Goal: Task Accomplishment & Management: Use online tool/utility

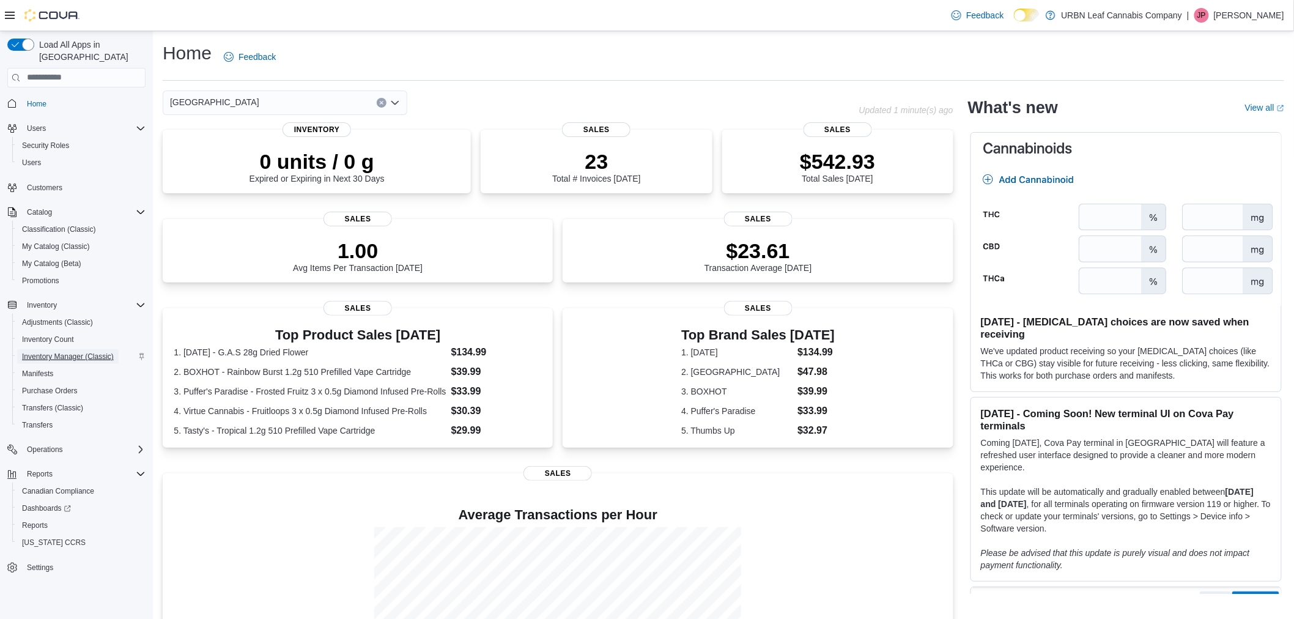
click at [68, 352] on span "Inventory Manager (Classic)" at bounding box center [68, 357] width 92 height 10
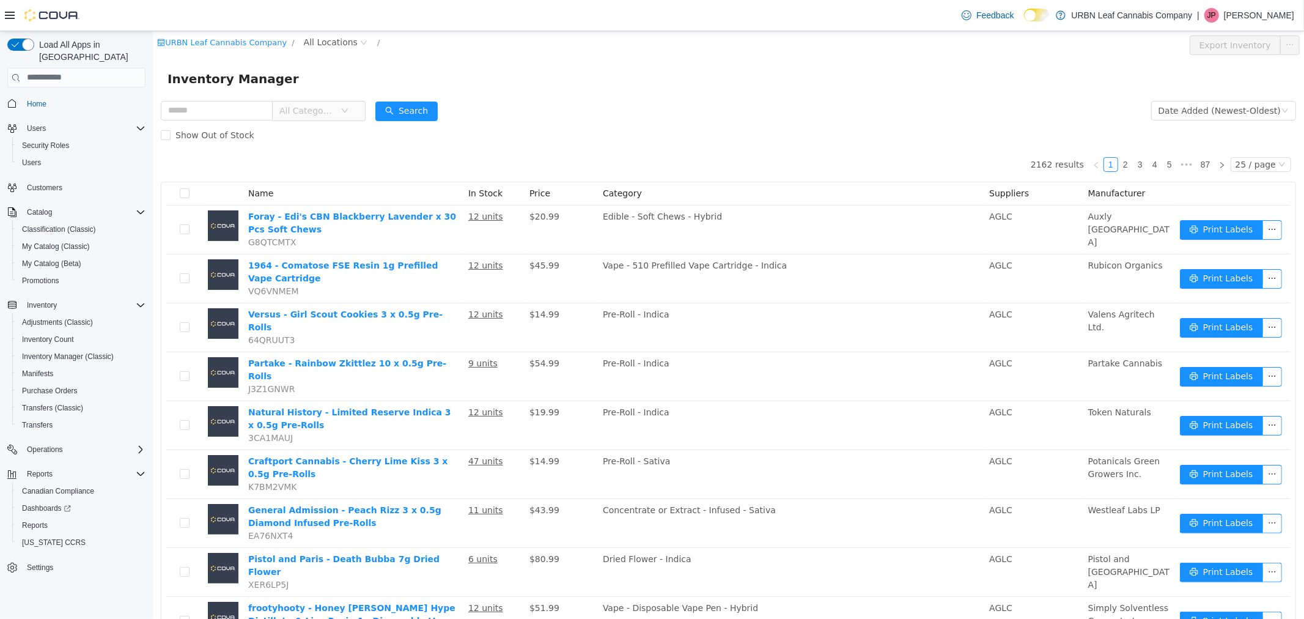
click at [320, 106] on span "All Categories" at bounding box center [307, 110] width 56 height 12
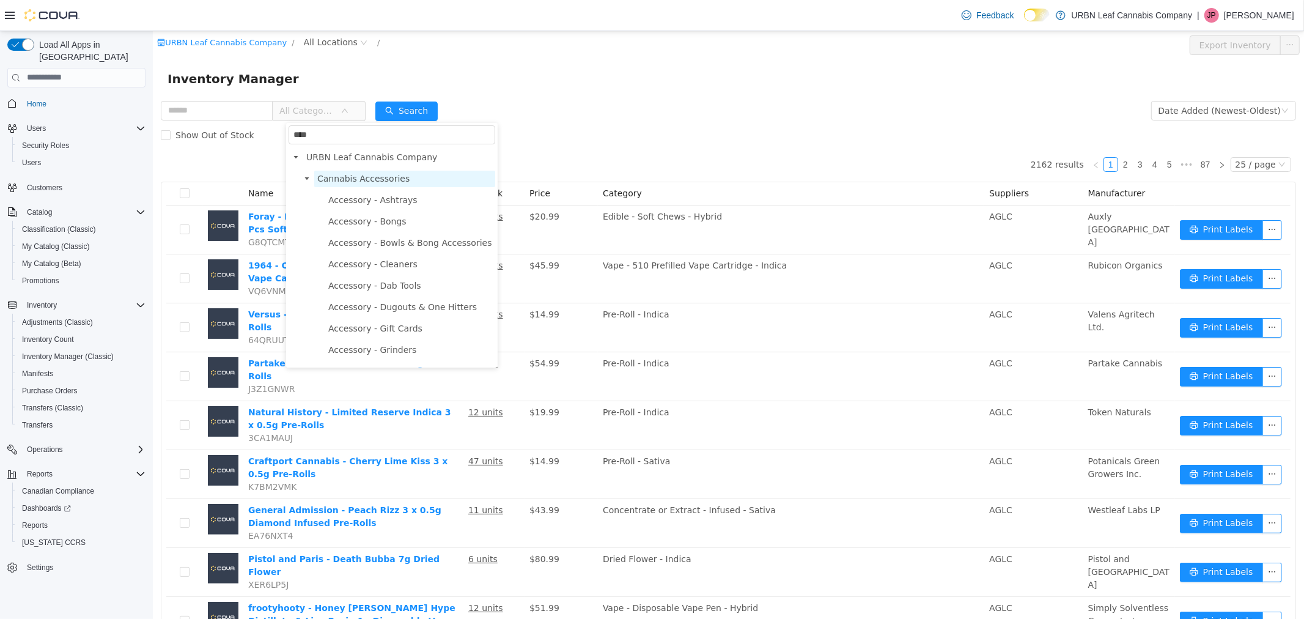
type input "****"
click at [346, 173] on span "Cannabis Accessories" at bounding box center [363, 178] width 92 height 10
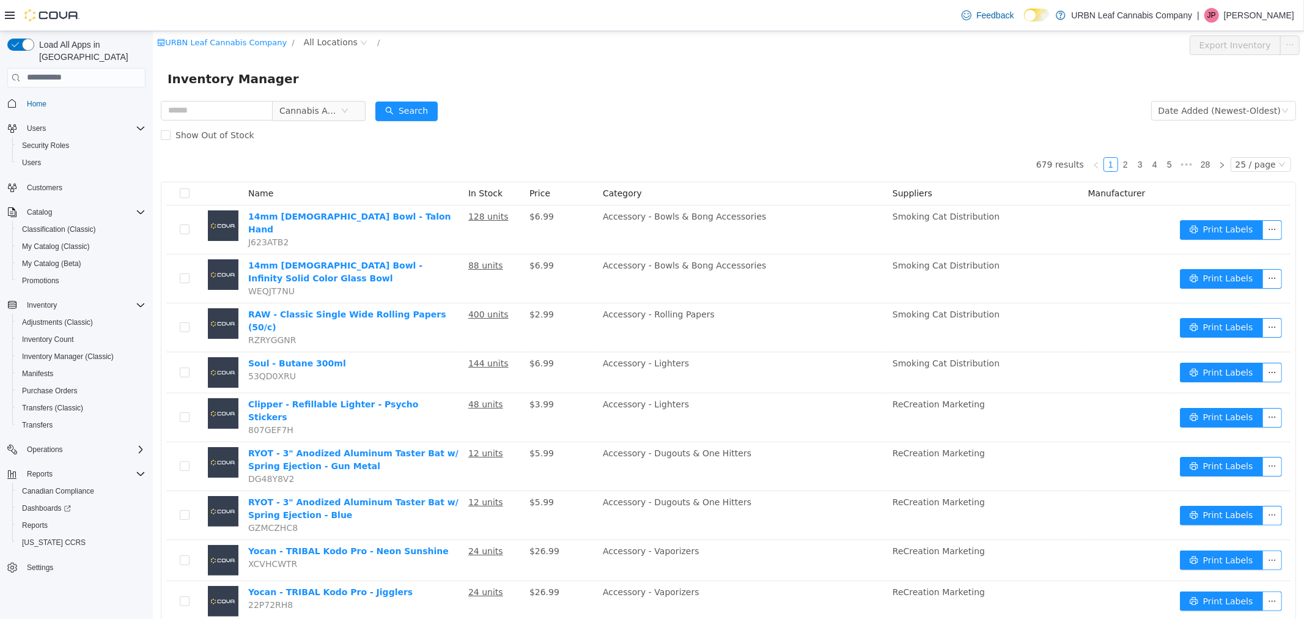
click at [612, 194] on span "Category" at bounding box center [621, 193] width 39 height 10
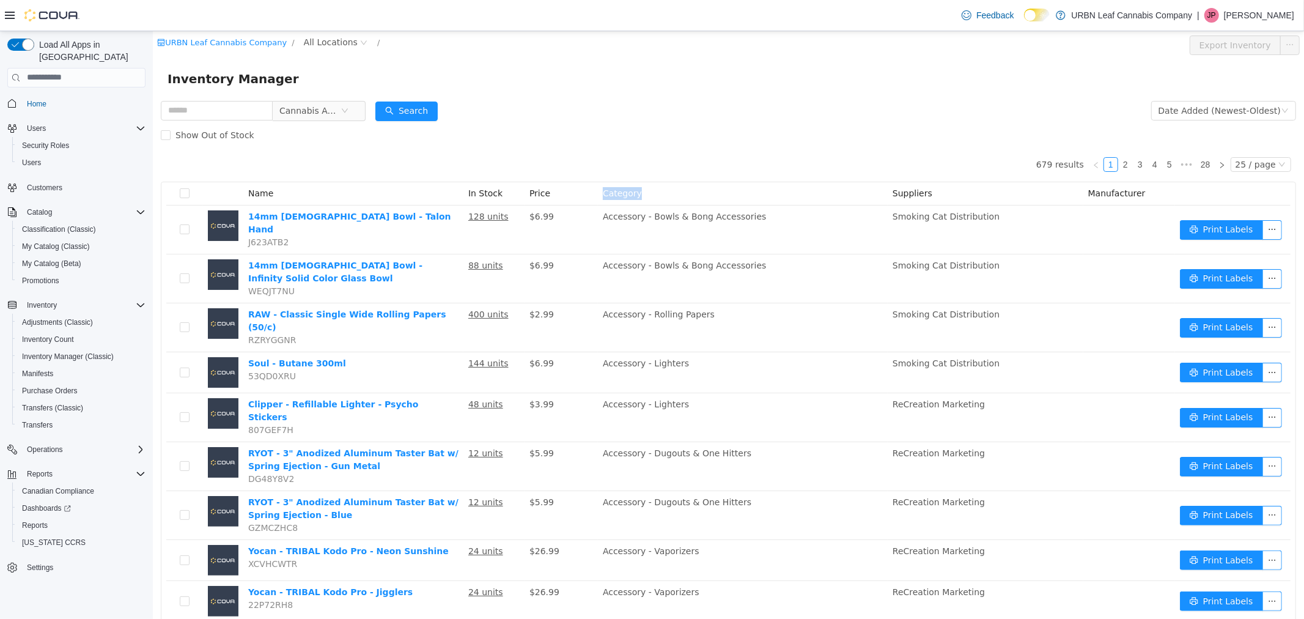
click at [612, 194] on span "Category" at bounding box center [621, 193] width 39 height 10
click at [602, 122] on div "Show Out of Stock" at bounding box center [728, 134] width 1136 height 24
click at [259, 111] on input "text" at bounding box center [216, 110] width 112 height 20
type input "*"
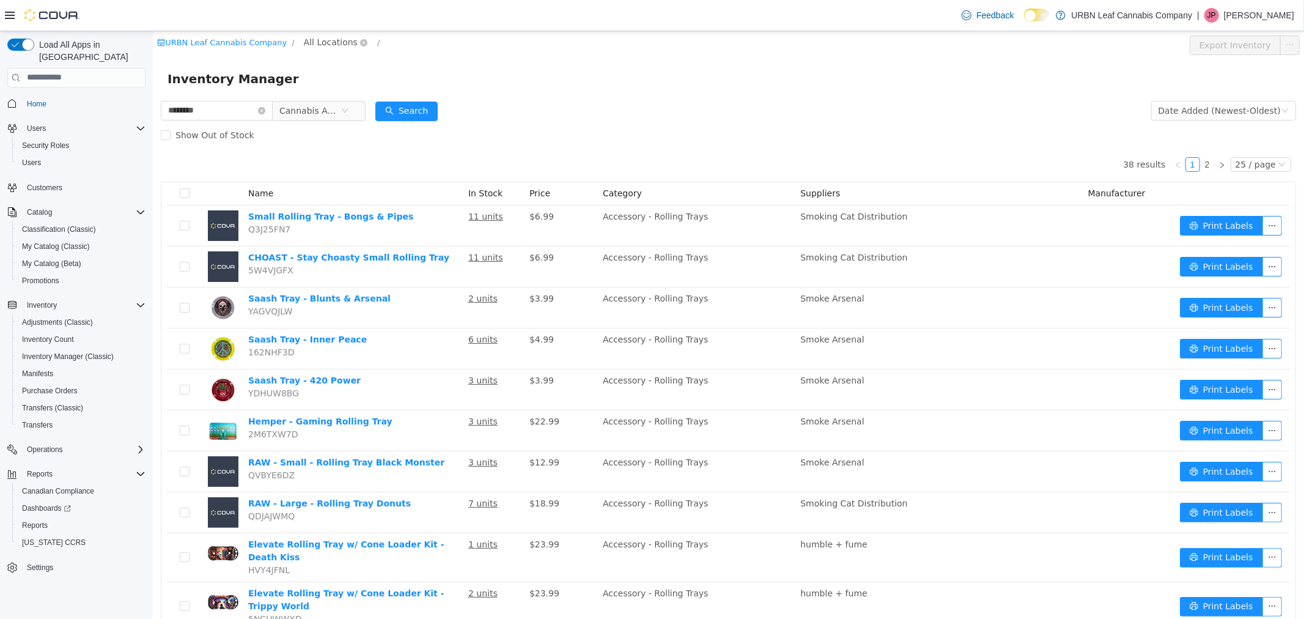
click at [303, 45] on span "All Locations" at bounding box center [330, 41] width 54 height 13
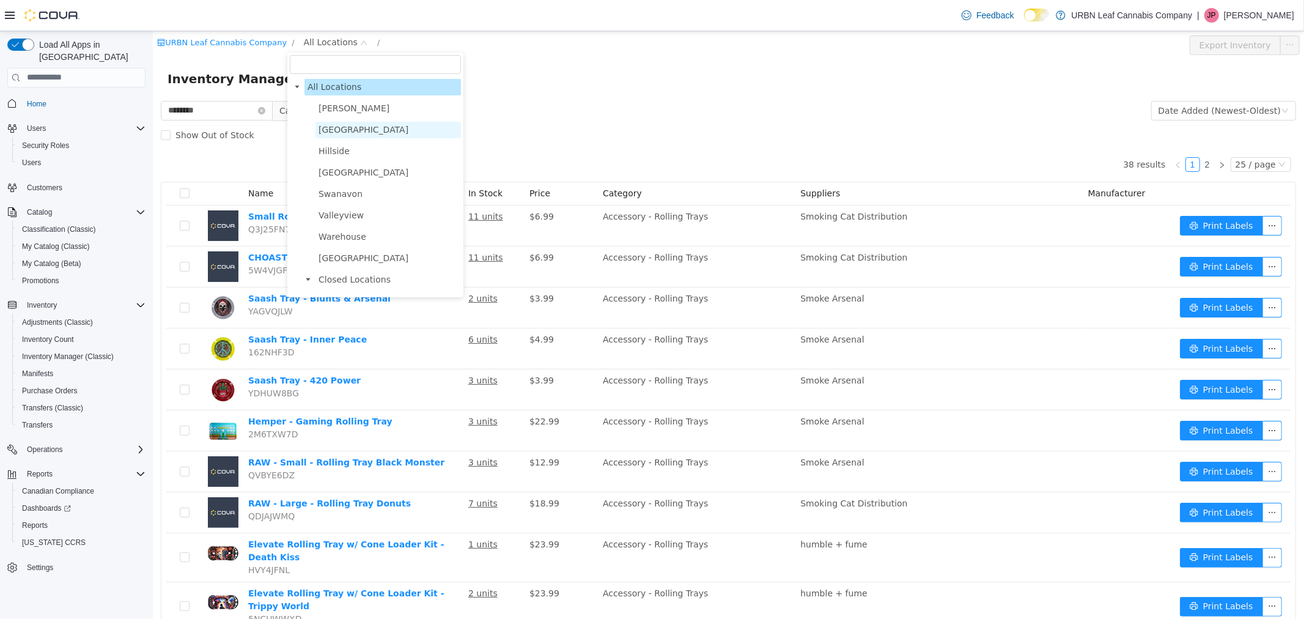
click at [336, 127] on span "[GEOGRAPHIC_DATA]" at bounding box center [363, 129] width 90 height 10
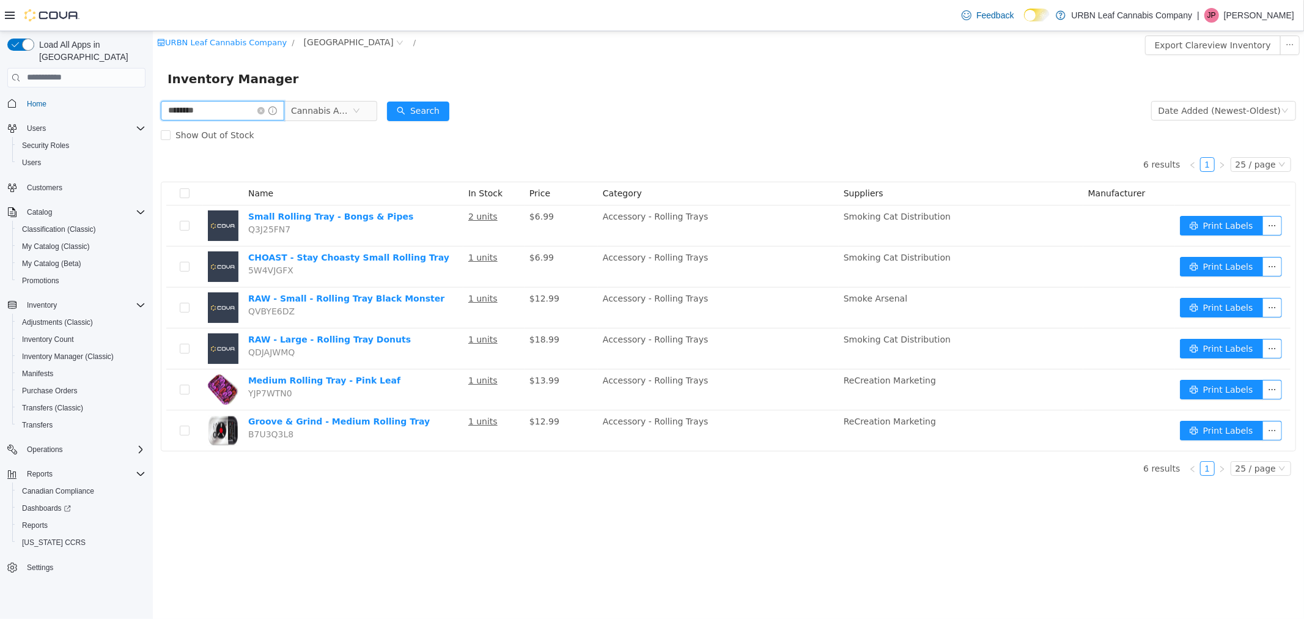
click at [217, 109] on input "********" at bounding box center [222, 110] width 124 height 20
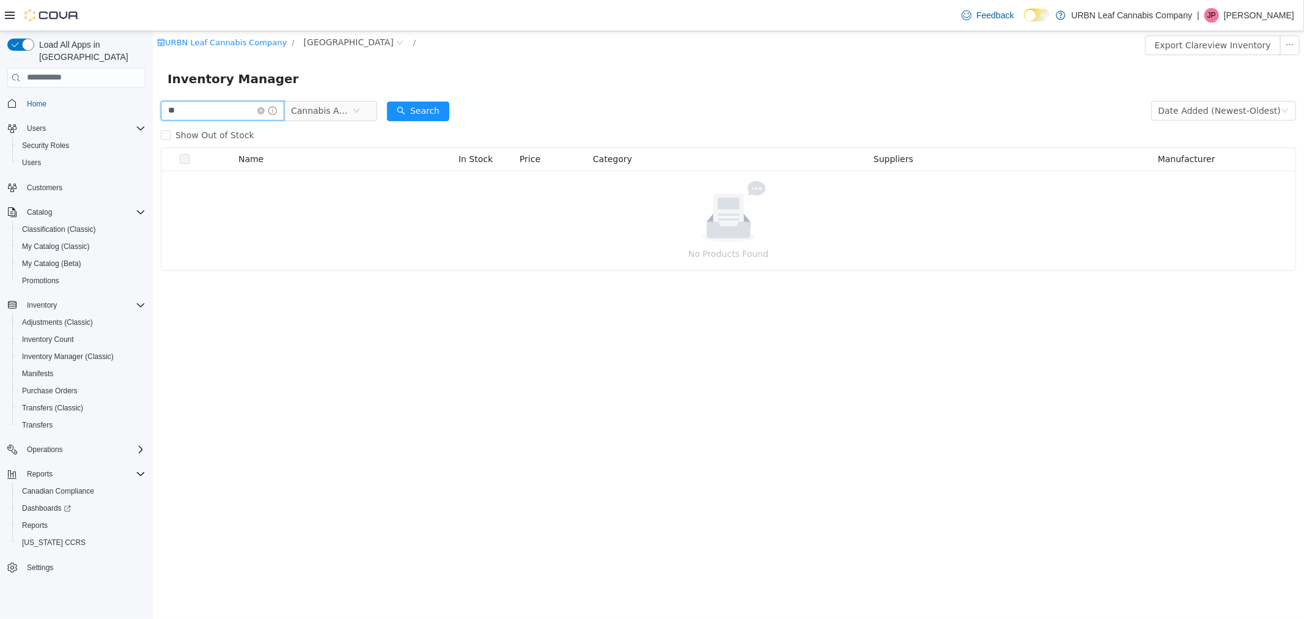
type input "*"
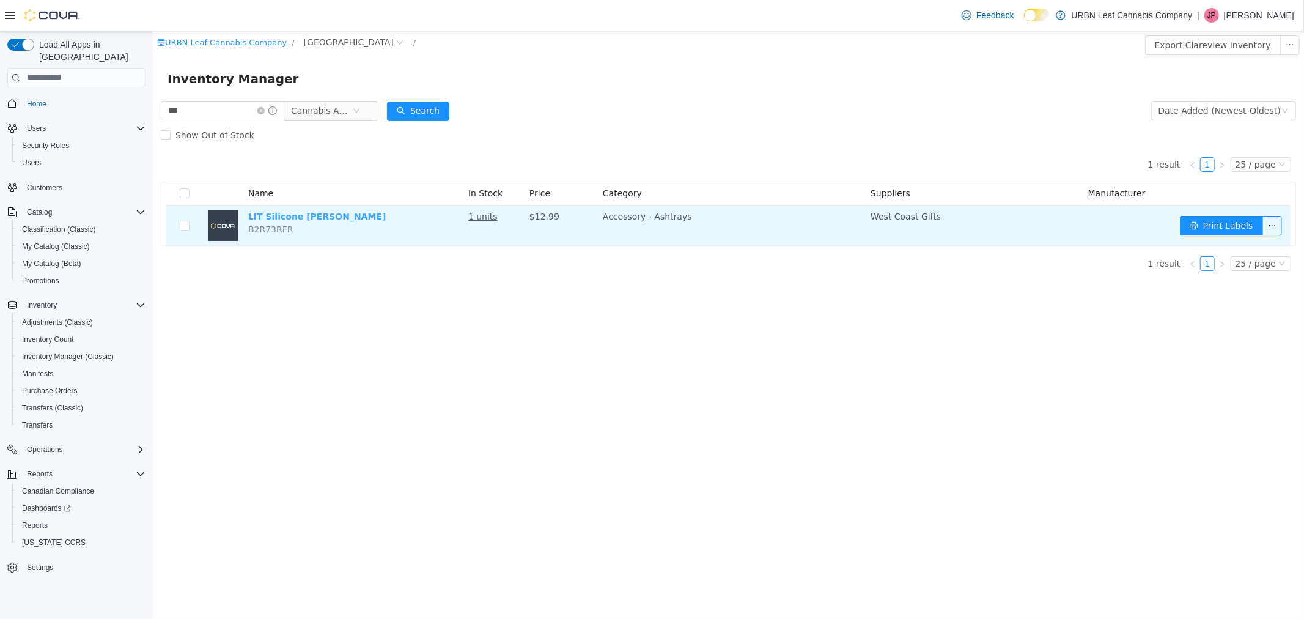
click at [298, 212] on link "LIT Silicone Yin-Yang Ashtray" at bounding box center [317, 216] width 138 height 10
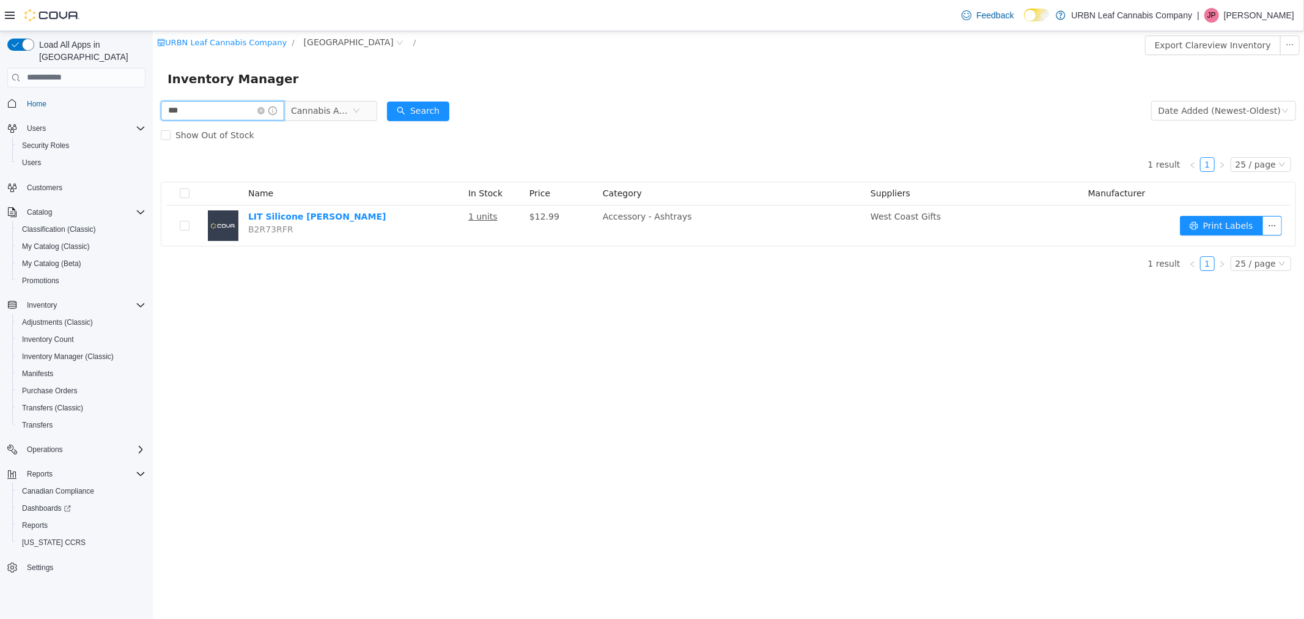
click at [210, 111] on input "***" at bounding box center [222, 110] width 124 height 20
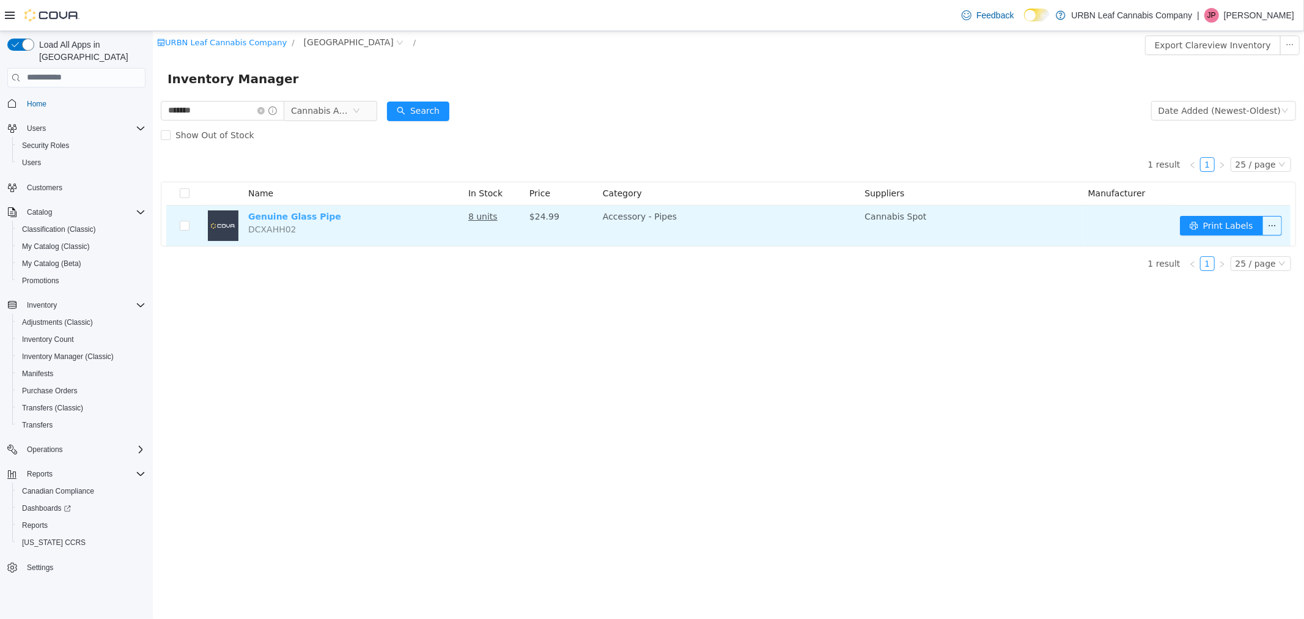
click at [308, 216] on link "Genuine Glass Pipe" at bounding box center [294, 216] width 93 height 10
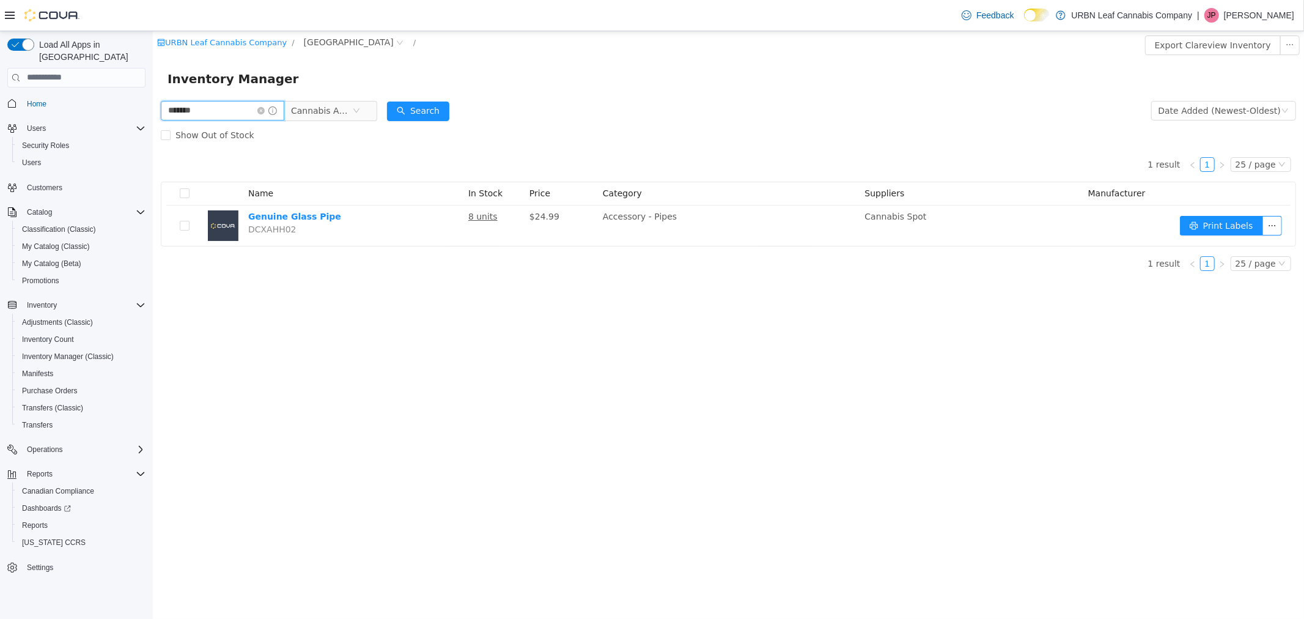
click at [215, 103] on input "*******" at bounding box center [222, 110] width 124 height 20
click at [213, 104] on input "*******" at bounding box center [222, 110] width 124 height 20
drag, startPoint x: 217, startPoint y: 105, endPoint x: 84, endPoint y: 100, distance: 133.4
click at [152, 100] on html "URBN Leaf Cannabis Company / Clareview / Export Clareview Inventory Inventory M…" at bounding box center [728, 325] width 1152 height 588
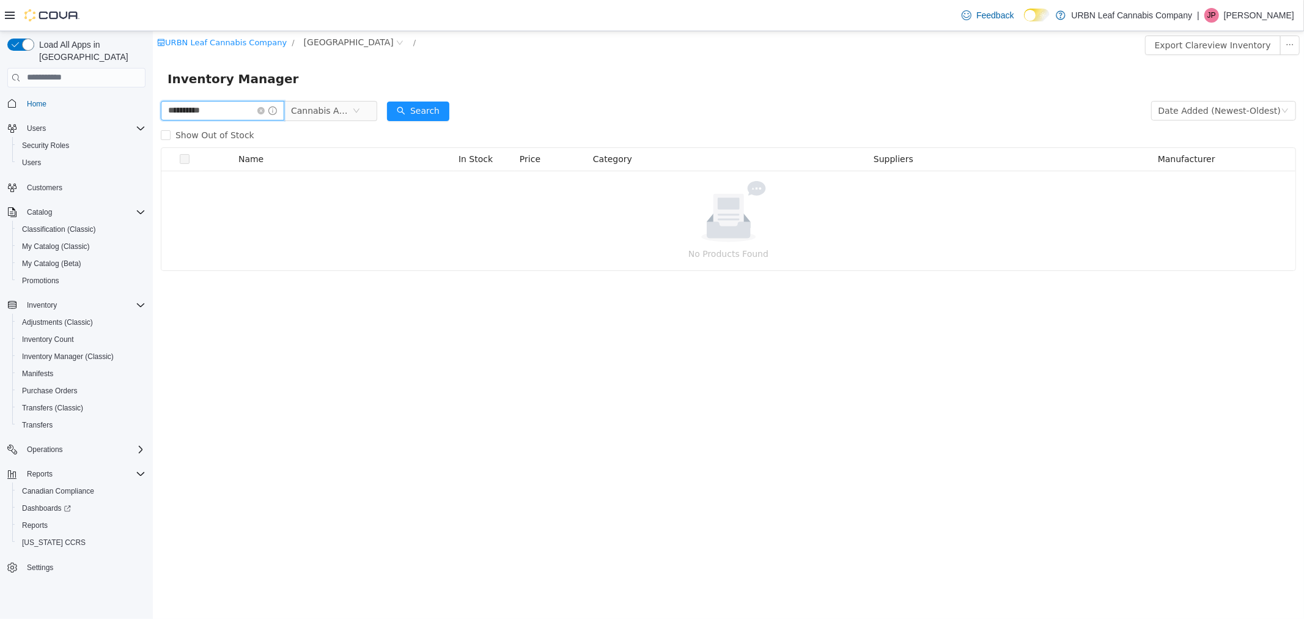
drag, startPoint x: 202, startPoint y: 103, endPoint x: 144, endPoint y: 102, distance: 57.5
click at [152, 102] on html "**********" at bounding box center [728, 325] width 1152 height 588
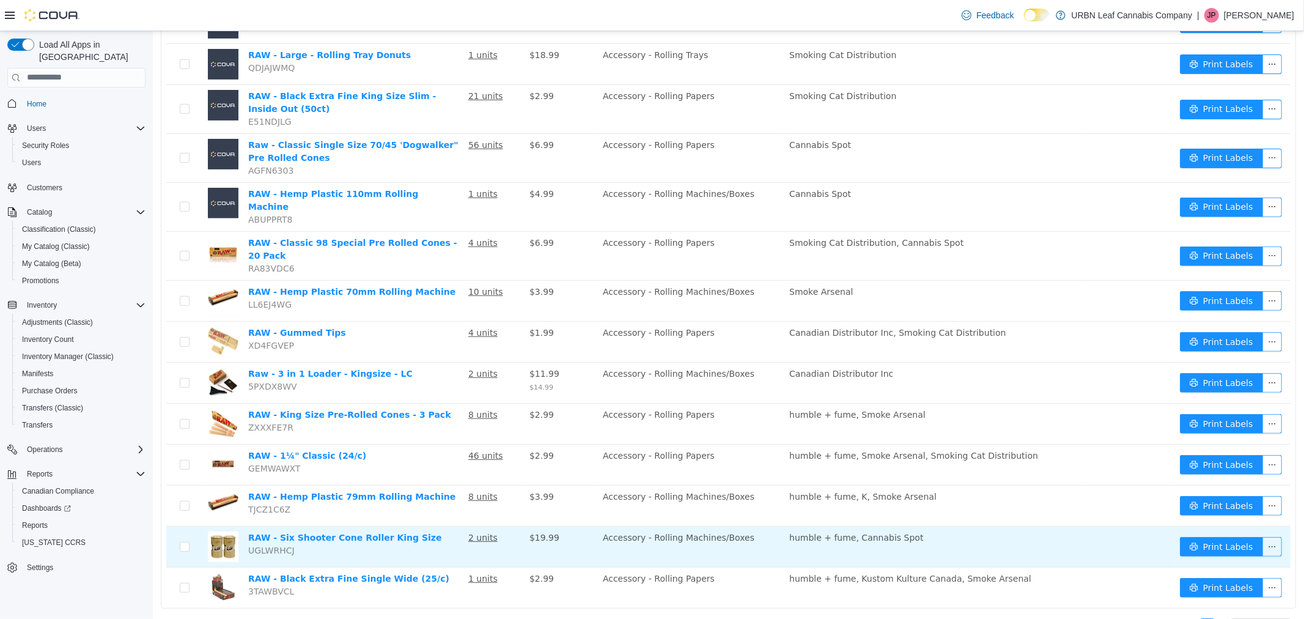
scroll to position [334, 0]
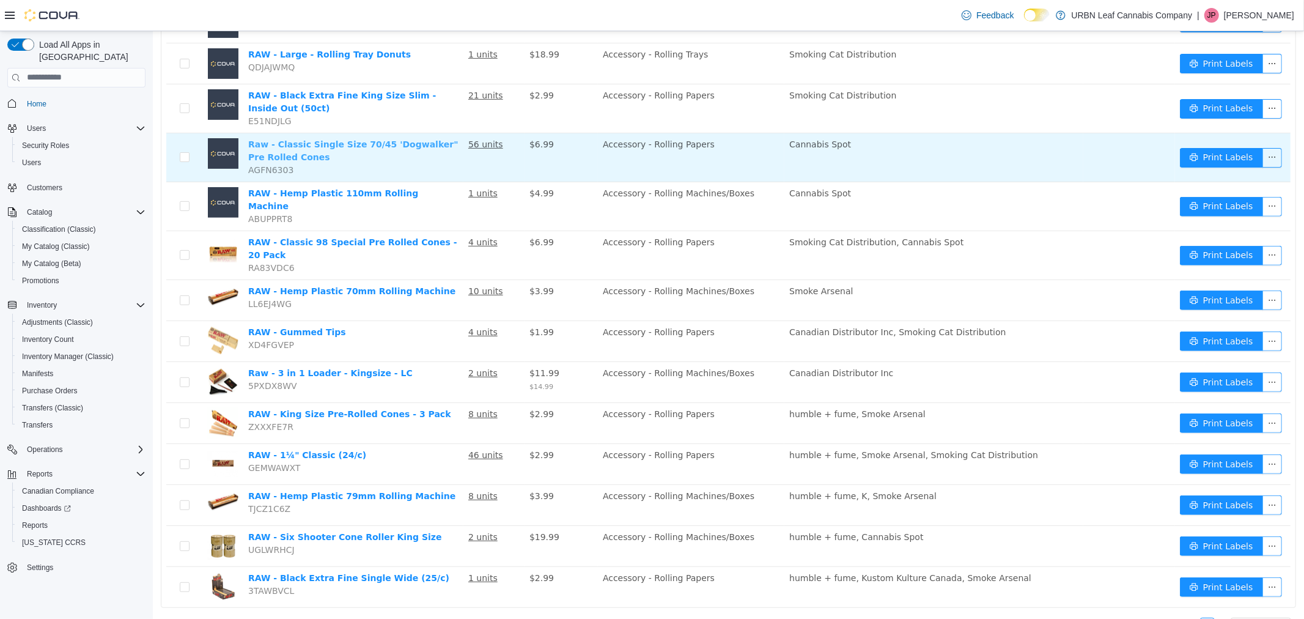
click at [373, 139] on link "Raw - Classic Single Size 70/45 'Dogwalker" Pre Rolled Cones" at bounding box center [353, 150] width 210 height 23
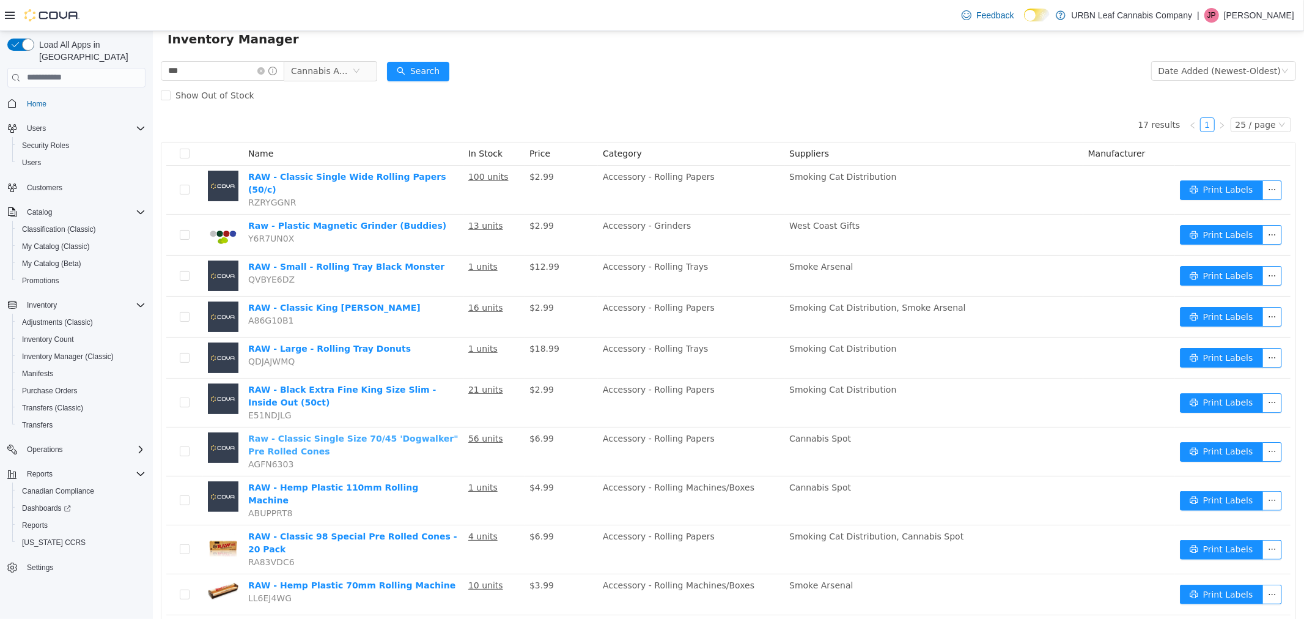
scroll to position [0, 0]
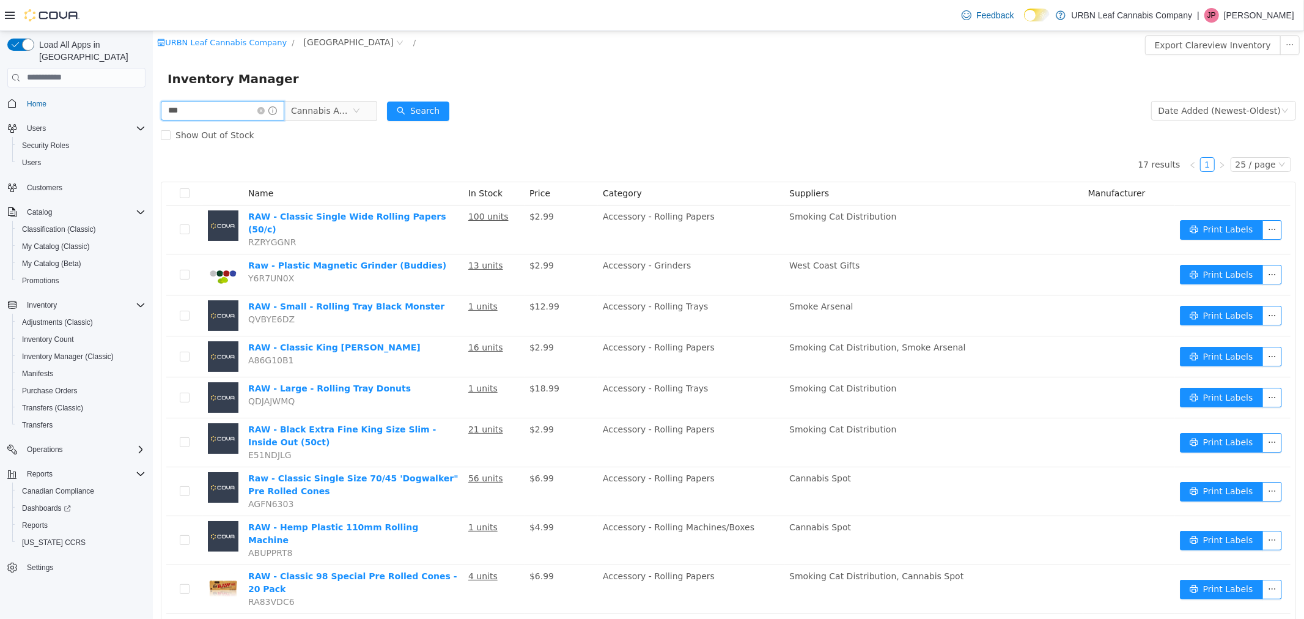
drag, startPoint x: 207, startPoint y: 105, endPoint x: 17, endPoint y: 95, distance: 190.4
click at [152, 95] on html "URBN Leaf Cannabis Company / Clareview / Export Clareview Inventory Inventory M…" at bounding box center [728, 325] width 1152 height 588
type input "****"
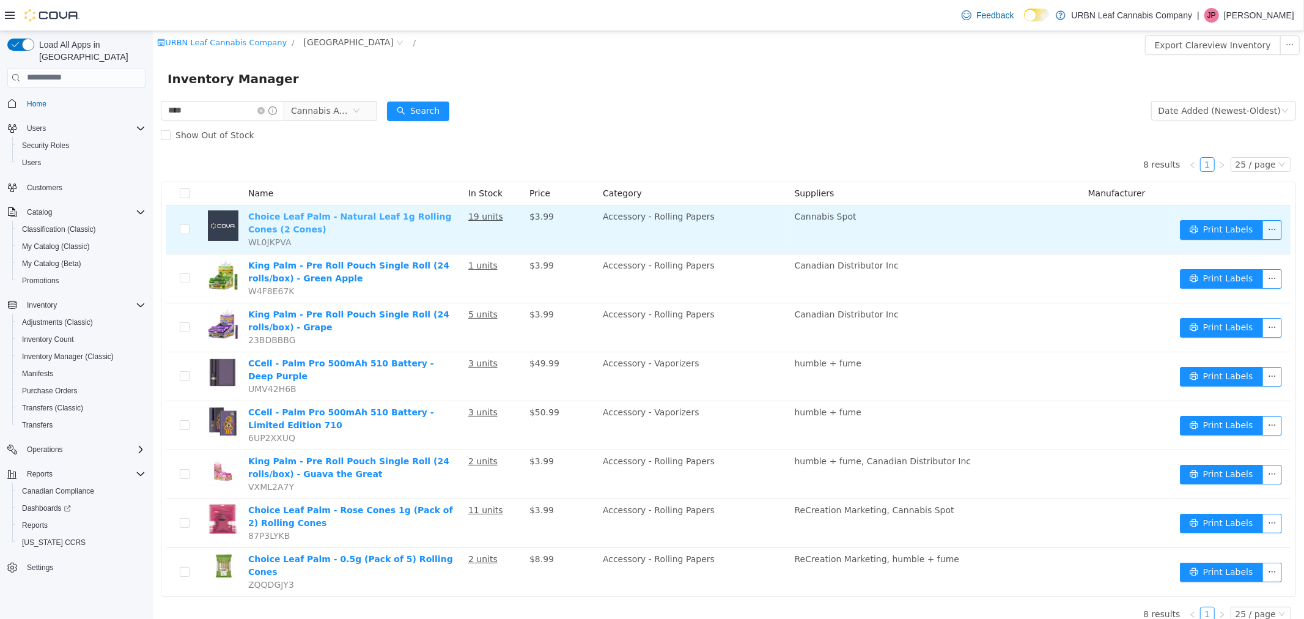
click at [340, 216] on link "Choice Leaf Palm - Natural Leaf 1g Rolling Cones (2 Cones)" at bounding box center [350, 222] width 204 height 23
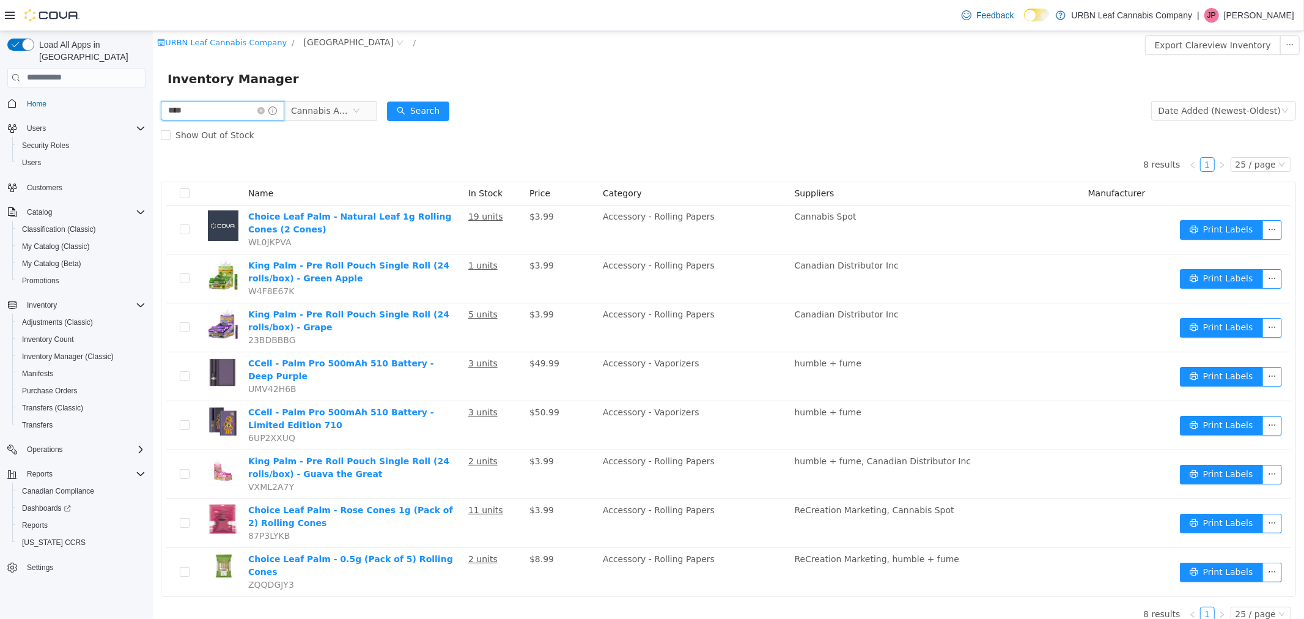
click at [223, 111] on input "****" at bounding box center [222, 110] width 124 height 20
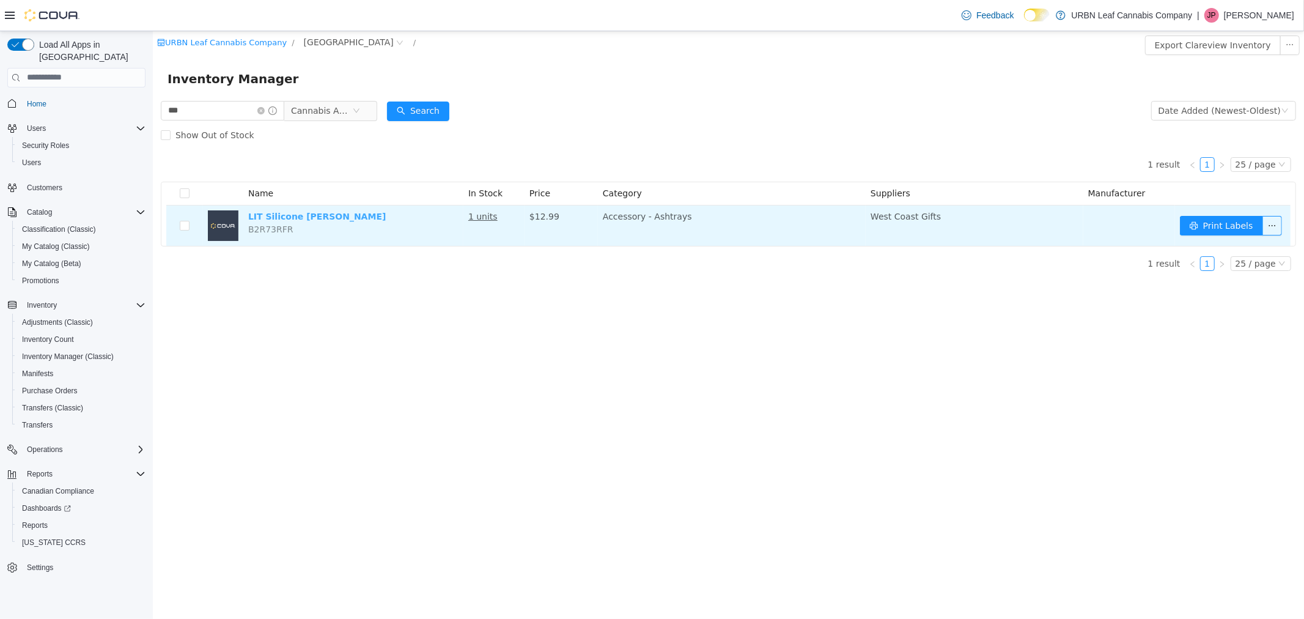
click at [300, 218] on link "LIT Silicone Yin-Yang Ashtray" at bounding box center [317, 216] width 138 height 10
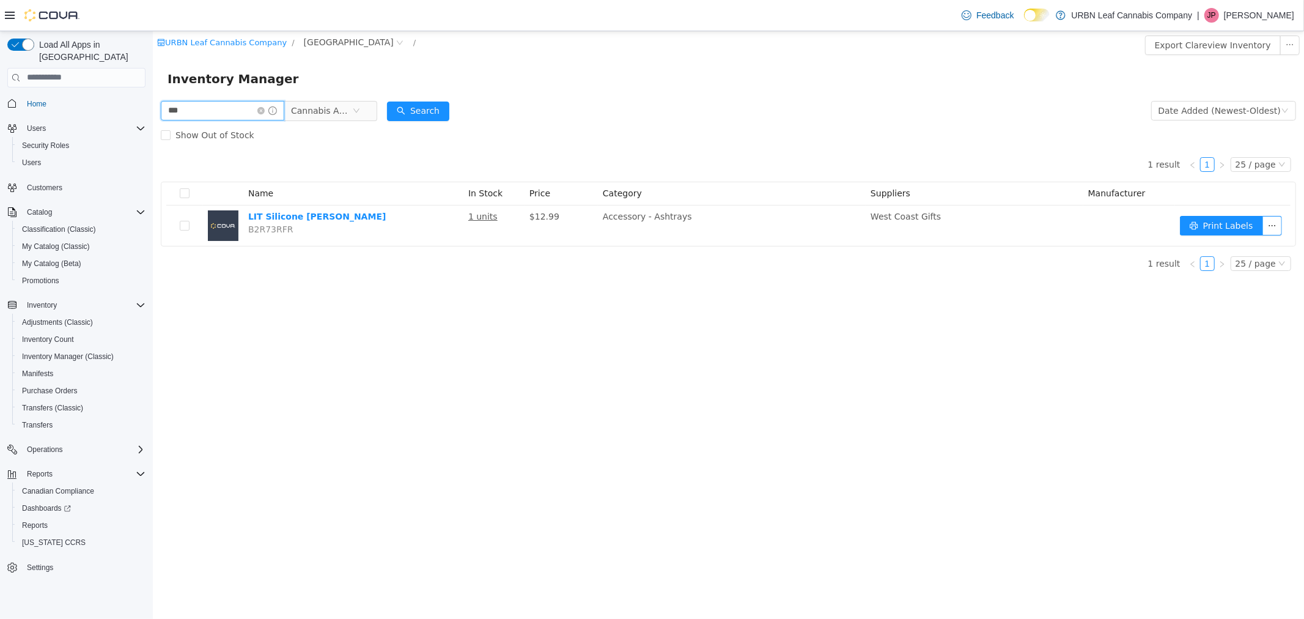
drag, startPoint x: 227, startPoint y: 111, endPoint x: 111, endPoint y: 114, distance: 116.8
click at [152, 114] on html "URBN Leaf Cannabis Company / Clareview / Export Clareview Inventory Inventory M…" at bounding box center [728, 325] width 1152 height 588
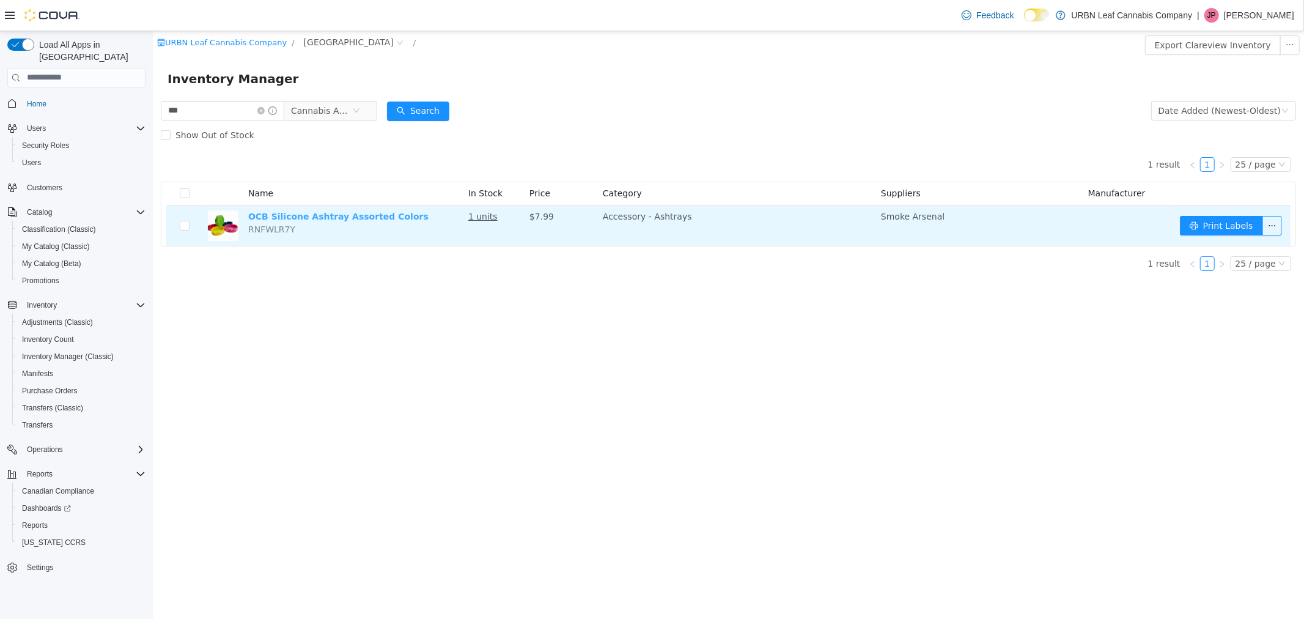
click at [369, 215] on link "OCB Silicone Ashtray Assorted Colors" at bounding box center [338, 216] width 180 height 10
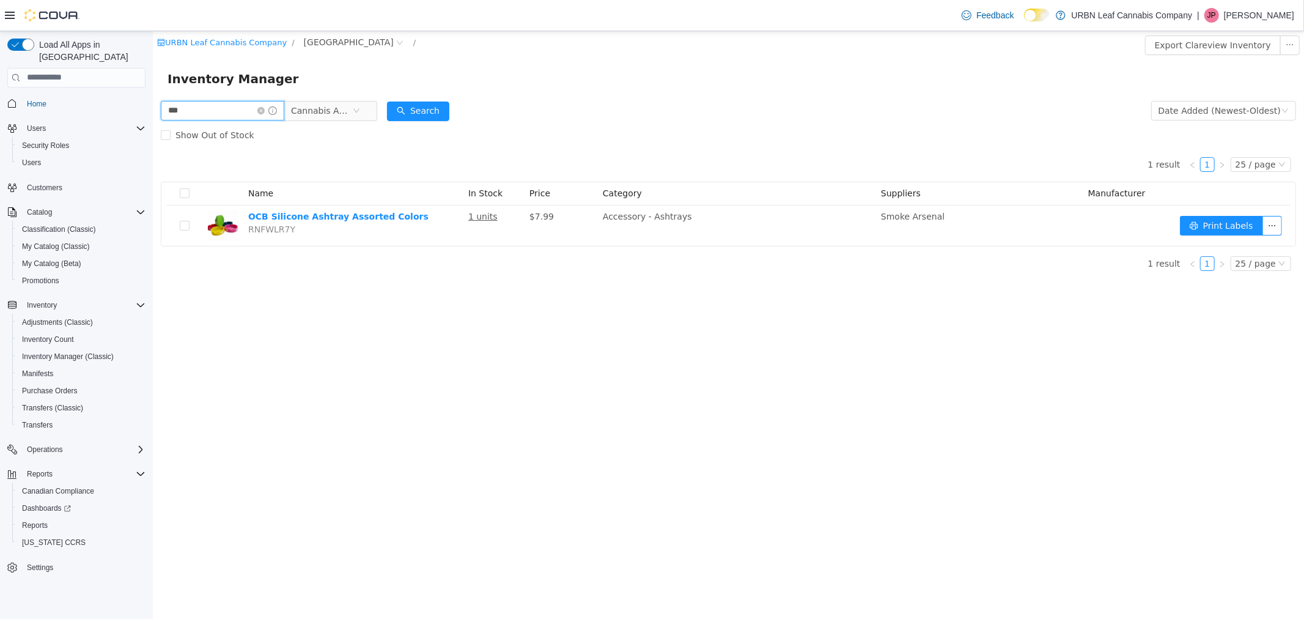
drag, startPoint x: 227, startPoint y: 111, endPoint x: 135, endPoint y: 111, distance: 93.0
click at [152, 111] on html "URBN Leaf Cannabis Company / Clareview / Export Clareview Inventory Inventory M…" at bounding box center [728, 325] width 1152 height 588
type input "****"
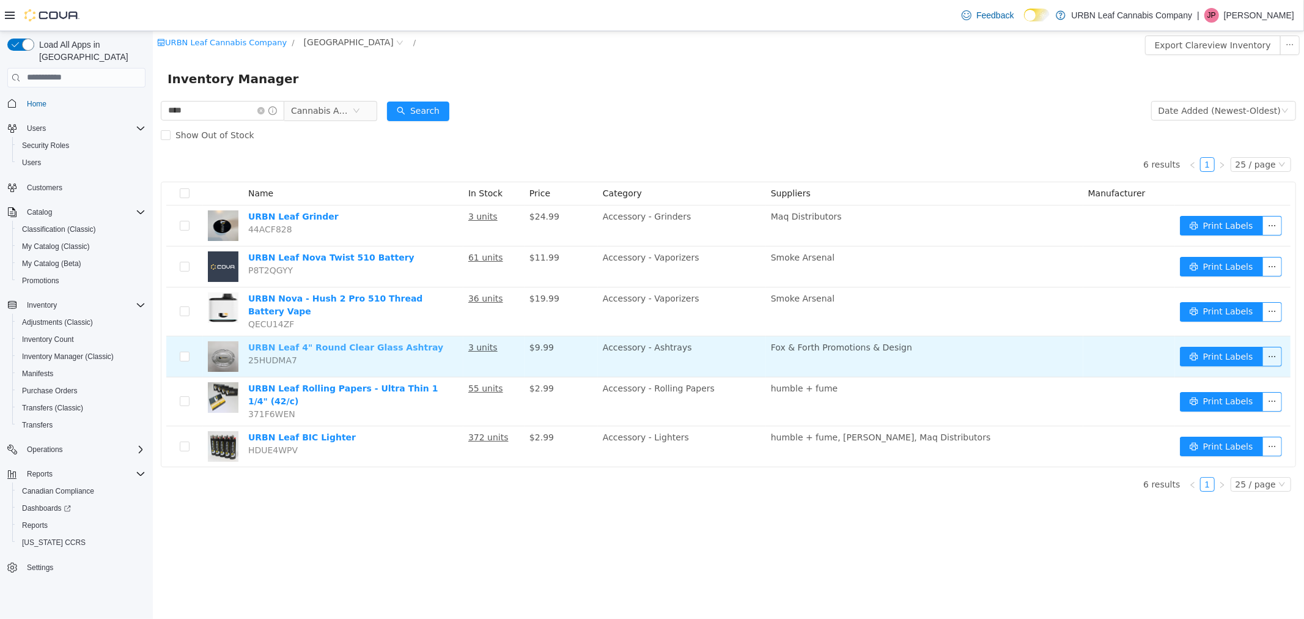
click at [276, 342] on link "URBN Leaf 4" Round Clear Glass Ashtray" at bounding box center [345, 347] width 195 height 10
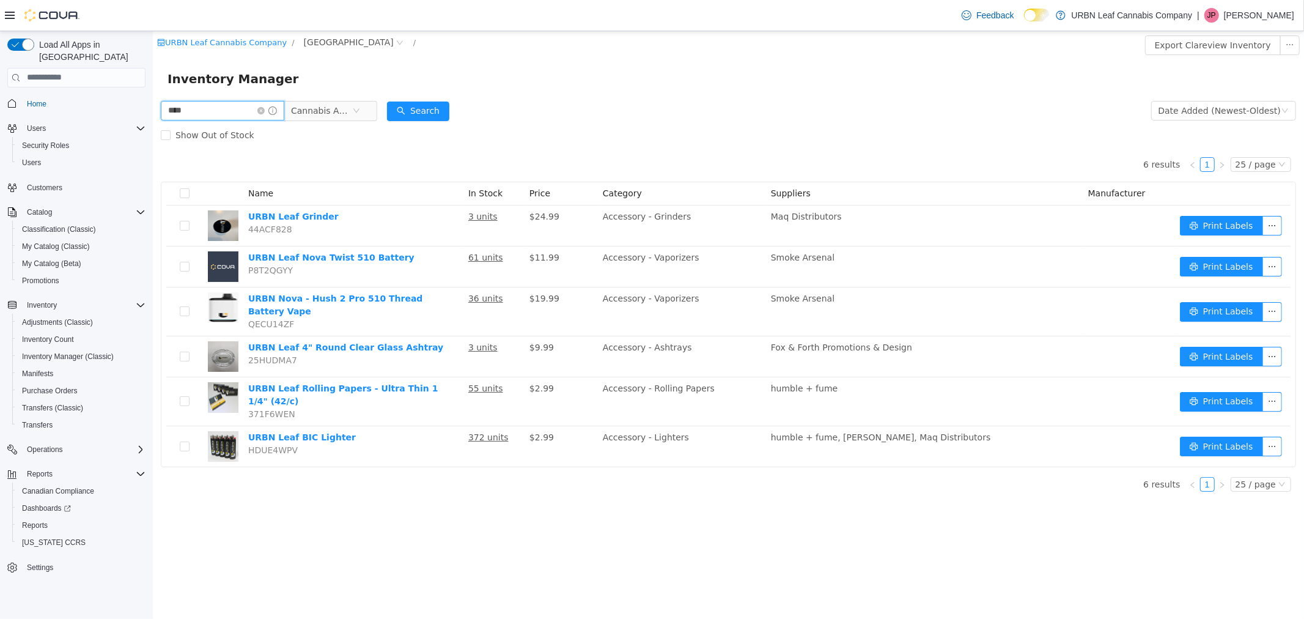
drag, startPoint x: 232, startPoint y: 109, endPoint x: 126, endPoint y: 110, distance: 105.8
click at [152, 110] on html "URBN Leaf Cannabis Company / Clareview / Export Clareview Inventory Inventory M…" at bounding box center [728, 325] width 1152 height 588
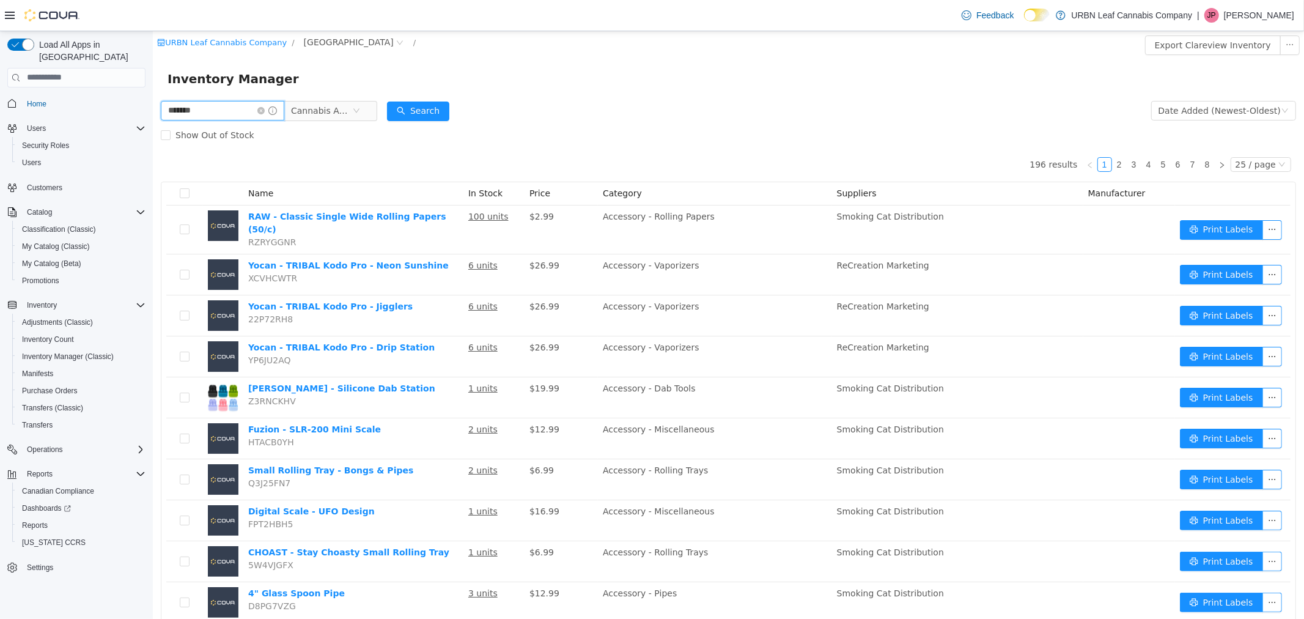
type input "*******"
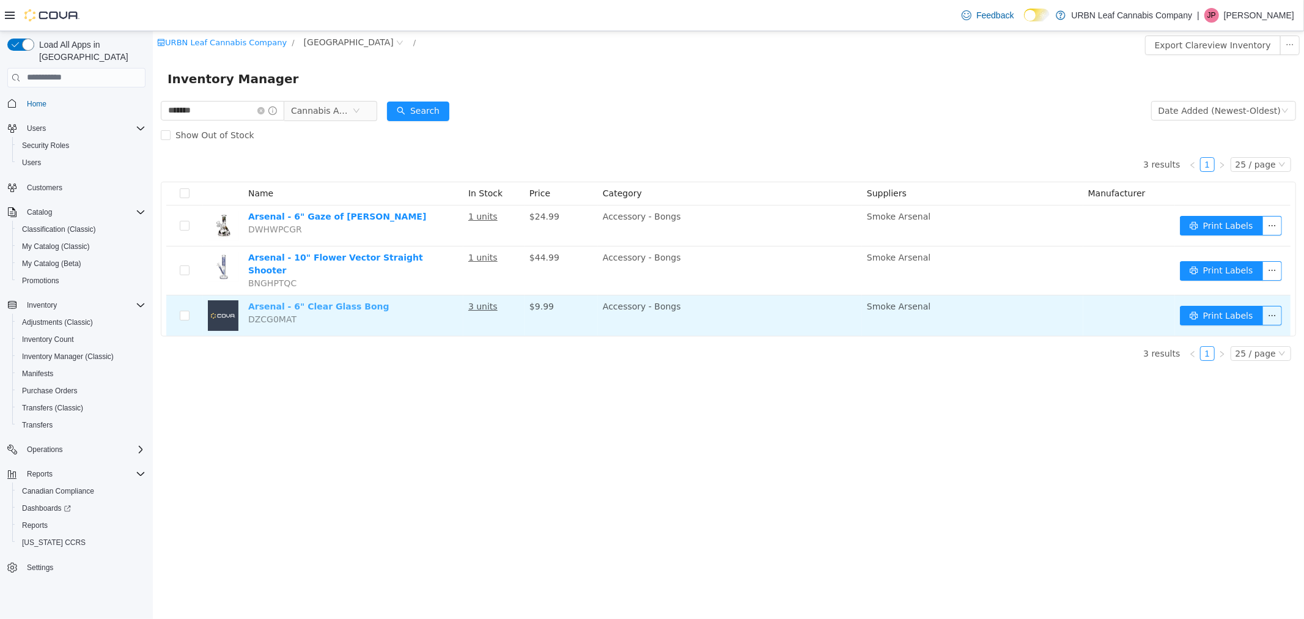
click at [333, 301] on link "Arsenal - 6" Clear Glass Bong" at bounding box center [318, 306] width 141 height 10
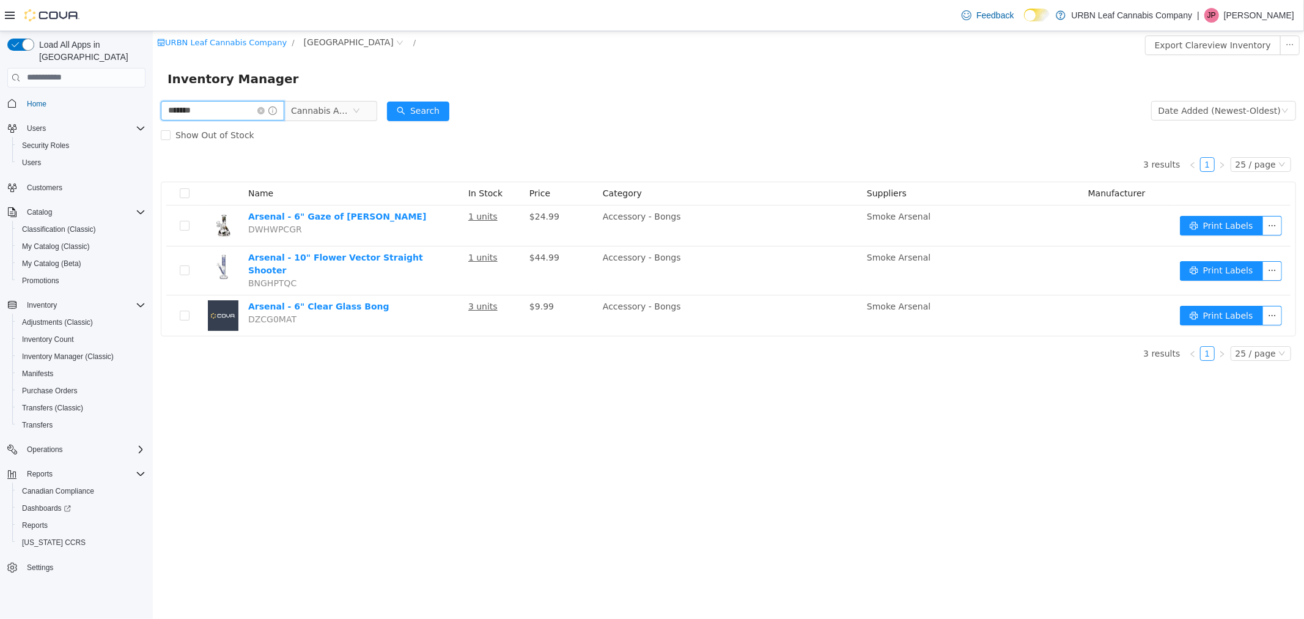
drag, startPoint x: 181, startPoint y: 102, endPoint x: 67, endPoint y: 91, distance: 114.3
click at [152, 91] on html "URBN Leaf Cannabis Company / Clareview / Export Clareview Inventory Inventory M…" at bounding box center [728, 325] width 1152 height 588
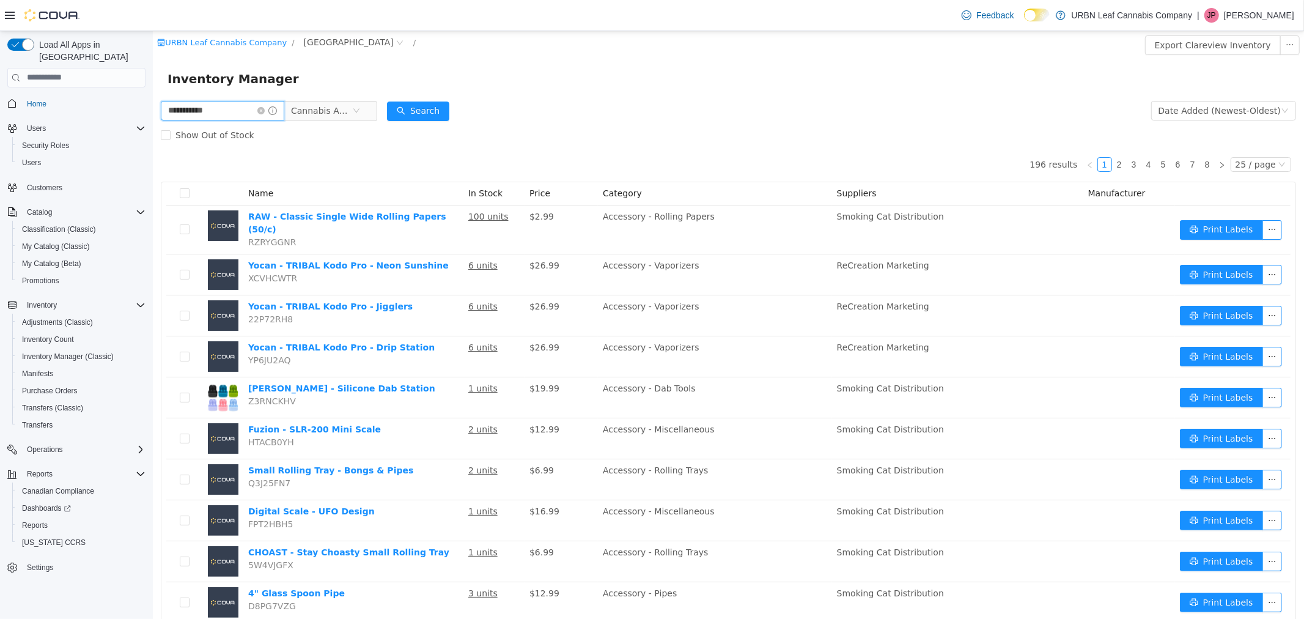
type input "**********"
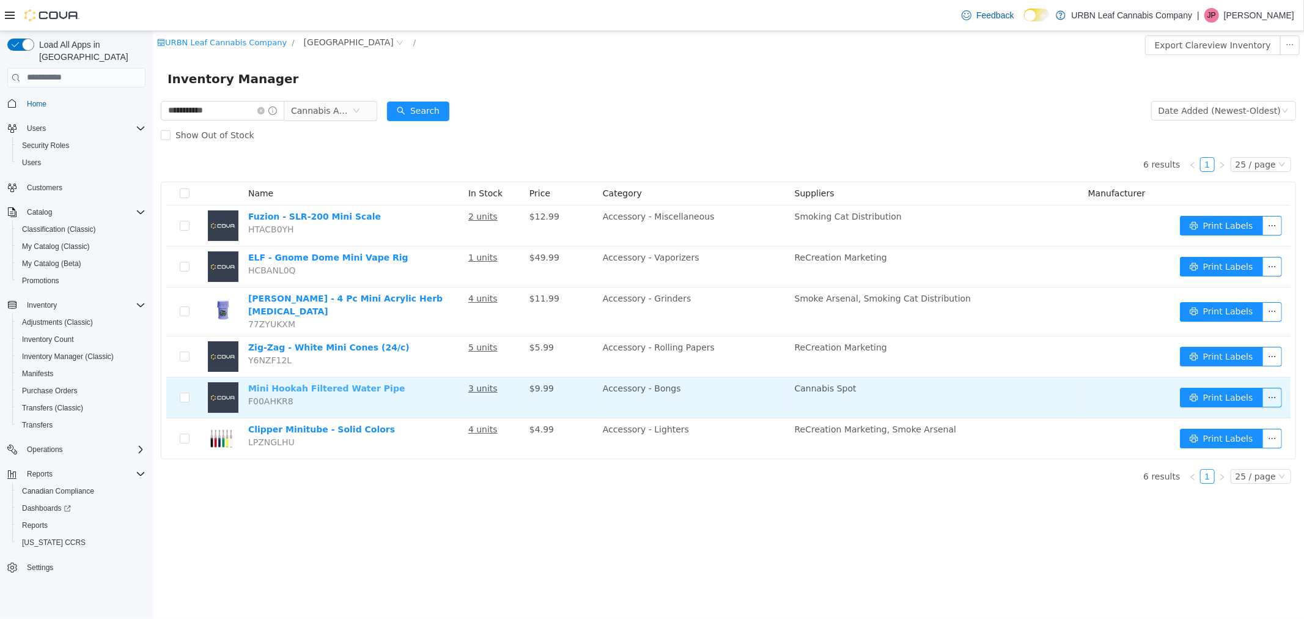
click at [348, 383] on link "Mini Hookah Filtered Water Pipe" at bounding box center [326, 388] width 157 height 10
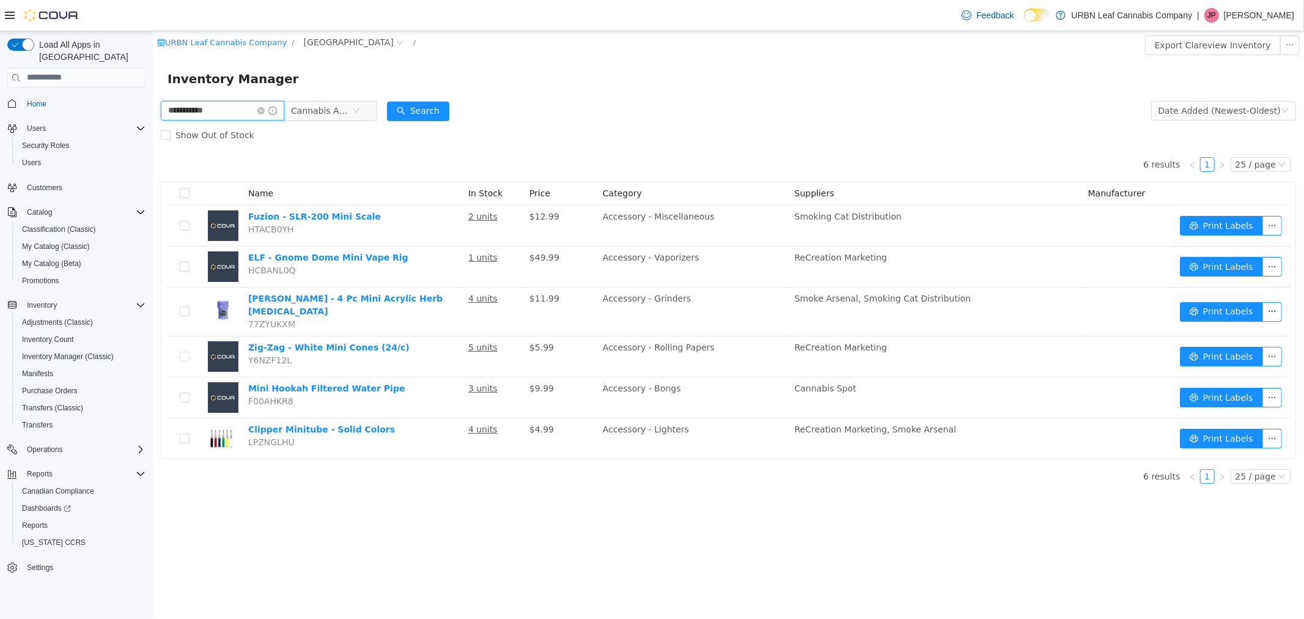
drag, startPoint x: 209, startPoint y: 105, endPoint x: 117, endPoint y: 120, distance: 93.0
click at [152, 120] on html "**********" at bounding box center [728, 325] width 1152 height 588
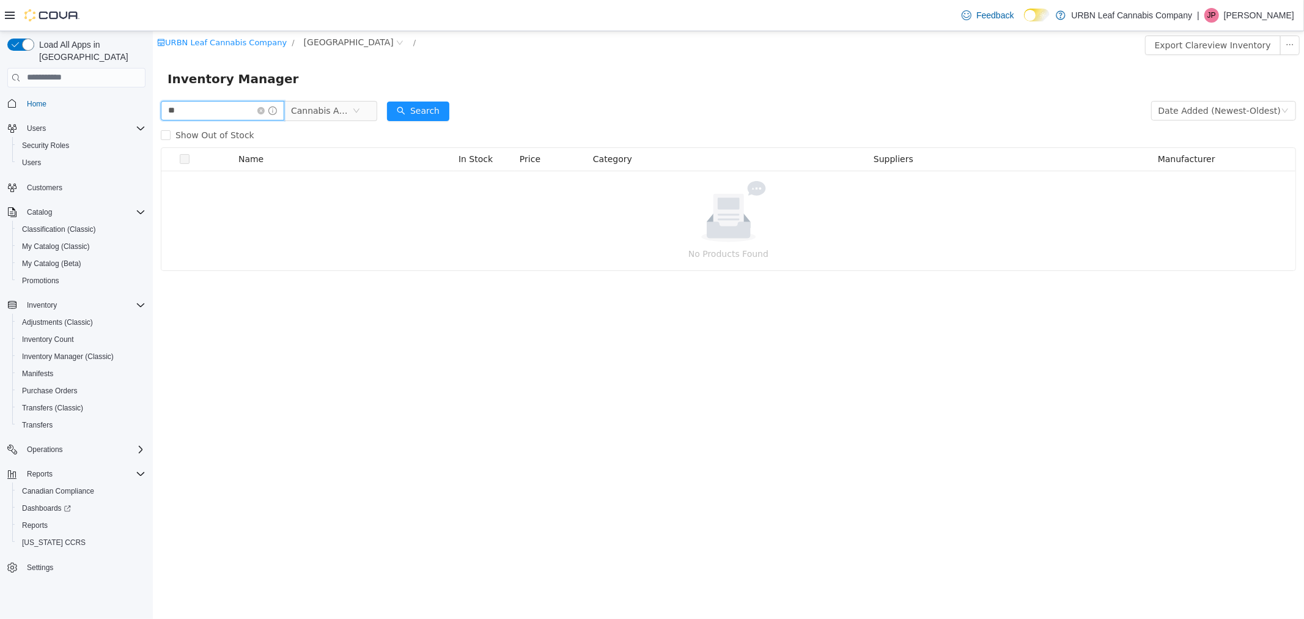
type input "*"
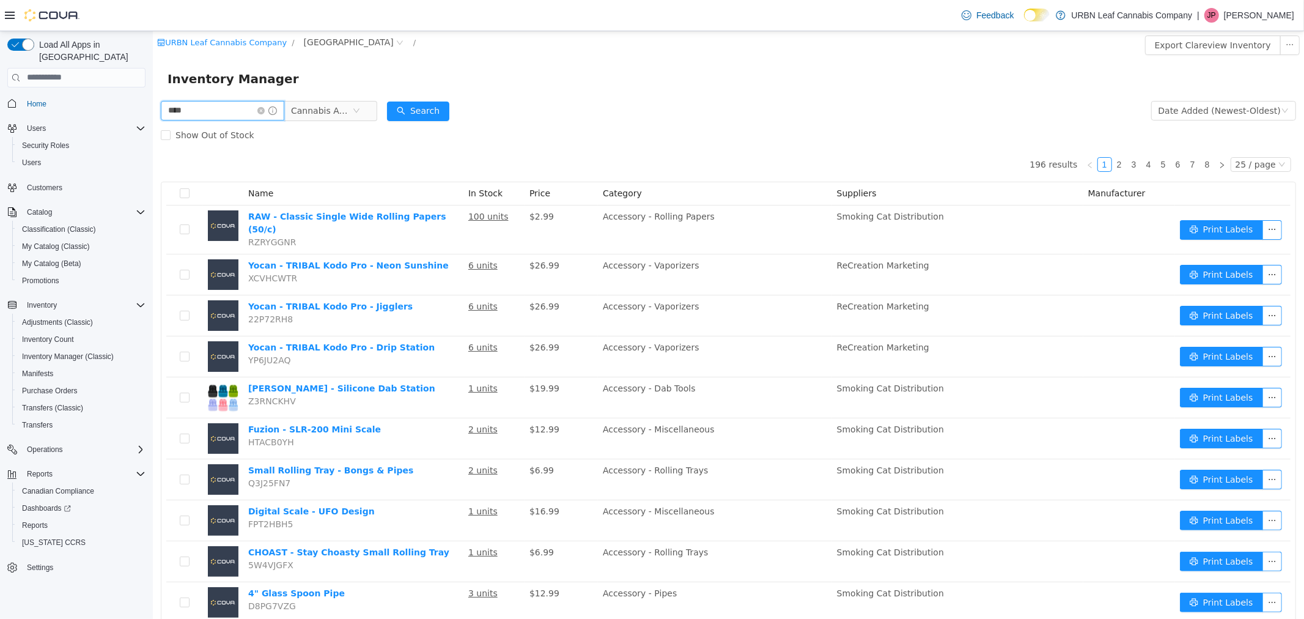
type input "****"
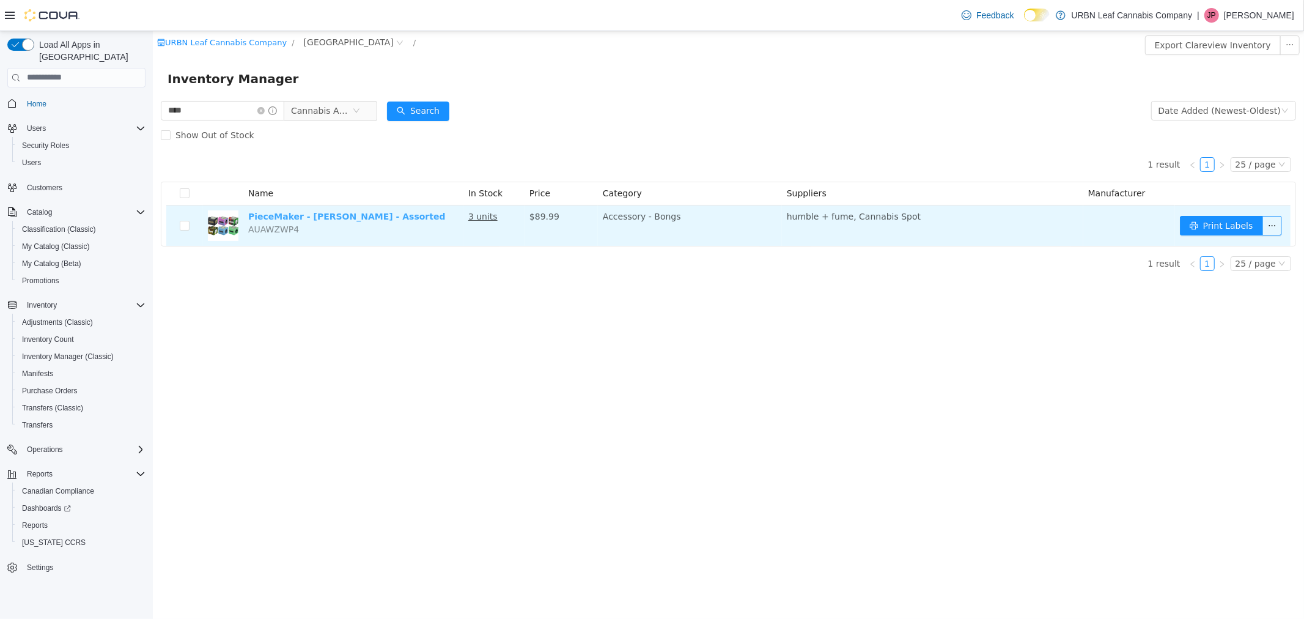
click at [336, 215] on link "PieceMaker - Kube - Assorted" at bounding box center [347, 216] width 198 height 10
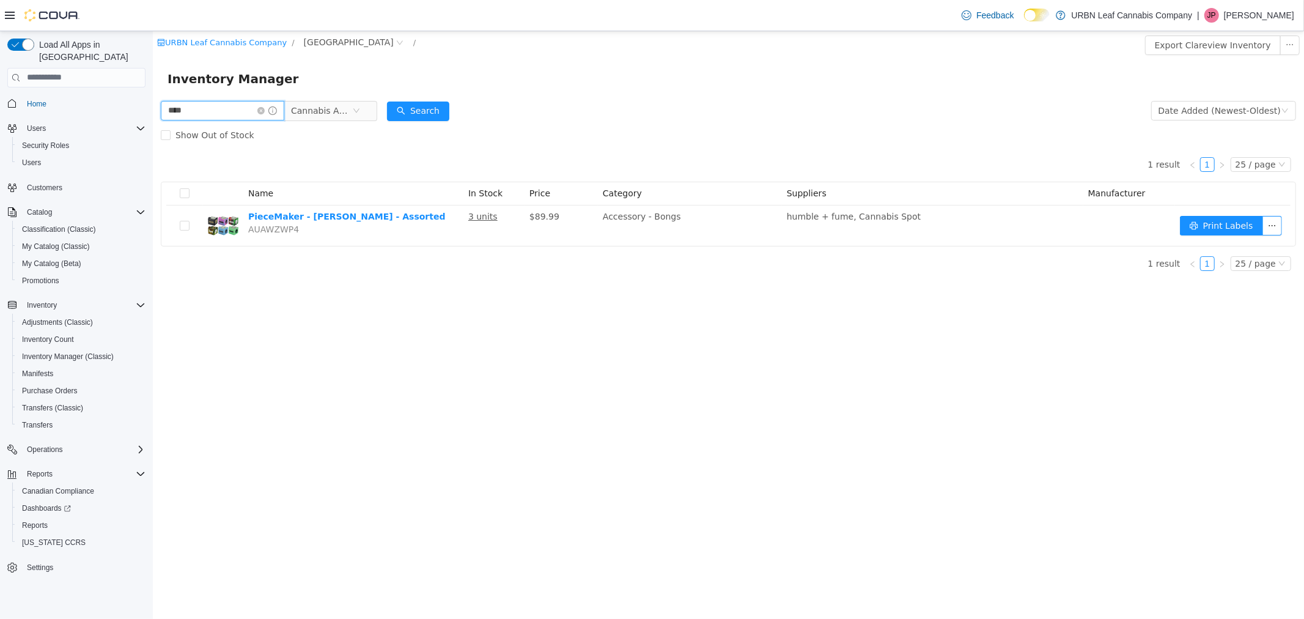
drag, startPoint x: 218, startPoint y: 109, endPoint x: 155, endPoint y: 111, distance: 63.0
click at [155, 111] on div "**** Cannabis Accessories Date Added (Newest-Oldest) Search Show Out of Stock 1…" at bounding box center [728, 189] width 1152 height 182
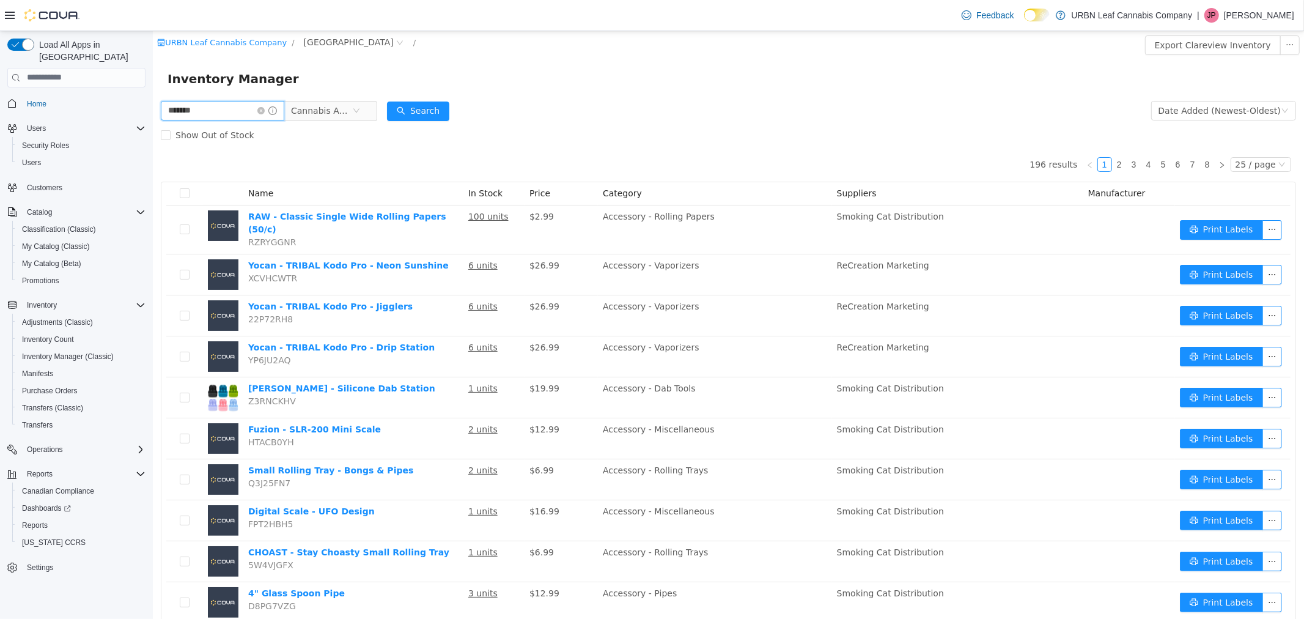
type input "*******"
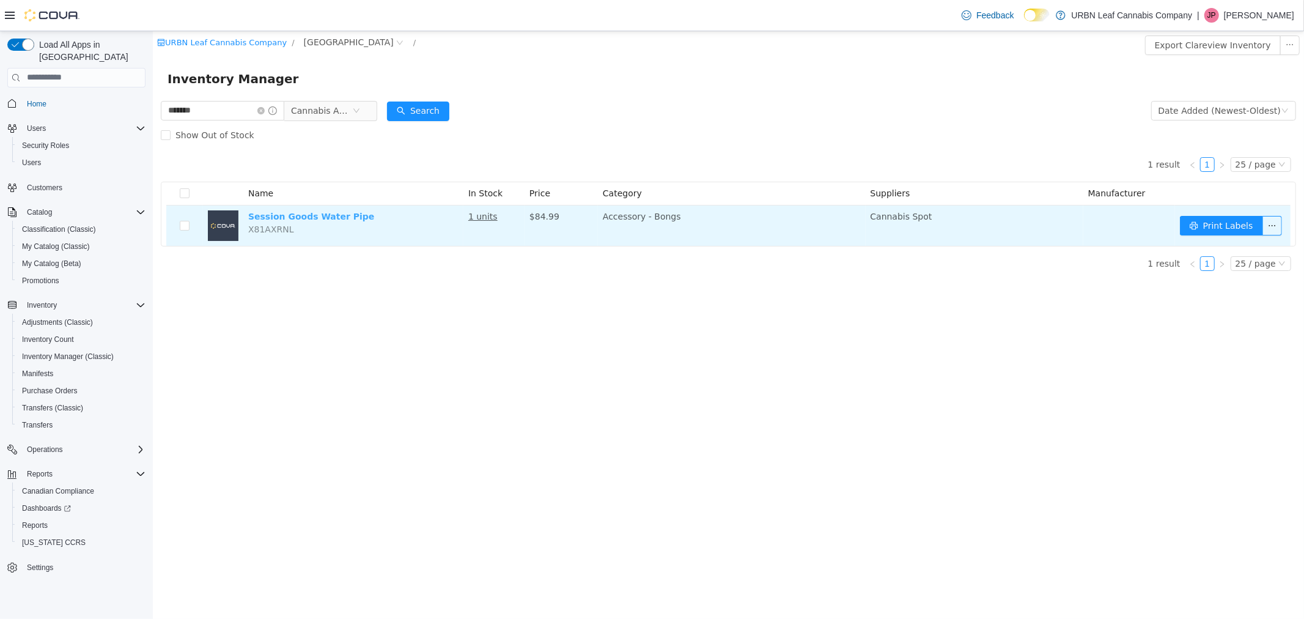
click at [314, 219] on link "Session Goods Water Pipe" at bounding box center [311, 216] width 126 height 10
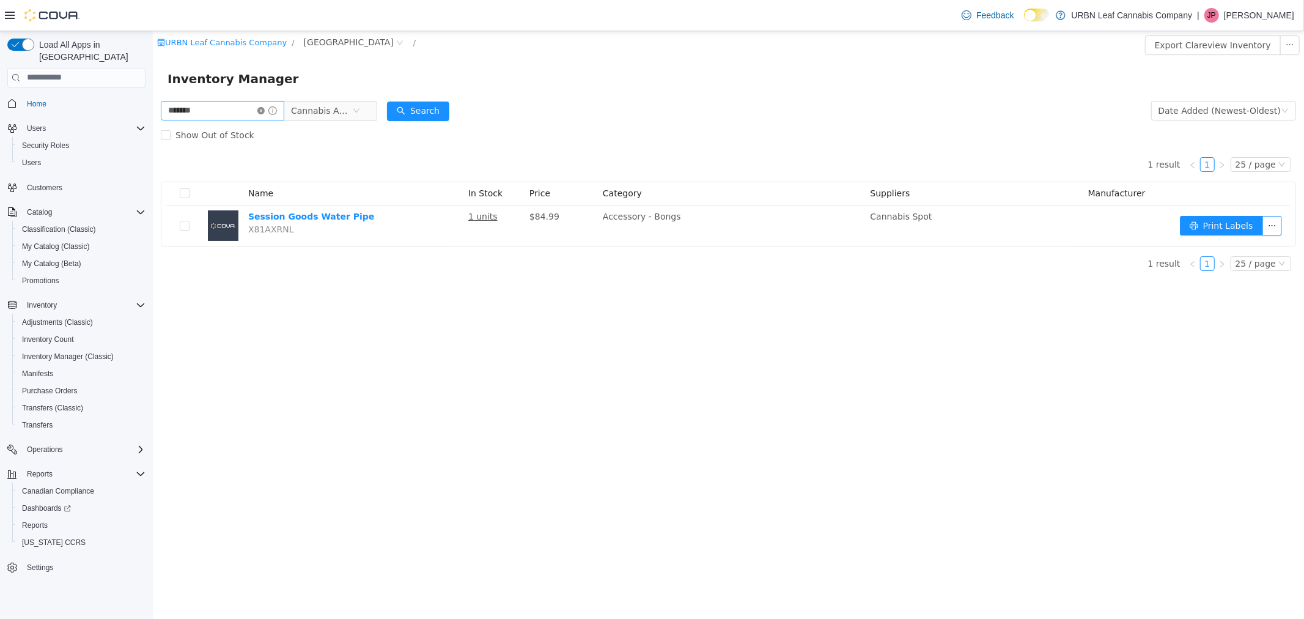
click at [264, 109] on icon "icon: close-circle" at bounding box center [260, 109] width 7 height 7
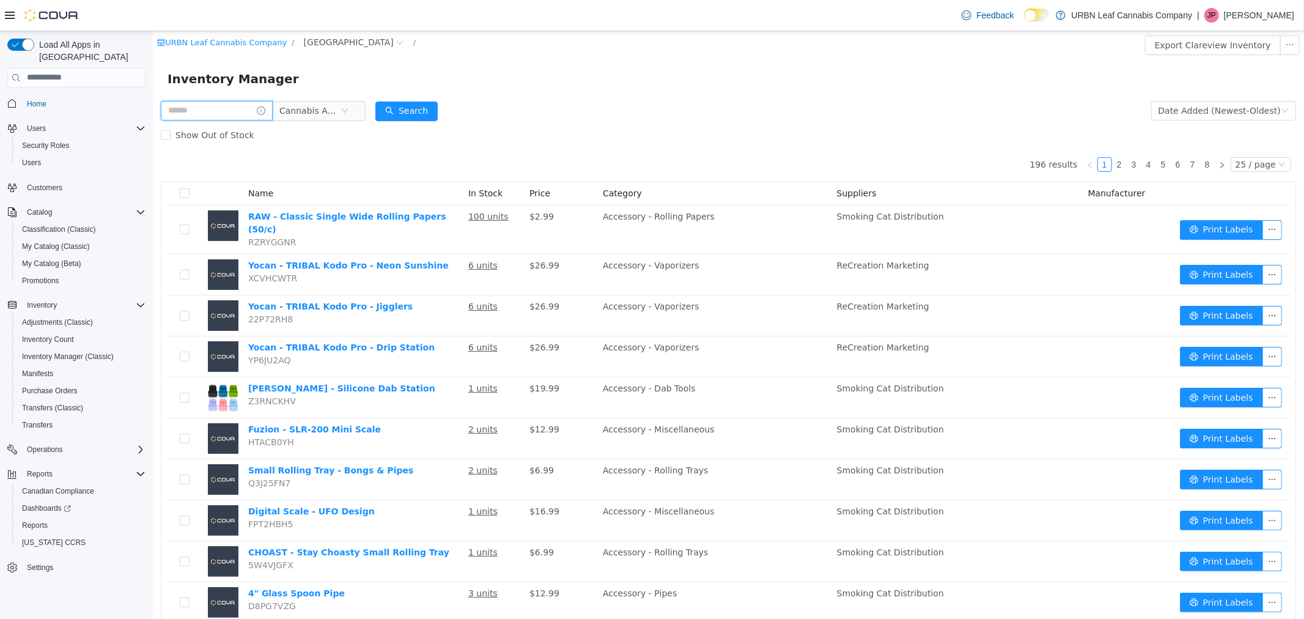
click at [213, 116] on input "text" at bounding box center [216, 110] width 112 height 20
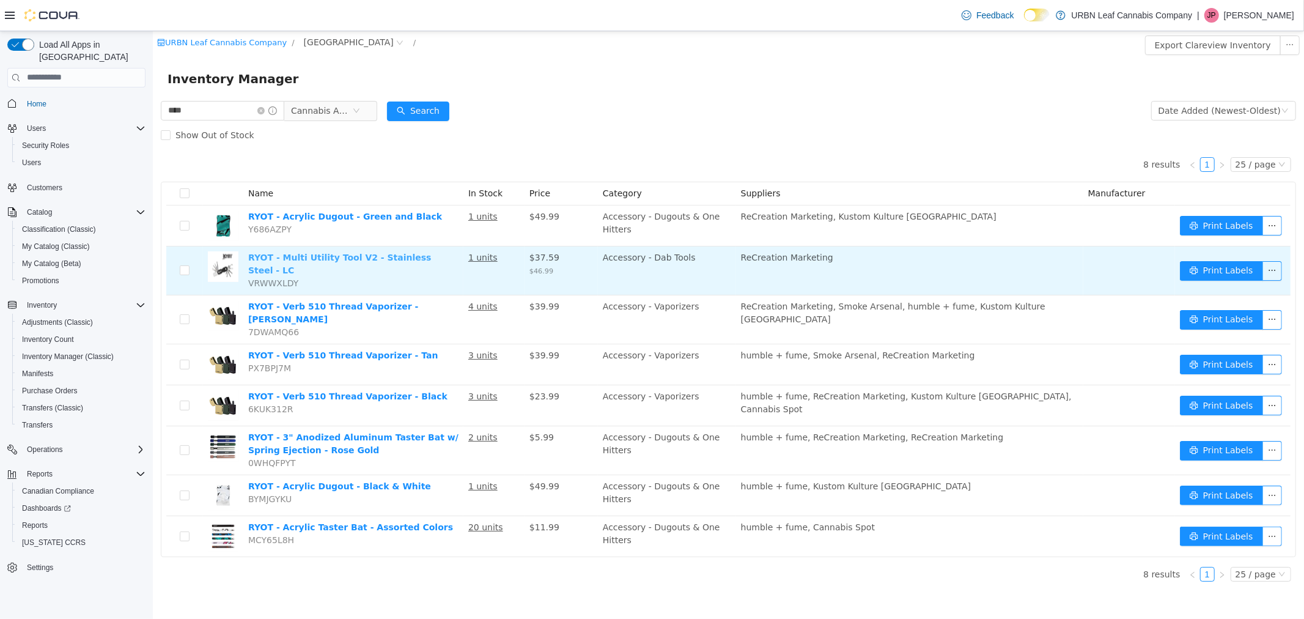
click at [314, 257] on link "RYOT - Multi Utility Tool V2 - Stainless Steel - LC" at bounding box center [339, 263] width 183 height 23
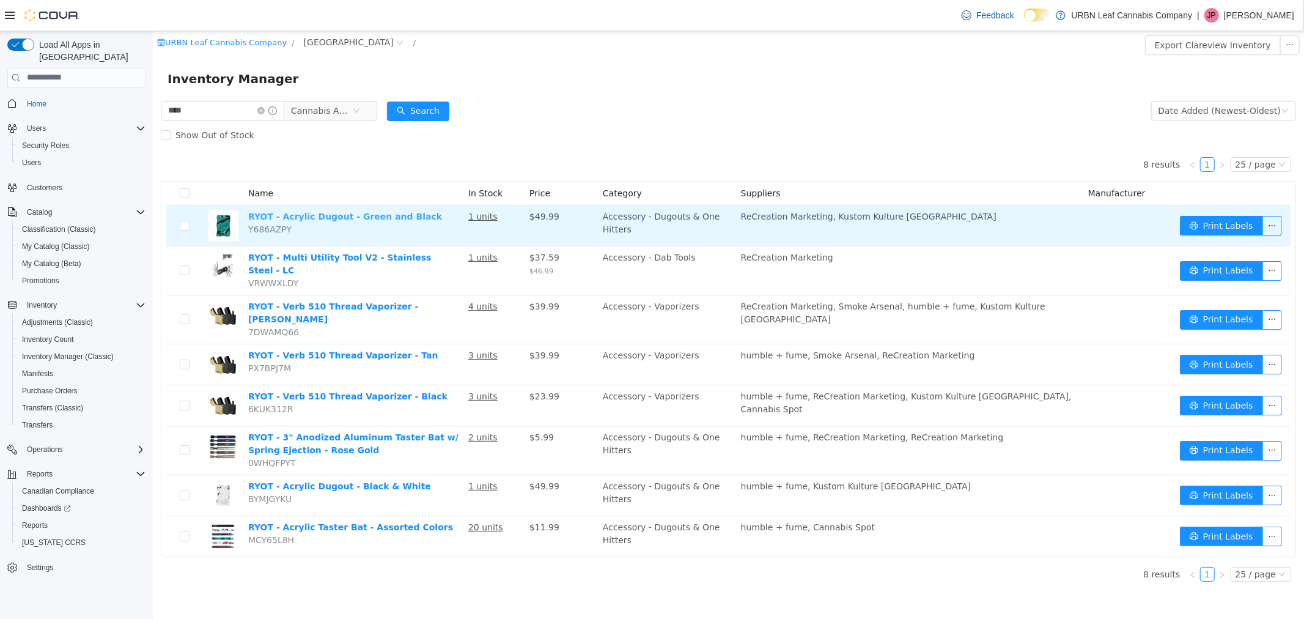
click at [330, 214] on link "RYOT - Acrylic Dugout - Green and Black" at bounding box center [345, 216] width 194 height 10
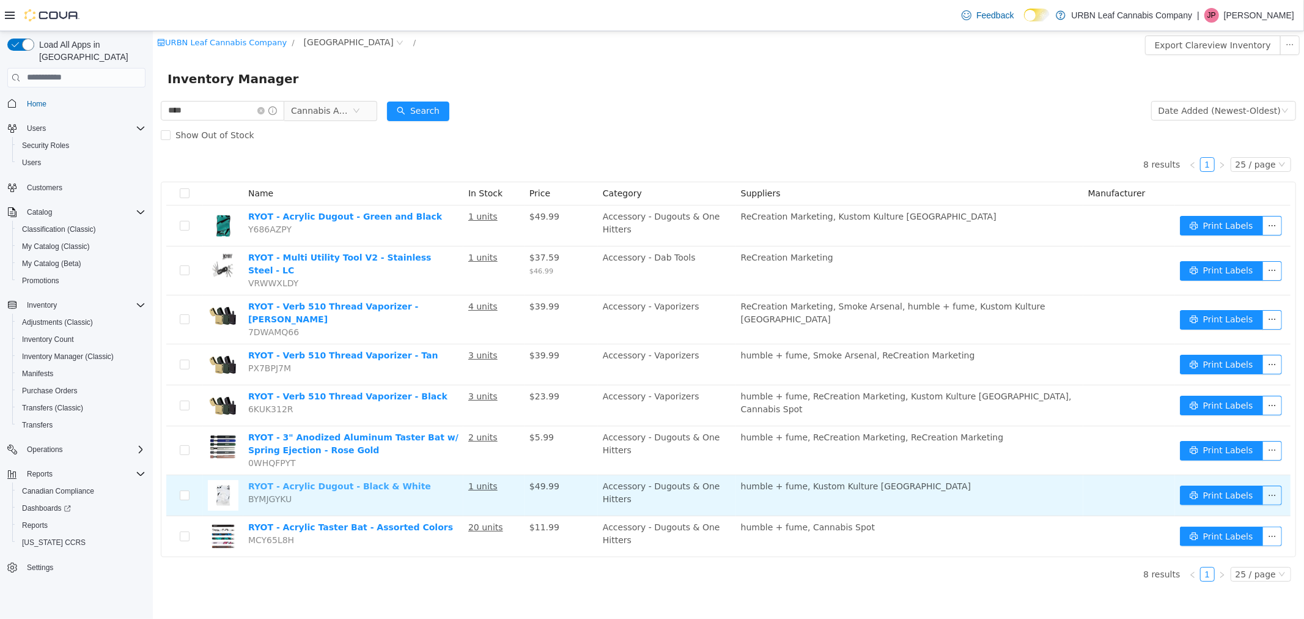
click at [298, 481] on link "RYOT - Acrylic Dugout - Black & White" at bounding box center [339, 486] width 183 height 10
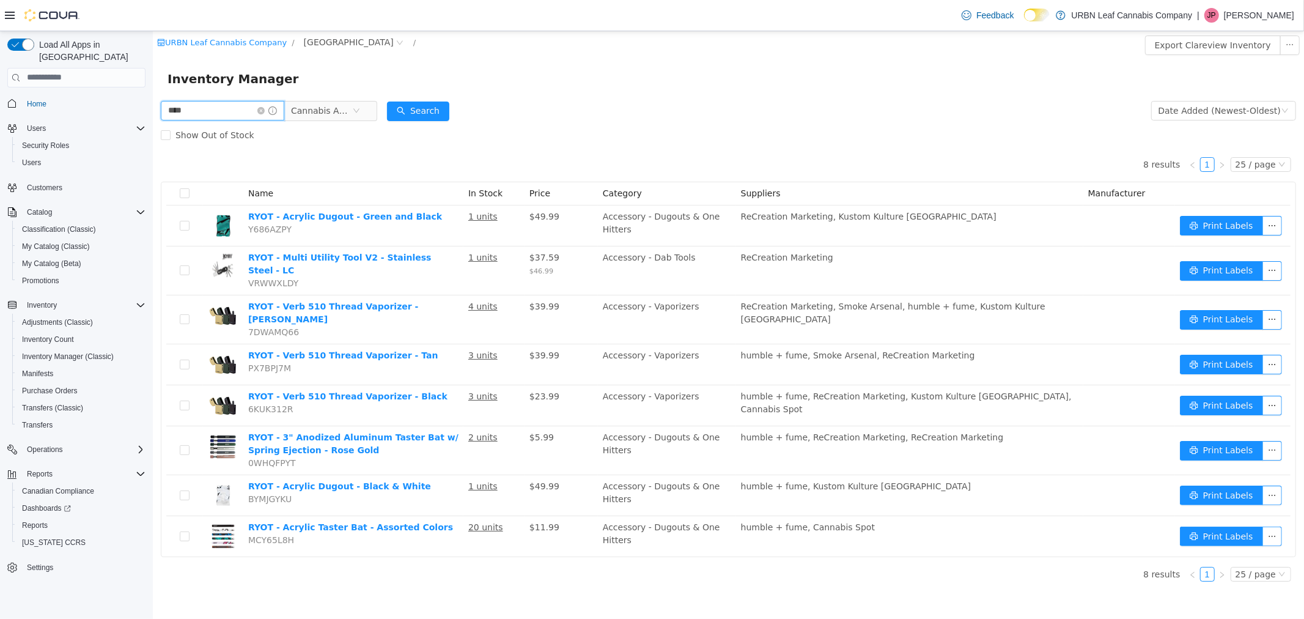
drag, startPoint x: 208, startPoint y: 105, endPoint x: 144, endPoint y: 98, distance: 64.0
click at [152, 98] on html "URBN Leaf Cannabis Company / Clareview / Export Clareview Inventory Inventory M…" at bounding box center [728, 325] width 1152 height 588
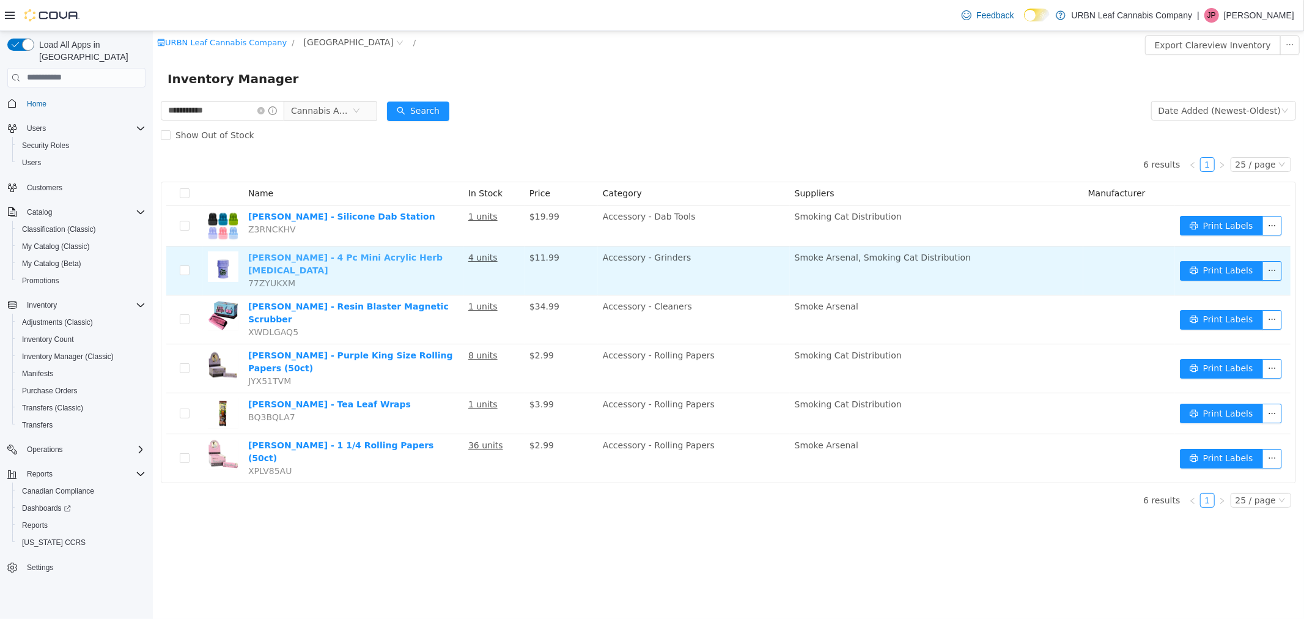
click at [316, 256] on link "Blazy Susan - 4 Pc Mini Acrylic Herb Grinder" at bounding box center [345, 263] width 194 height 23
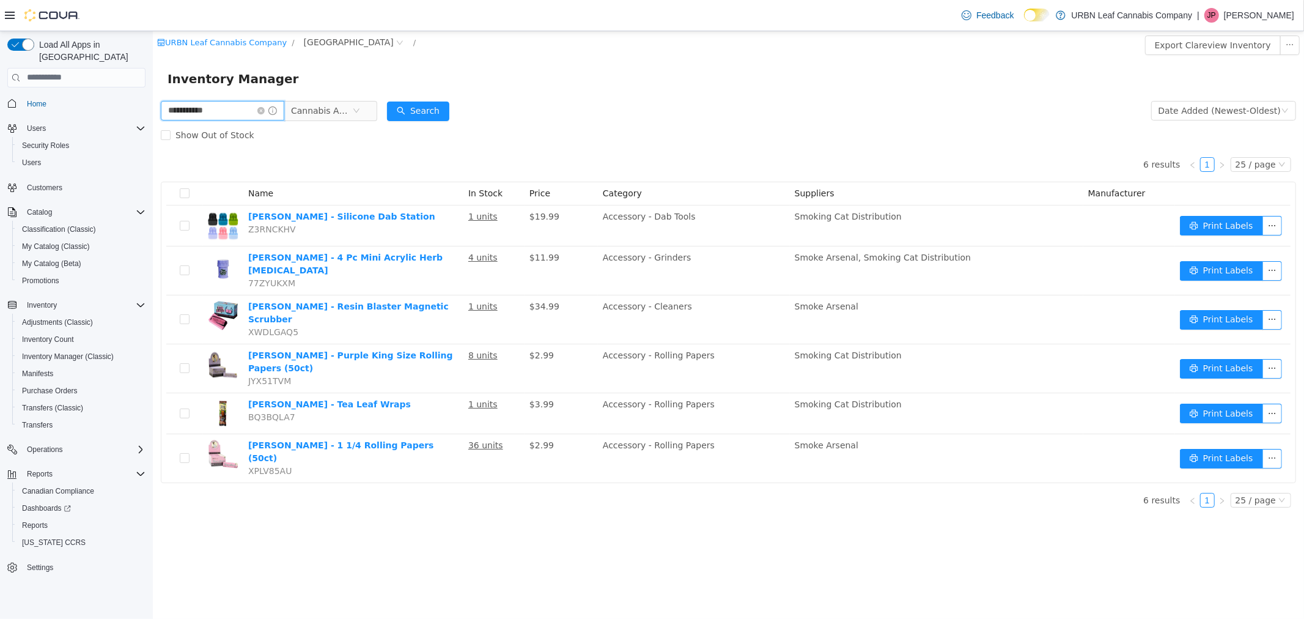
click at [239, 109] on input "**********" at bounding box center [222, 110] width 124 height 20
type input "*"
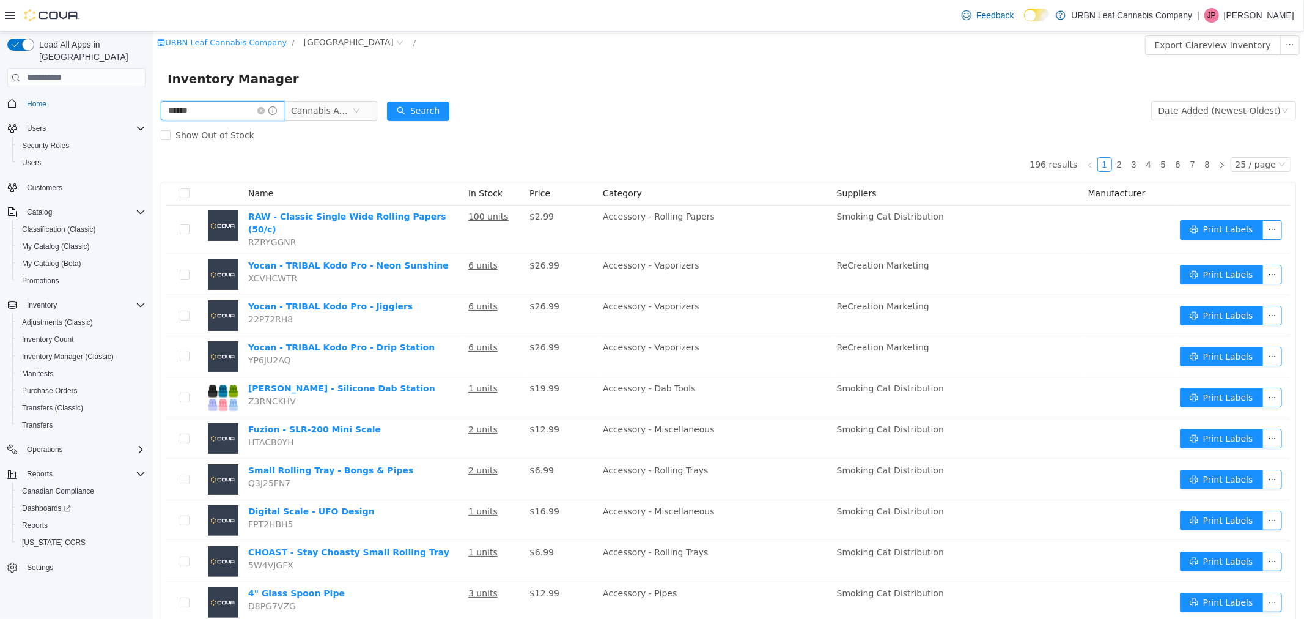
type input "******"
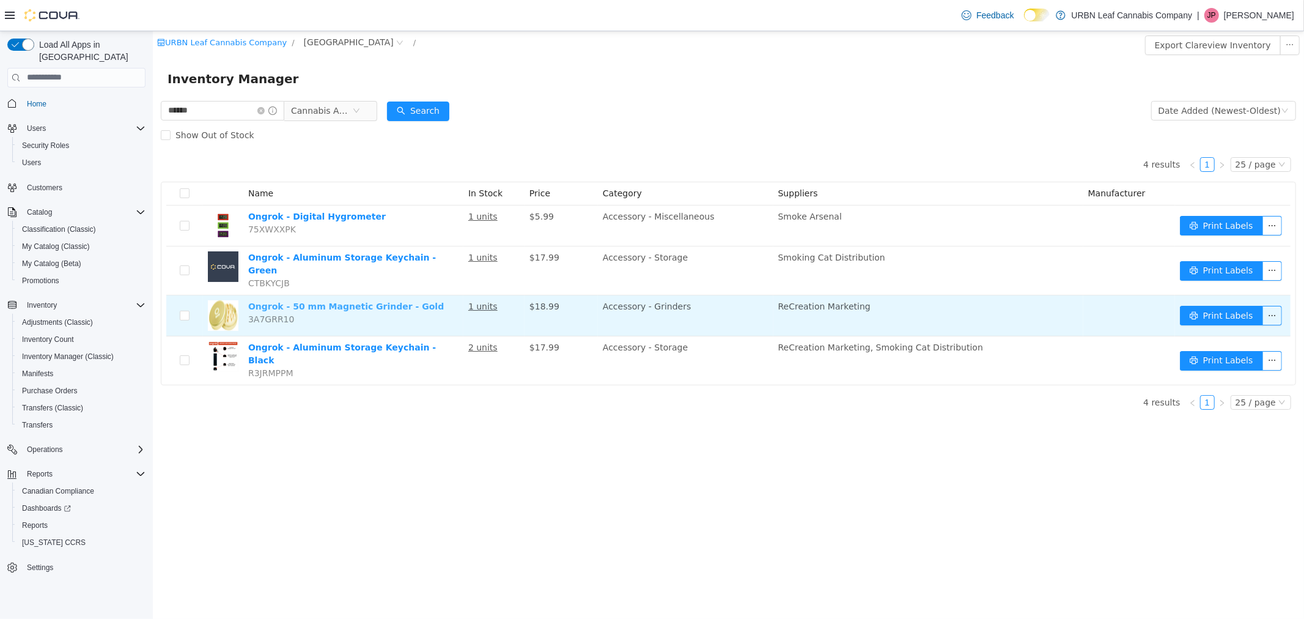
click at [334, 301] on link "Ongrok - 50 mm Magnetic Grinder - Gold" at bounding box center [346, 306] width 196 height 10
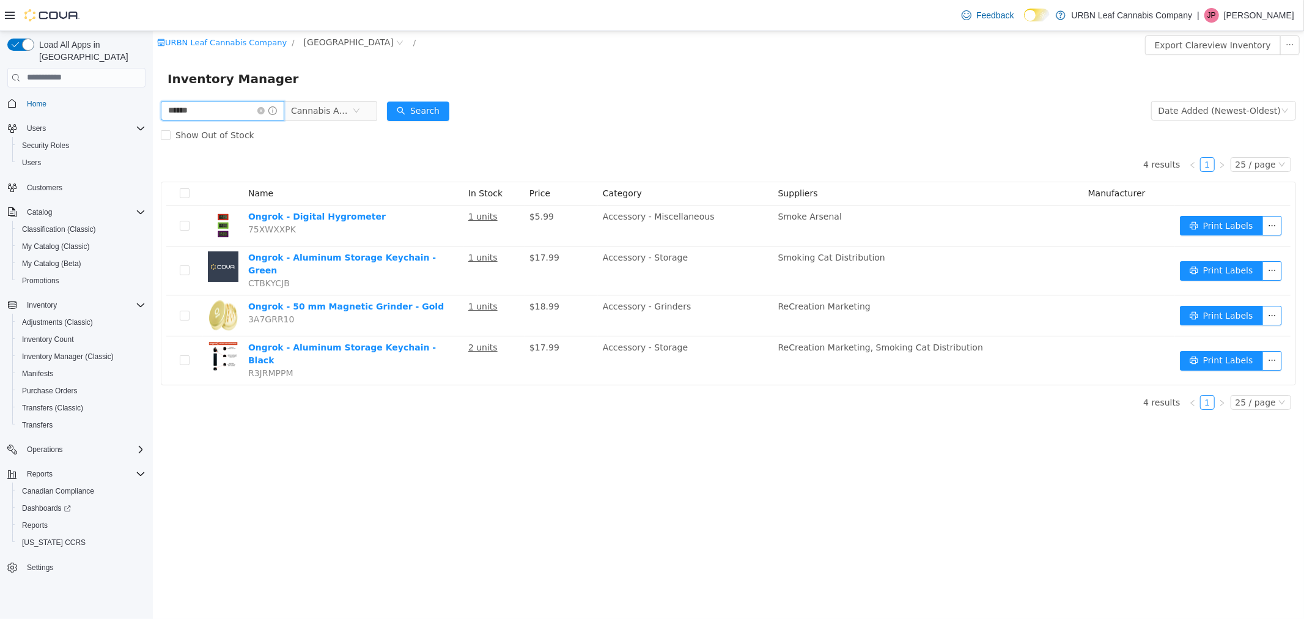
drag, startPoint x: 166, startPoint y: 96, endPoint x: 155, endPoint y: 95, distance: 11.0
click at [157, 95] on div "URBN Leaf Cannabis Company / Clareview / Export Clareview Inventory Inventory M…" at bounding box center [728, 225] width 1152 height 388
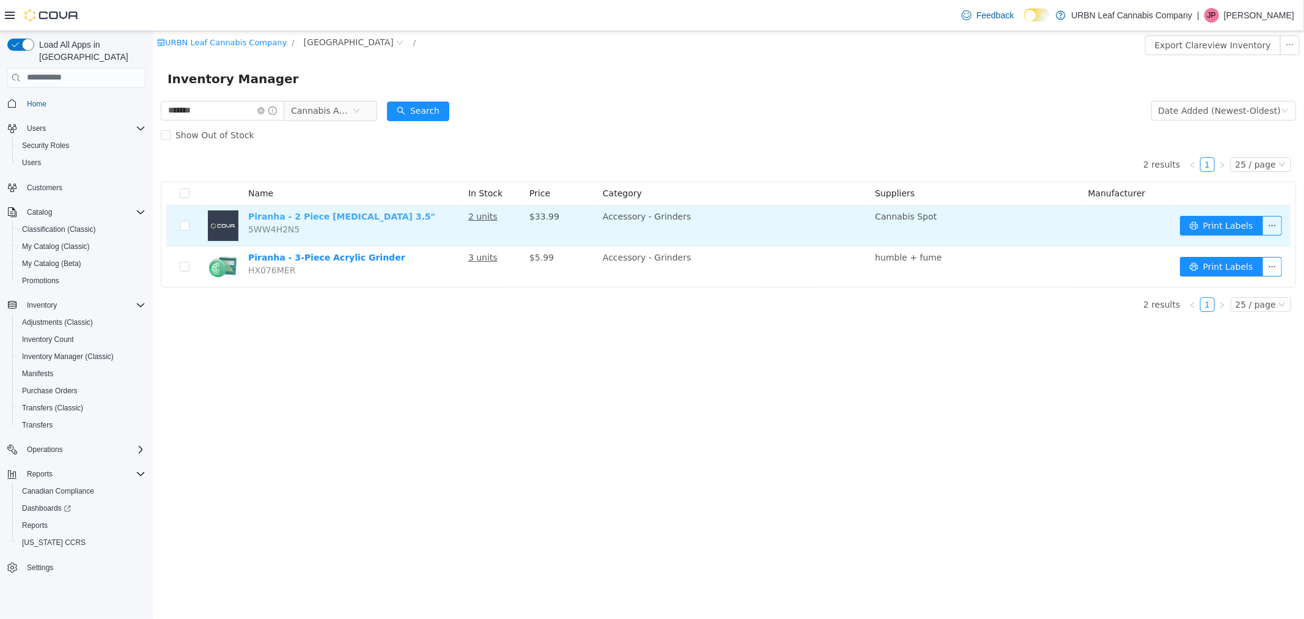
click at [342, 216] on link "Piranha - 2 Piece Grinder 3.5"" at bounding box center [341, 216] width 187 height 10
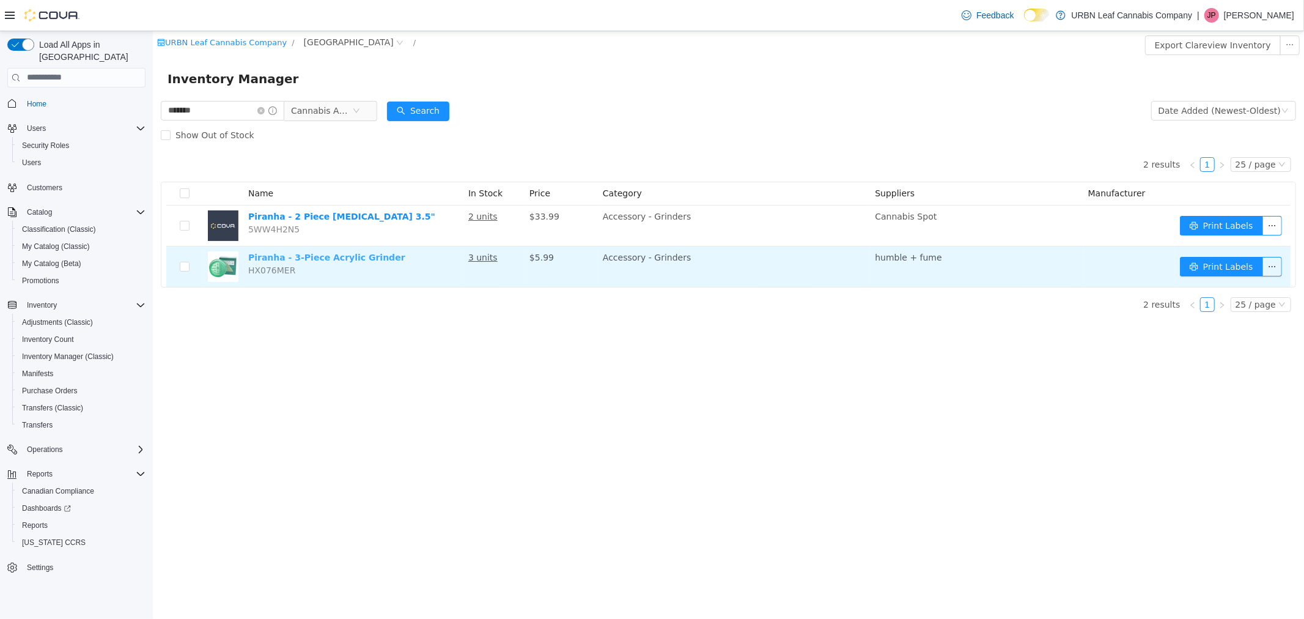
click at [330, 256] on link "Piranha - 3-Piece Acrylic Grinder" at bounding box center [326, 257] width 157 height 10
click at [308, 256] on link "Piranha - 3-Piece Acrylic Grinder" at bounding box center [326, 257] width 157 height 10
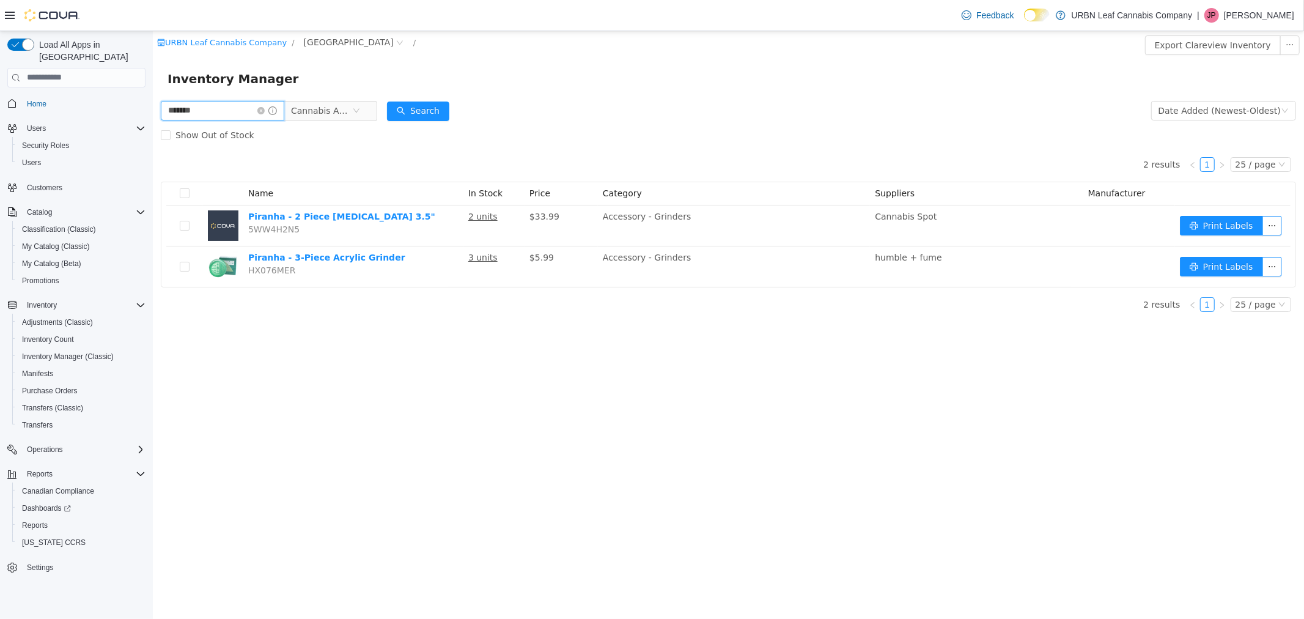
drag, startPoint x: 199, startPoint y: 106, endPoint x: 290, endPoint y: 141, distance: 97.6
click at [152, 109] on html "URBN Leaf Cannabis Company / Clareview / Export Clareview Inventory Inventory M…" at bounding box center [728, 325] width 1152 height 588
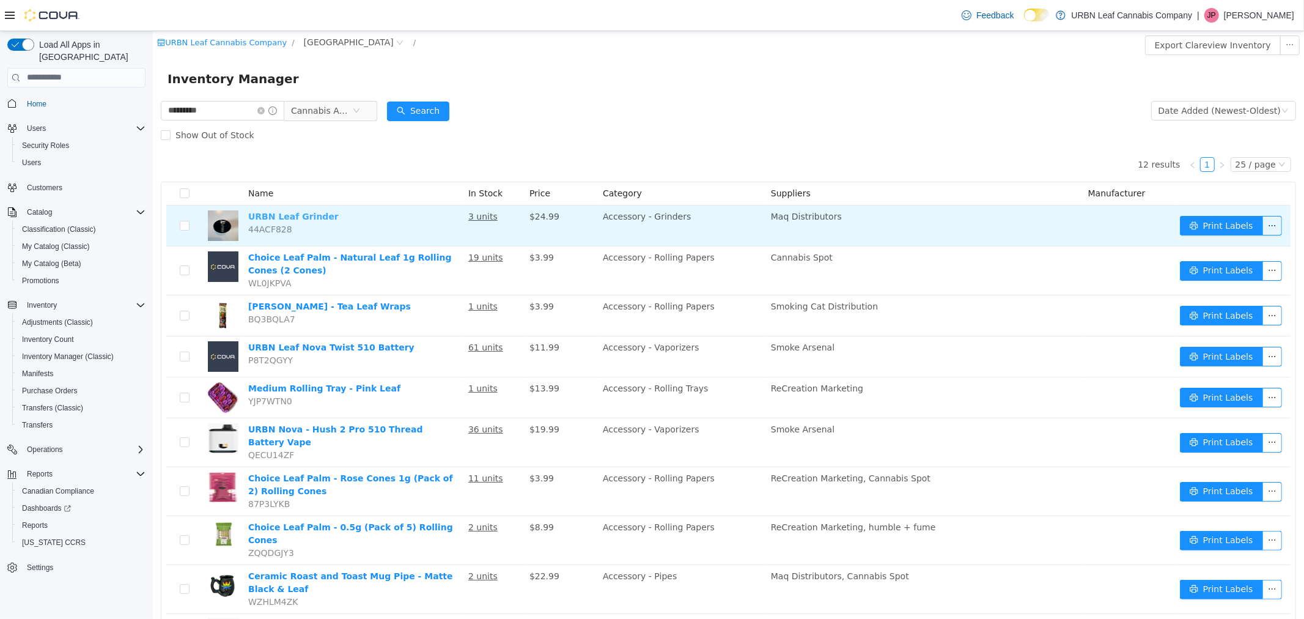
click at [302, 218] on link "URBN Leaf Grinder" at bounding box center [293, 216] width 91 height 10
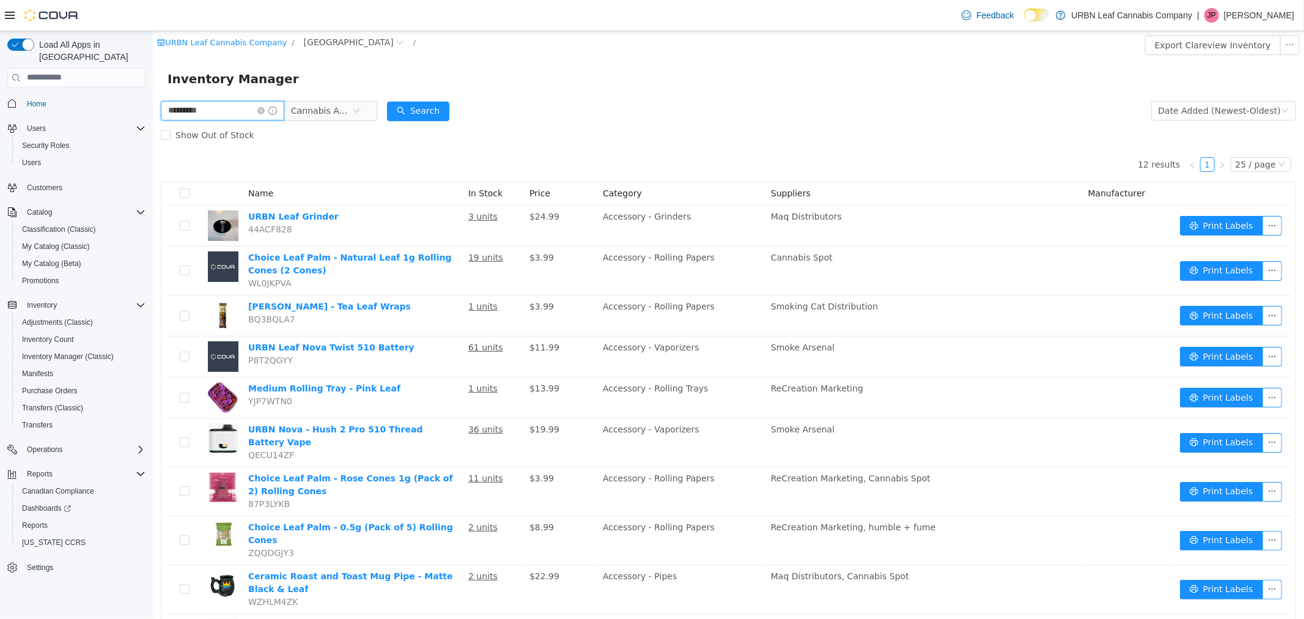
drag, startPoint x: 215, startPoint y: 105, endPoint x: 110, endPoint y: 112, distance: 105.4
click at [152, 112] on html "URBN Leaf Cannabis Company / Clareview / Export Clareview Inventory Inventory M…" at bounding box center [728, 325] width 1152 height 588
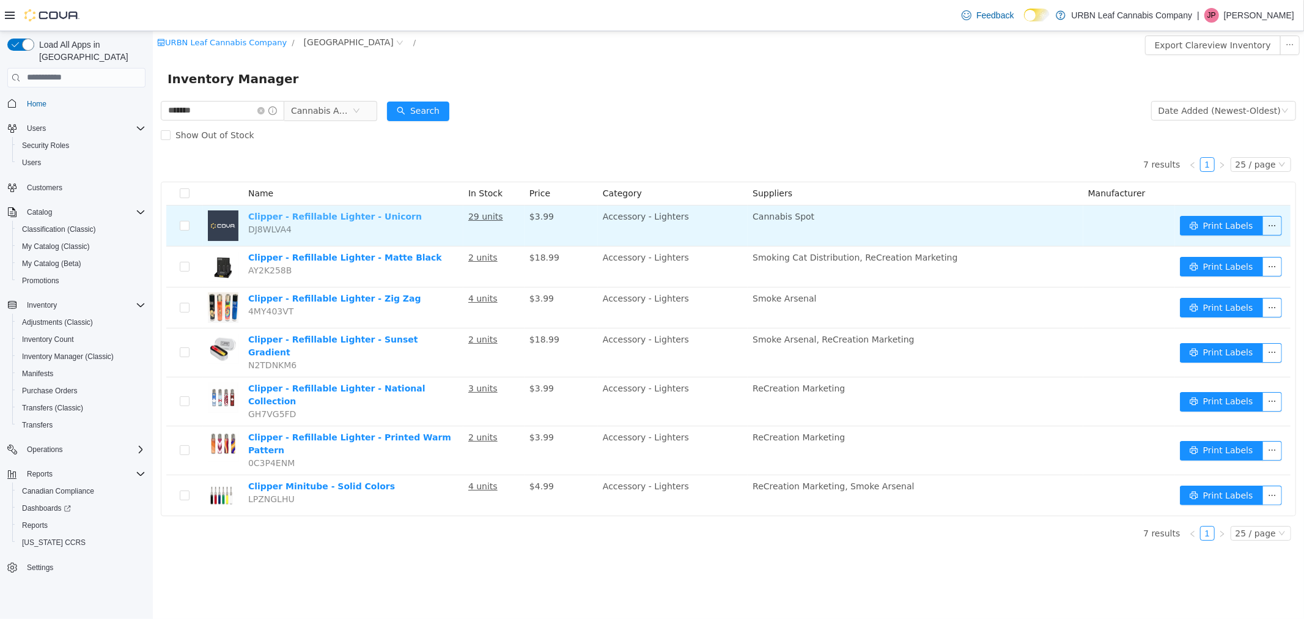
click at [379, 218] on link "Clipper - Refillable Lighter - Unicorn" at bounding box center [335, 216] width 174 height 10
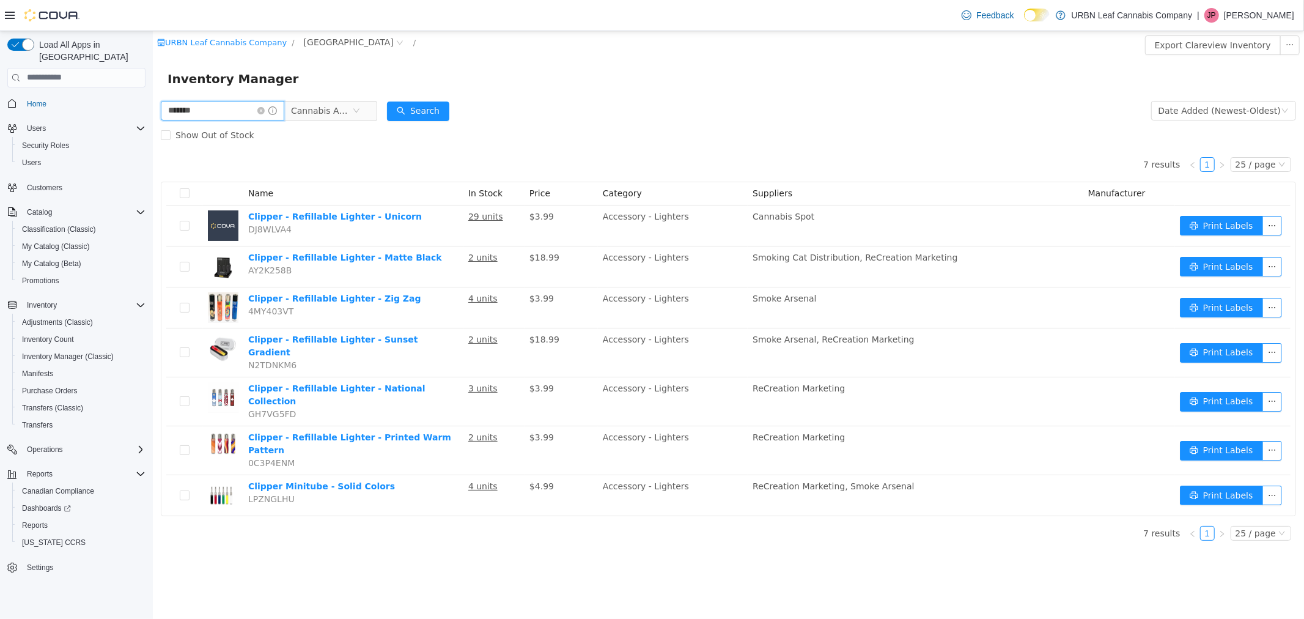
drag, startPoint x: 224, startPoint y: 110, endPoint x: 133, endPoint y: 98, distance: 91.3
click at [152, 98] on html "URBN Leaf Cannabis Company / Clareview / Export Clareview Inventory Inventory M…" at bounding box center [728, 325] width 1152 height 588
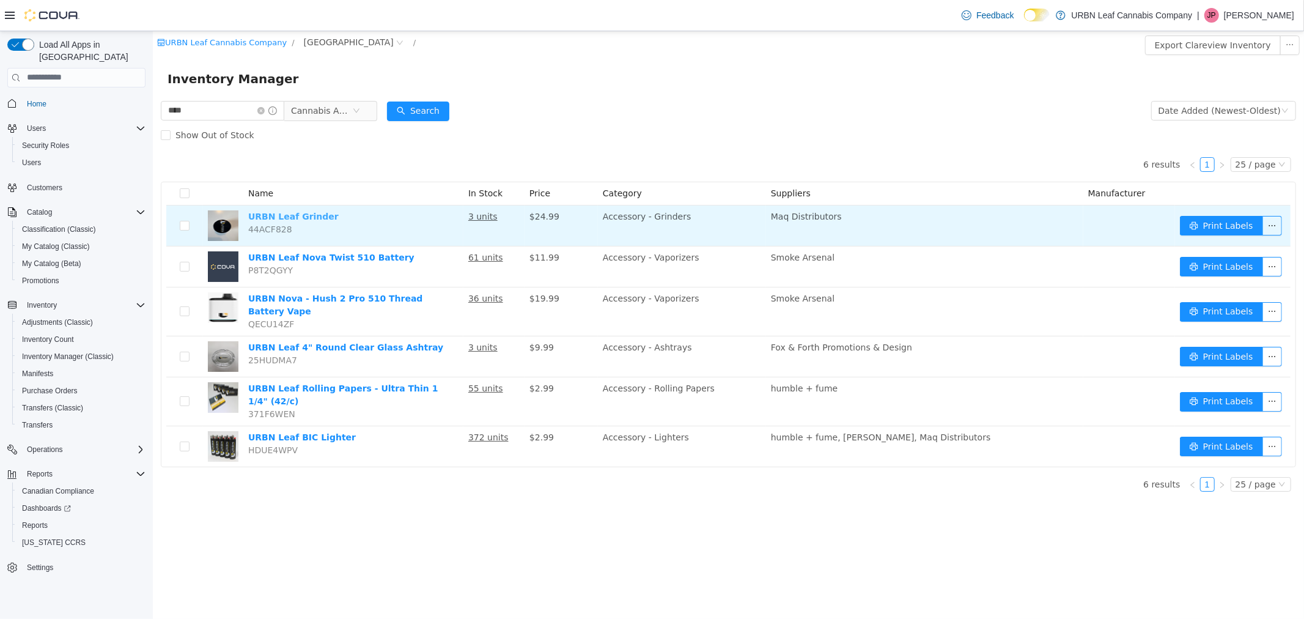
click at [279, 216] on link "URBN Leaf Grinder" at bounding box center [293, 216] width 91 height 10
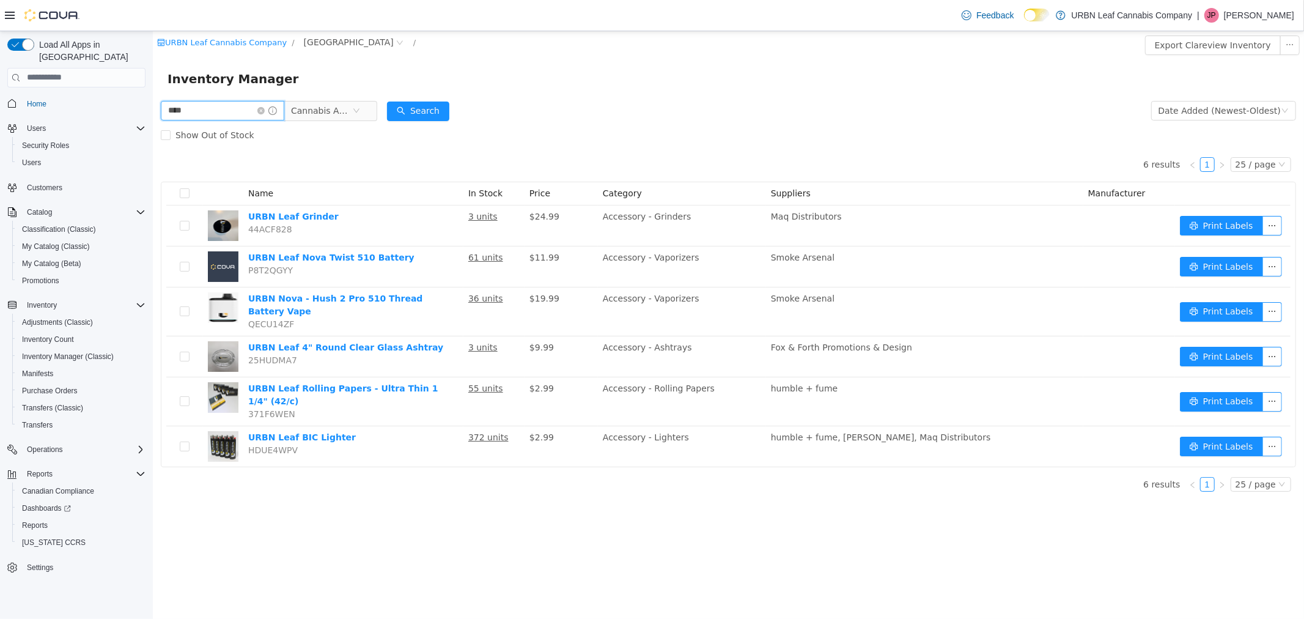
drag, startPoint x: 228, startPoint y: 119, endPoint x: 136, endPoint y: 106, distance: 92.5
click at [152, 106] on html "URBN Leaf Cannabis Company / Clareview / Export Clareview Inventory Inventory M…" at bounding box center [728, 325] width 1152 height 588
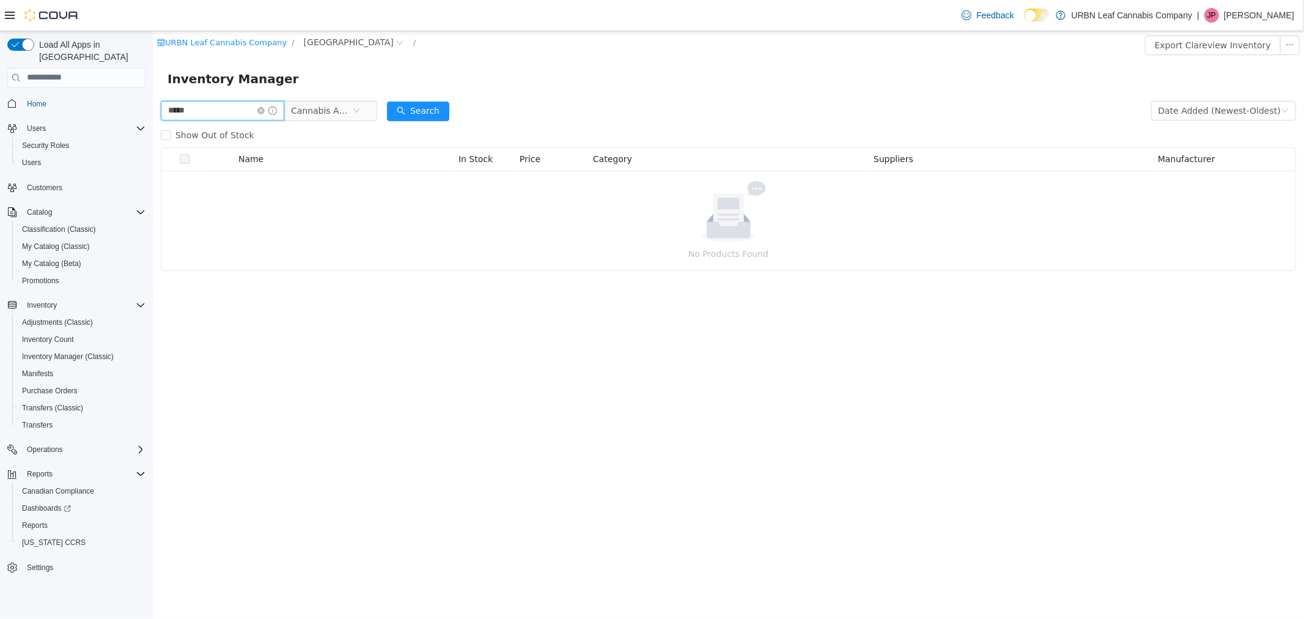
click at [212, 106] on input "*****" at bounding box center [222, 110] width 124 height 20
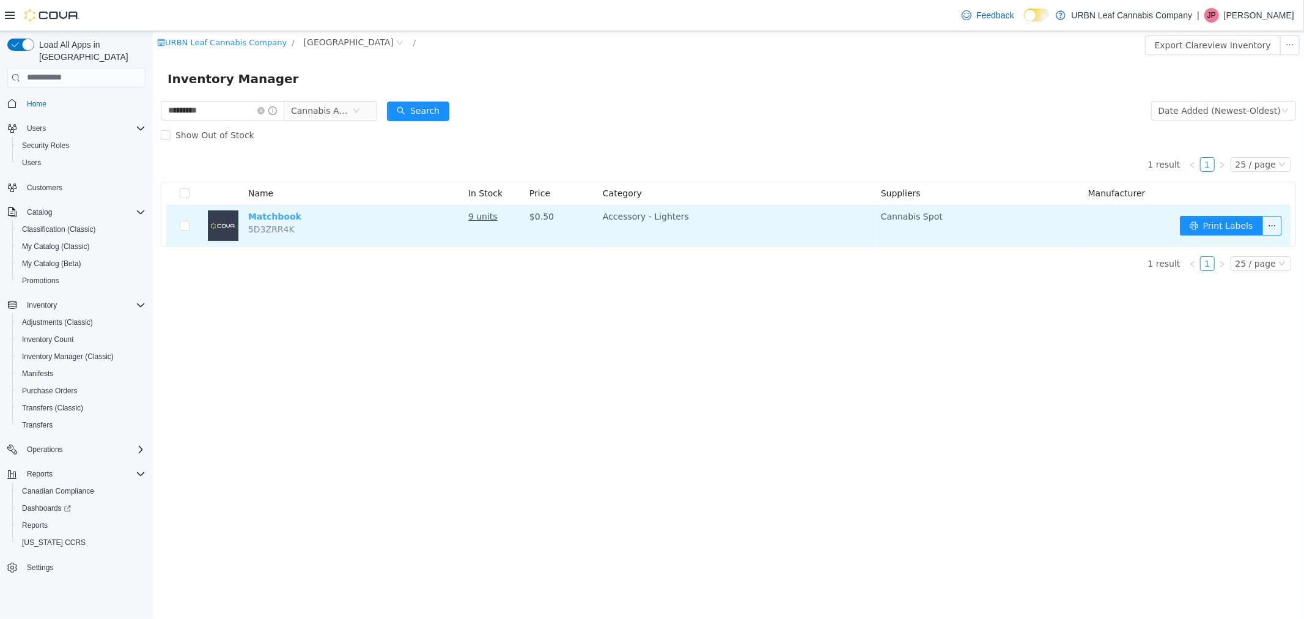
click at [272, 219] on link "Matchbook" at bounding box center [274, 216] width 53 height 10
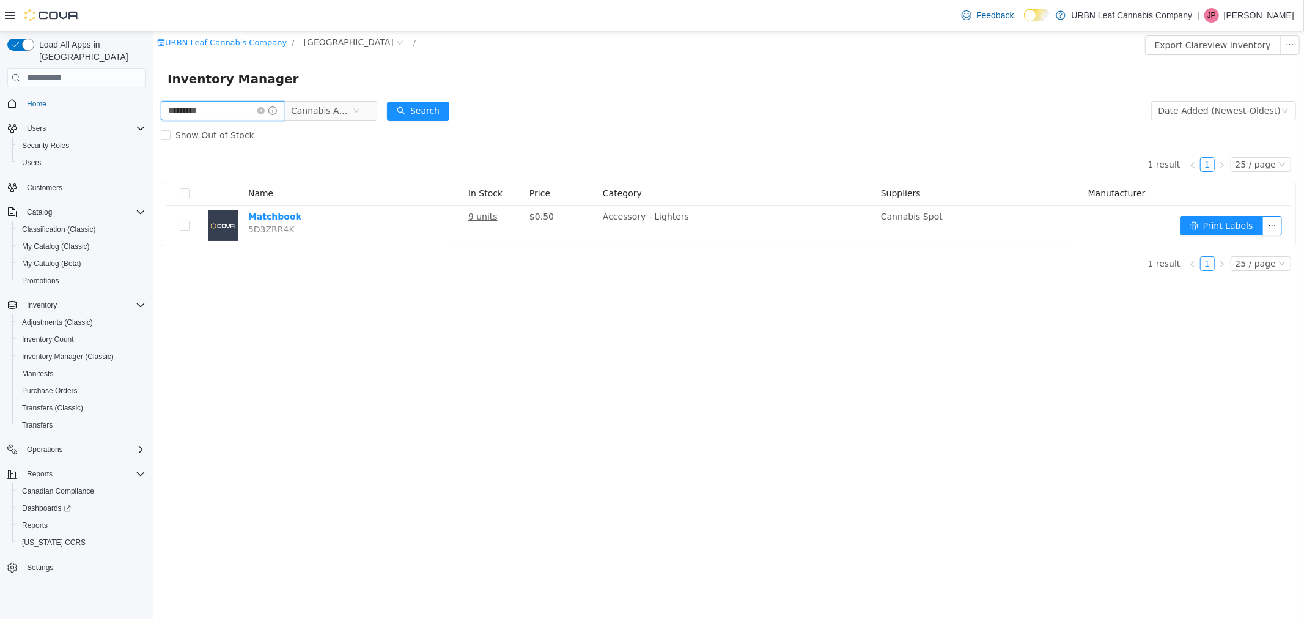
drag, startPoint x: 245, startPoint y: 111, endPoint x: 81, endPoint y: 113, distance: 163.9
click at [152, 113] on html "URBN Leaf Cannabis Company / Clareview / Export Clareview Inventory Inventory M…" at bounding box center [728, 325] width 1152 height 588
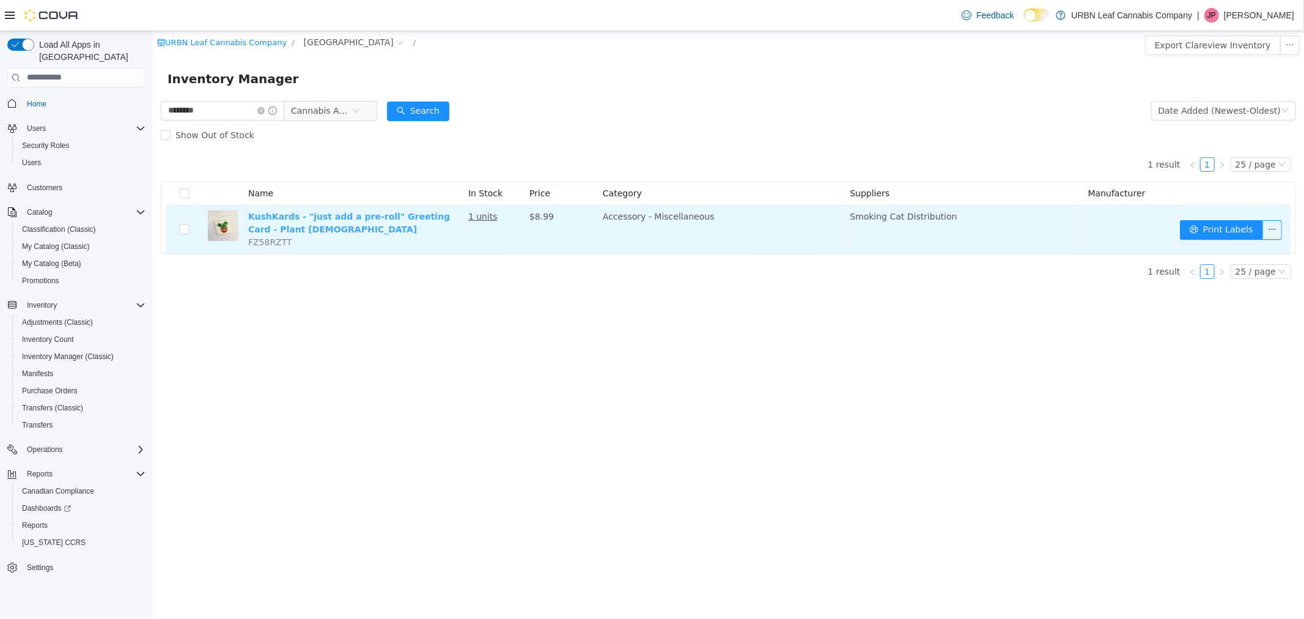
click at [382, 213] on link "KushKards - "just add a pre-roll" Greeting Card - Plant Lady" at bounding box center [349, 222] width 202 height 23
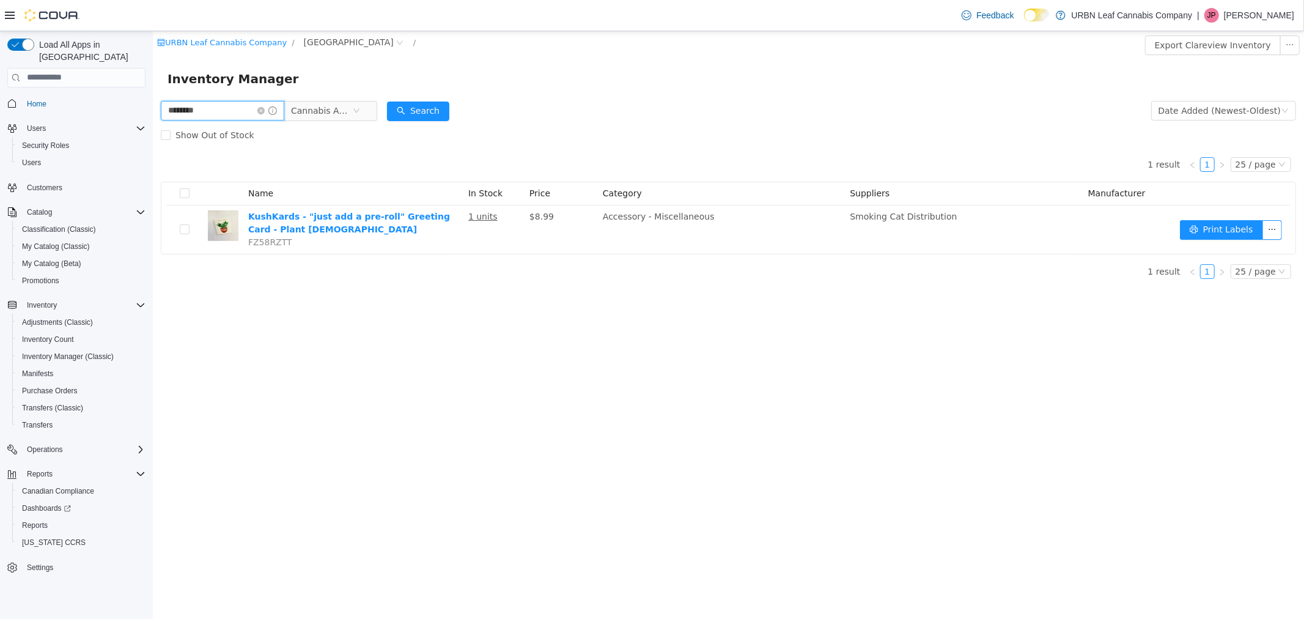
drag, startPoint x: 218, startPoint y: 102, endPoint x: 84, endPoint y: 91, distance: 134.4
click at [152, 91] on html "URBN Leaf Cannabis Company / Clareview / Export Clareview Inventory Inventory M…" at bounding box center [728, 325] width 1152 height 588
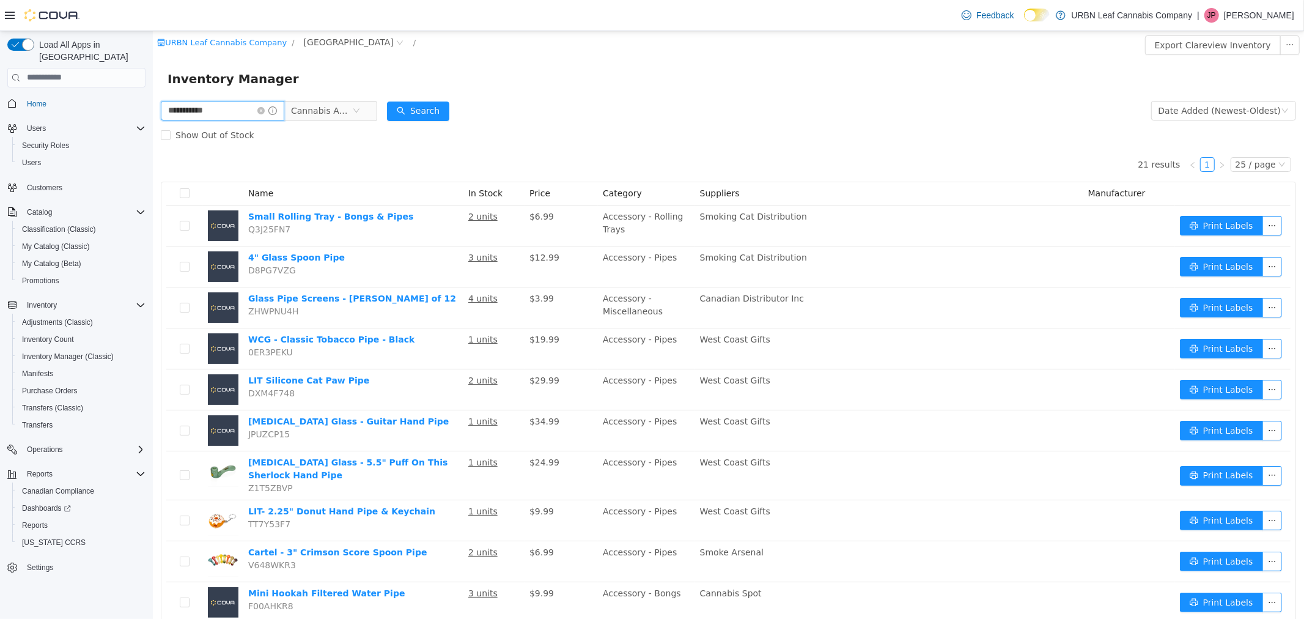
drag, startPoint x: 192, startPoint y: 95, endPoint x: 158, endPoint y: 93, distance: 33.7
click at [158, 93] on div "**********" at bounding box center [728, 585] width 1152 height 1109
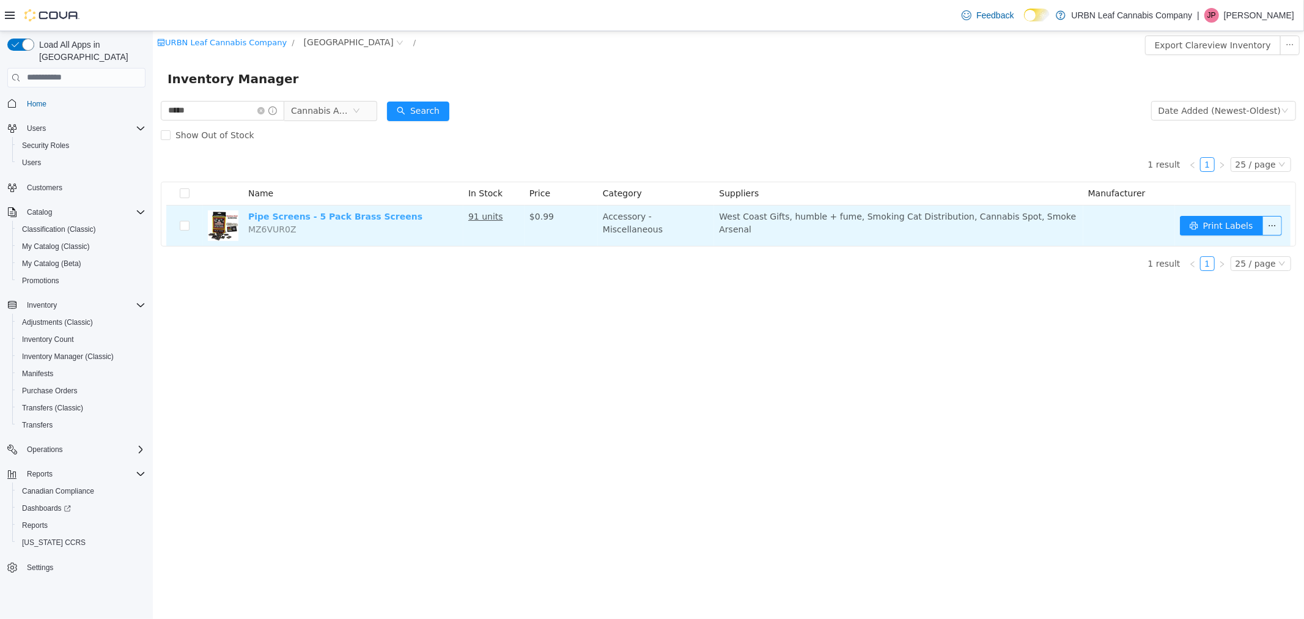
click at [340, 216] on link "Pipe Screens - 5 Pack Brass Screens" at bounding box center [335, 216] width 174 height 10
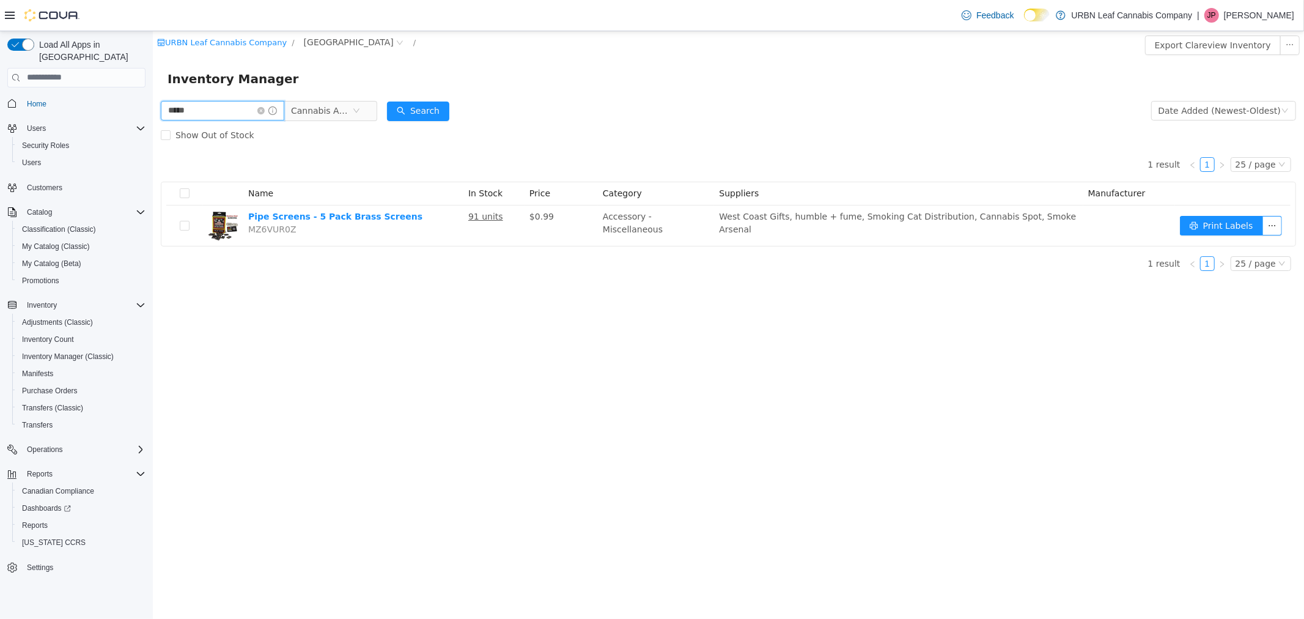
click at [247, 109] on input "*****" at bounding box center [222, 110] width 124 height 20
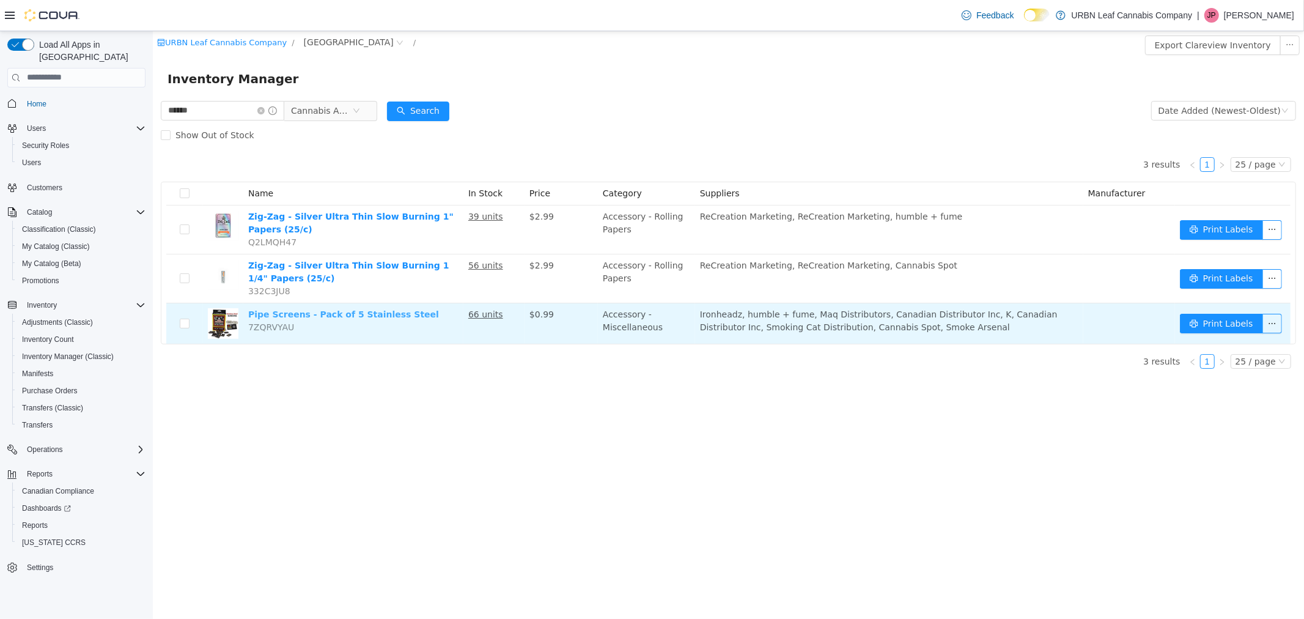
click at [336, 314] on link "Pipe Screens - Pack of 5 Stainless Steel" at bounding box center [343, 314] width 191 height 10
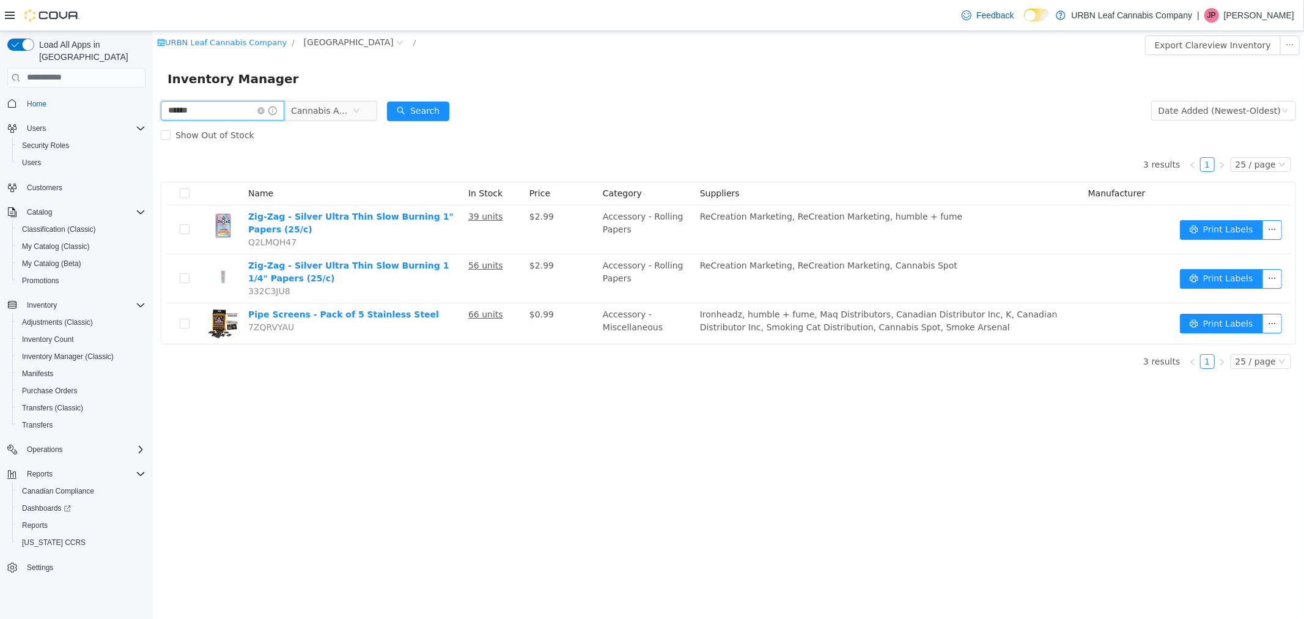
drag, startPoint x: 220, startPoint y: 110, endPoint x: 45, endPoint y: 89, distance: 175.5
click at [152, 89] on html "URBN Leaf Cannabis Company / Clareview / Export Clareview Inventory Inventory M…" at bounding box center [728, 325] width 1152 height 588
type input "*****"
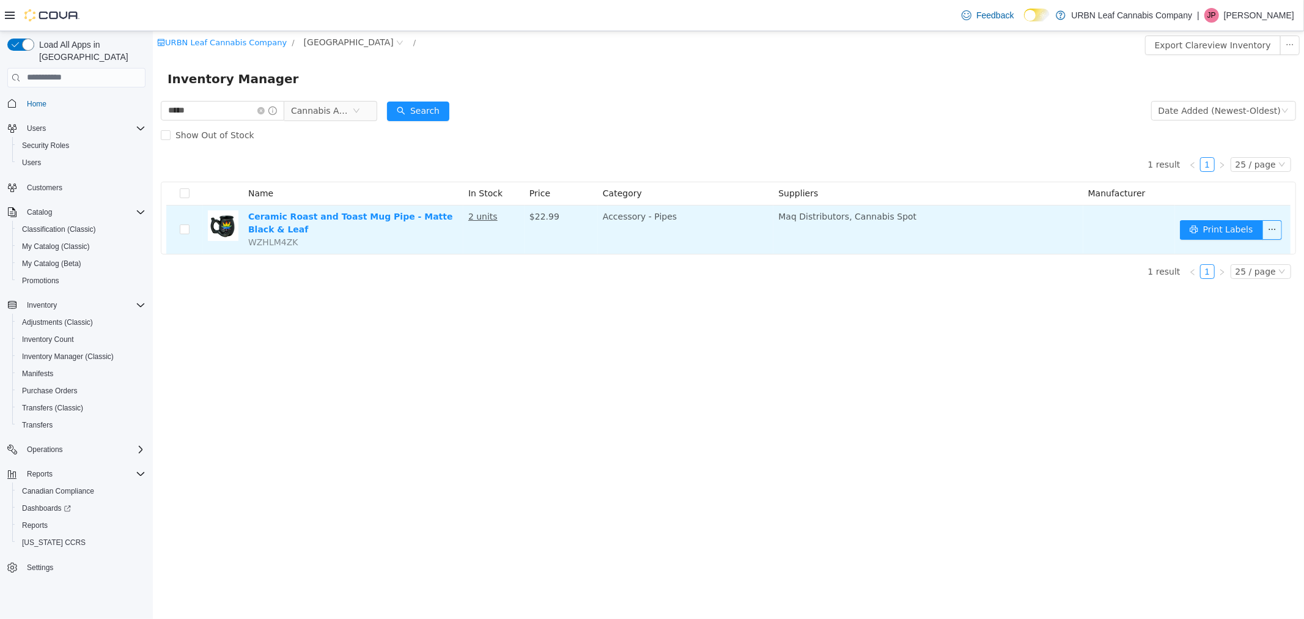
click at [342, 209] on td "Ceramic Roast and Toast Mug Pipe - Matte Black & Leaf WZHLM4ZK" at bounding box center [353, 229] width 220 height 48
click at [339, 213] on link "Ceramic Roast and Toast Mug Pipe - Matte Black & Leaf" at bounding box center [350, 222] width 205 height 23
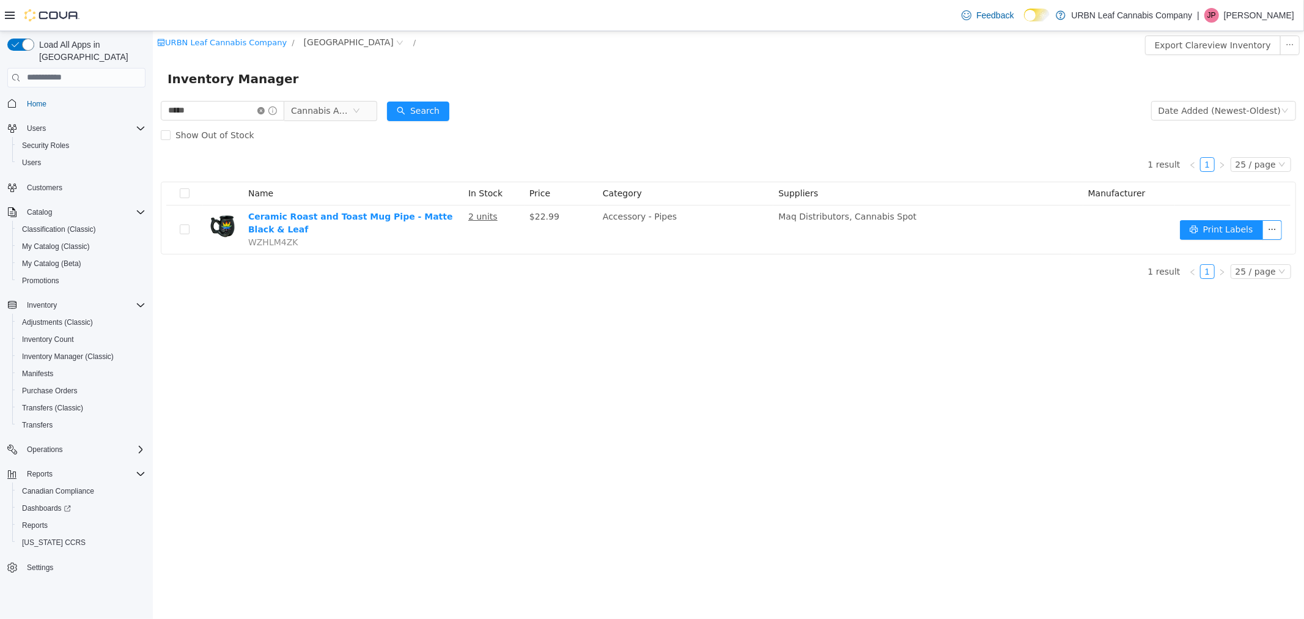
click at [264, 109] on icon "icon: close-circle" at bounding box center [260, 109] width 7 height 7
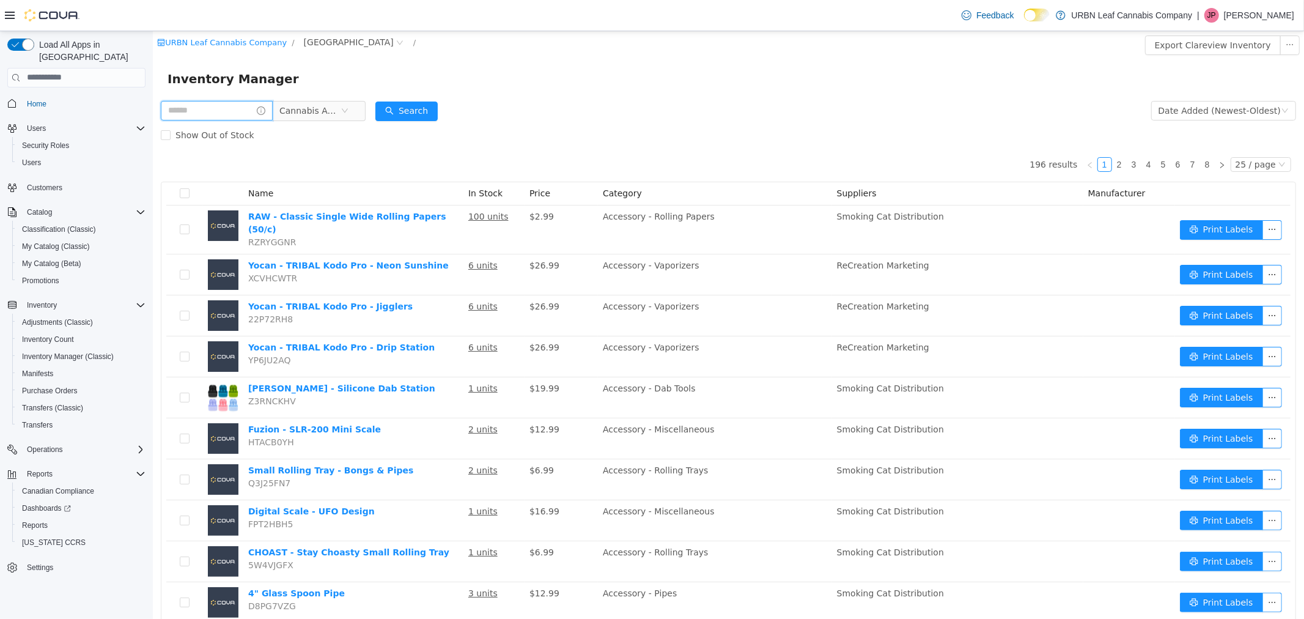
click at [216, 116] on input "text" at bounding box center [216, 110] width 112 height 20
type input "******"
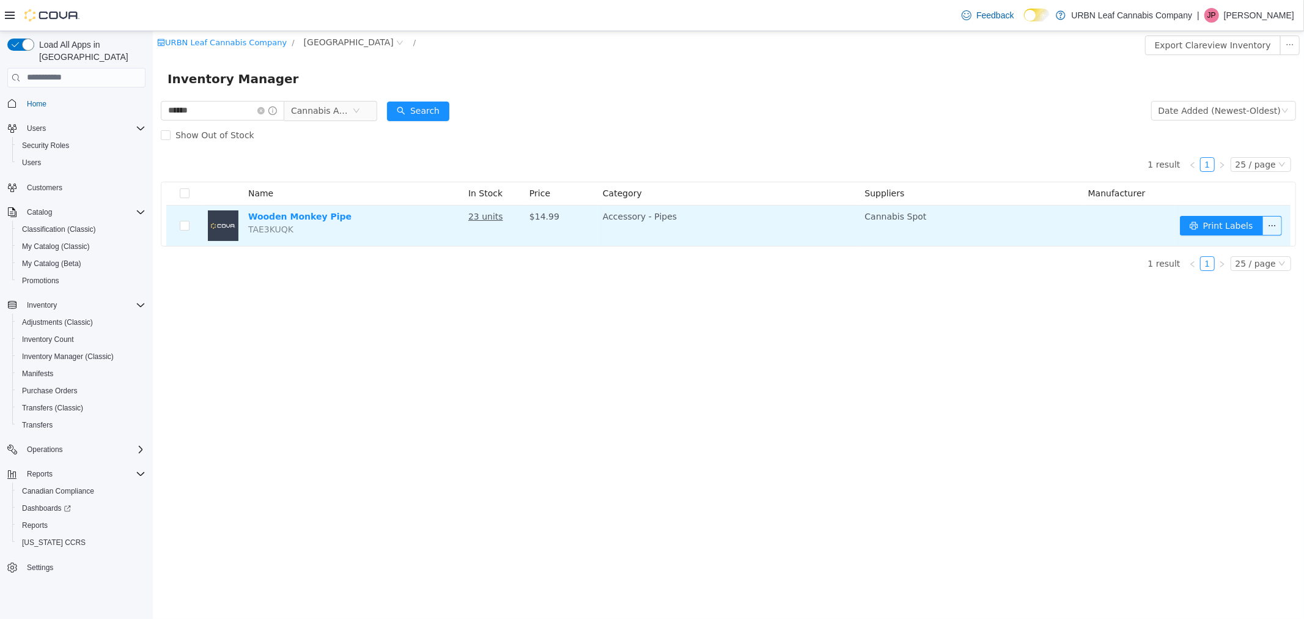
click at [304, 221] on td "Wooden Monkey Pipe TAE3KUQK" at bounding box center [353, 225] width 220 height 40
click at [303, 221] on td "Wooden Monkey Pipe TAE3KUQK" at bounding box center [353, 225] width 220 height 40
click at [301, 220] on link "Wooden Monkey Pipe" at bounding box center [299, 216] width 103 height 10
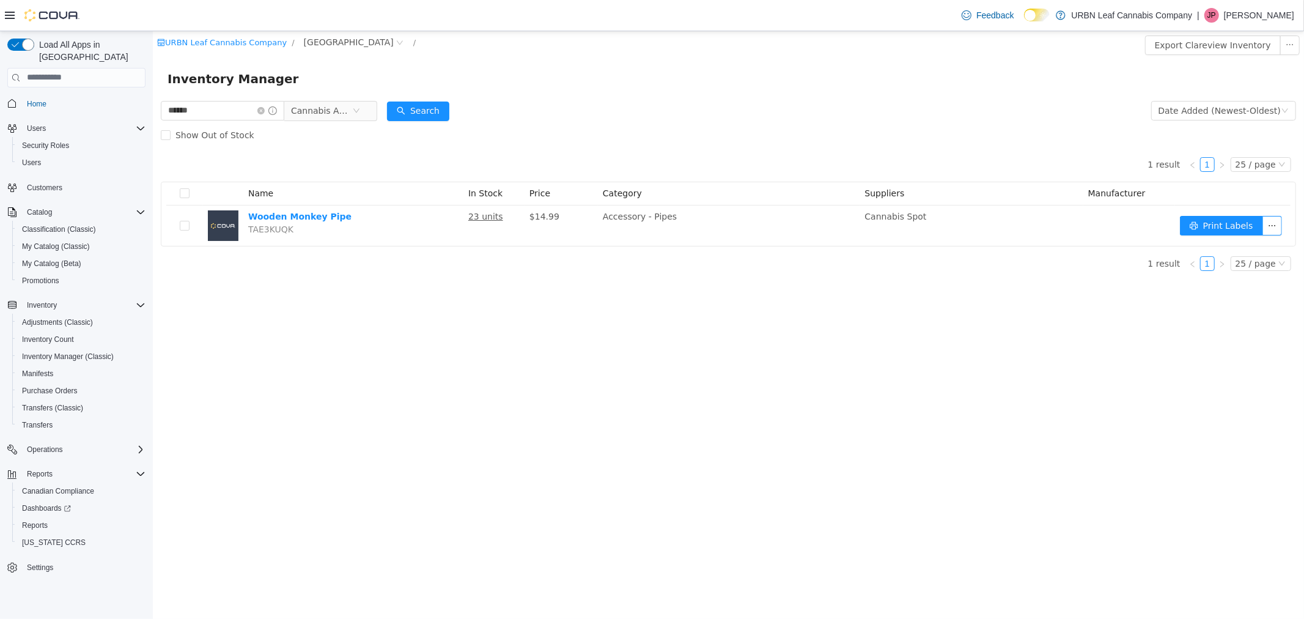
click at [575, 390] on div "URBN Leaf Cannabis Company / Clareview / Export Clareview Inventory Inventory M…" at bounding box center [728, 325] width 1152 height 588
click at [269, 111] on input "******" at bounding box center [222, 110] width 124 height 20
click at [264, 111] on icon "icon: close-circle" at bounding box center [260, 109] width 7 height 7
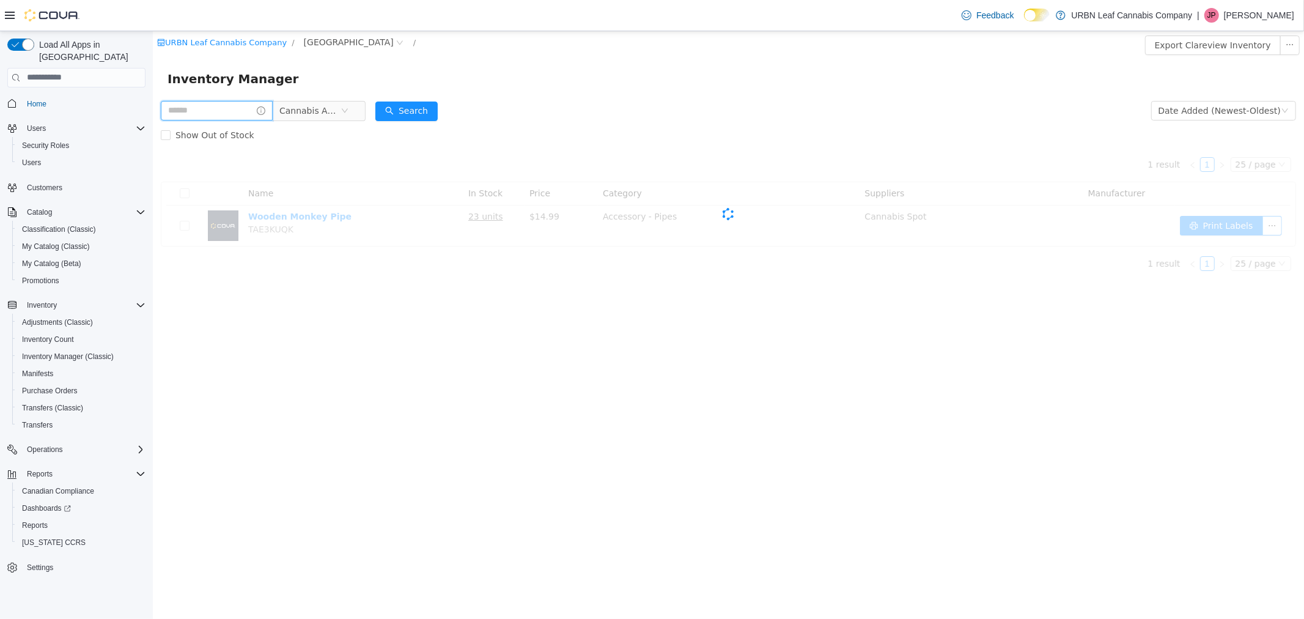
click at [264, 111] on input "text" at bounding box center [216, 110] width 112 height 20
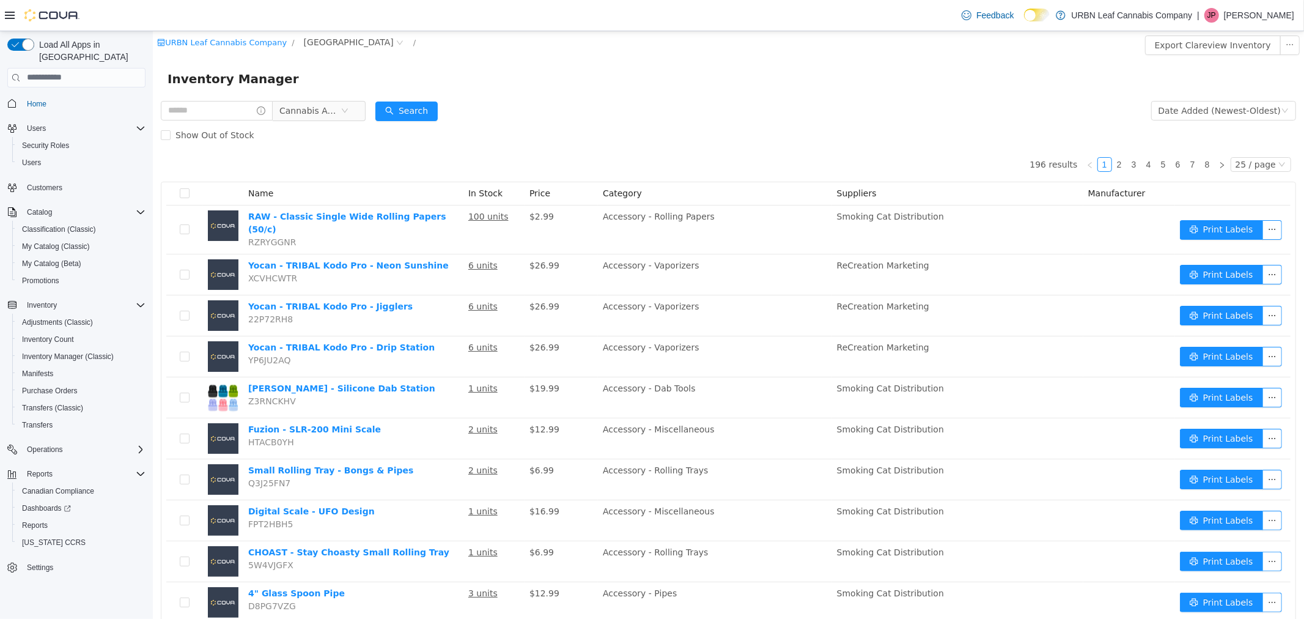
click at [870, 114] on form "Cannabis Accessories Date Added (Newest-Oldest) Search Show Out of Stock" at bounding box center [728, 122] width 1136 height 49
click at [201, 108] on input "text" at bounding box center [216, 110] width 112 height 20
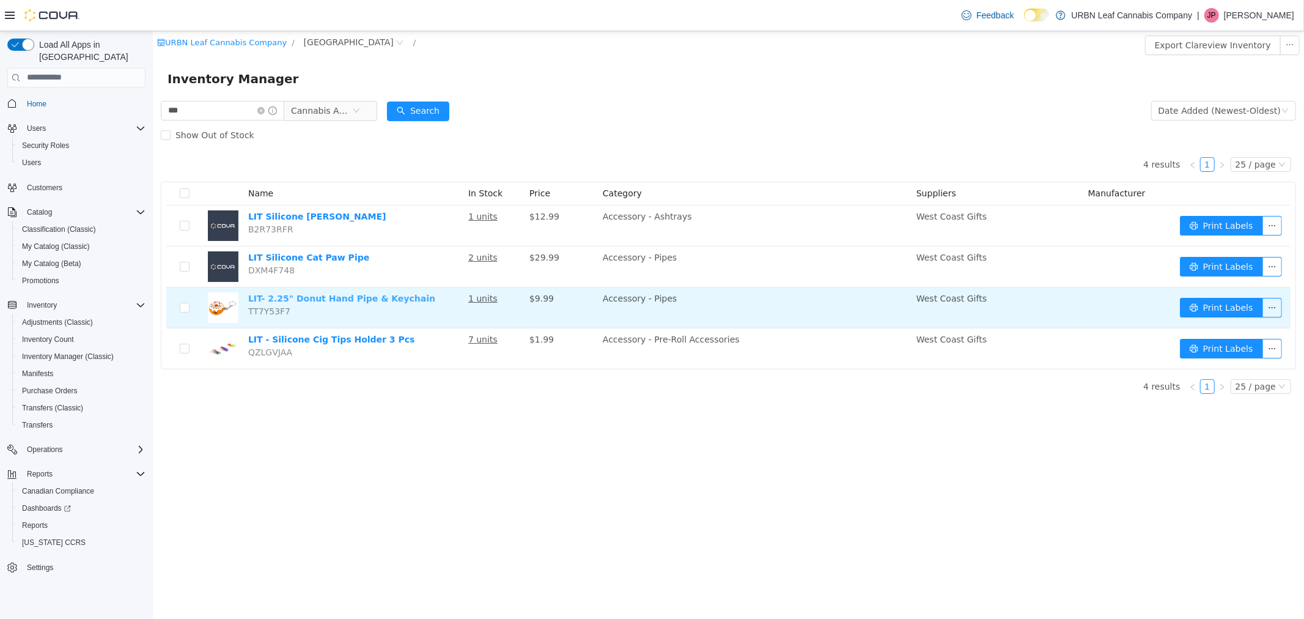
click at [301, 298] on link "LIT- 2.25" Donut Hand Pipe & Keychain" at bounding box center [341, 298] width 187 height 10
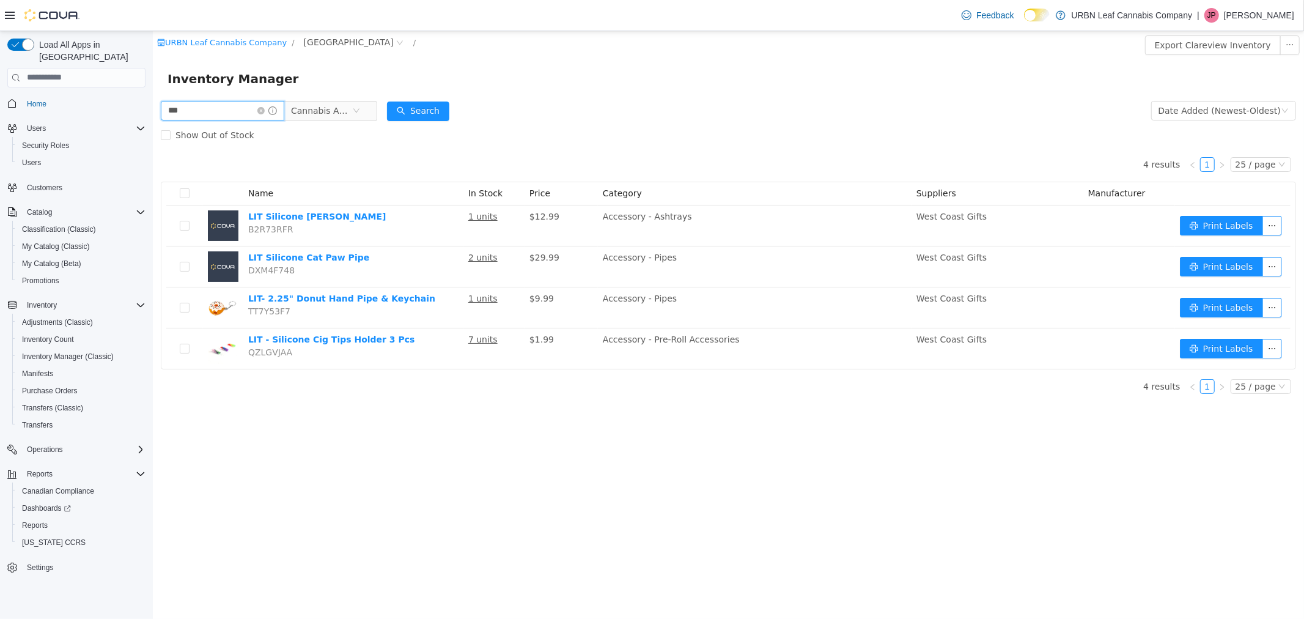
click at [187, 104] on input "***" at bounding box center [222, 110] width 124 height 20
type input "*"
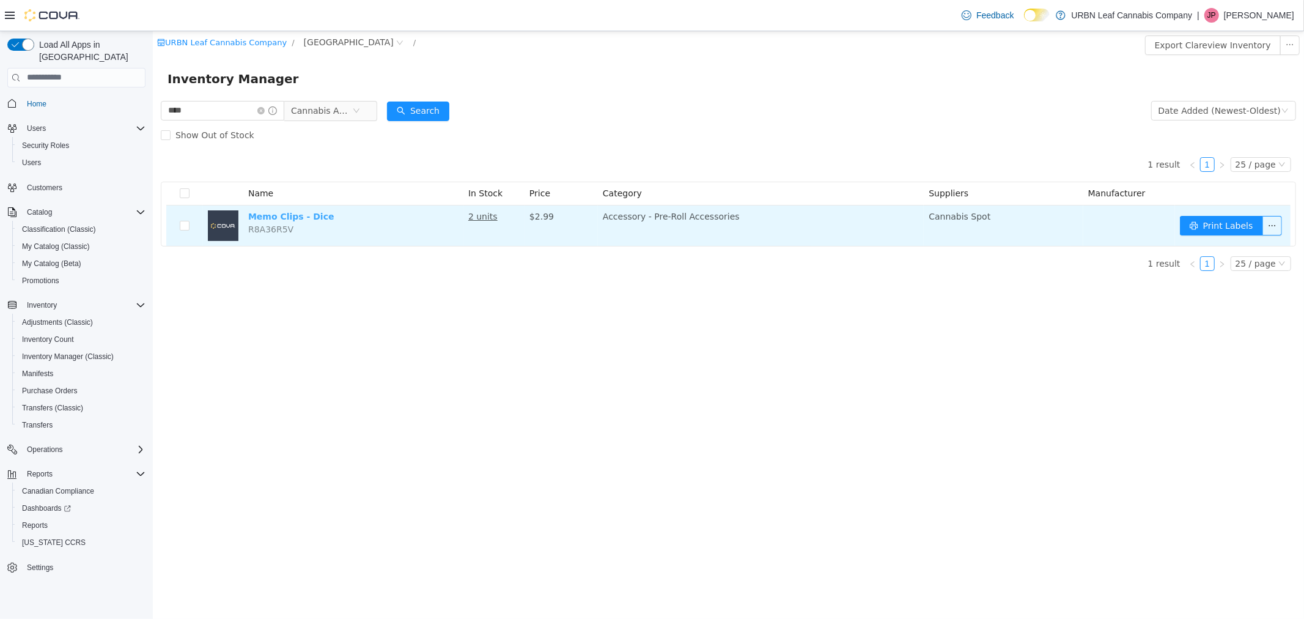
click at [273, 216] on link "Memo Clips - Dice" at bounding box center [291, 216] width 86 height 10
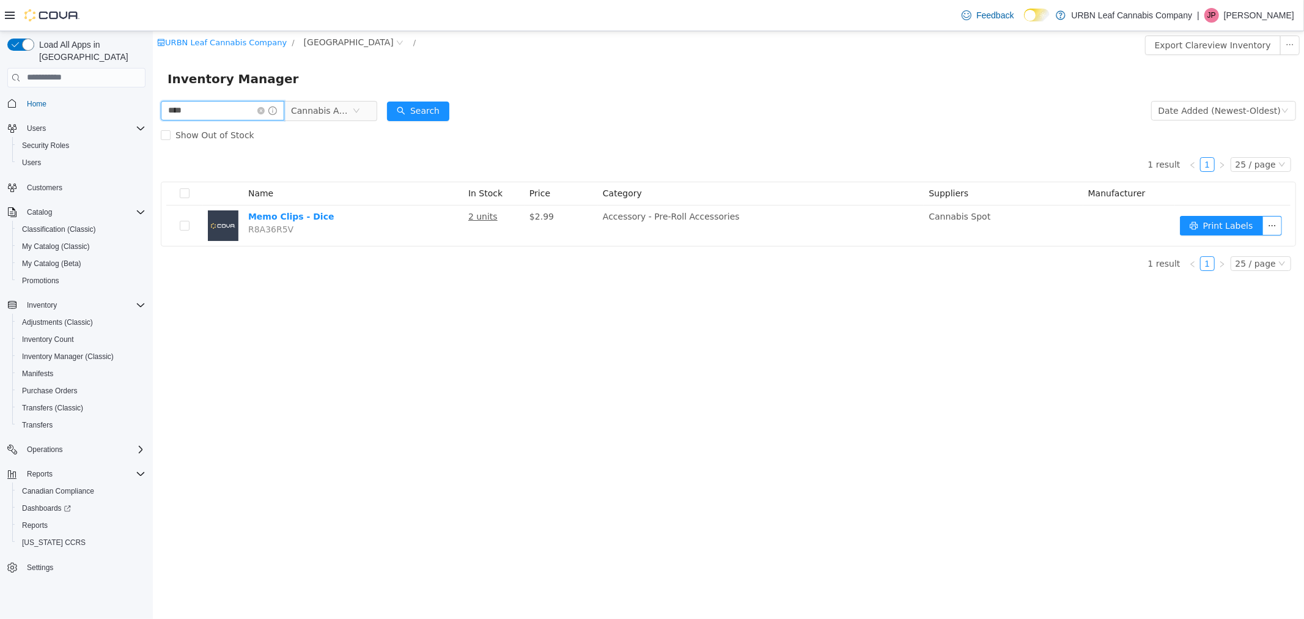
drag, startPoint x: 242, startPoint y: 114, endPoint x: 141, endPoint y: 106, distance: 100.7
click at [152, 106] on html "URBN Leaf Cannabis Company / Clareview / Export Clareview Inventory Inventory M…" at bounding box center [728, 325] width 1152 height 588
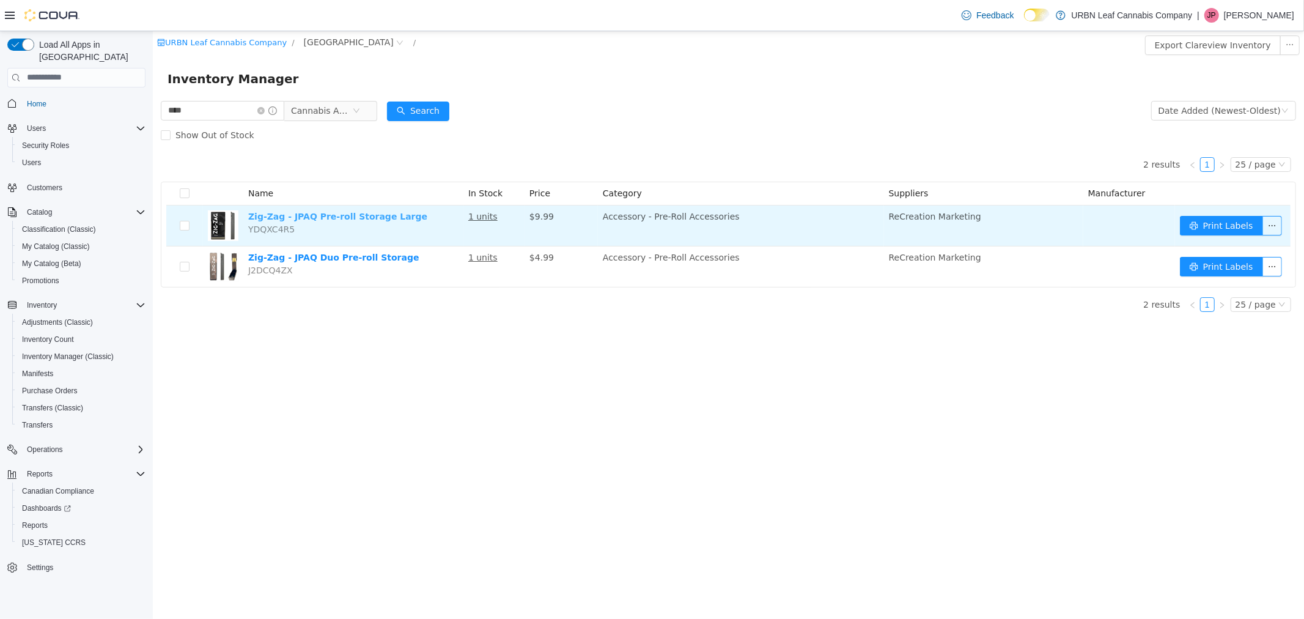
click at [369, 215] on link "Zig-Zag - JPAQ Pre-roll Storage Large" at bounding box center [337, 216] width 179 height 10
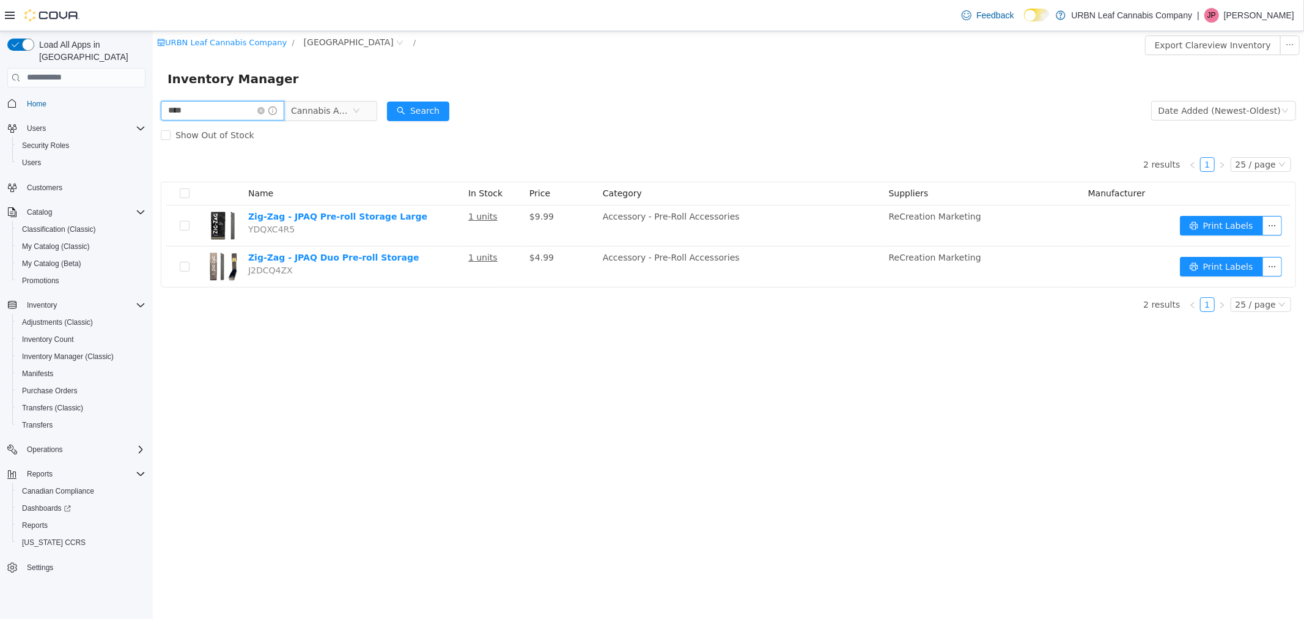
drag, startPoint x: 183, startPoint y: 104, endPoint x: 147, endPoint y: 105, distance: 36.7
click at [152, 105] on html "URBN Leaf Cannabis Company / Clareview / Export Clareview Inventory Inventory M…" at bounding box center [728, 325] width 1152 height 588
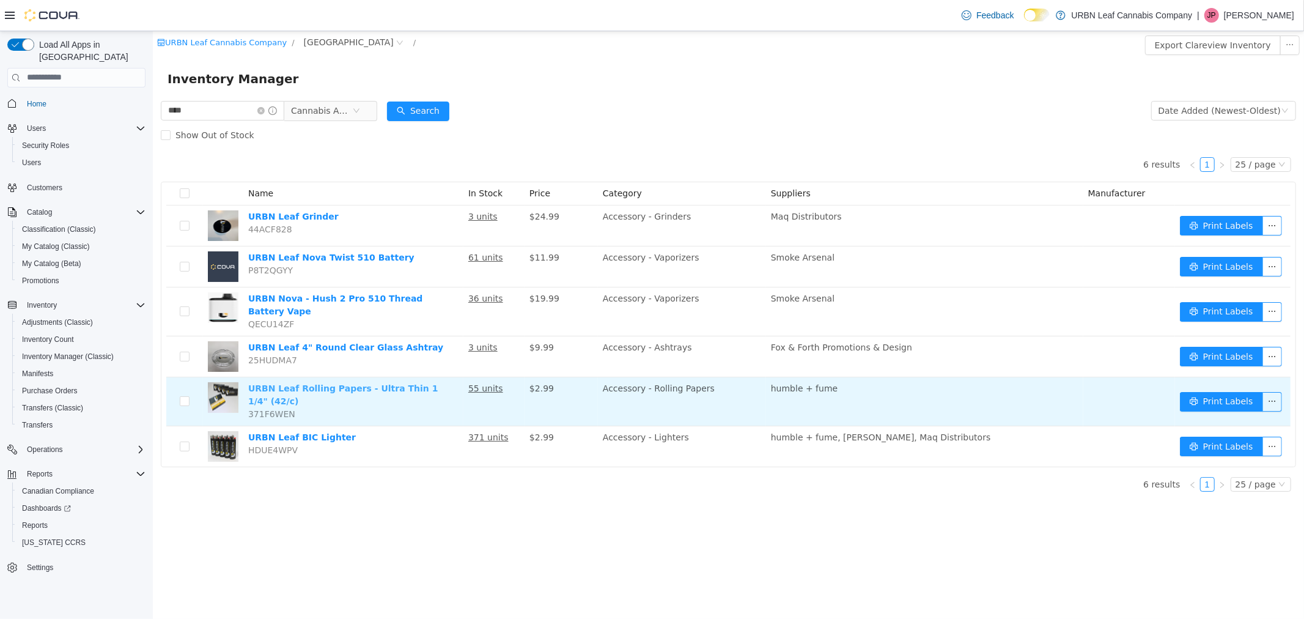
click at [319, 383] on link "URBN Leaf Rolling Papers - Ultra Thin 1 1/4" (42/c)" at bounding box center [343, 394] width 190 height 23
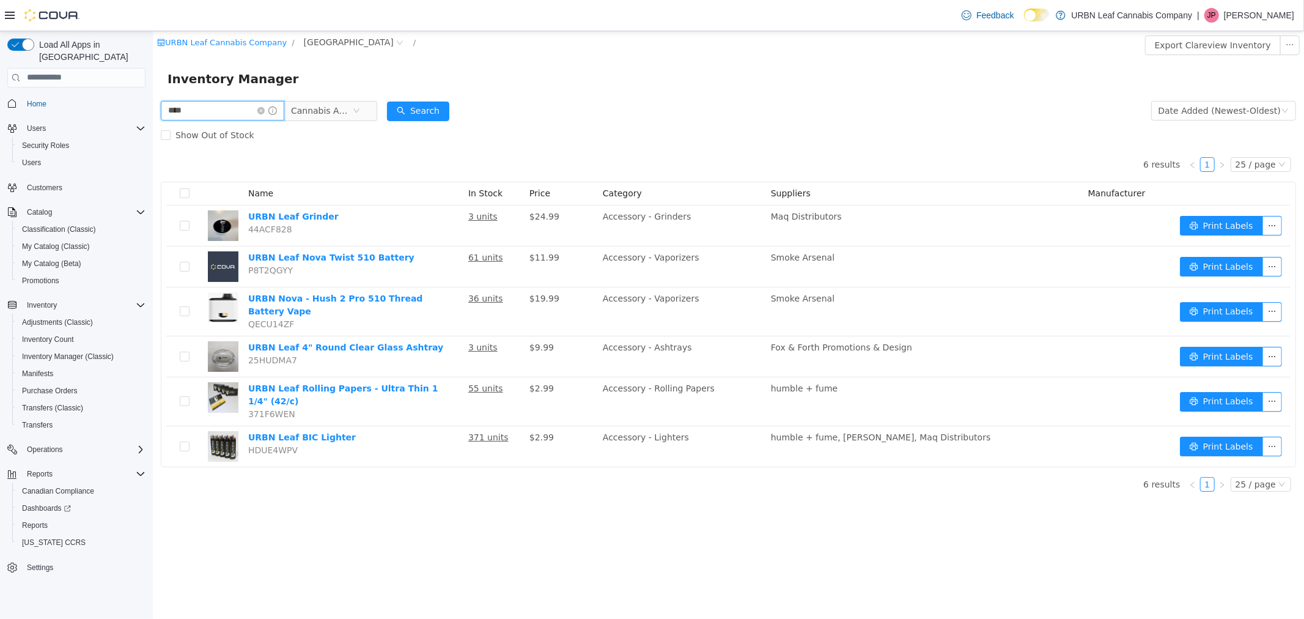
click at [227, 117] on input "****" at bounding box center [222, 110] width 124 height 20
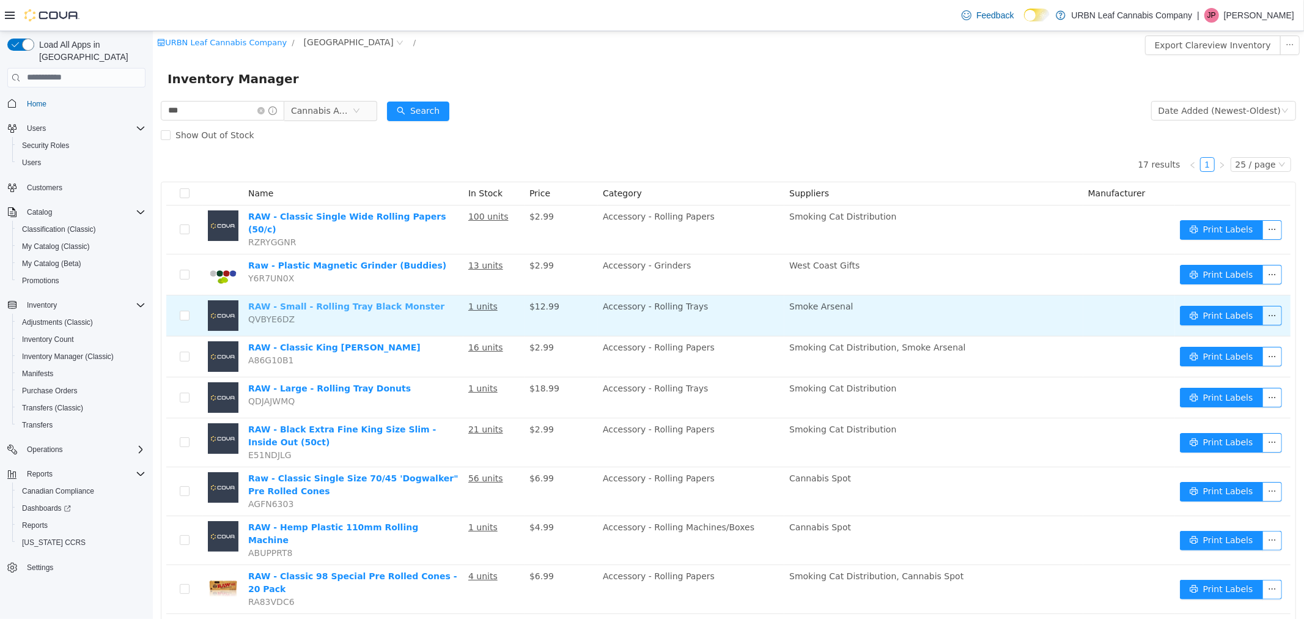
click at [362, 301] on link "RAW - Small - Rolling Tray Black Monster" at bounding box center [346, 306] width 196 height 10
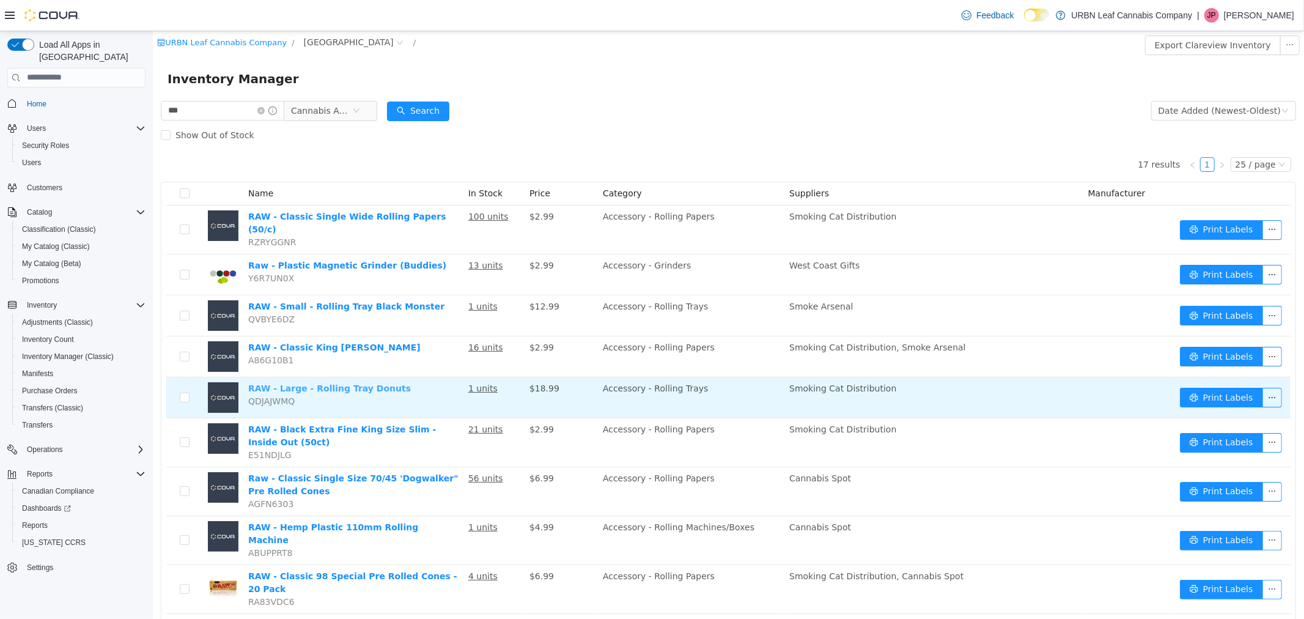
click at [344, 383] on link "RAW - Large - Rolling Tray Donuts" at bounding box center [329, 388] width 163 height 10
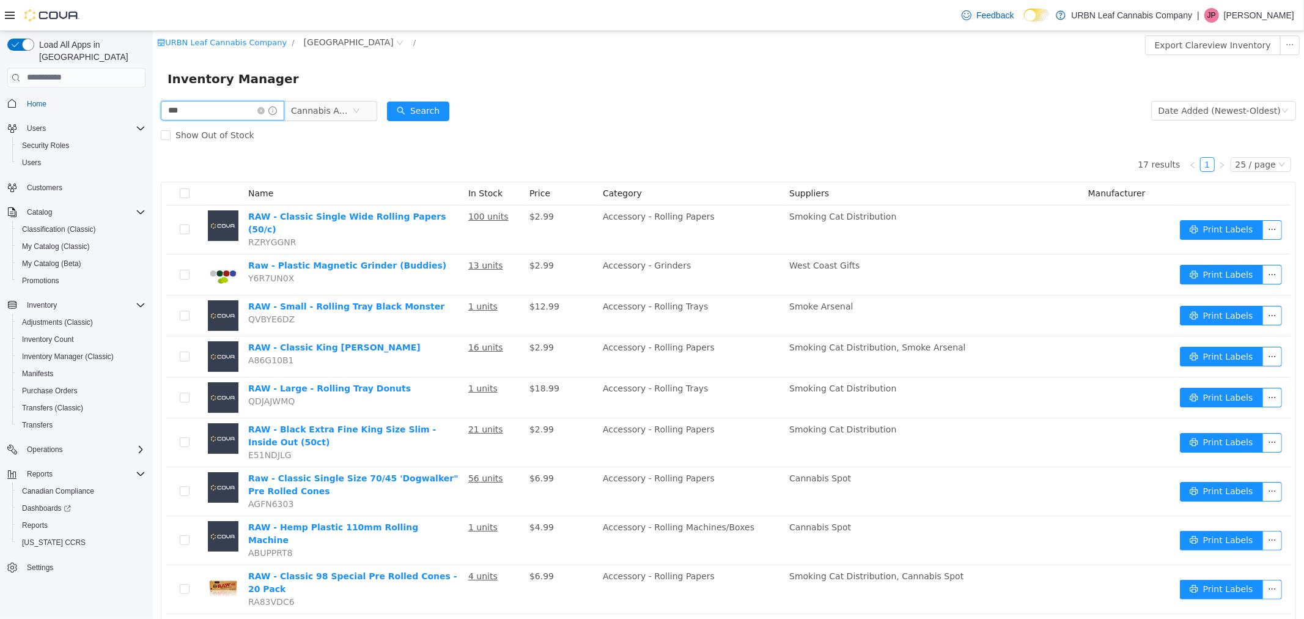
click at [199, 111] on input "***" at bounding box center [222, 110] width 124 height 20
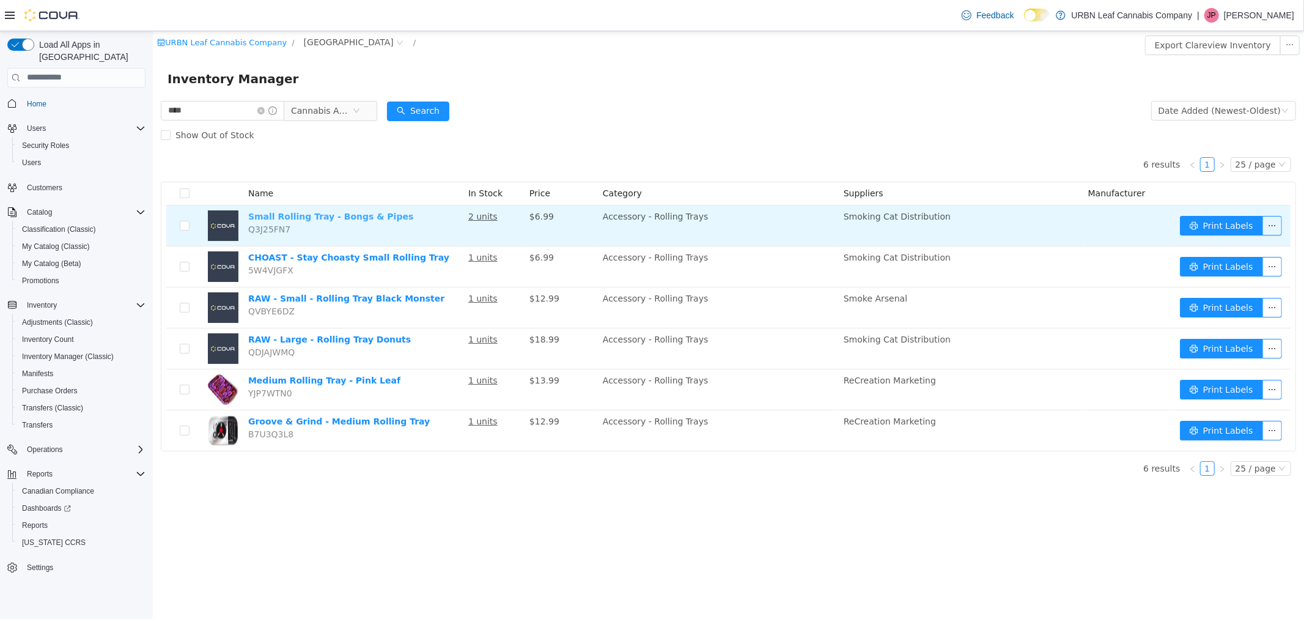
click at [327, 216] on link "Small Rolling Tray - Bongs & Pipes" at bounding box center [330, 216] width 165 height 10
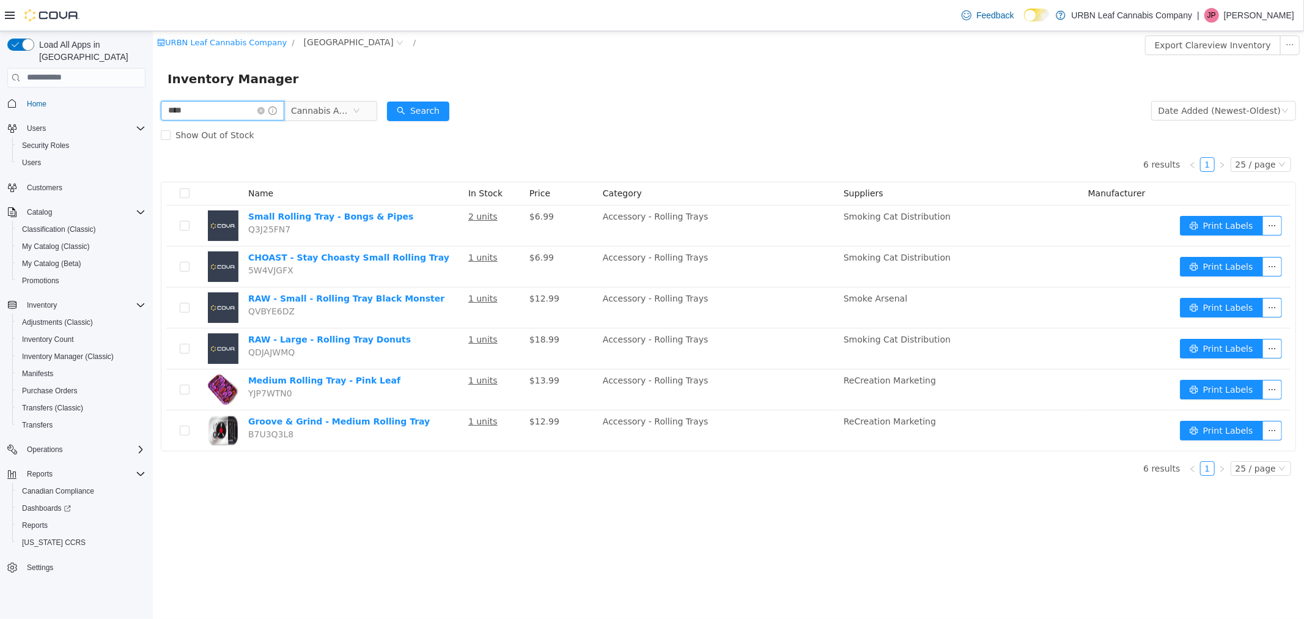
click at [250, 102] on input "****" at bounding box center [222, 110] width 124 height 20
click at [249, 102] on input "****" at bounding box center [222, 110] width 124 height 20
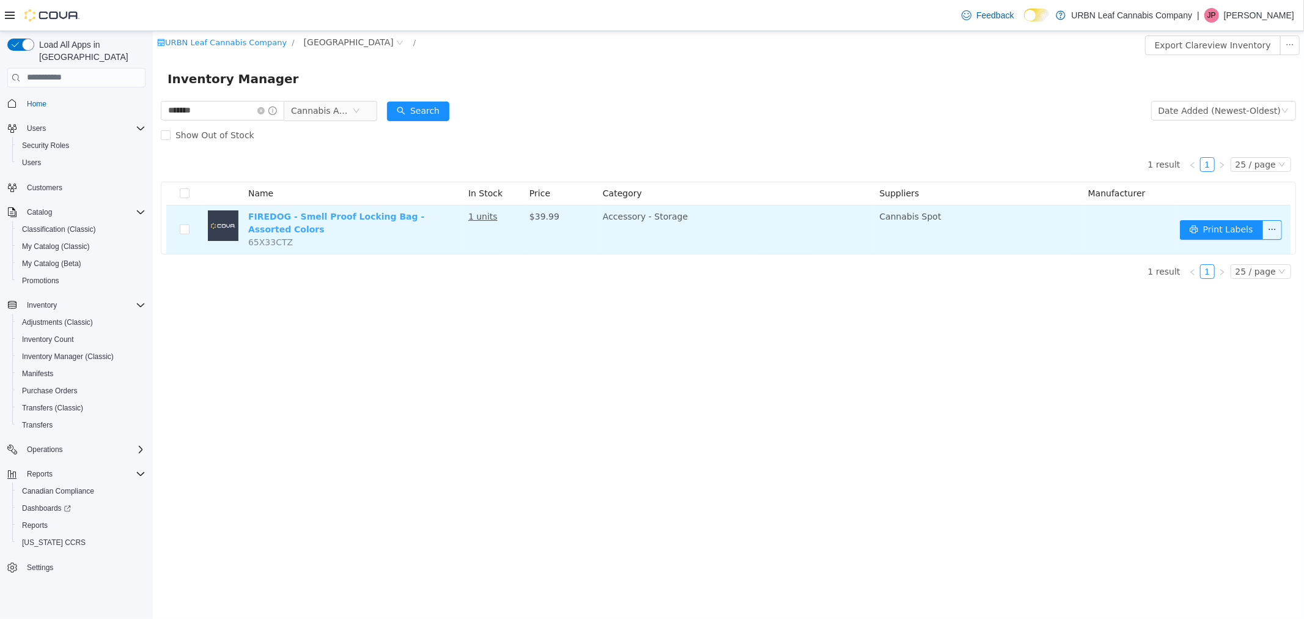
click at [355, 216] on link "FIREDOG - Smell Proof Locking Bag - Assorted Colors" at bounding box center [336, 222] width 176 height 23
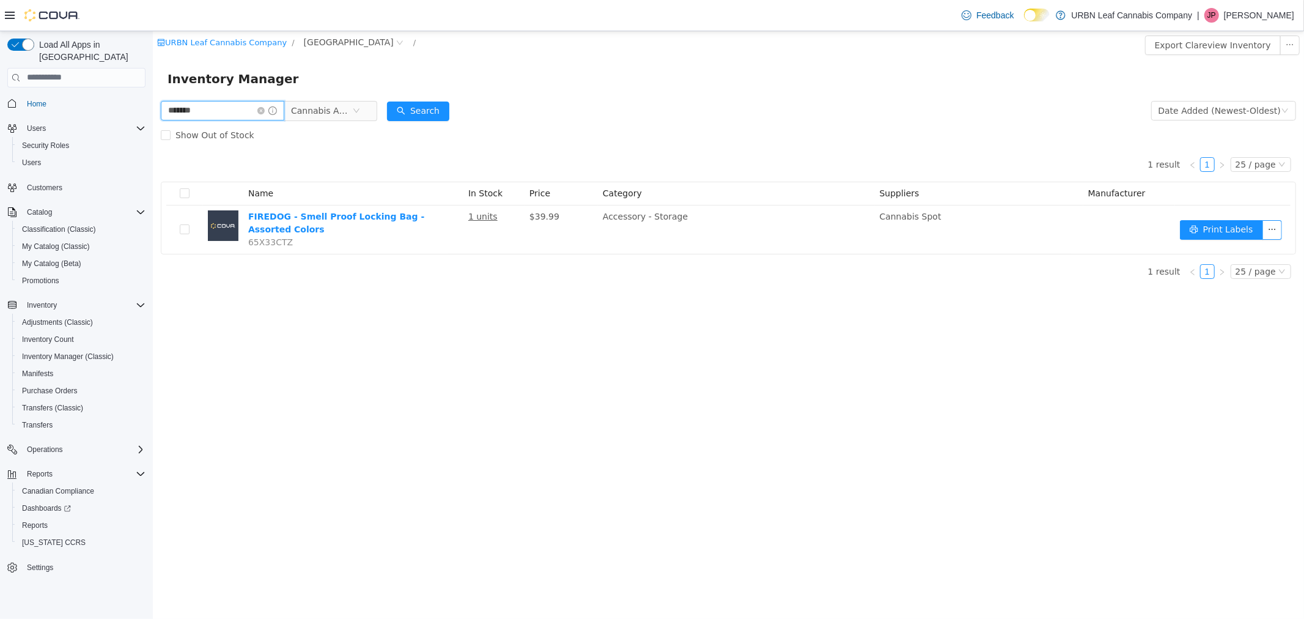
drag, startPoint x: 216, startPoint y: 110, endPoint x: 149, endPoint y: 110, distance: 67.3
click at [152, 110] on html "URBN Leaf Cannabis Company / Clareview / Export Clareview Inventory Inventory M…" at bounding box center [728, 325] width 1152 height 588
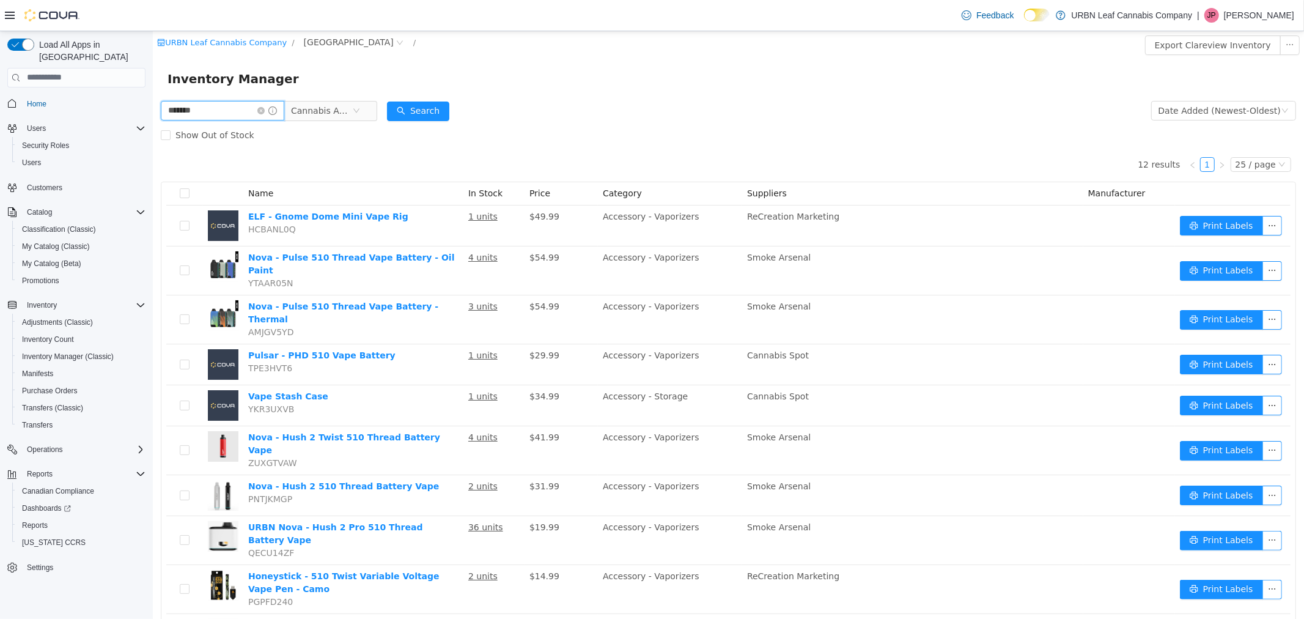
click at [220, 106] on input "*******" at bounding box center [222, 110] width 124 height 20
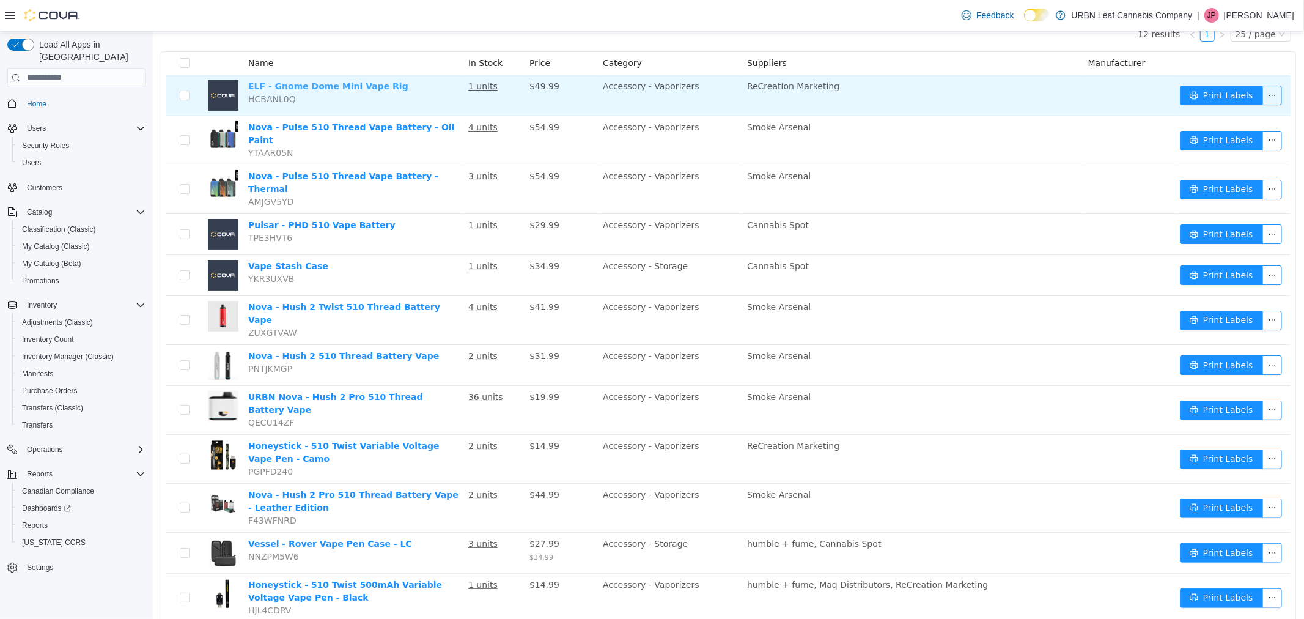
scroll to position [136, 0]
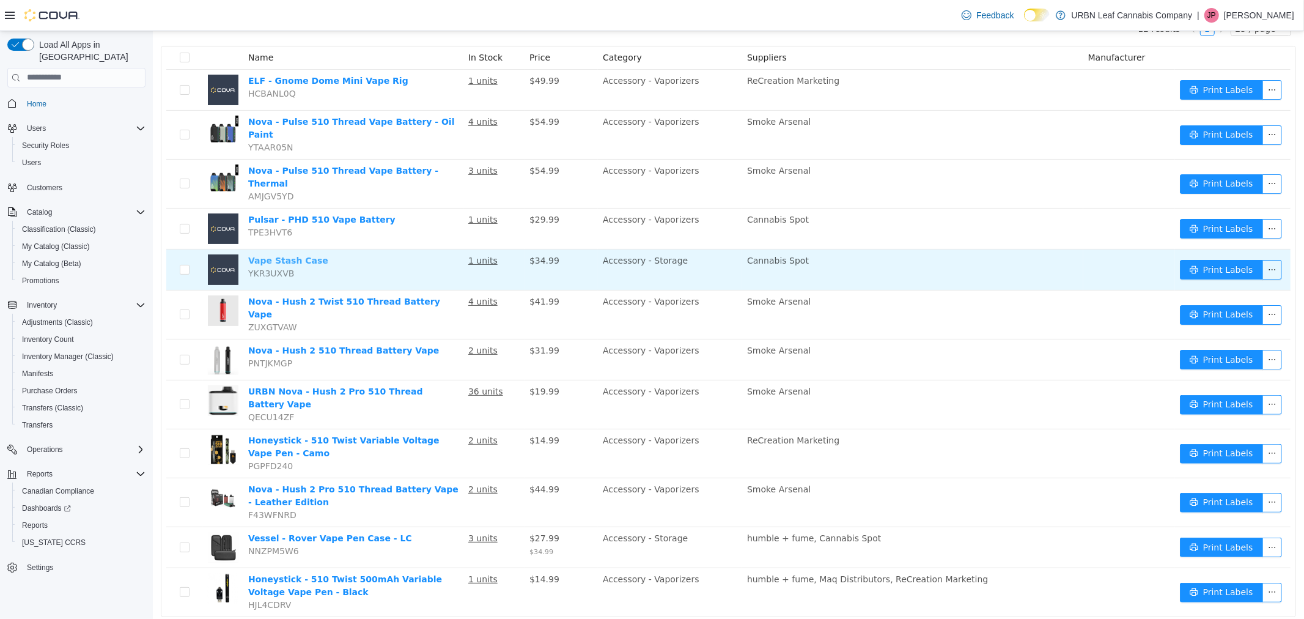
click at [278, 255] on link "Vape Stash Case" at bounding box center [288, 260] width 80 height 10
click at [282, 255] on link "Vape Stash Case" at bounding box center [288, 260] width 80 height 10
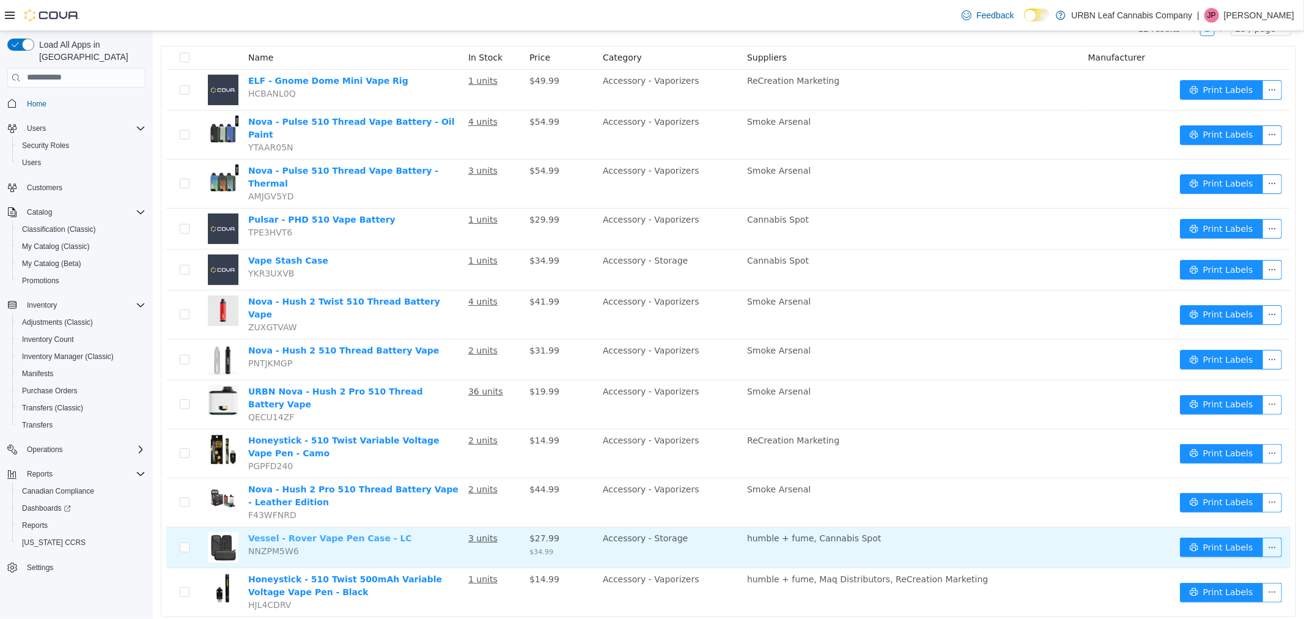
click at [297, 533] on link "Vessel - Rover Vape Pen Case - LC" at bounding box center [330, 538] width 164 height 10
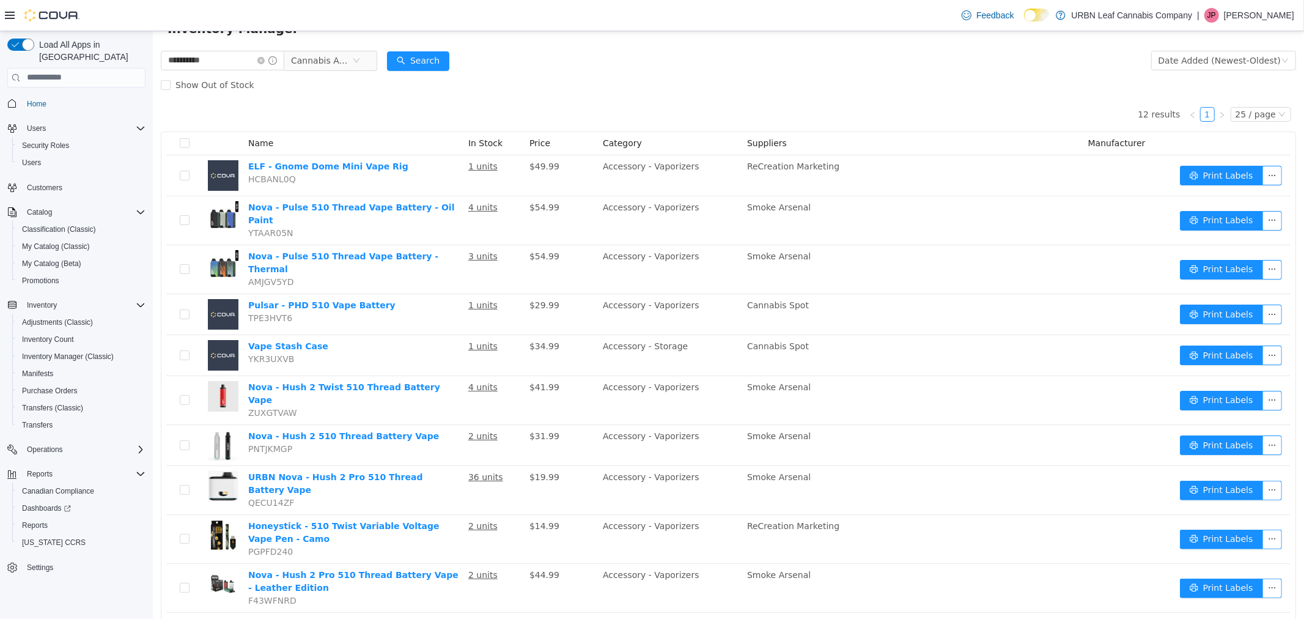
scroll to position [0, 0]
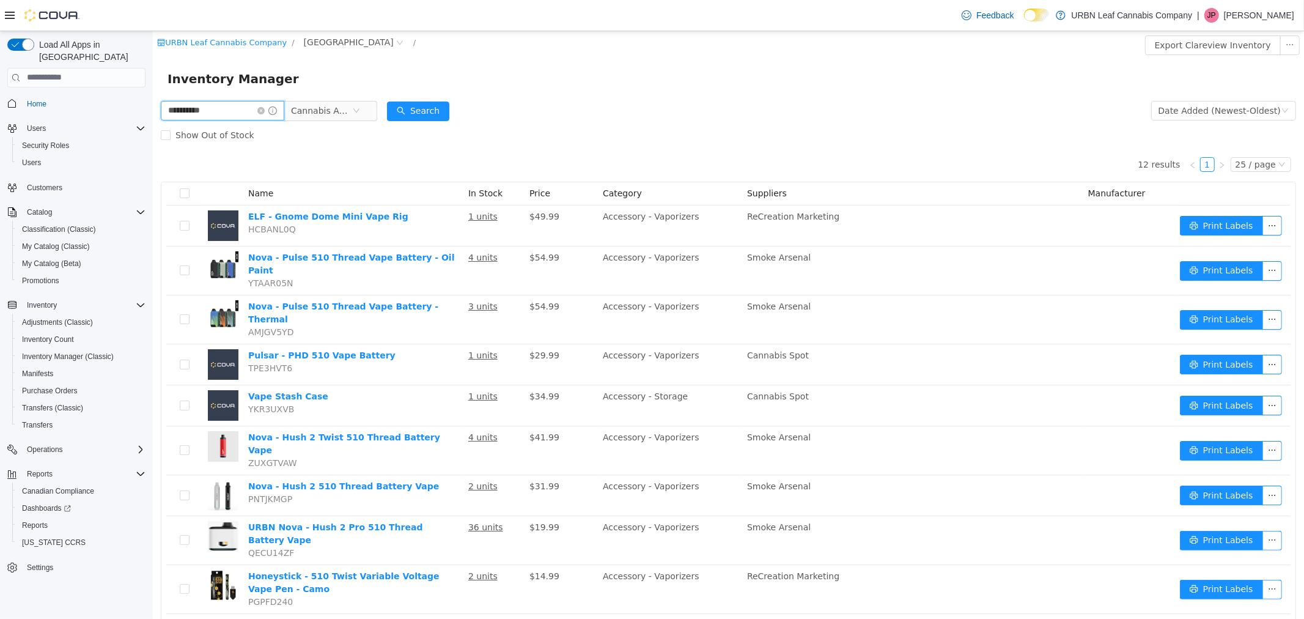
click at [264, 109] on input "**********" at bounding box center [222, 110] width 124 height 20
type input "*"
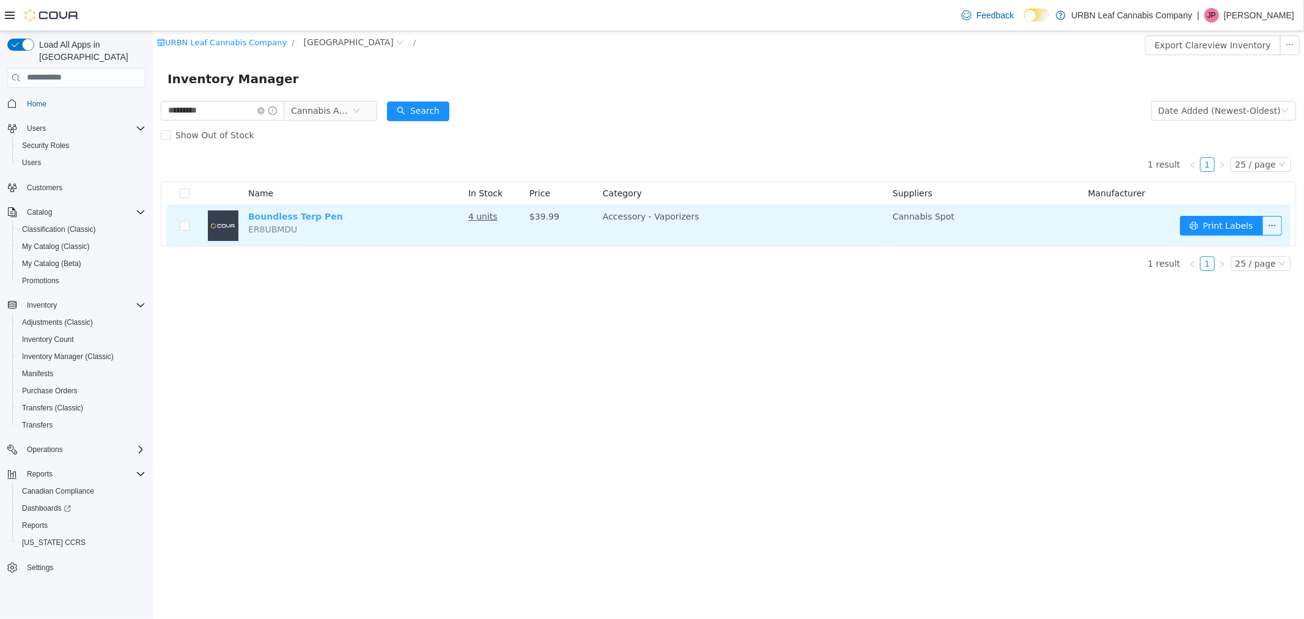
click at [283, 216] on link "Boundless Terp Pen" at bounding box center [295, 216] width 95 height 10
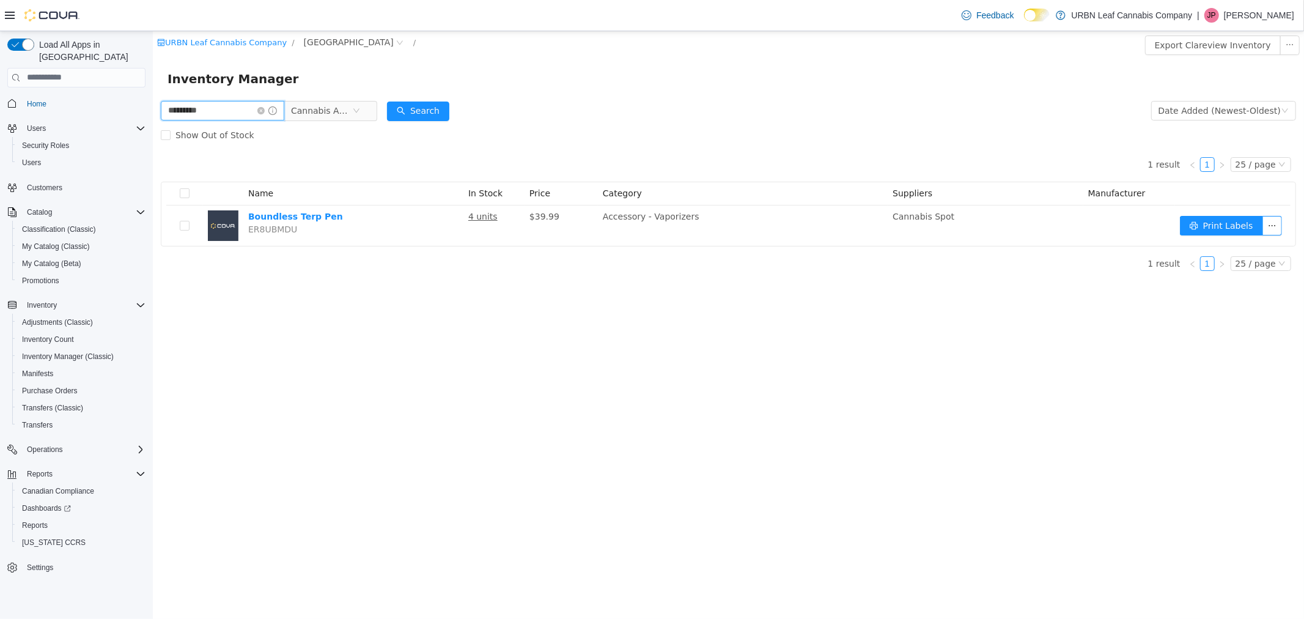
drag, startPoint x: 190, startPoint y: 106, endPoint x: 113, endPoint y: 106, distance: 77.1
click at [152, 106] on html "URBN Leaf Cannabis Company / Clareview / Export Clareview Inventory Inventory M…" at bounding box center [728, 325] width 1152 height 588
type input "*****"
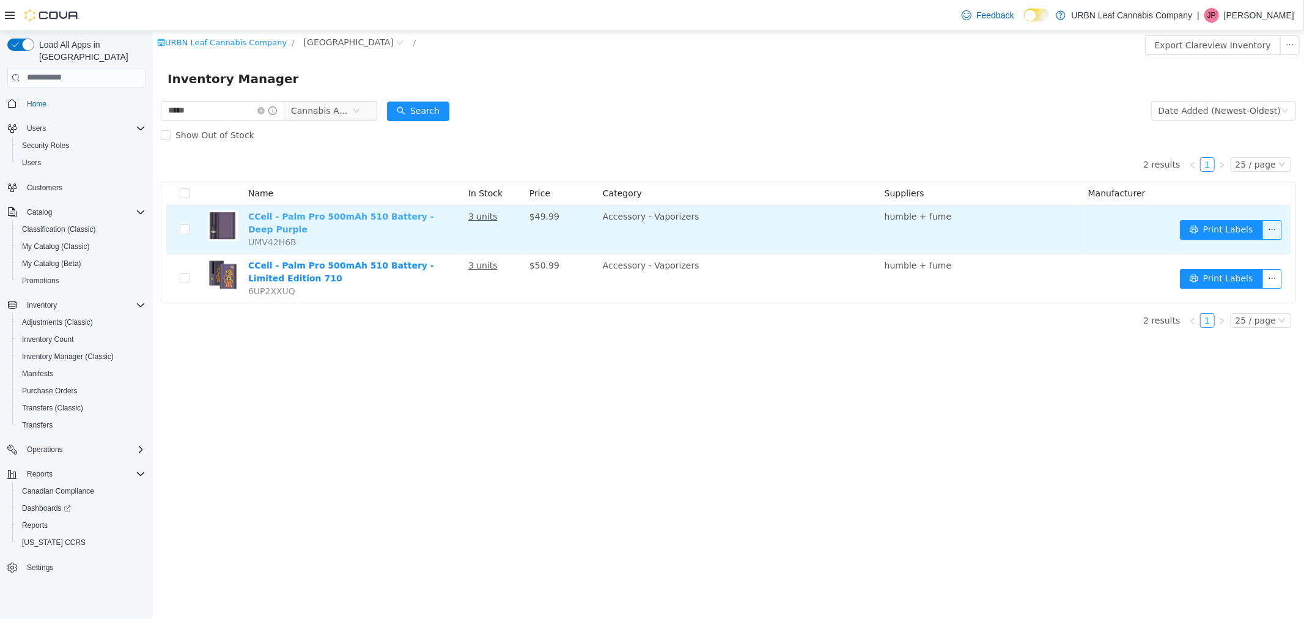
click at [398, 214] on link "CCell - Palm Pro 500mAh 510 Battery - Deep Purple" at bounding box center [341, 222] width 186 height 23
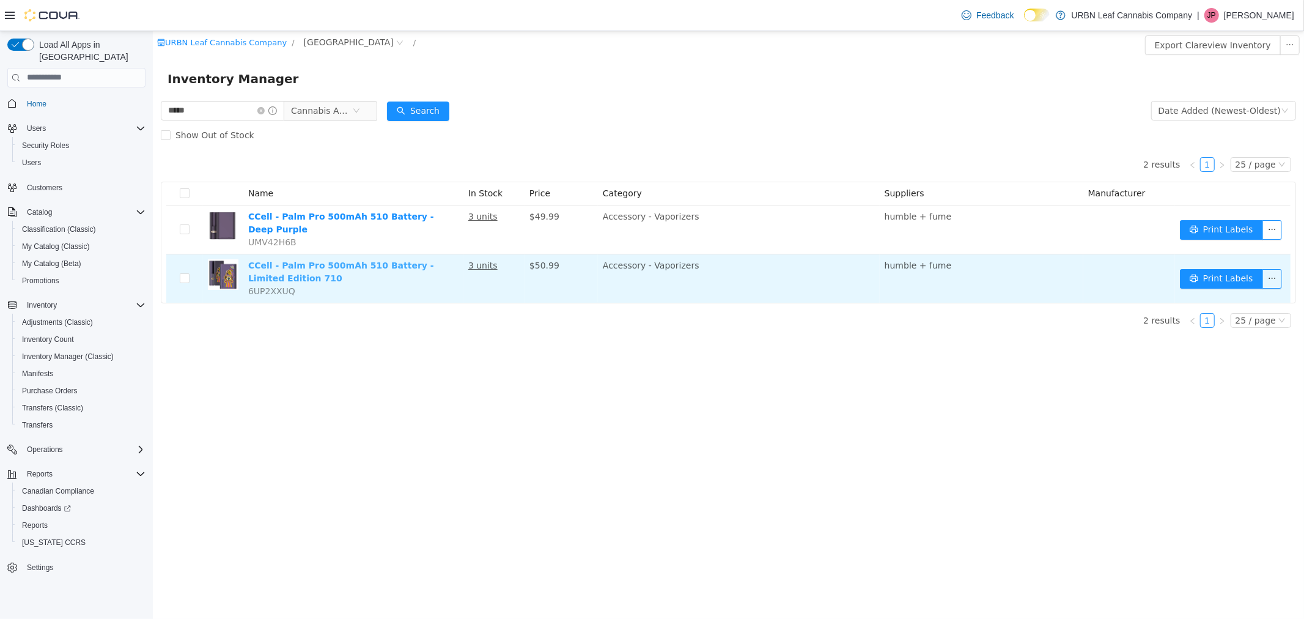
click at [341, 260] on link "CCell - Palm Pro 500mAh 510 Battery - Limited Edition 710" at bounding box center [341, 271] width 186 height 23
click at [350, 260] on link "CCell - Palm Pro 500mAh 510 Battery - Limited Edition 710" at bounding box center [341, 271] width 186 height 23
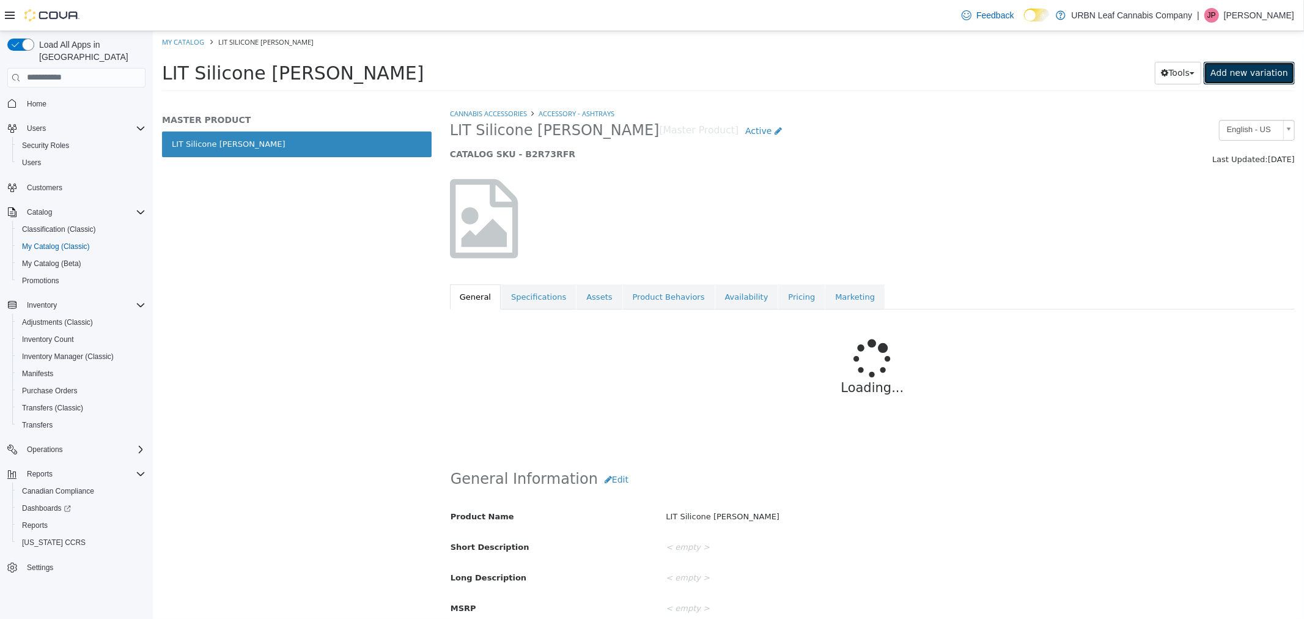
click at [1260, 71] on link "Add new variation" at bounding box center [1249, 72] width 91 height 23
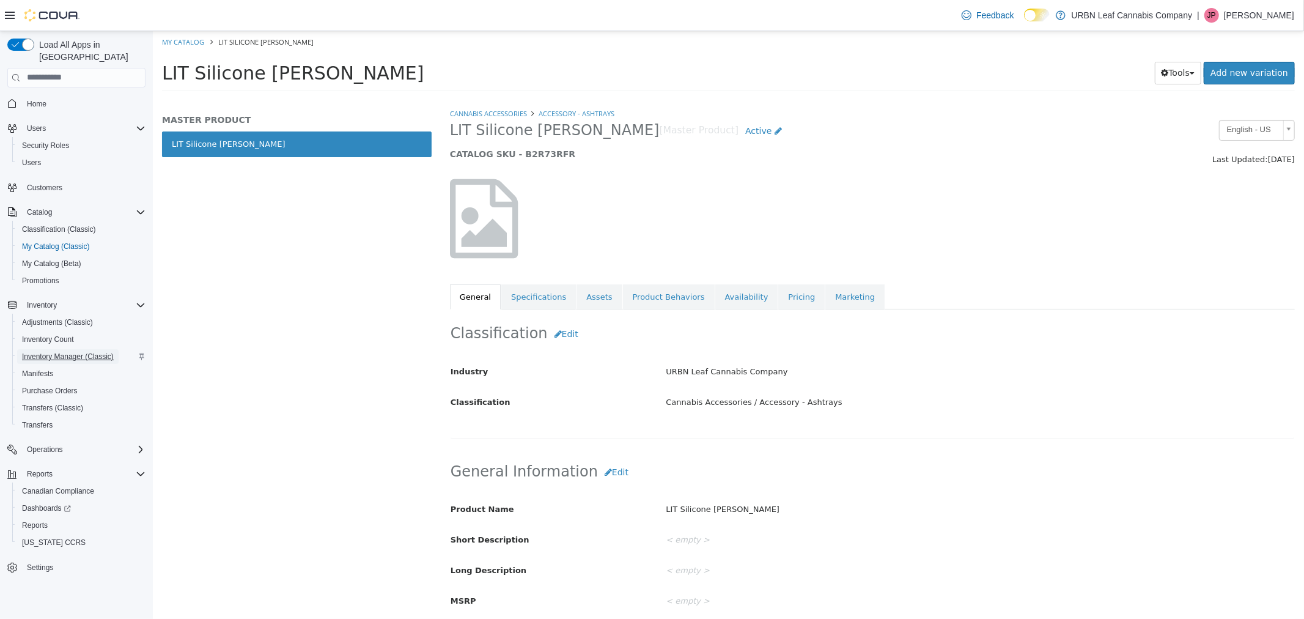
click at [51, 352] on span "Inventory Manager (Classic)" at bounding box center [68, 357] width 92 height 10
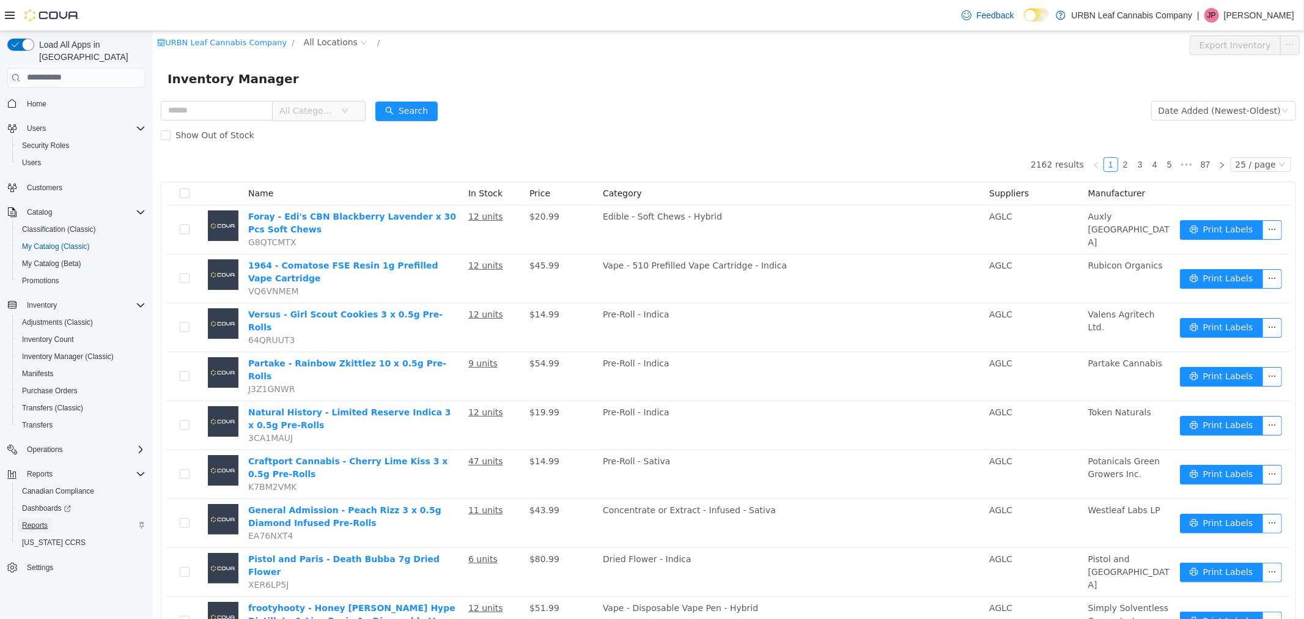
click at [35, 520] on span "Reports" at bounding box center [35, 525] width 26 height 10
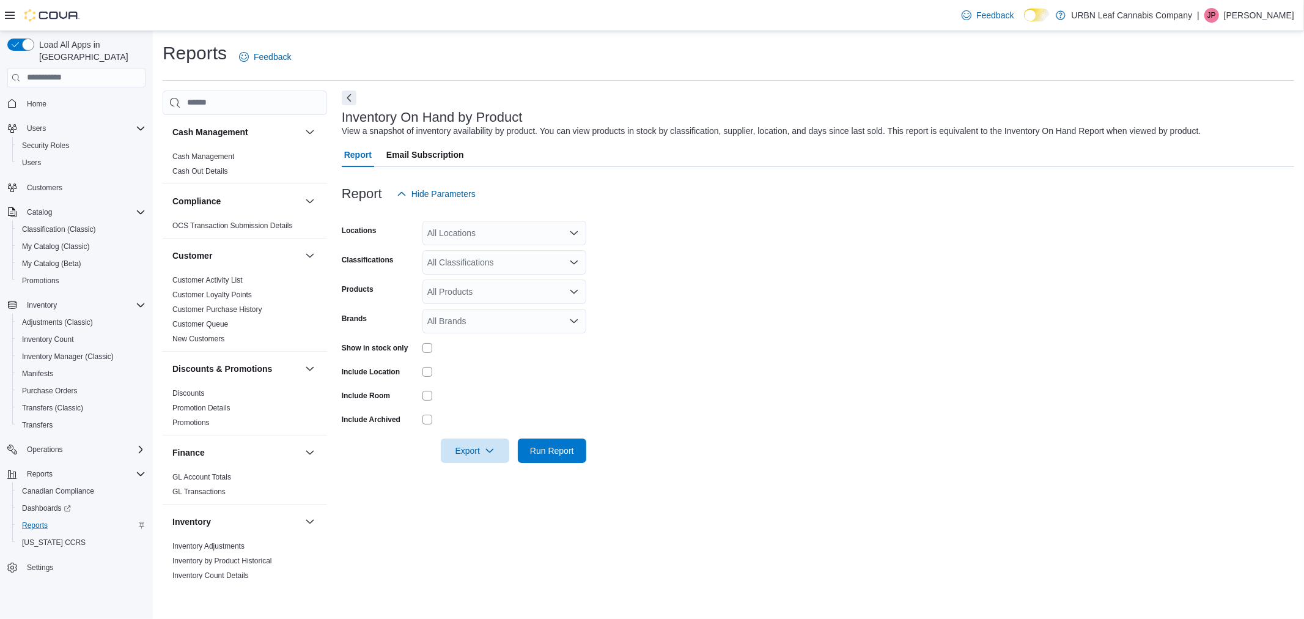
click at [460, 229] on div "All Locations" at bounding box center [505, 233] width 164 height 24
click at [474, 286] on span "Clareview" at bounding box center [493, 289] width 89 height 12
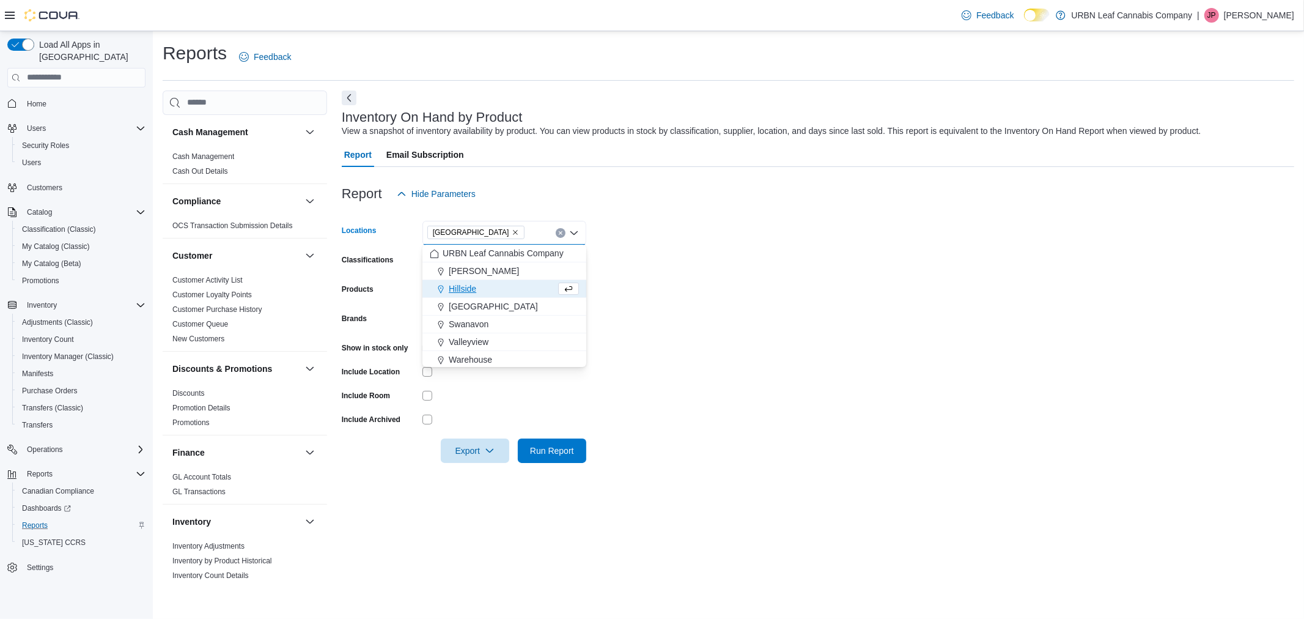
click at [760, 297] on form "Locations Clareview Combo box. Selected. Clareview. Press Backspace to delete C…" at bounding box center [818, 334] width 953 height 257
click at [455, 313] on div "All Brands" at bounding box center [505, 321] width 164 height 24
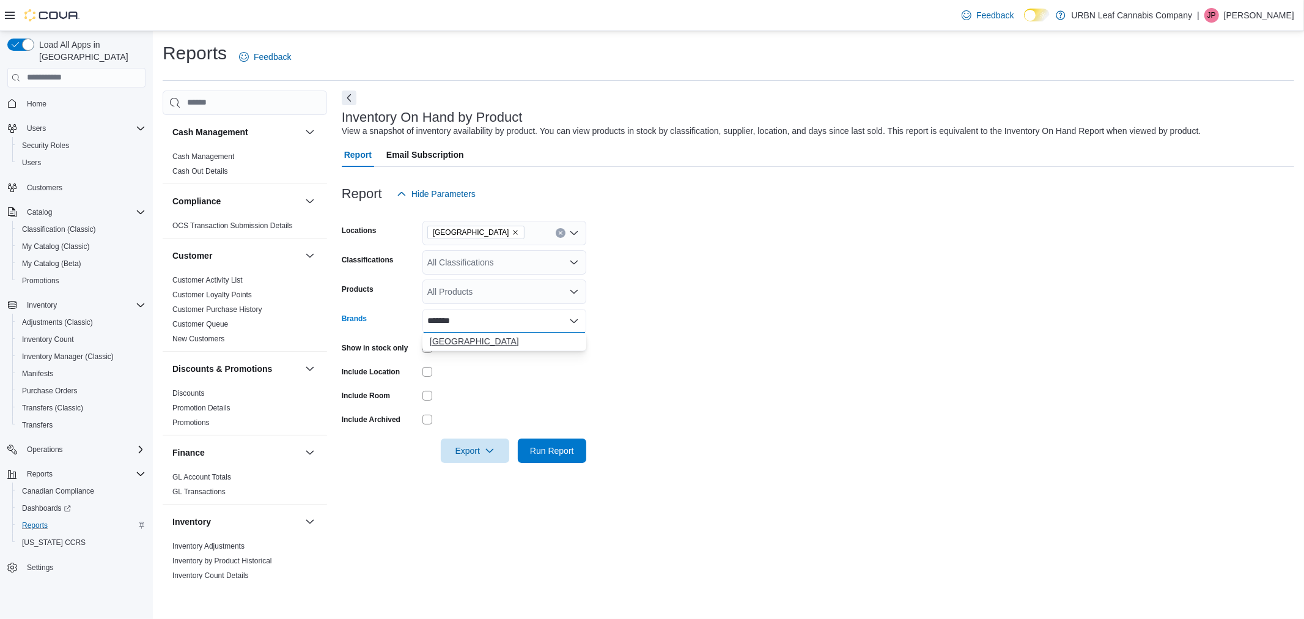
type input "*******"
click at [456, 339] on span "Station House" at bounding box center [504, 341] width 149 height 12
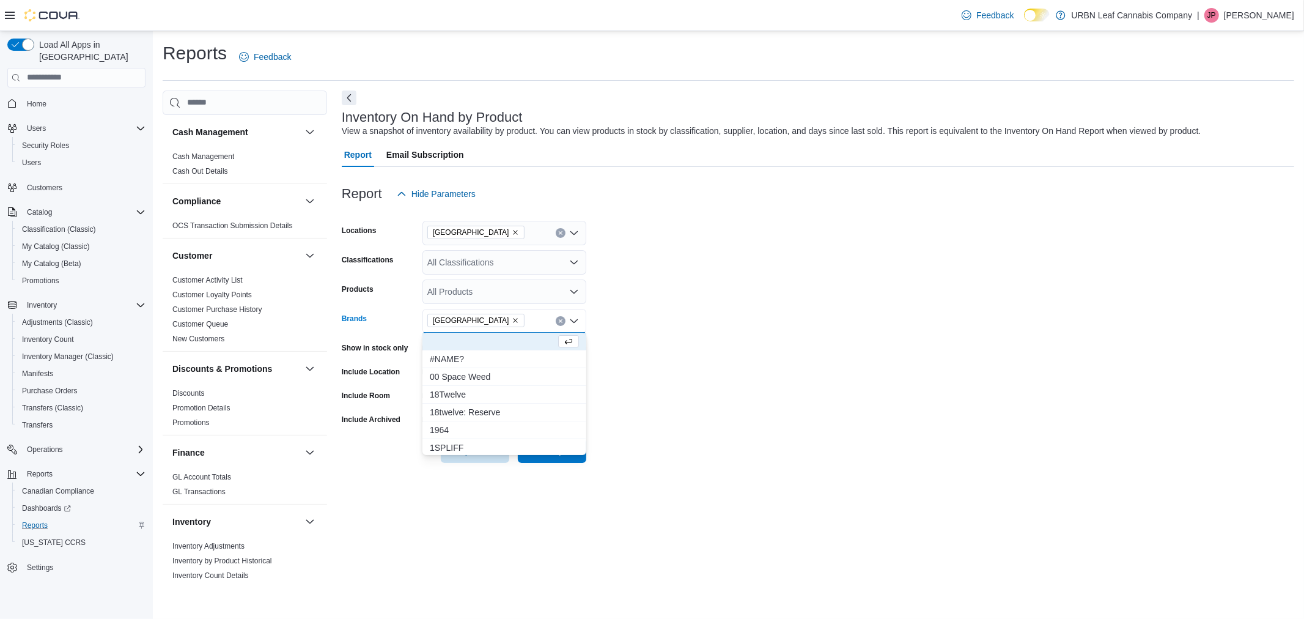
click at [726, 377] on form "Locations Clareview Classifications All Classifications Products All Products B…" at bounding box center [818, 334] width 953 height 257
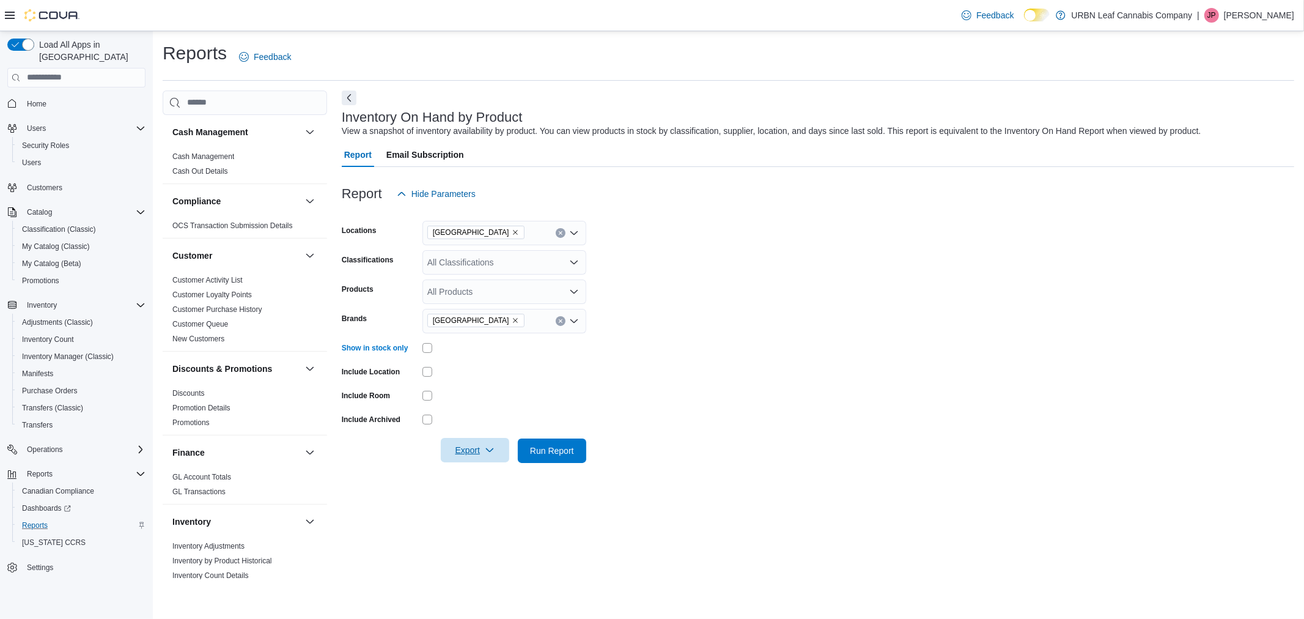
click at [468, 454] on span "Export" at bounding box center [475, 450] width 54 height 24
click at [509, 380] on div at bounding box center [505, 371] width 164 height 19
click at [467, 447] on span "Export" at bounding box center [475, 450] width 54 height 24
click at [486, 477] on span "Export to Excel" at bounding box center [476, 475] width 55 height 10
click at [809, 251] on form "Locations Clareview Classifications All Classifications Products All Products B…" at bounding box center [818, 334] width 953 height 257
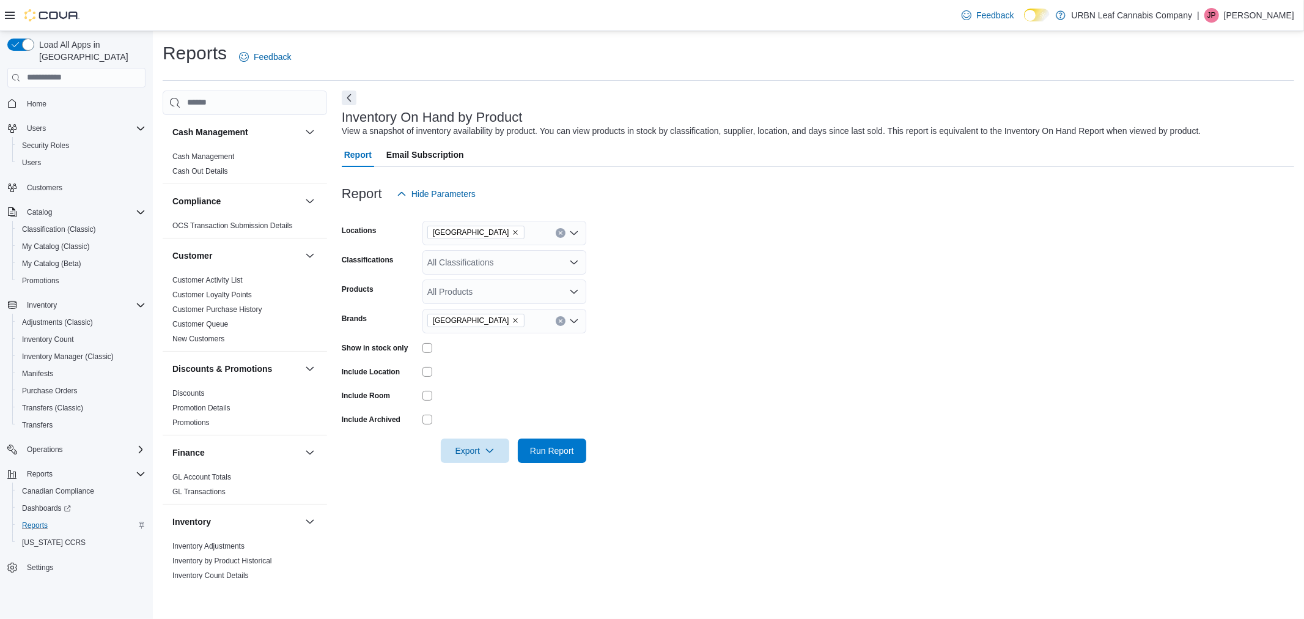
click at [512, 322] on icon "Remove Station House from selection in this group" at bounding box center [515, 320] width 7 height 7
click at [730, 292] on form "Locations Clareview Classifications All Classifications Products All Products B…" at bounding box center [818, 334] width 953 height 257
click at [512, 229] on icon "Remove Clareview from selection in this group" at bounding box center [515, 232] width 7 height 7
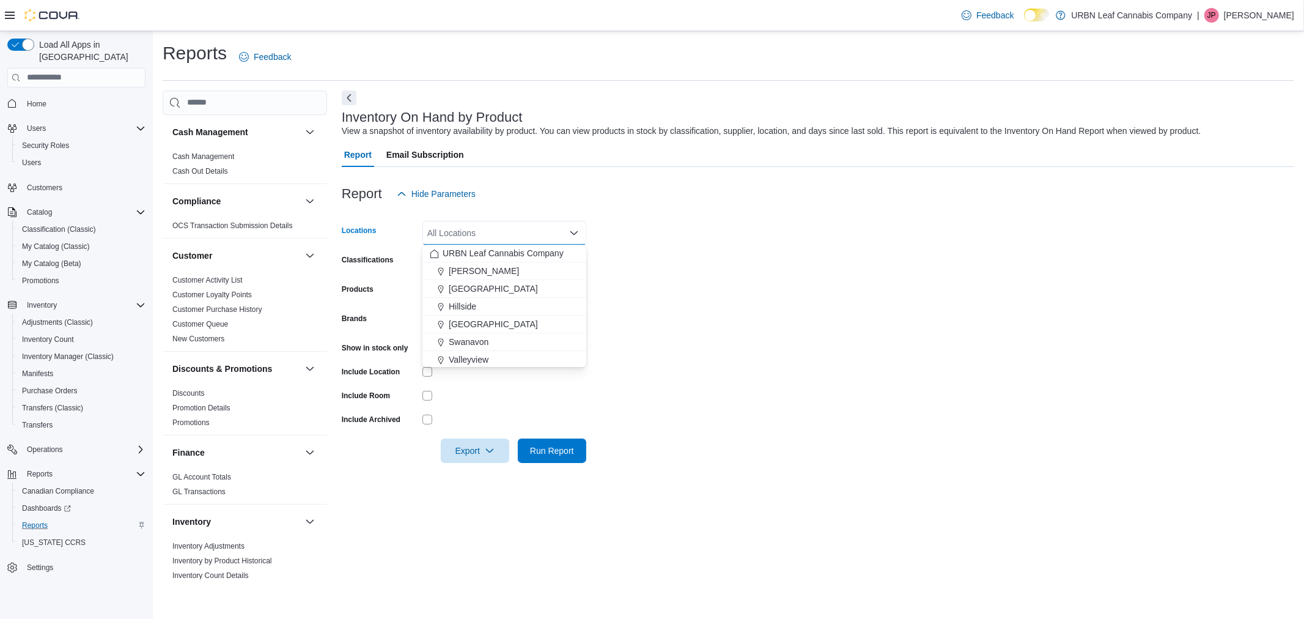
click at [828, 251] on form "Locations All Locations Combo box. Selected. Combo box input. All Locations. Ty…" at bounding box center [818, 334] width 953 height 257
drag, startPoint x: 72, startPoint y: 337, endPoint x: 114, endPoint y: 327, distance: 43.3
click at [72, 349] on span "Inventory Manager (Classic)" at bounding box center [68, 356] width 92 height 15
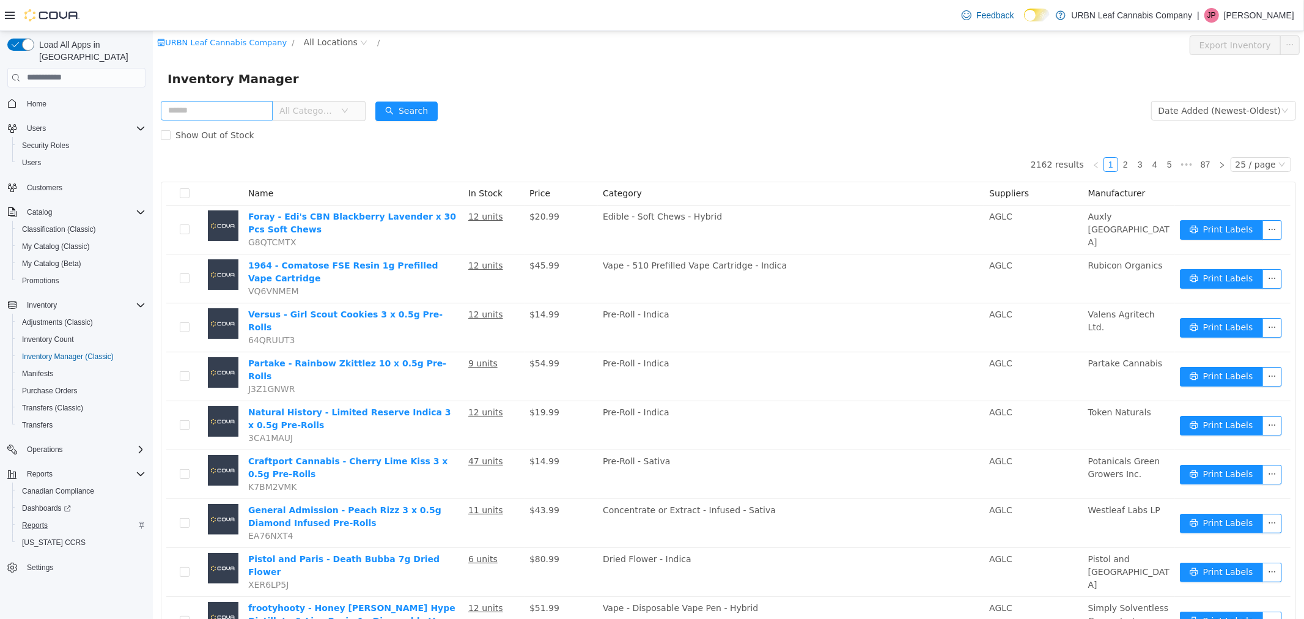
click at [234, 109] on input "text" at bounding box center [216, 110] width 112 height 20
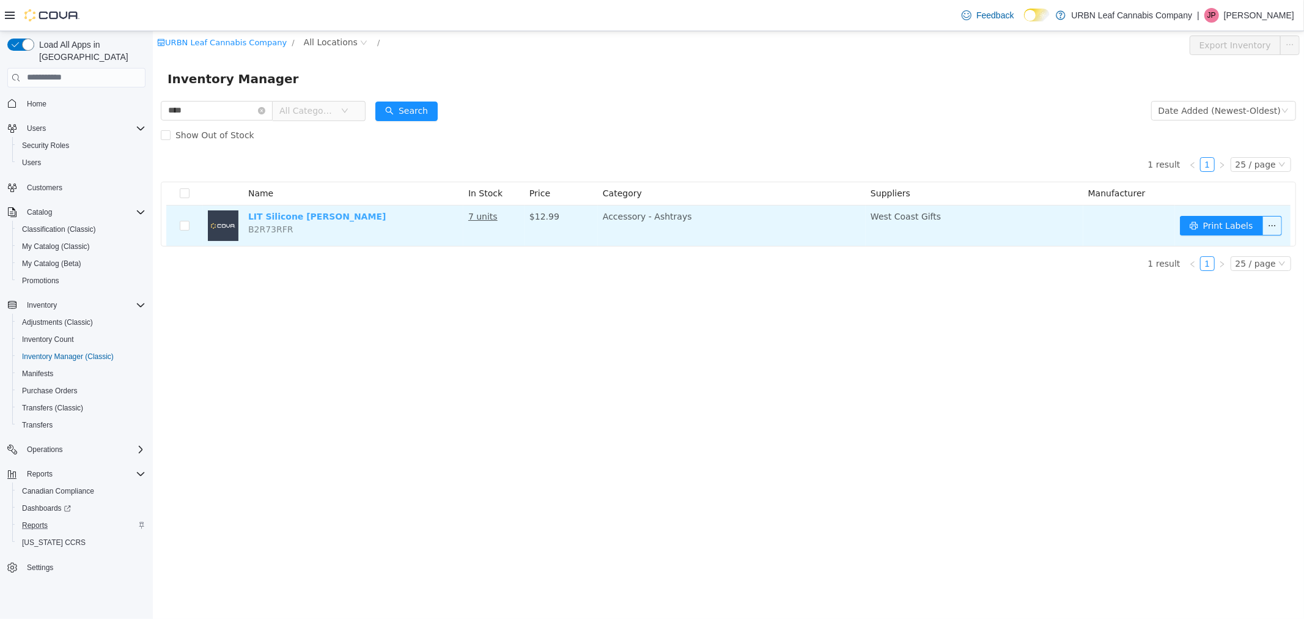
click at [311, 213] on link "LIT Silicone Yin-Yang Ashtray" at bounding box center [317, 216] width 138 height 10
click at [275, 212] on link "LIT Silicone Yin-Yang Ashtray" at bounding box center [317, 216] width 138 height 10
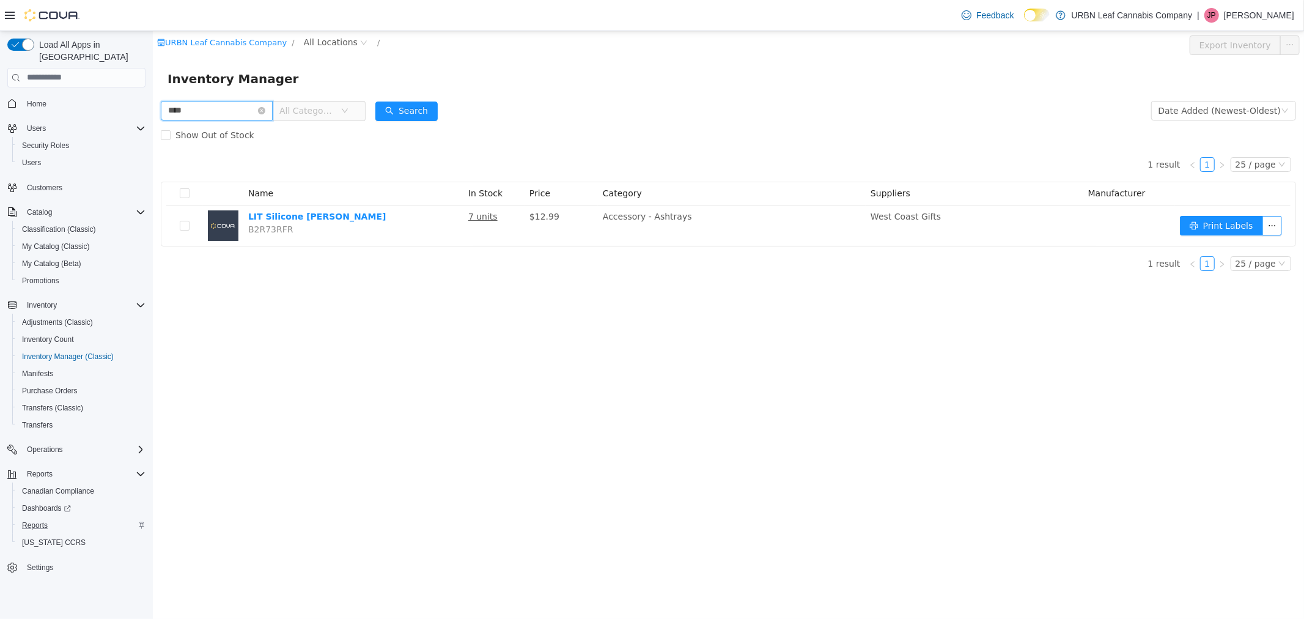
drag, startPoint x: 195, startPoint y: 111, endPoint x: 292, endPoint y: 94, distance: 98.0
click at [152, 97] on html "URBN Leaf Cannabis Company / All Locations / Export Inventory Inventory Manager…" at bounding box center [728, 325] width 1152 height 588
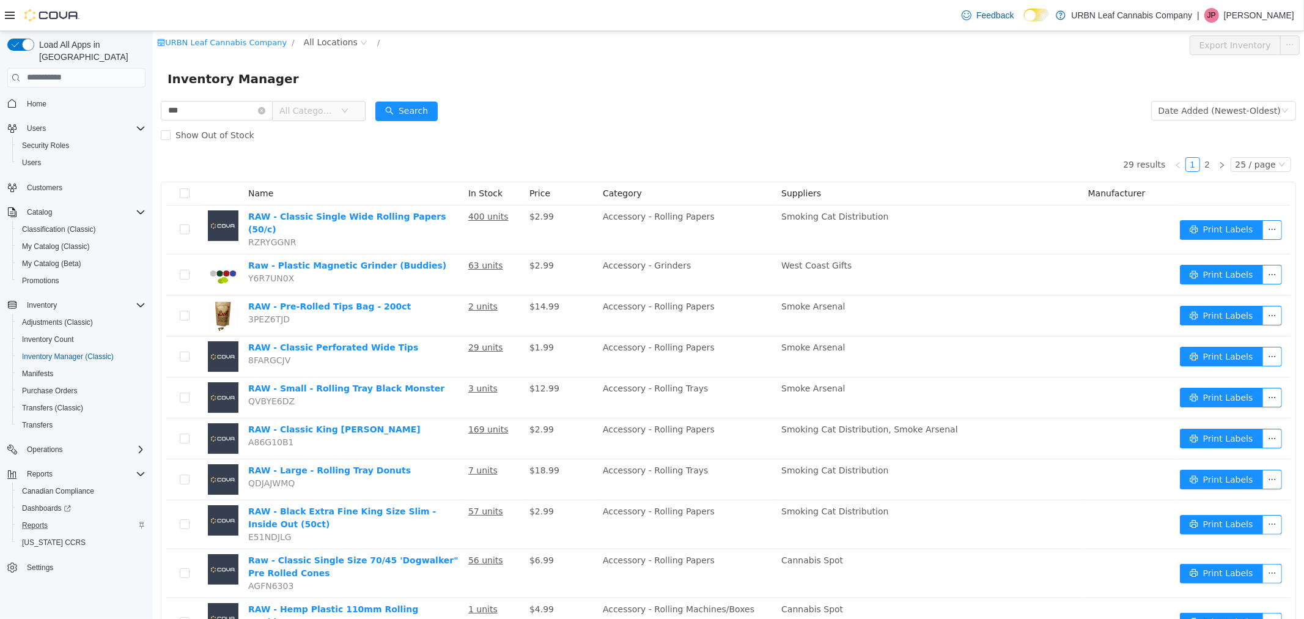
click at [300, 50] on div "URBN Leaf Cannabis Company / All Locations /" at bounding box center [633, 45] width 952 height 20
click at [303, 45] on span "All Locations" at bounding box center [330, 41] width 54 height 13
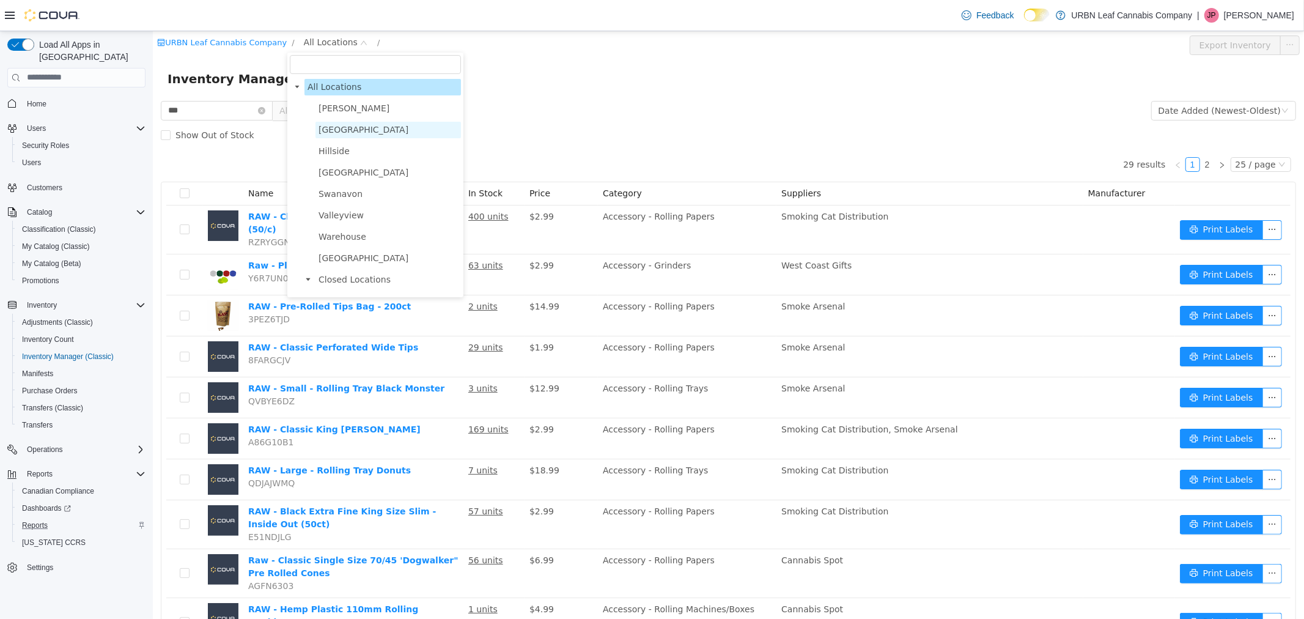
click at [325, 125] on span "Clareview" at bounding box center [363, 129] width 90 height 10
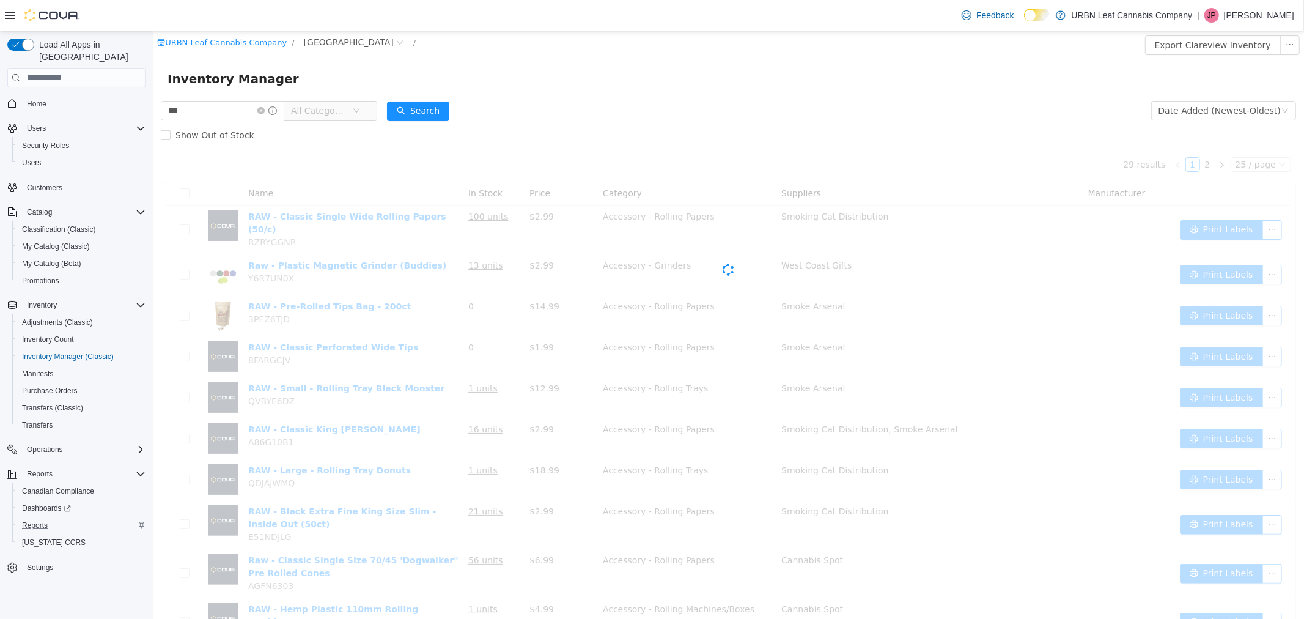
click at [571, 114] on form "*** All Categories Date Added (Newest-Oldest) Search Show Out of Stock" at bounding box center [728, 122] width 1136 height 49
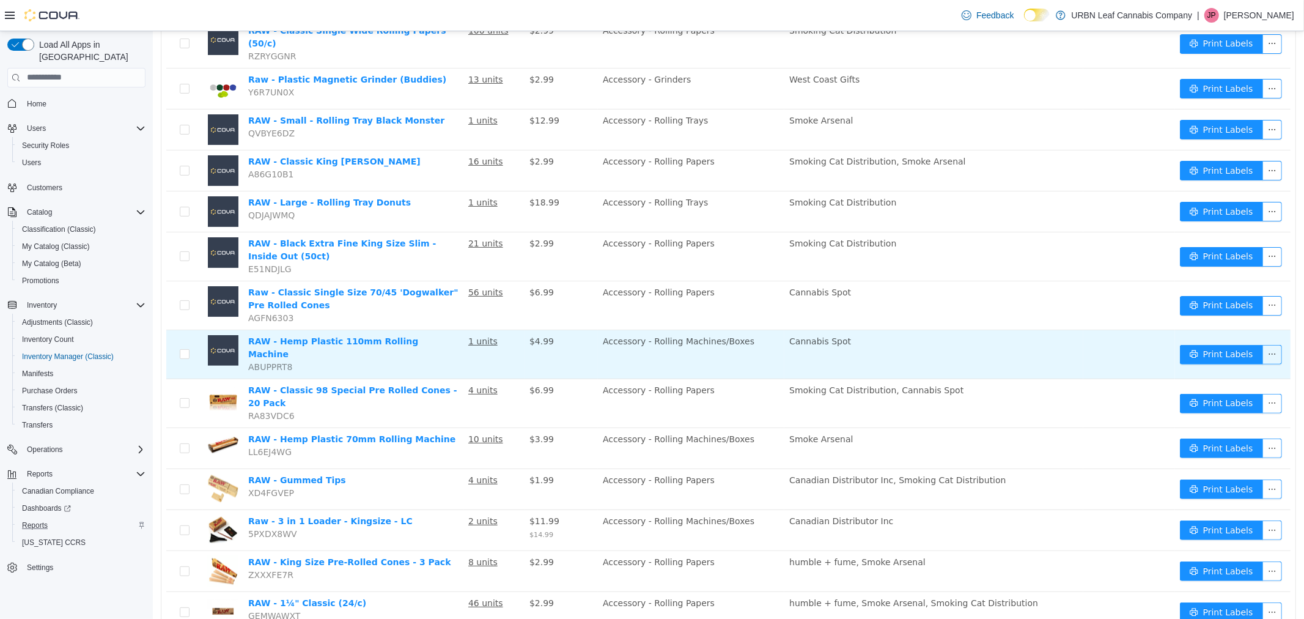
scroll to position [272, 0]
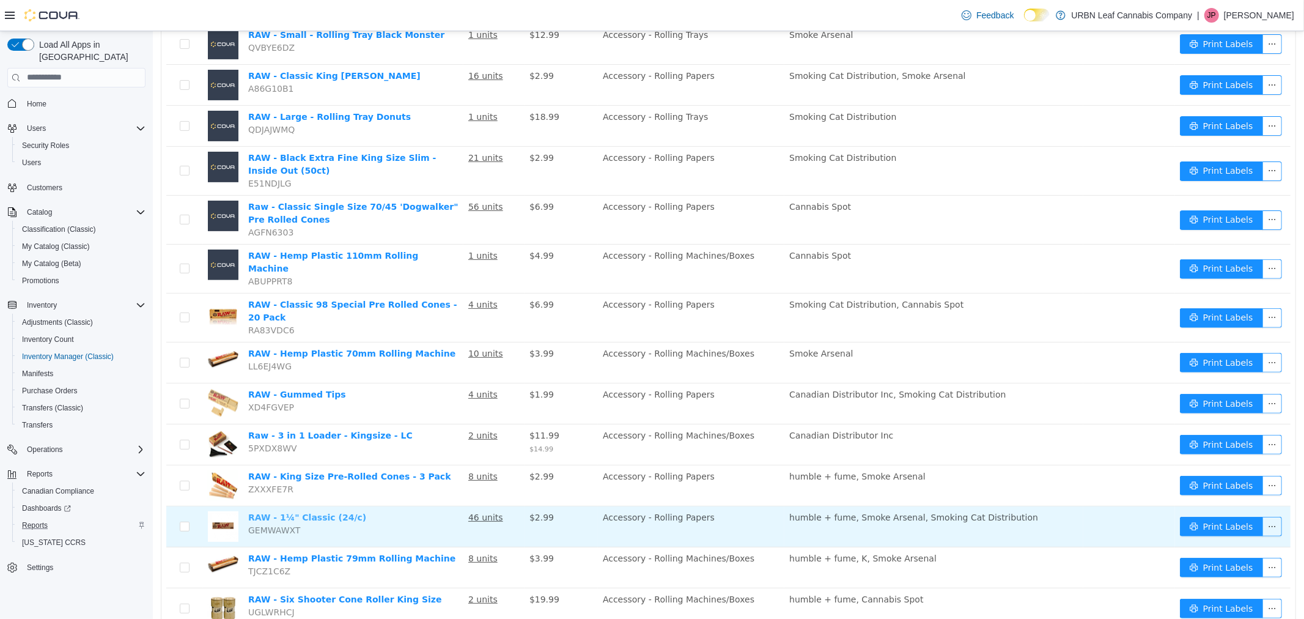
click at [330, 512] on link "RAW - 1¼" Classic (24/c)" at bounding box center [307, 517] width 118 height 10
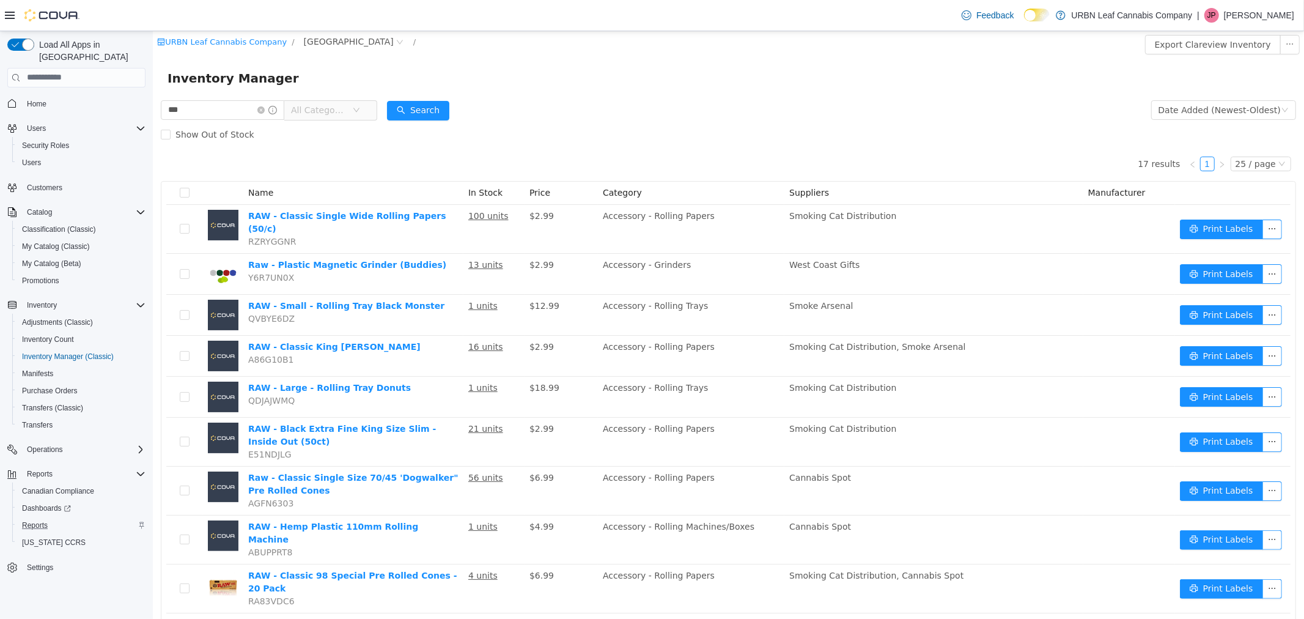
scroll to position [0, 0]
click at [222, 110] on input "***" at bounding box center [222, 110] width 124 height 20
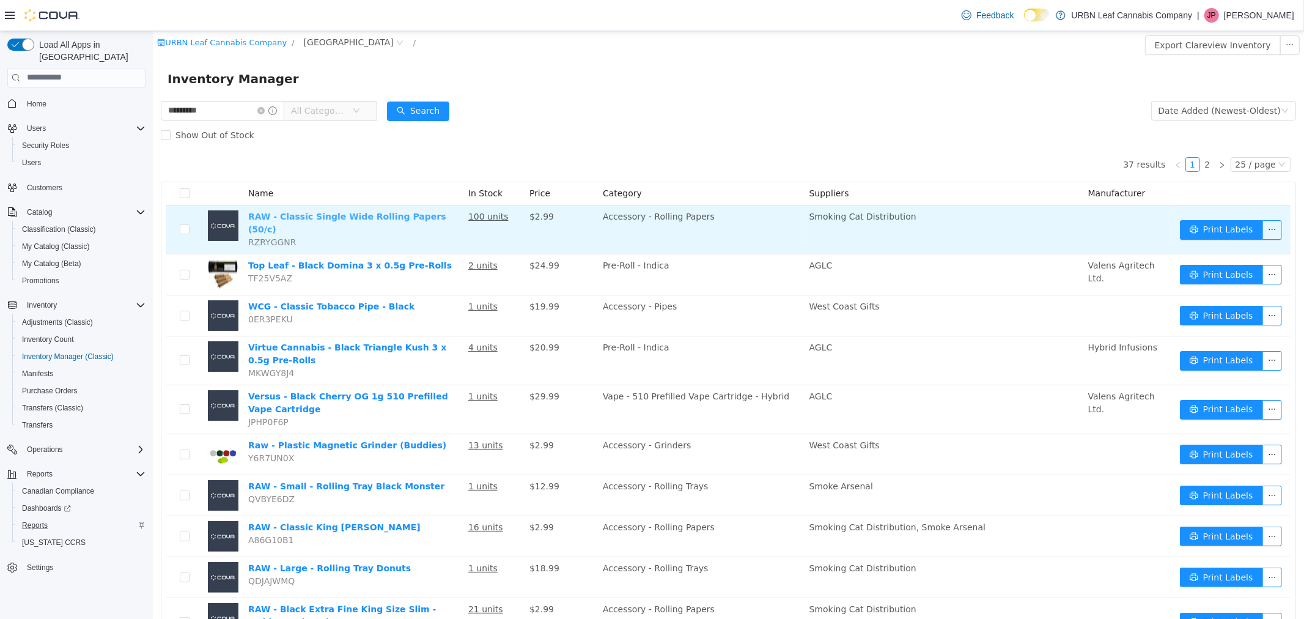
click at [357, 213] on link "RAW - Classic Single Wide Rolling Papers (50/c)" at bounding box center [347, 222] width 198 height 23
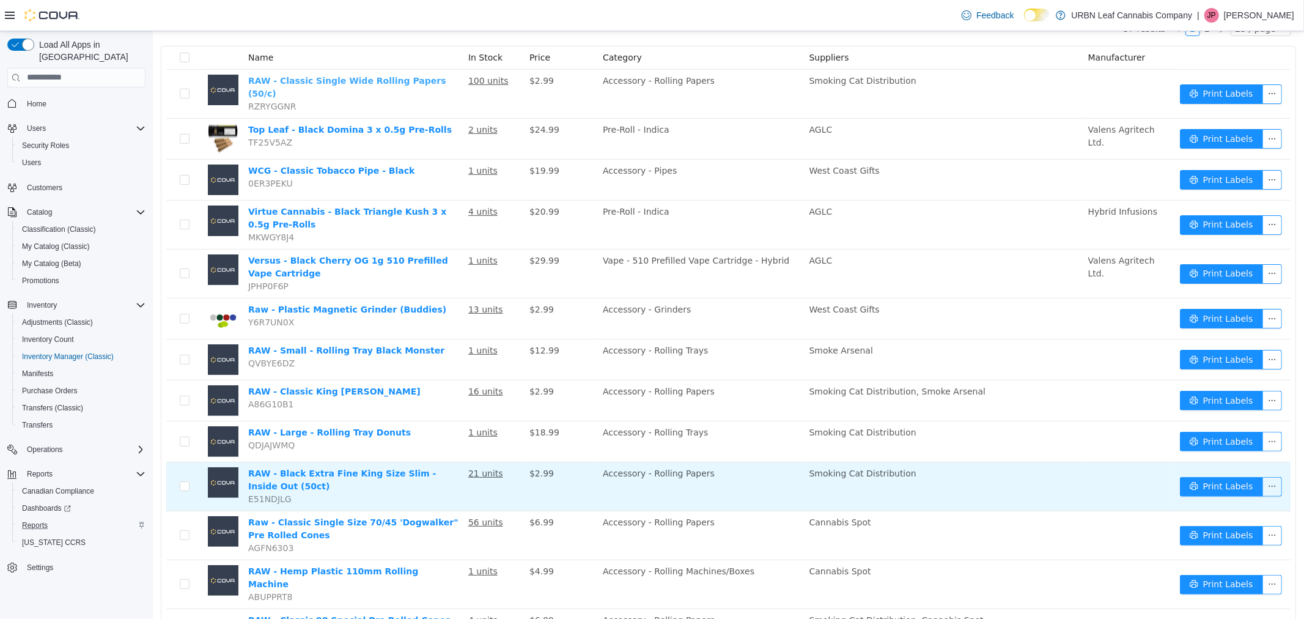
scroll to position [204, 0]
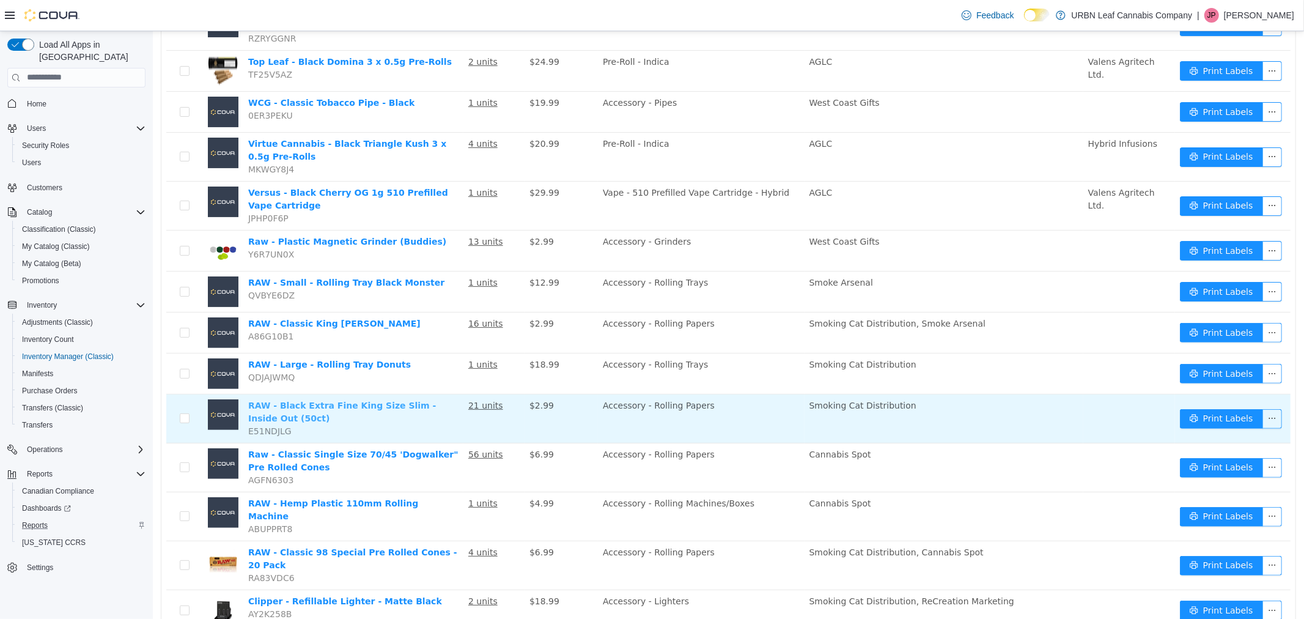
click at [330, 401] on link "RAW - Black Extra Fine King Size Slim - Inside Out (50ct)" at bounding box center [342, 411] width 188 height 23
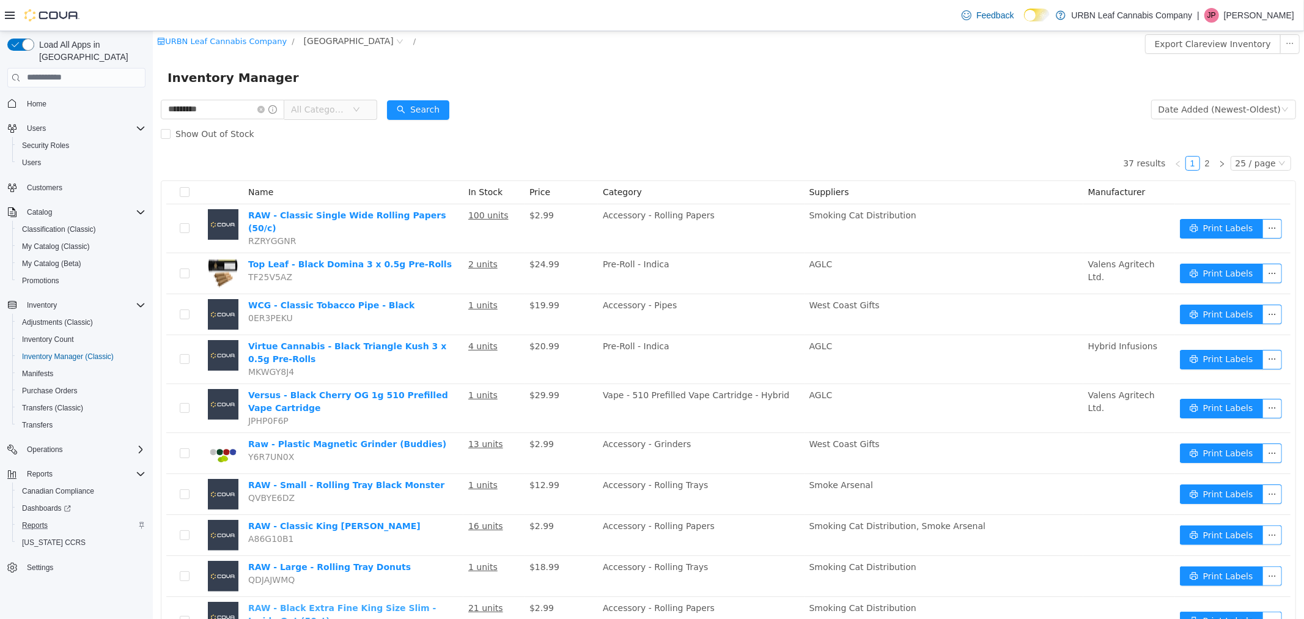
scroll to position [0, 0]
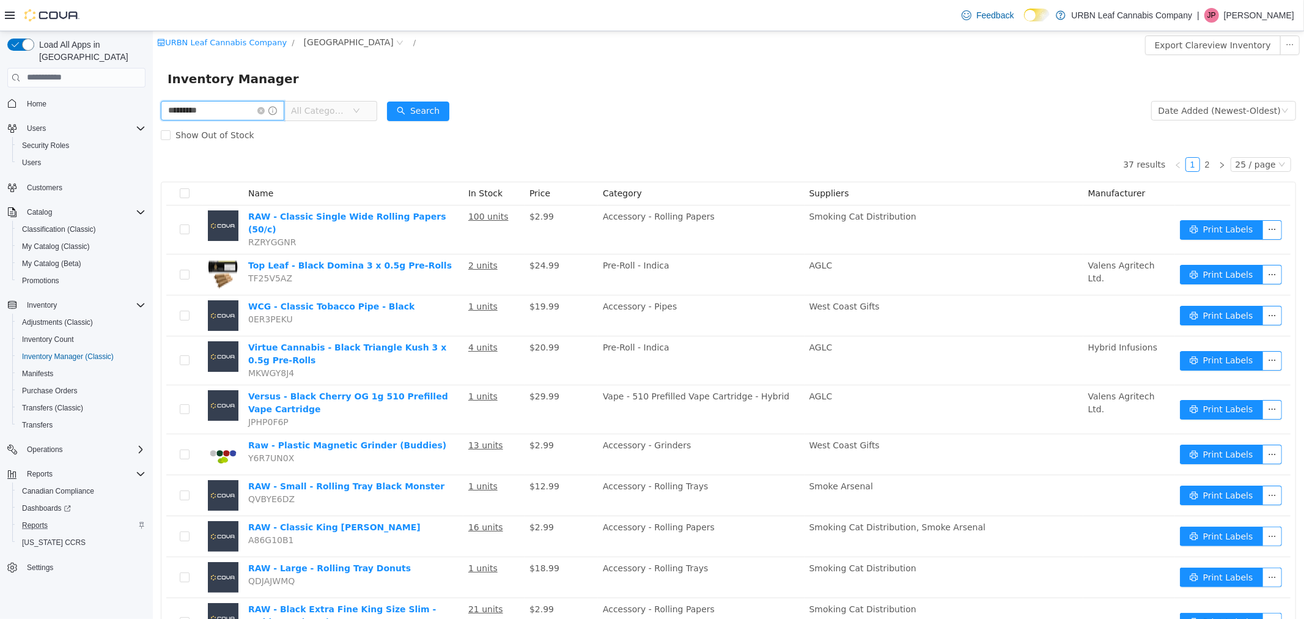
drag, startPoint x: 242, startPoint y: 113, endPoint x: 185, endPoint y: 111, distance: 56.3
click at [185, 111] on input "*********" at bounding box center [222, 110] width 124 height 20
type input "*********"
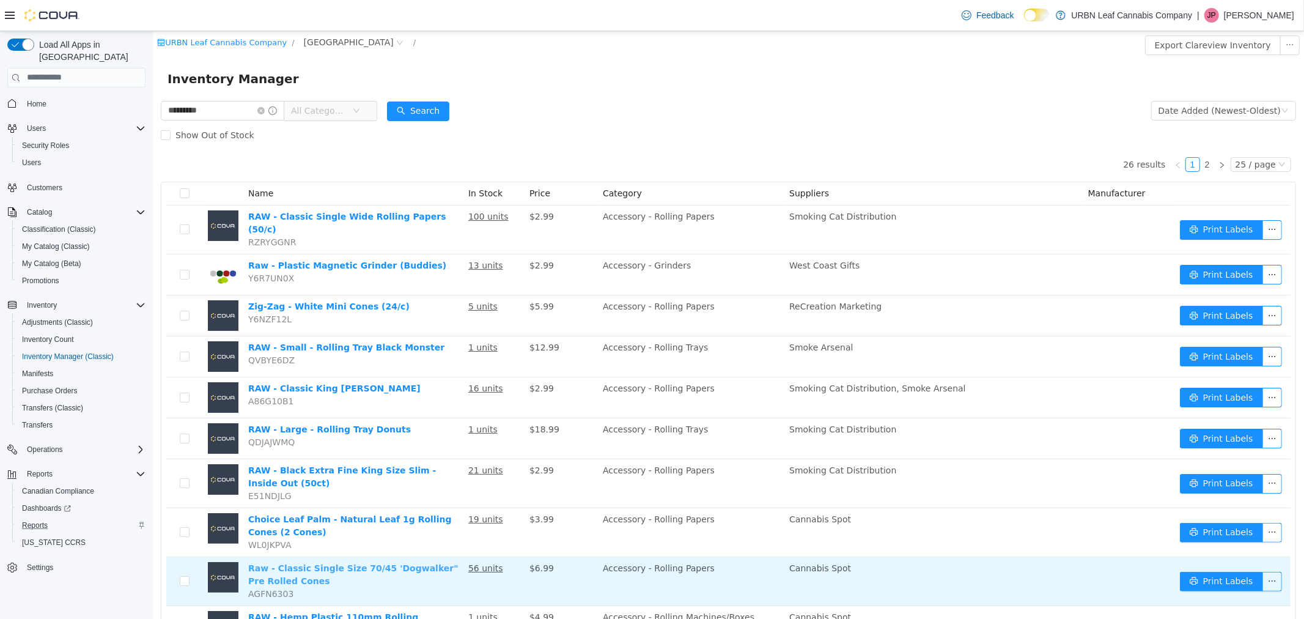
click at [413, 563] on link "Raw - Classic Single Size 70/45 'Dogwalker" Pre Rolled Cones" at bounding box center [353, 574] width 210 height 23
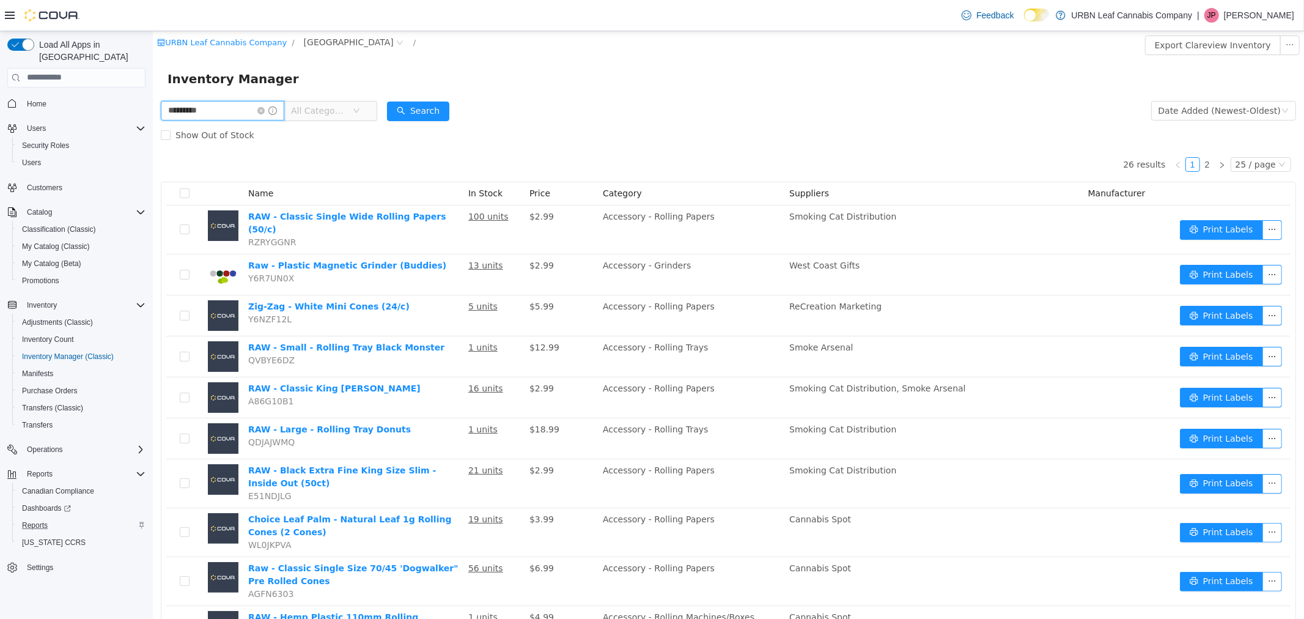
drag, startPoint x: 236, startPoint y: 110, endPoint x: 97, endPoint y: 102, distance: 139.7
click at [152, 102] on html "URBN Leaf Cannabis Company / Clareview / Export Clareview Inventory Inventory M…" at bounding box center [728, 325] width 1152 height 588
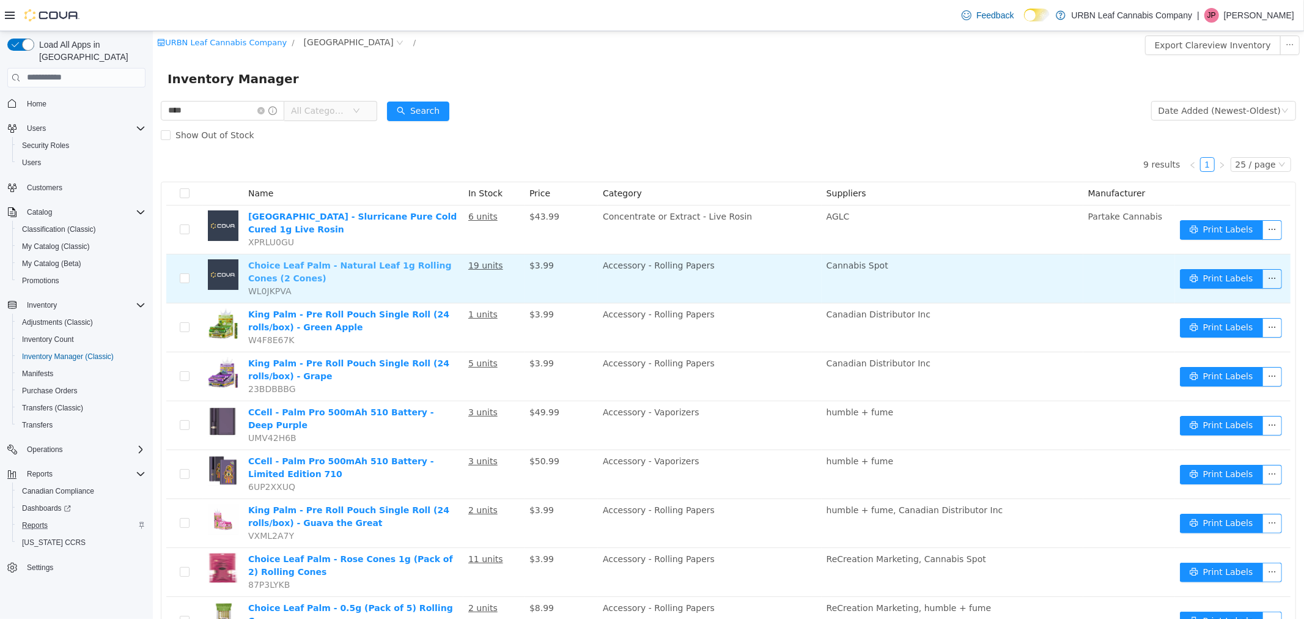
click at [364, 264] on link "Choice Leaf Palm - Natural Leaf 1g Rolling Cones (2 Cones)" at bounding box center [350, 271] width 204 height 23
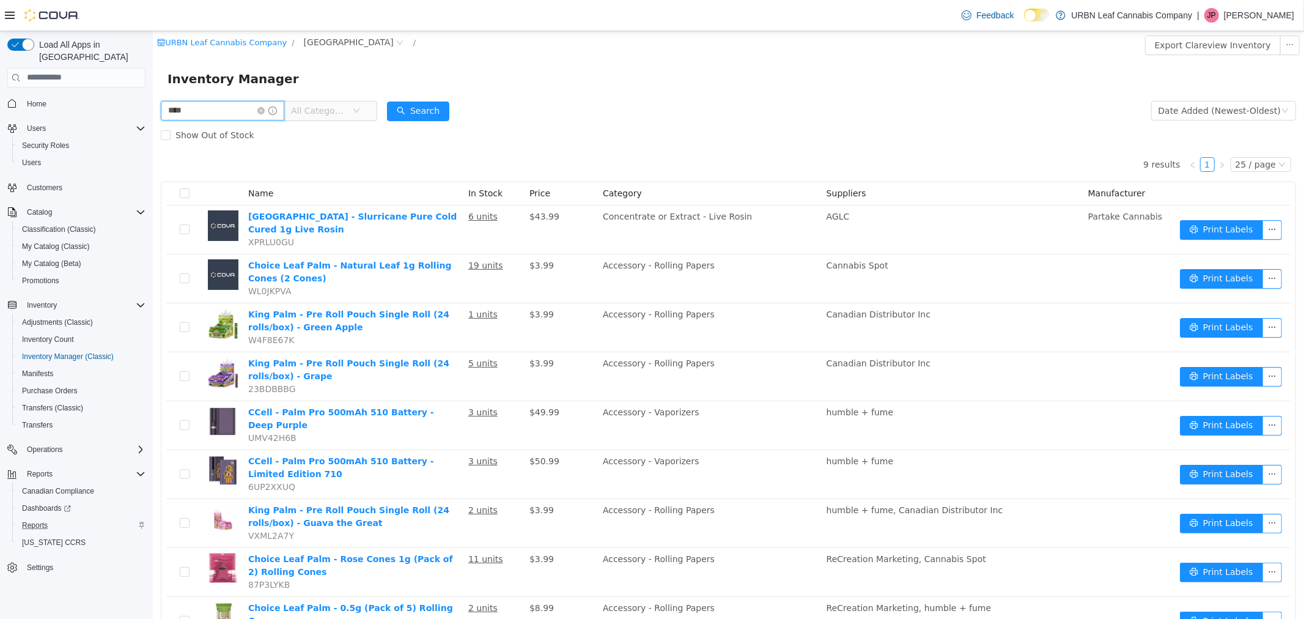
drag, startPoint x: 248, startPoint y: 114, endPoint x: 35, endPoint y: 109, distance: 212.9
click at [152, 109] on html "URBN Leaf Cannabis Company / Clareview / Export Clareview Inventory Inventory M…" at bounding box center [728, 325] width 1152 height 588
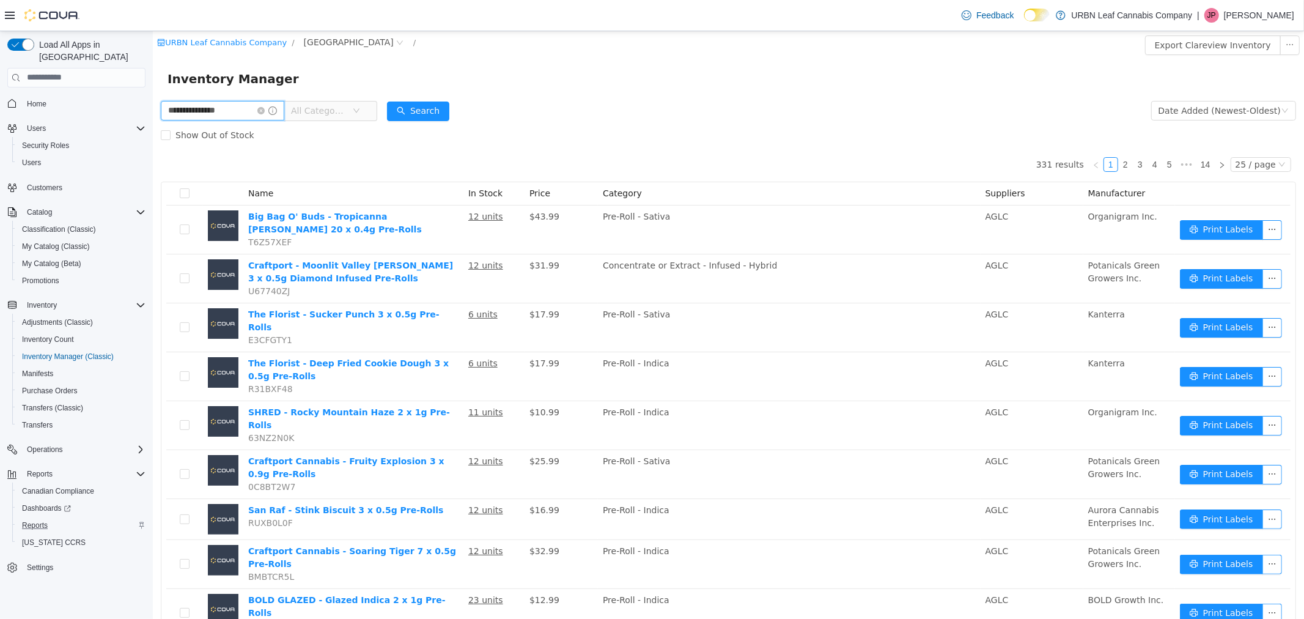
drag, startPoint x: 204, startPoint y: 111, endPoint x: 149, endPoint y: 106, distance: 55.9
click at [152, 106] on html "**********" at bounding box center [728, 325] width 1152 height 588
type input "***"
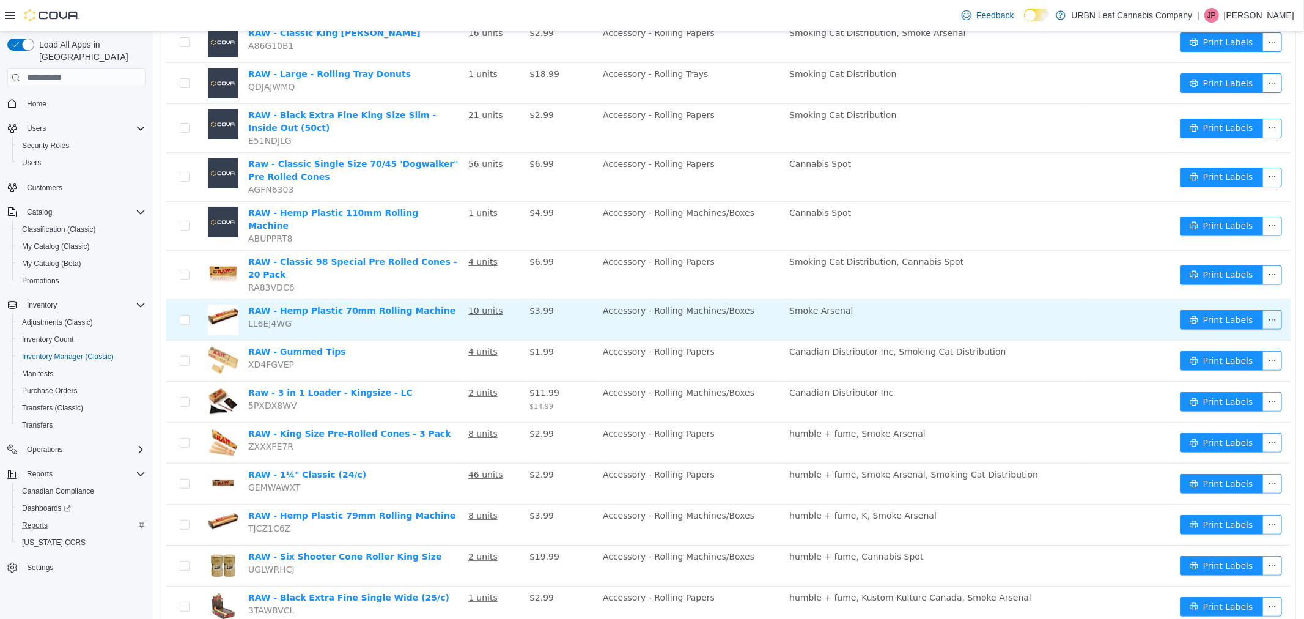
scroll to position [334, 0]
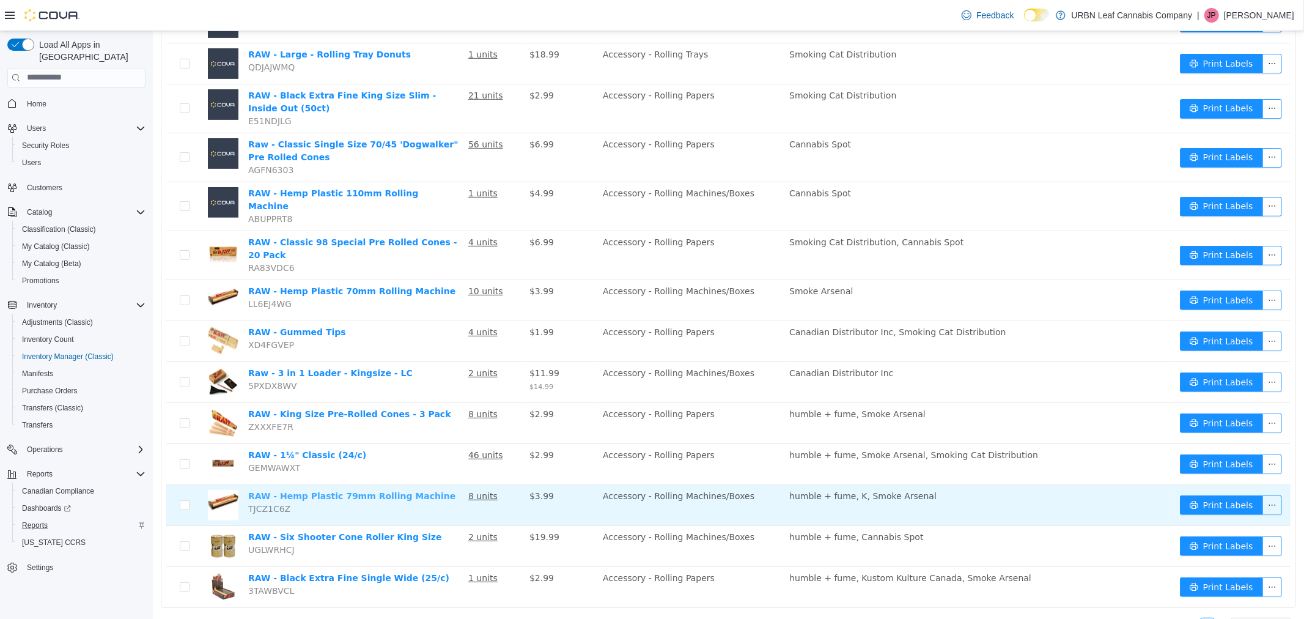
click at [359, 490] on link "RAW - Hemp Plastic 79mm Rolling Machine" at bounding box center [351, 495] width 207 height 10
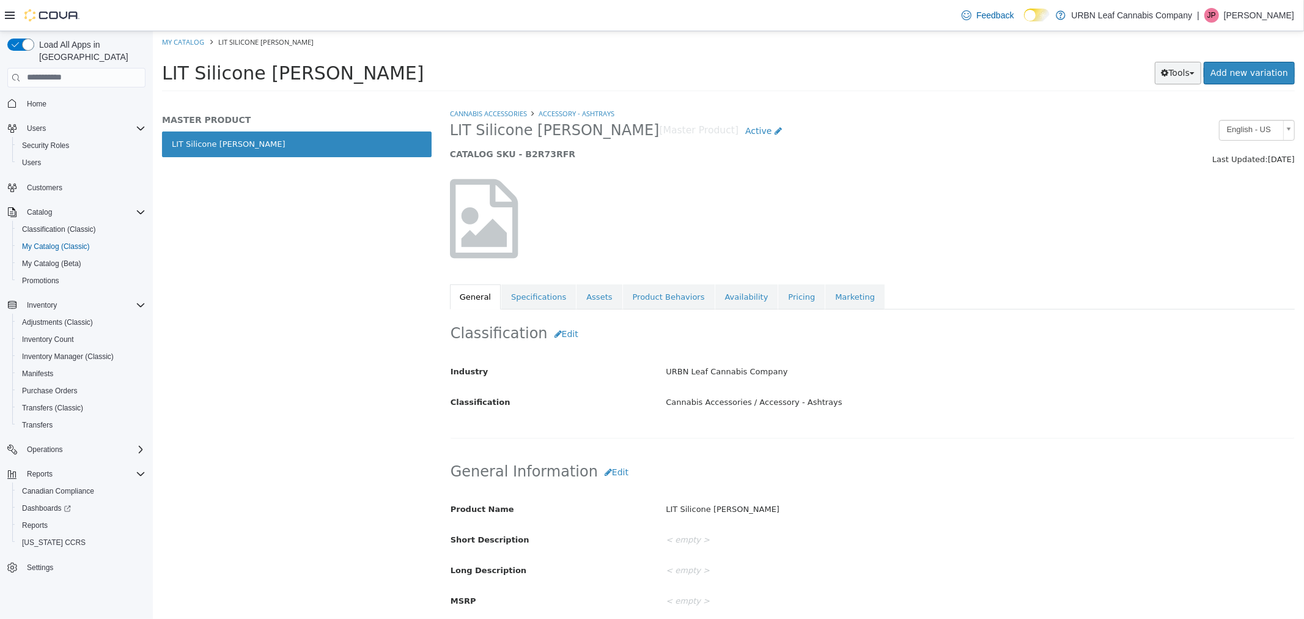
click at [1200, 78] on button "Tools" at bounding box center [1178, 72] width 47 height 23
click at [1094, 60] on div "LIT Silicone Yin-Yang Ashtray Tools Clone Print Labels Add new variation" at bounding box center [728, 76] width 1152 height 46
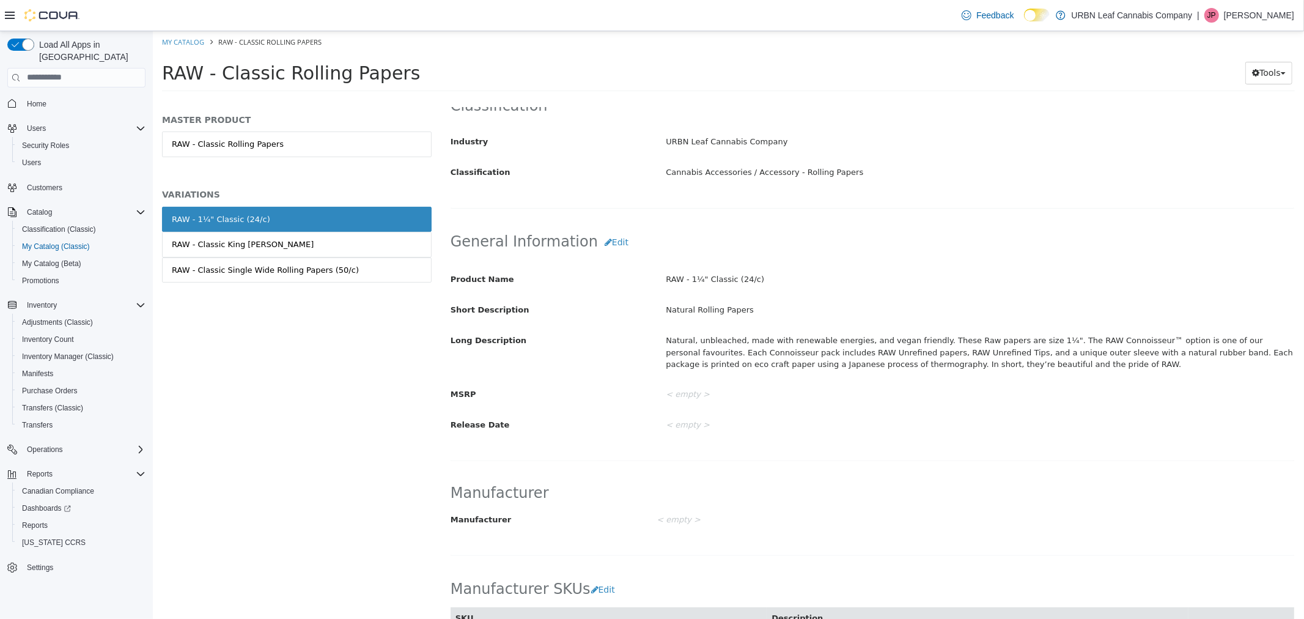
scroll to position [543, 0]
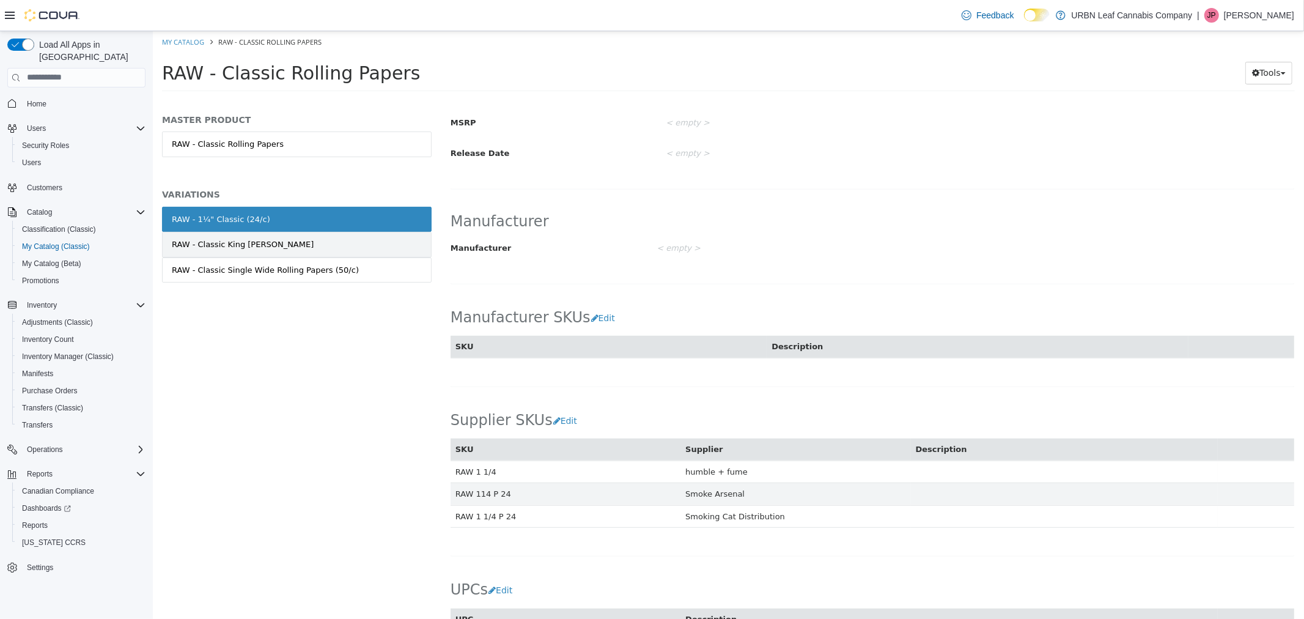
click at [202, 246] on div "RAW - Classic King [PERSON_NAME]" at bounding box center [242, 244] width 142 height 12
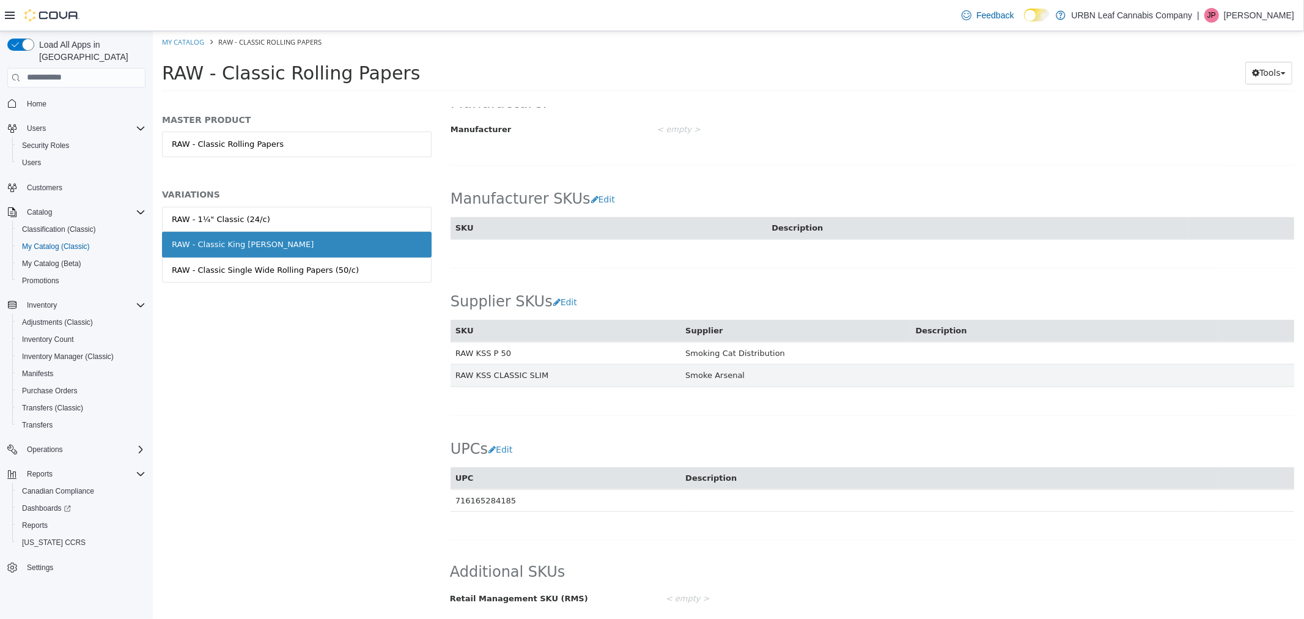
scroll to position [541, 0]
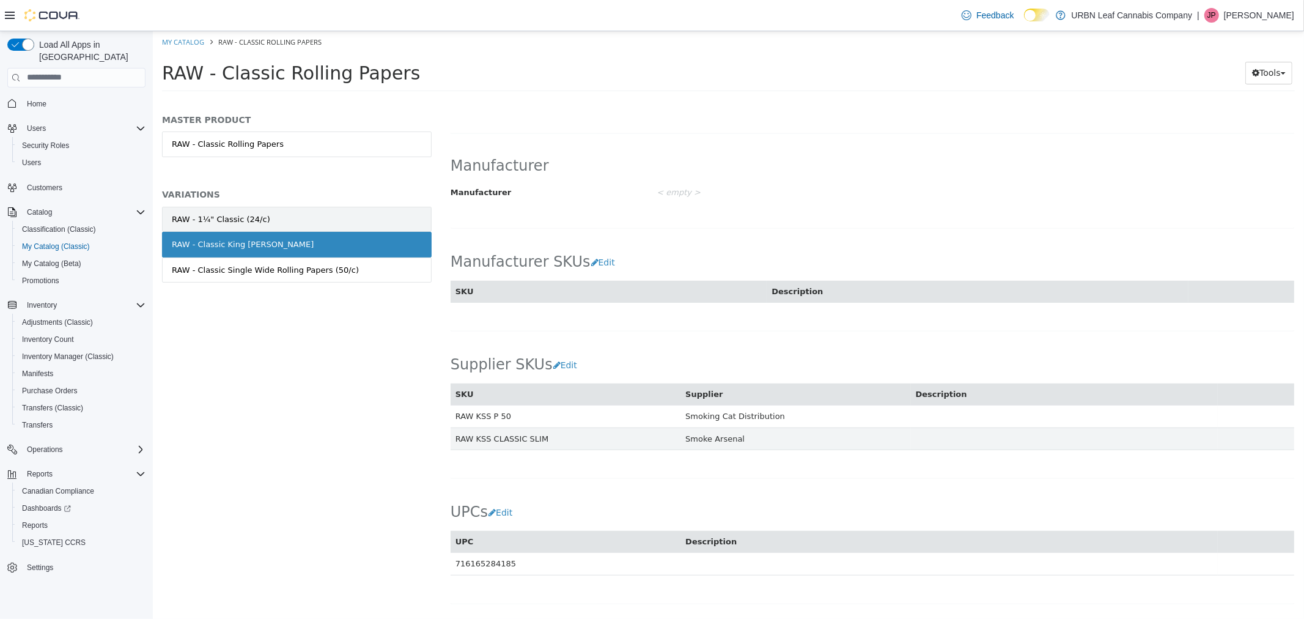
click at [209, 219] on div "RAW - 1¼" Classic (24/c)" at bounding box center [220, 219] width 98 height 12
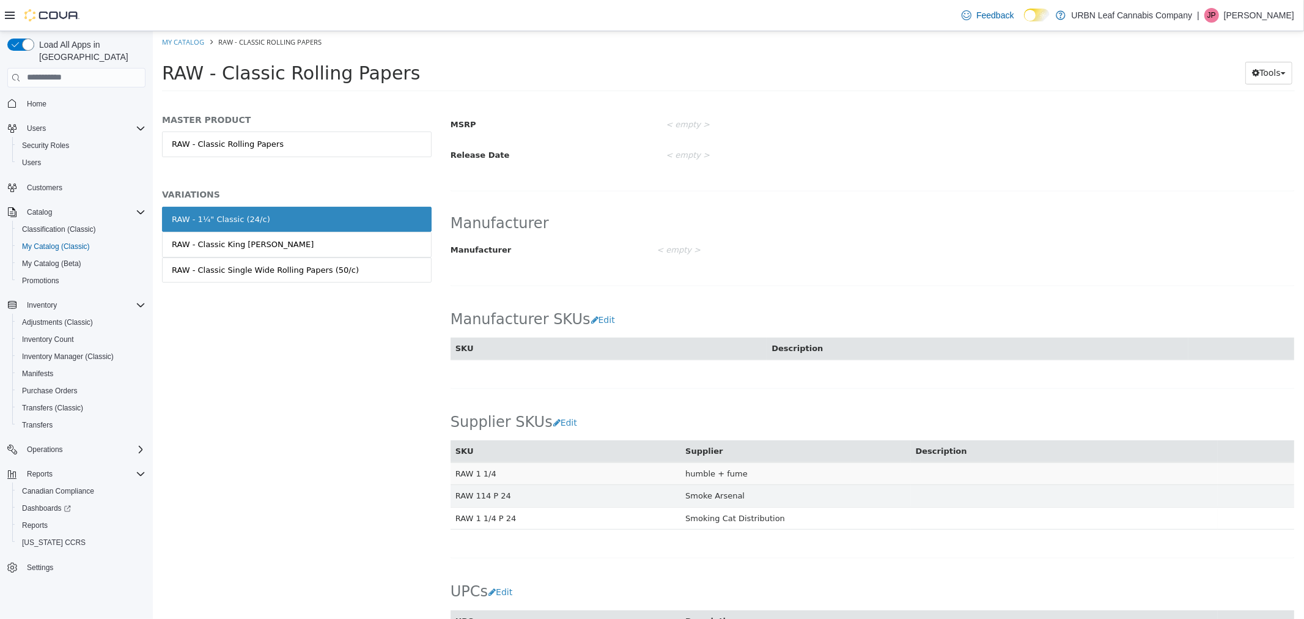
click at [615, 479] on td "RAW 1 1/4" at bounding box center [565, 473] width 230 height 23
click at [246, 216] on div "RAW - 1¼" Classic (24/c)" at bounding box center [220, 219] width 98 height 12
click at [590, 324] on button "Edit" at bounding box center [605, 319] width 31 height 23
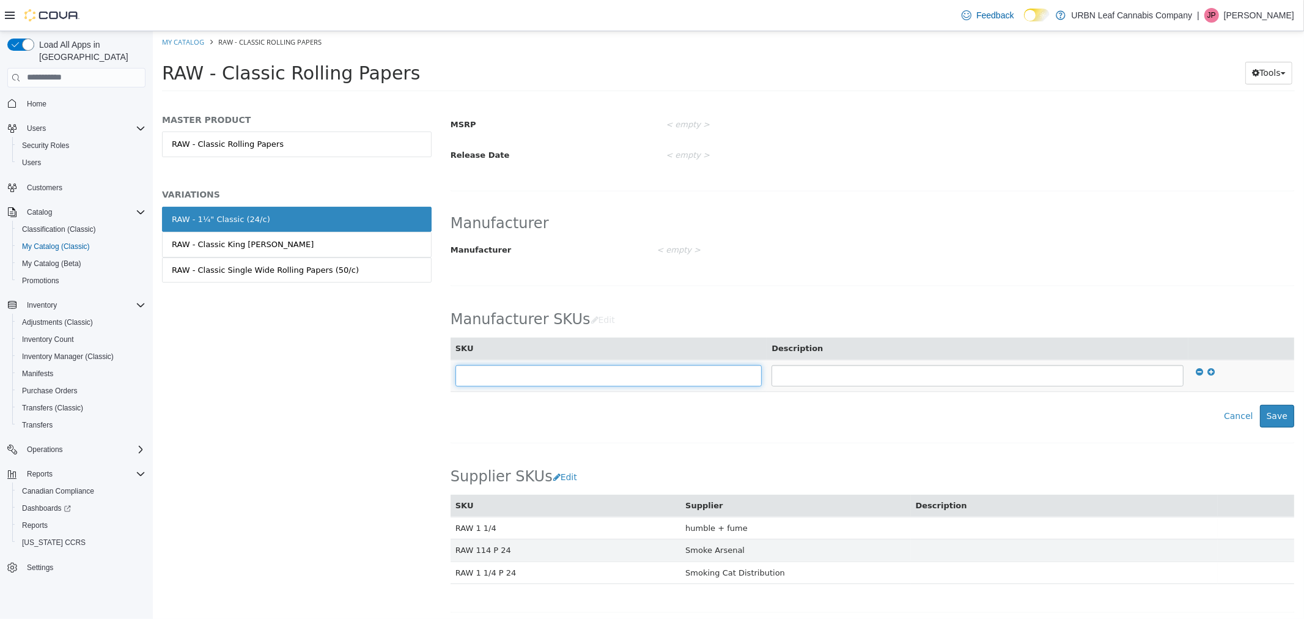
click at [544, 380] on input "text" at bounding box center [608, 374] width 307 height 21
type input "**********"
click at [1266, 418] on button "Save" at bounding box center [1277, 415] width 34 height 23
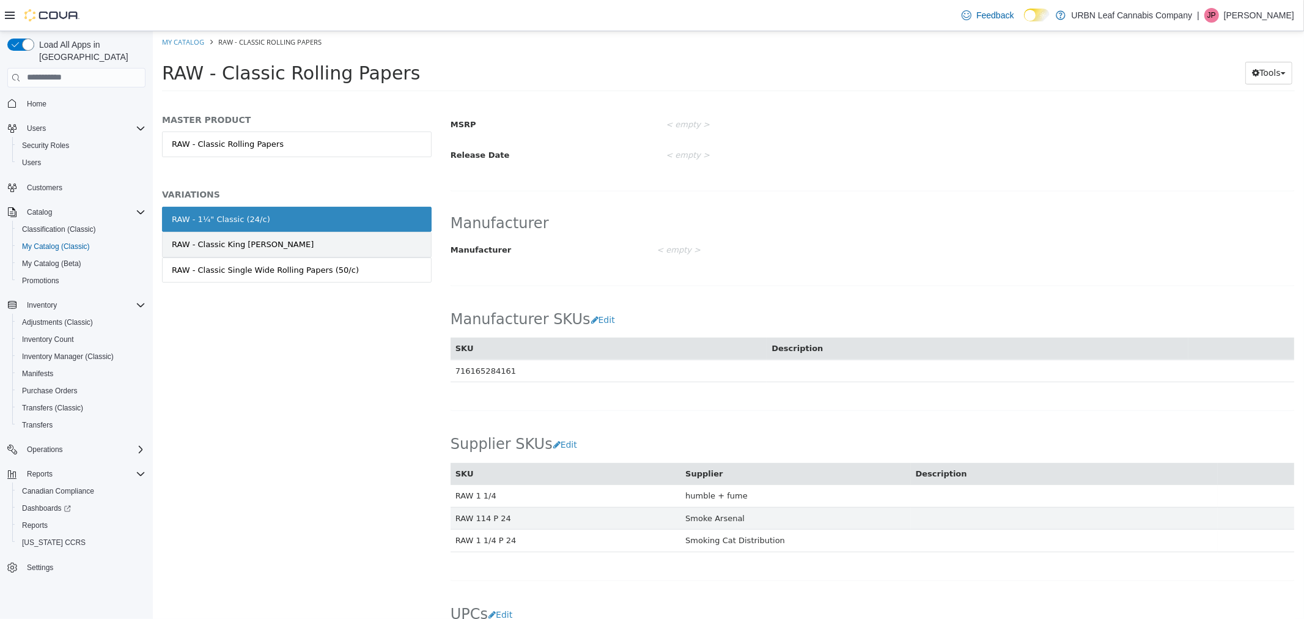
click at [309, 246] on link "RAW - Classic King Slim" at bounding box center [296, 244] width 270 height 26
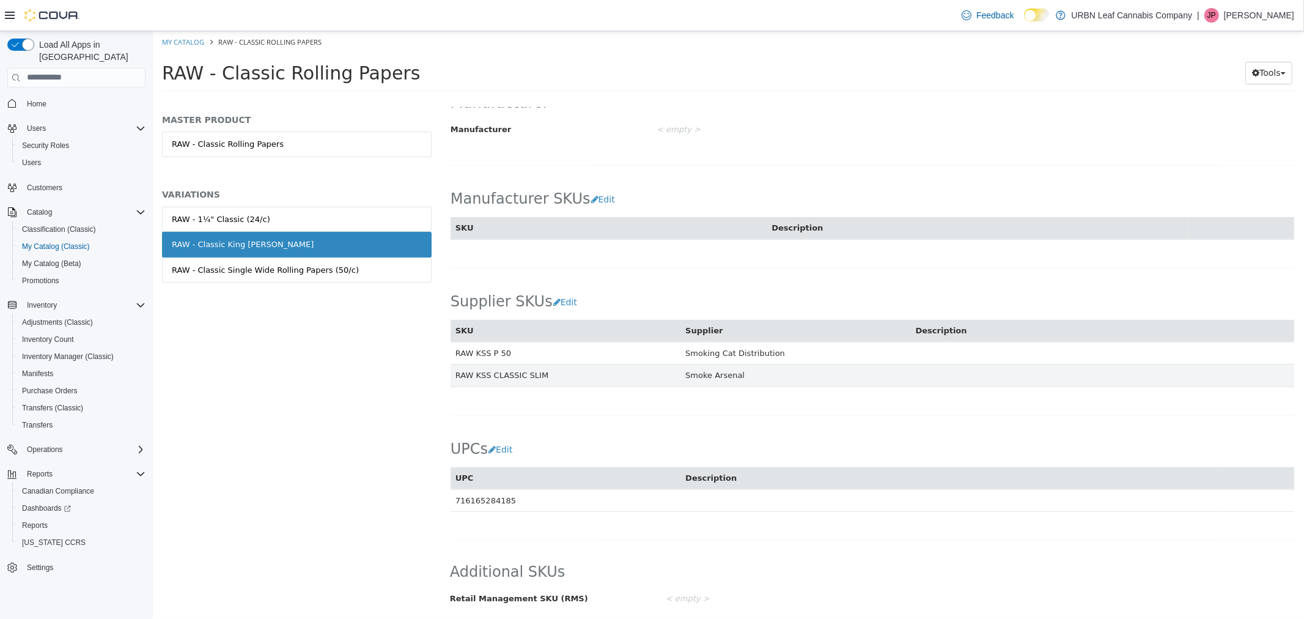
scroll to position [539, 0]
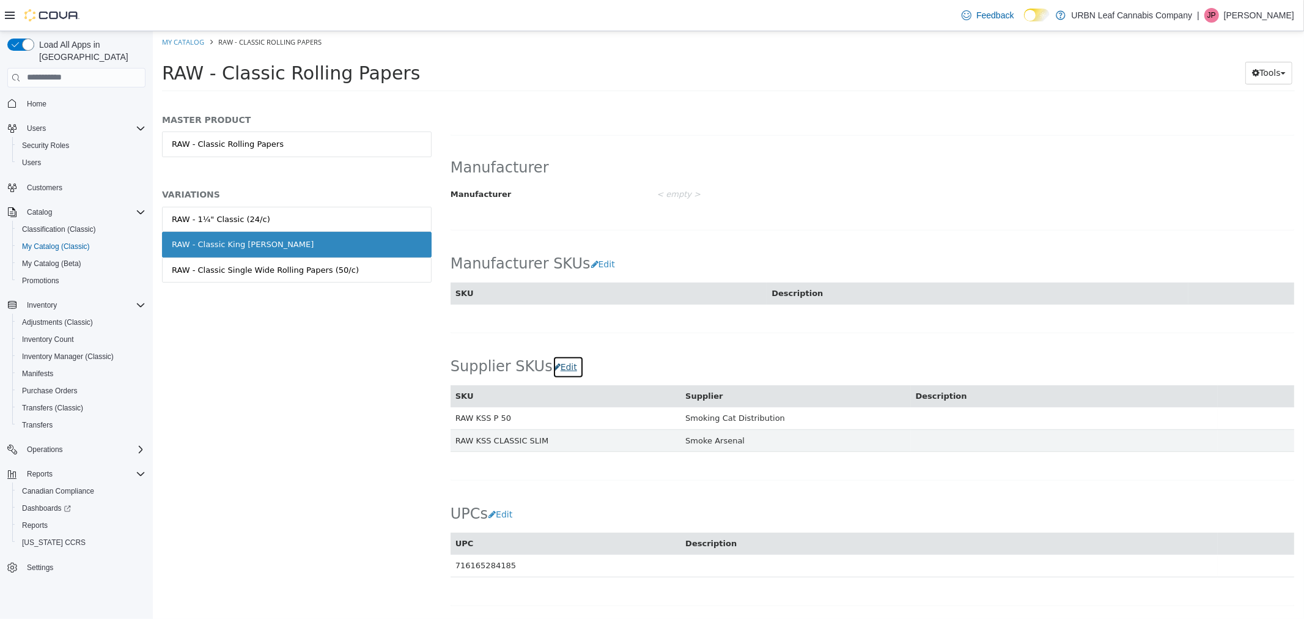
click at [560, 374] on button "Edit" at bounding box center [567, 366] width 31 height 23
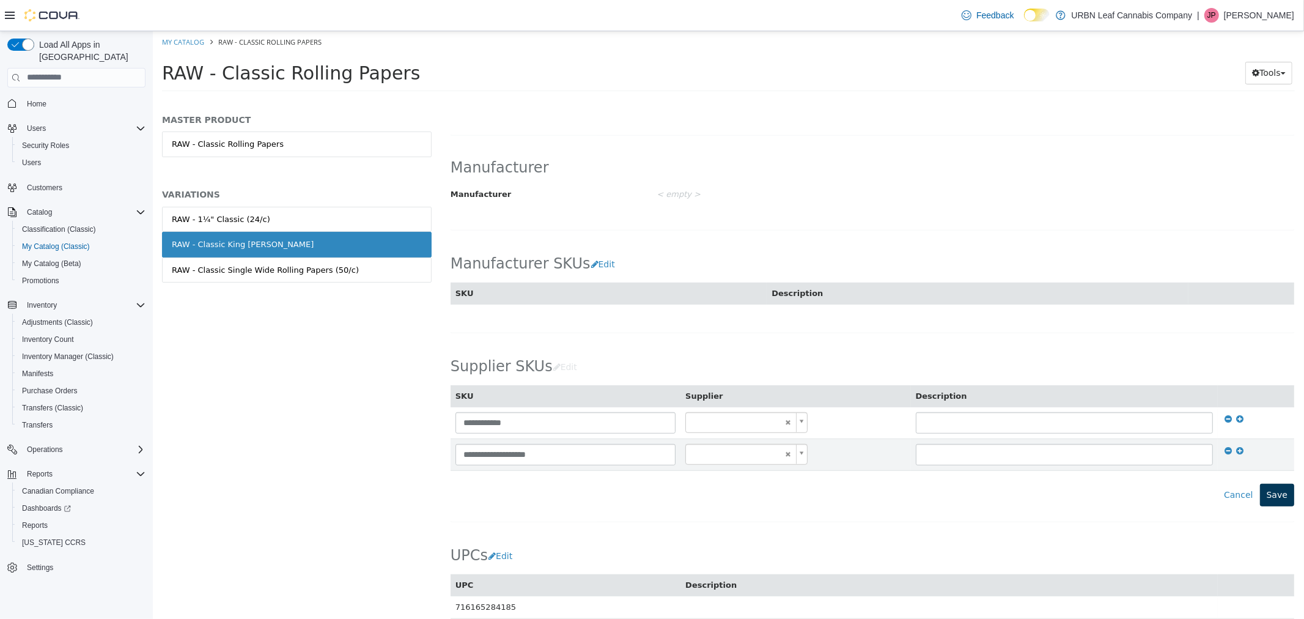
type input "******"
click at [360, 358] on div "MASTER PRODUCT RAW - Classic Rolling Papers VARIATIONS RAW - 1¼" Classic (24/c)…" at bounding box center [296, 362] width 288 height 511
click at [268, 221] on link "RAW - 1¼" Classic (24/c)" at bounding box center [296, 219] width 270 height 26
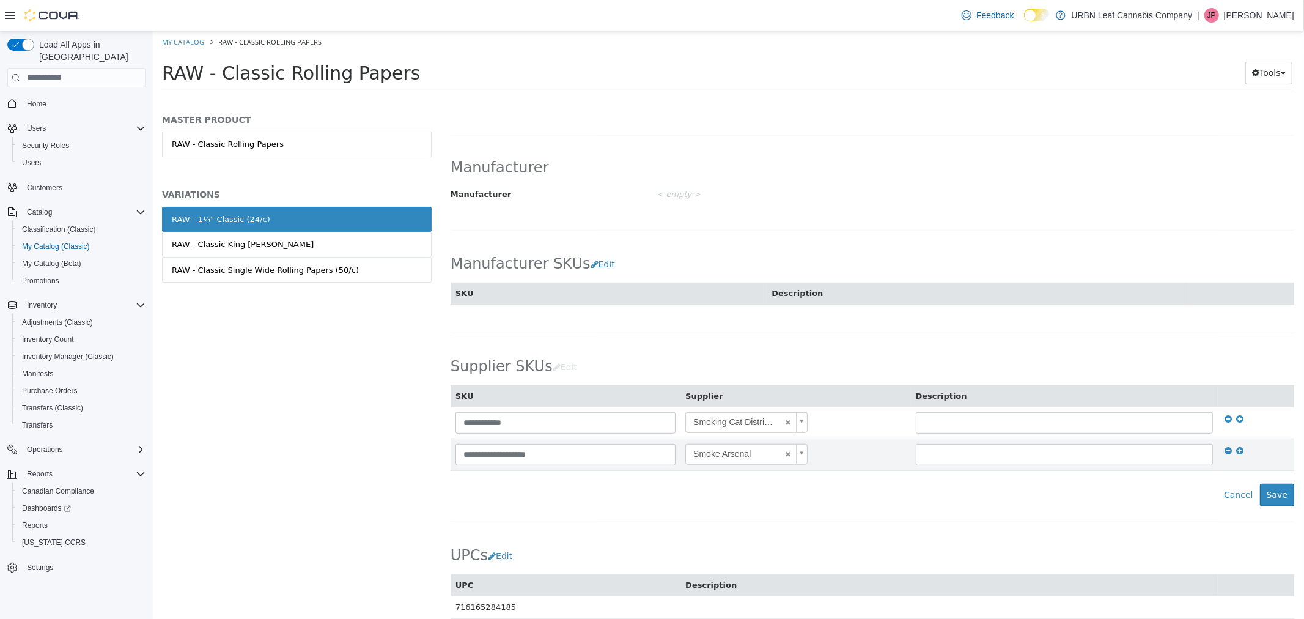
scroll to position [537, 0]
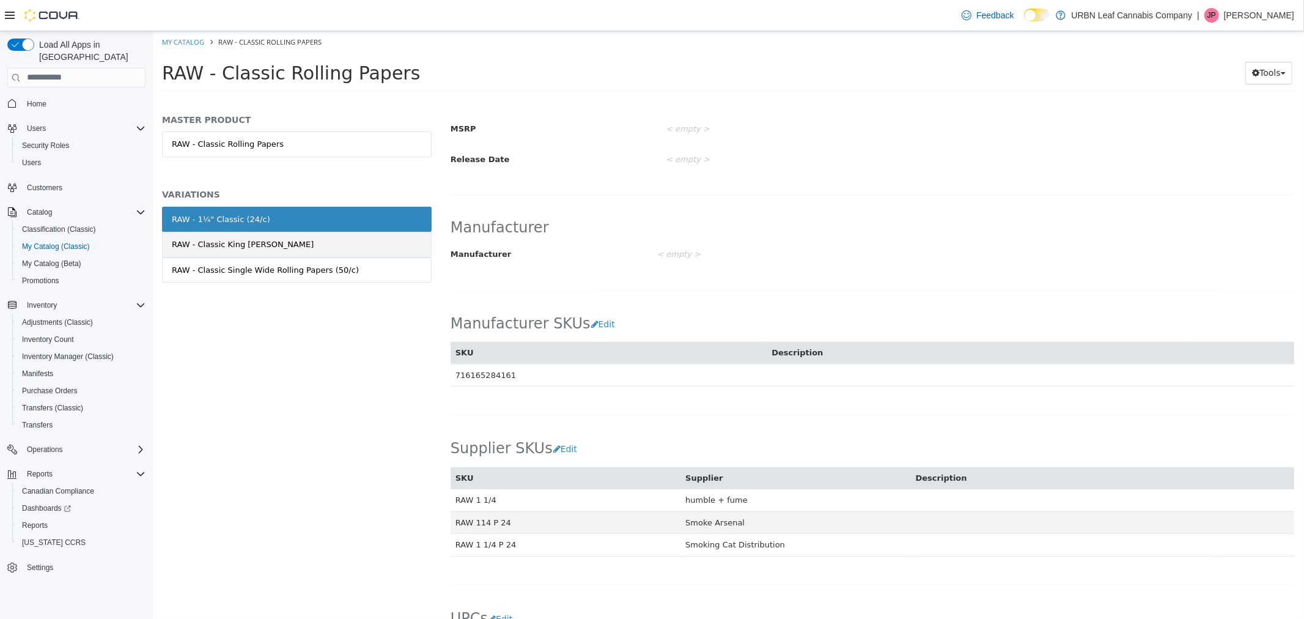
click at [303, 242] on link "RAW - Classic King Slim" at bounding box center [296, 244] width 270 height 26
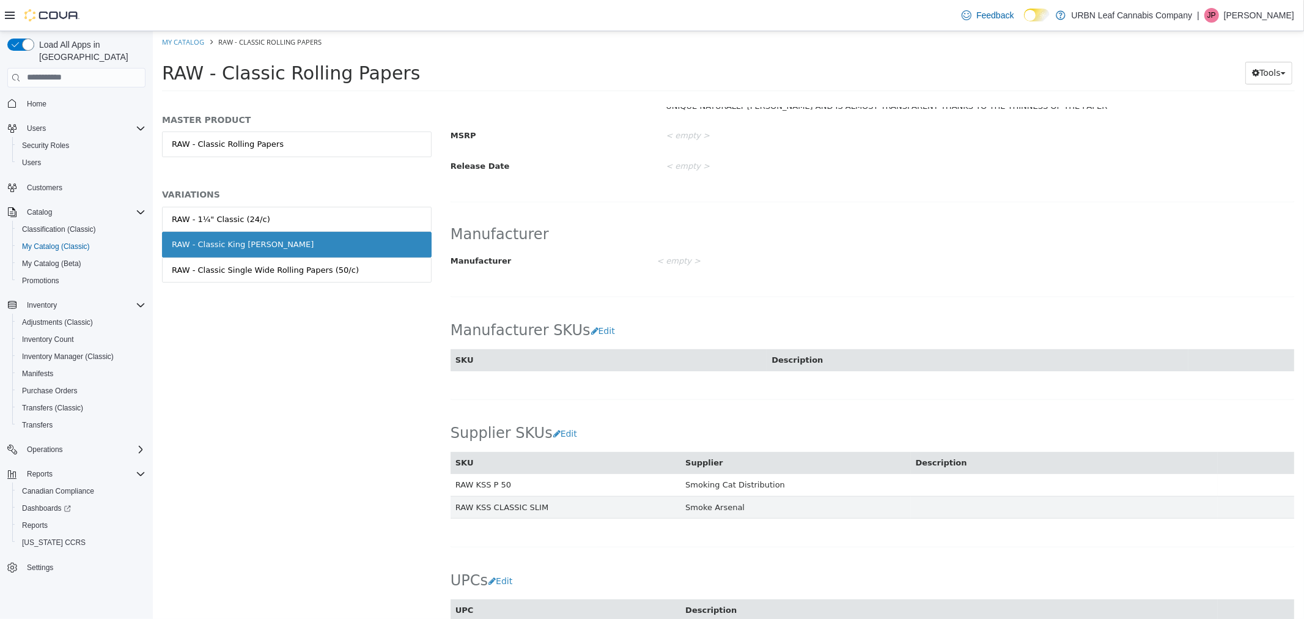
scroll to position [537, 0]
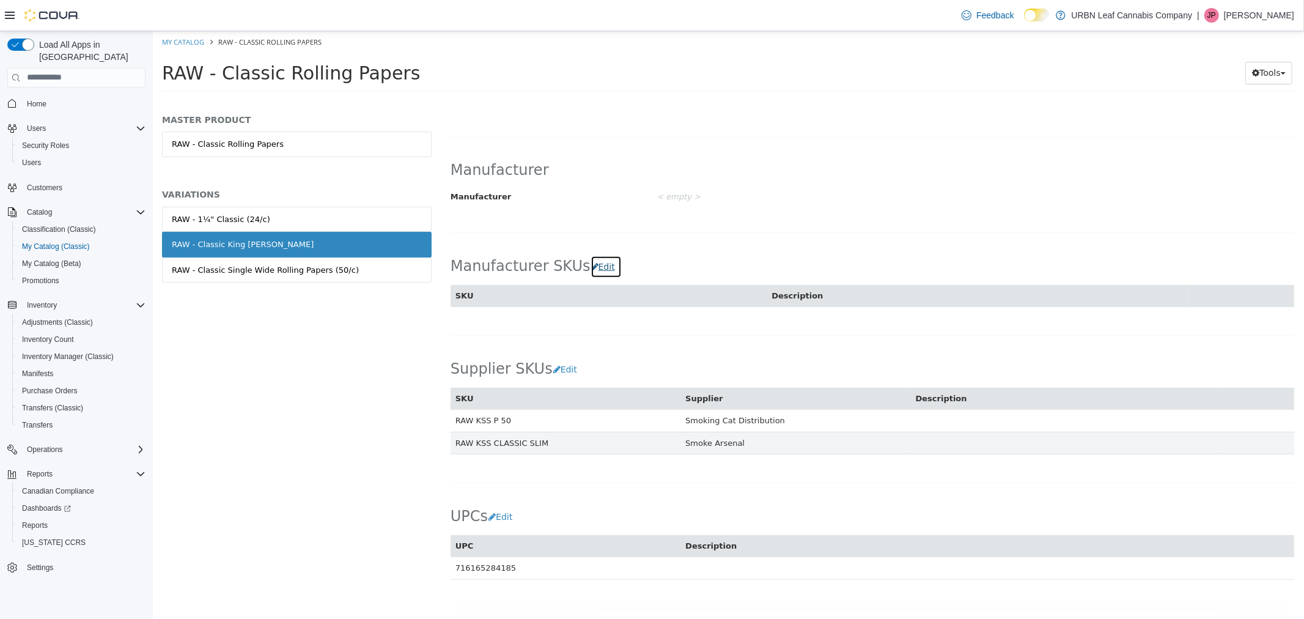
click at [590, 270] on button "Edit" at bounding box center [605, 266] width 31 height 23
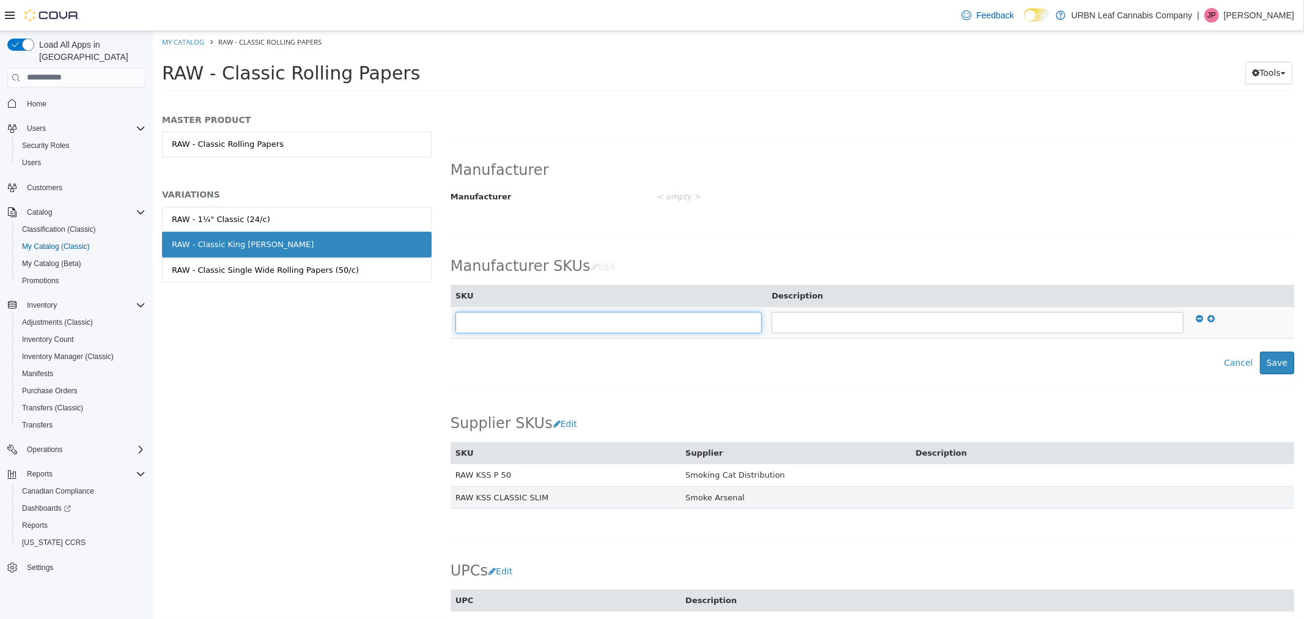
click at [555, 322] on input "text" at bounding box center [608, 321] width 307 height 21
type input "**********"
click at [1263, 361] on button "Save" at bounding box center [1277, 362] width 34 height 23
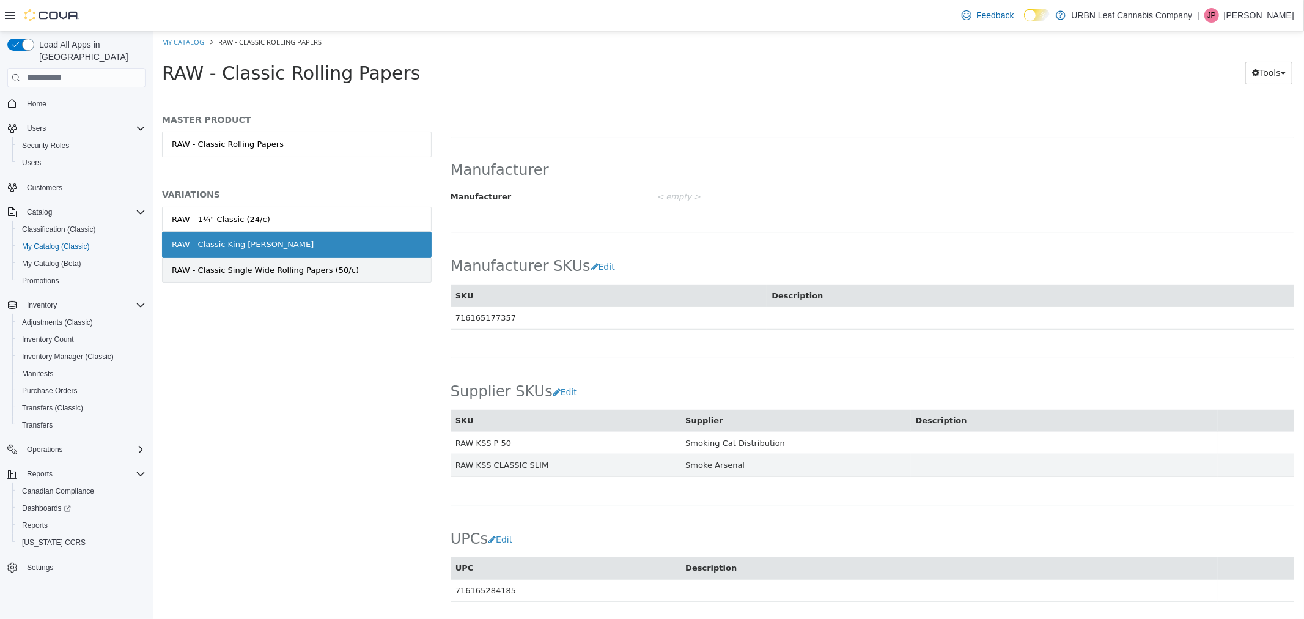
click at [307, 273] on div "RAW - Classic Single Wide Rolling Papers (50/c)" at bounding box center [264, 270] width 187 height 12
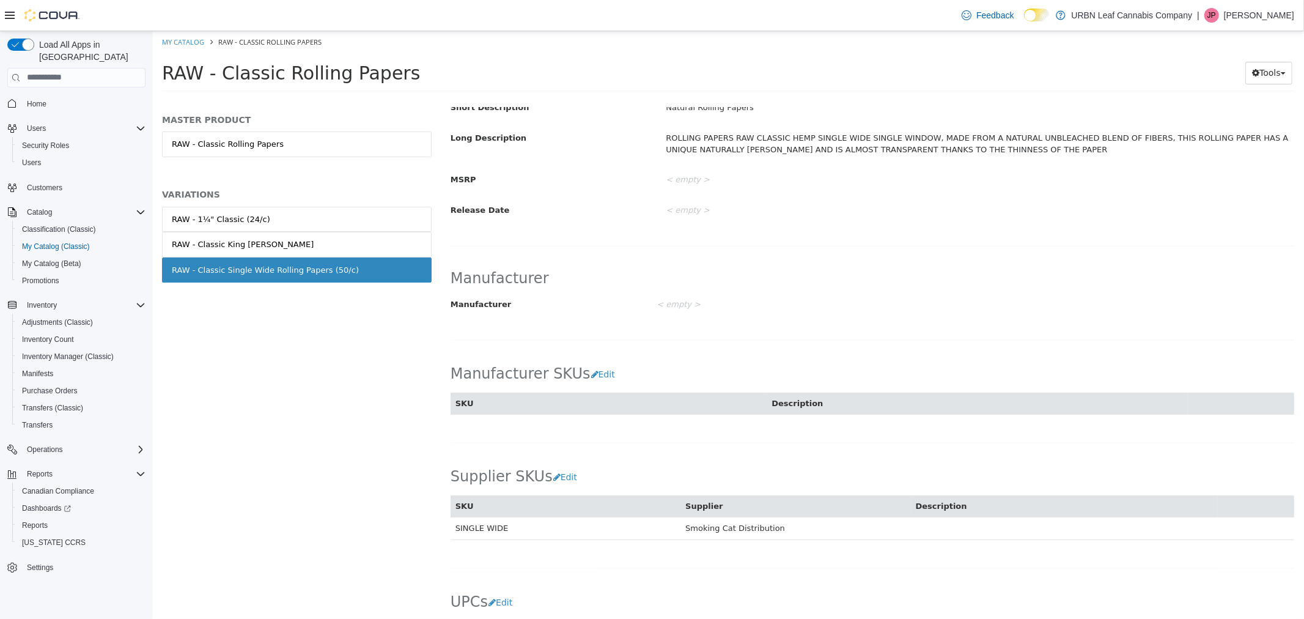
scroll to position [535, 0]
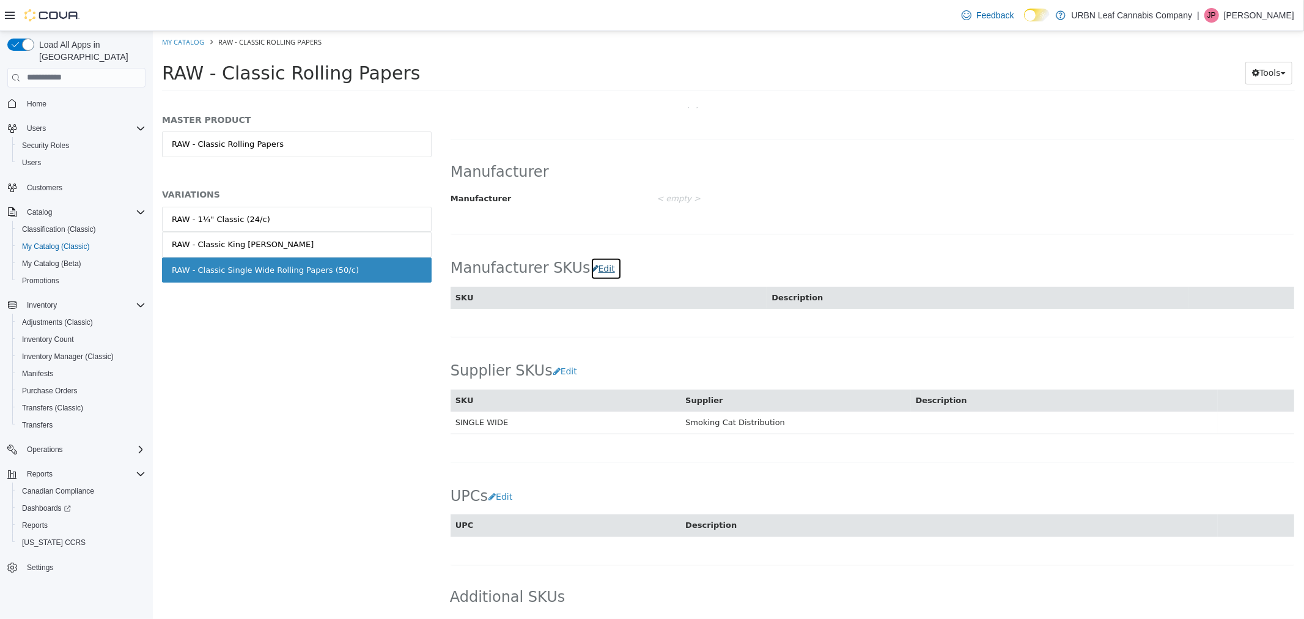
click at [591, 269] on button "Edit" at bounding box center [605, 268] width 31 height 23
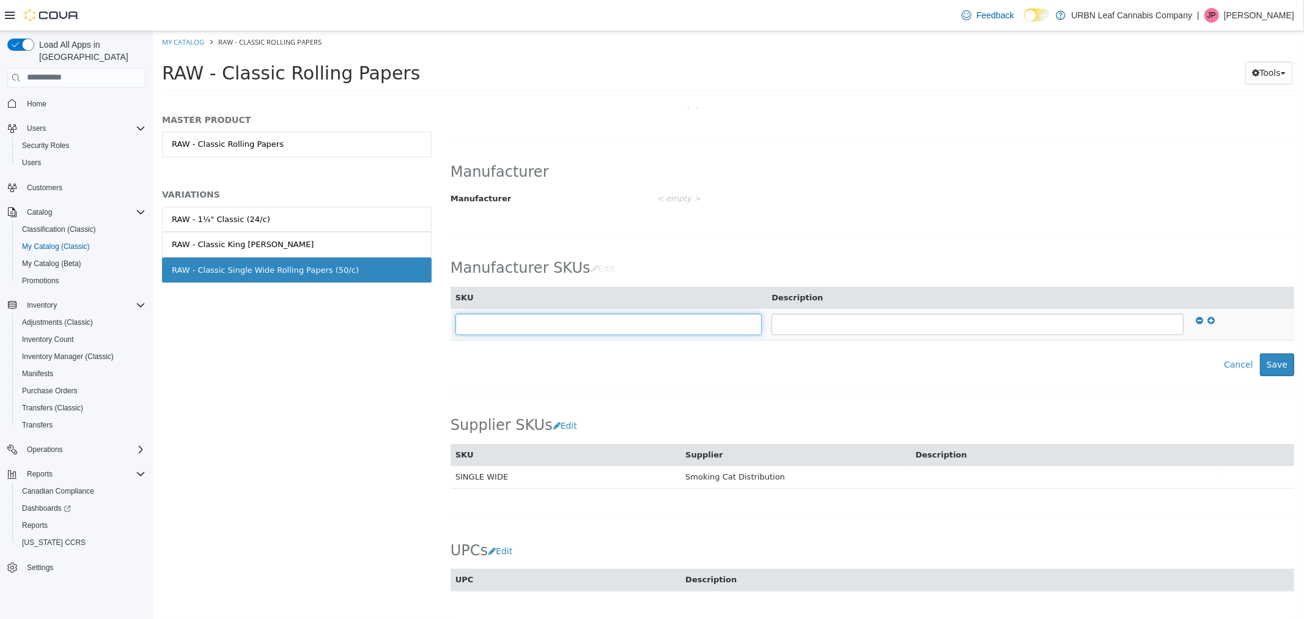
click at [563, 330] on input "text" at bounding box center [608, 323] width 307 height 21
type input "**********"
click at [1278, 371] on button "Save" at bounding box center [1277, 364] width 34 height 23
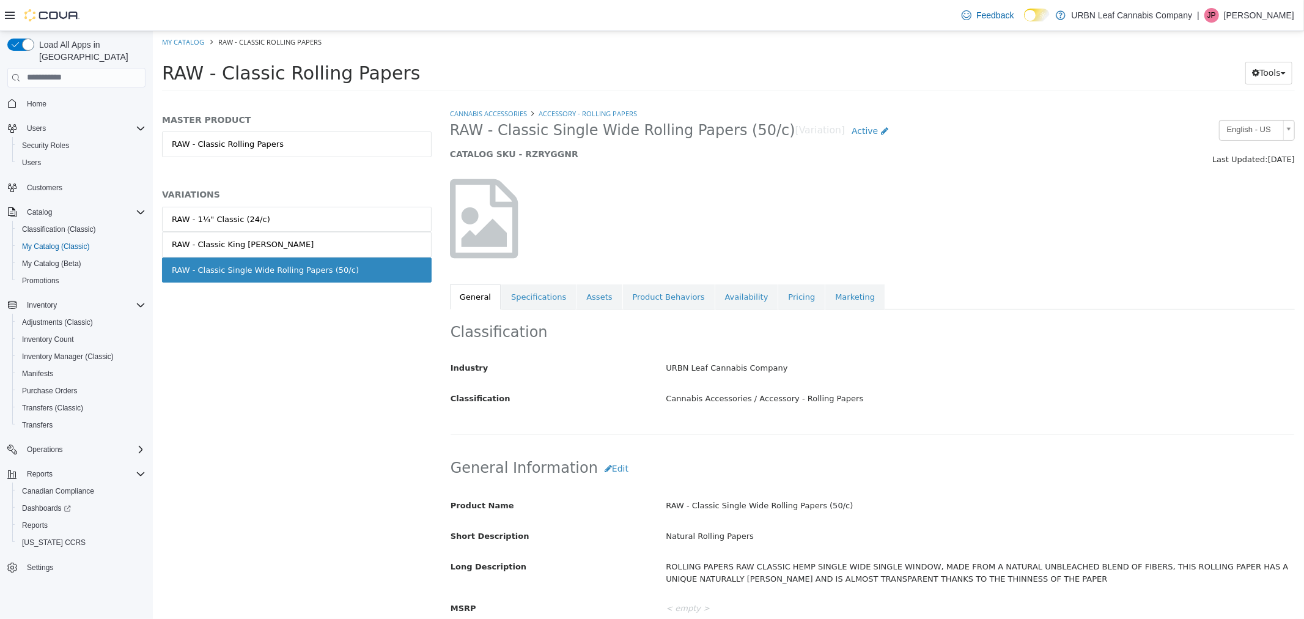
click at [215, 265] on div "RAW - Classic Single Wide Rolling Papers (50/c)" at bounding box center [264, 270] width 187 height 12
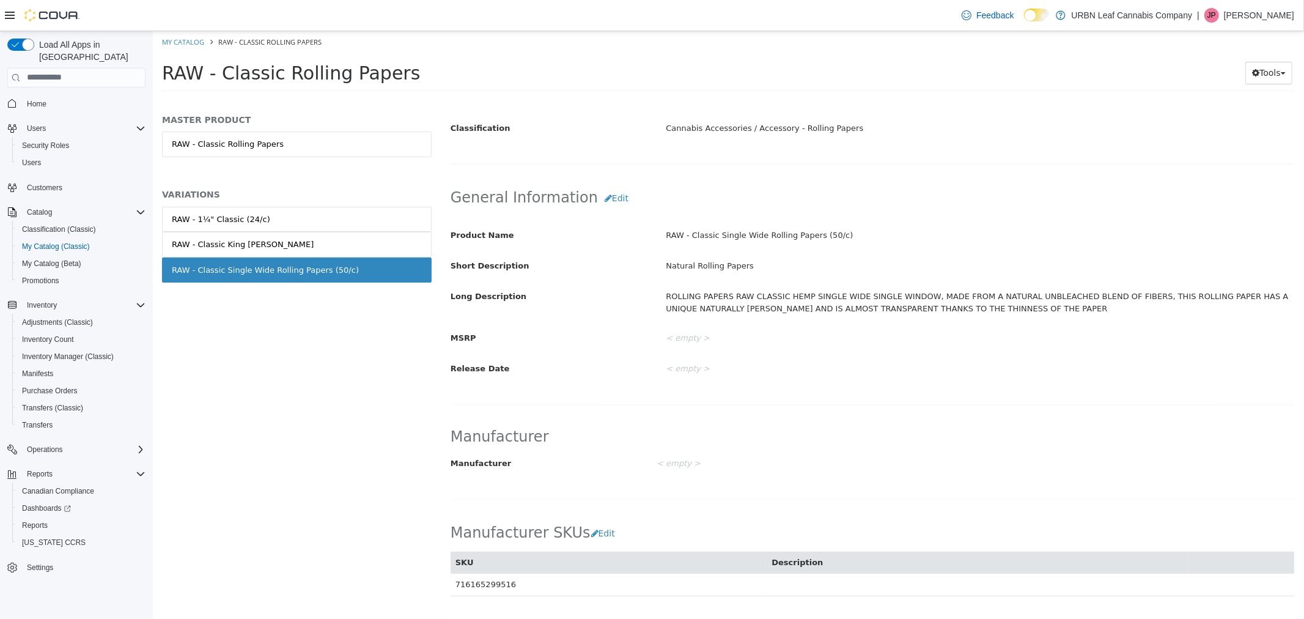
scroll to position [407, 0]
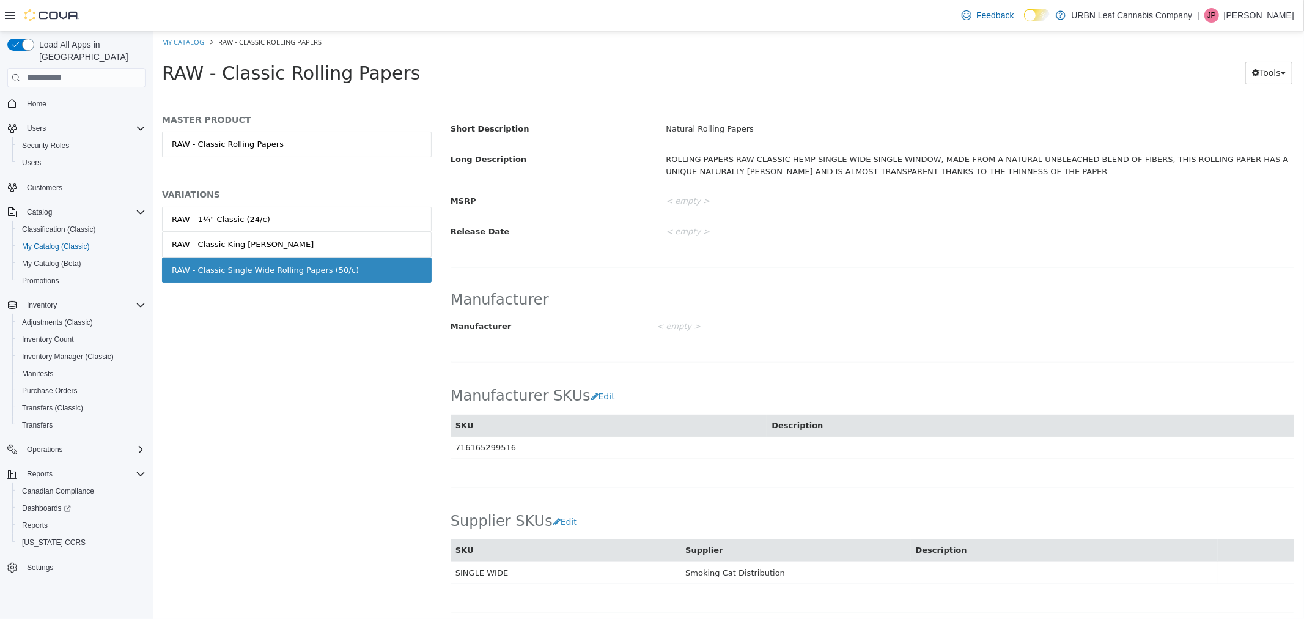
click at [865, 326] on div "< empty >" at bounding box center [943, 326] width 575 height 21
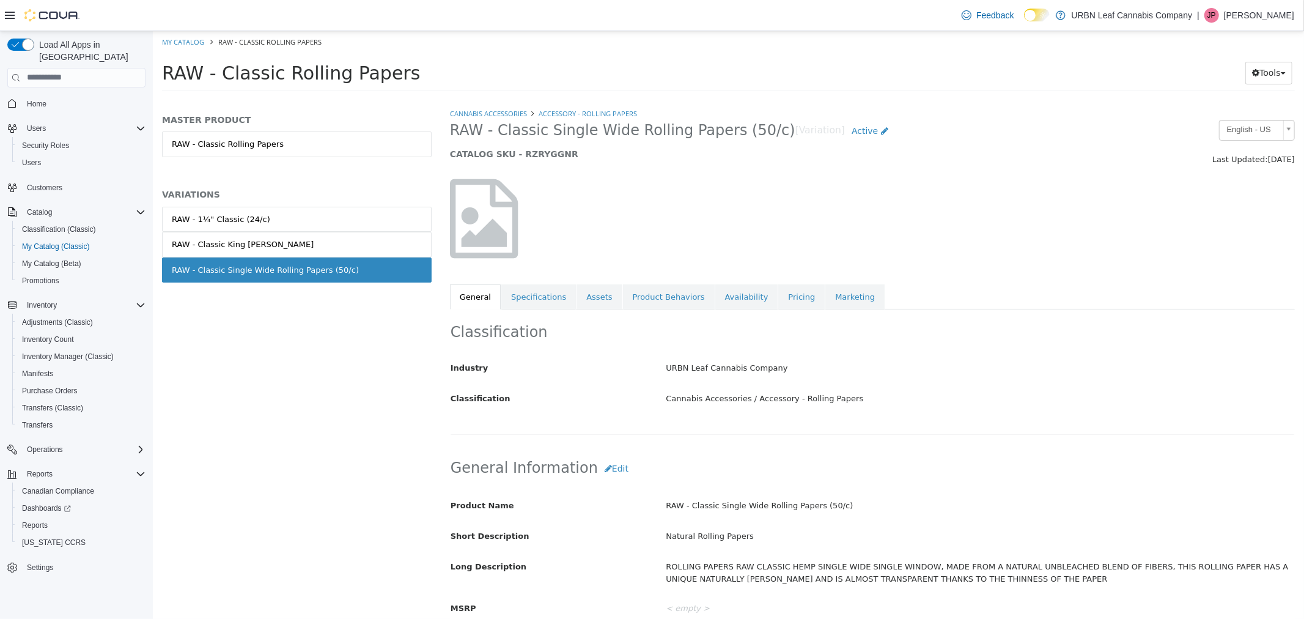
scroll to position [204, 0]
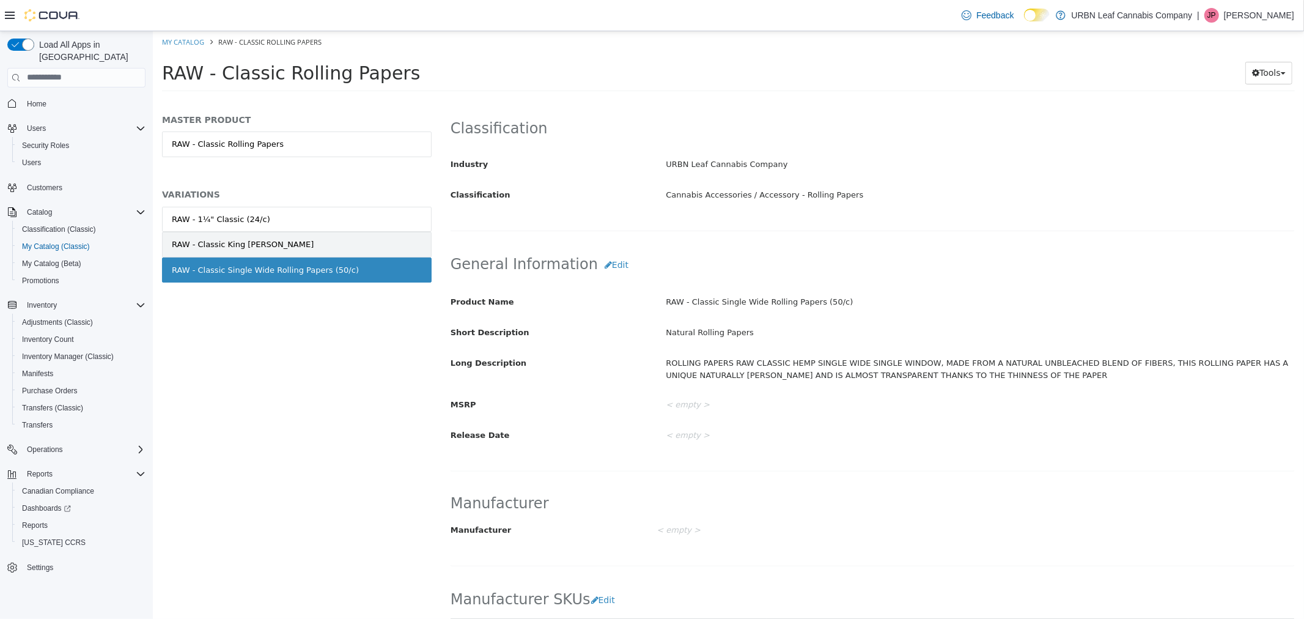
click at [241, 241] on div "RAW - Classic King [PERSON_NAME]" at bounding box center [242, 244] width 142 height 12
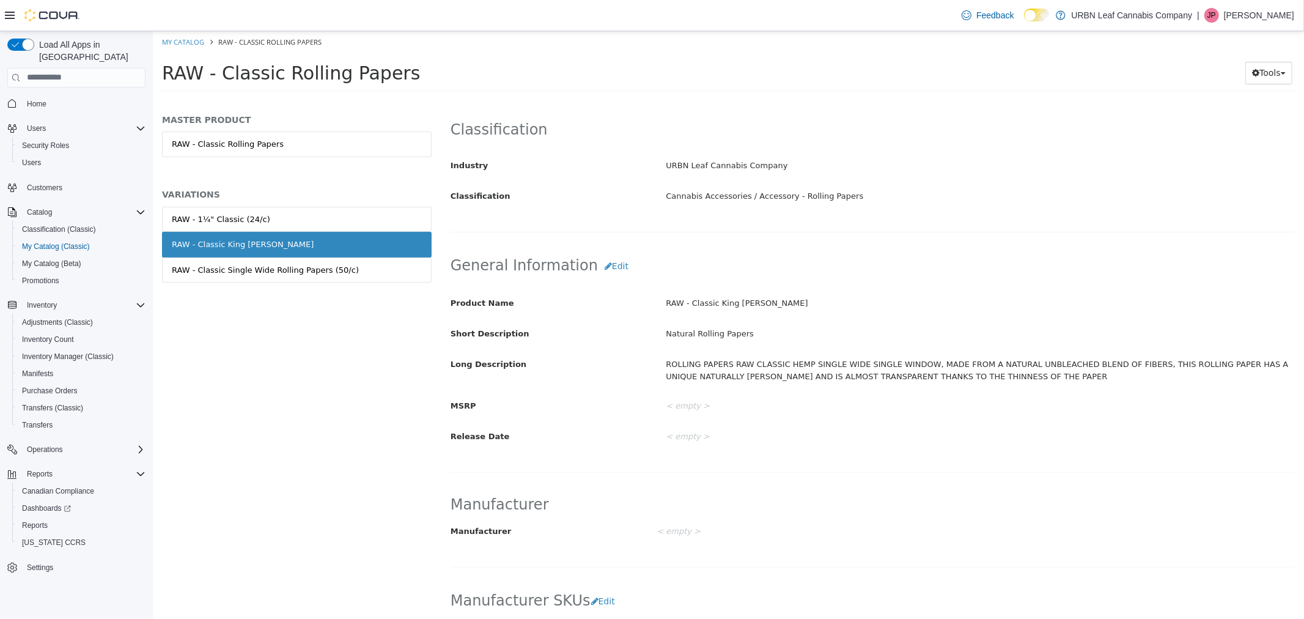
scroll to position [406, 0]
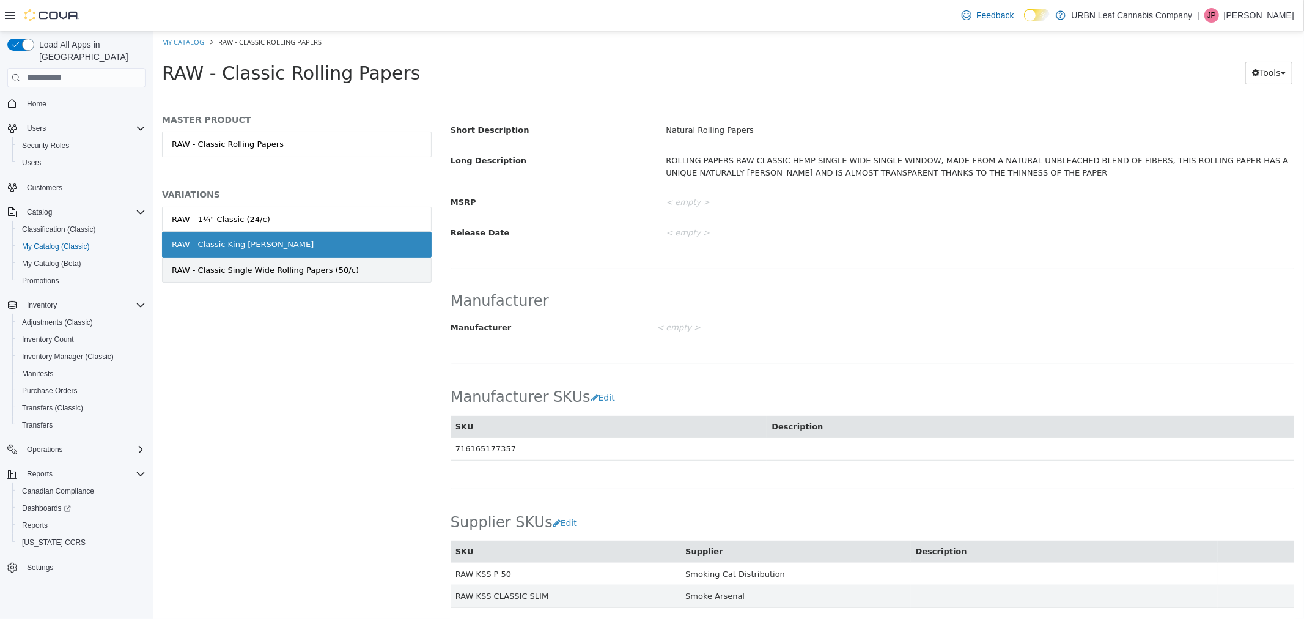
click at [245, 273] on div "RAW - Classic Single Wide Rolling Papers (50/c)" at bounding box center [264, 270] width 187 height 12
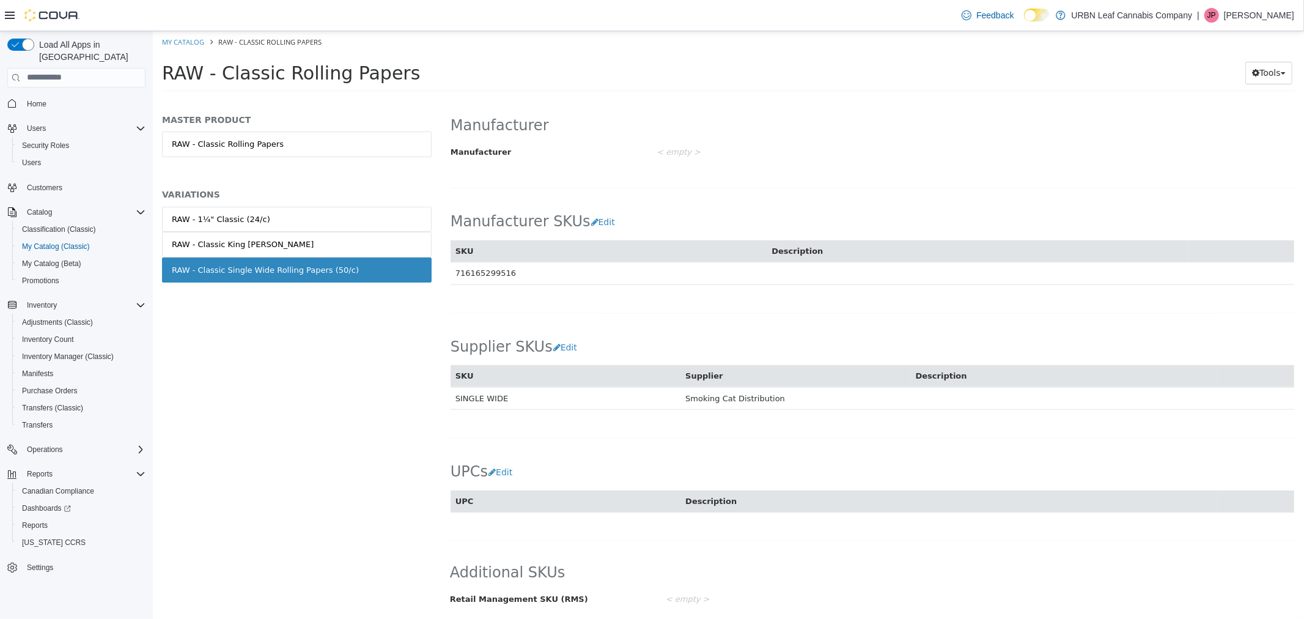
scroll to position [587, 0]
click at [590, 220] on button "Edit" at bounding box center [605, 221] width 31 height 23
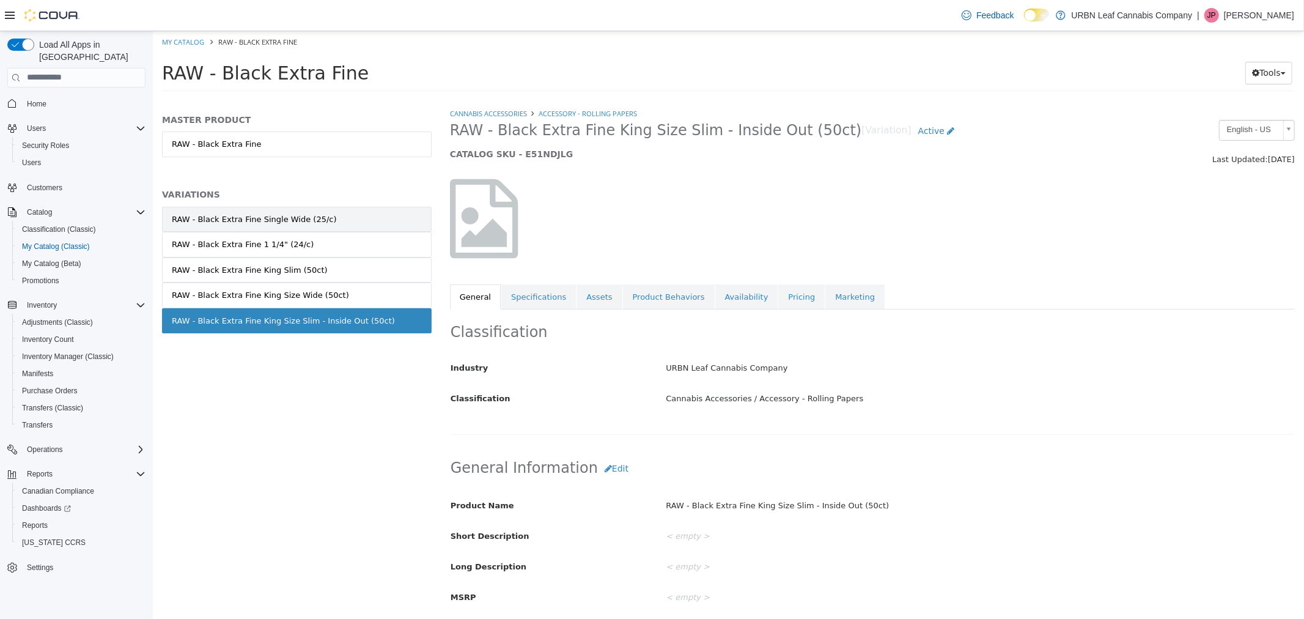
click at [230, 214] on div "RAW - Black Extra Fine Single Wide (25/c)" at bounding box center [253, 219] width 165 height 12
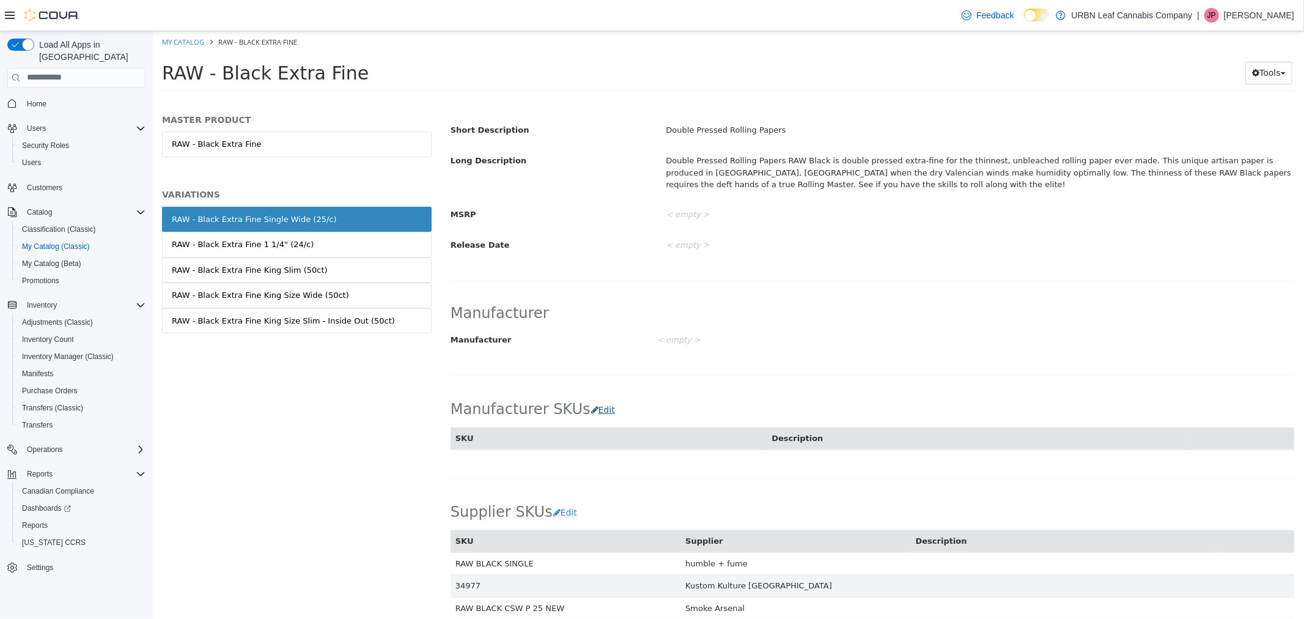
scroll to position [475, 0]
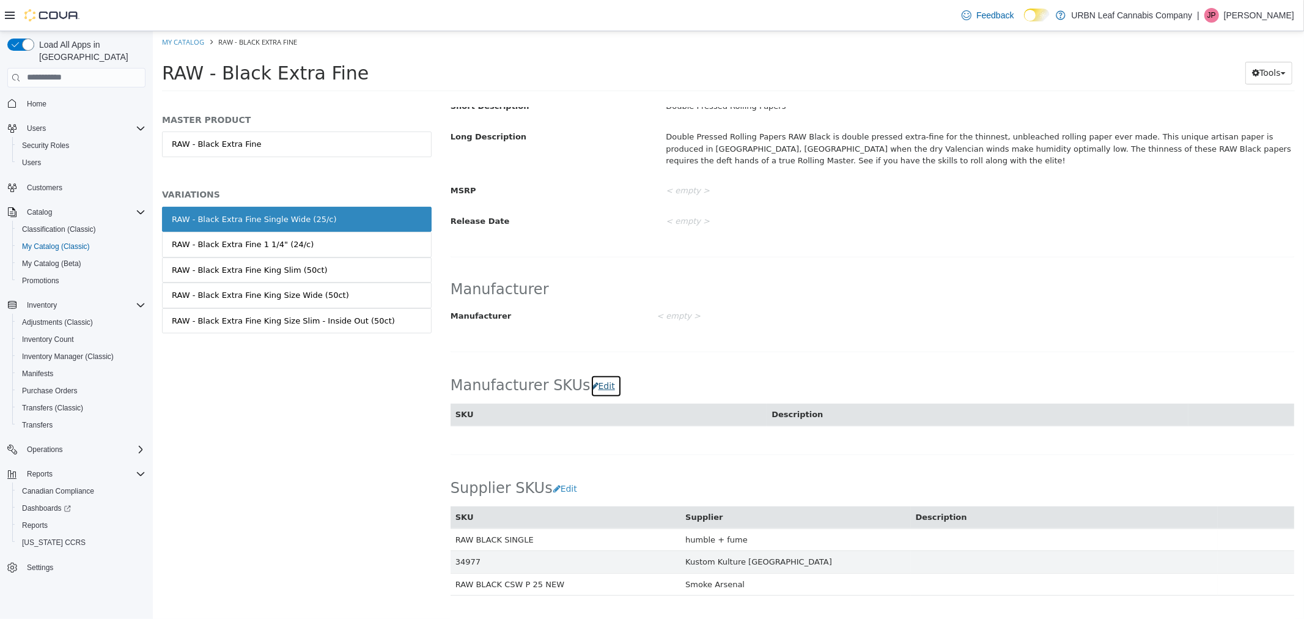
click at [593, 390] on button "Edit" at bounding box center [605, 385] width 31 height 23
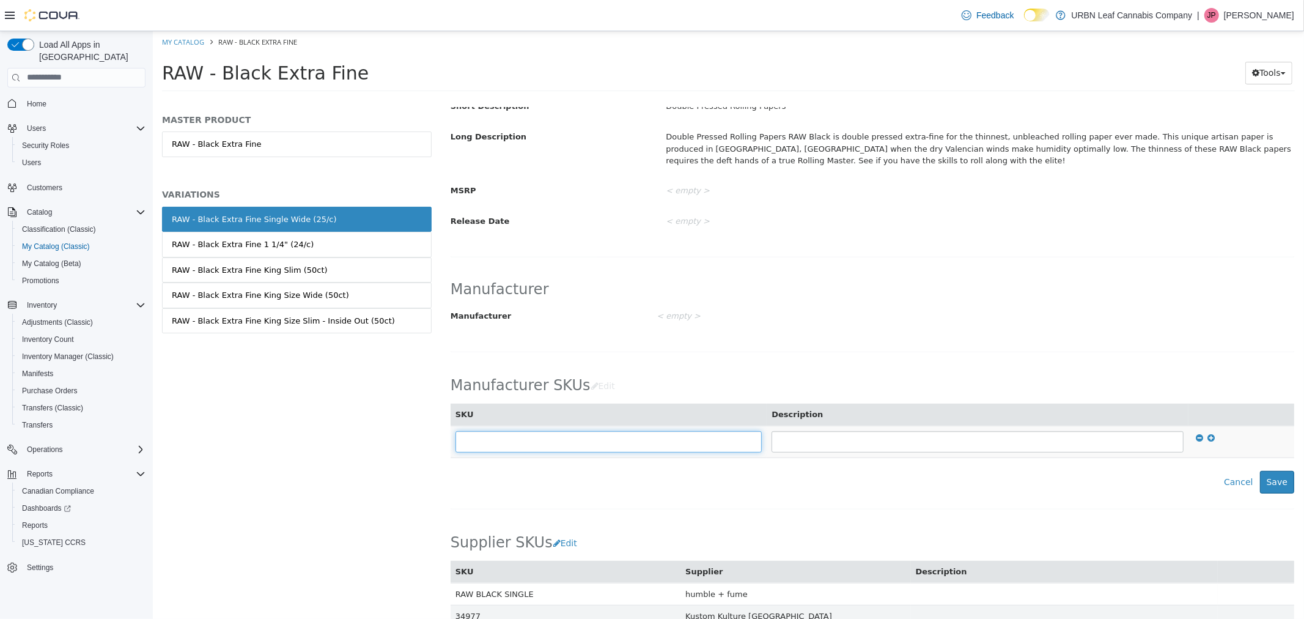
click at [545, 452] on input "text" at bounding box center [608, 441] width 307 height 21
type input "**********"
click at [1274, 478] on button "Save" at bounding box center [1277, 481] width 34 height 23
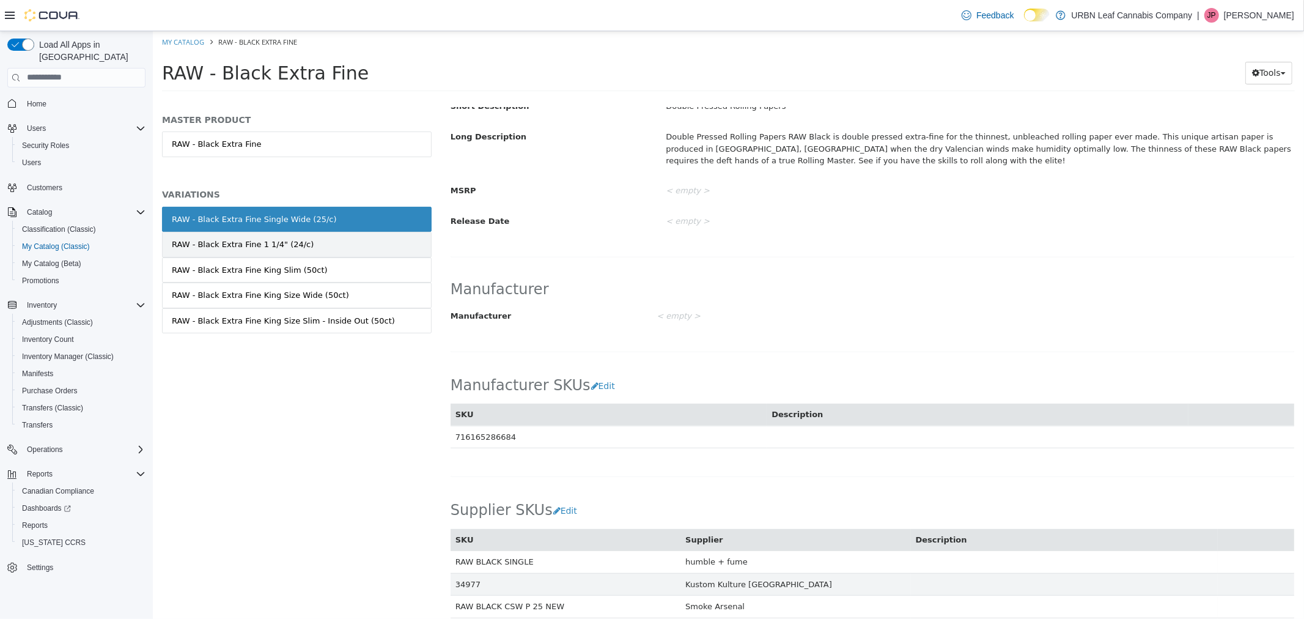
click at [235, 245] on div "RAW - Black Extra Fine 1 1/4" (24/c)" at bounding box center [242, 244] width 142 height 12
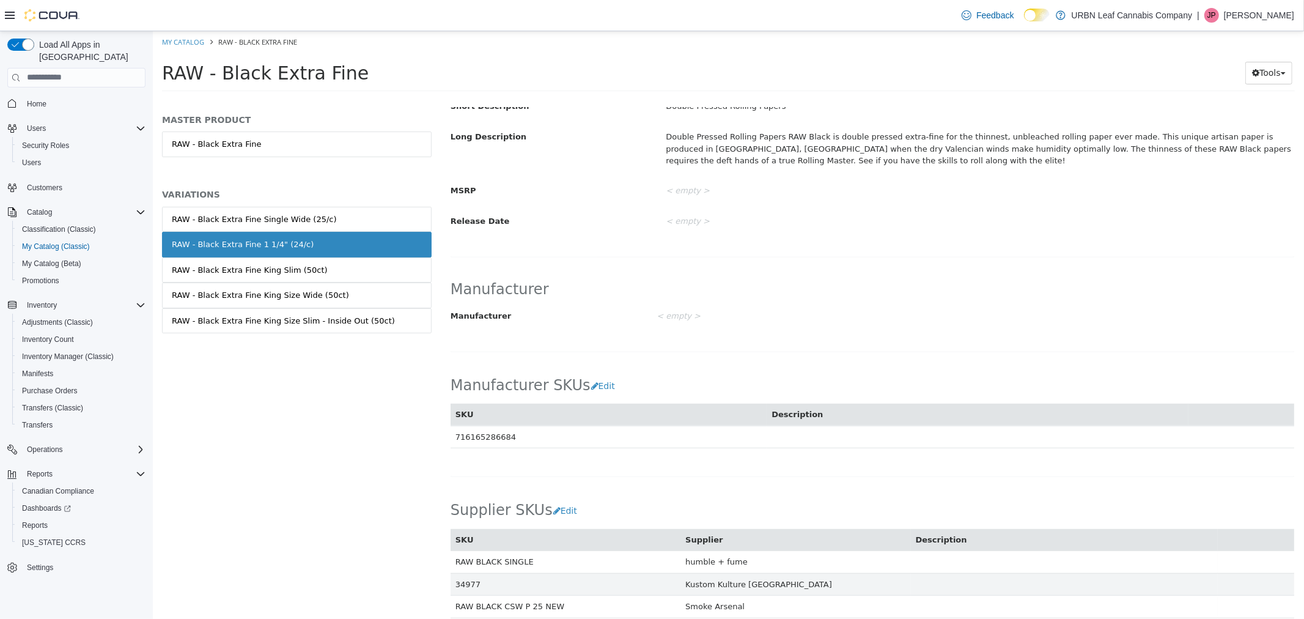
scroll to position [474, 0]
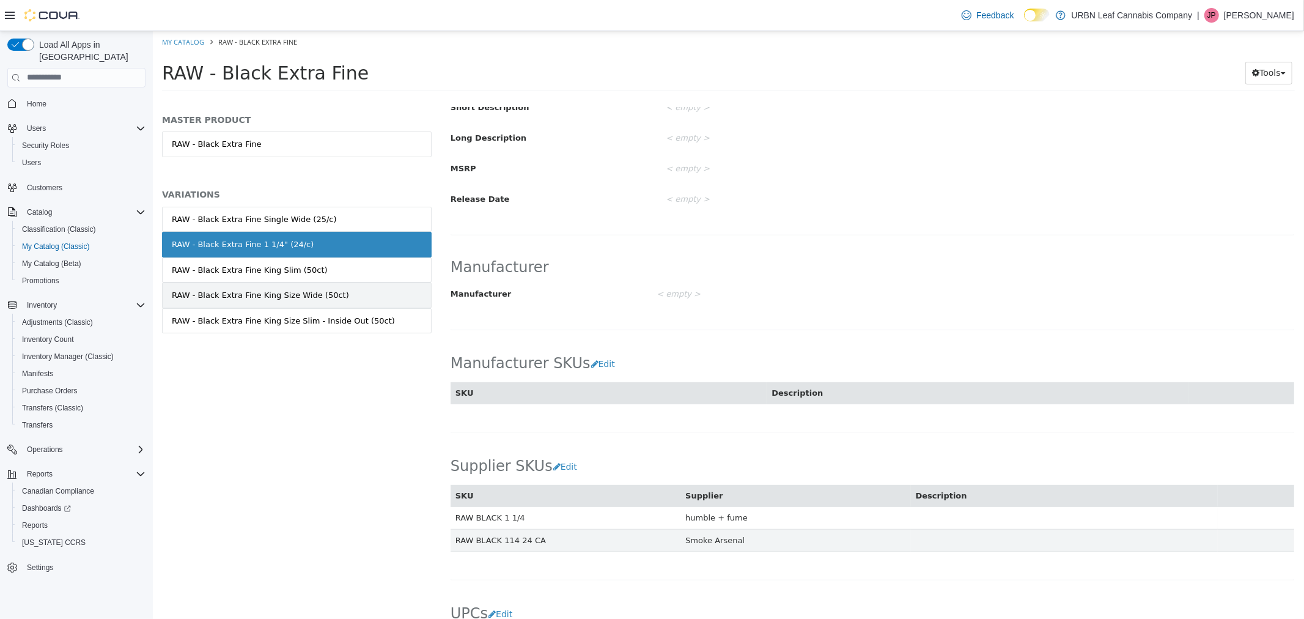
click at [241, 292] on div "RAW - Black Extra Fine King Size Wide (50ct)" at bounding box center [259, 295] width 177 height 12
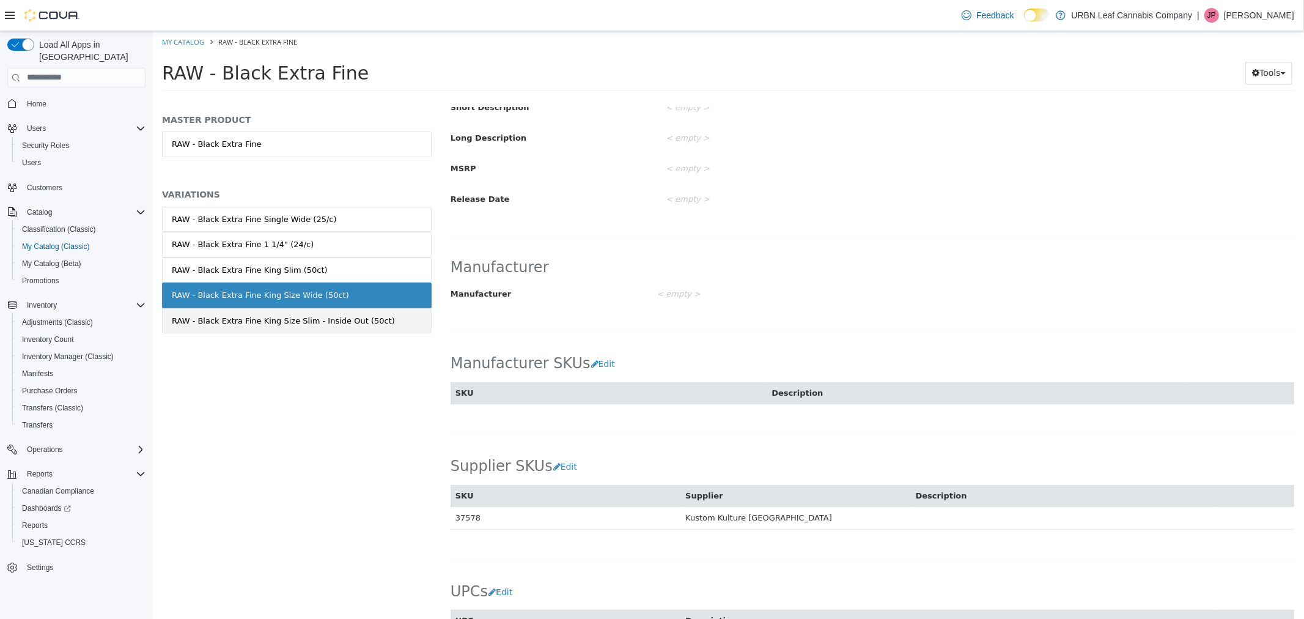
click at [245, 319] on div "RAW - Black Extra Fine King Size Slim - Inside Out (50ct)" at bounding box center [282, 320] width 223 height 12
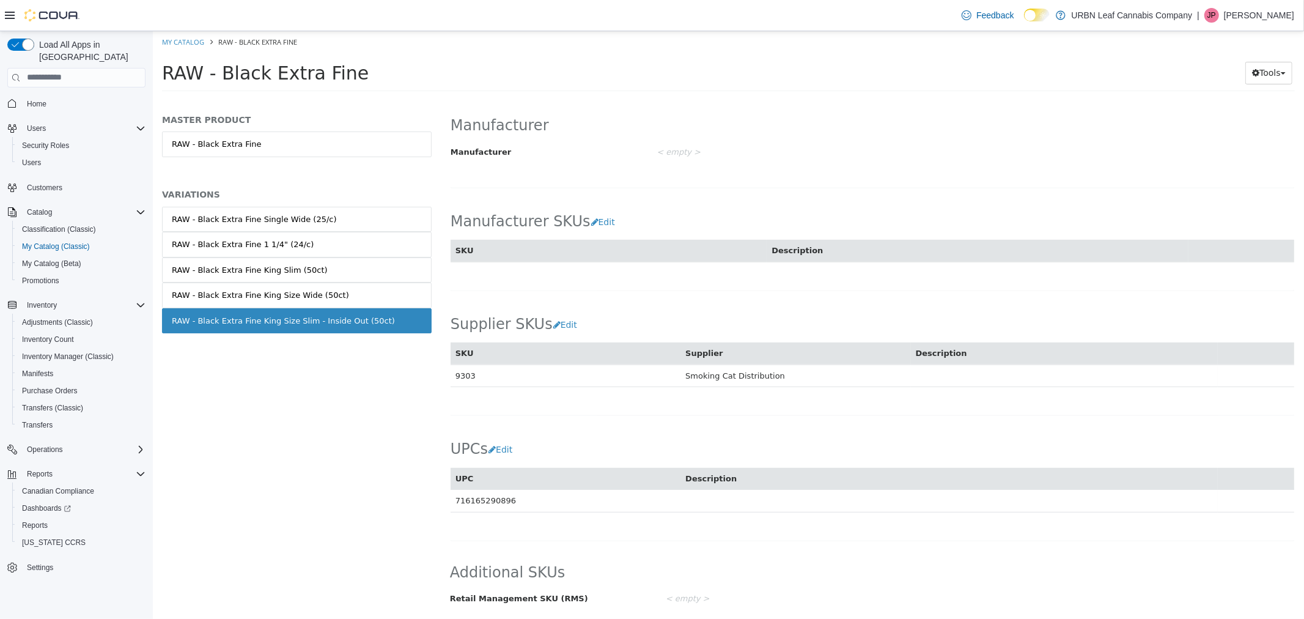
scroll to position [474, 0]
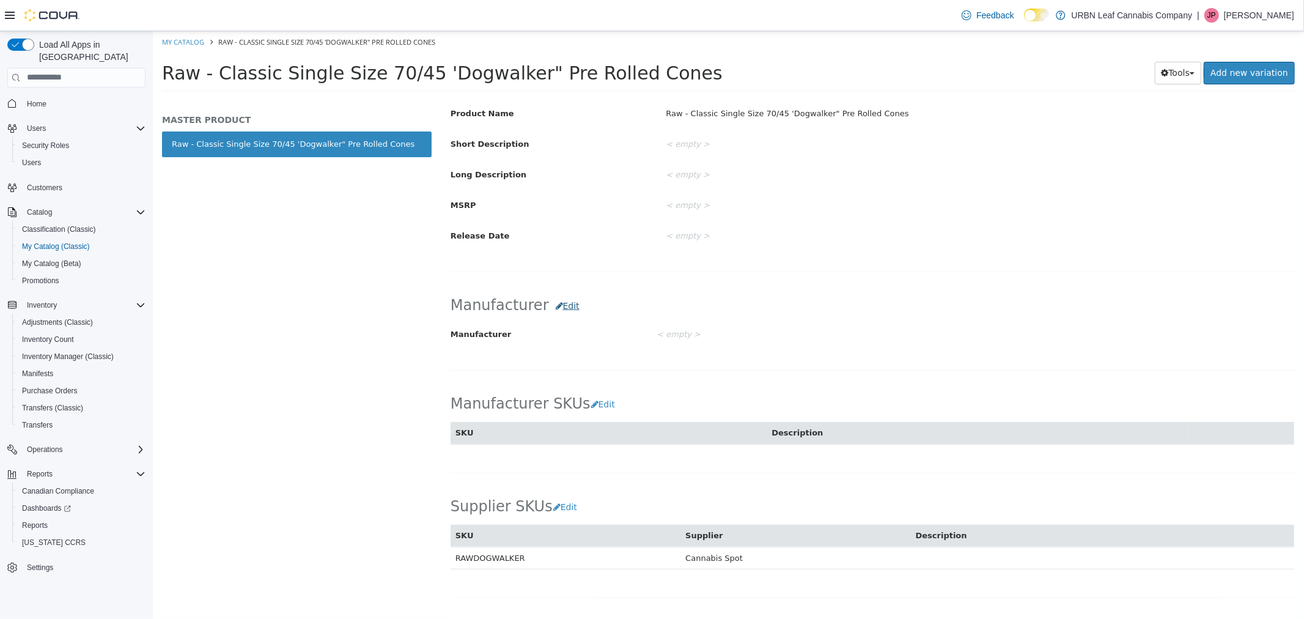
scroll to position [475, 0]
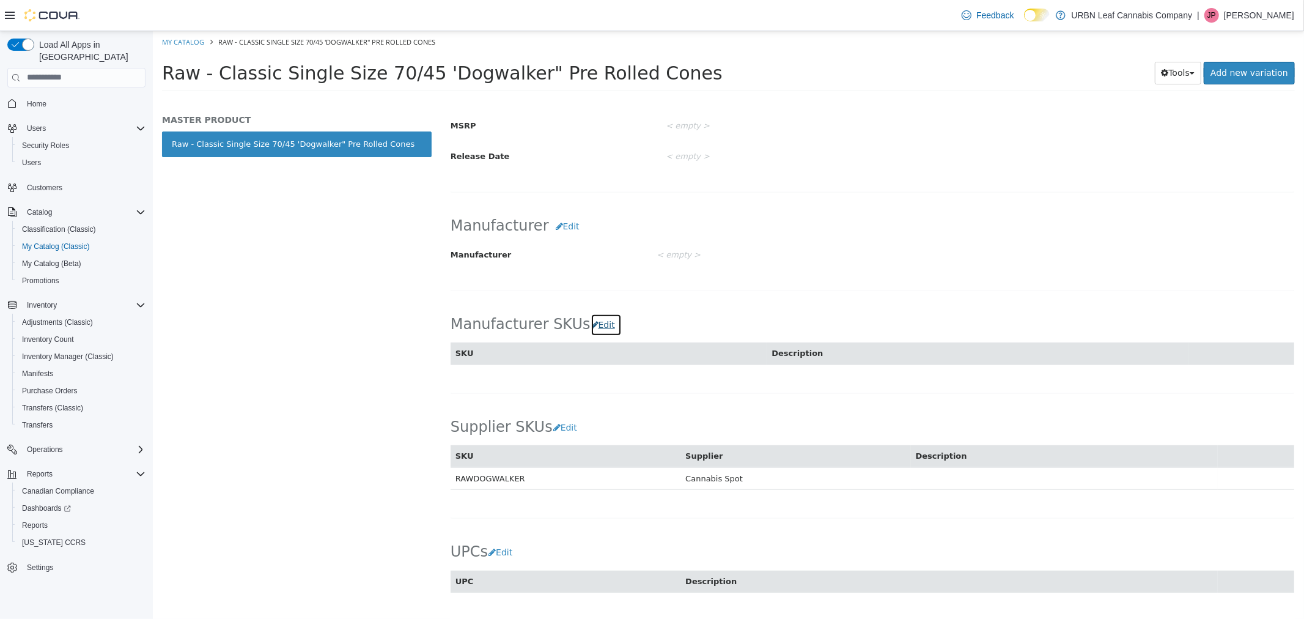
click at [590, 330] on button "Edit" at bounding box center [605, 324] width 31 height 23
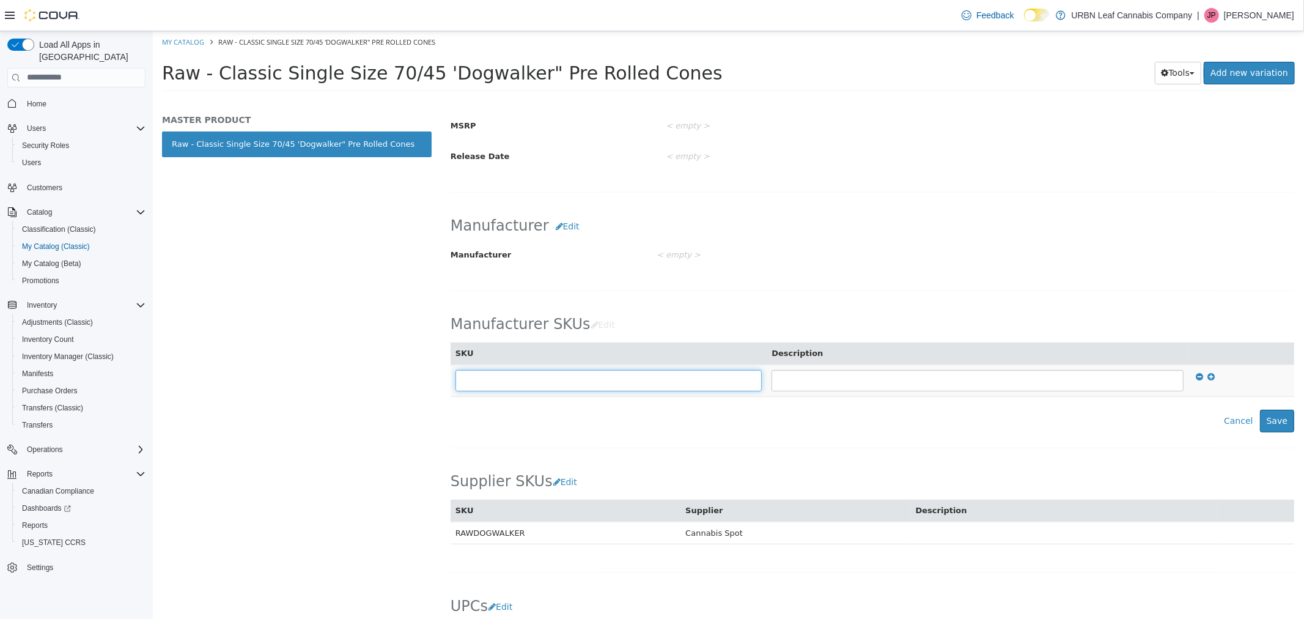
click at [530, 387] on input "text" at bounding box center [608, 379] width 307 height 21
type input "**********"
click at [1273, 421] on button "Save" at bounding box center [1277, 420] width 34 height 23
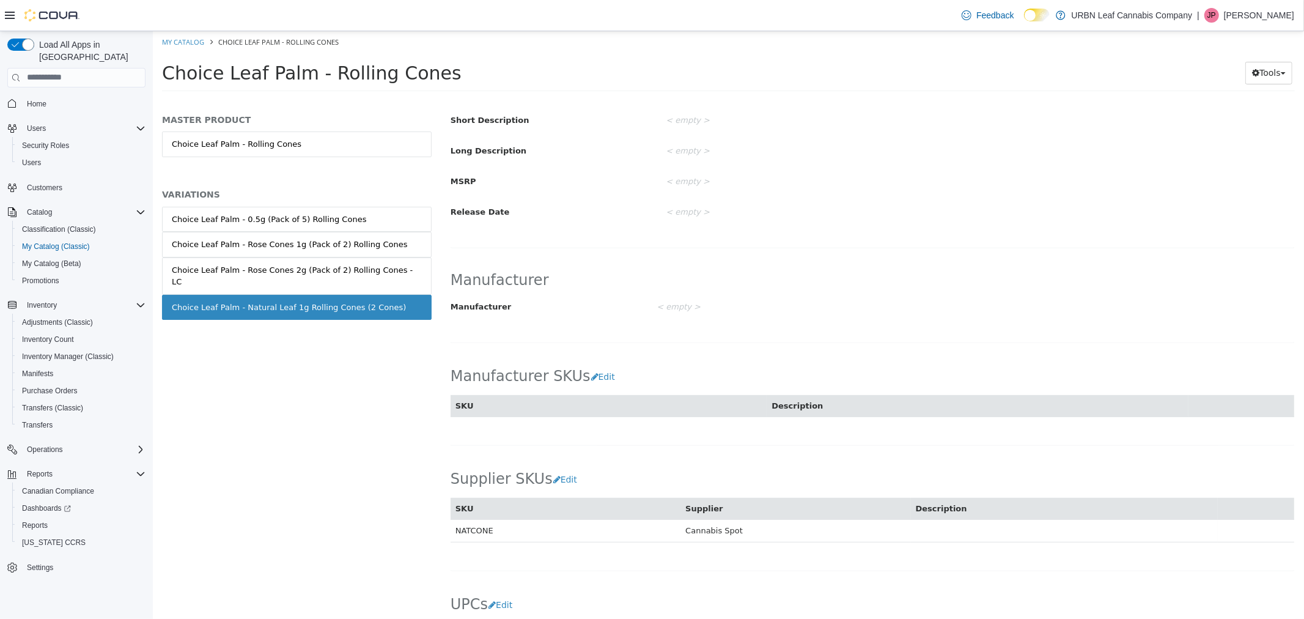
scroll to position [475, 0]
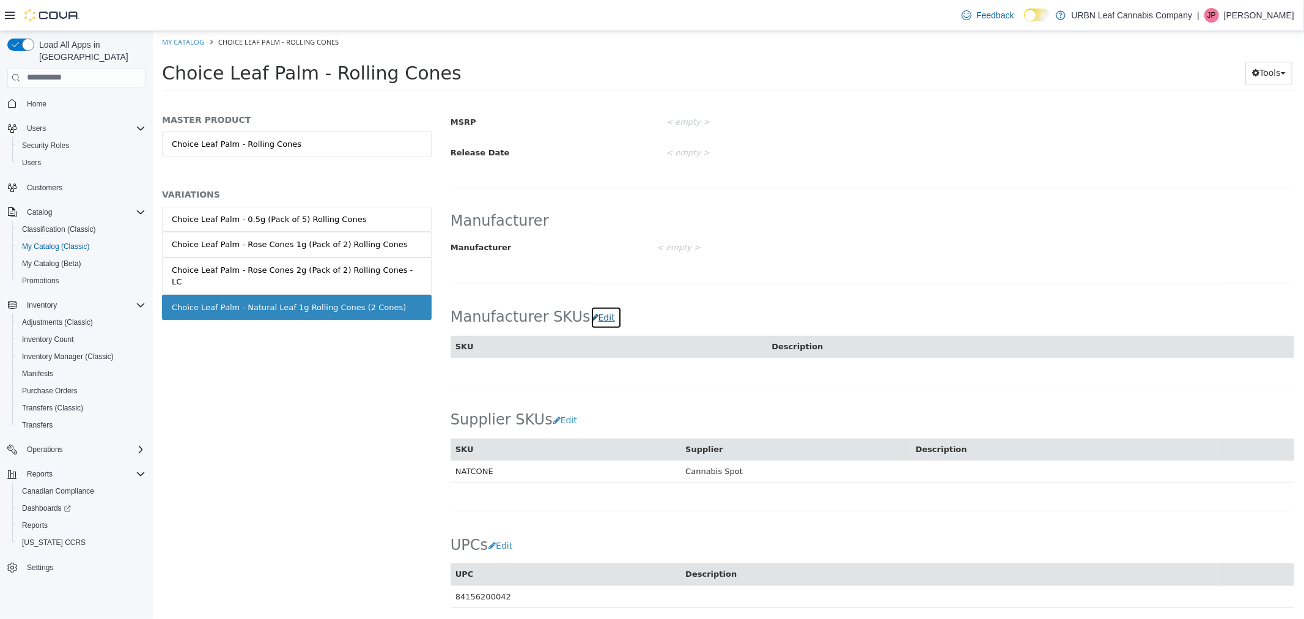
click at [590, 320] on button "Edit" at bounding box center [605, 317] width 31 height 23
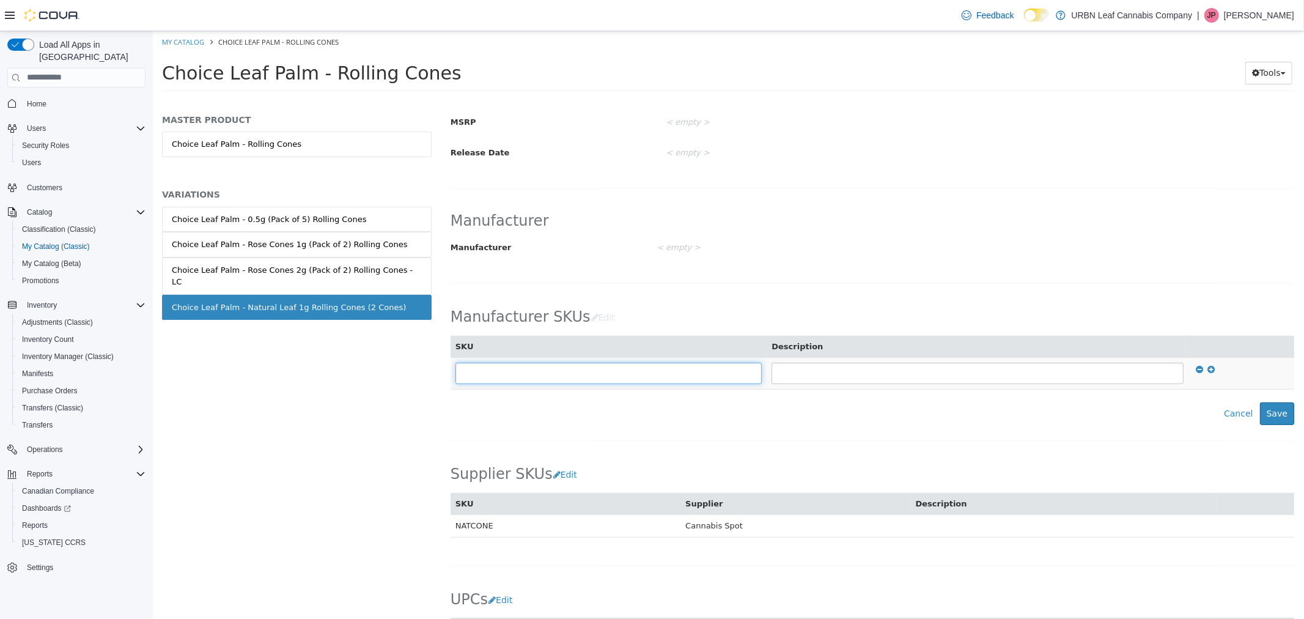
click at [530, 377] on input "text" at bounding box center [608, 372] width 307 height 21
type input "**********"
click at [1265, 411] on button "Save" at bounding box center [1277, 413] width 34 height 23
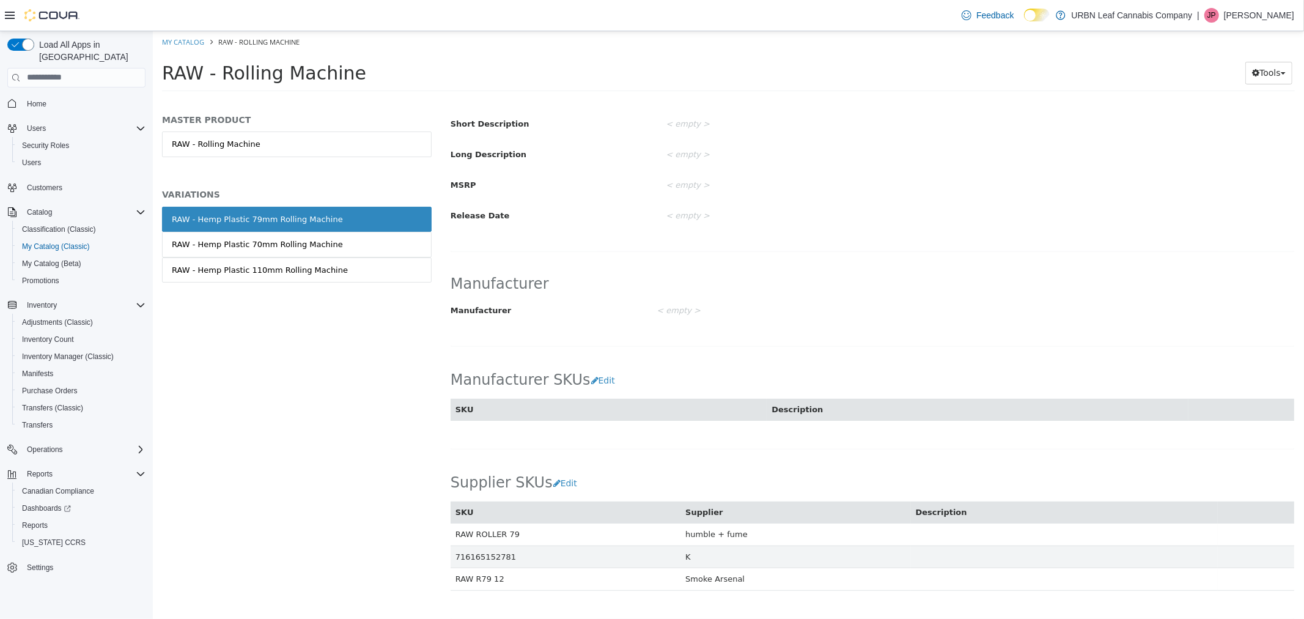
scroll to position [475, 0]
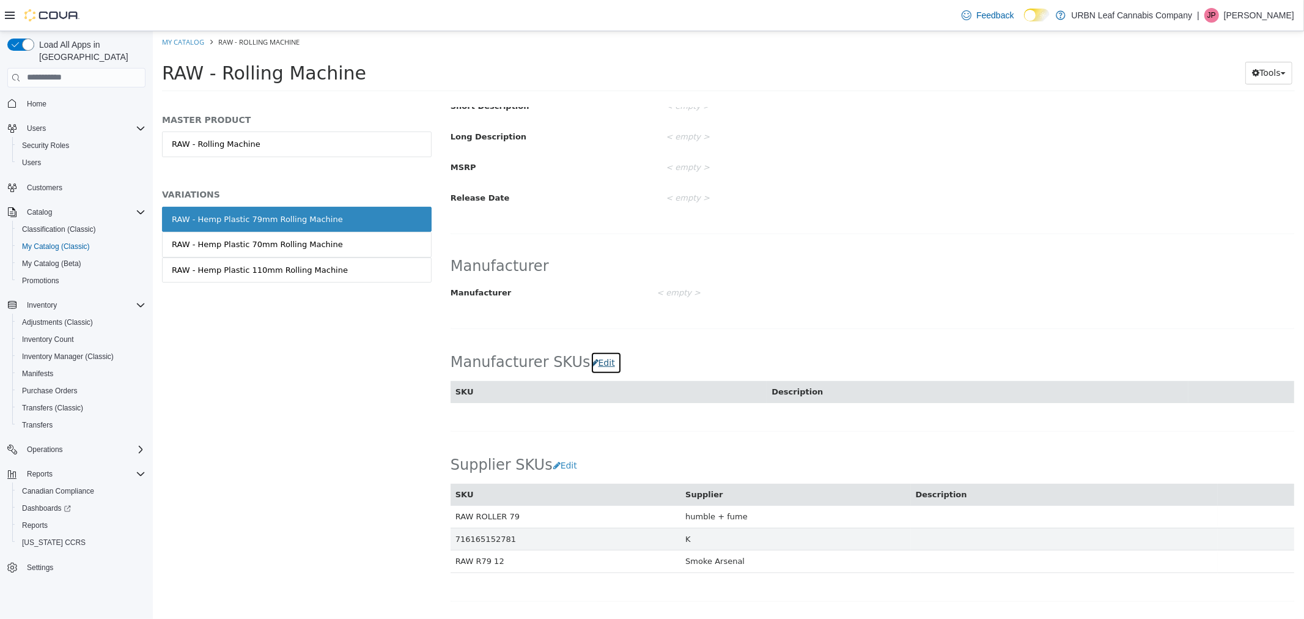
click at [590, 363] on button "Edit" at bounding box center [605, 362] width 31 height 23
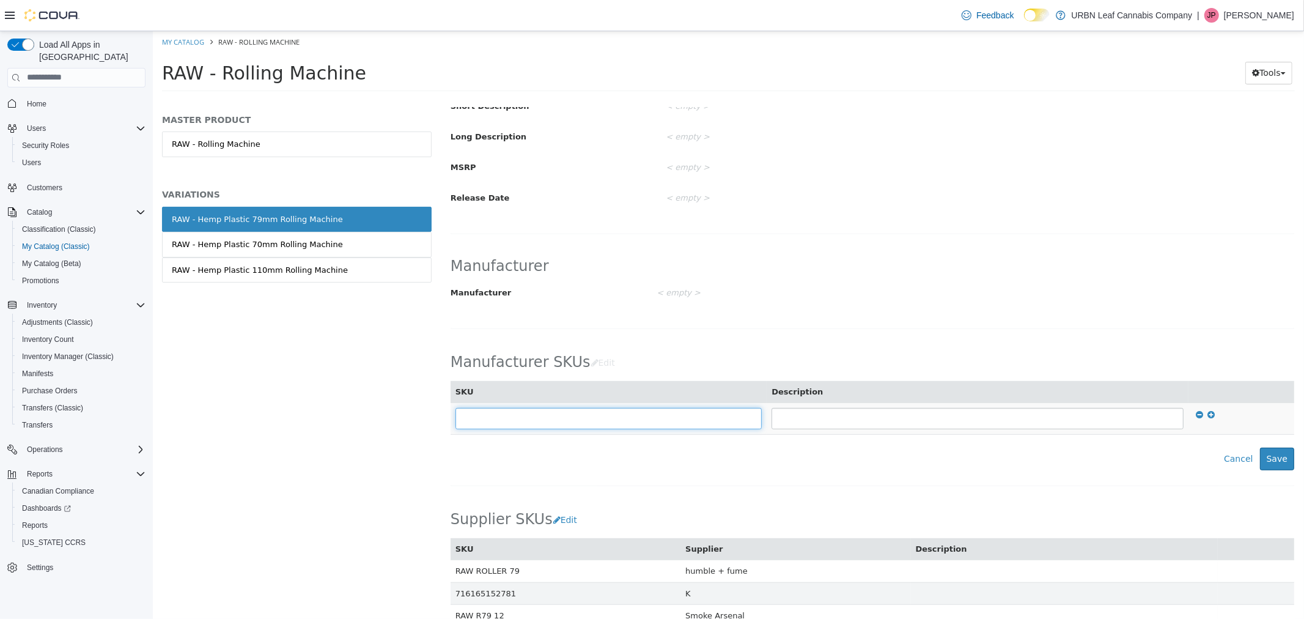
click at [547, 424] on input "text" at bounding box center [608, 417] width 307 height 21
type input "**********"
click at [1278, 461] on button "Save" at bounding box center [1277, 458] width 34 height 23
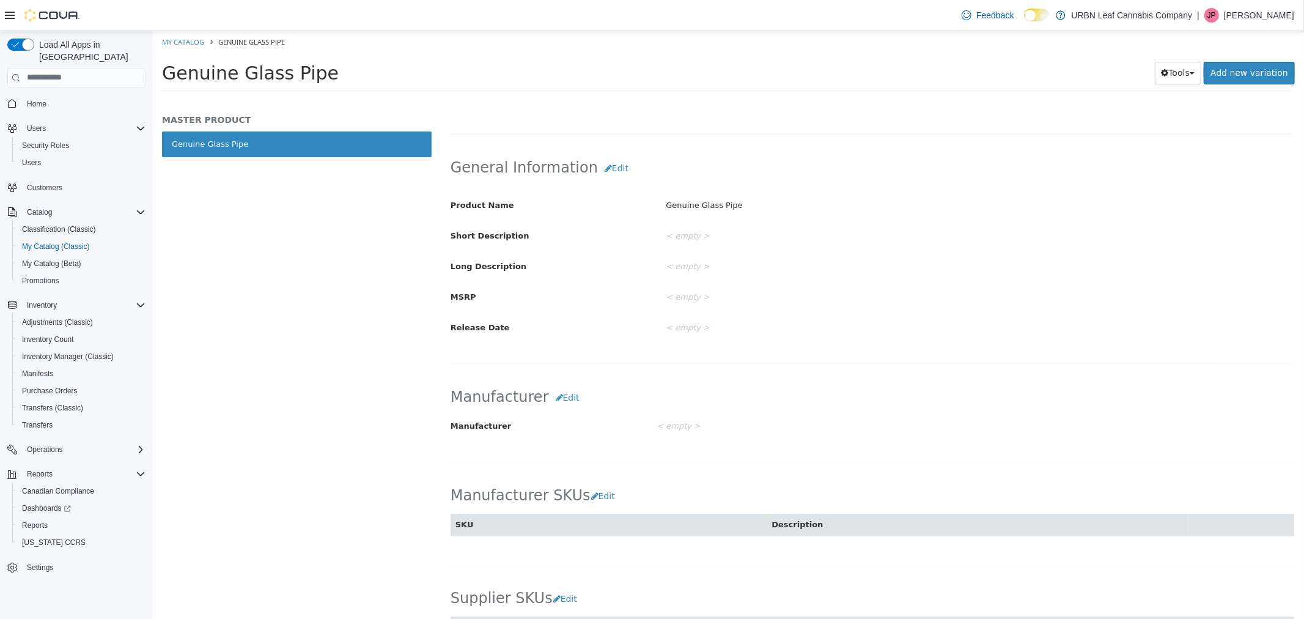
scroll to position [339, 0]
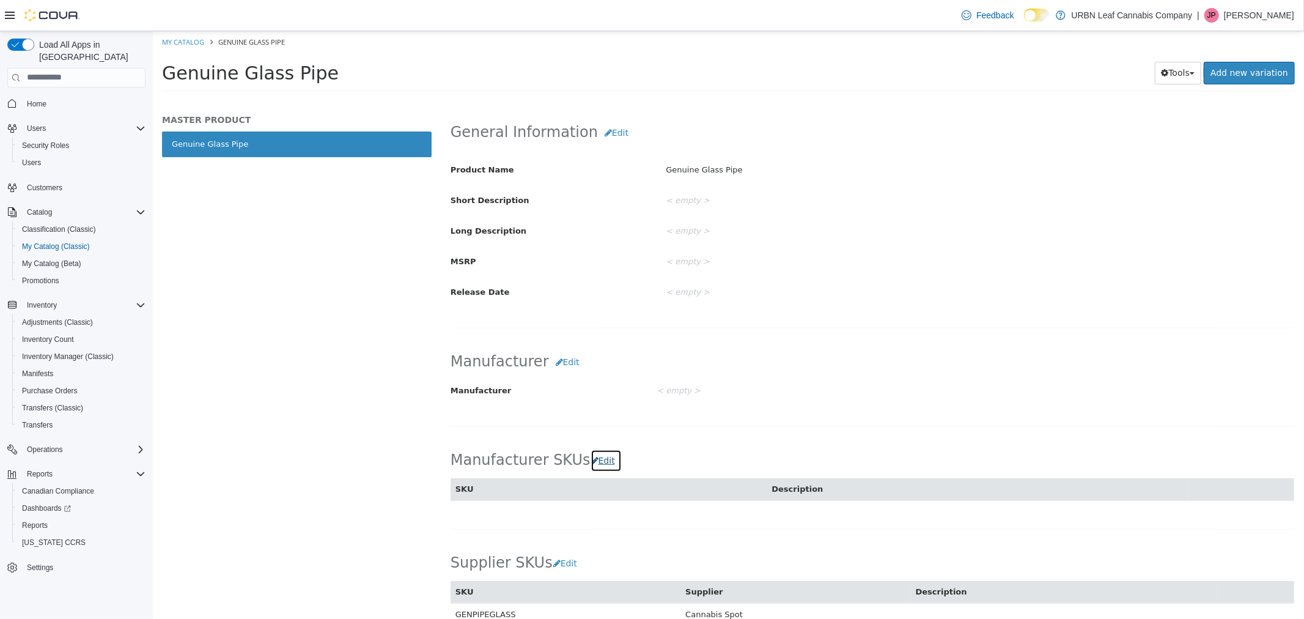
click at [590, 457] on button "Edit" at bounding box center [605, 460] width 31 height 23
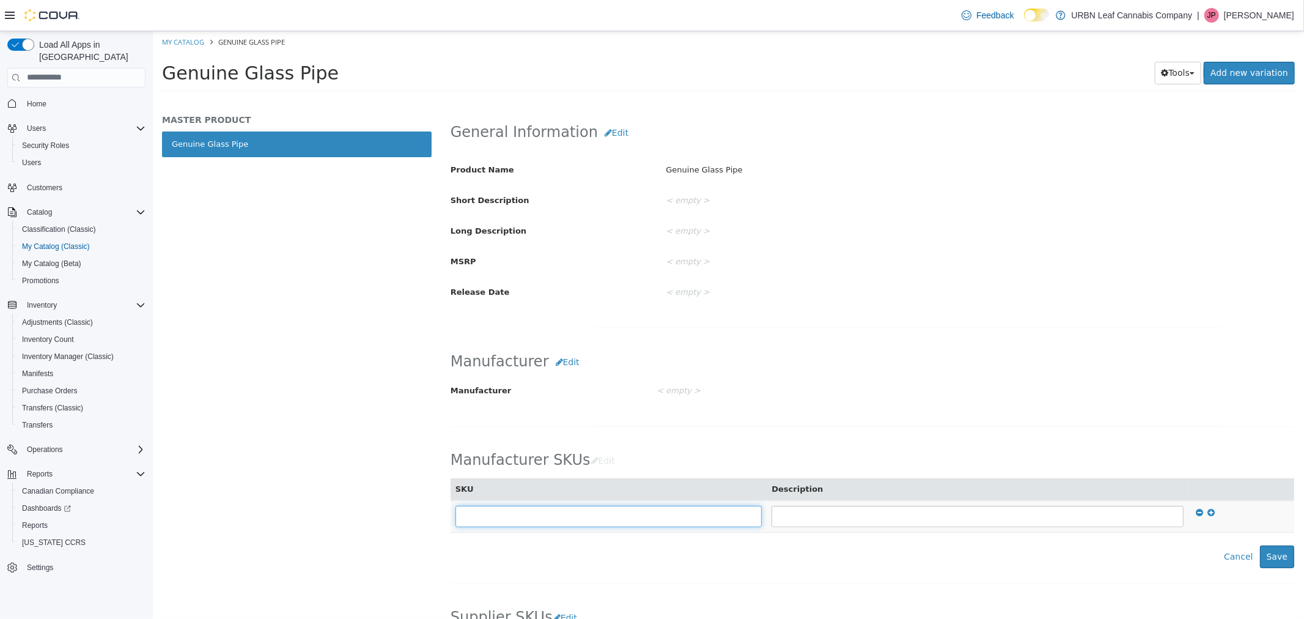
click at [533, 514] on input "text" at bounding box center [608, 515] width 307 height 21
type input "**********"
click at [1269, 557] on button "Save" at bounding box center [1277, 556] width 34 height 23
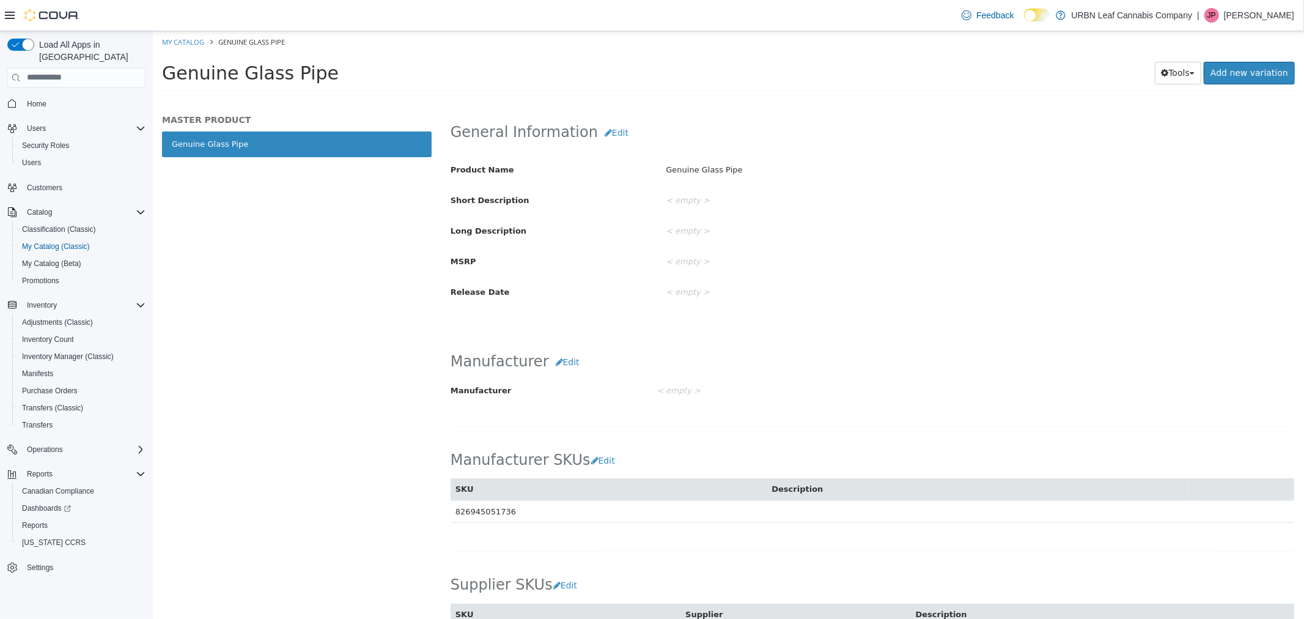
click at [1125, 241] on div "< empty >" at bounding box center [979, 230] width 647 height 21
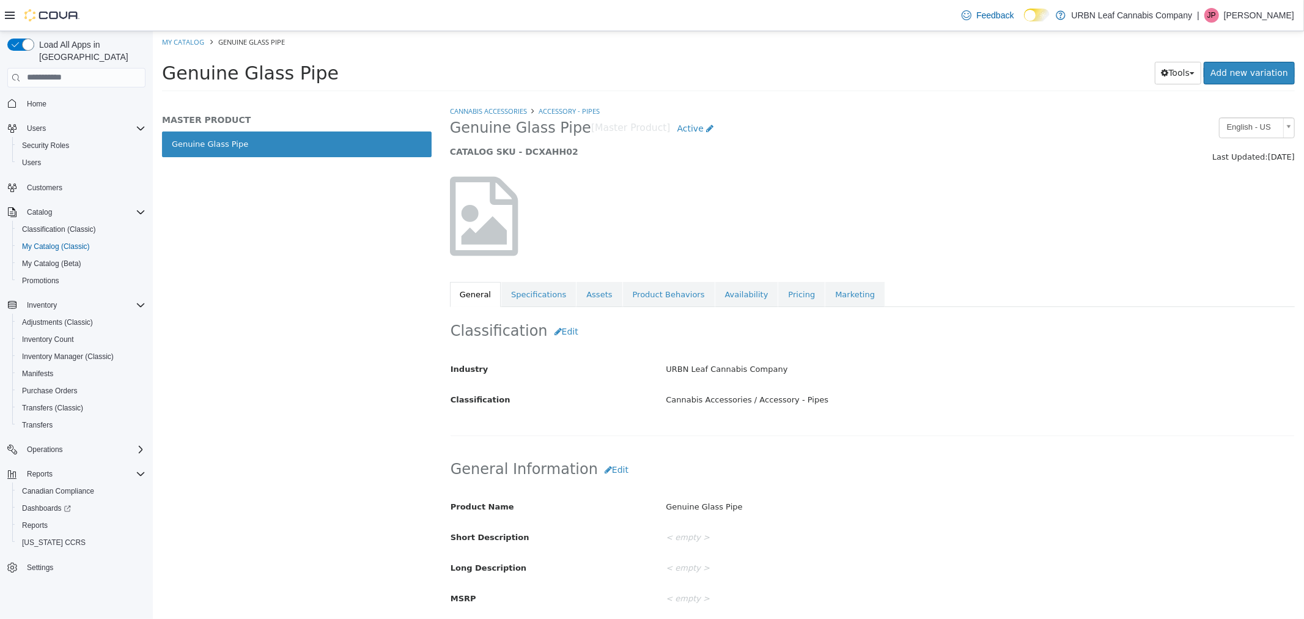
scroll to position [0, 0]
click at [1183, 75] on button "Tools" at bounding box center [1178, 72] width 47 height 23
click at [1145, 109] on link "Print Labels" at bounding box center [1152, 113] width 97 height 17
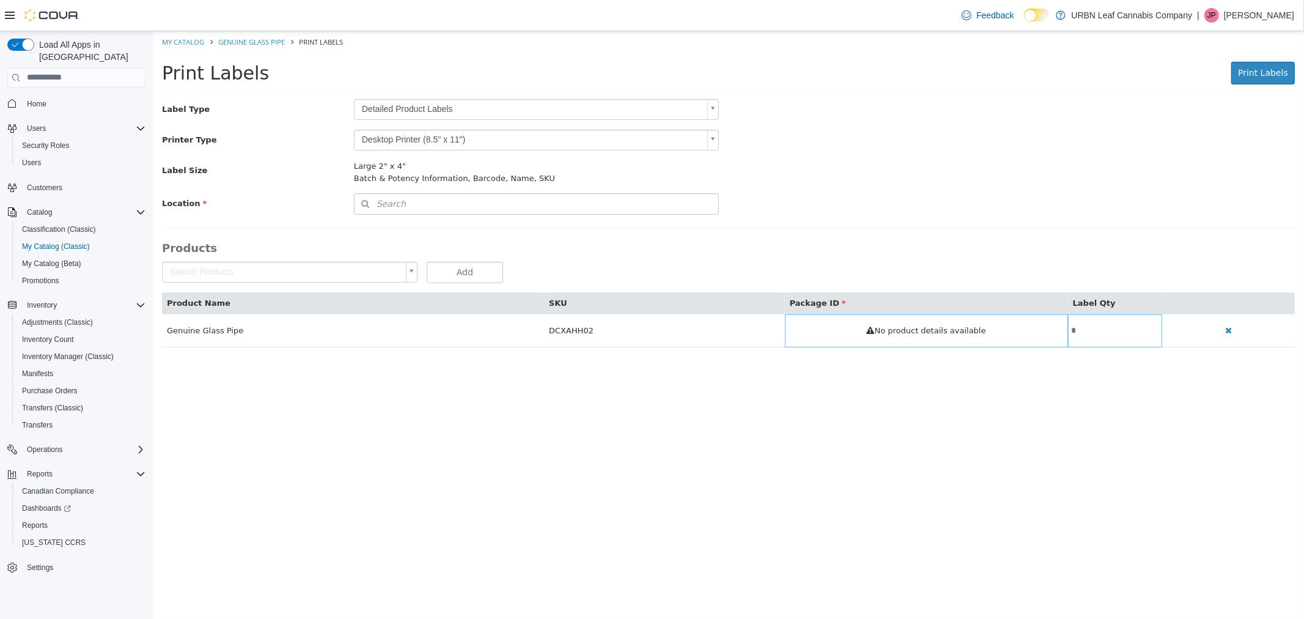
click at [405, 90] on div "Print Labels Print Labels Preparing Labels" at bounding box center [727, 76] width 1133 height 31
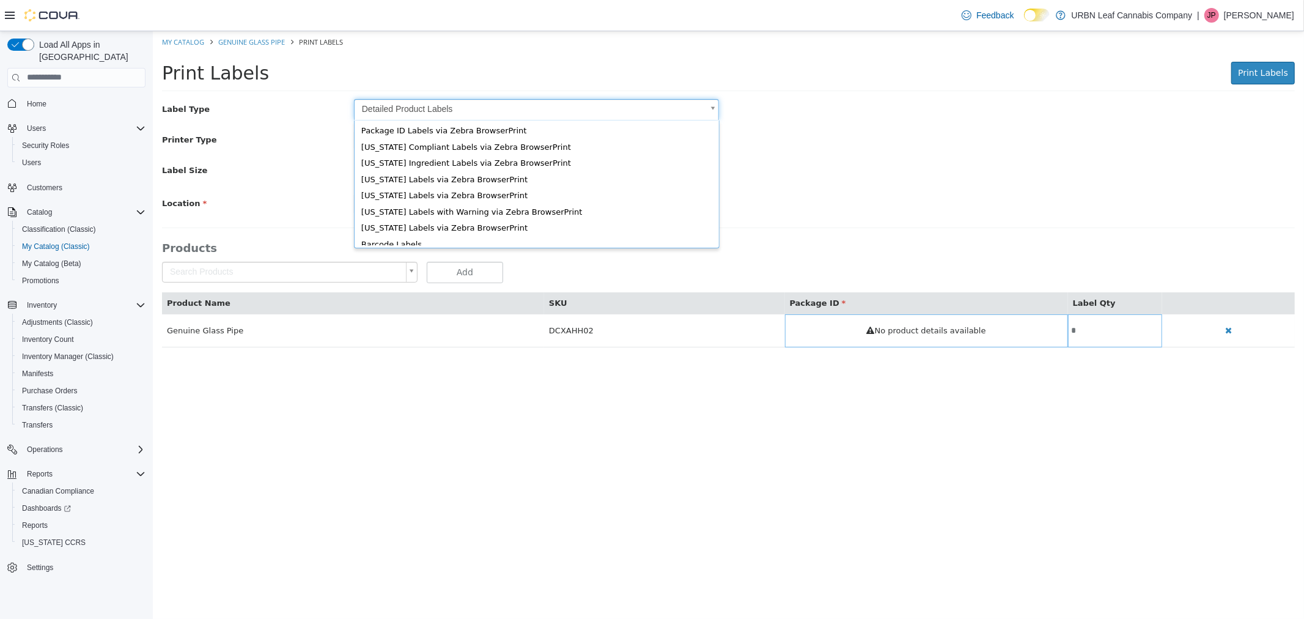
drag, startPoint x: 409, startPoint y: 105, endPoint x: 407, endPoint y: 111, distance: 6.4
click at [409, 104] on body "Saving Bulk Changes... × Saved changes My Catalog Genuine Glass Pipe Print Labe…" at bounding box center [728, 195] width 1152 height 329
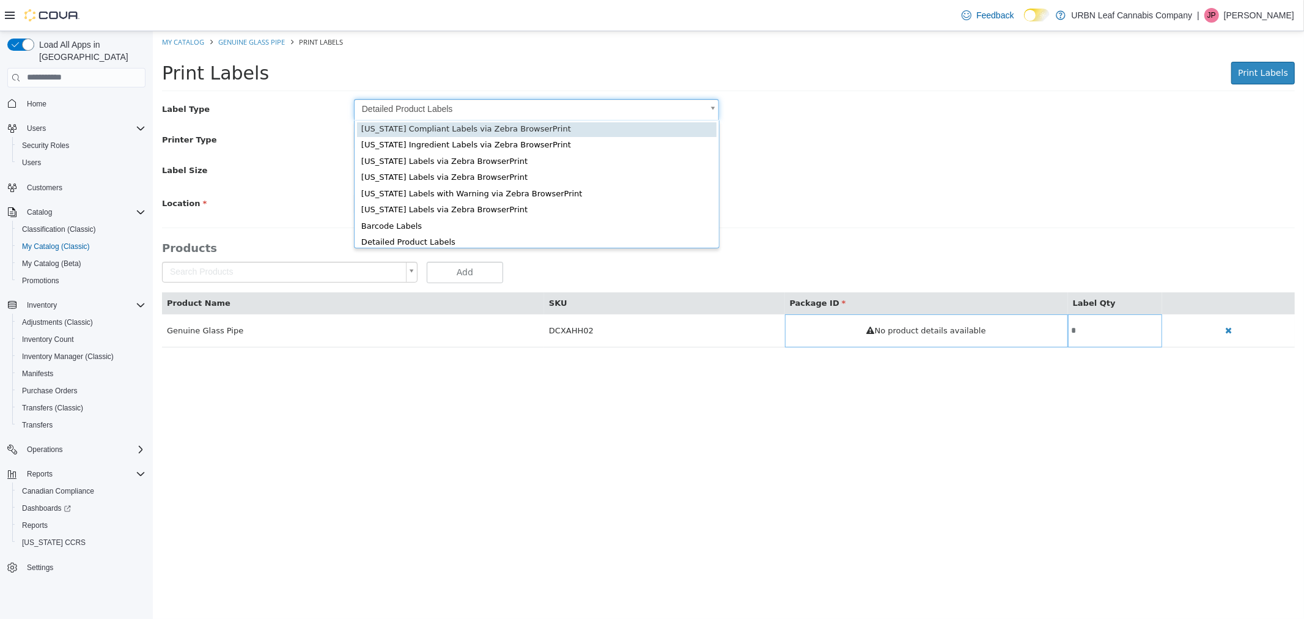
scroll to position [16, 0]
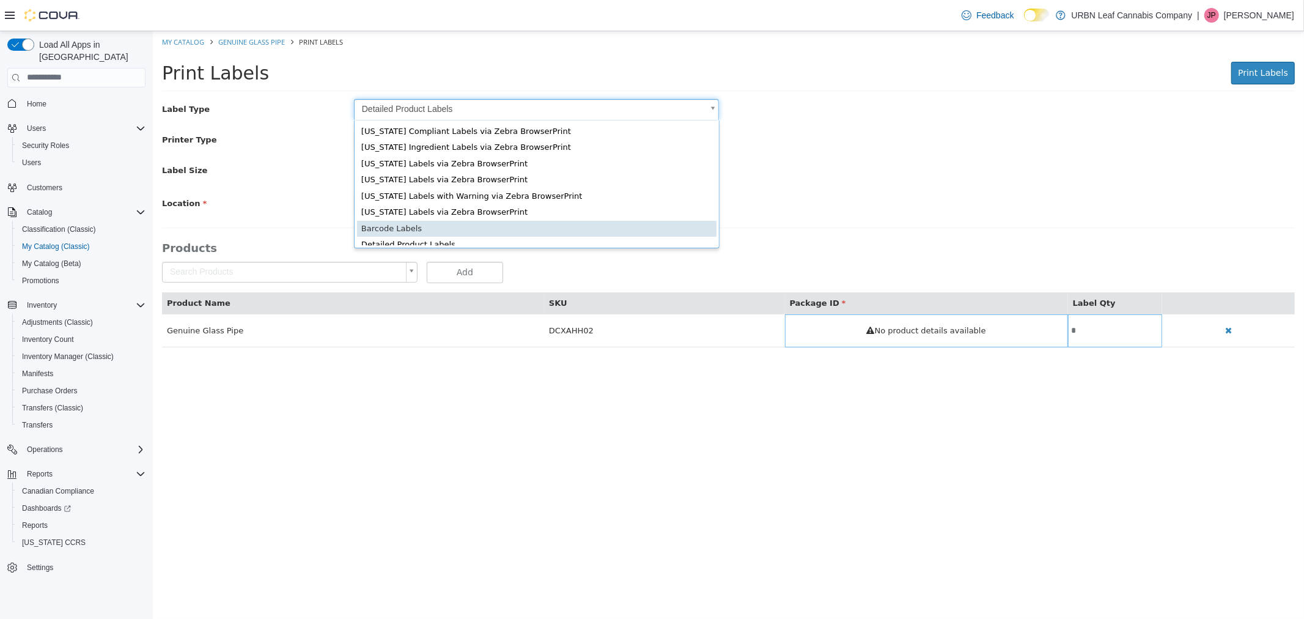
type input "*"
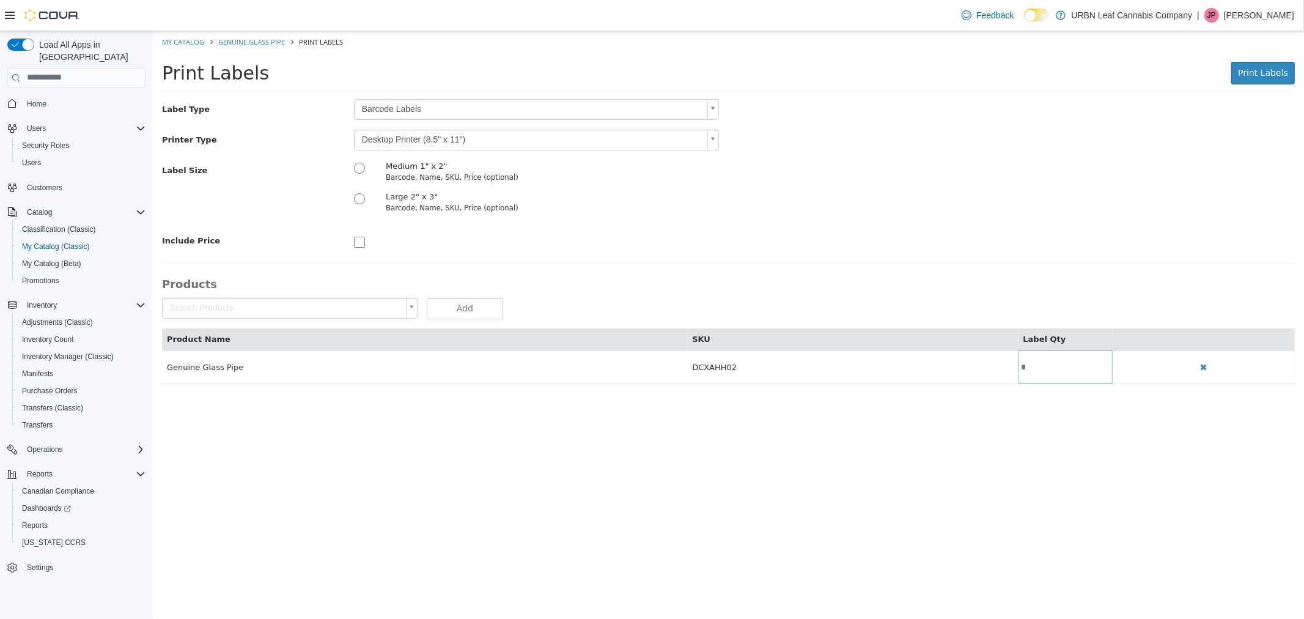
click at [844, 192] on div "Label Size Medium 1" x 2" Barcode, Name, SKU, Price (optional) Large 2" x 3" Ba…" at bounding box center [728, 190] width 1152 height 61
click at [475, 133] on body "Saving Bulk Changes... × Saved changes My Catalog Genuine Glass Pipe Print Labe…" at bounding box center [728, 214] width 1152 height 366
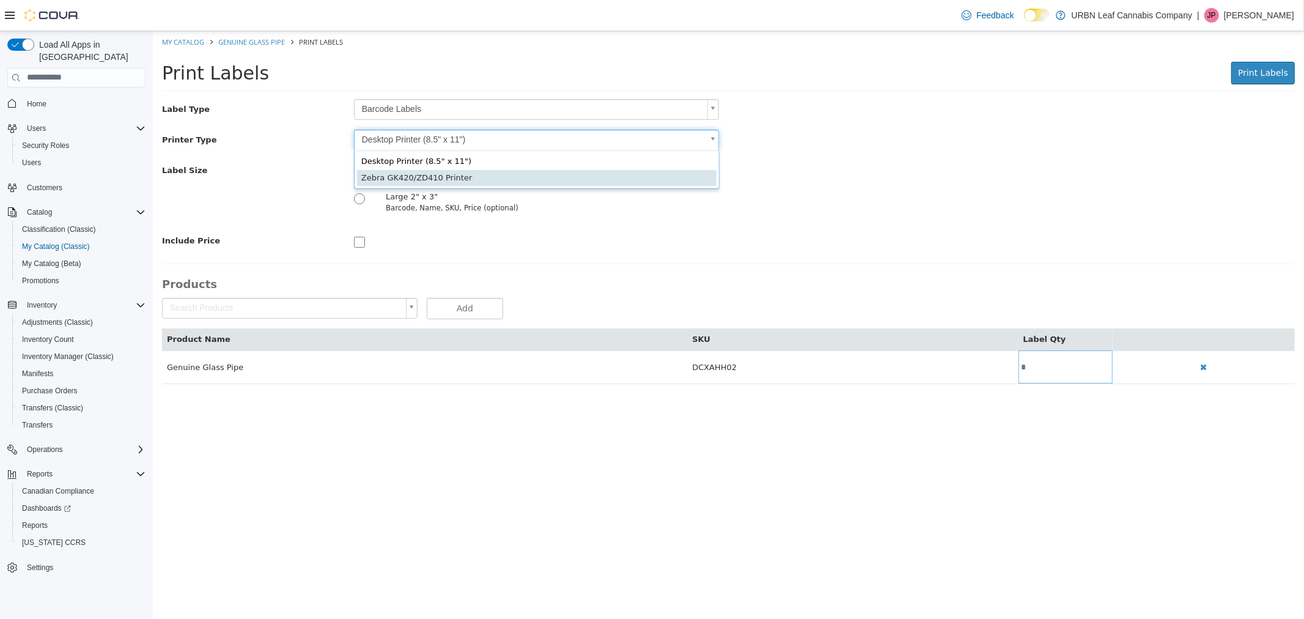
type input "*"
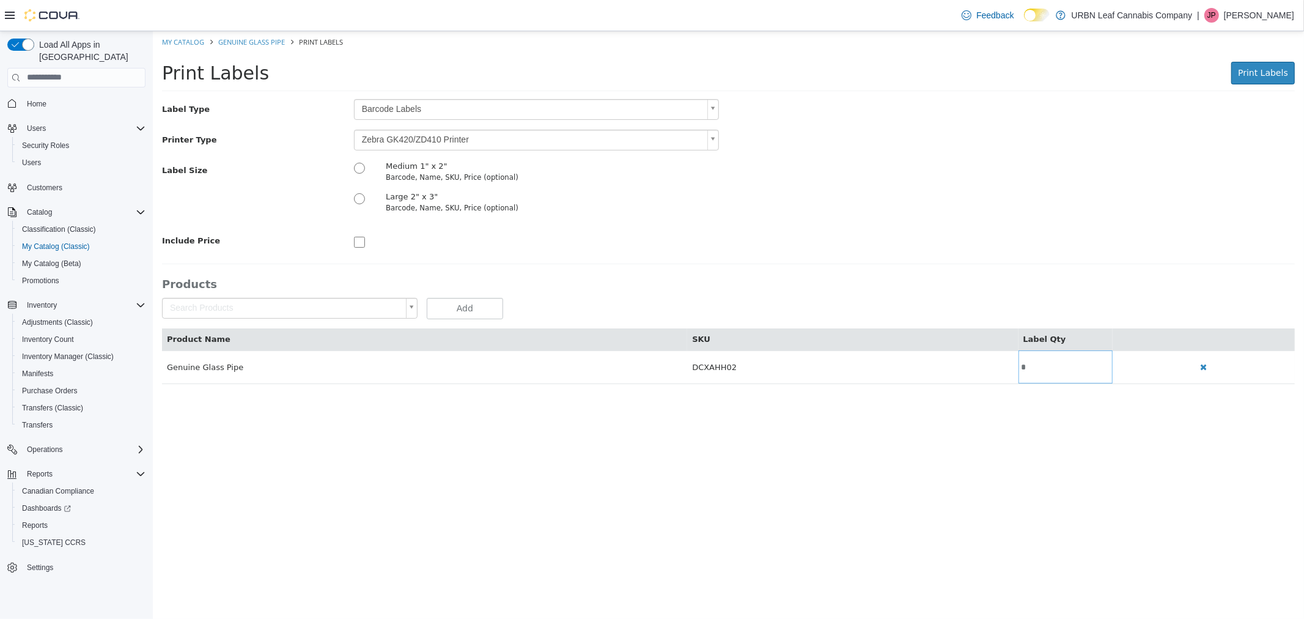
drag, startPoint x: 730, startPoint y: 227, endPoint x: 704, endPoint y: 248, distance: 33.5
click at [730, 227] on div "Label Type Barcode Labels * Printer Type Zebra GK420/ZD410 Printer * Label Size…" at bounding box center [727, 174] width 1133 height 152
click at [1279, 67] on span "Print Labels" at bounding box center [1263, 72] width 50 height 10
click at [1270, 75] on span "Print Labels" at bounding box center [1263, 72] width 50 height 10
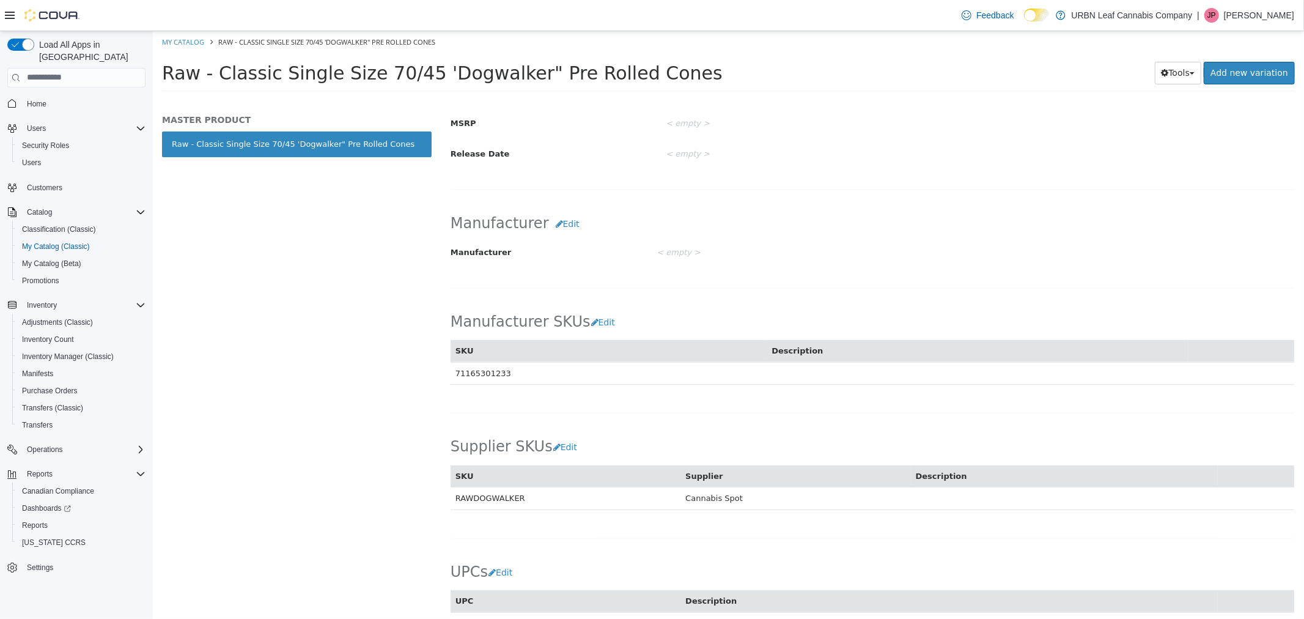
scroll to position [584, 0]
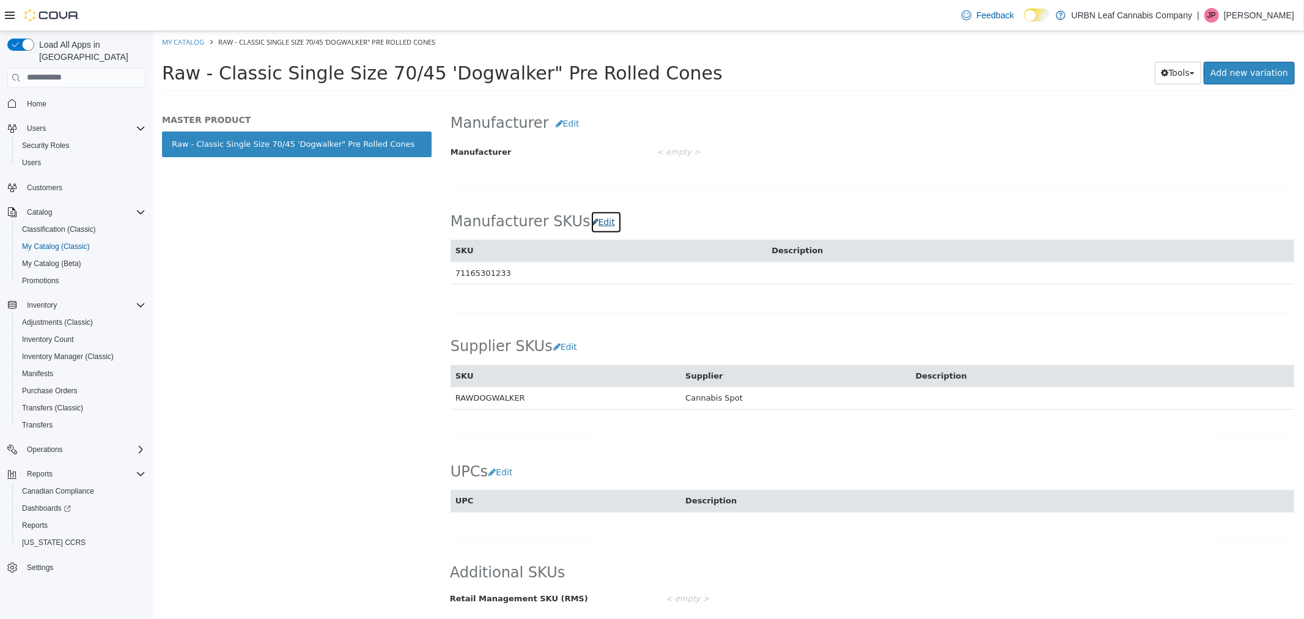
click at [590, 216] on button "Edit" at bounding box center [605, 221] width 31 height 23
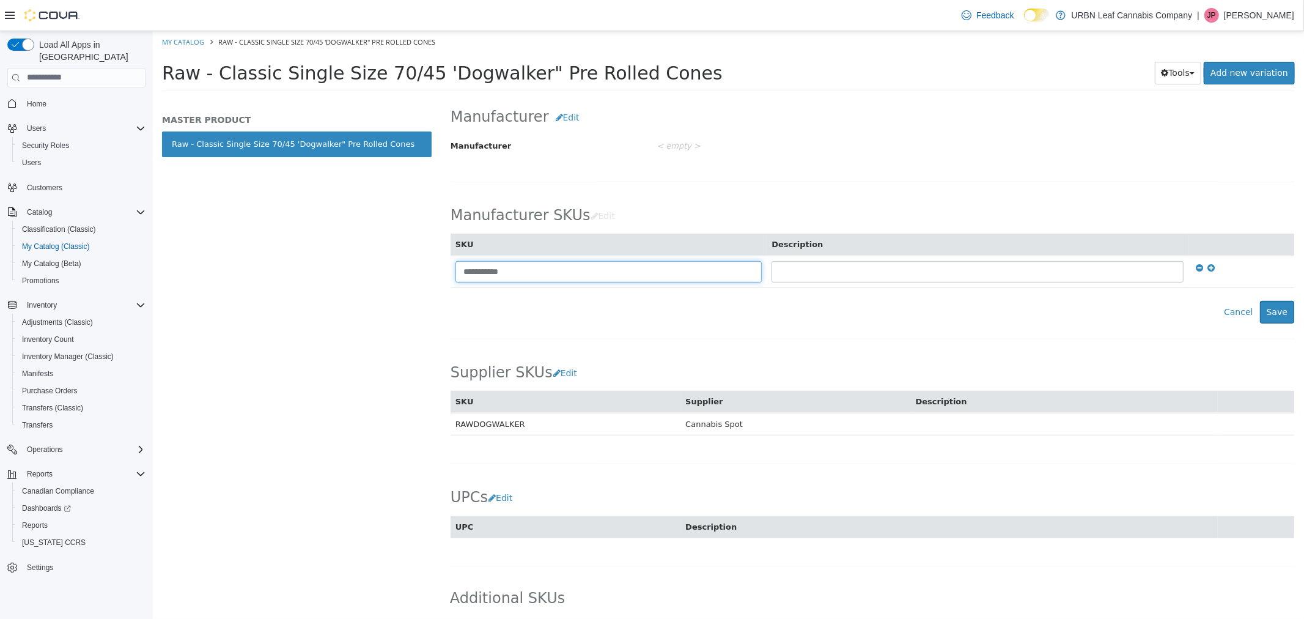
drag, startPoint x: 544, startPoint y: 274, endPoint x: 270, endPoint y: 251, distance: 274.3
click at [270, 98] on div "**********" at bounding box center [728, 98] width 1152 height 0
type input "**********"
click at [1268, 319] on button "Save" at bounding box center [1277, 311] width 34 height 23
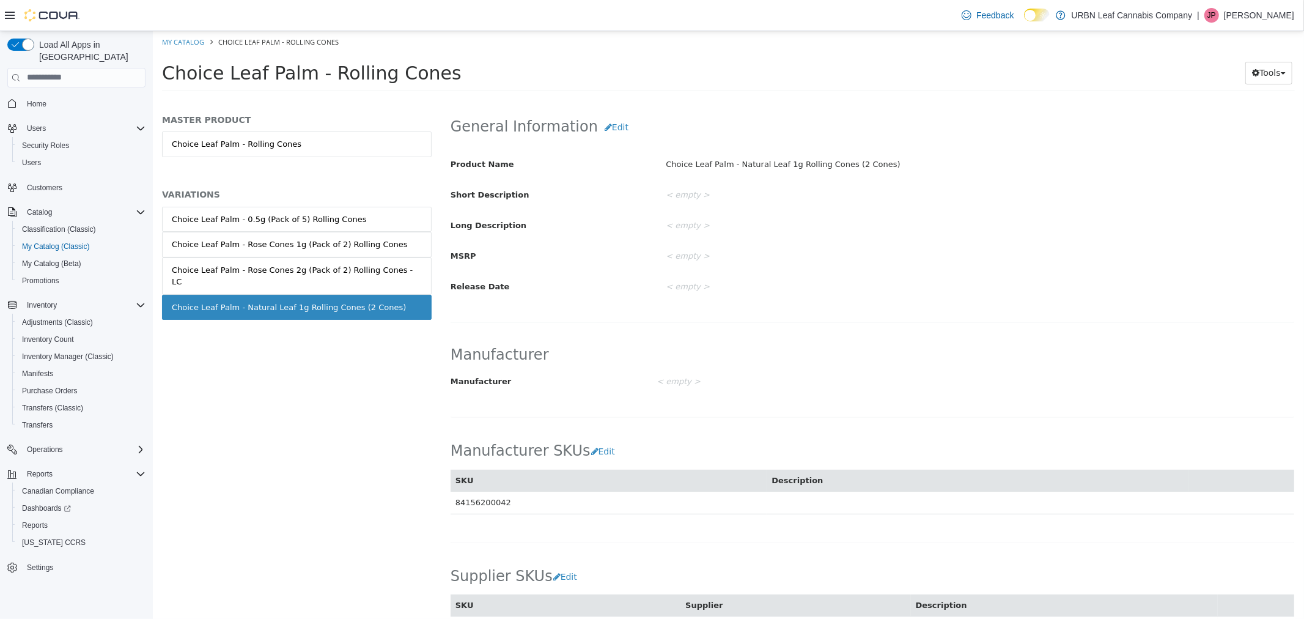
scroll to position [407, 0]
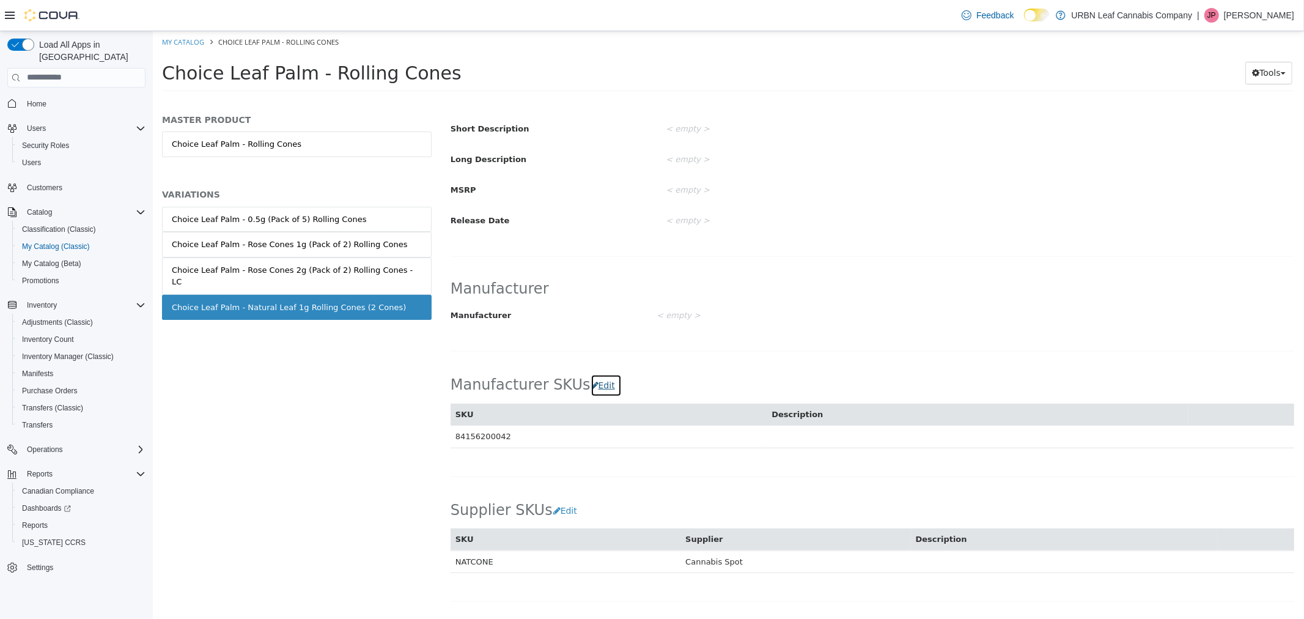
click at [590, 391] on button "Edit" at bounding box center [605, 385] width 31 height 23
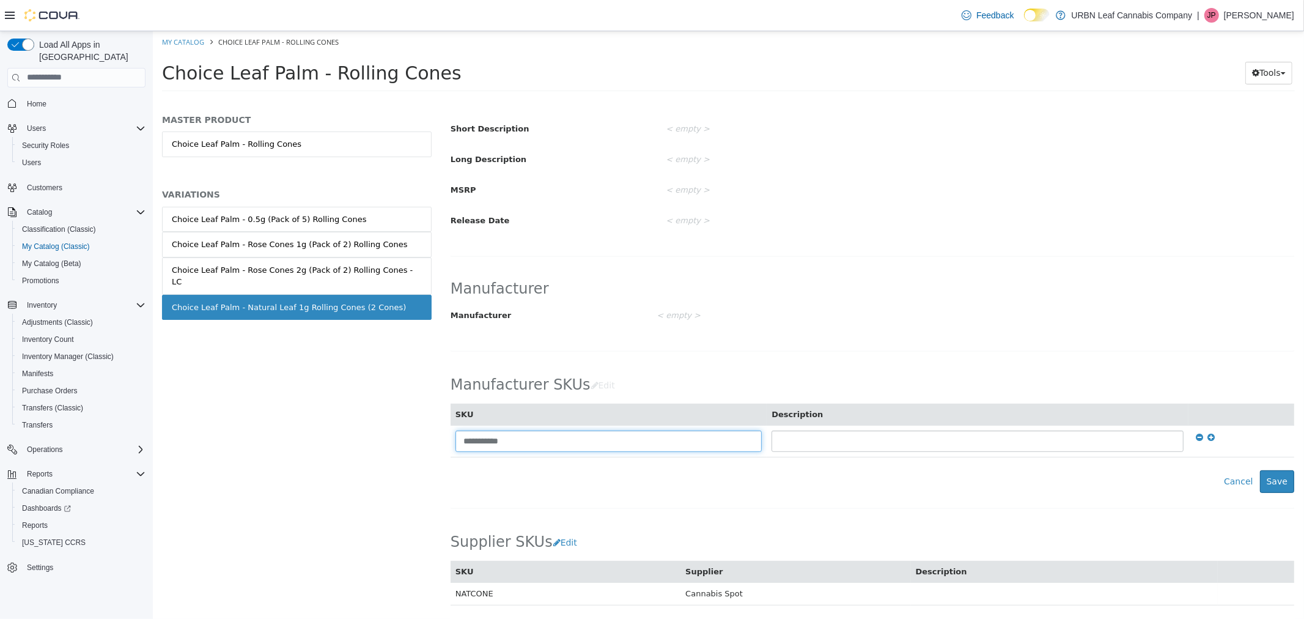
drag, startPoint x: 590, startPoint y: 453, endPoint x: 364, endPoint y: 421, distance: 228.5
click at [364, 98] on div "MASTER PRODUCT Choice Leaf Palm - Rolling Cones VARIATIONS Choice Leaf Palm - 0…" at bounding box center [728, 98] width 1152 height 0
type input "**********"
click at [1272, 481] on button "Save" at bounding box center [1277, 481] width 34 height 23
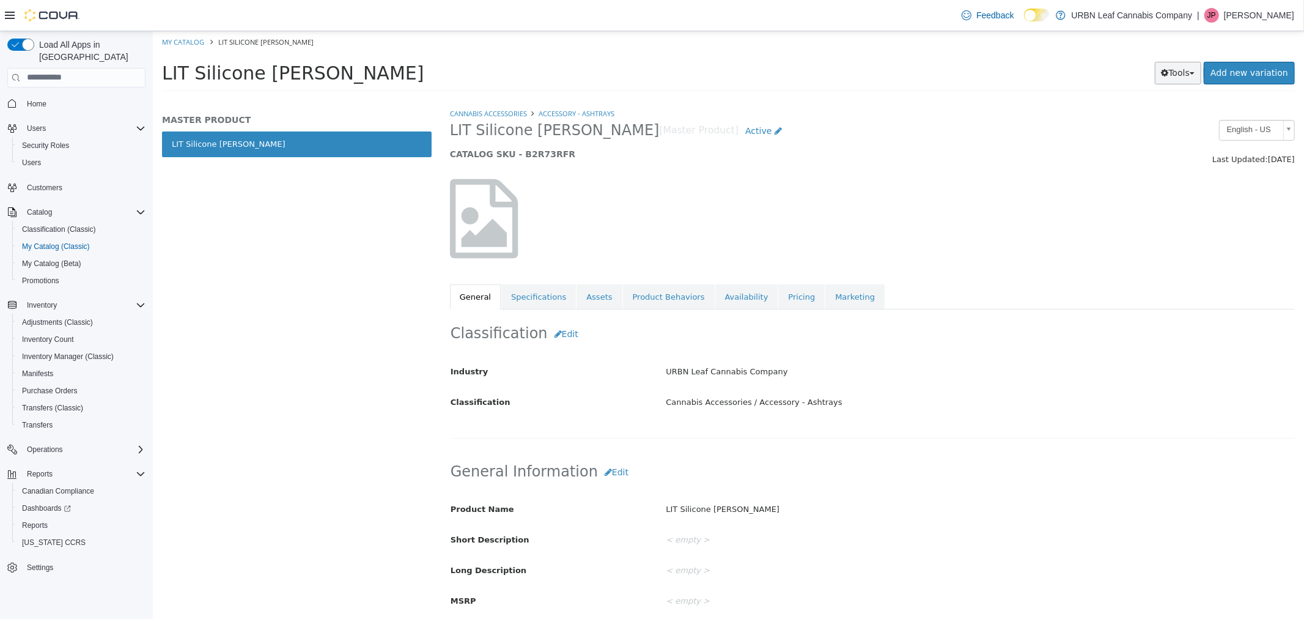
click at [1177, 67] on button "Tools" at bounding box center [1178, 72] width 47 height 23
click at [1160, 111] on link "Print Labels" at bounding box center [1152, 113] width 97 height 17
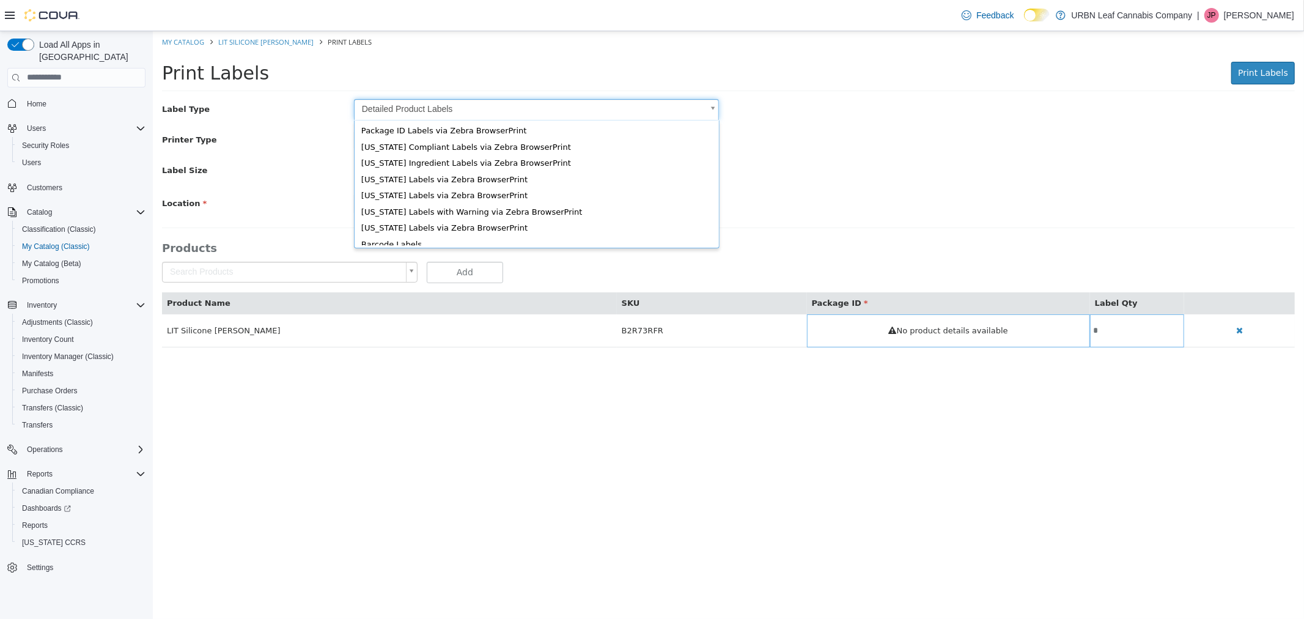
click at [394, 106] on body "Saving Bulk Changes... × My Catalog LIT Silicone Yin-Yang Ashtray Print Labels …" at bounding box center [728, 195] width 1152 height 329
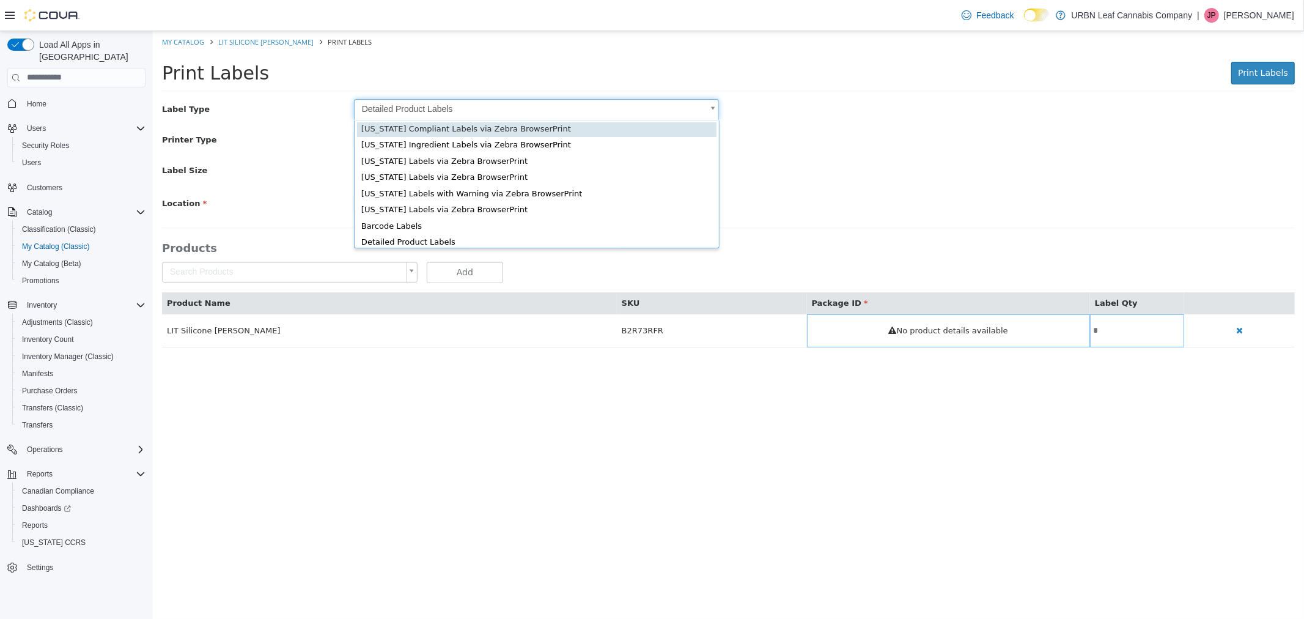
scroll to position [16, 0]
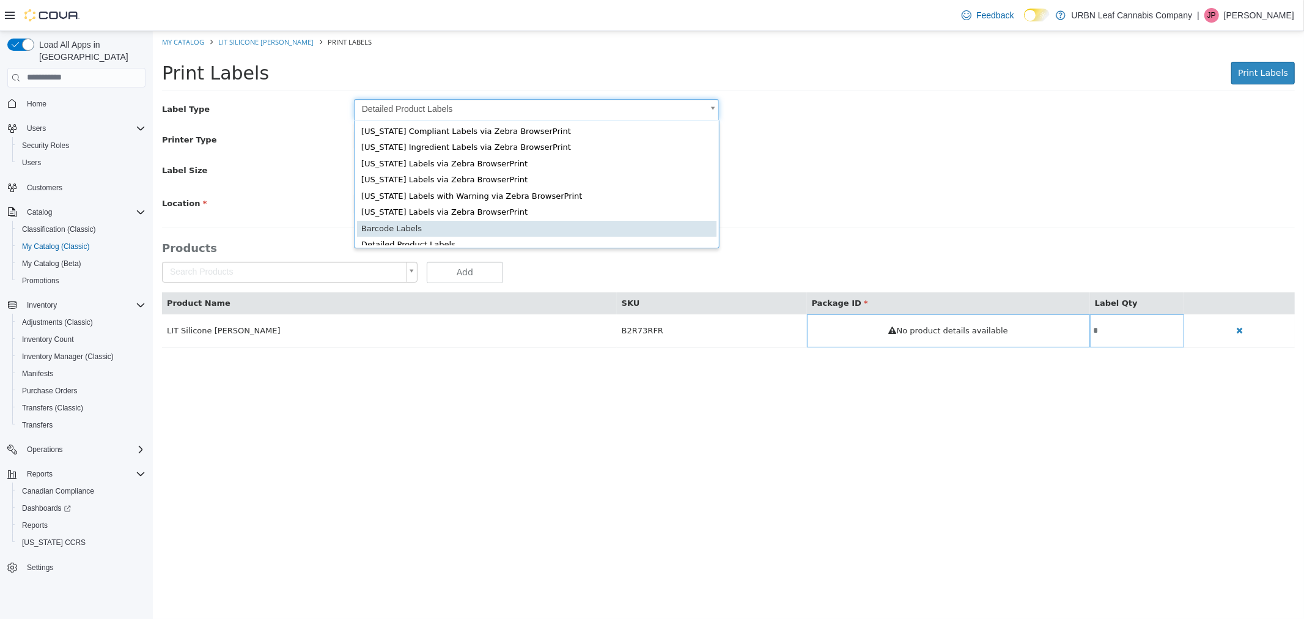
type input "*"
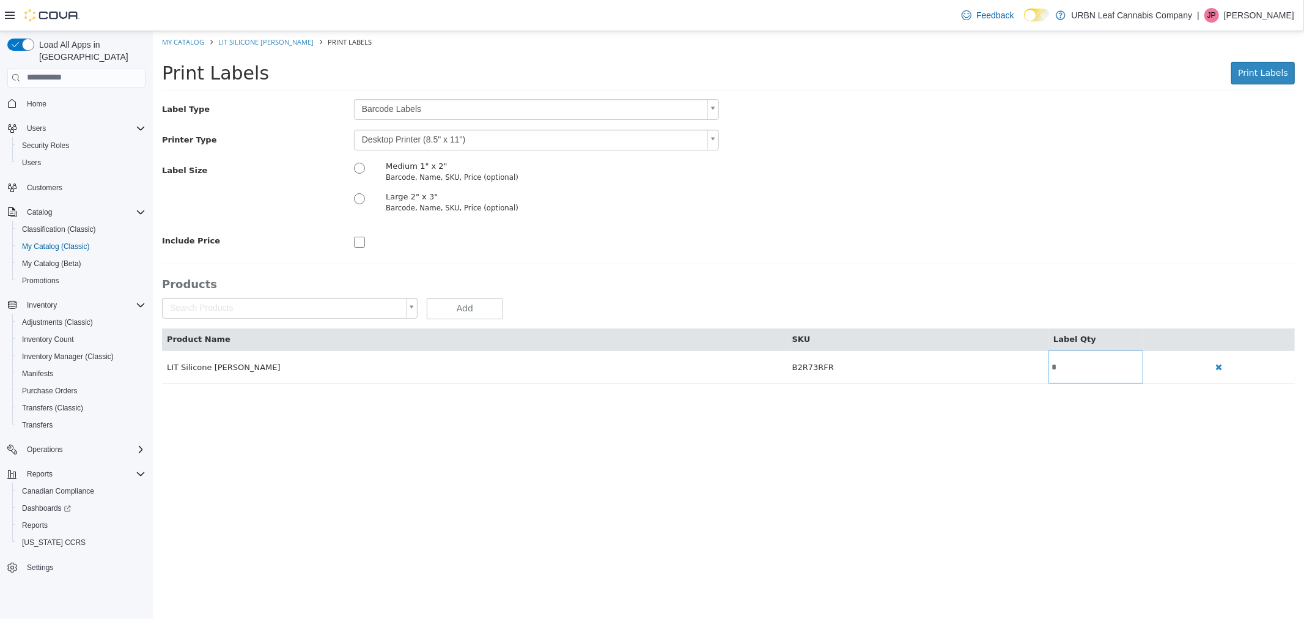
click at [822, 186] on div "Label Size Medium 1" x 2" Barcode, Name, SKU, Price (optional) Large 2" x 3" Ba…" at bounding box center [728, 190] width 1152 height 61
click at [496, 137] on body "Saving Bulk Changes... × My Catalog LIT Silicone Yin-Yang Ashtray Print Labels …" at bounding box center [728, 214] width 1152 height 366
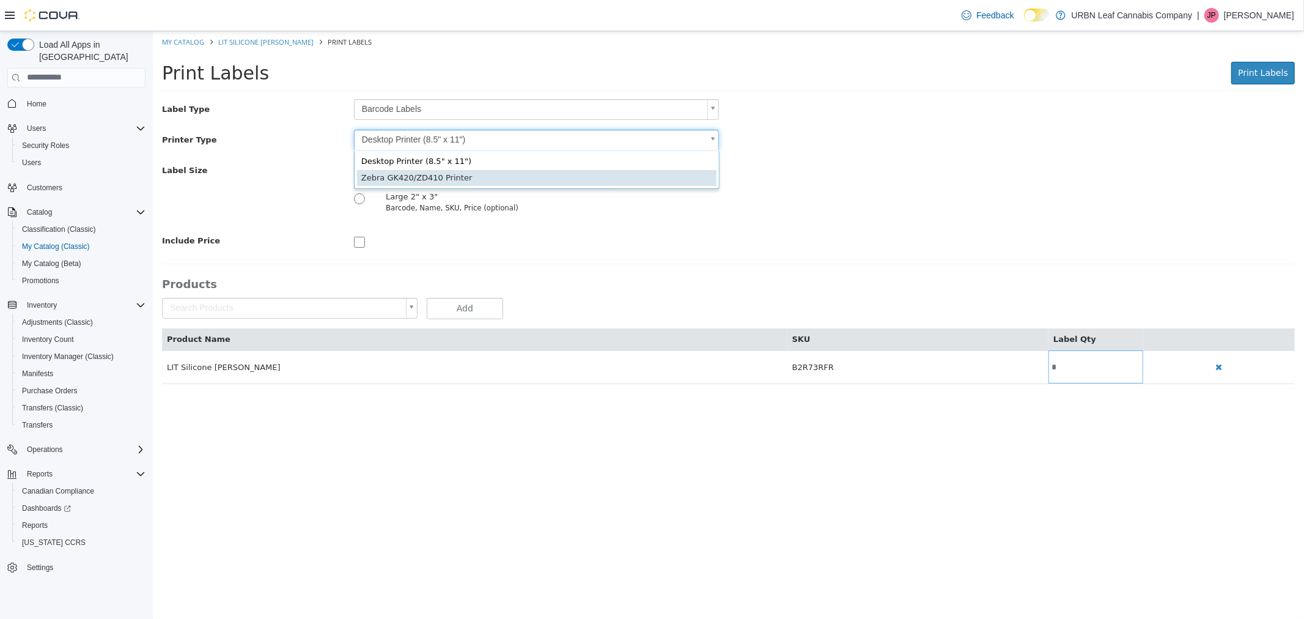
type input "*"
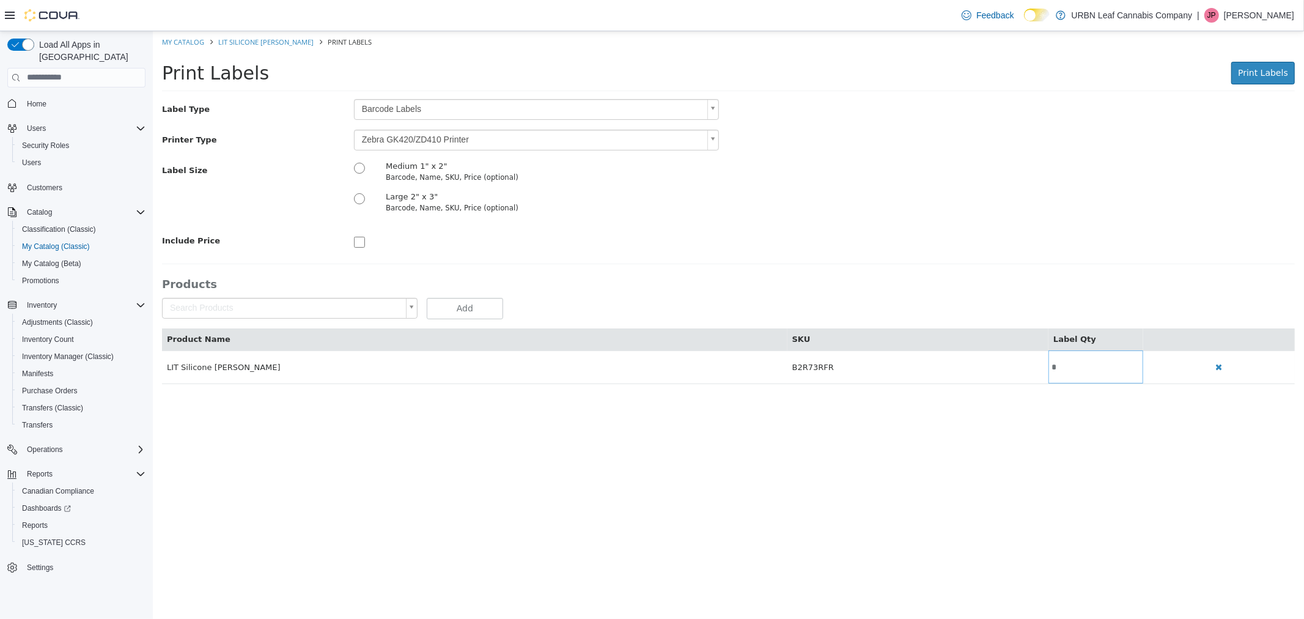
click at [771, 268] on div "Label Type Barcode Labels * Printer Type Zebra GK420/ZD410 Printer * Label Size…" at bounding box center [727, 240] width 1133 height 285
click at [1262, 82] on button "Print Labels" at bounding box center [1263, 72] width 64 height 23
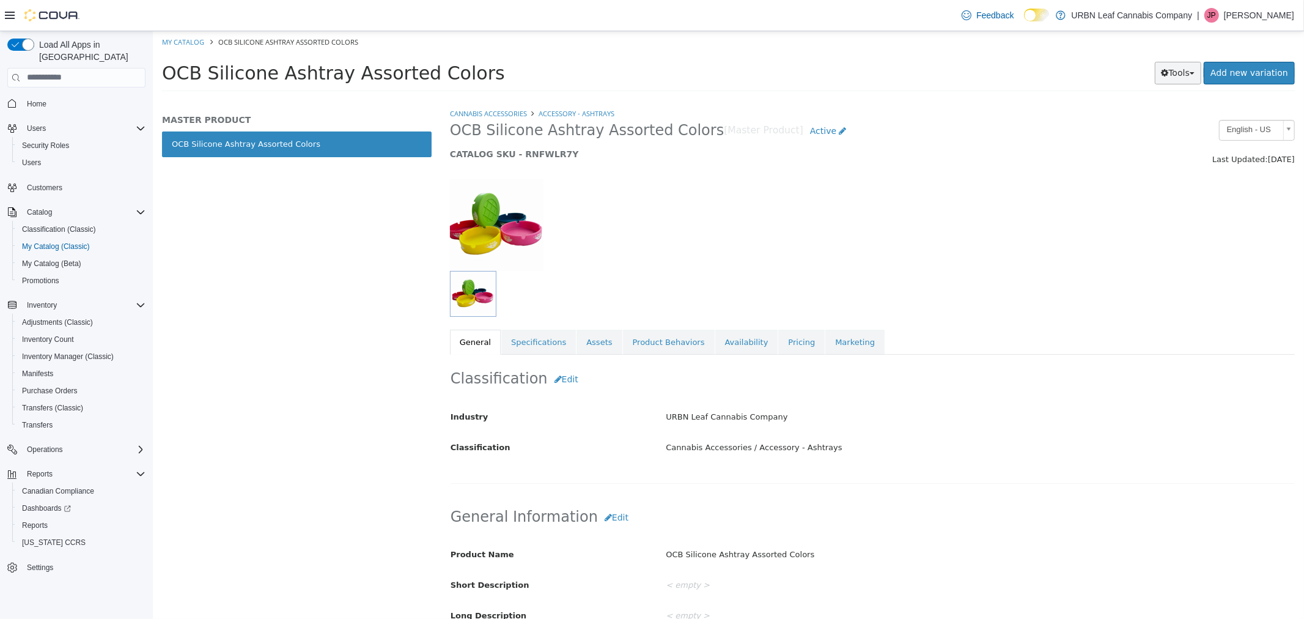
click at [1183, 73] on button "Tools" at bounding box center [1178, 72] width 47 height 23
click at [1166, 114] on link "Print Labels" at bounding box center [1152, 113] width 97 height 17
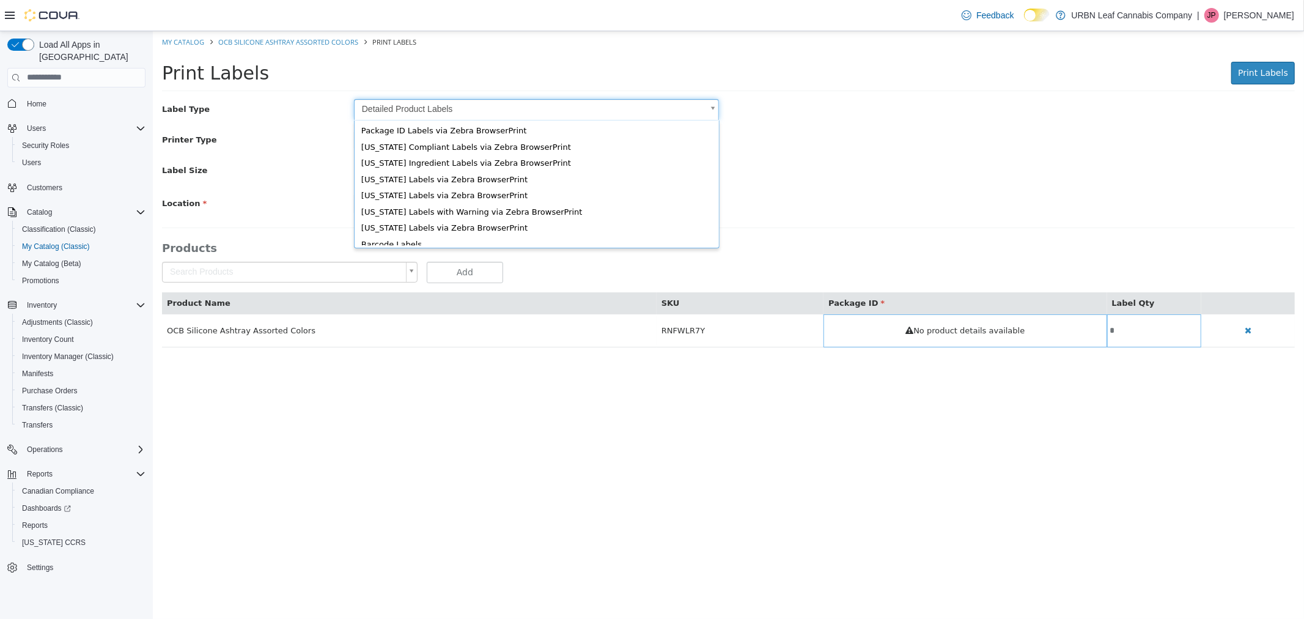
click at [383, 108] on body "Saving Bulk Changes... × My Catalog OCB Silicone Ashtray Assorted Colors Print …" at bounding box center [728, 195] width 1152 height 329
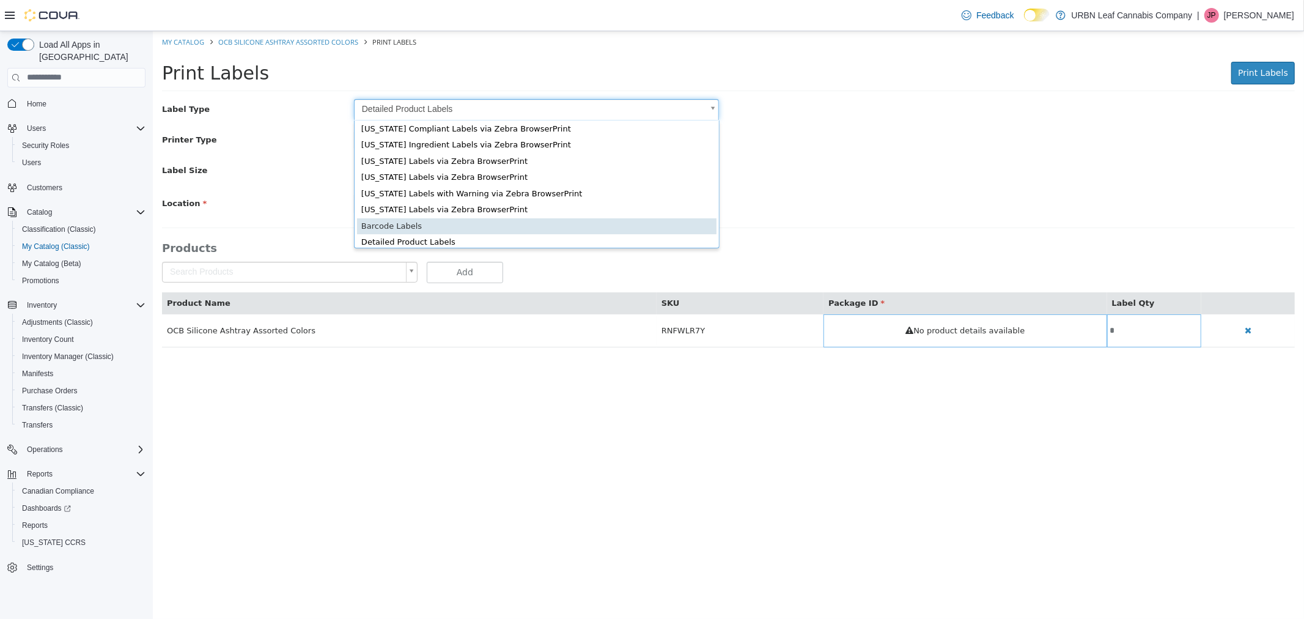
type input "*"
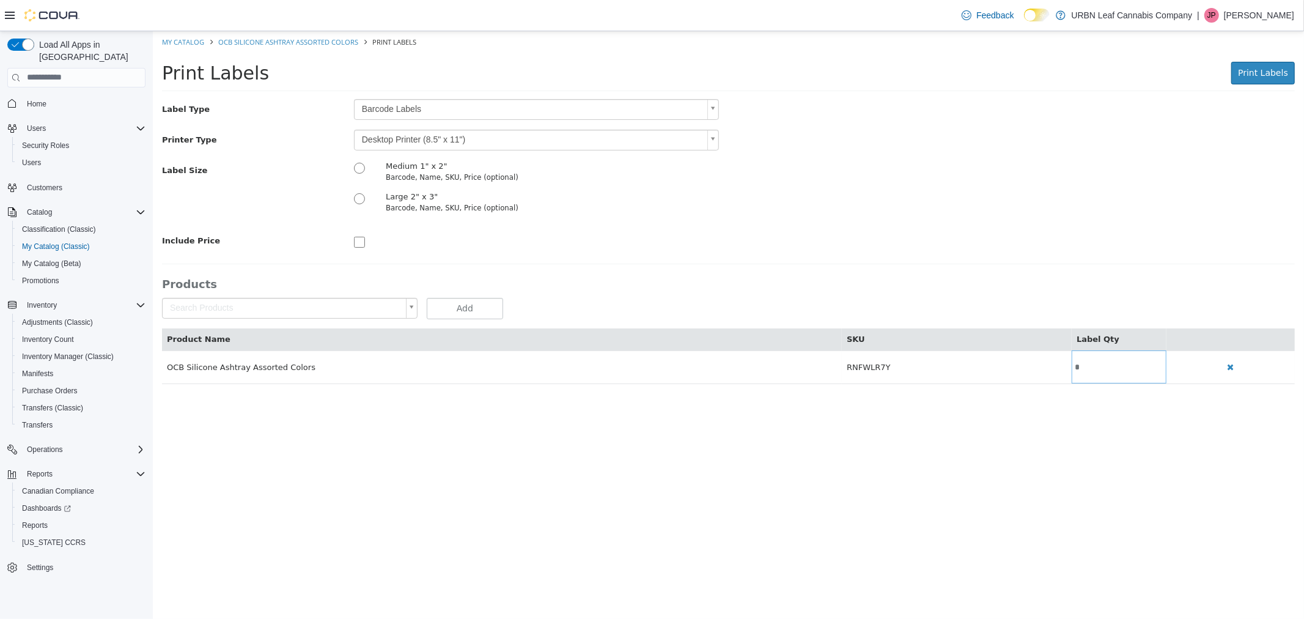
click at [775, 228] on div "Label Type Barcode Labels * Printer Type Desktop Printer (8.5" x 11") * Label S…" at bounding box center [727, 174] width 1133 height 152
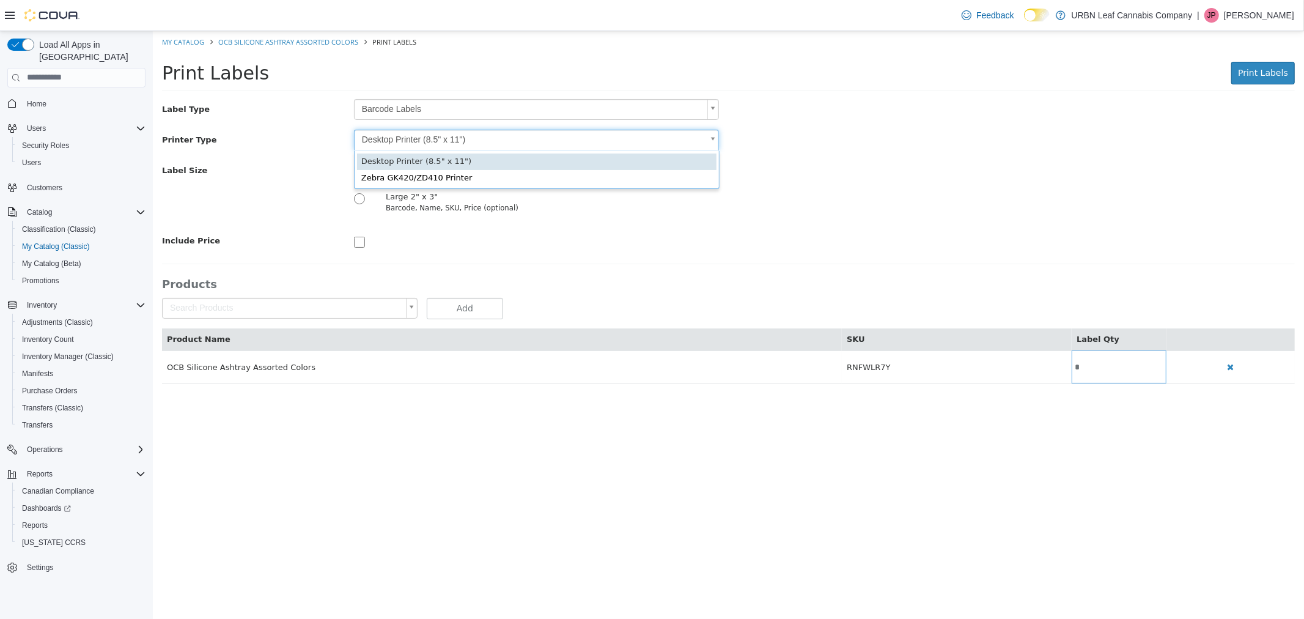
click at [492, 136] on body "Saving Bulk Changes... × My Catalog OCB Silicone Ashtray Assorted Colors Print …" at bounding box center [728, 214] width 1152 height 366
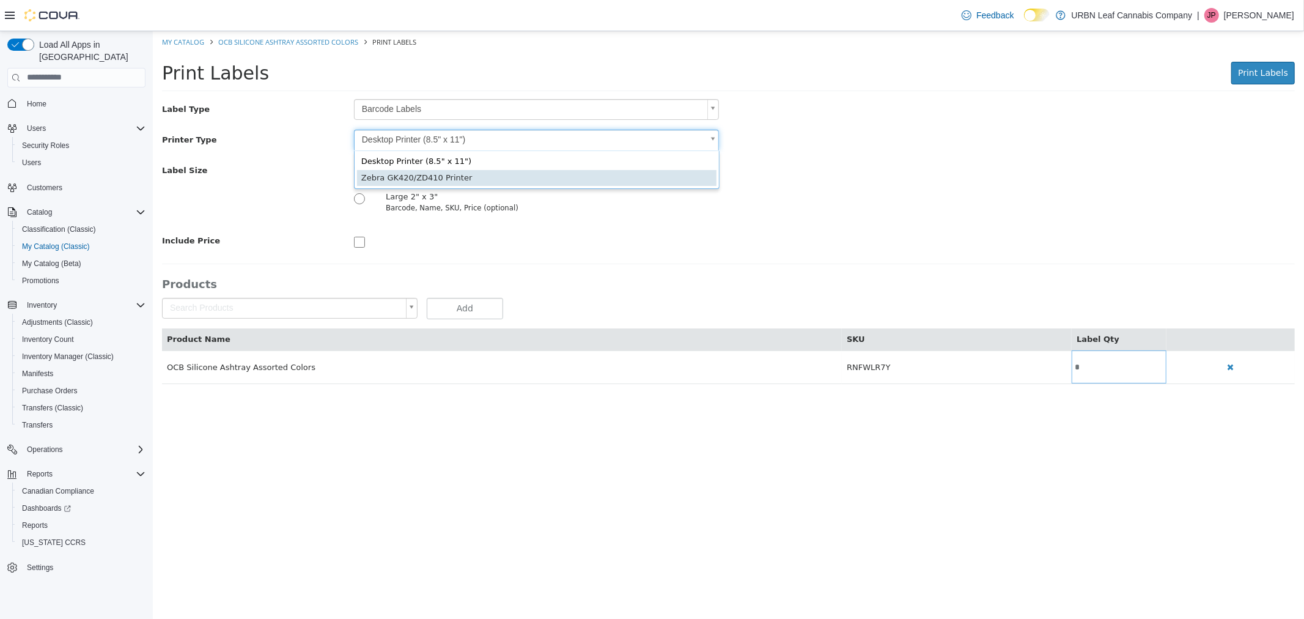
type input "*"
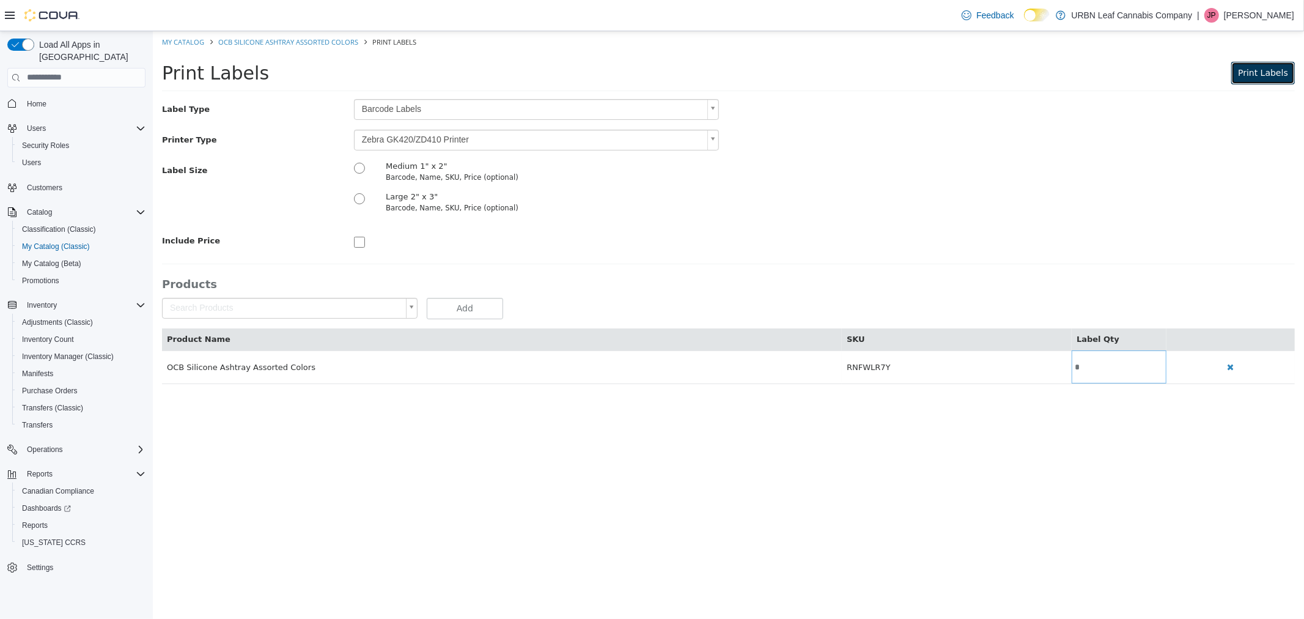
click at [1279, 77] on span "Print Labels" at bounding box center [1263, 72] width 50 height 10
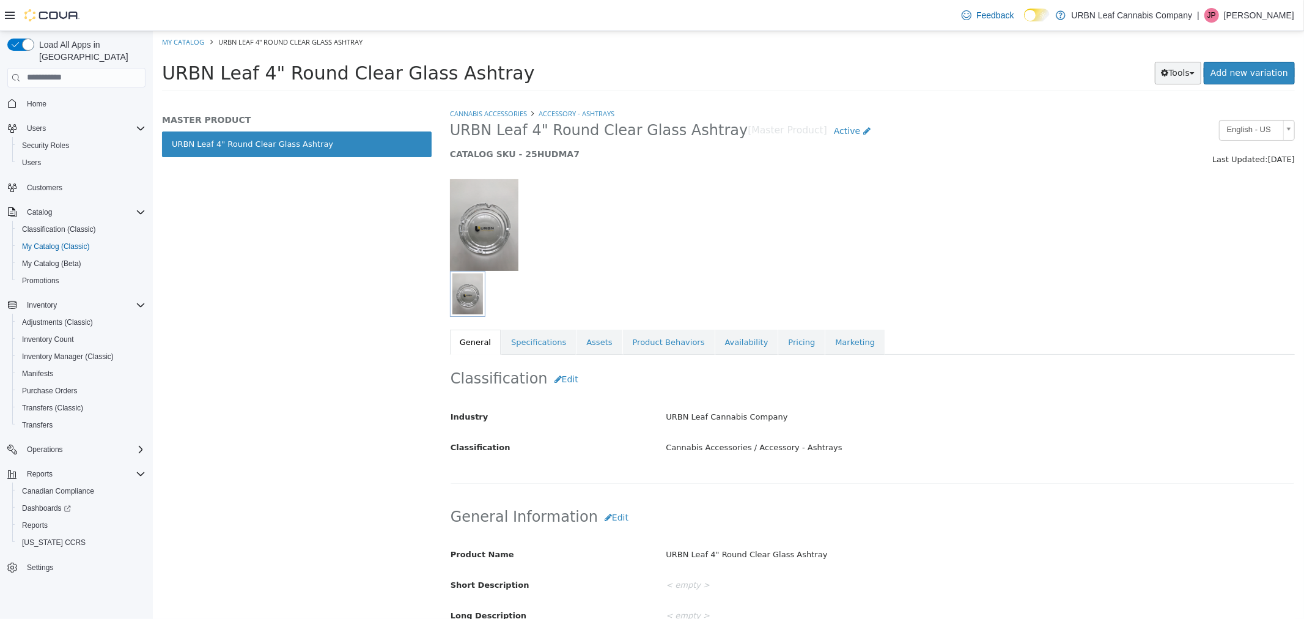
click at [1191, 66] on button "Tools" at bounding box center [1178, 72] width 47 height 23
click at [1178, 110] on link "Print Labels" at bounding box center [1152, 113] width 97 height 17
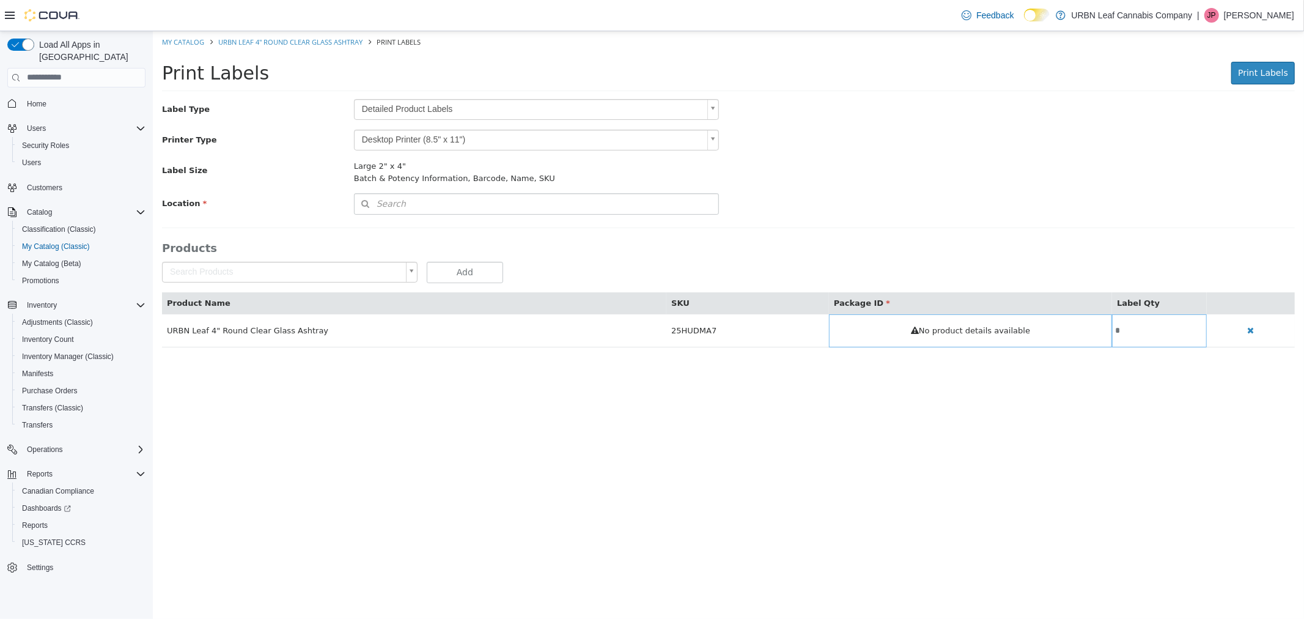
click at [513, 111] on body "Saving Bulk Changes... × My Catalog URBN Leaf 4" Round Clear Glass Ashtray Prin…" at bounding box center [728, 195] width 1152 height 329
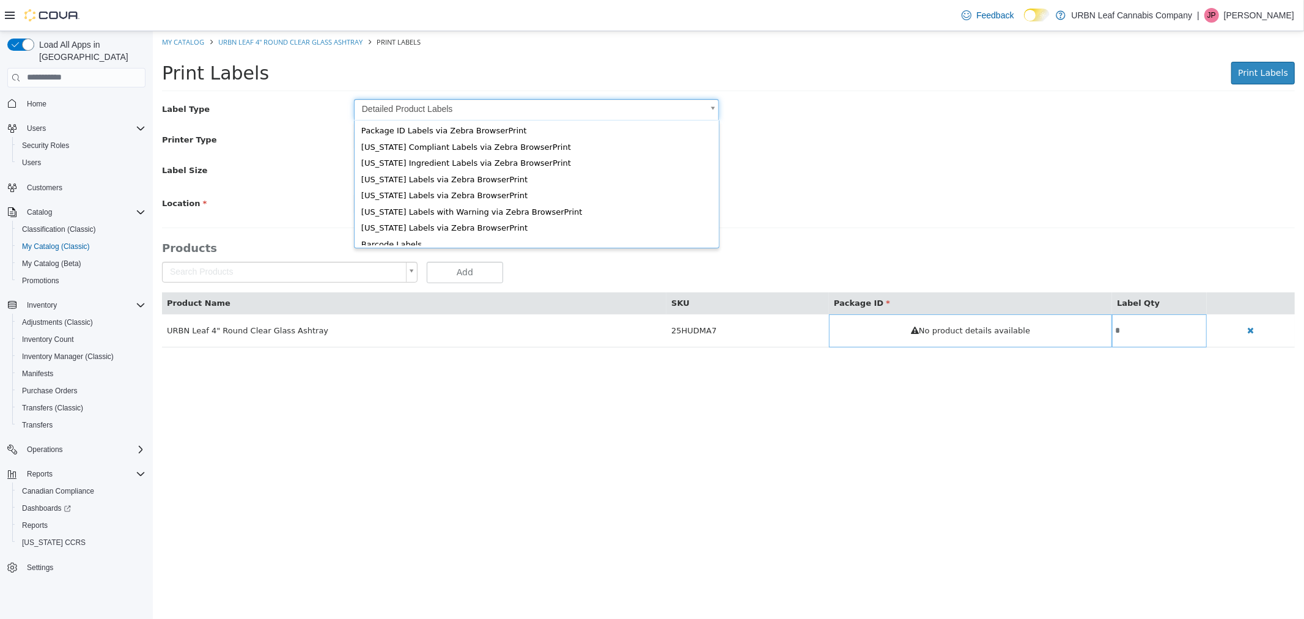
scroll to position [16, 0]
type input "*"
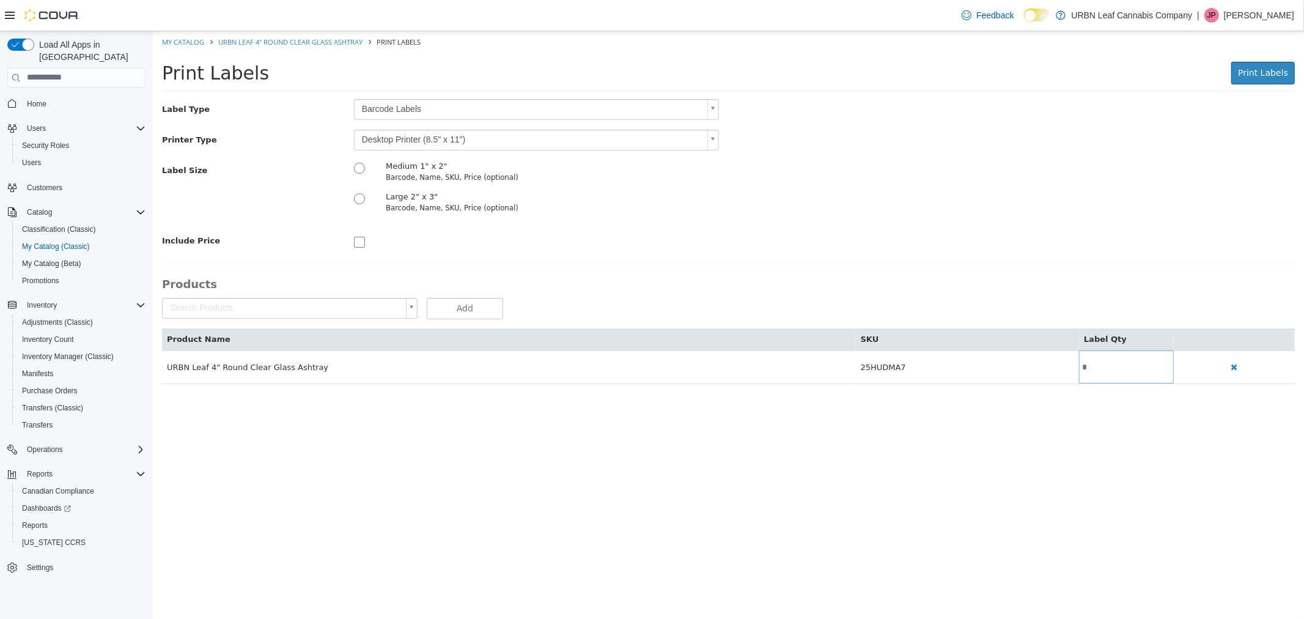
click at [418, 136] on body "Saving Bulk Changes... × My Catalog URBN Leaf 4" Round Clear Glass Ashtray Prin…" at bounding box center [728, 214] width 1152 height 366
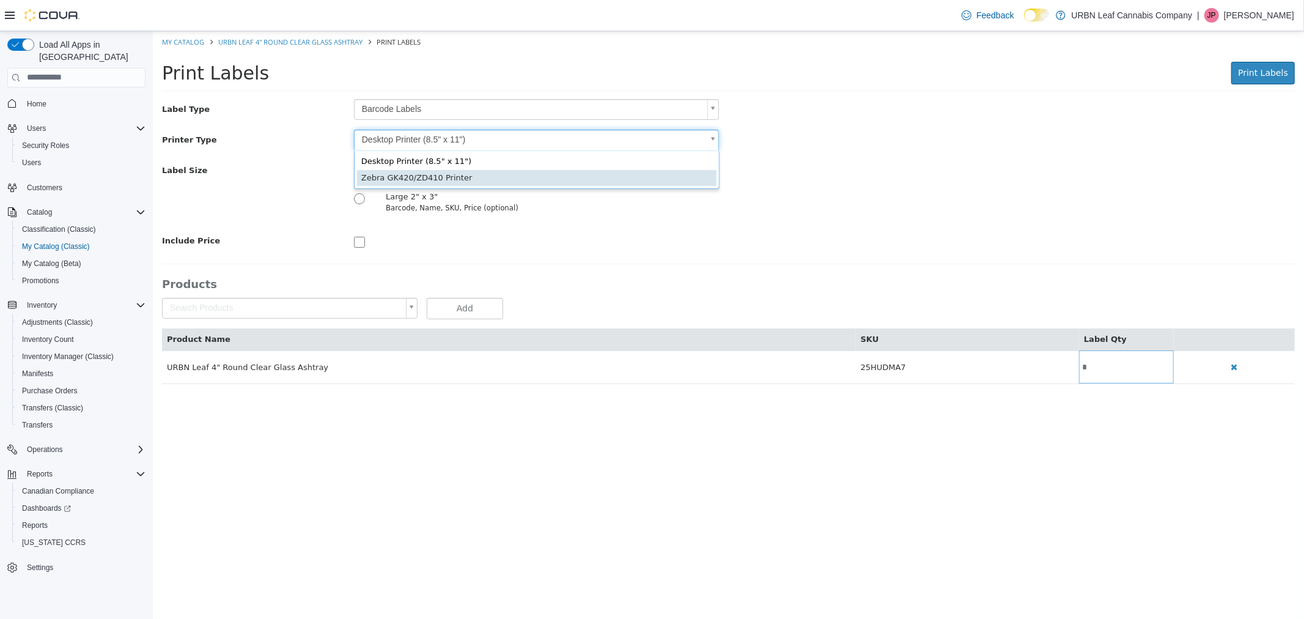
type input "*"
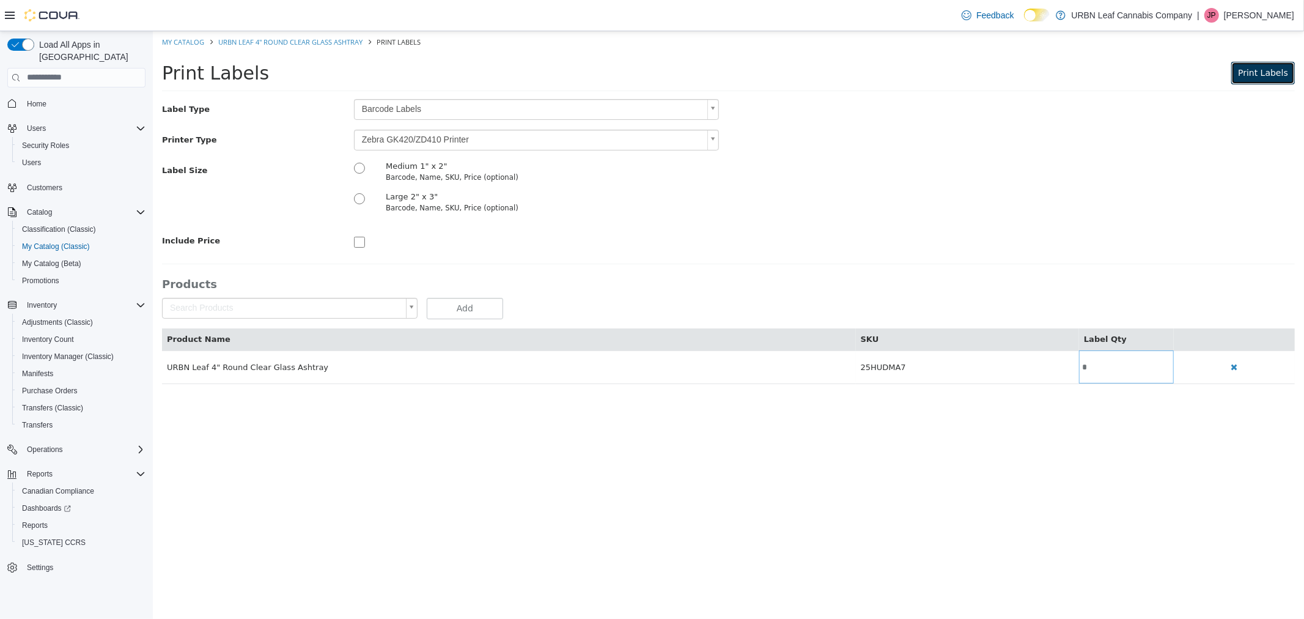
click at [1276, 73] on span "Print Labels" at bounding box center [1263, 72] width 50 height 10
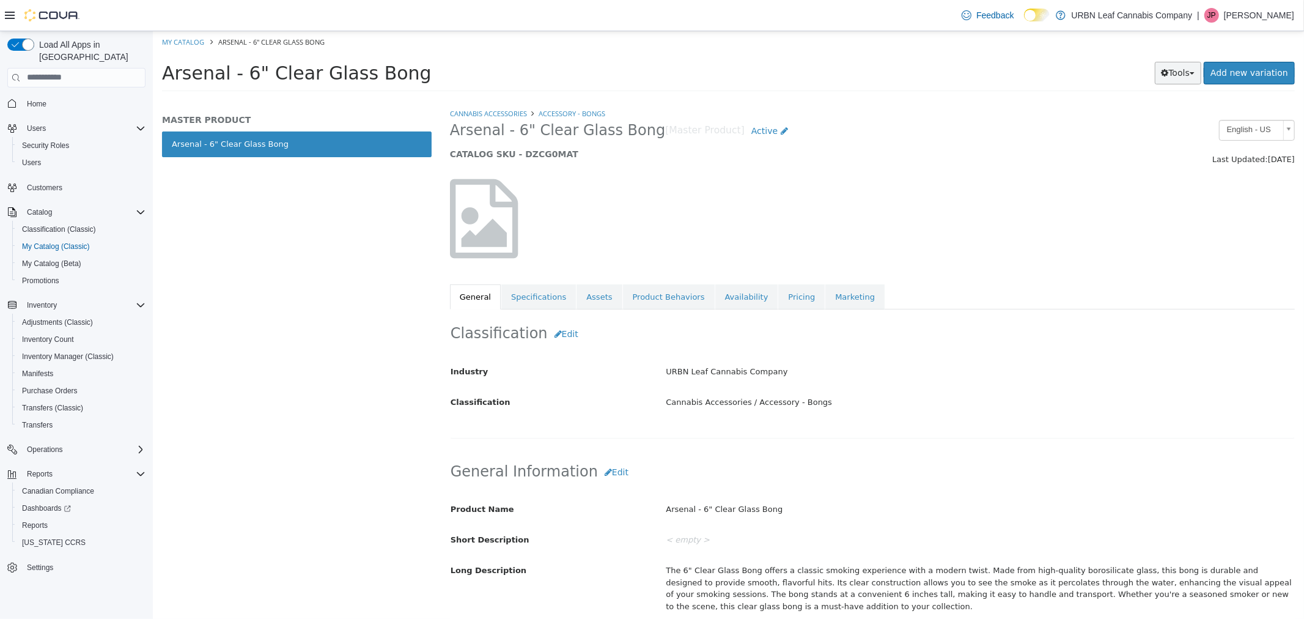
click at [1194, 78] on button "Tools" at bounding box center [1178, 72] width 47 height 23
click at [1175, 111] on link "Print Labels" at bounding box center [1152, 113] width 97 height 17
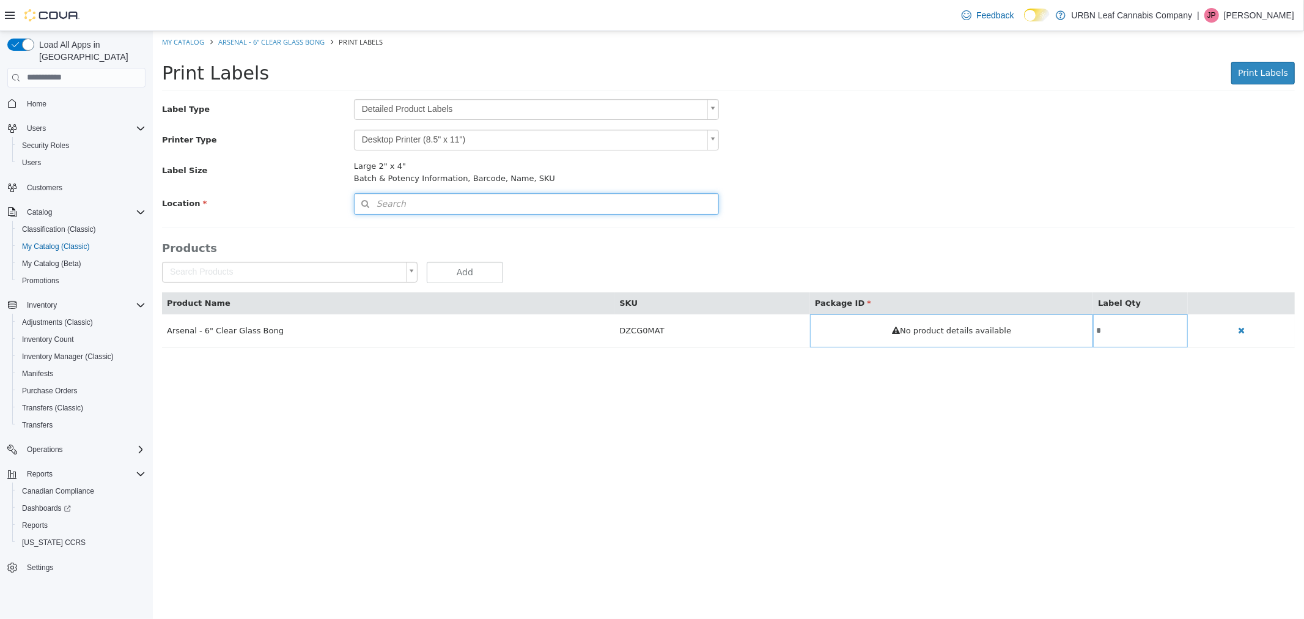
click at [403, 210] on button "Search" at bounding box center [536, 203] width 366 height 21
click at [407, 97] on div "Print Labels Print Labels Preparing Labels" at bounding box center [728, 76] width 1152 height 46
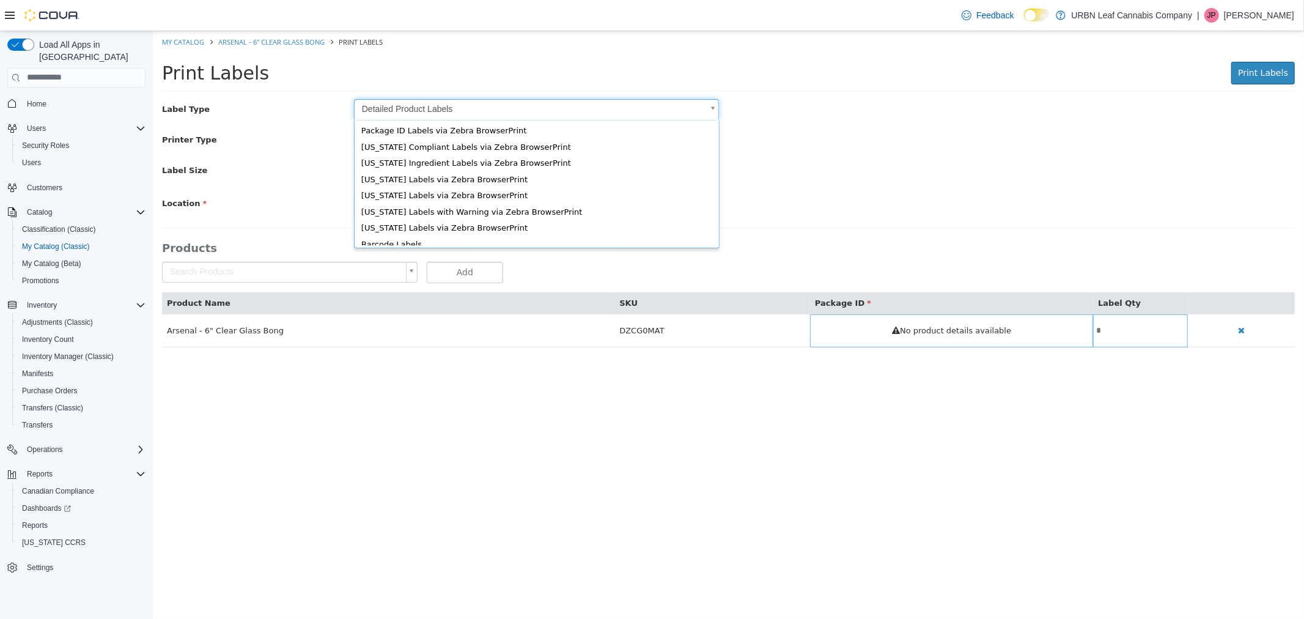
click at [406, 106] on body "Saving Bulk Changes... × My Catalog Arsenal - 6" Clear Glass Bong Print Labels …" at bounding box center [728, 195] width 1152 height 329
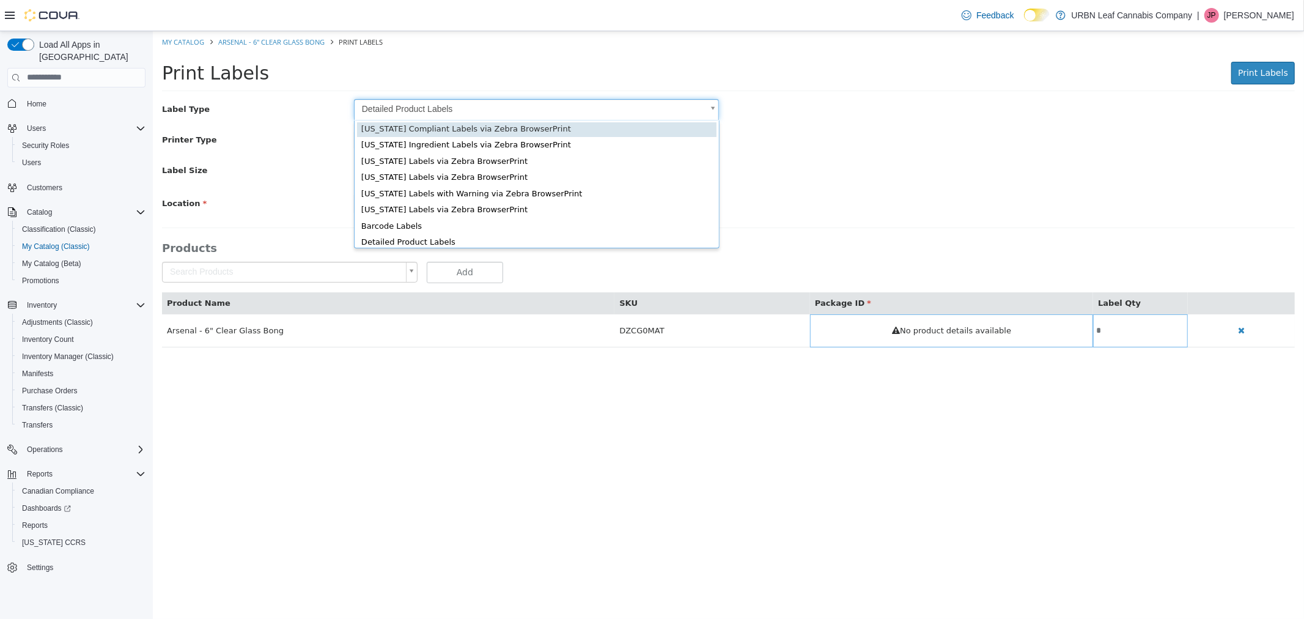
scroll to position [16, 0]
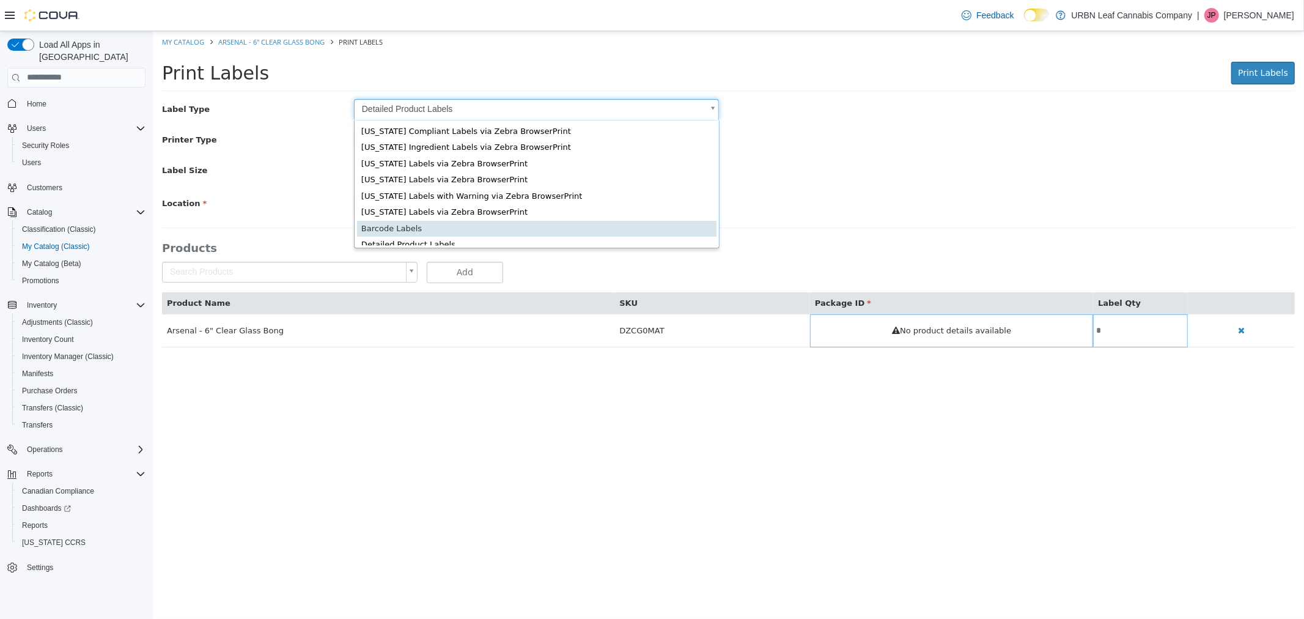
type input "*"
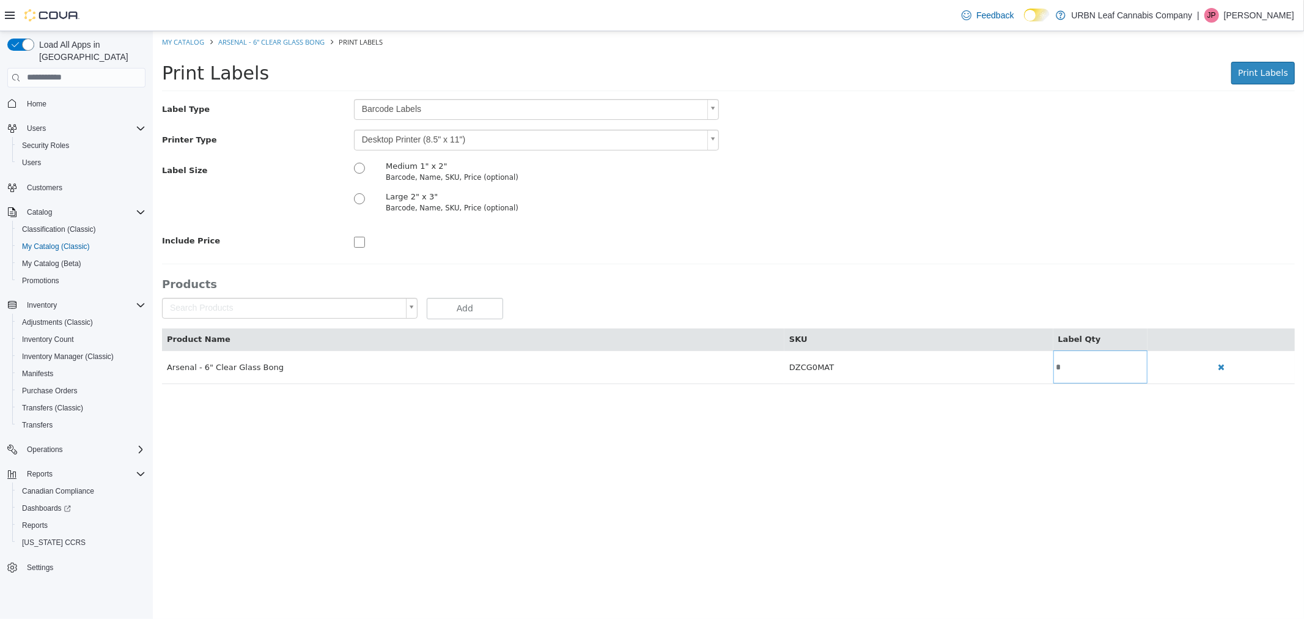
click at [406, 130] on body "Saving Bulk Changes... × My Catalog Arsenal - 6" Clear Glass Bong Print Labels …" at bounding box center [728, 214] width 1152 height 366
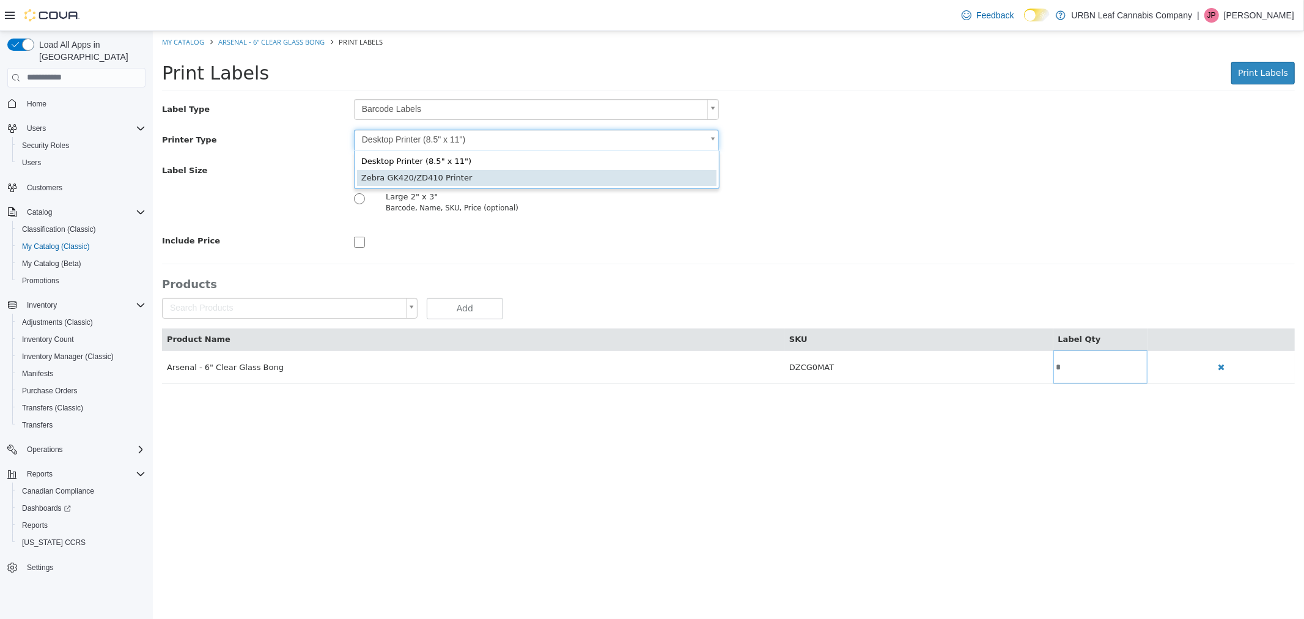
type input "*"
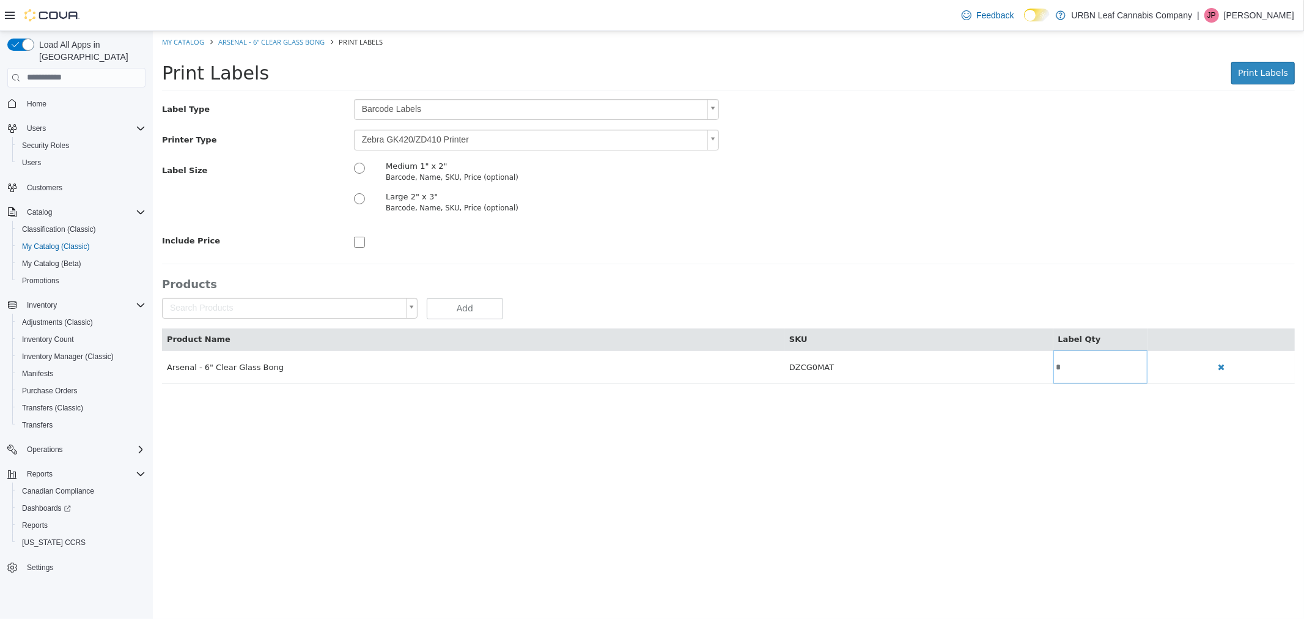
click at [802, 268] on div "Label Type Barcode Labels * Printer Type Zebra GK420/ZD410 Printer * Label Size…" at bounding box center [727, 240] width 1133 height 285
click at [1248, 81] on button "Print Labels" at bounding box center [1263, 72] width 64 height 23
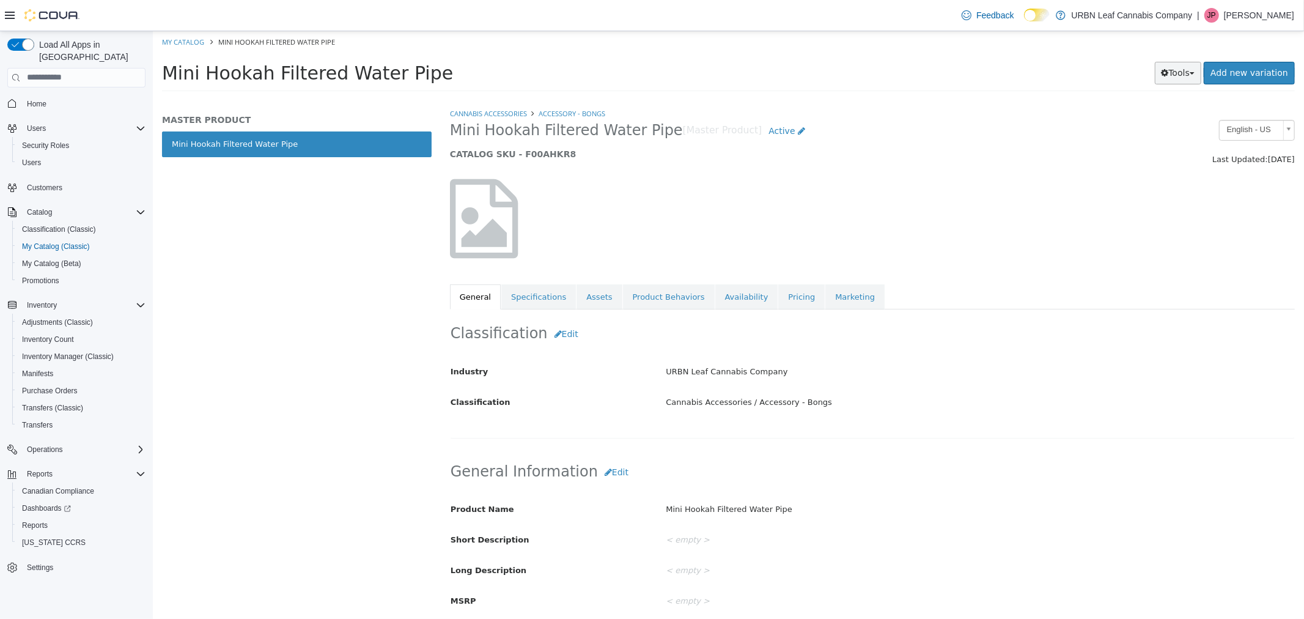
click at [1183, 70] on button "Tools" at bounding box center [1178, 72] width 47 height 23
click at [1163, 111] on link "Print Labels" at bounding box center [1152, 113] width 97 height 17
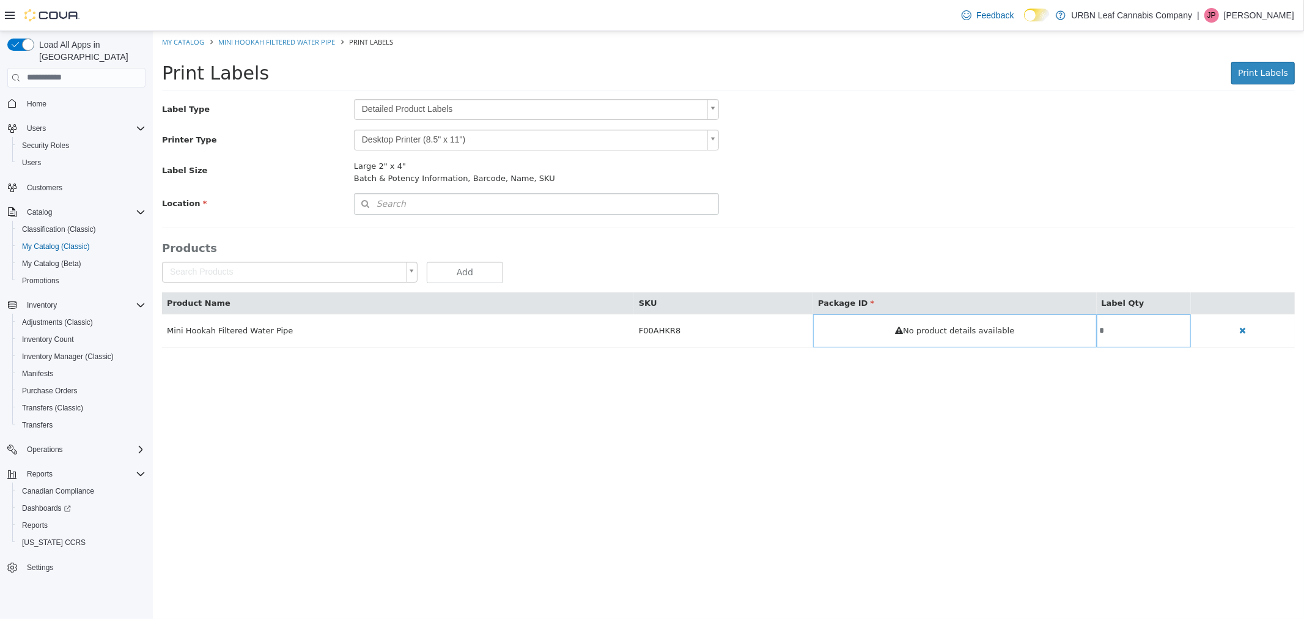
click at [396, 105] on body "Saving Bulk Changes... × My Catalog Mini Hookah Filtered Water Pipe Print Label…" at bounding box center [728, 195] width 1152 height 329
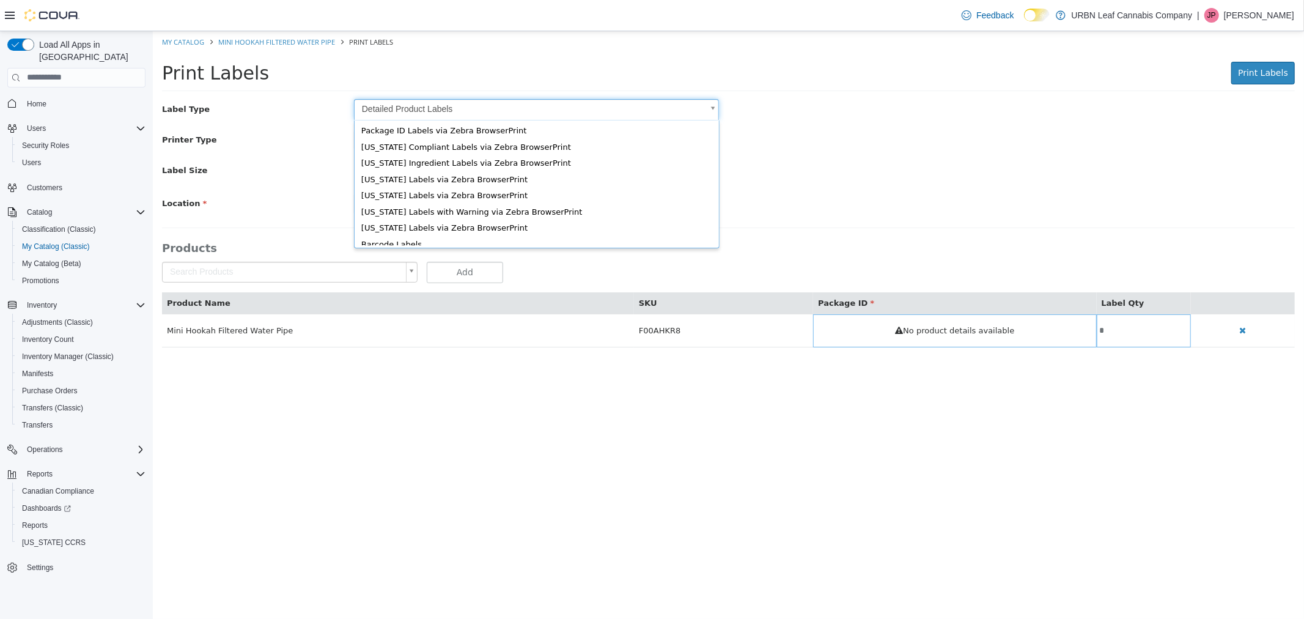
scroll to position [16, 0]
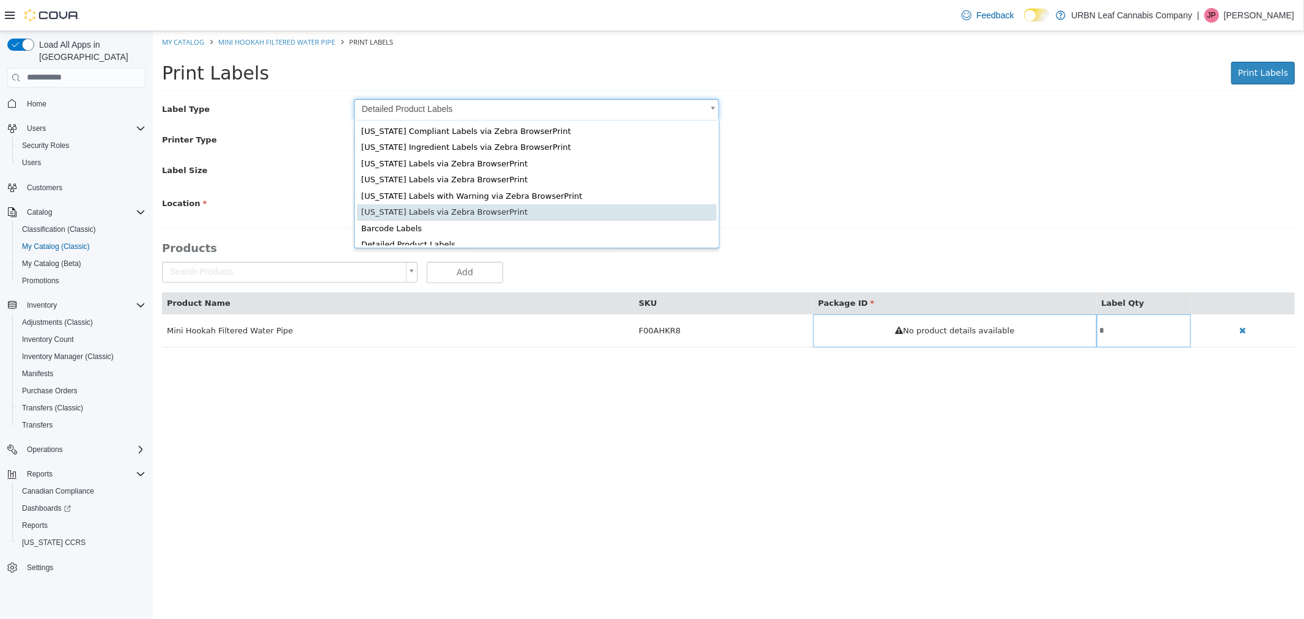
type input "*"
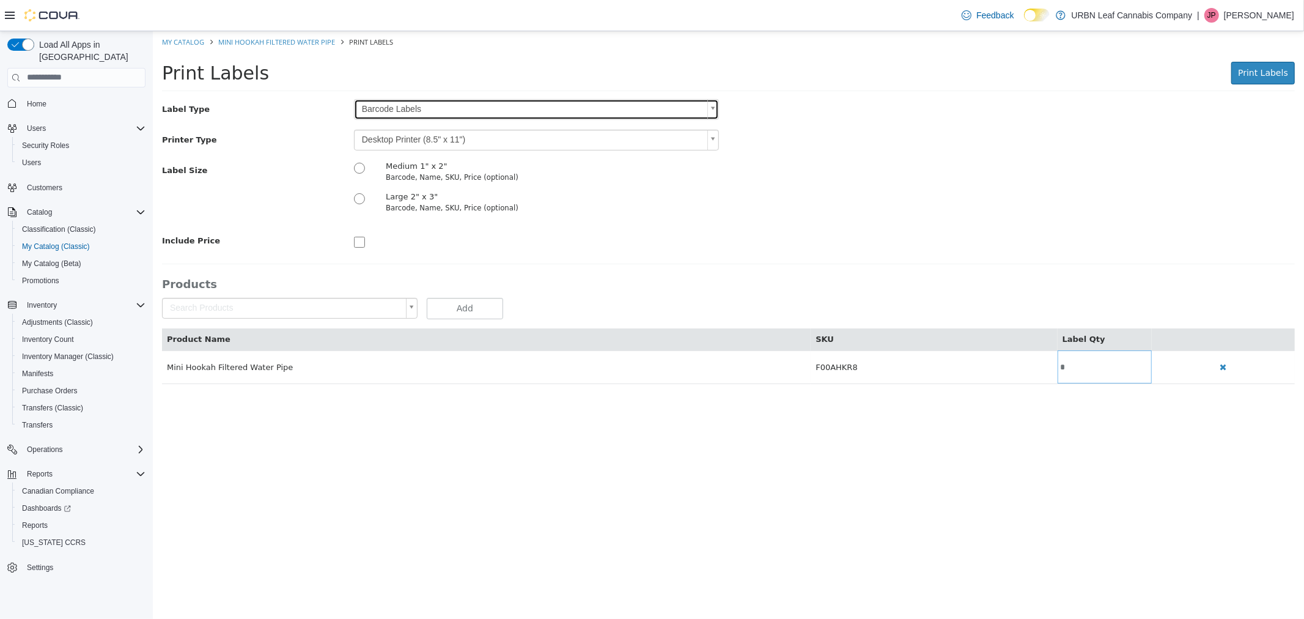
scroll to position [0, 0]
click at [619, 145] on body "Saving Bulk Changes... × My Catalog Mini Hookah Filtered Water Pipe Print Label…" at bounding box center [728, 214] width 1152 height 366
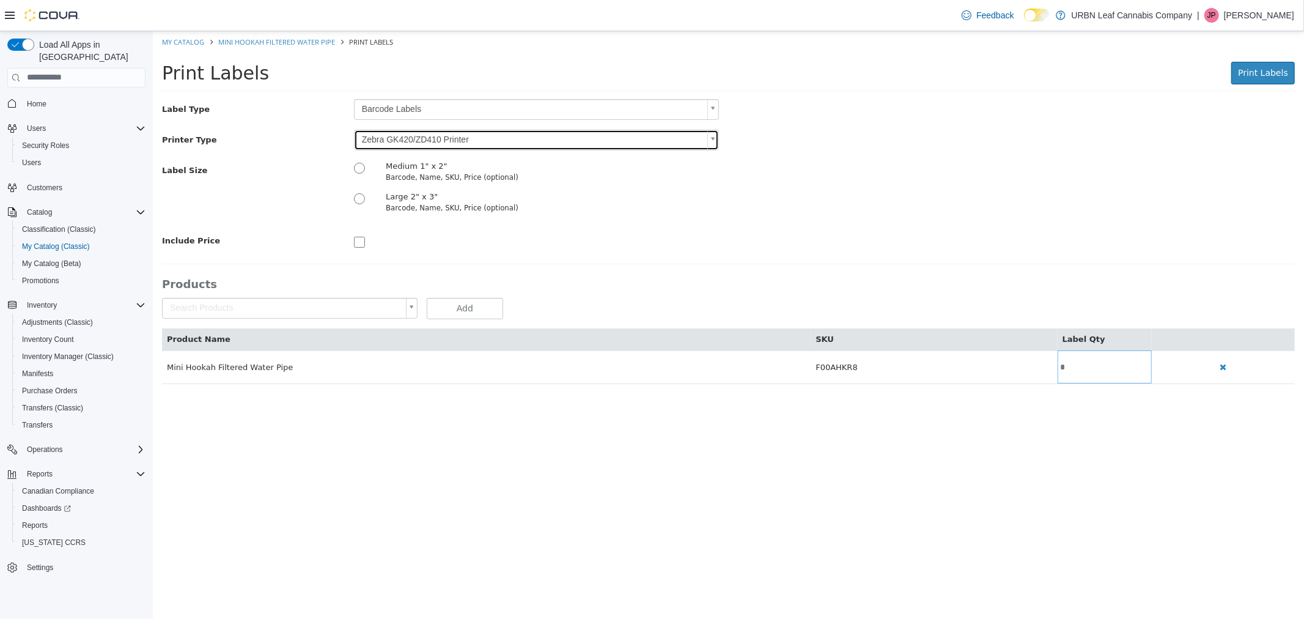
type input "*"
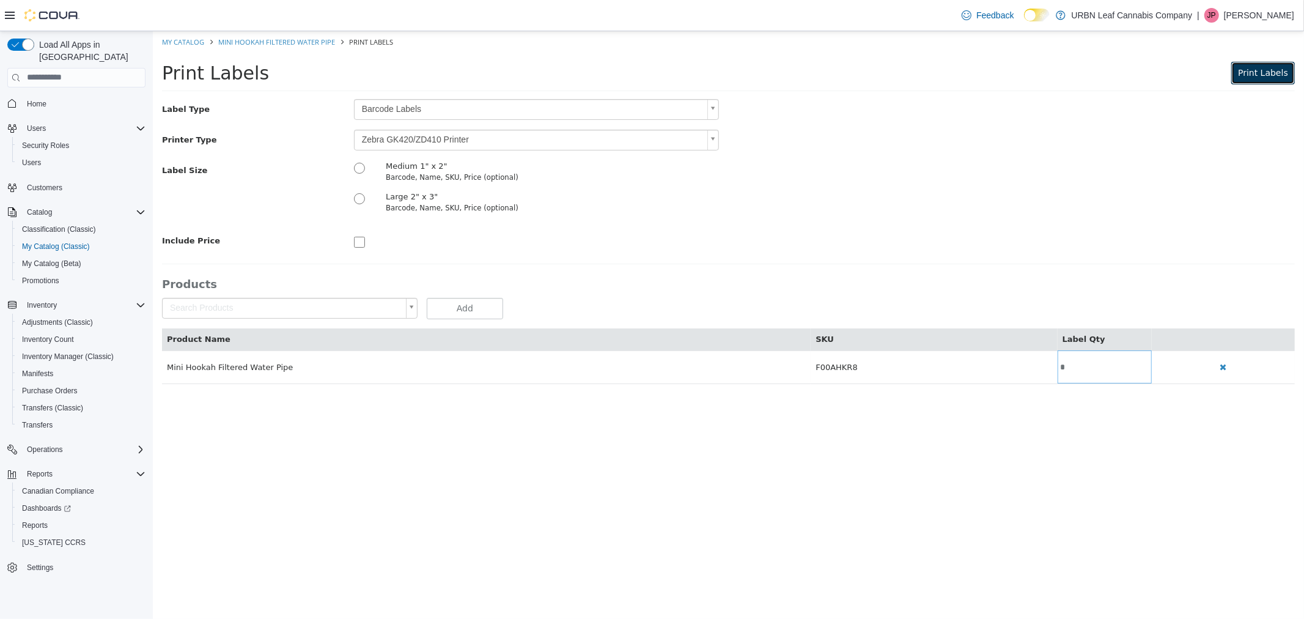
click at [1279, 67] on span "Print Labels" at bounding box center [1263, 72] width 50 height 10
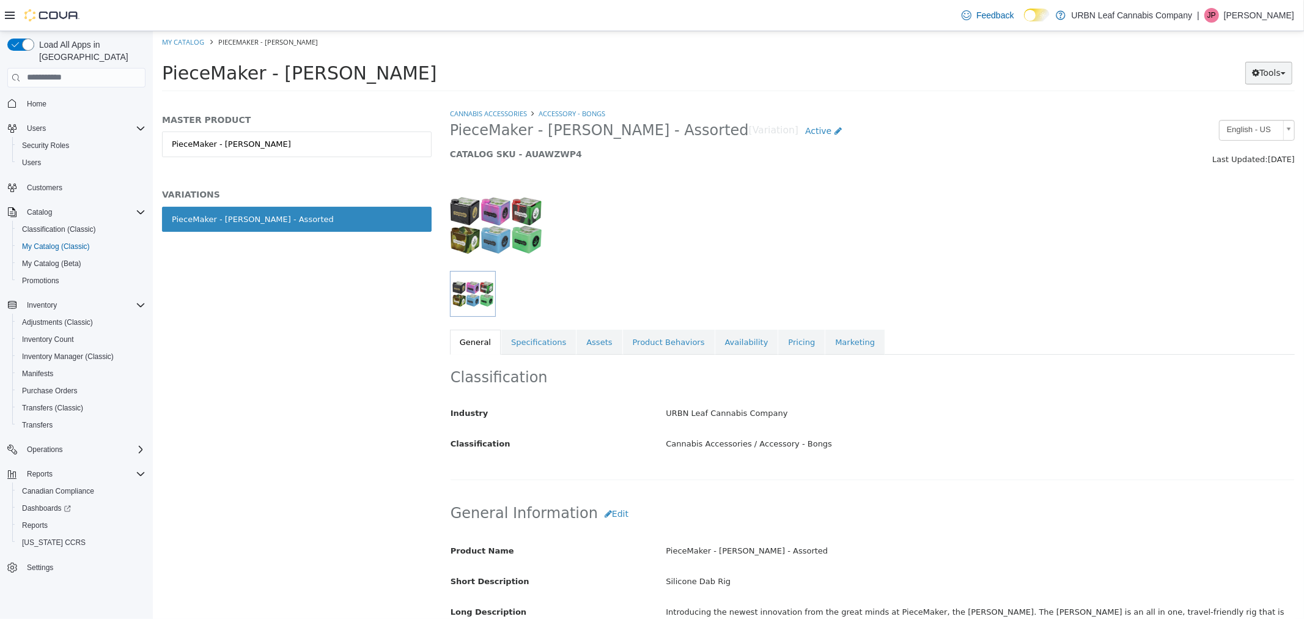
click at [1286, 80] on button "Tools" at bounding box center [1268, 72] width 47 height 23
click at [1253, 117] on link "Print Labels" at bounding box center [1243, 113] width 97 height 17
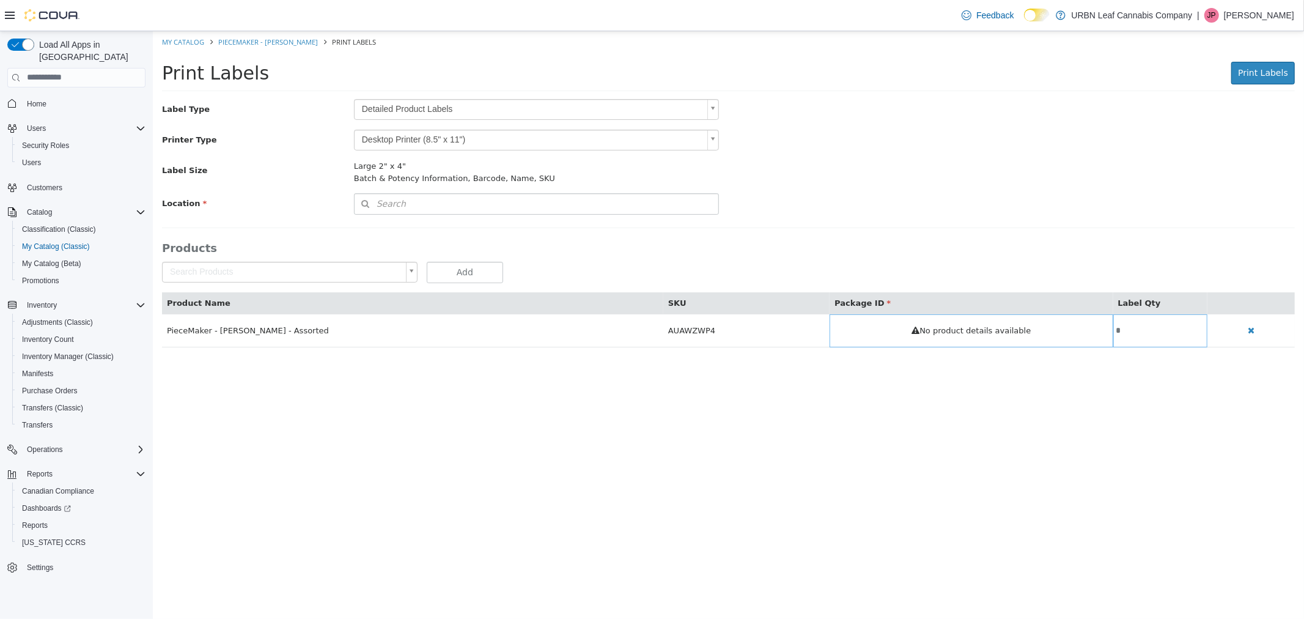
click at [391, 105] on body "Saving Bulk Changes... × My Catalog PieceMaker - Kube Print Labels Print Labels…" at bounding box center [728, 195] width 1152 height 329
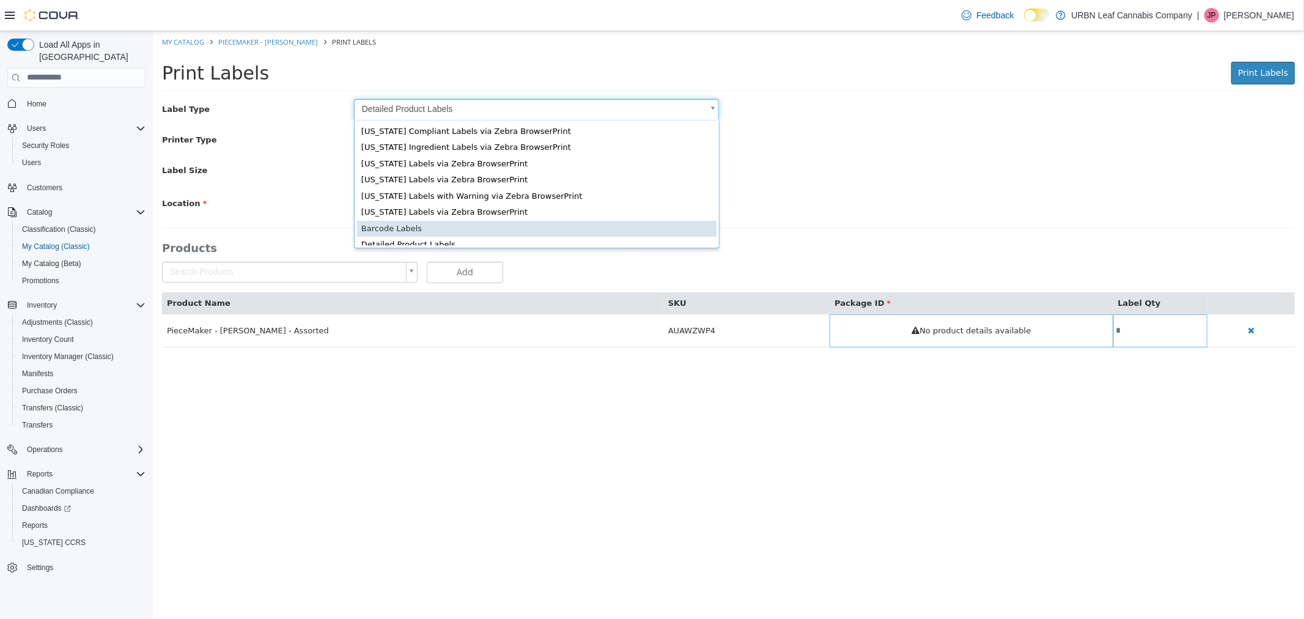
scroll to position [18, 0]
type input "*"
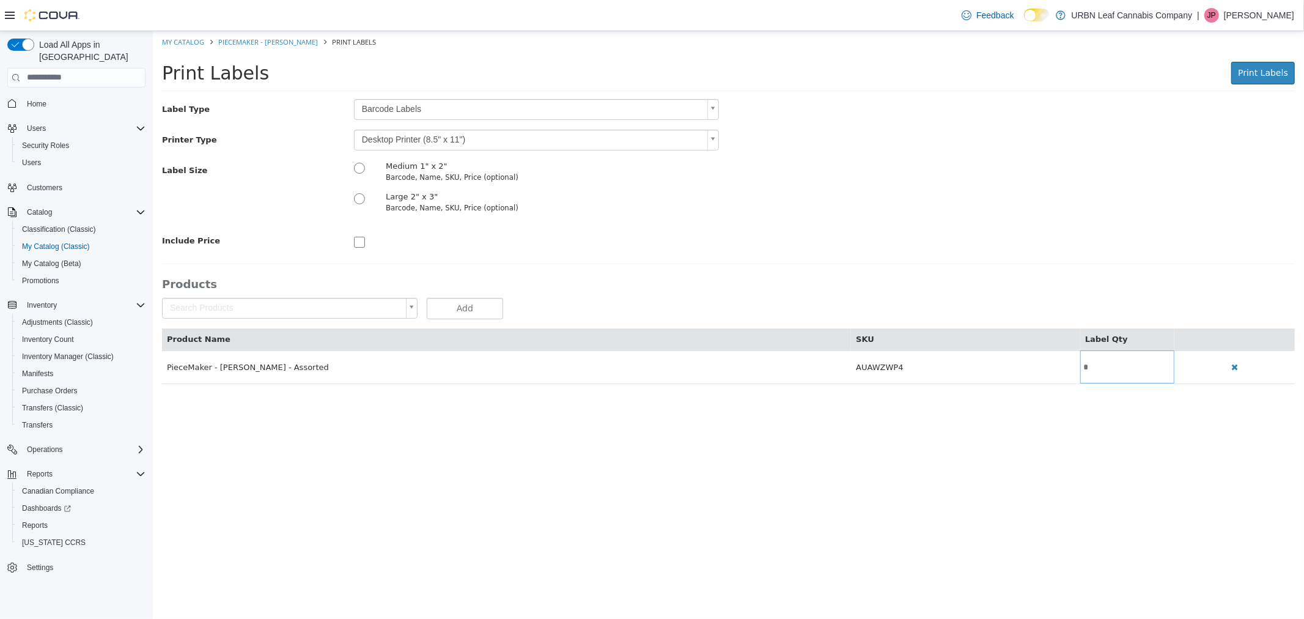
drag, startPoint x: 854, startPoint y: 179, endPoint x: 823, endPoint y: 178, distance: 31.2
click at [854, 179] on div "Label Size Medium 1" x 2" Barcode, Name, SKU, Price (optional) Large 2" x 3" Ba…" at bounding box center [728, 190] width 1152 height 61
click at [610, 139] on body "Saving Bulk Changes... × My Catalog PieceMaker - Kube Print Labels Print Labels…" at bounding box center [728, 214] width 1152 height 366
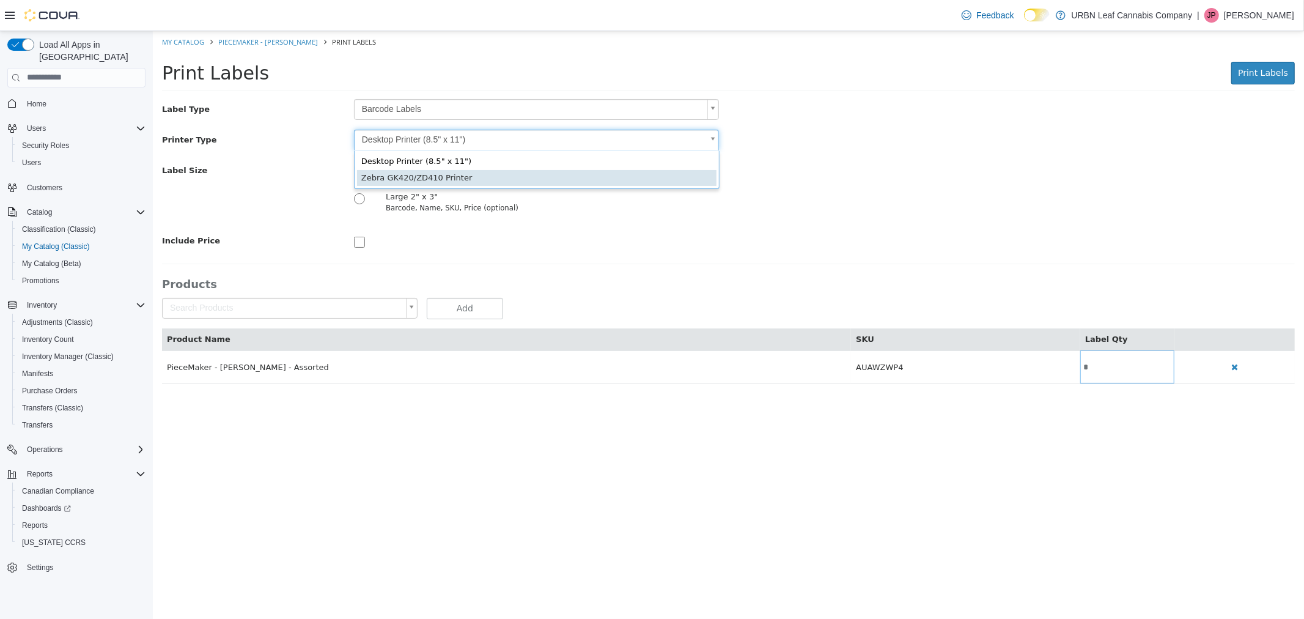
type input "*"
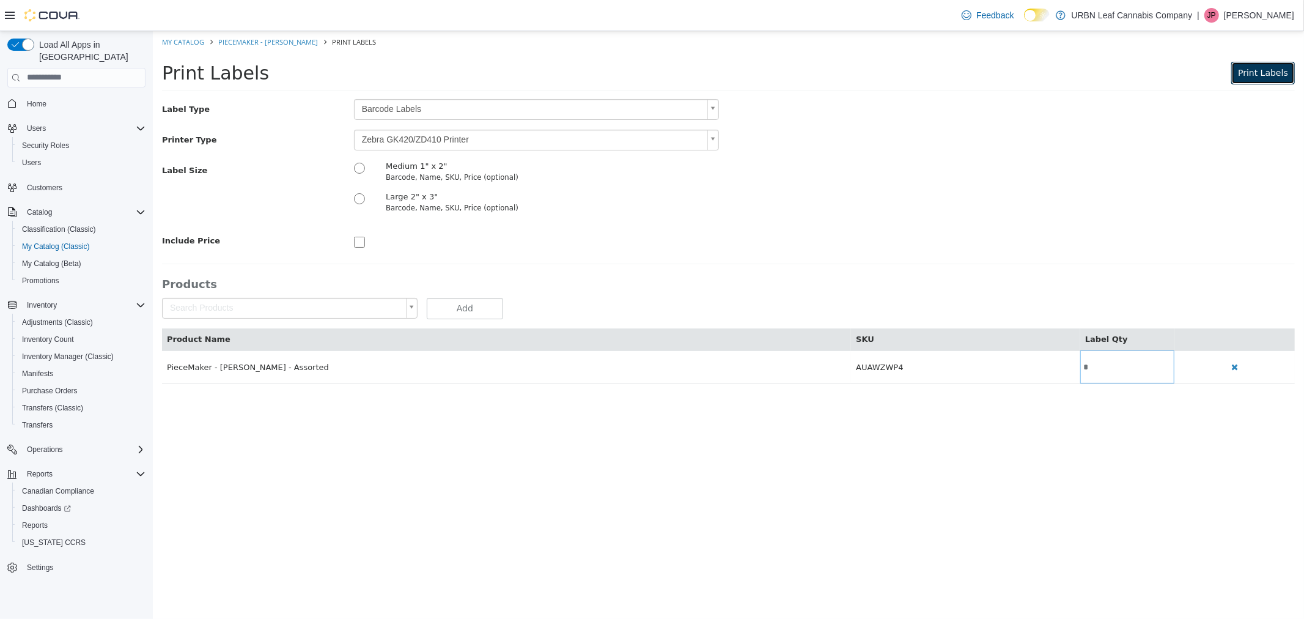
click at [1251, 81] on button "Print Labels" at bounding box center [1263, 72] width 64 height 23
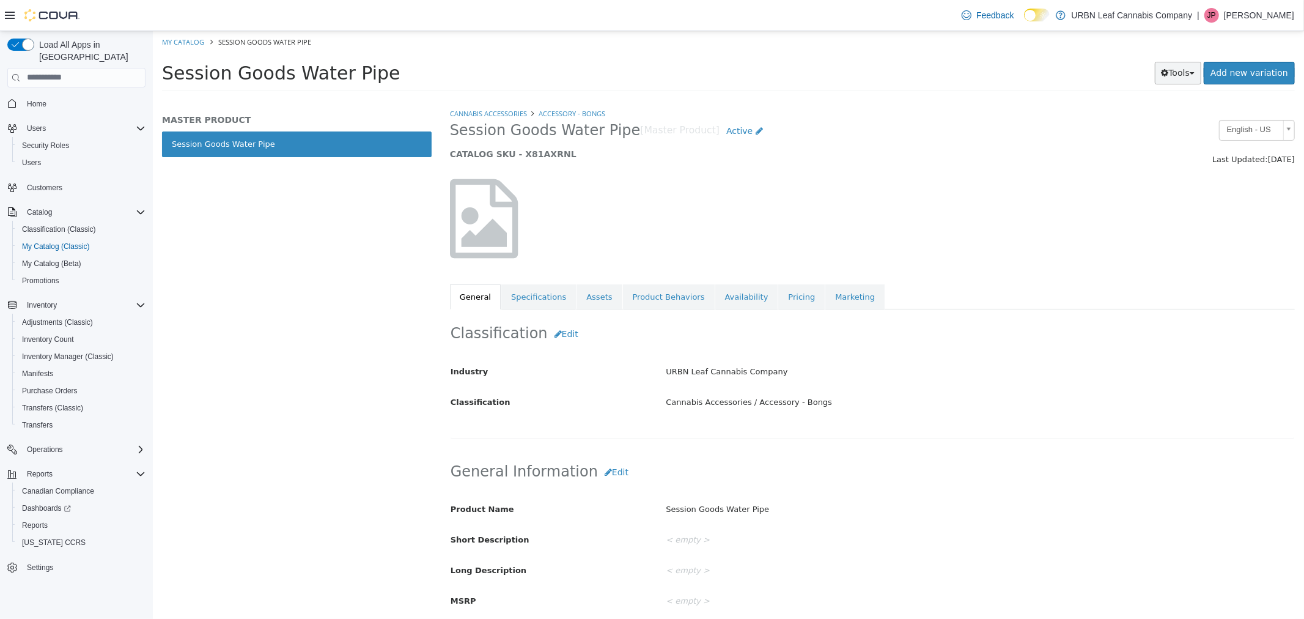
click at [1188, 71] on button "Tools" at bounding box center [1178, 72] width 47 height 23
click at [1165, 119] on link "Print Labels" at bounding box center [1152, 113] width 97 height 17
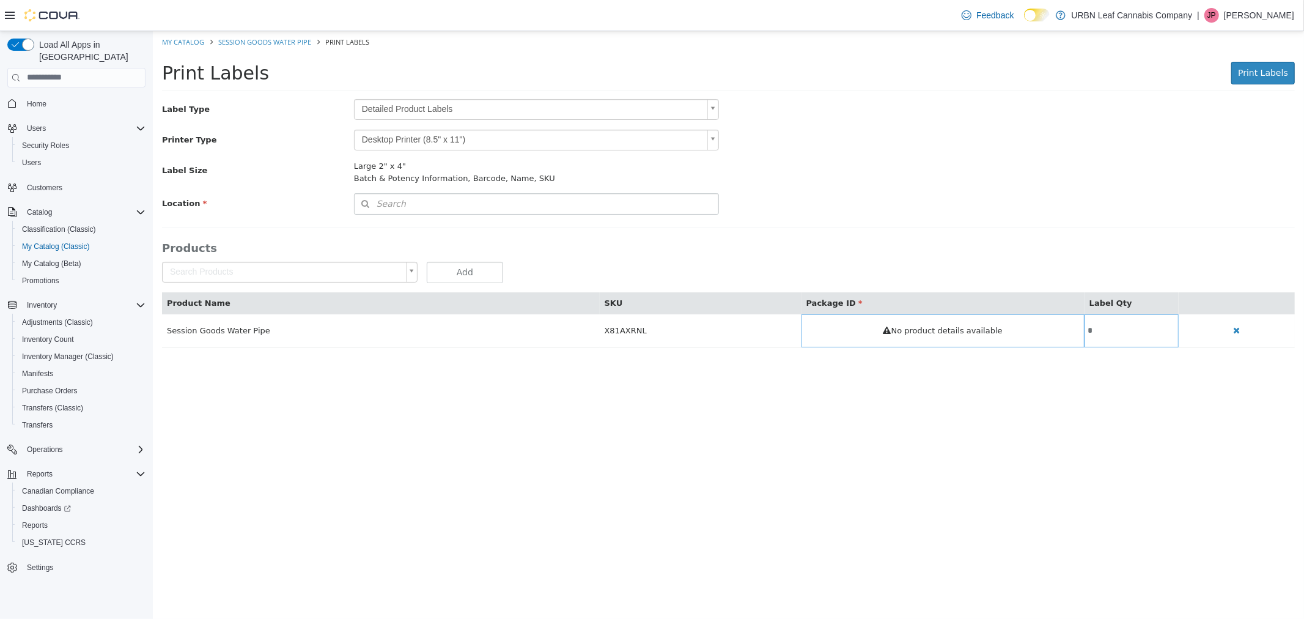
click at [421, 106] on body "Saving Bulk Changes... × My Catalog Session Goods Water Pipe Print Labels Print…" at bounding box center [728, 195] width 1152 height 329
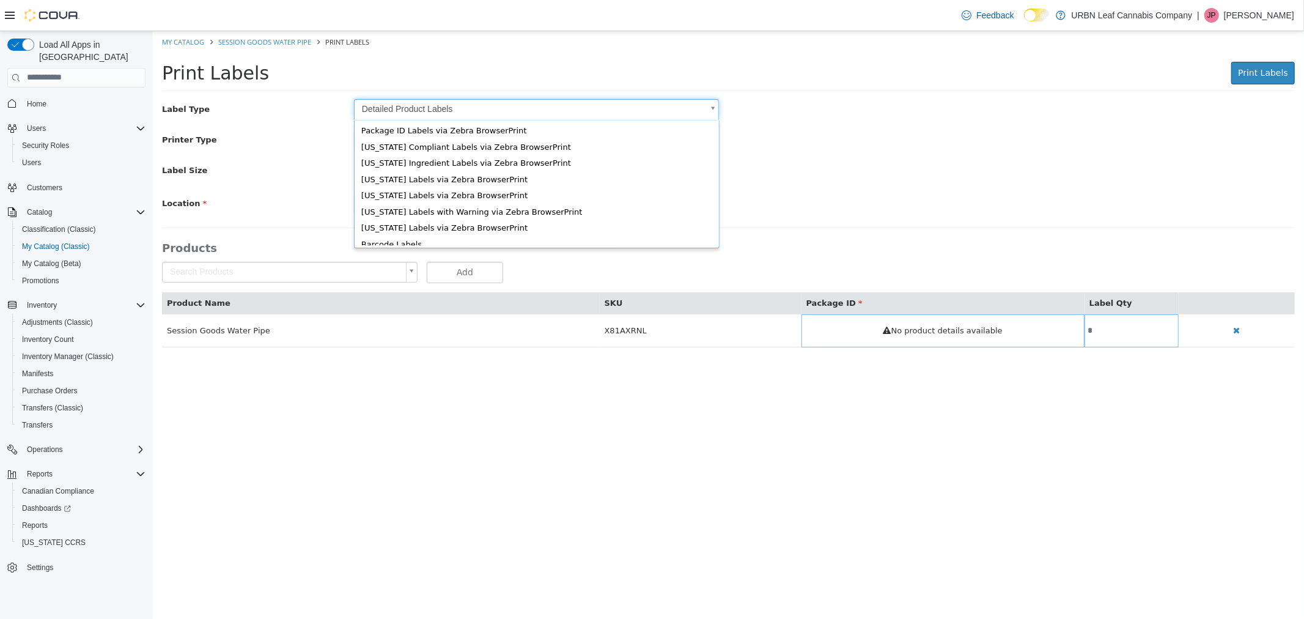
scroll to position [16, 0]
type input "*"
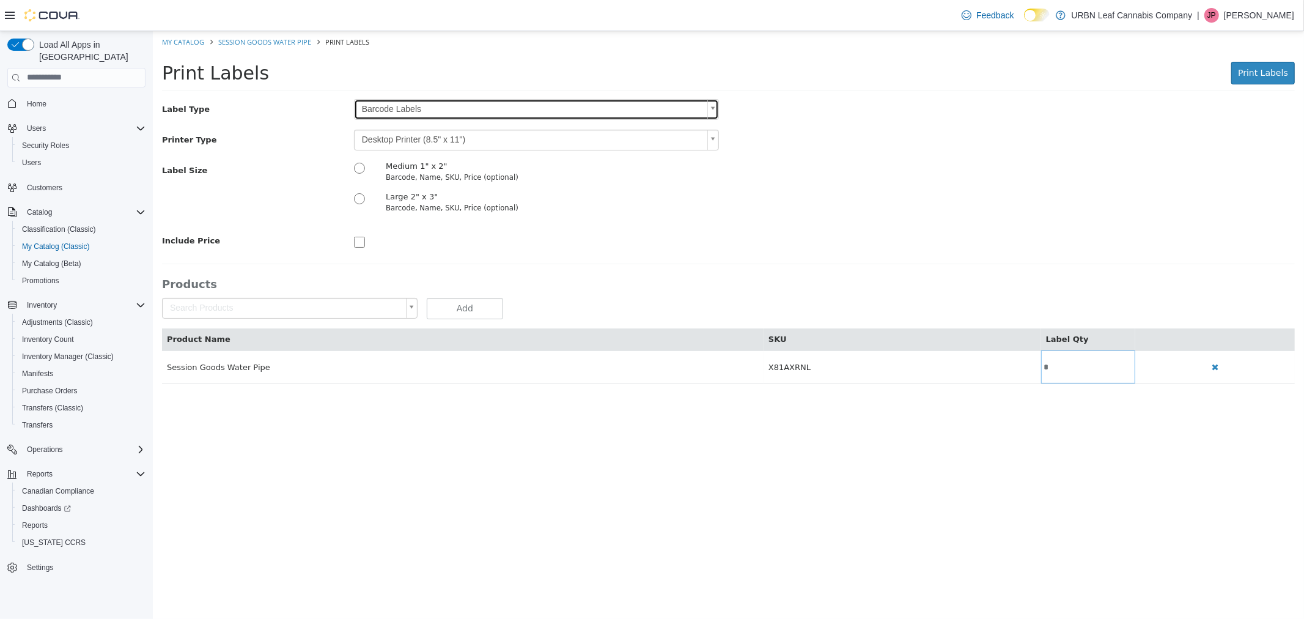
scroll to position [0, 0]
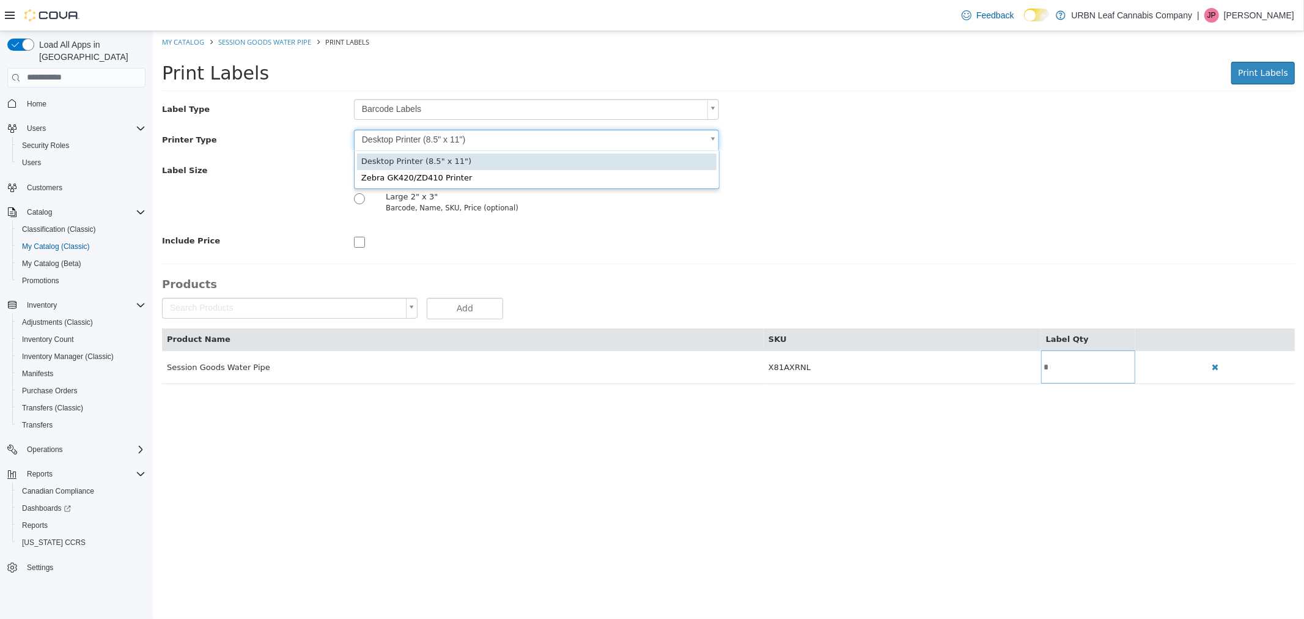
click at [397, 140] on body "Saving Bulk Changes... × My Catalog Session Goods Water Pipe Print Labels Print…" at bounding box center [728, 214] width 1152 height 366
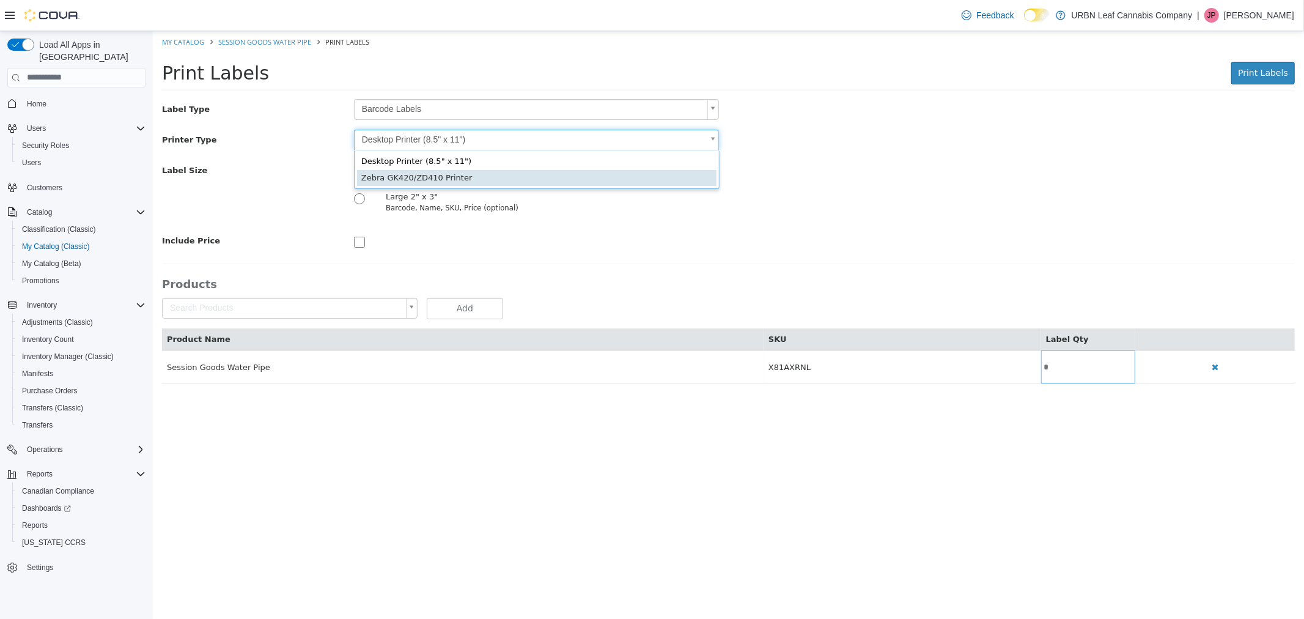
type input "*"
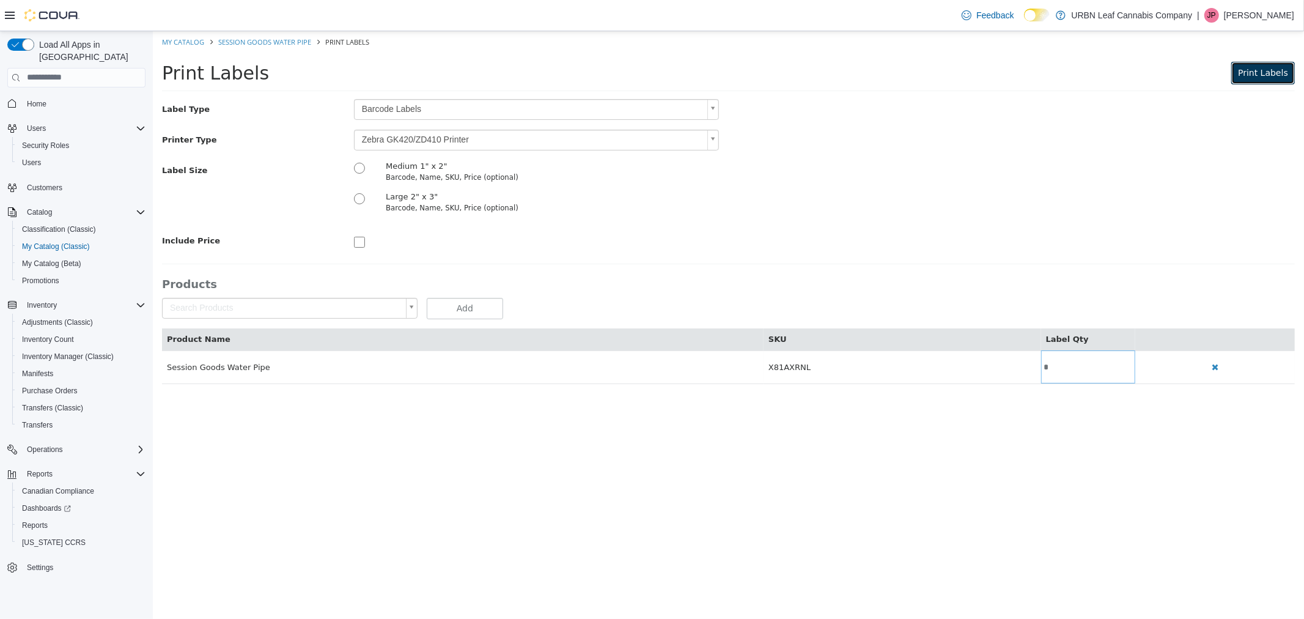
click at [1269, 72] on span "Print Labels" at bounding box center [1263, 72] width 50 height 10
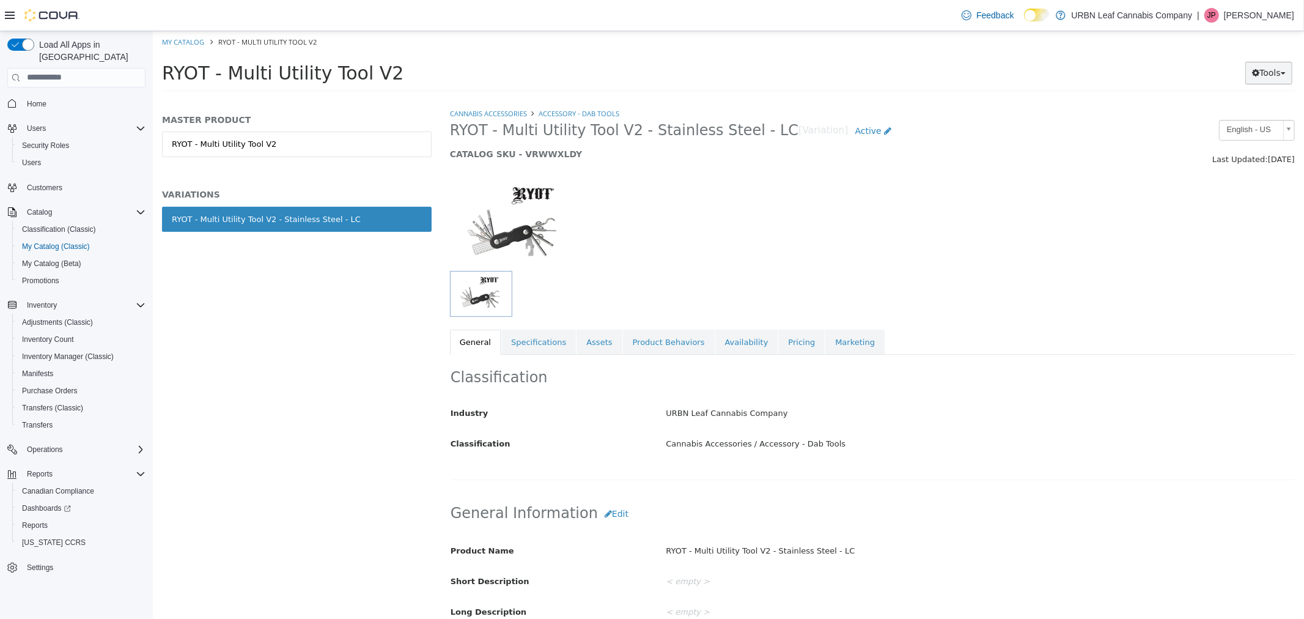
click at [1263, 73] on button "Tools" at bounding box center [1268, 72] width 47 height 23
click at [1249, 115] on link "Print Labels" at bounding box center [1243, 113] width 97 height 17
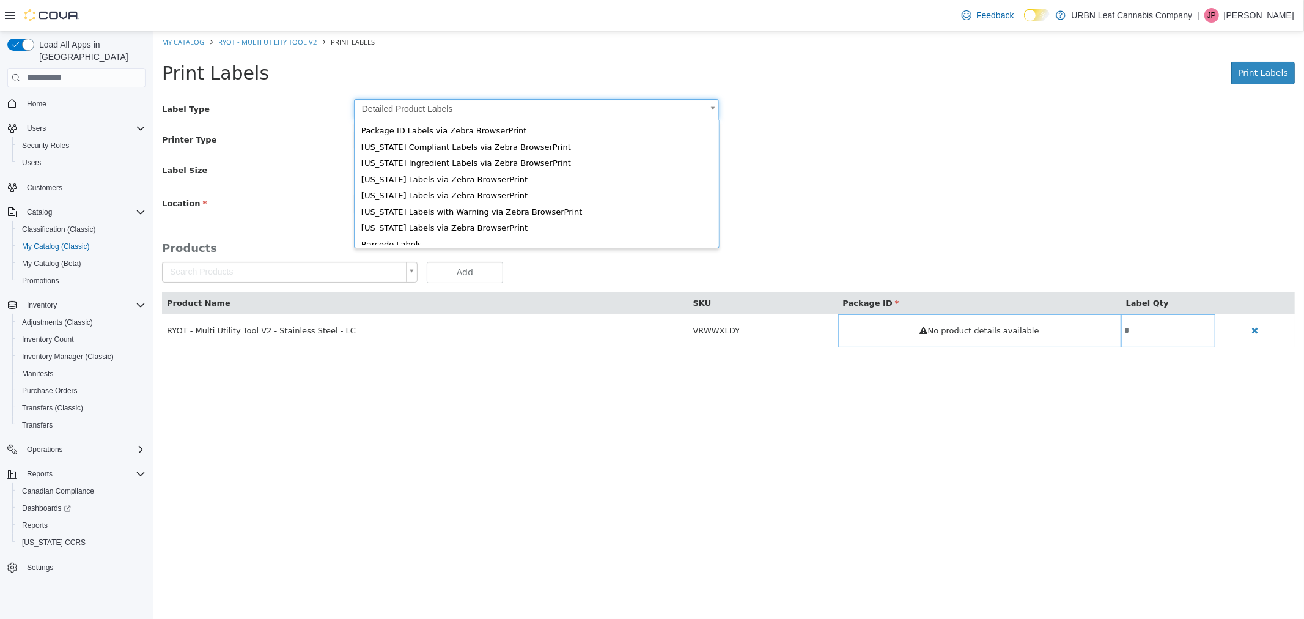
click at [404, 110] on body "Saving Bulk Changes... × My Catalog RYOT - Multi Utility Tool V2 Print Labels P…" at bounding box center [728, 195] width 1152 height 329
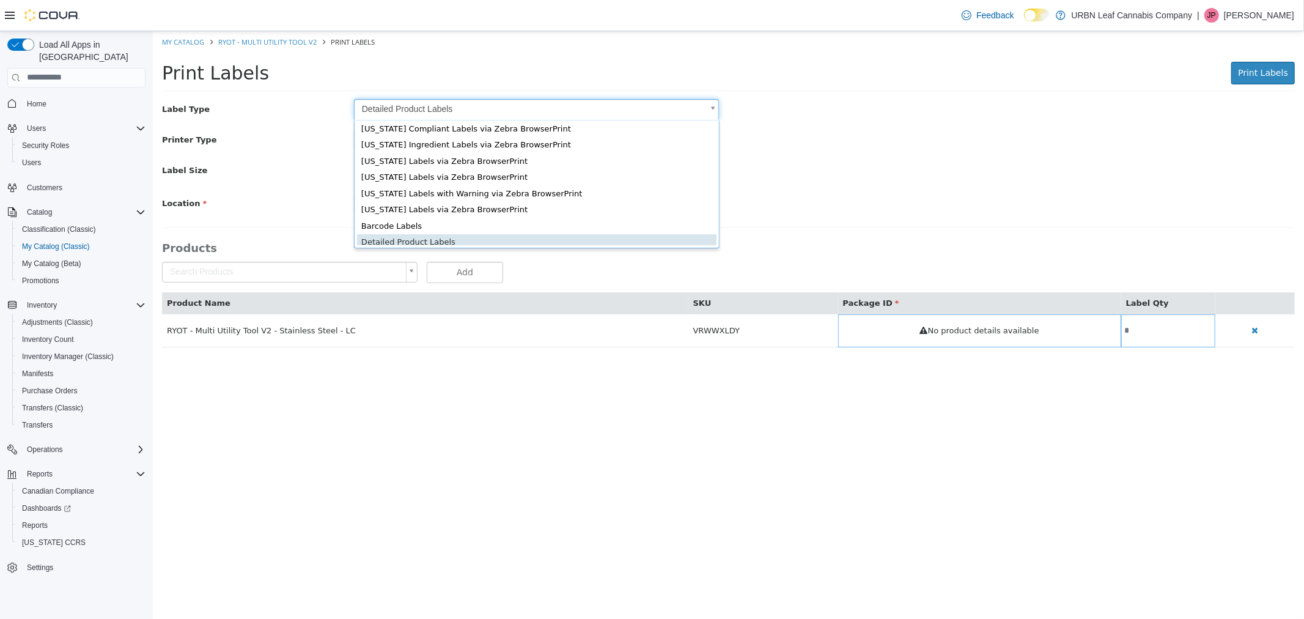
scroll to position [16, 0]
type input "*"
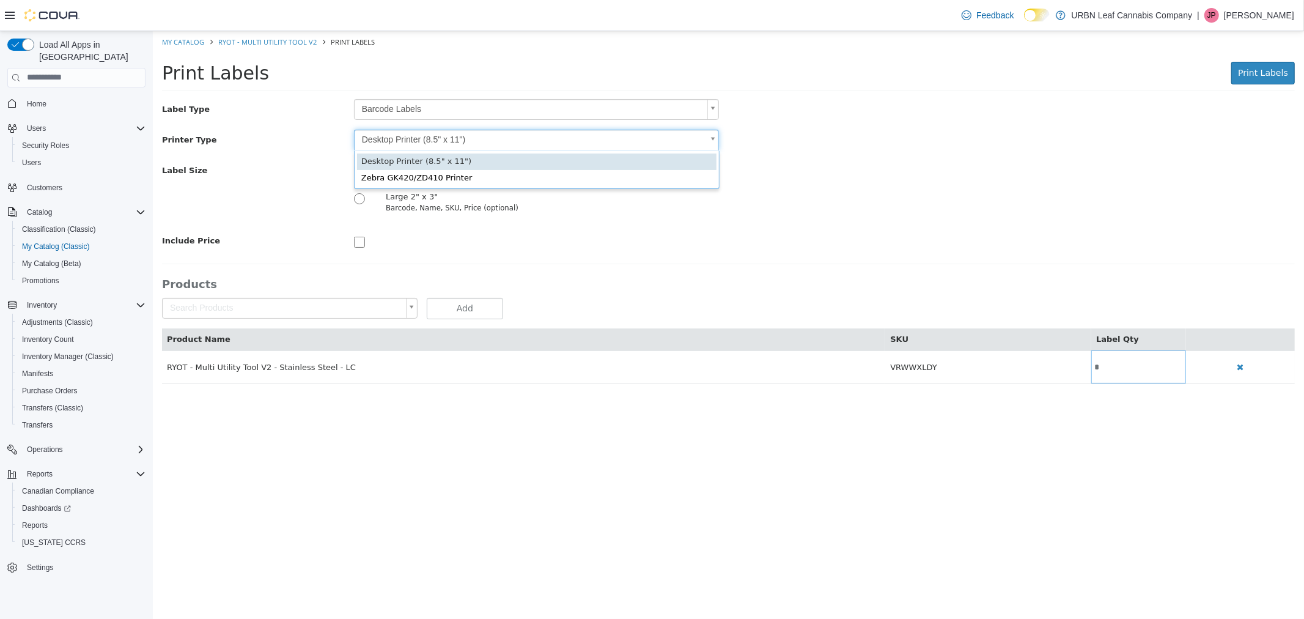
click at [410, 140] on body "Saving Bulk Changes... × My Catalog RYOT - Multi Utility Tool V2 Print Labels P…" at bounding box center [728, 214] width 1152 height 366
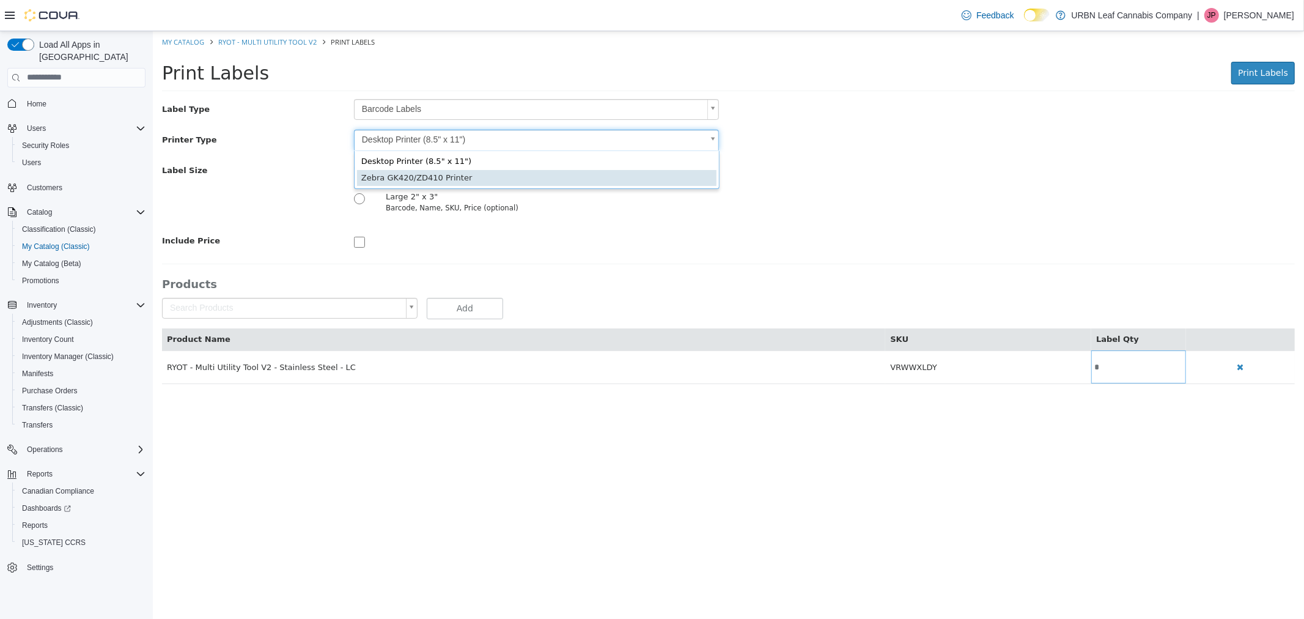
type input "*"
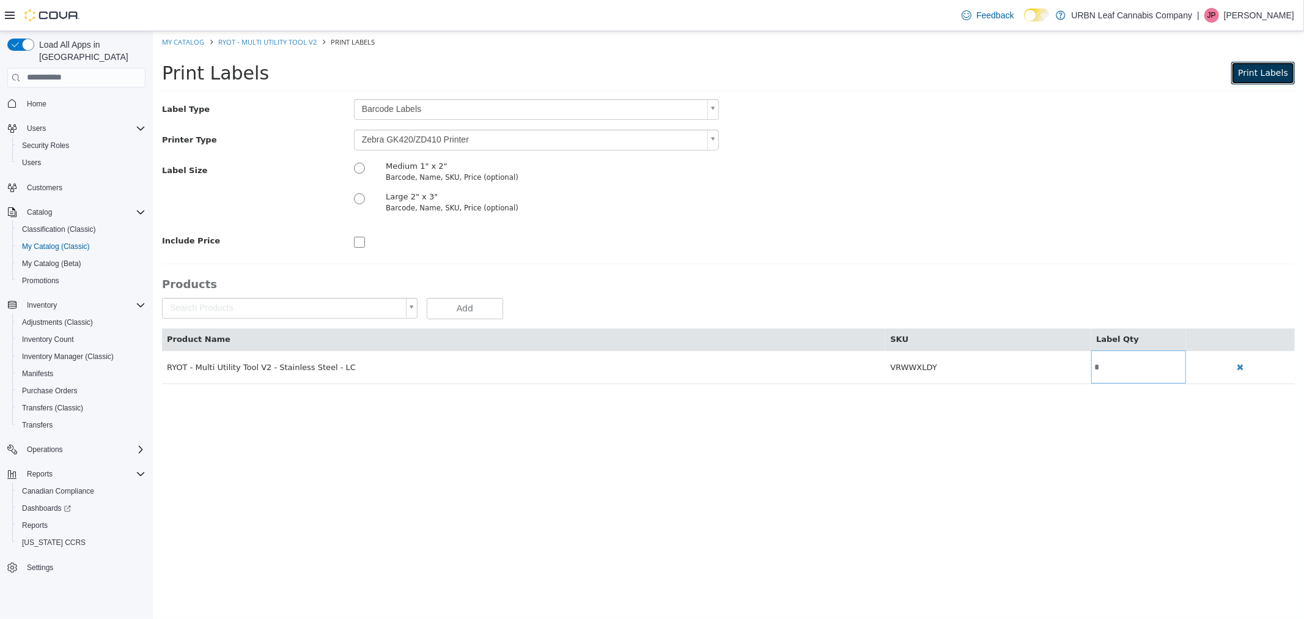
click at [1266, 72] on span "Print Labels" at bounding box center [1263, 72] width 50 height 10
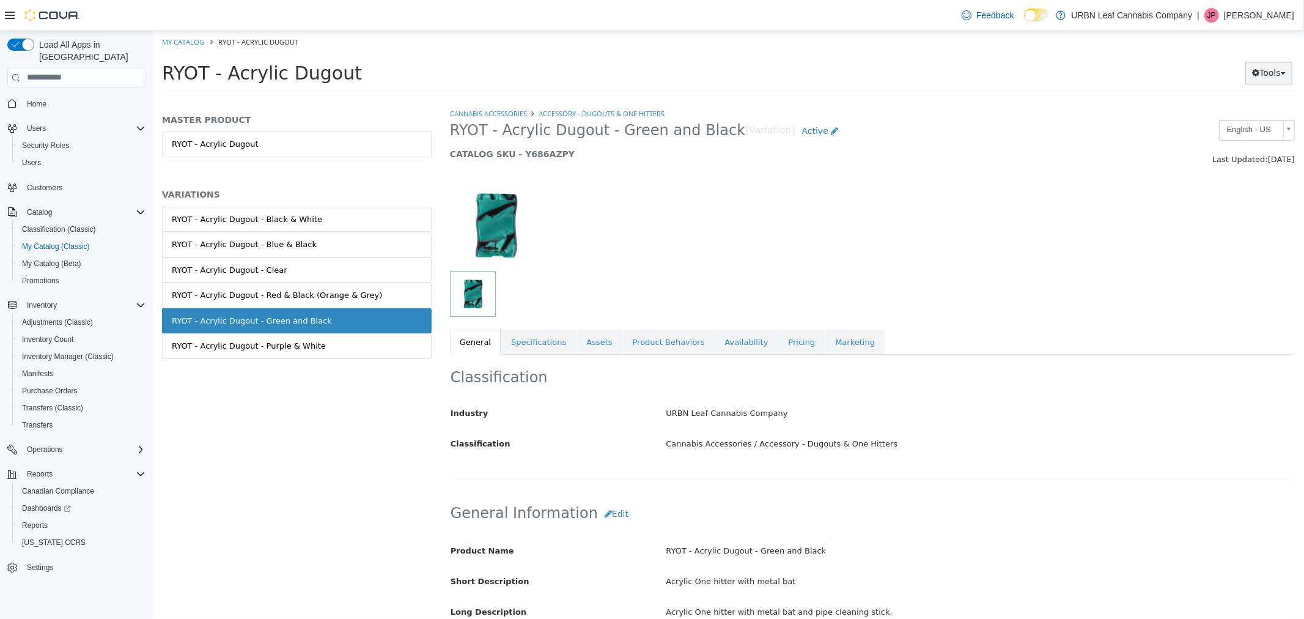
click at [1254, 76] on icon "button" at bounding box center [1255, 72] width 7 height 9
drag, startPoint x: 1251, startPoint y: 110, endPoint x: 1240, endPoint y: 117, distance: 13.4
click at [1251, 110] on link "Print Labels" at bounding box center [1243, 113] width 97 height 17
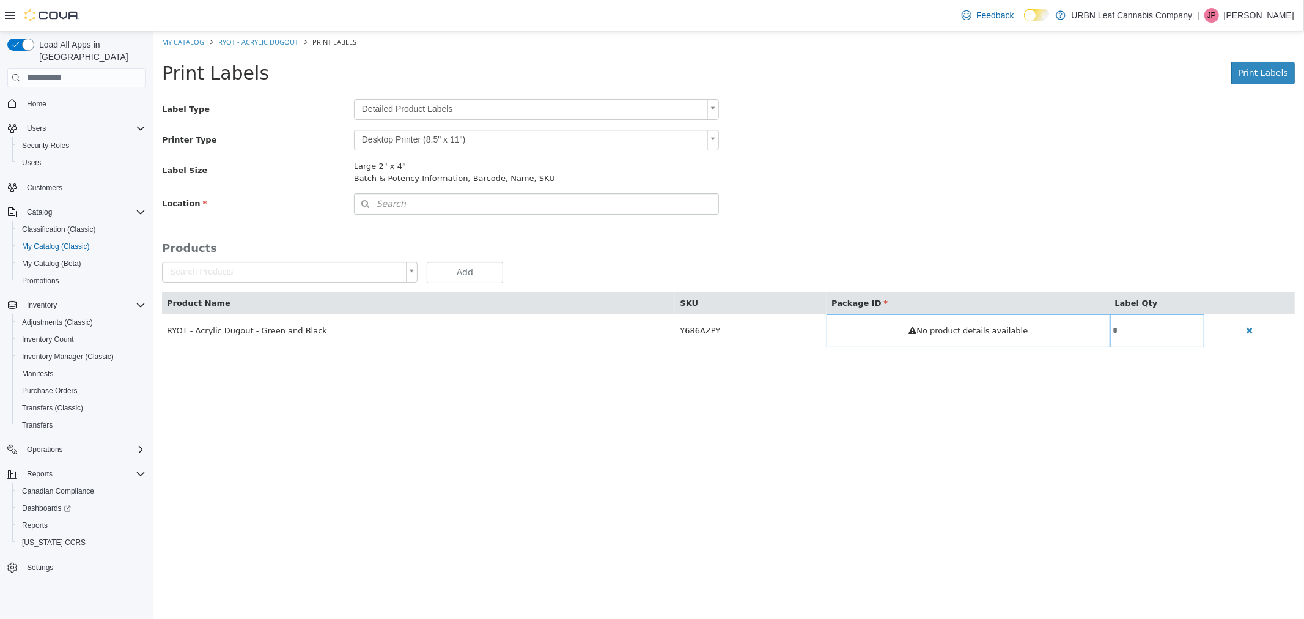
click at [391, 98] on div "Print Labels Print Labels Preparing Labels" at bounding box center [728, 76] width 1152 height 46
click at [388, 109] on body "Saving Bulk Changes... × My Catalog RYOT - Acrylic Dugout Print Labels Print La…" at bounding box center [728, 195] width 1152 height 329
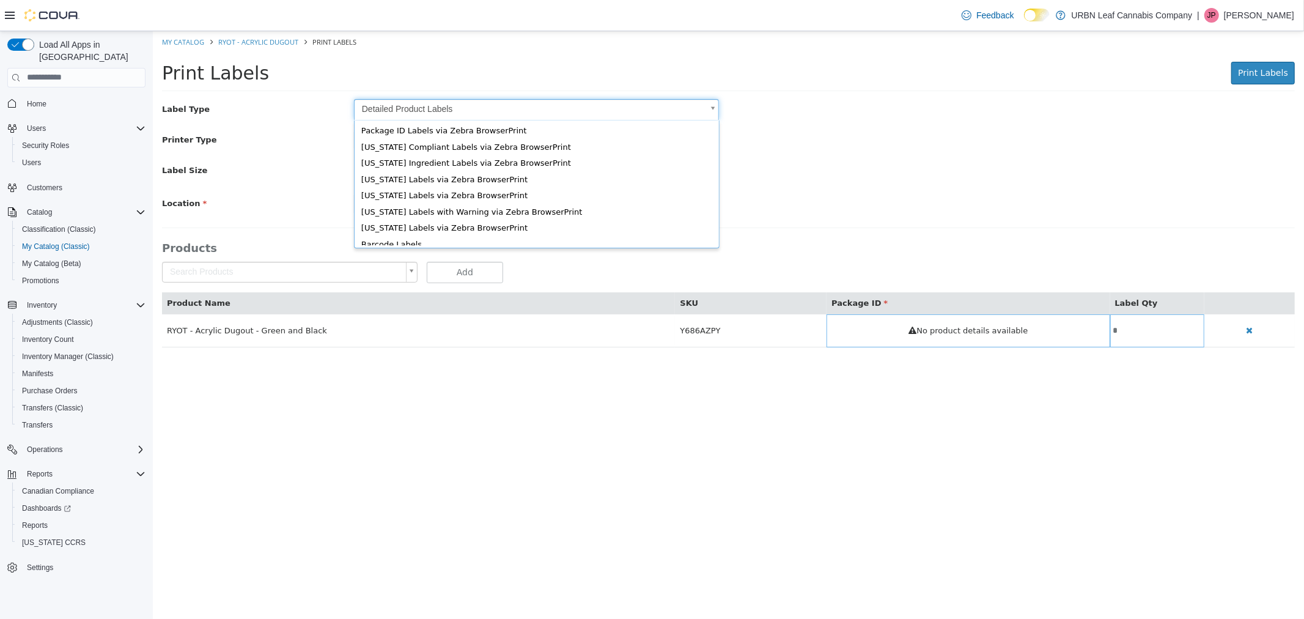
scroll to position [16, 0]
type input "*"
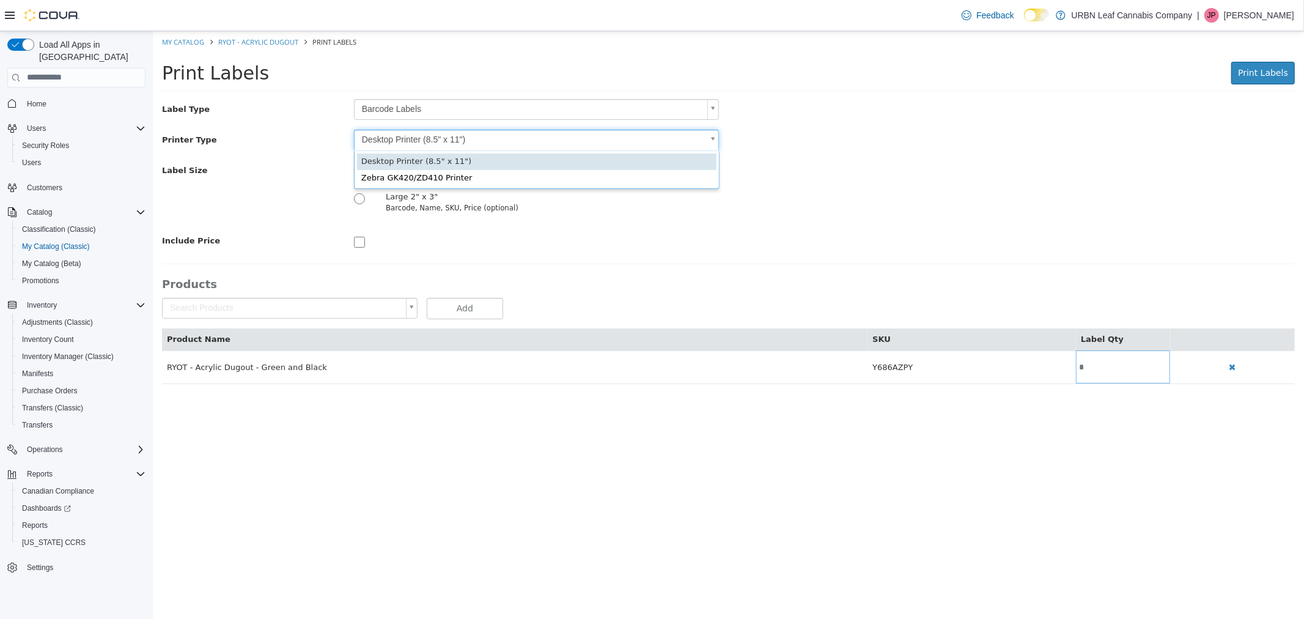
click at [415, 138] on body "Saving Bulk Changes... × My Catalog RYOT - Acrylic Dugout Print Labels Print La…" at bounding box center [728, 214] width 1152 height 366
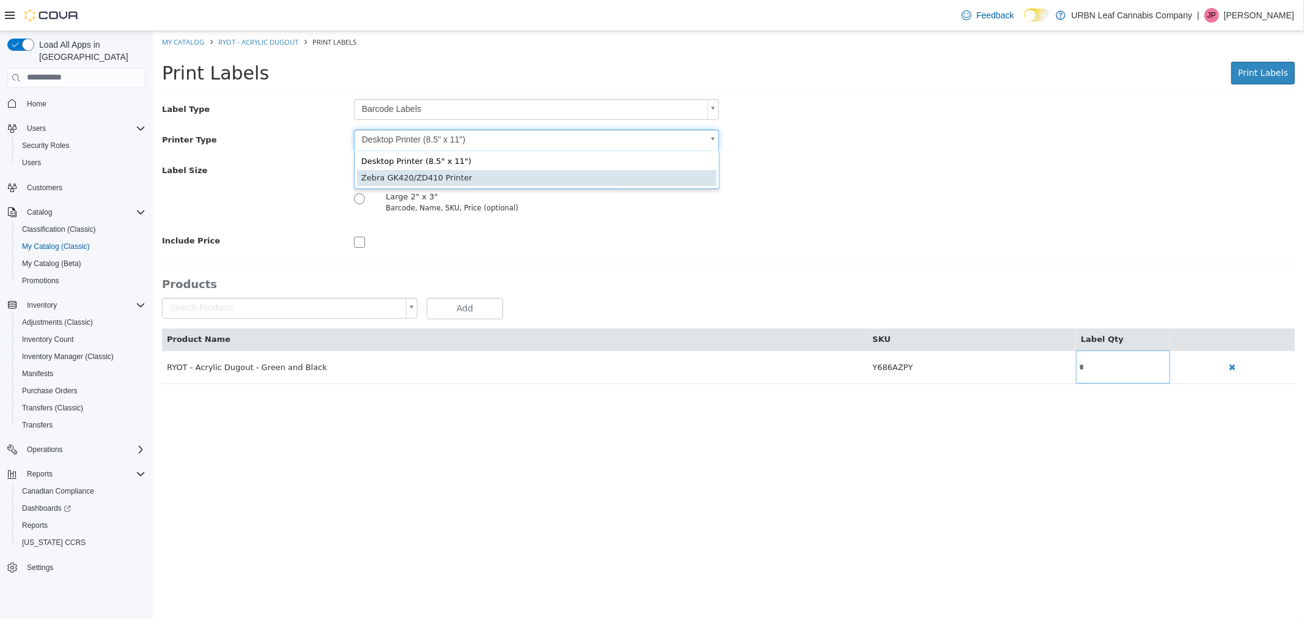
type input "*"
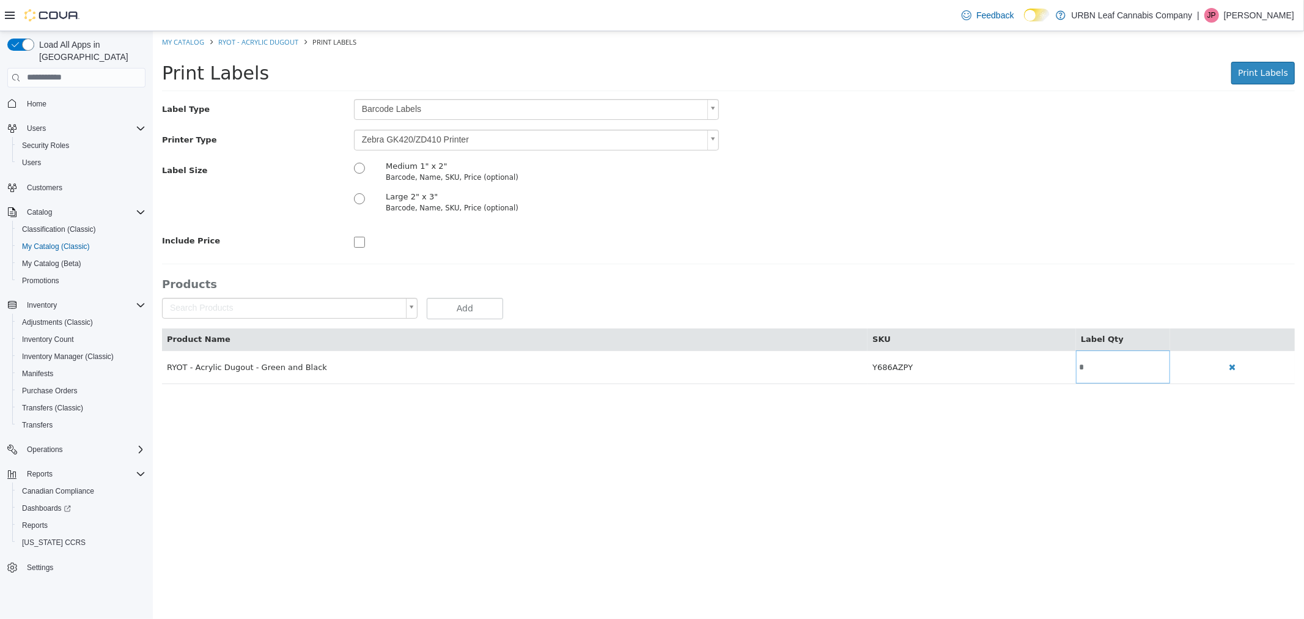
click at [742, 281] on h3 "Products" at bounding box center [727, 283] width 1133 height 14
click at [1268, 78] on button "Print Labels" at bounding box center [1263, 72] width 64 height 23
click at [983, 174] on div "Label Size Medium 1" x 2" Barcode, Name, SKU, Price (optional) Large 2" x 3" Ba…" at bounding box center [728, 190] width 1152 height 61
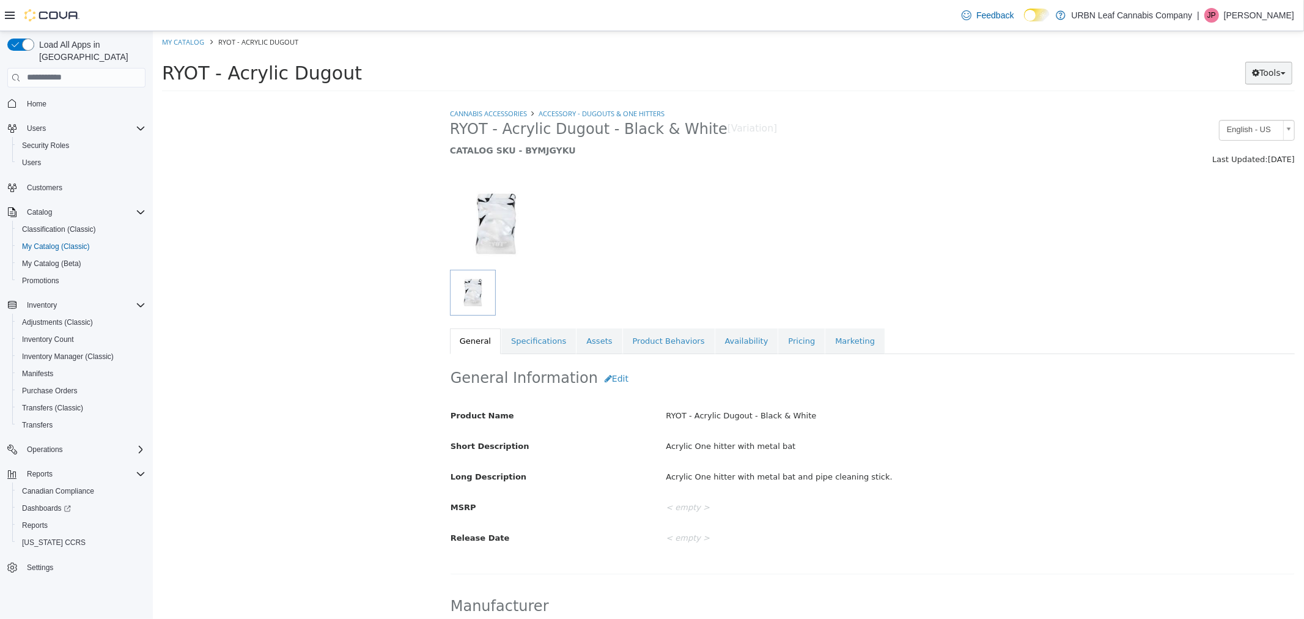
click at [1256, 82] on button "Tools" at bounding box center [1268, 72] width 47 height 23
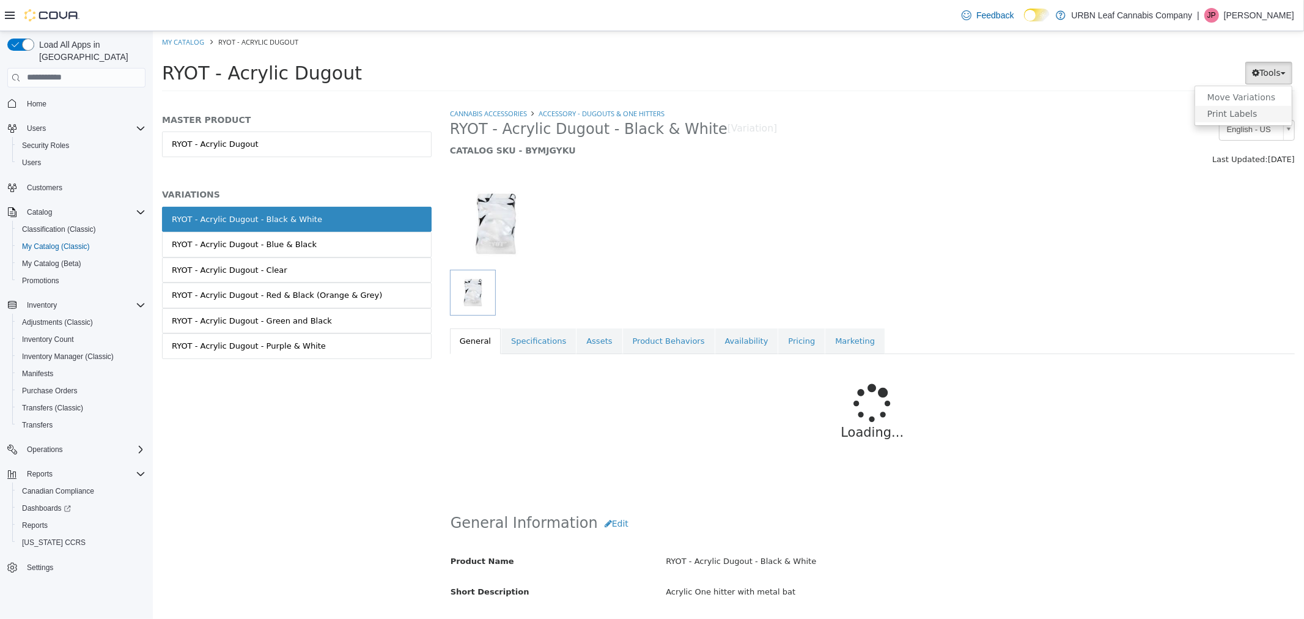
click at [1254, 112] on link "Print Labels" at bounding box center [1243, 113] width 97 height 17
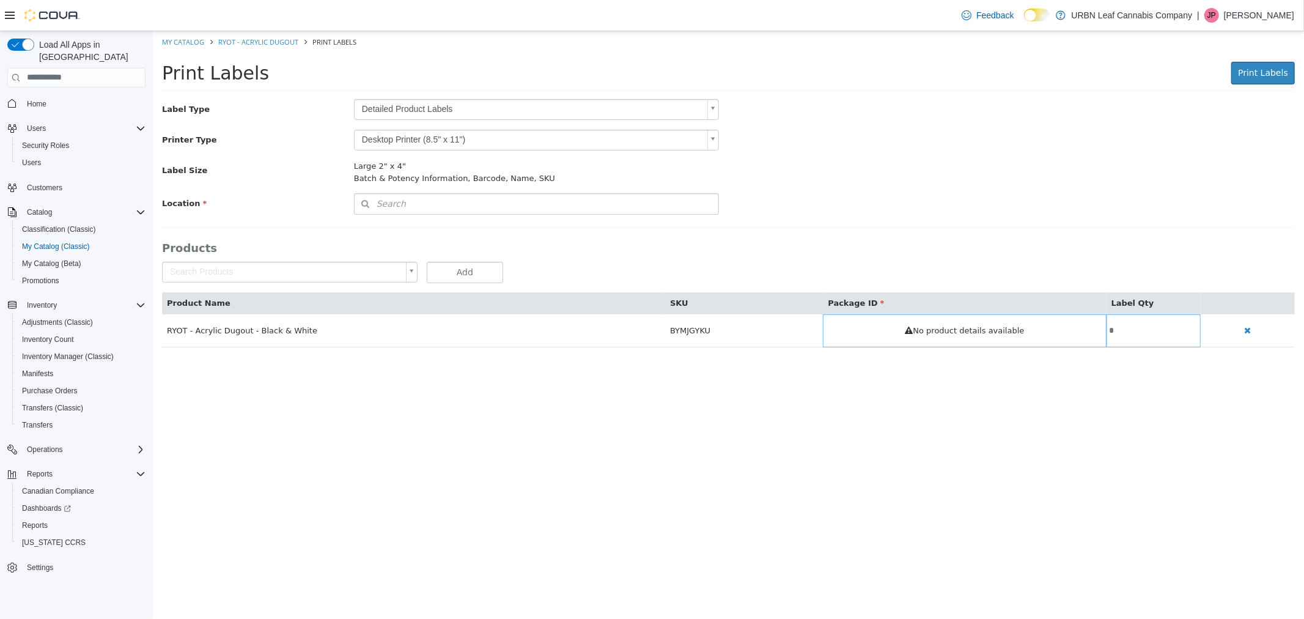
click at [434, 106] on body "Saving Bulk Changes... × My Catalog RYOT - Acrylic Dugout Print Labels Print La…" at bounding box center [728, 195] width 1152 height 329
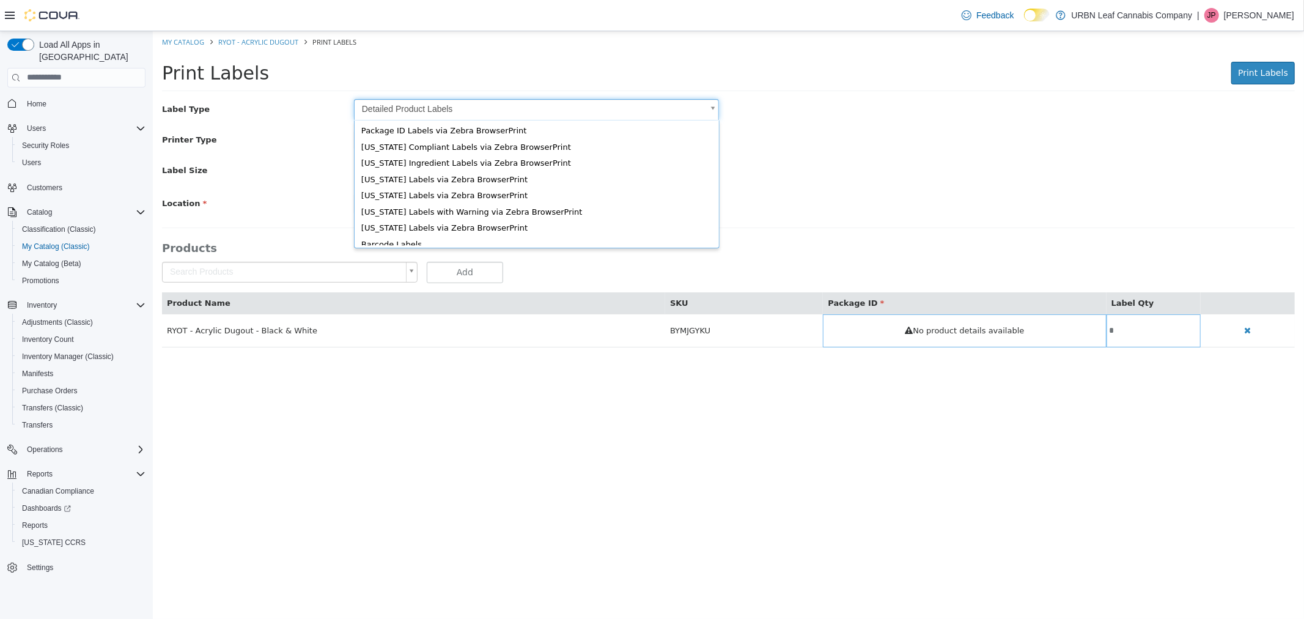
scroll to position [16, 0]
type input "*"
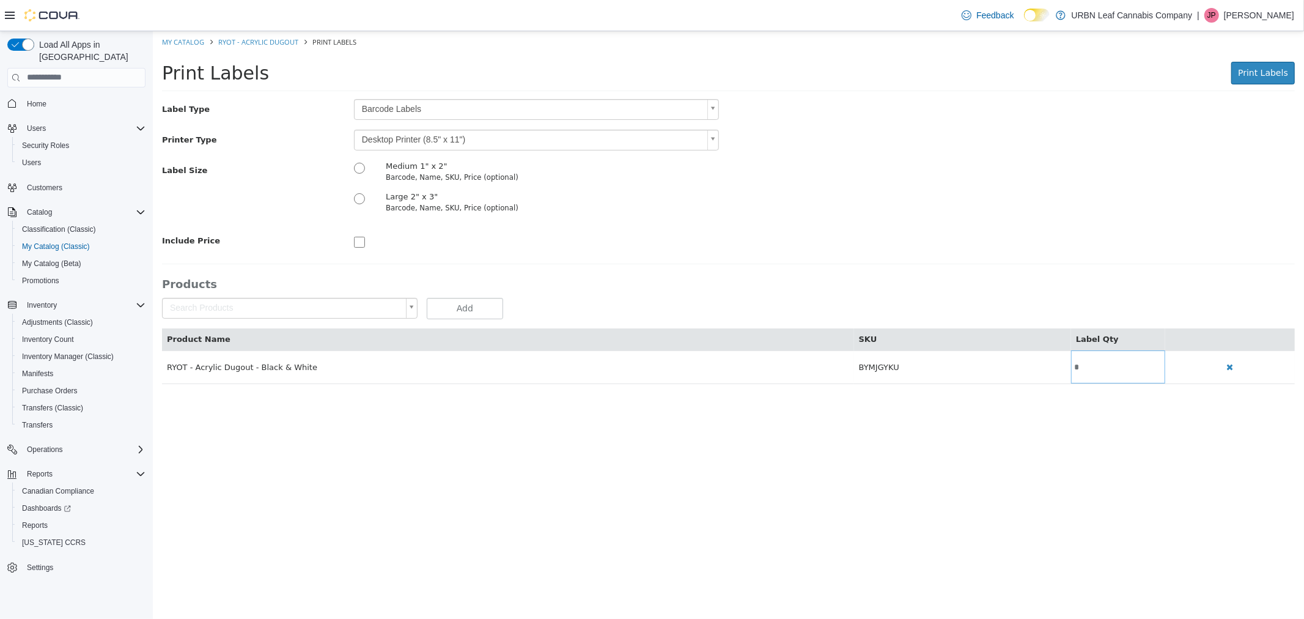
click at [712, 206] on div "Large 2" x 3" Barcode, Name, SKU, Price (optional)" at bounding box center [536, 201] width 384 height 23
click at [517, 141] on body "Saving Bulk Changes... × My Catalog RYOT - Acrylic Dugout Print Labels Print La…" at bounding box center [728, 214] width 1152 height 366
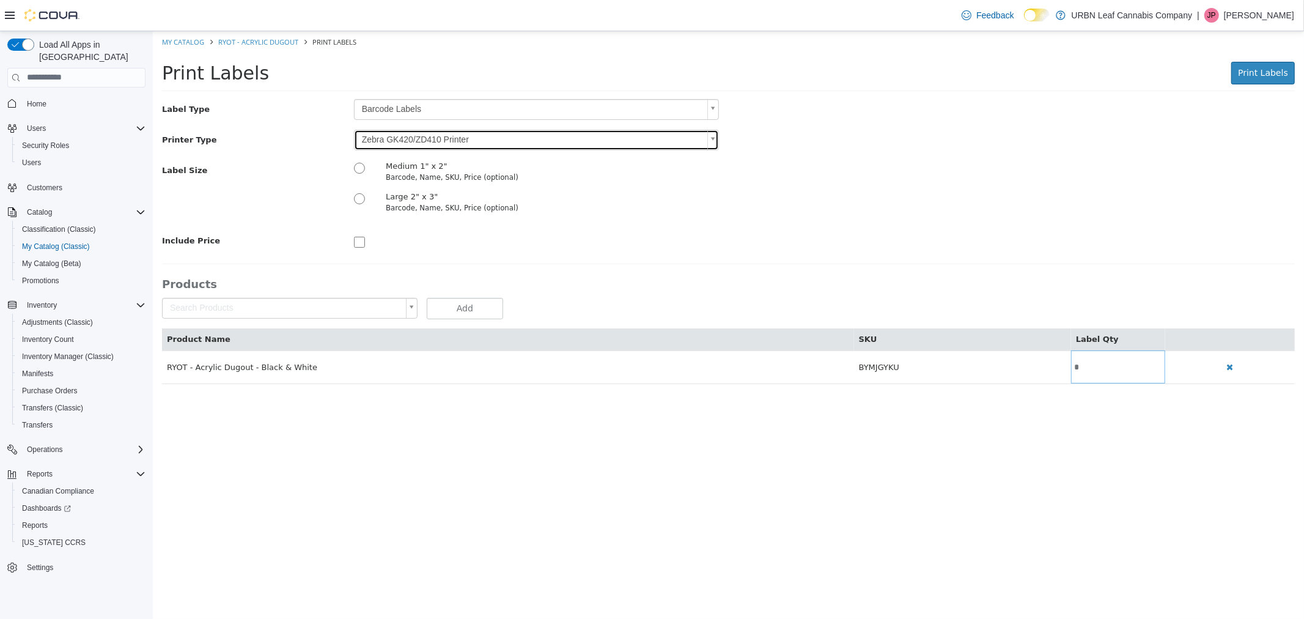
type input "*"
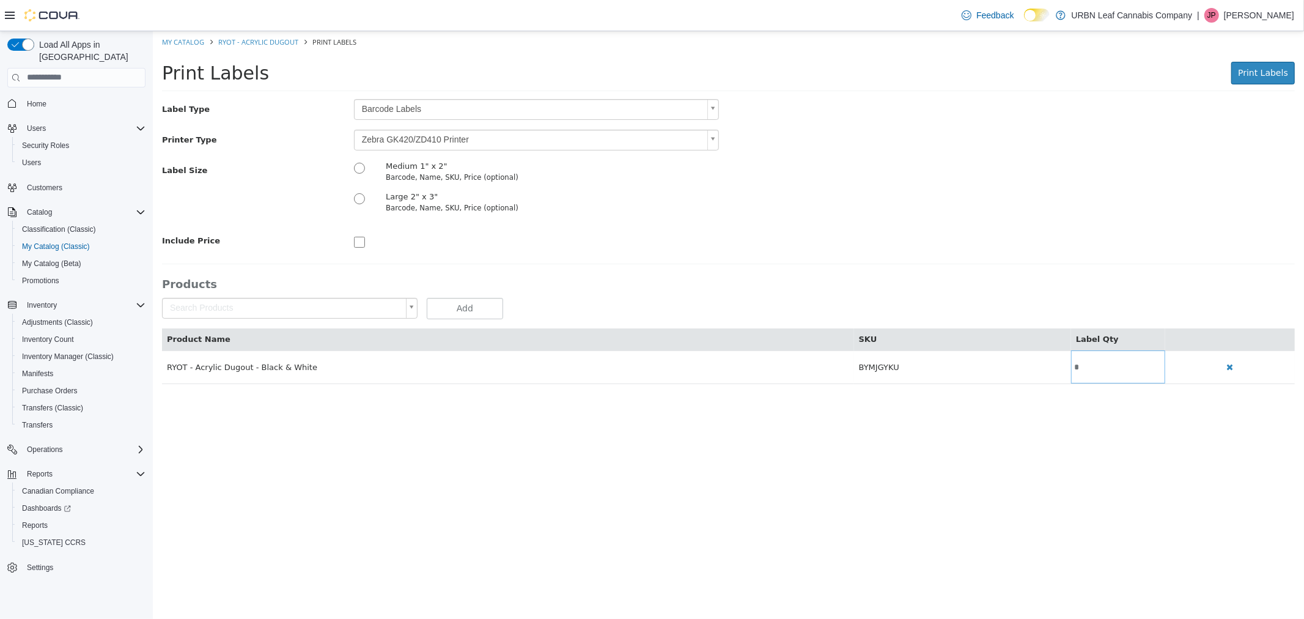
click at [877, 279] on h3 "Products" at bounding box center [727, 283] width 1133 height 14
click at [1266, 71] on span "Print Labels" at bounding box center [1263, 72] width 50 height 10
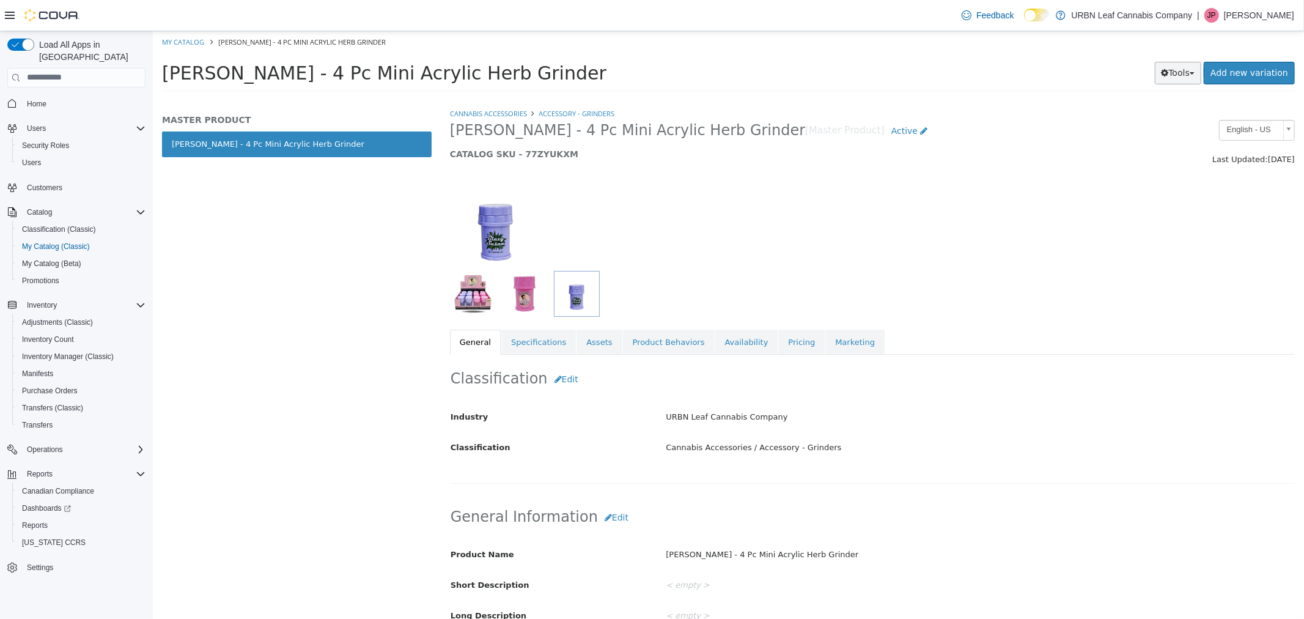
click at [1185, 67] on button "Tools" at bounding box center [1178, 72] width 47 height 23
click at [1165, 110] on link "Print Labels" at bounding box center [1152, 113] width 97 height 17
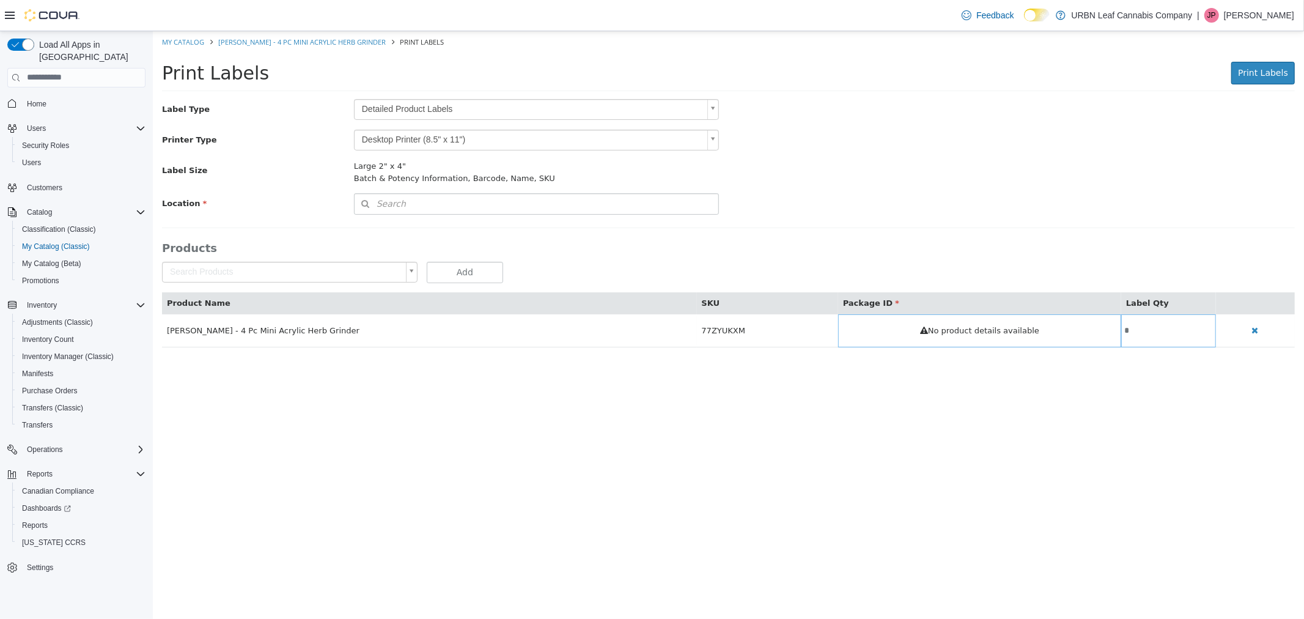
click at [405, 105] on body "Saving Bulk Changes... × My Catalog [PERSON_NAME] - 4 Pc Mini Acrylic Herb Grin…" at bounding box center [728, 195] width 1152 height 329
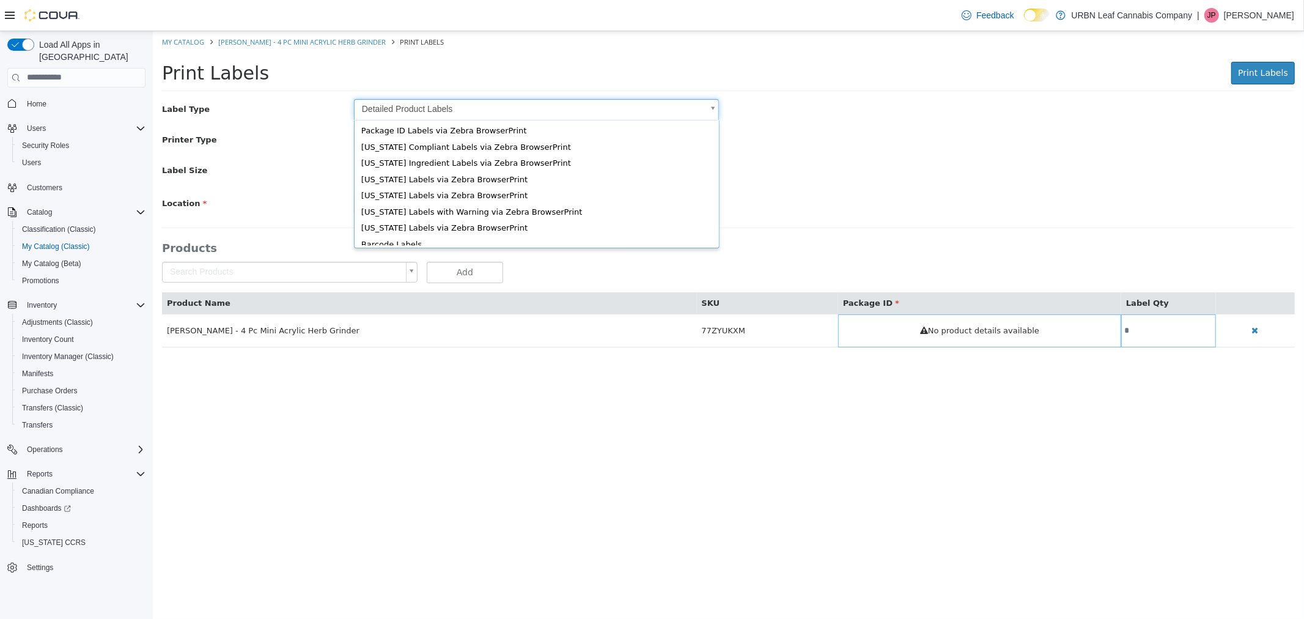
scroll to position [16, 0]
type input "*"
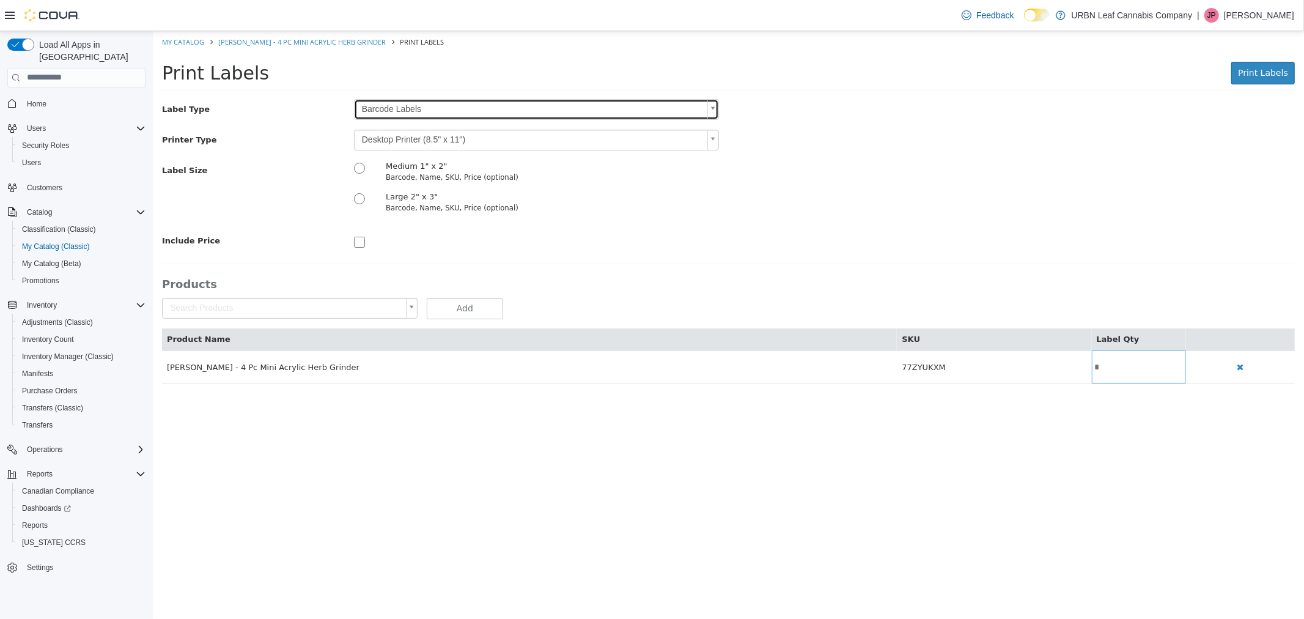
scroll to position [0, 0]
click at [391, 139] on body "Saving Bulk Changes... × My Catalog Blazy Susan - 4 Pc Mini Acrylic Herb Grinde…" at bounding box center [728, 214] width 1152 height 366
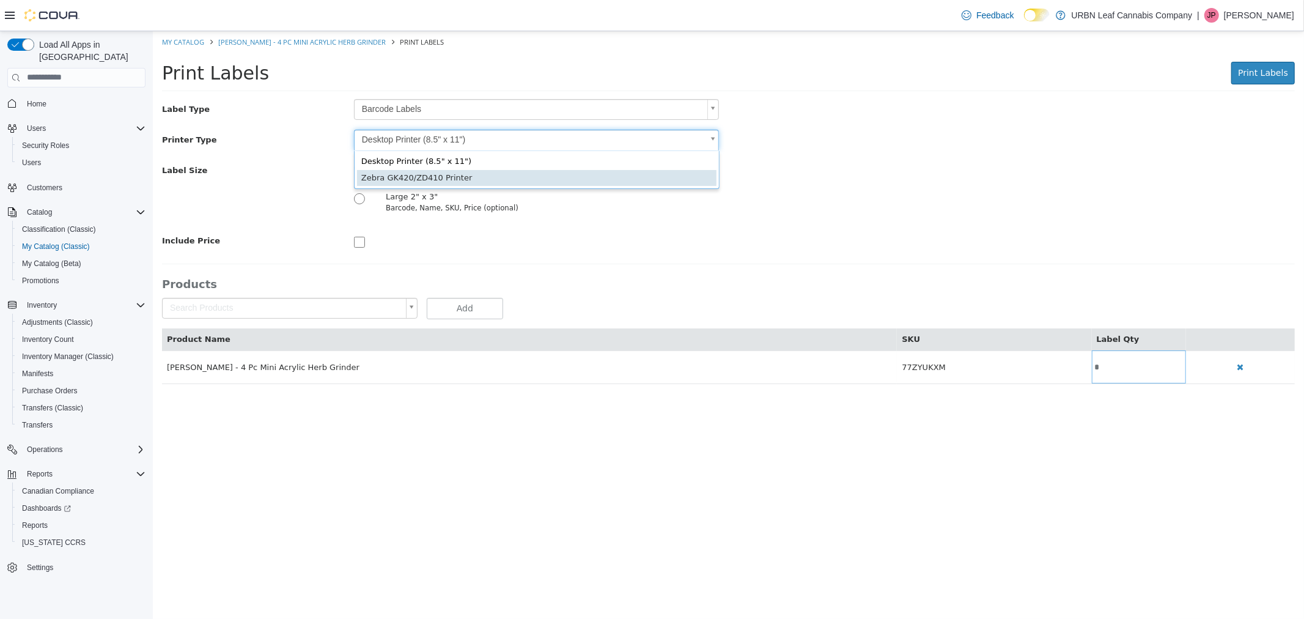
type input "*"
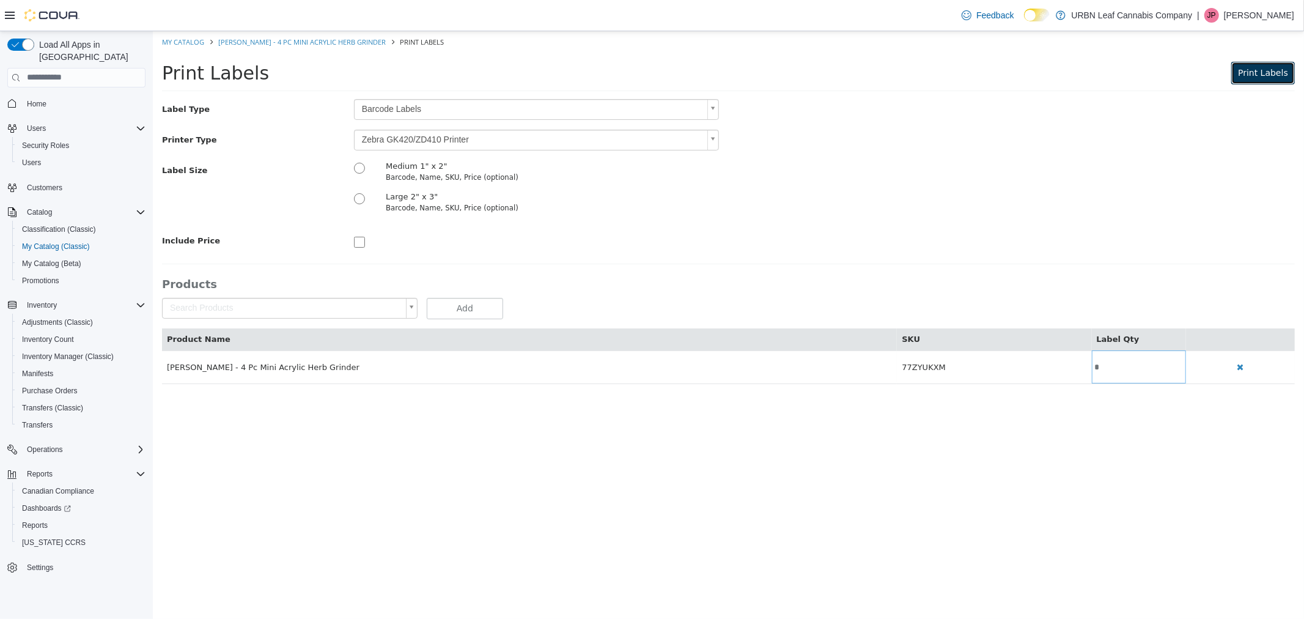
click at [1273, 65] on button "Print Labels" at bounding box center [1263, 72] width 64 height 23
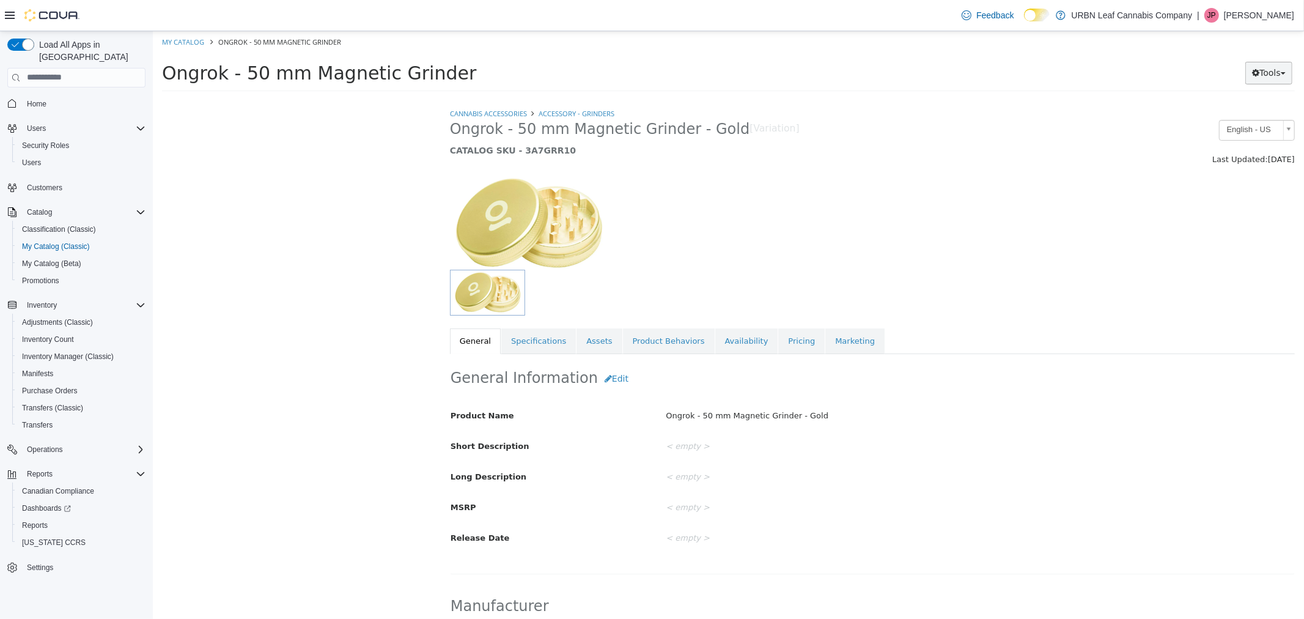
click at [1260, 75] on button "Tools" at bounding box center [1268, 72] width 47 height 23
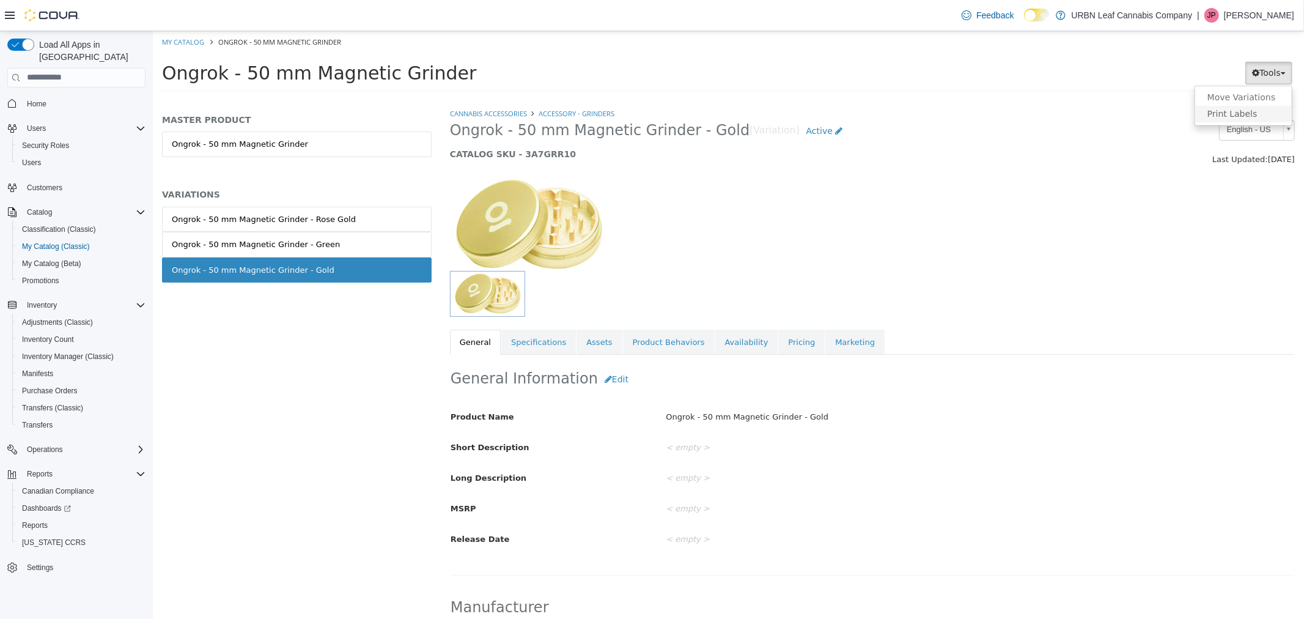
click at [1247, 110] on link "Print Labels" at bounding box center [1243, 113] width 97 height 17
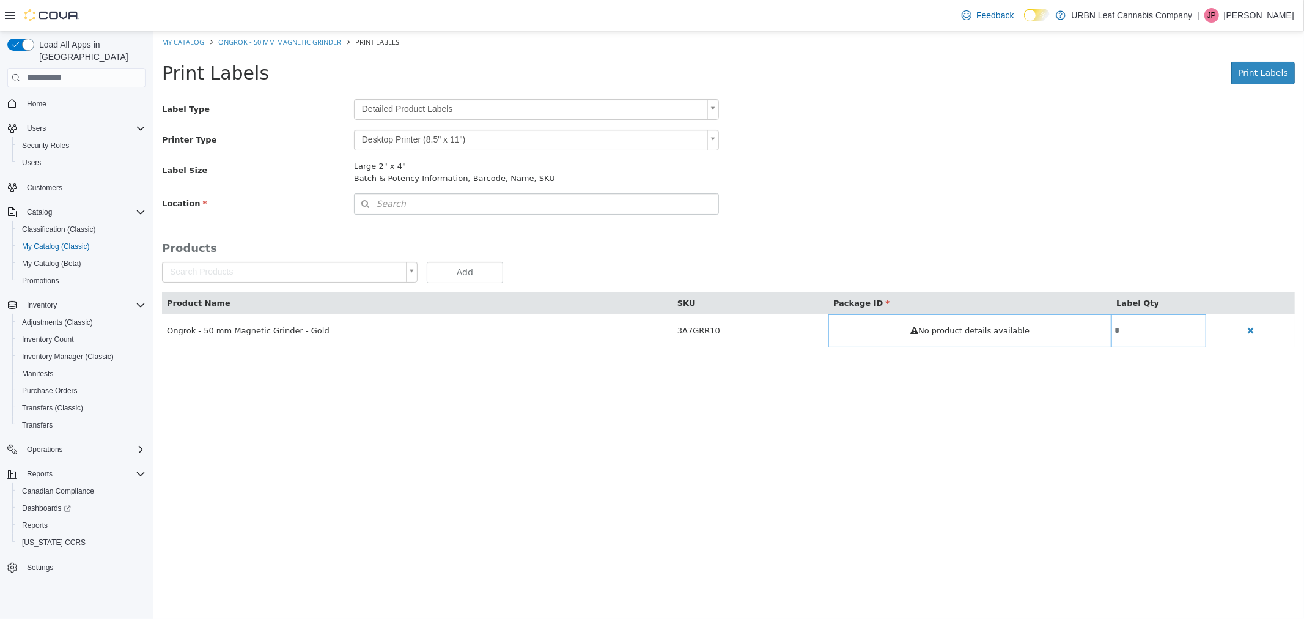
click at [472, 108] on body "Saving Bulk Changes... × My Catalog Ongrok - 50 mm Magnetic Grinder Print Label…" at bounding box center [728, 195] width 1152 height 329
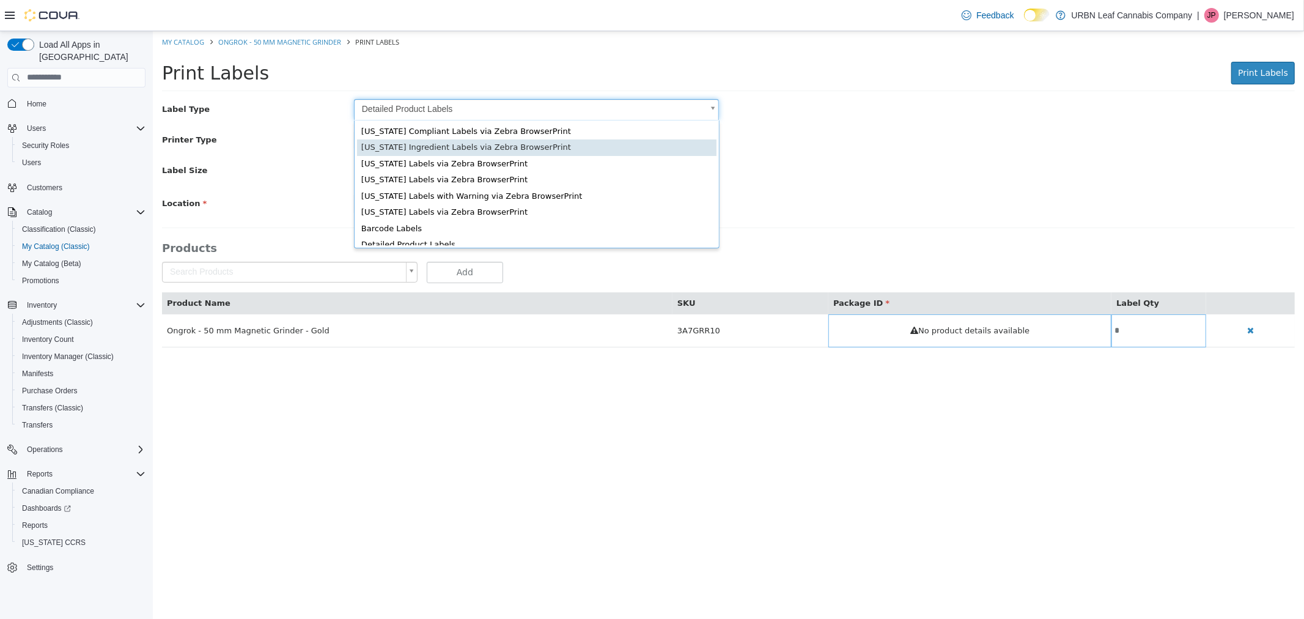
scroll to position [18, 0]
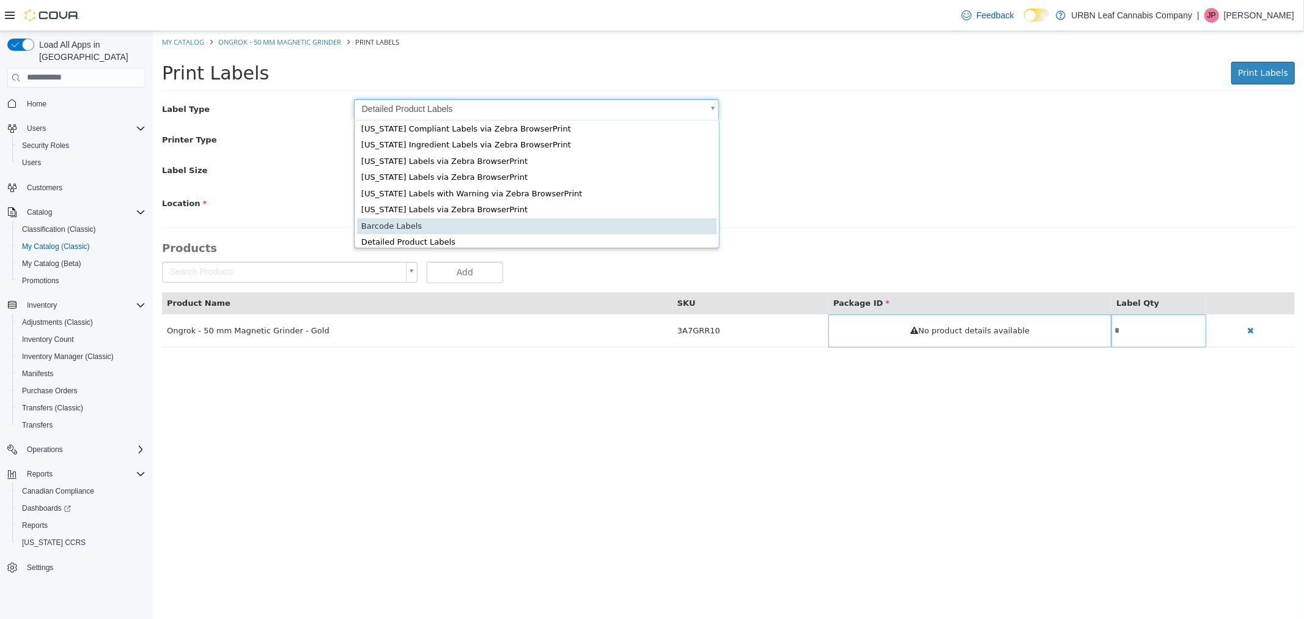
type input "*"
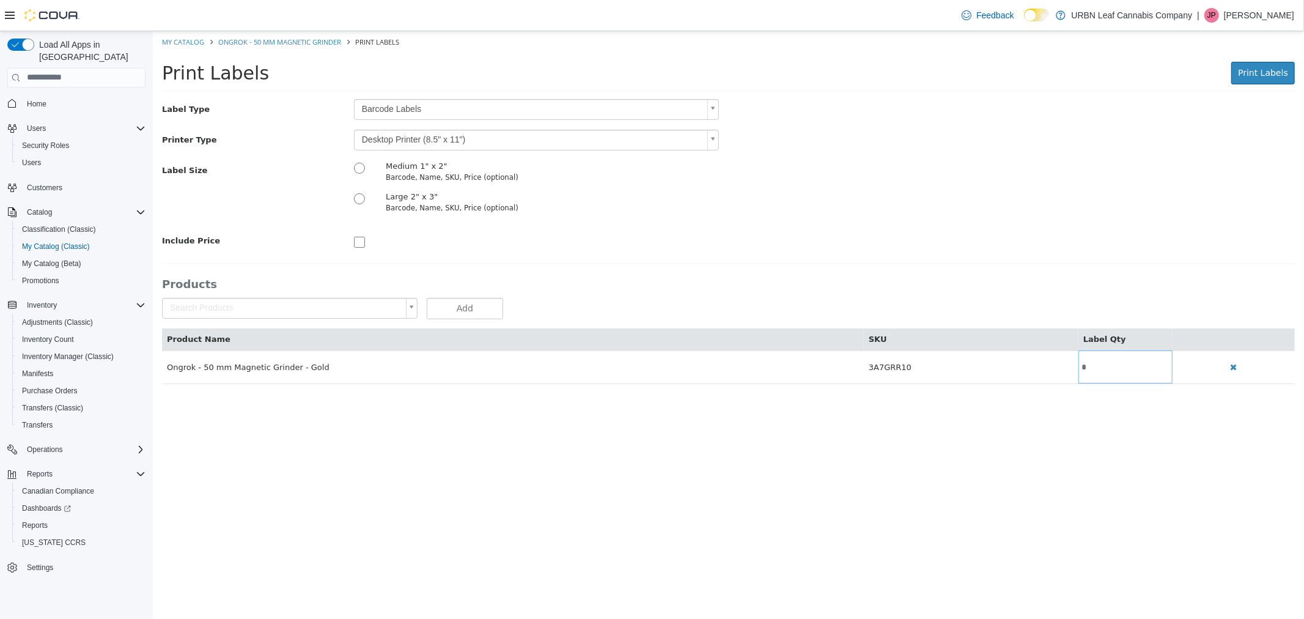
click at [530, 139] on body "Saving Bulk Changes... × My Catalog Ongrok - 50 mm Magnetic Grinder Print Label…" at bounding box center [728, 214] width 1152 height 366
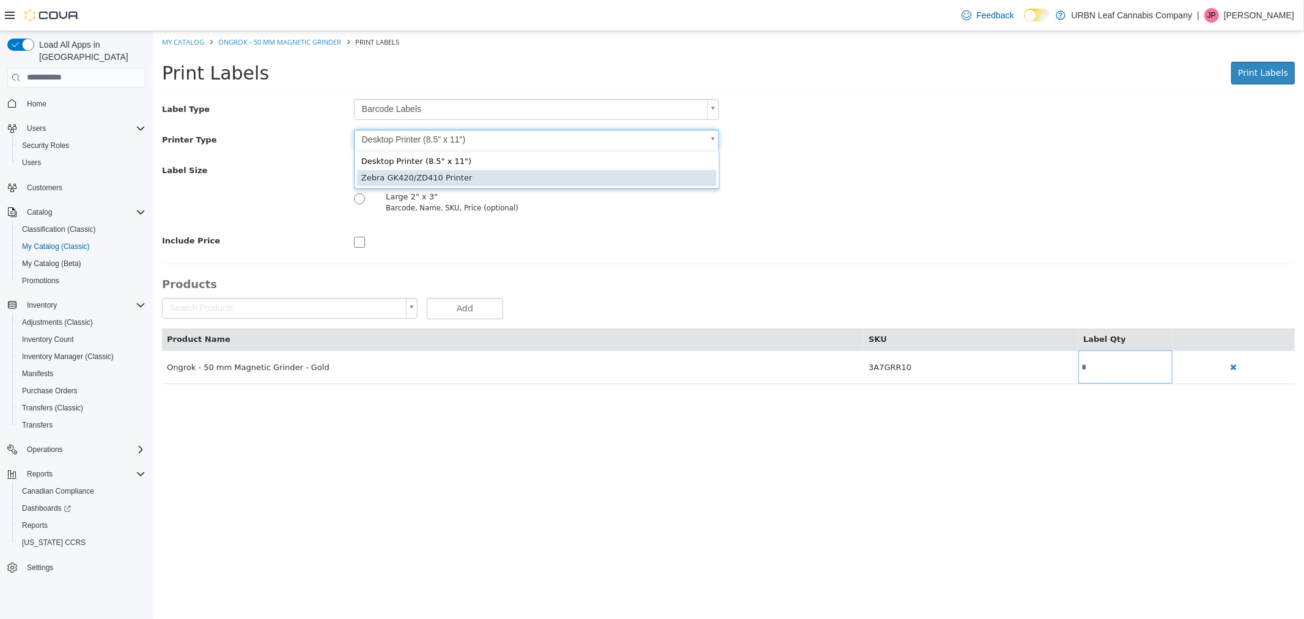
type input "*"
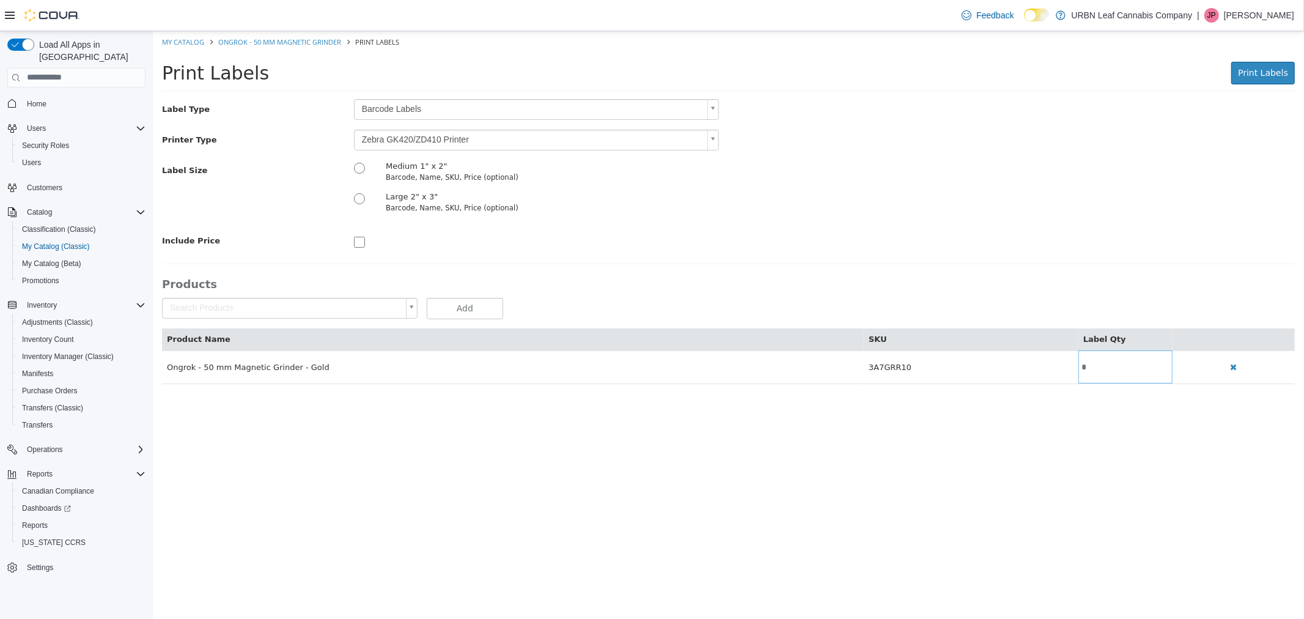
click at [576, 258] on div "Label Type Barcode Labels * Printer Type Zebra GK420/ZD410 Printer * Label Size…" at bounding box center [727, 240] width 1133 height 285
click at [1256, 72] on span "Print Labels" at bounding box center [1263, 72] width 50 height 10
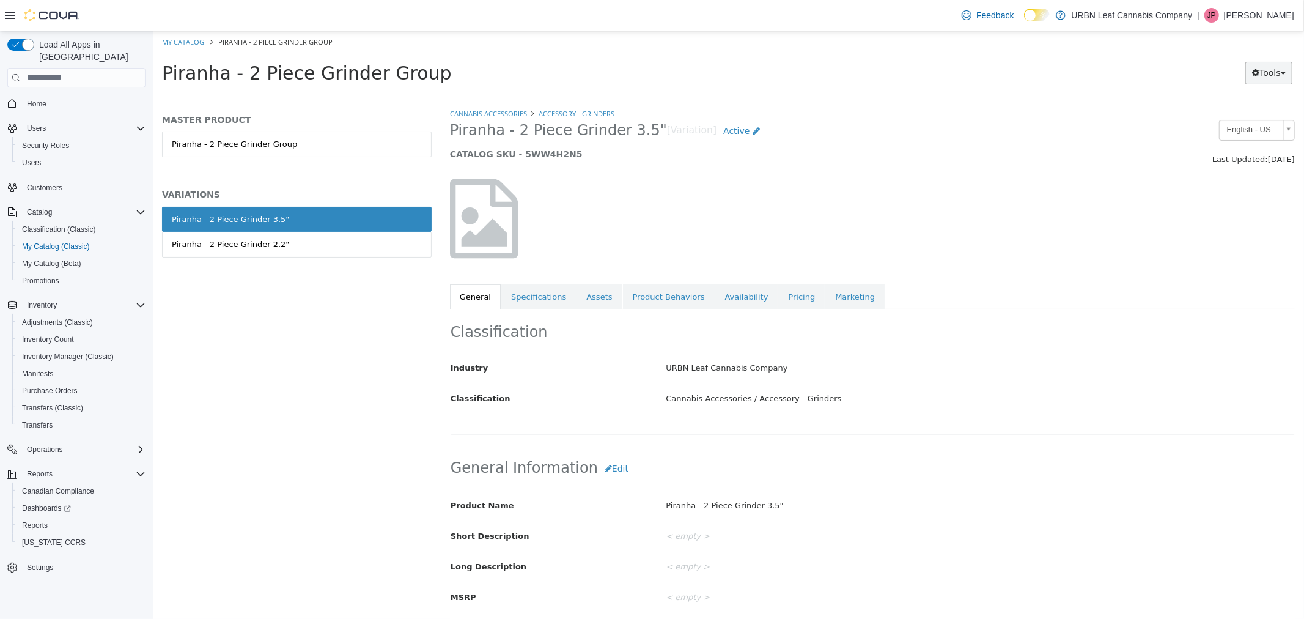
click at [1271, 72] on button "Tools" at bounding box center [1268, 72] width 47 height 23
click at [1257, 111] on link "Print Labels" at bounding box center [1243, 113] width 97 height 17
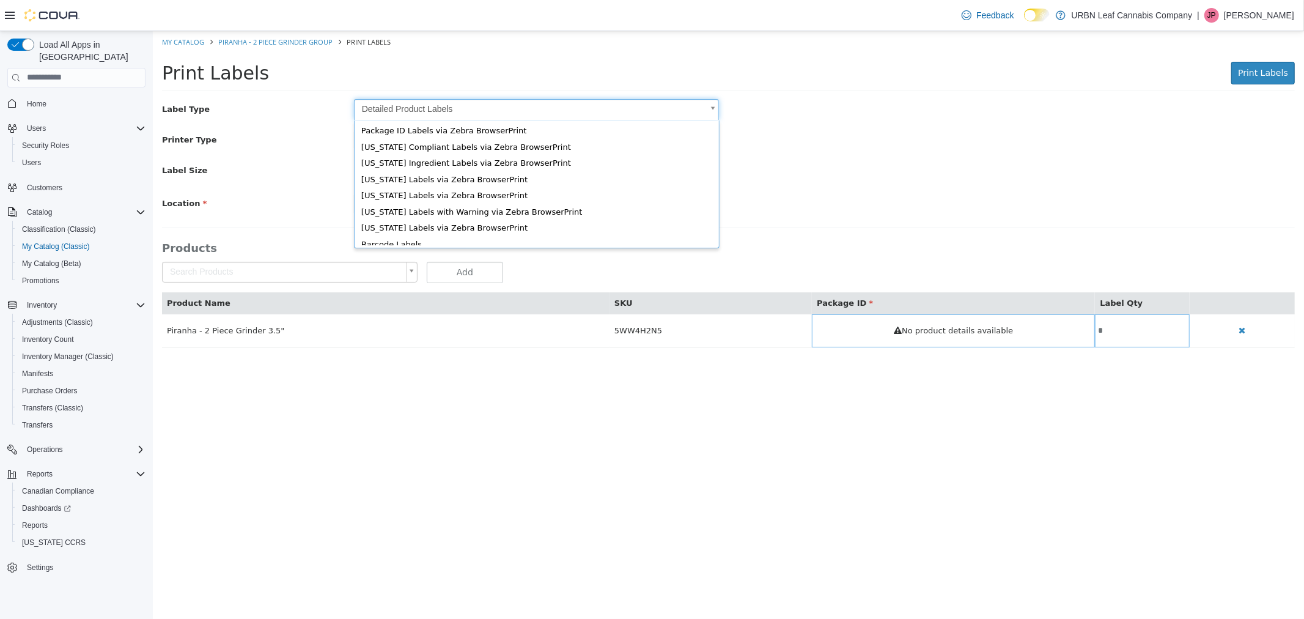
click at [440, 109] on body "Saving Bulk Changes... × My Catalog Piranha - 2 Piece Grinder Group Print Label…" at bounding box center [728, 195] width 1152 height 329
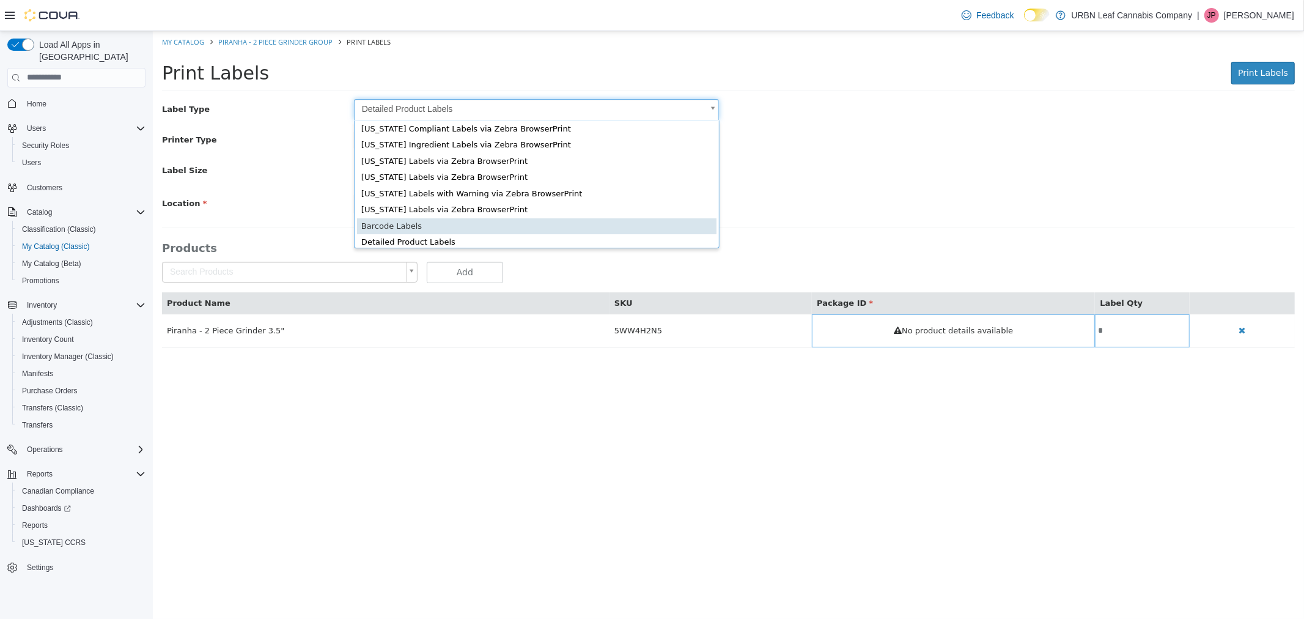
type input "*"
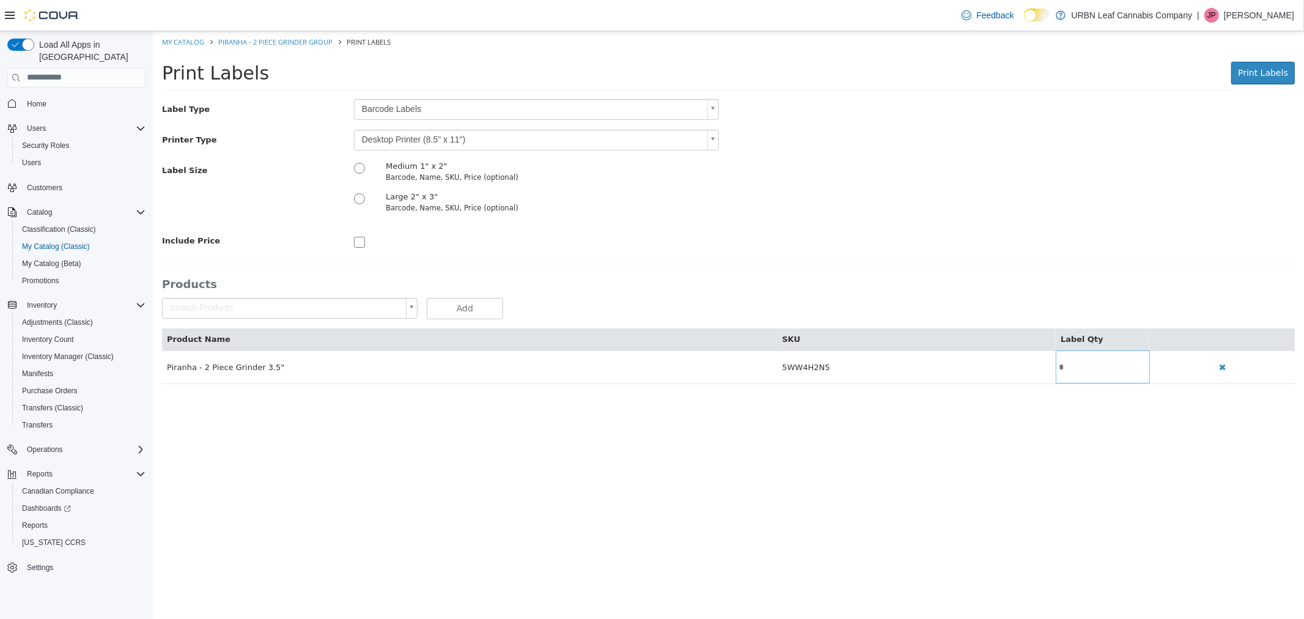
click at [432, 136] on body "Saving Bulk Changes... × My Catalog Piranha - 2 Piece Grinder Group Print Label…" at bounding box center [728, 214] width 1152 height 366
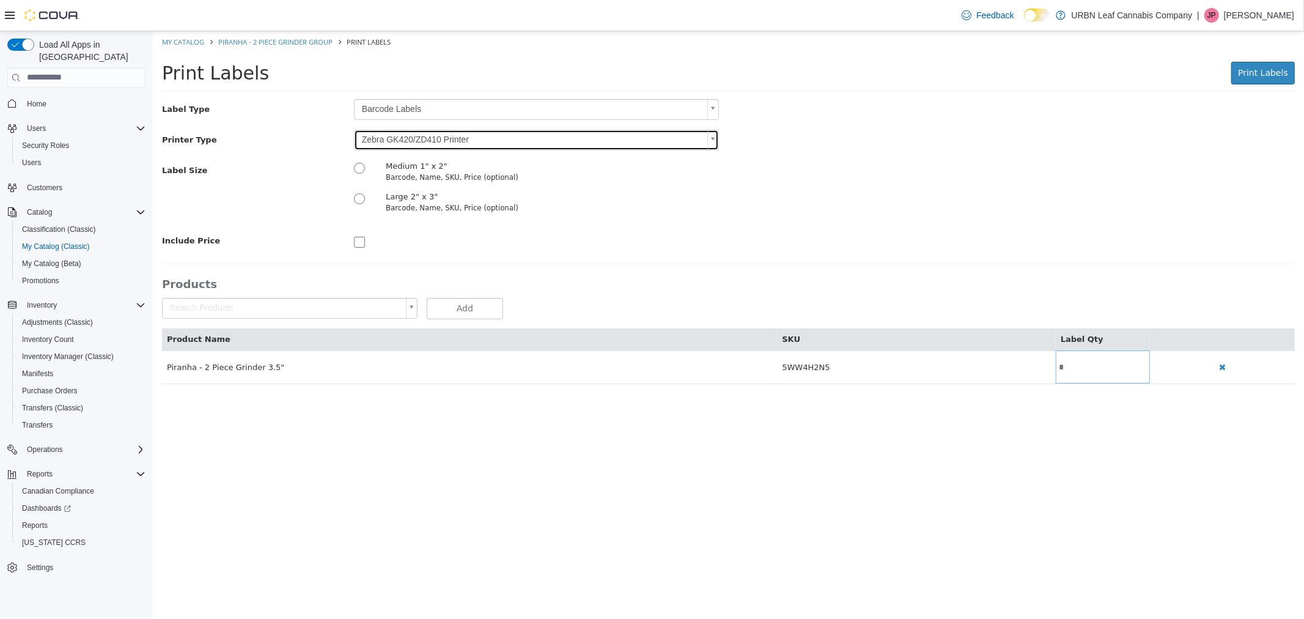
type input "*"
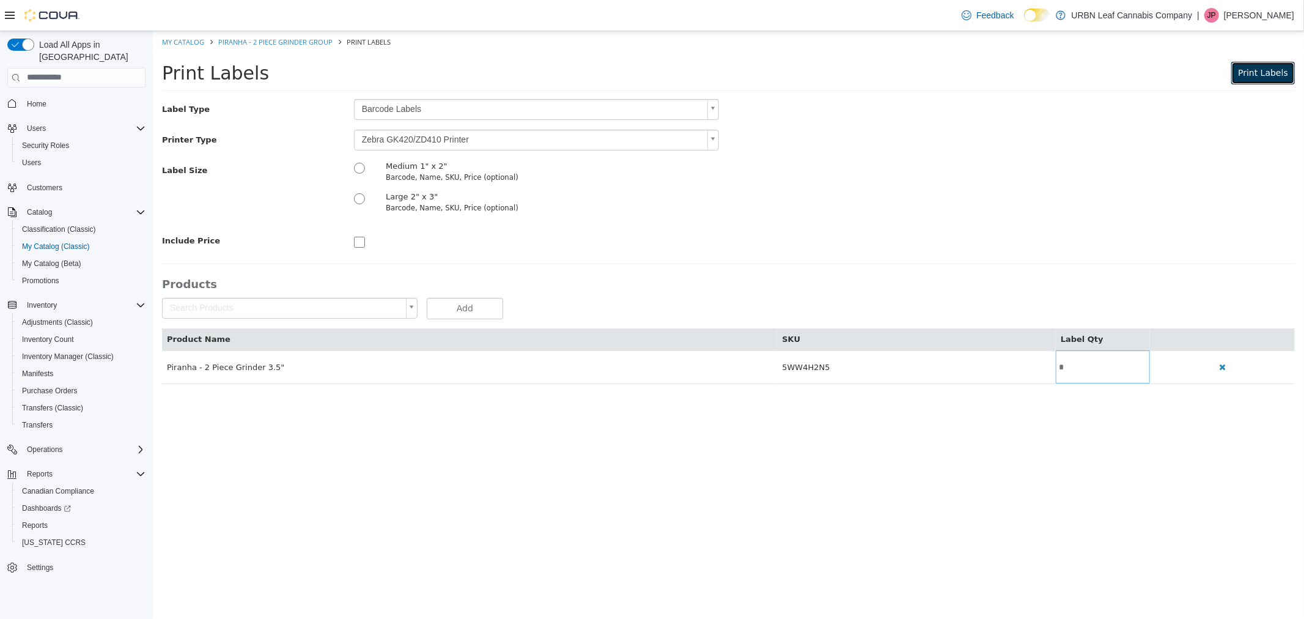
click at [1292, 76] on button "Print Labels" at bounding box center [1263, 72] width 64 height 23
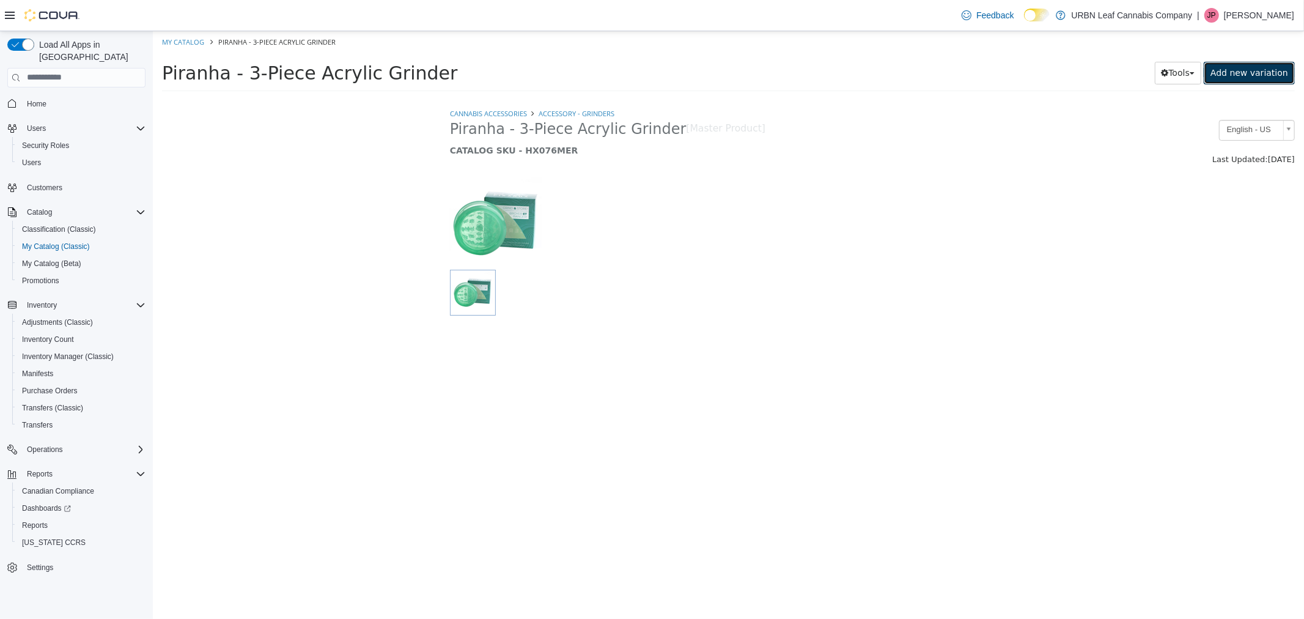
drag, startPoint x: 1260, startPoint y: 80, endPoint x: 1260, endPoint y: 73, distance: 6.1
click at [1260, 73] on link "Add new variation" at bounding box center [1249, 72] width 91 height 23
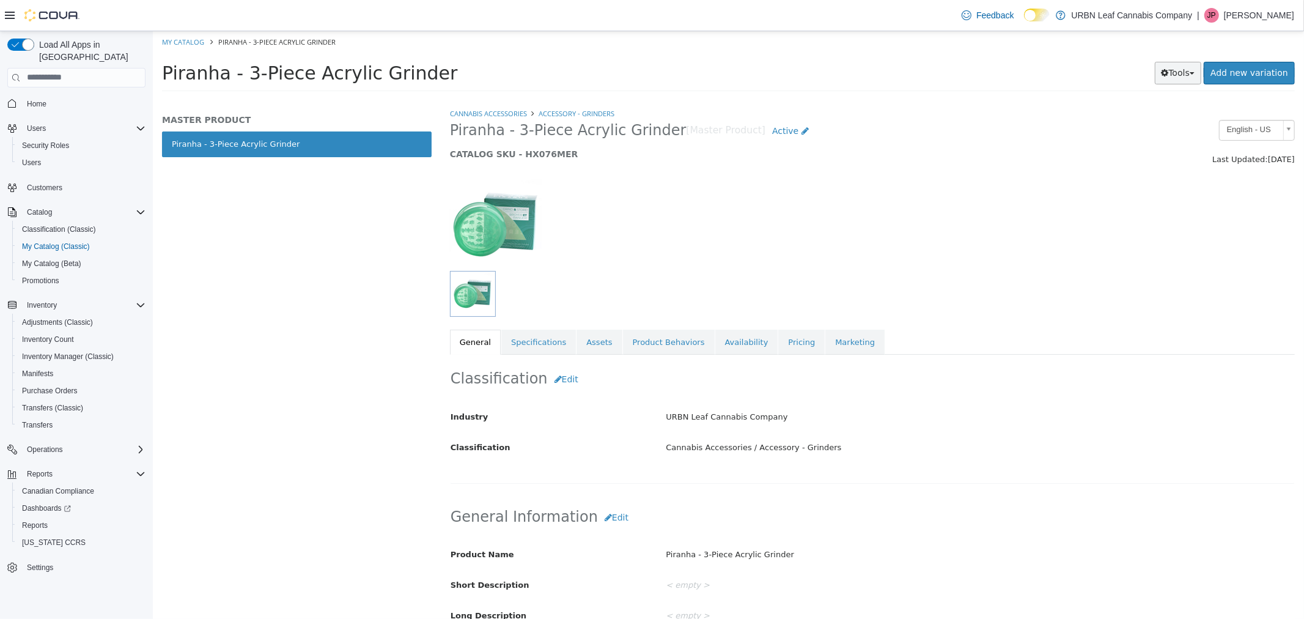
click at [1185, 76] on button "Tools" at bounding box center [1178, 72] width 47 height 23
click at [1169, 110] on link "Print Labels" at bounding box center [1152, 113] width 97 height 17
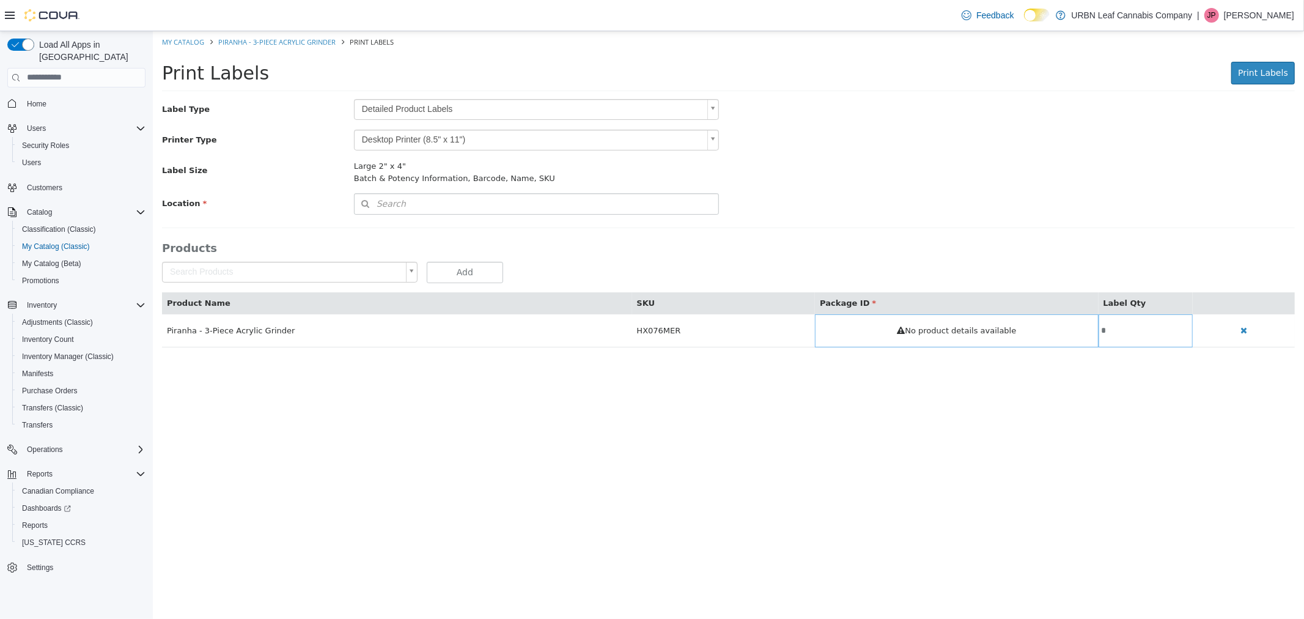
click at [390, 95] on div "Print Labels Print Labels Preparing Labels" at bounding box center [728, 76] width 1152 height 46
click at [390, 102] on body "Saving Bulk Changes... × My Catalog Piranha - 3-Piece Acrylic Grinder Print Lab…" at bounding box center [728, 195] width 1152 height 329
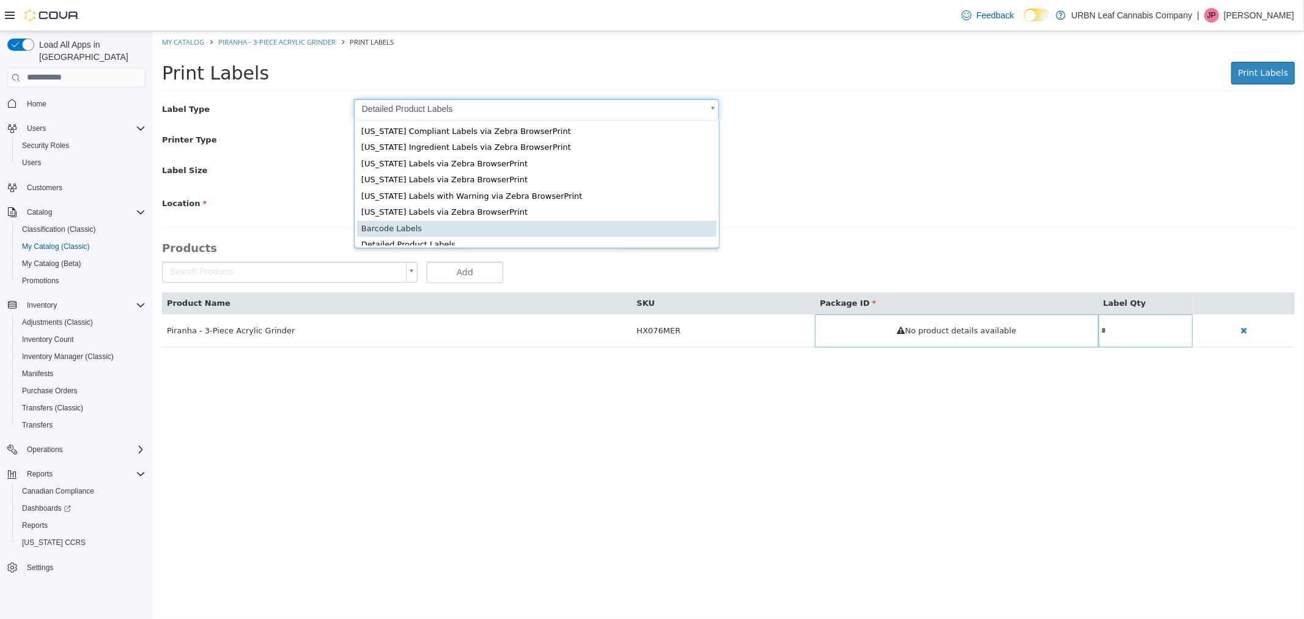
scroll to position [18, 0]
type input "*"
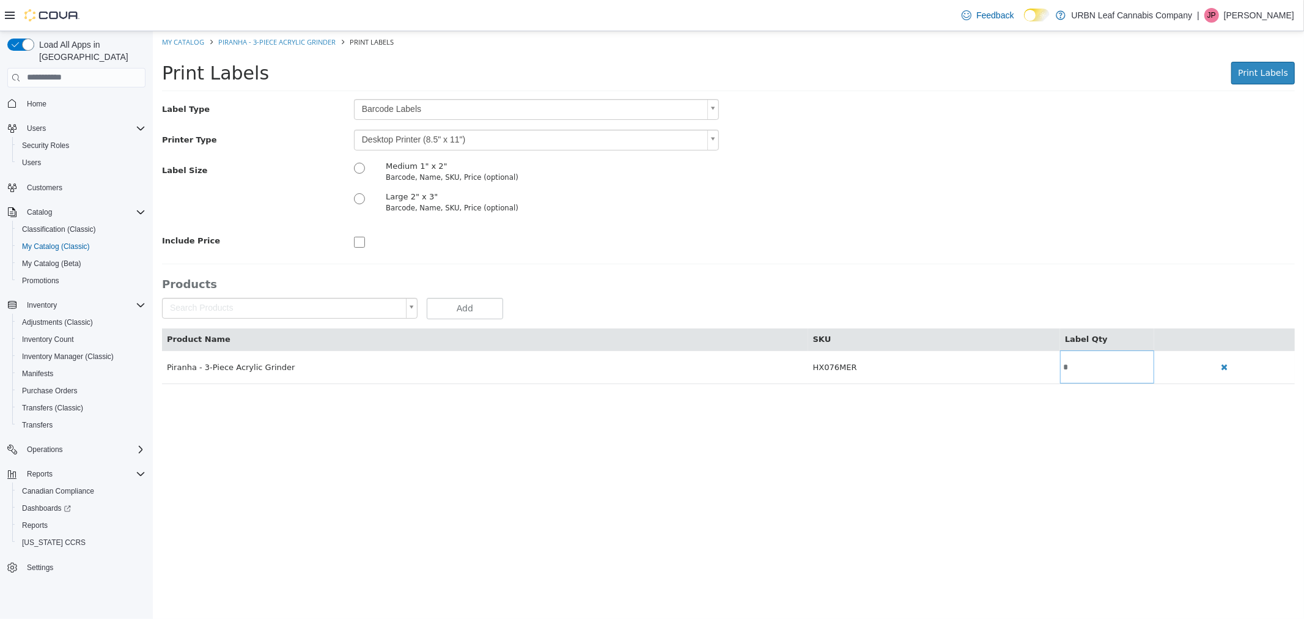
click at [400, 135] on body "Saving Bulk Changes... × My Catalog Piranha - 3-Piece Acrylic Grinder Print Lab…" at bounding box center [728, 214] width 1152 height 366
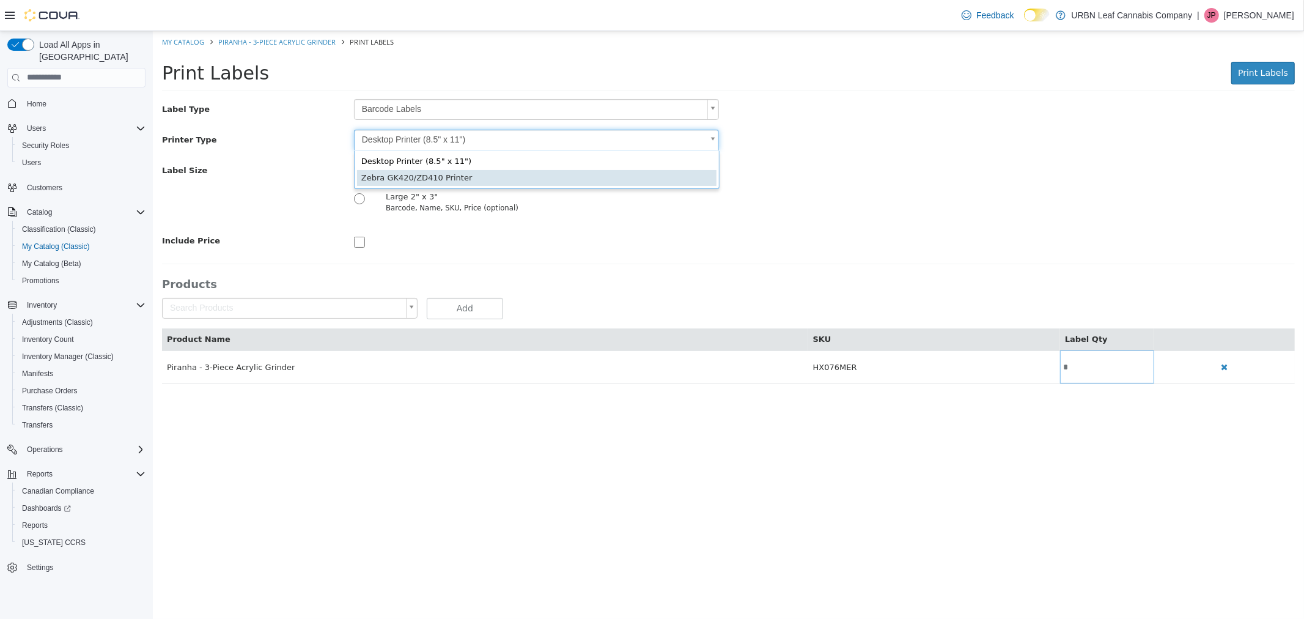
type input "*"
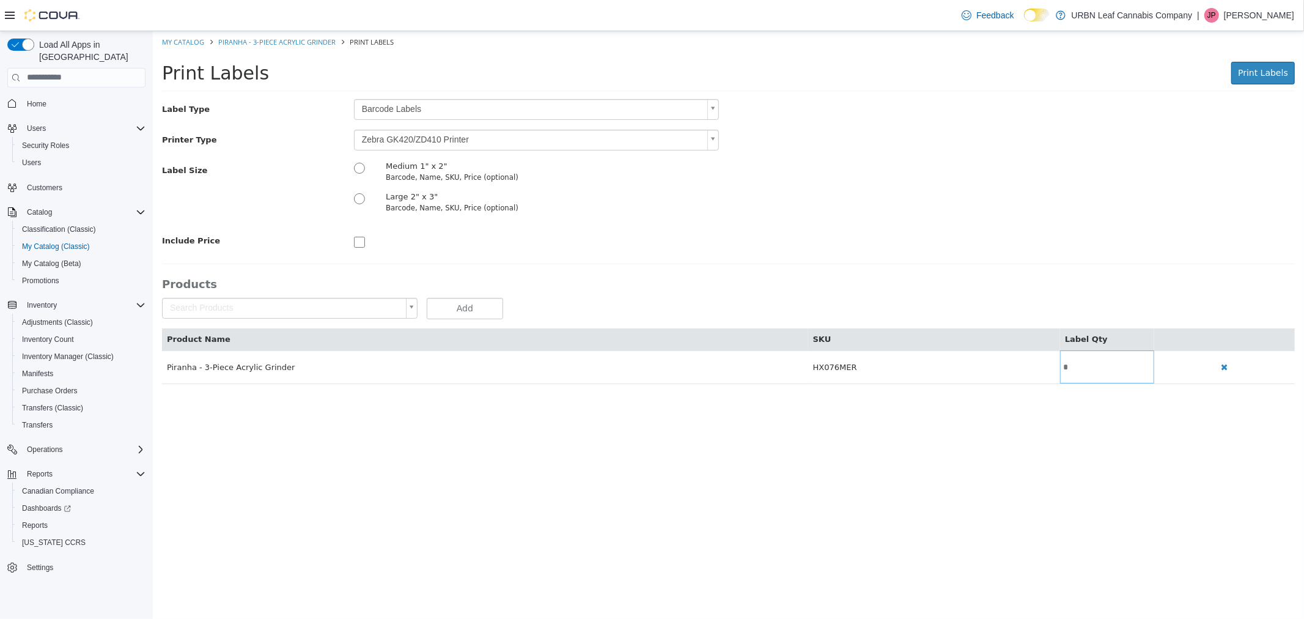
click at [860, 251] on div "Label Type Barcode Labels * Printer Type Zebra GK420/ZD410 Printer * Label Size…" at bounding box center [727, 240] width 1133 height 285
click at [1276, 74] on span "Print Labels" at bounding box center [1263, 72] width 50 height 10
click at [1256, 78] on button "Print Labels" at bounding box center [1263, 72] width 64 height 23
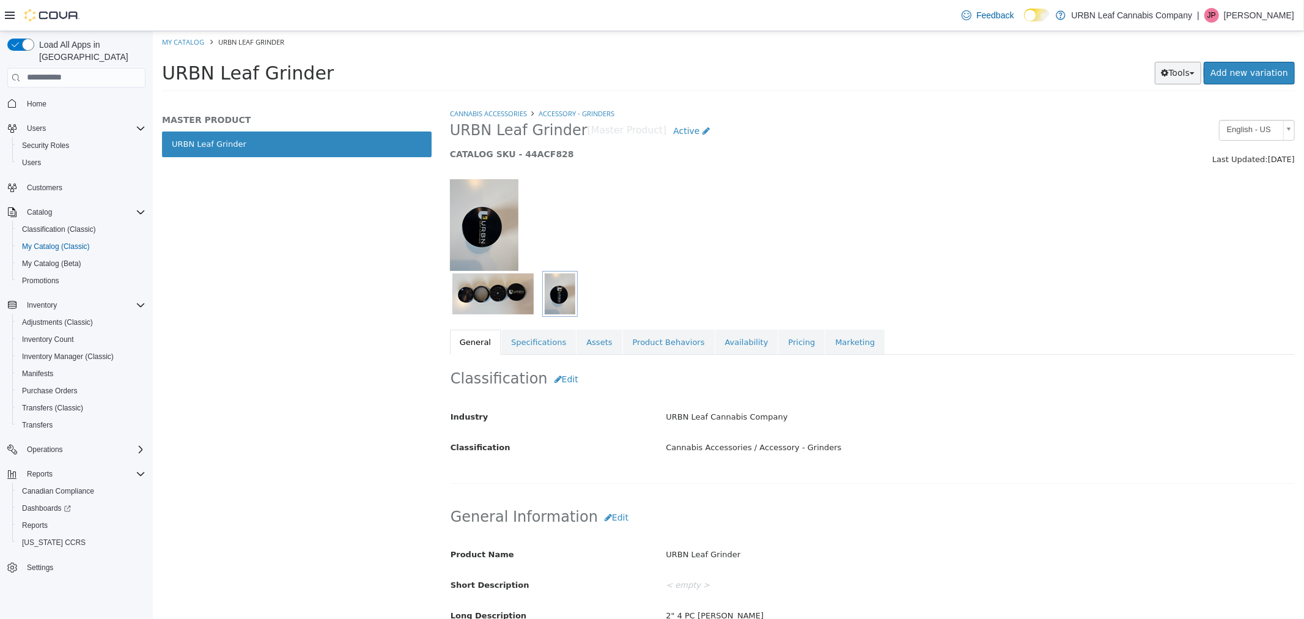
click at [1188, 73] on button "Tools" at bounding box center [1178, 72] width 47 height 23
click at [1163, 111] on link "Print Labels" at bounding box center [1152, 113] width 97 height 17
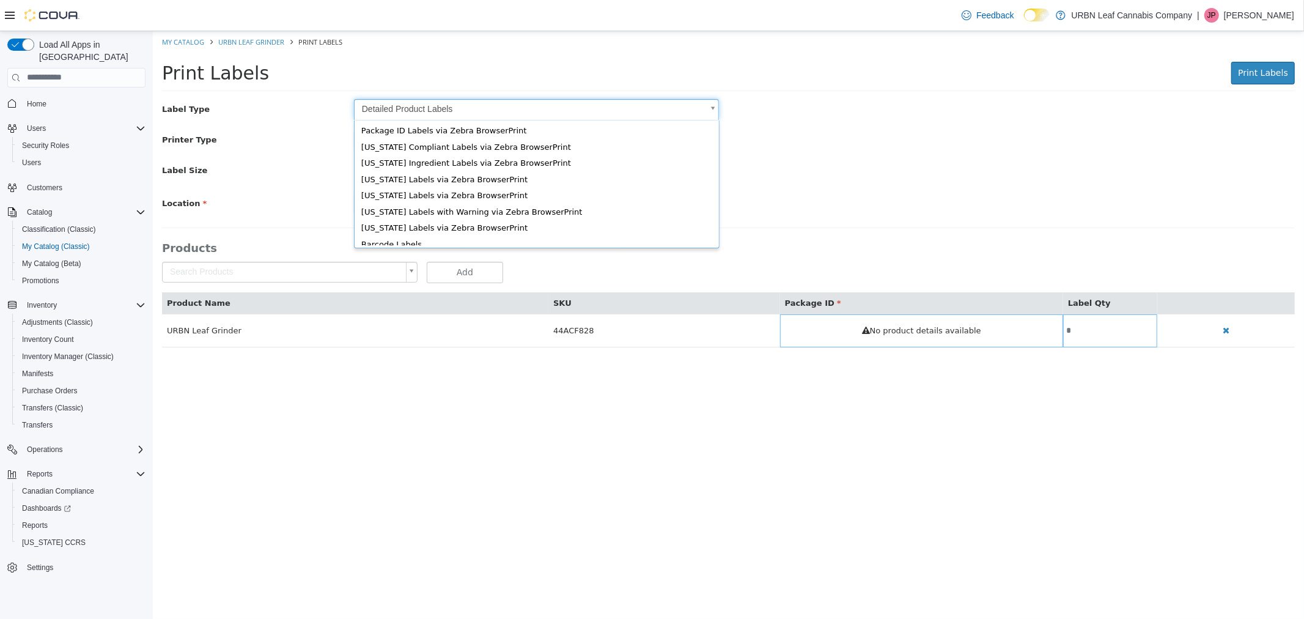
drag, startPoint x: 434, startPoint y: 113, endPoint x: 426, endPoint y: 128, distance: 17.8
click at [432, 113] on body "Saving Bulk Changes... × My Catalog URBN Leaf Grinder Print Labels Print Labels…" at bounding box center [728, 195] width 1152 height 329
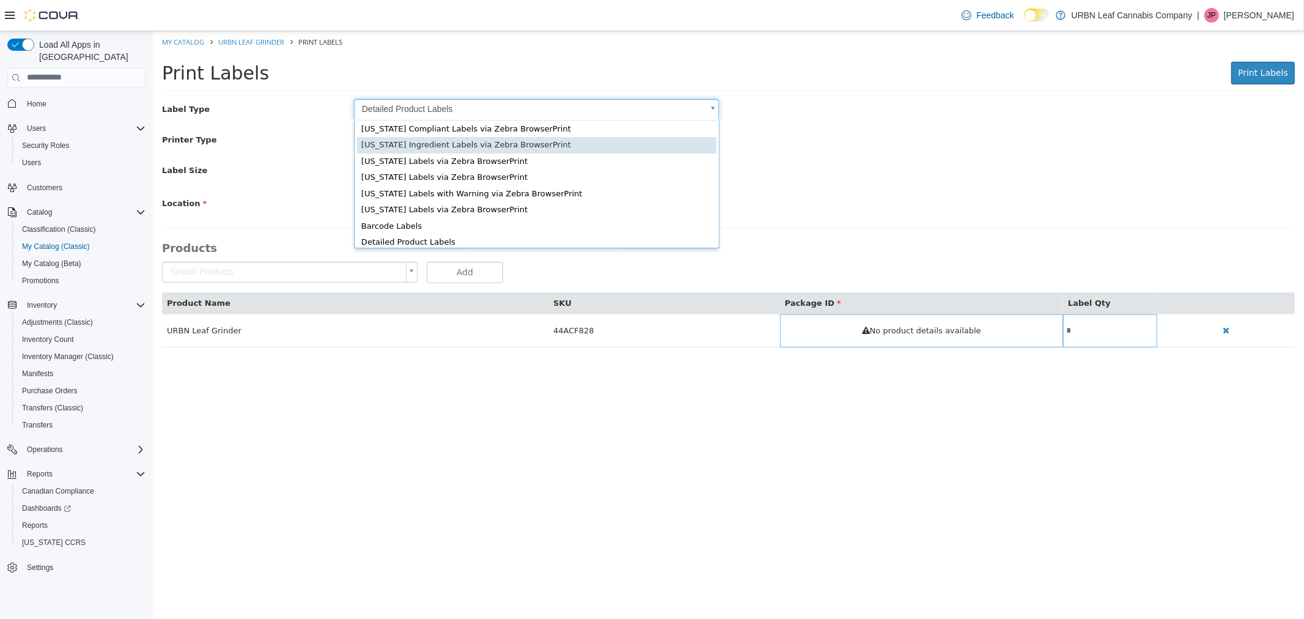
scroll to position [16, 0]
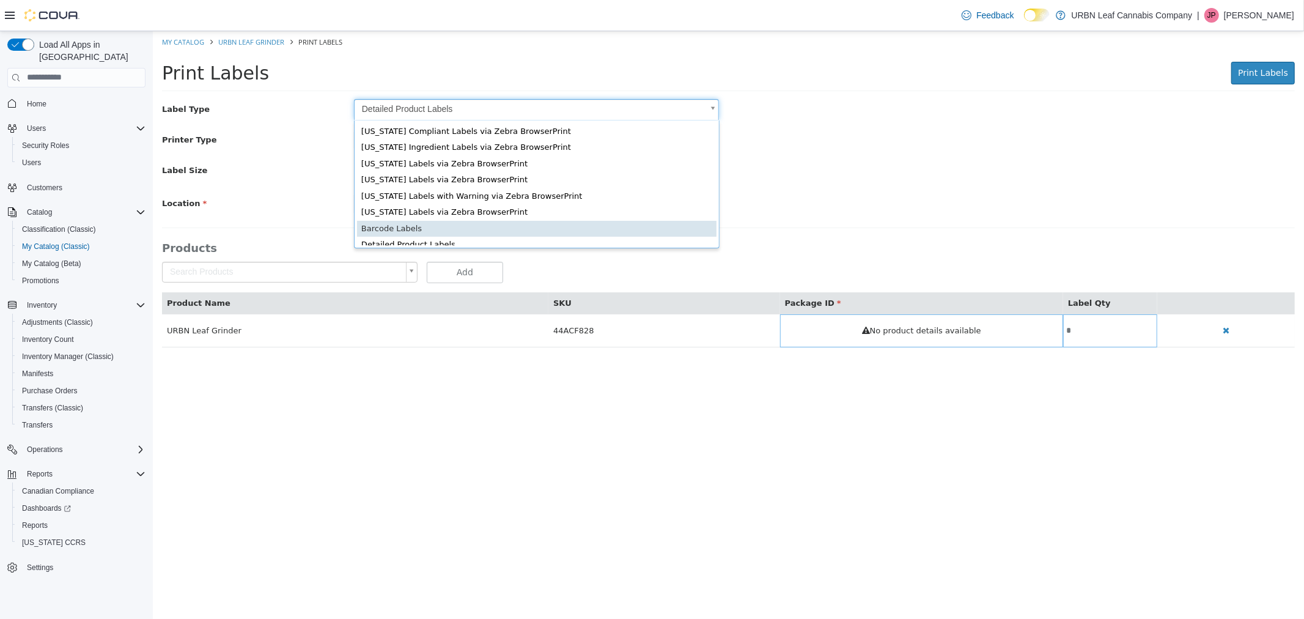
type input "*"
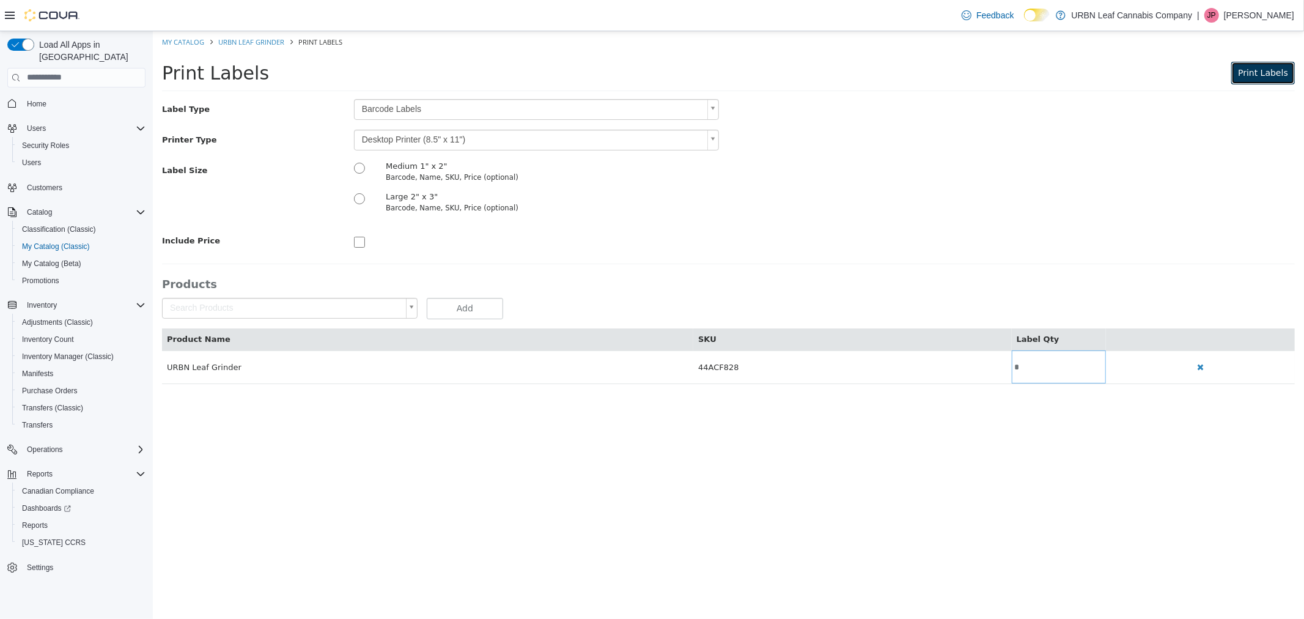
click at [1288, 72] on button "Print Labels" at bounding box center [1263, 72] width 64 height 23
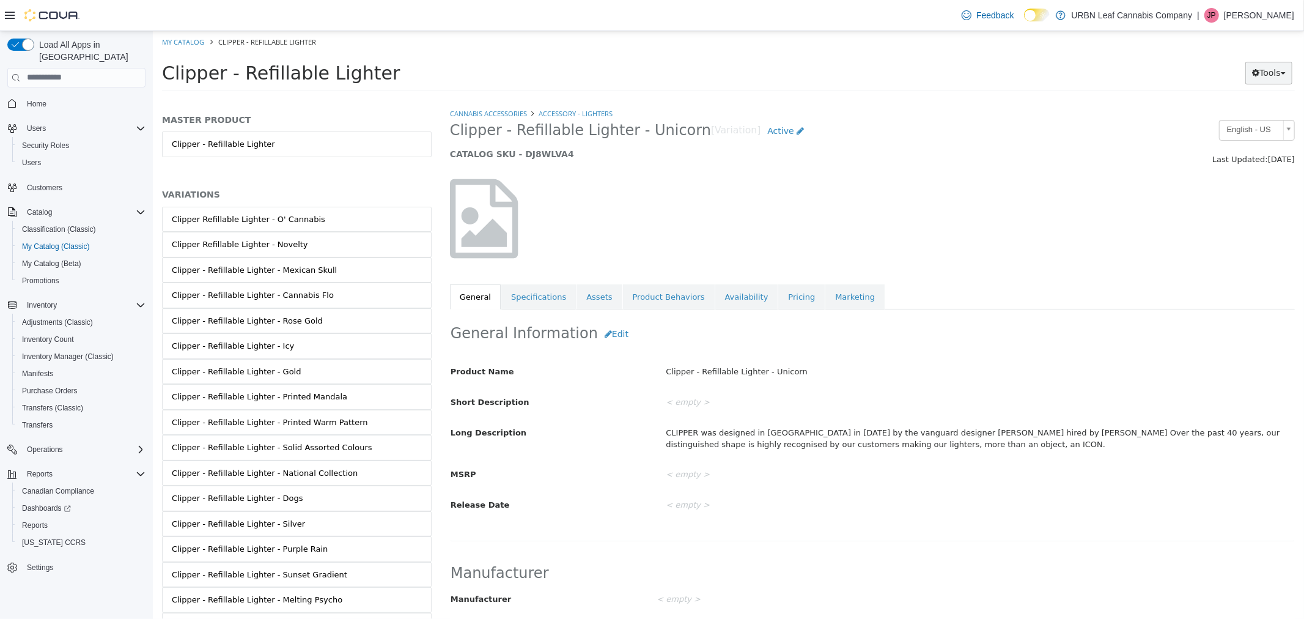
click at [1253, 79] on button "Tools" at bounding box center [1268, 72] width 47 height 23
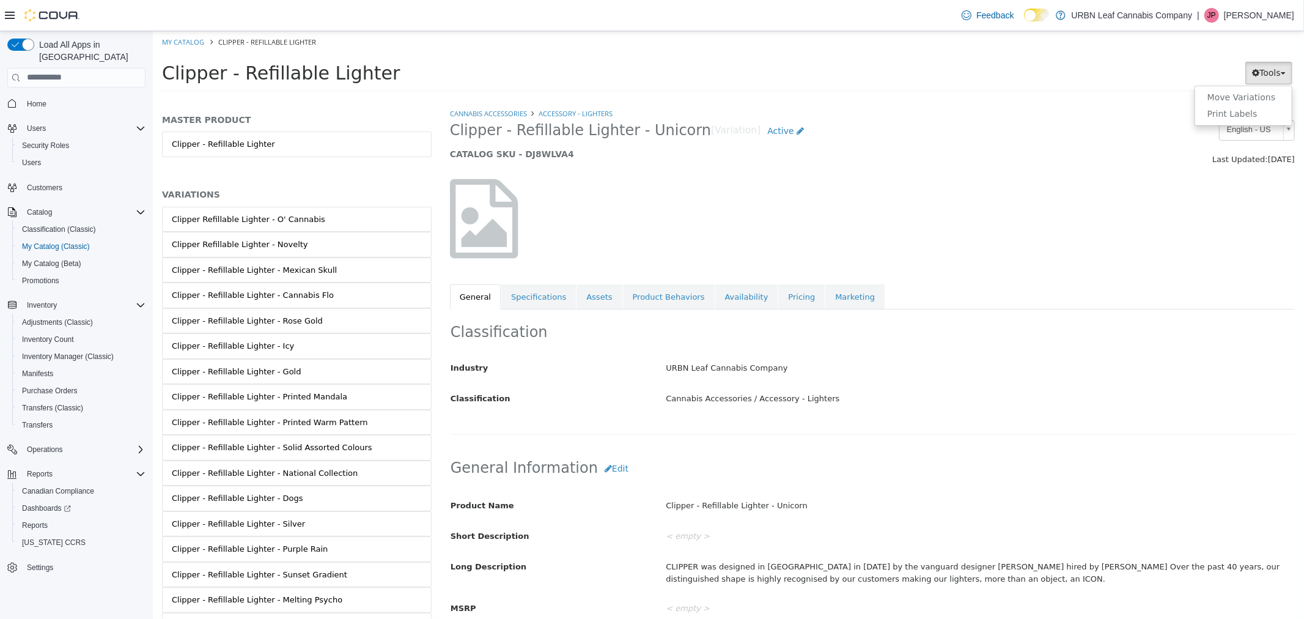
click at [539, 59] on div "Clipper - Refillable Lighter Tools Move Variations Print Labels" at bounding box center [728, 76] width 1152 height 46
click at [1084, 64] on div "Tools Move Variations Print Labels" at bounding box center [1189, 72] width 212 height 23
click at [1256, 68] on icon "button" at bounding box center [1255, 72] width 7 height 9
click at [1242, 108] on link "Print Labels" at bounding box center [1243, 113] width 97 height 17
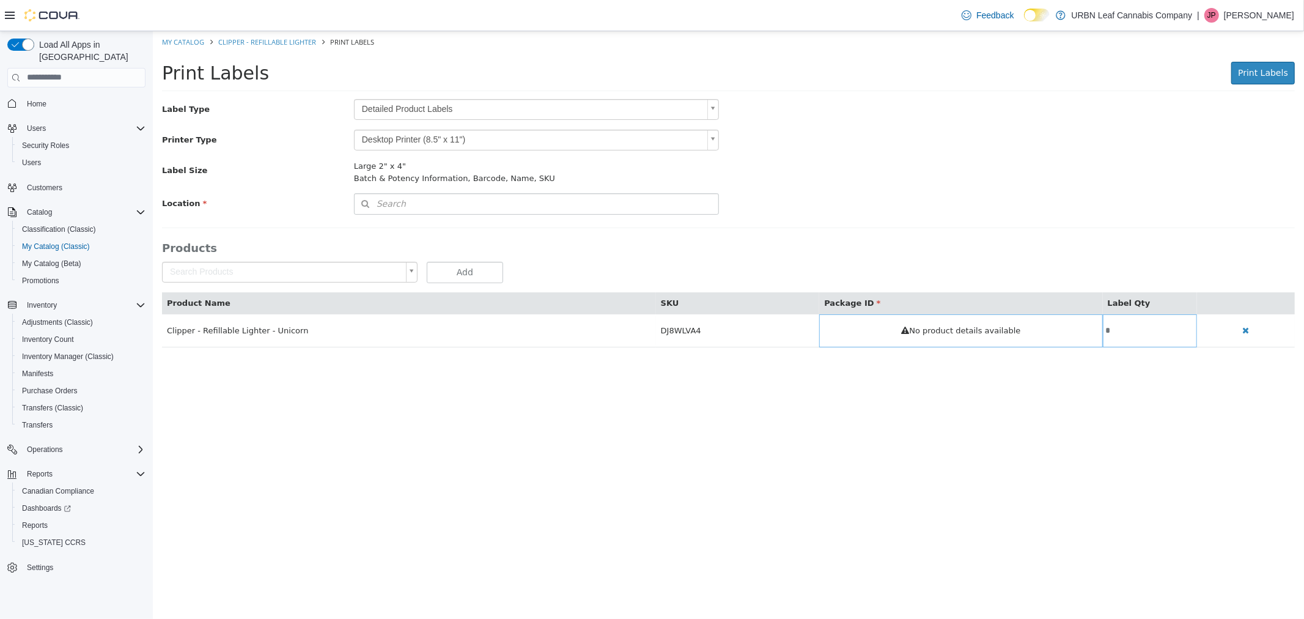
scroll to position [18, 0]
click at [445, 109] on body "Saving Bulk Changes... × My Catalog Clipper - Refillable Lighter Print Labels P…" at bounding box center [728, 195] width 1152 height 329
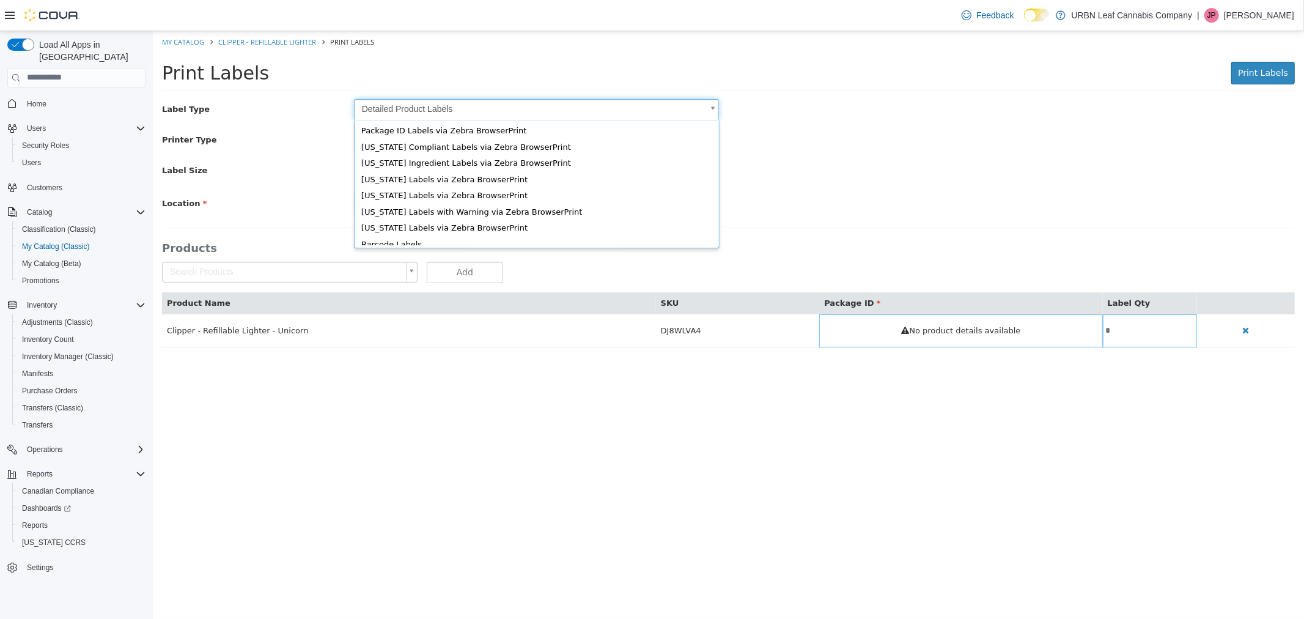
scroll to position [16, 0]
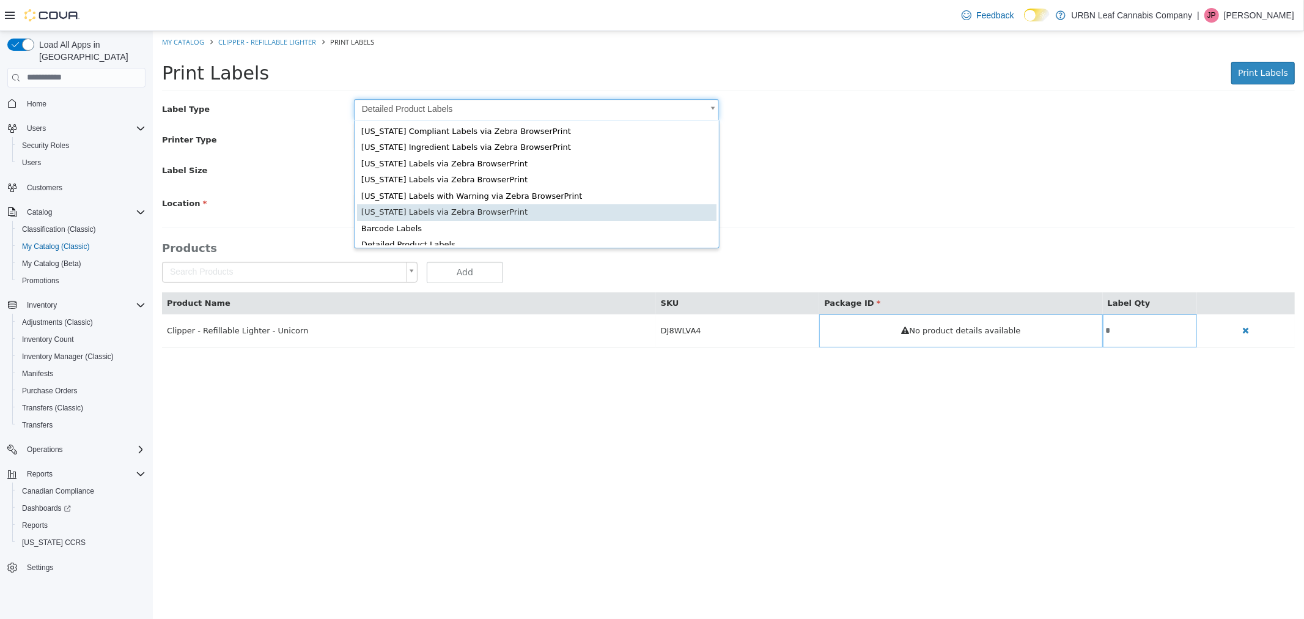
type input "*"
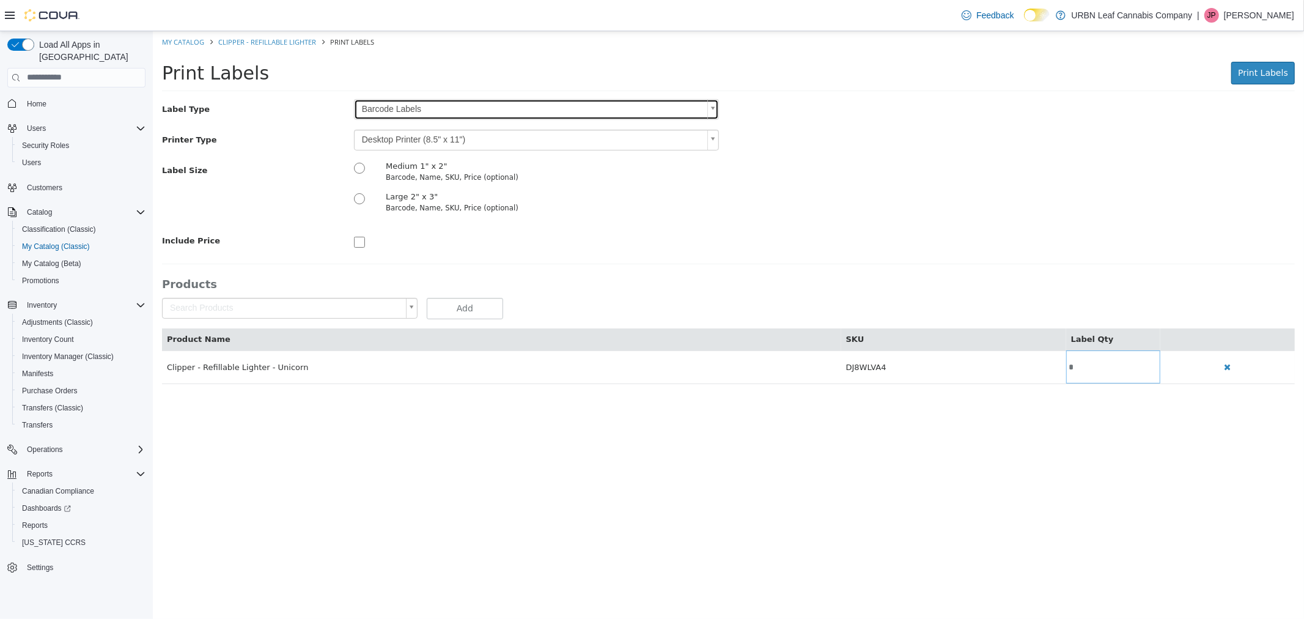
scroll to position [0, 0]
click at [372, 136] on body "Saving Bulk Changes... × My Catalog Clipper - Refillable Lighter Print Labels P…" at bounding box center [728, 214] width 1152 height 366
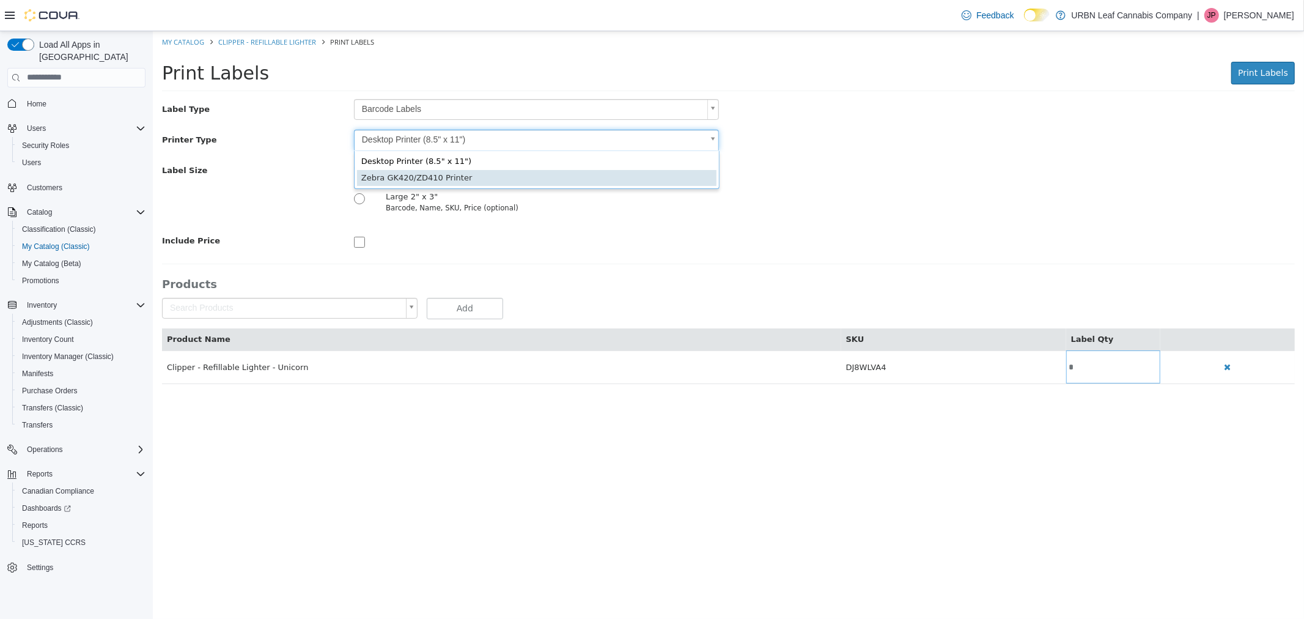
click at [399, 185] on div "Desktop Printer (8.5" x 11") Zebra GK420/ZD410 Printer" at bounding box center [536, 169] width 366 height 38
type input "*"
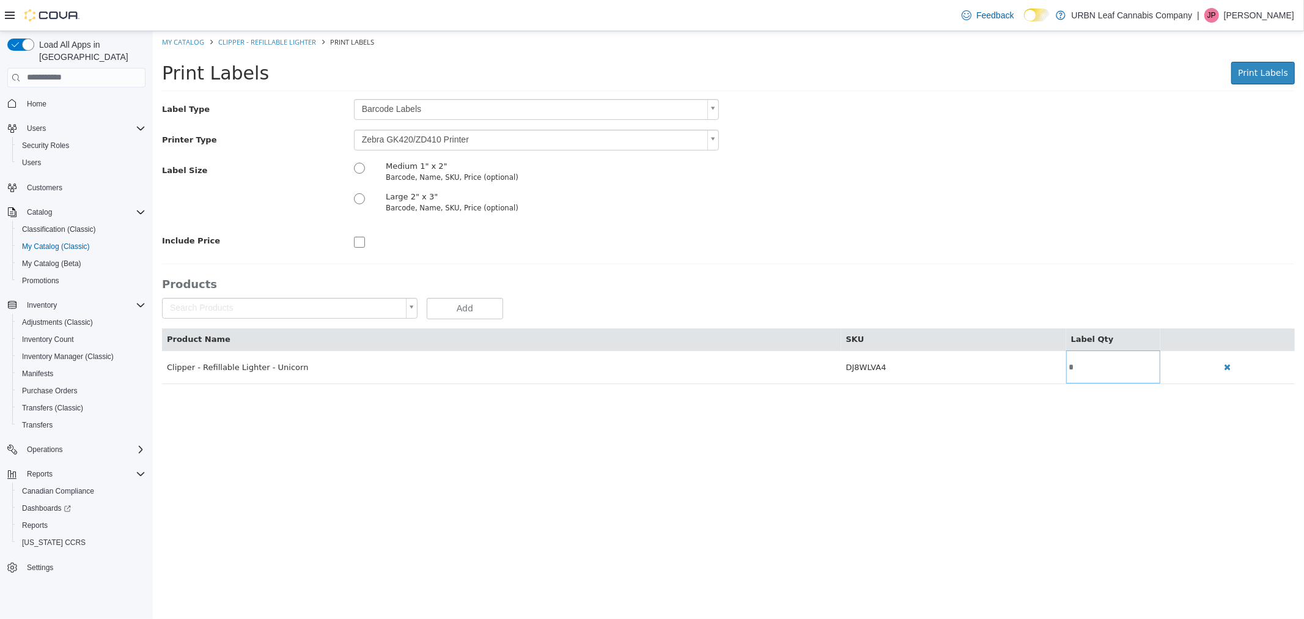
click at [952, 188] on div "Label Size Medium 1" x 2" Barcode, Name, SKU, Price (optional) Large 2" x 3" Ba…" at bounding box center [728, 190] width 1152 height 61
click at [1263, 75] on span "Print Labels" at bounding box center [1263, 72] width 50 height 10
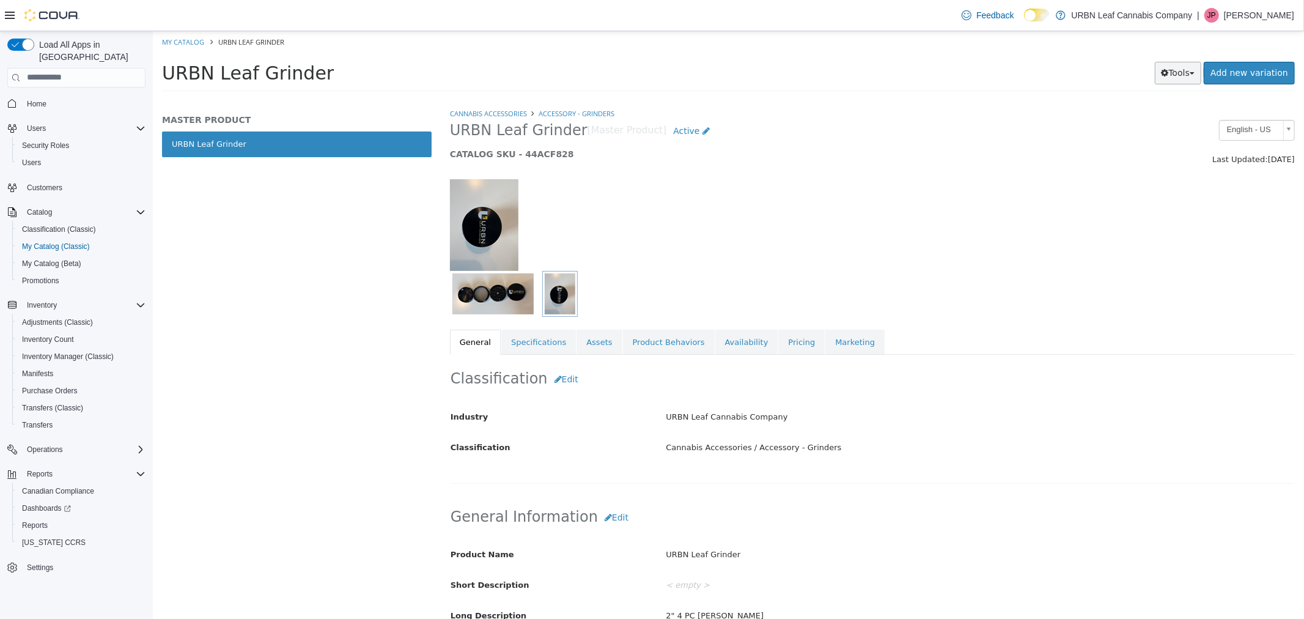
click at [1188, 78] on button "Tools" at bounding box center [1178, 72] width 47 height 23
click at [1171, 111] on link "Print Labels" at bounding box center [1152, 113] width 97 height 17
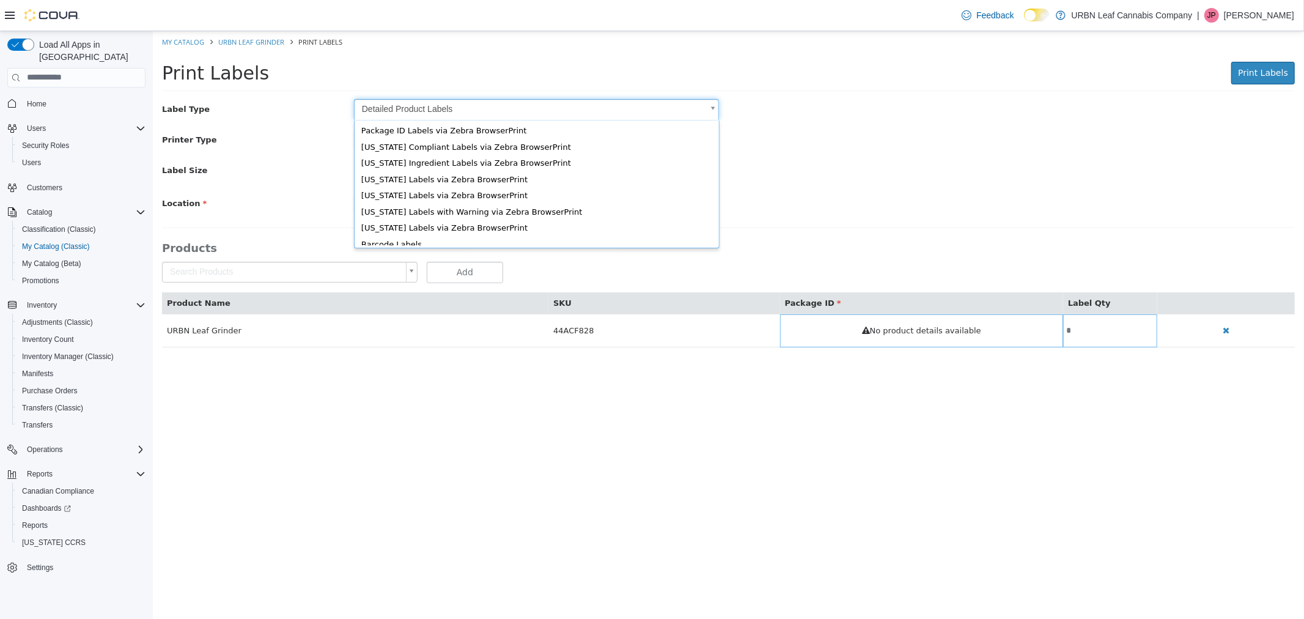
click at [447, 108] on body "Saving Bulk Changes... × My Catalog URBN Leaf Grinder Print Labels Print Labels…" at bounding box center [728, 195] width 1152 height 329
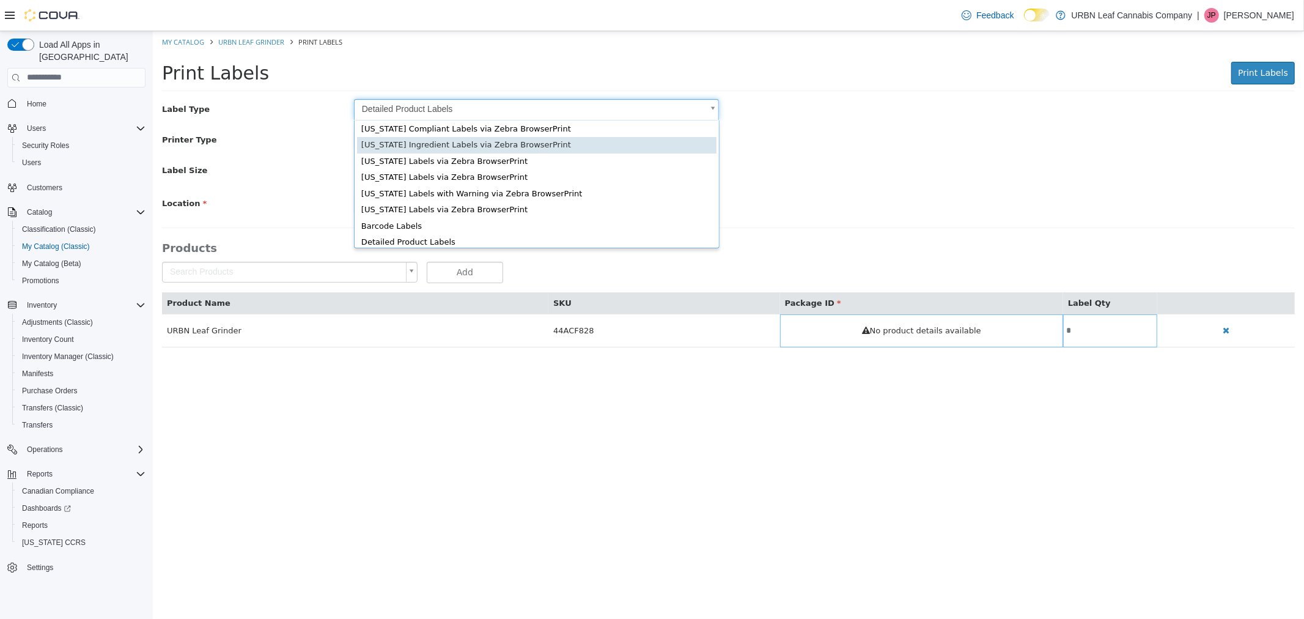
scroll to position [16, 0]
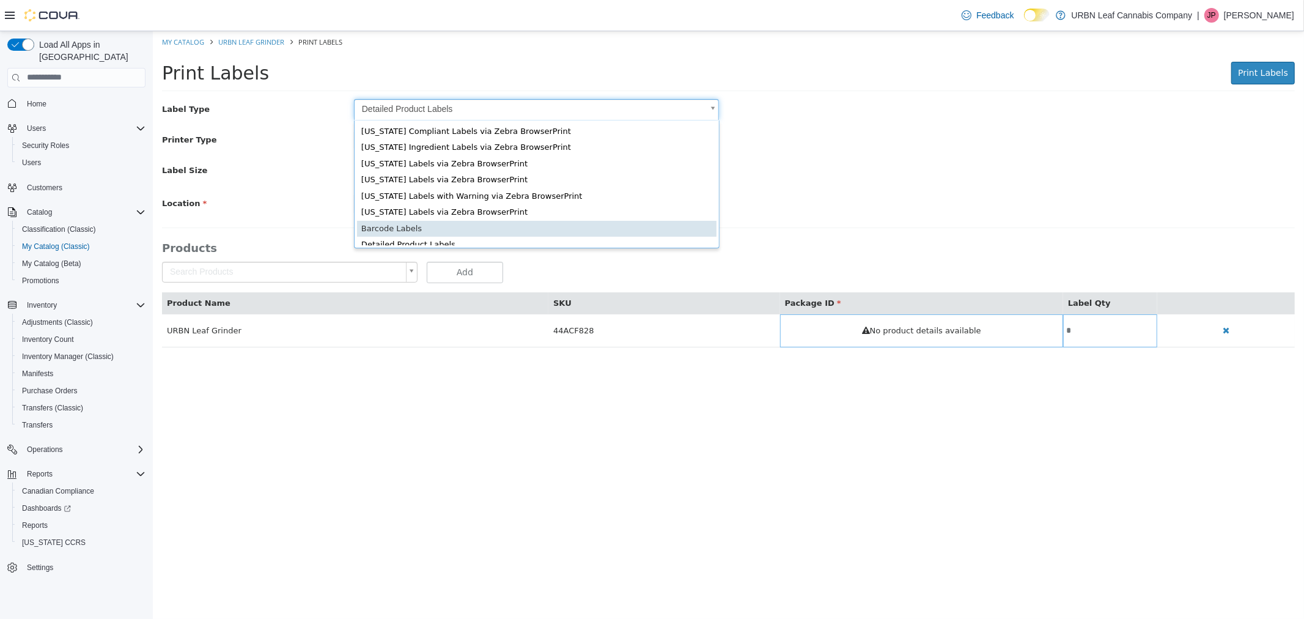
type input "*"
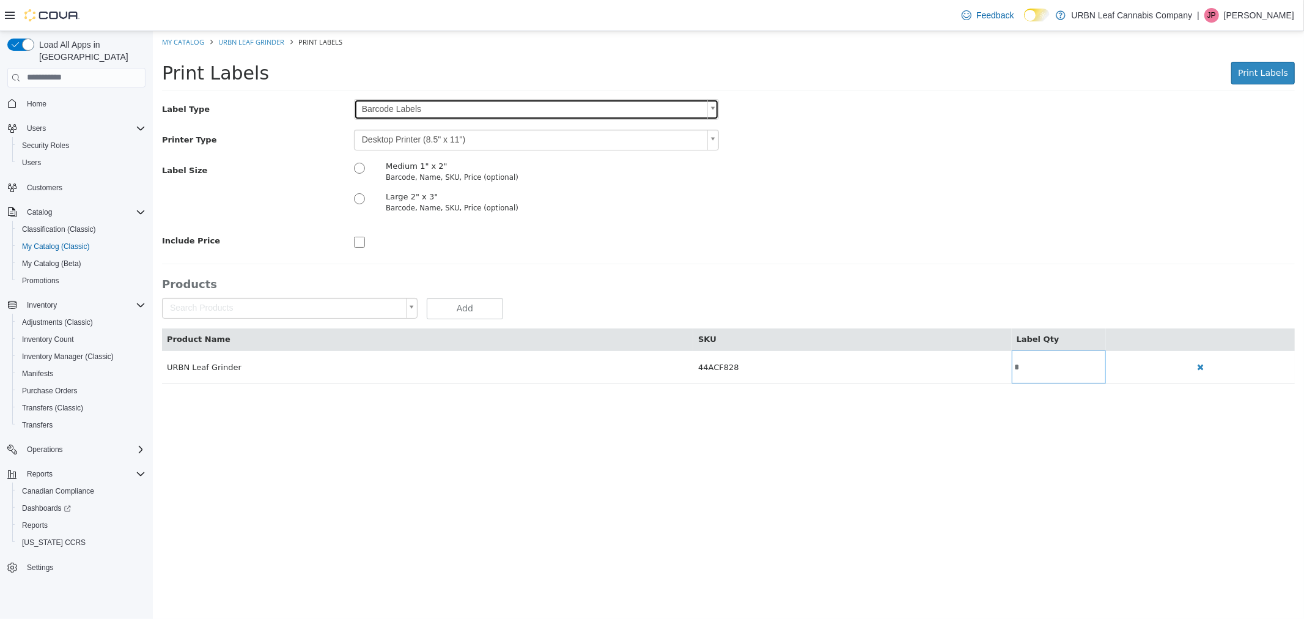
scroll to position [0, 0]
drag, startPoint x: 412, startPoint y: 134, endPoint x: 410, endPoint y: 151, distance: 17.2
click at [412, 134] on body "Saving Bulk Changes... × My Catalog URBN Leaf Grinder Print Labels Print Labels…" at bounding box center [728, 214] width 1152 height 366
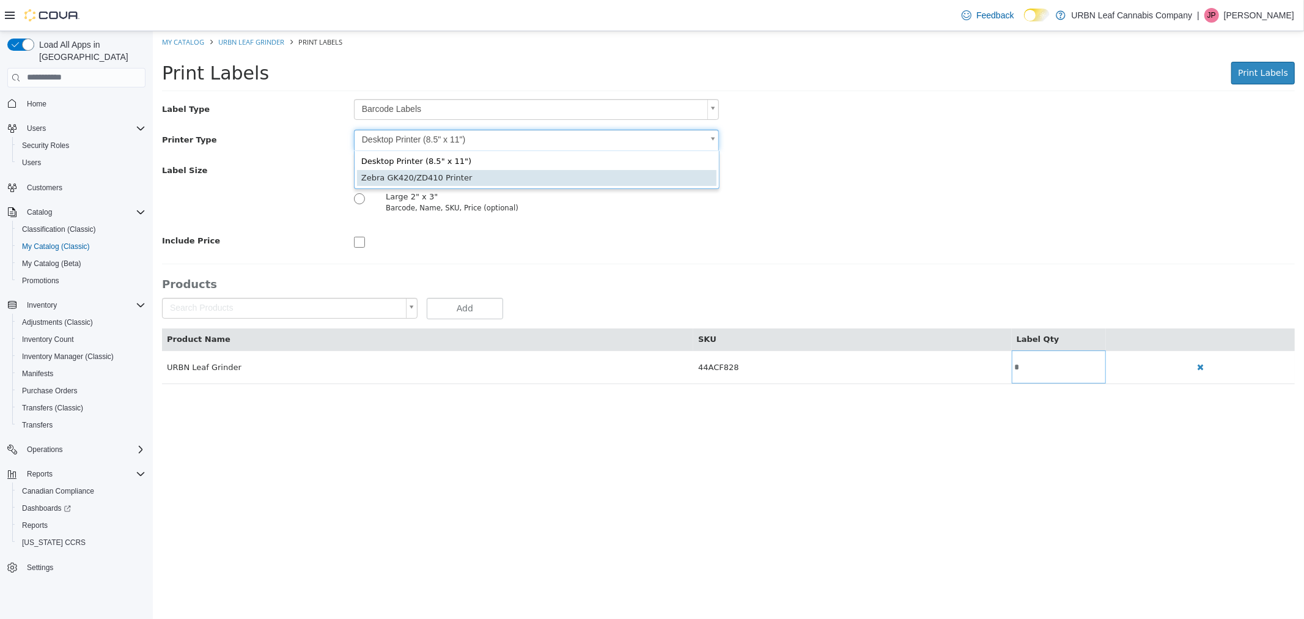
type input "*"
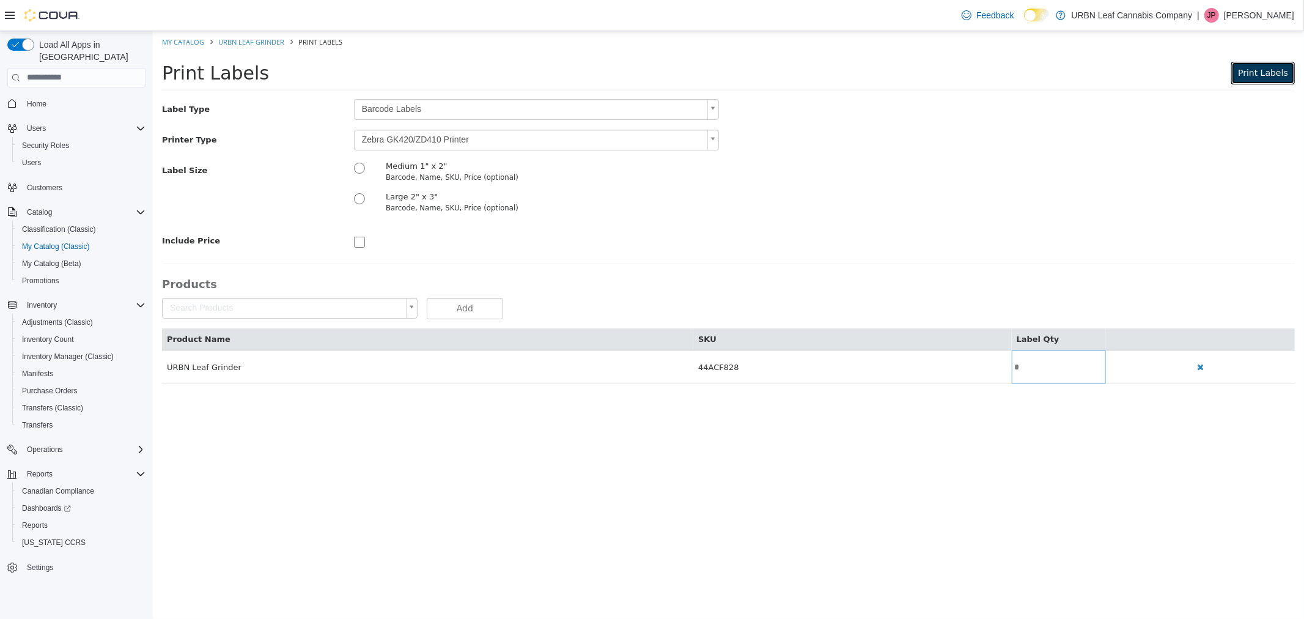
click at [1253, 71] on span "Print Labels" at bounding box center [1263, 72] width 50 height 10
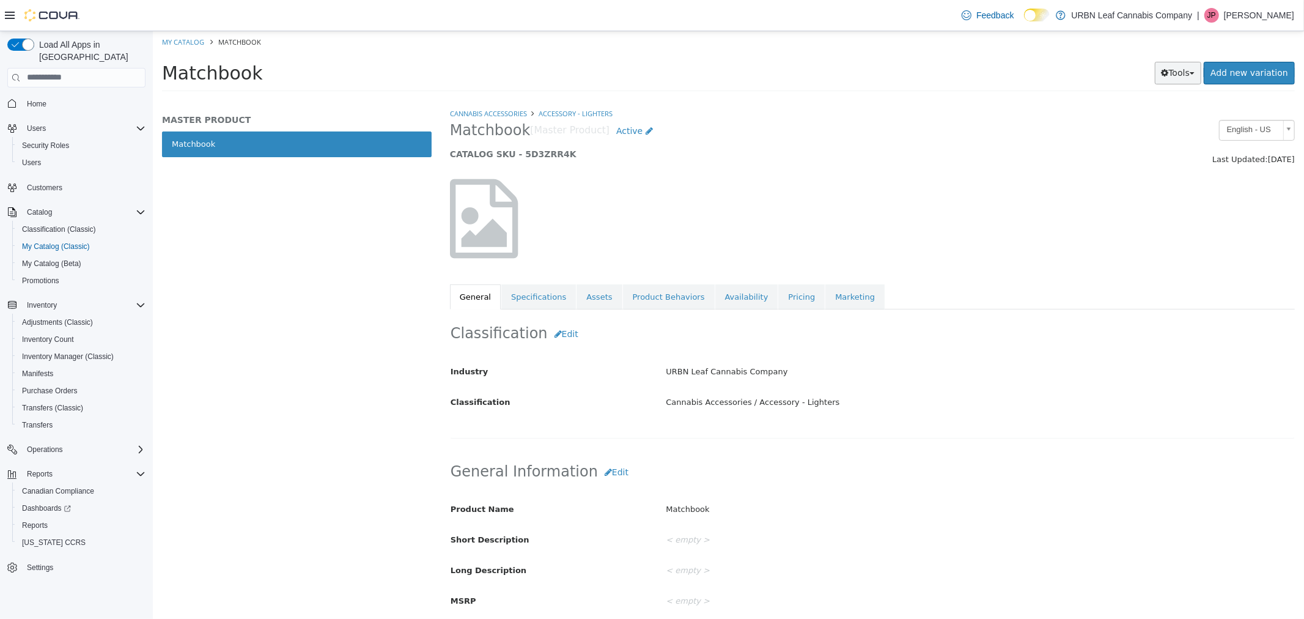
click at [1198, 68] on button "Tools" at bounding box center [1178, 72] width 47 height 23
click at [1167, 114] on link "Print Labels" at bounding box center [1152, 113] width 97 height 17
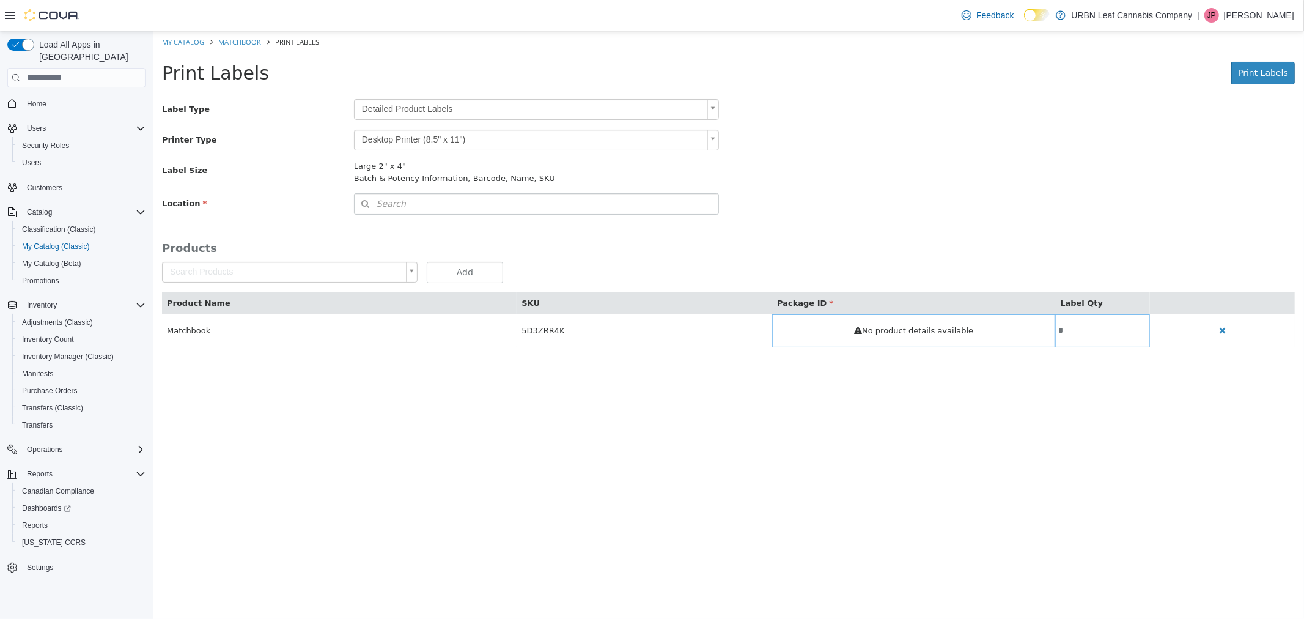
click at [374, 105] on body "Saving Bulk Changes... × My Catalog Matchbook Print Labels Print Labels Print L…" at bounding box center [728, 195] width 1152 height 329
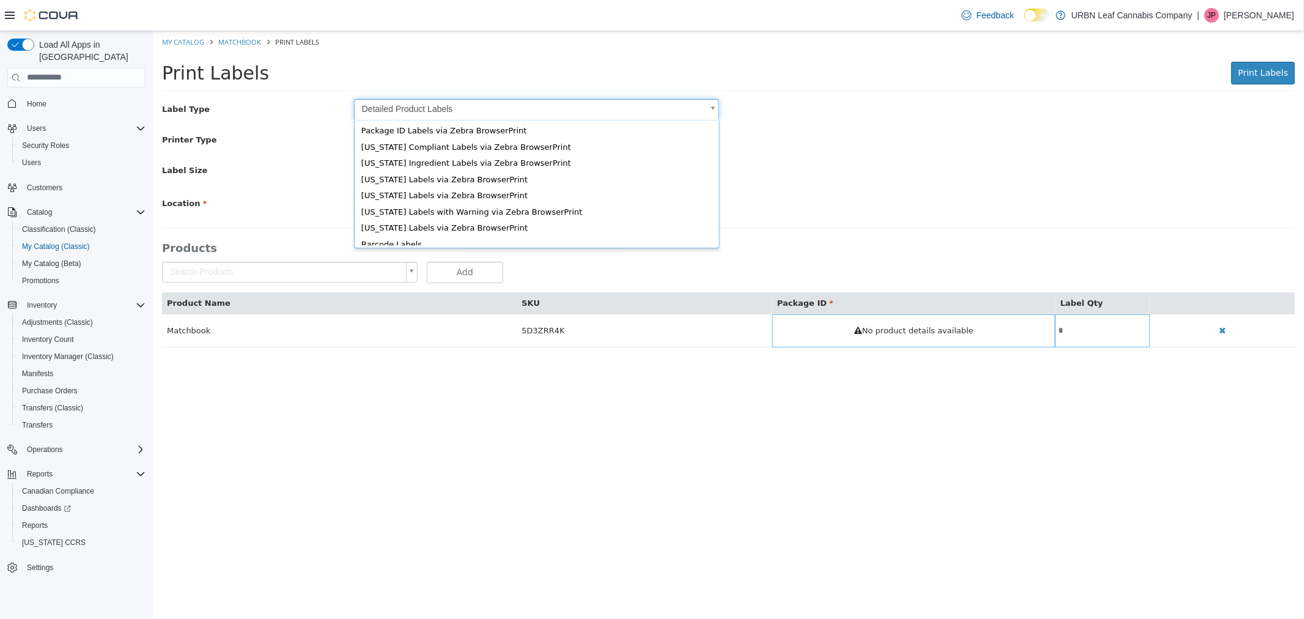
scroll to position [16, 0]
type input "*"
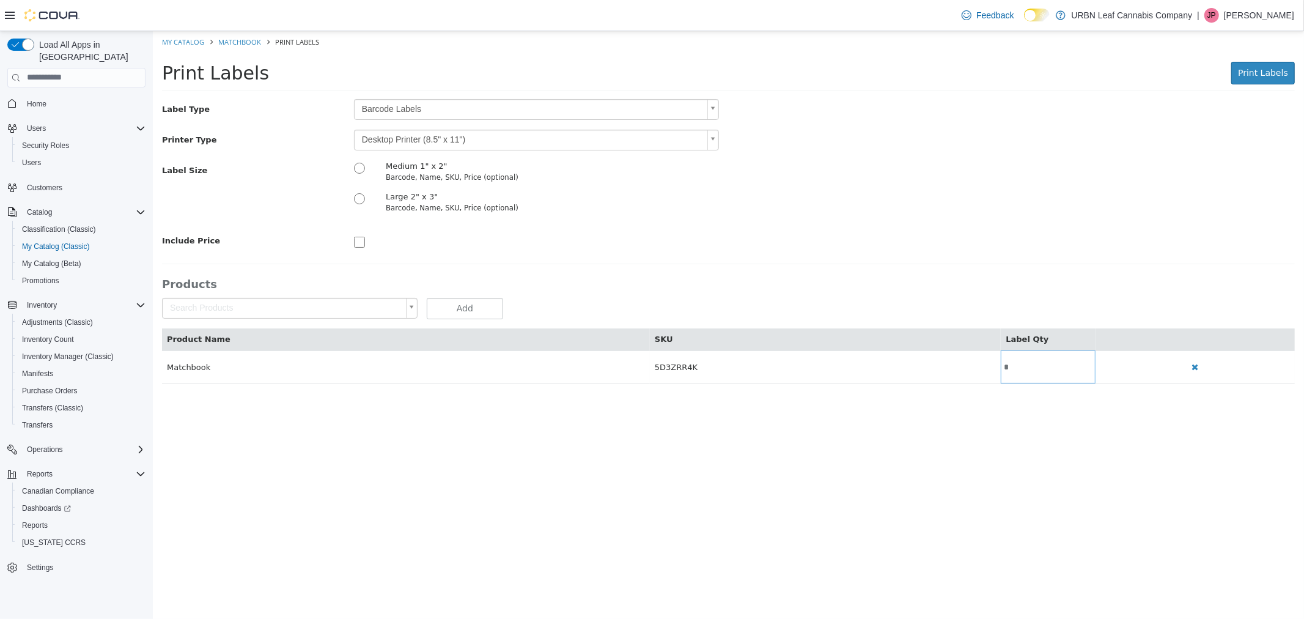
click at [897, 143] on div "Printer Type Desktop Printer (8.5" x 11") *" at bounding box center [728, 139] width 1152 height 21
click at [694, 138] on body "Saving Bulk Changes... × My Catalog Matchbook Print Labels Print Labels Print L…" at bounding box center [728, 214] width 1152 height 366
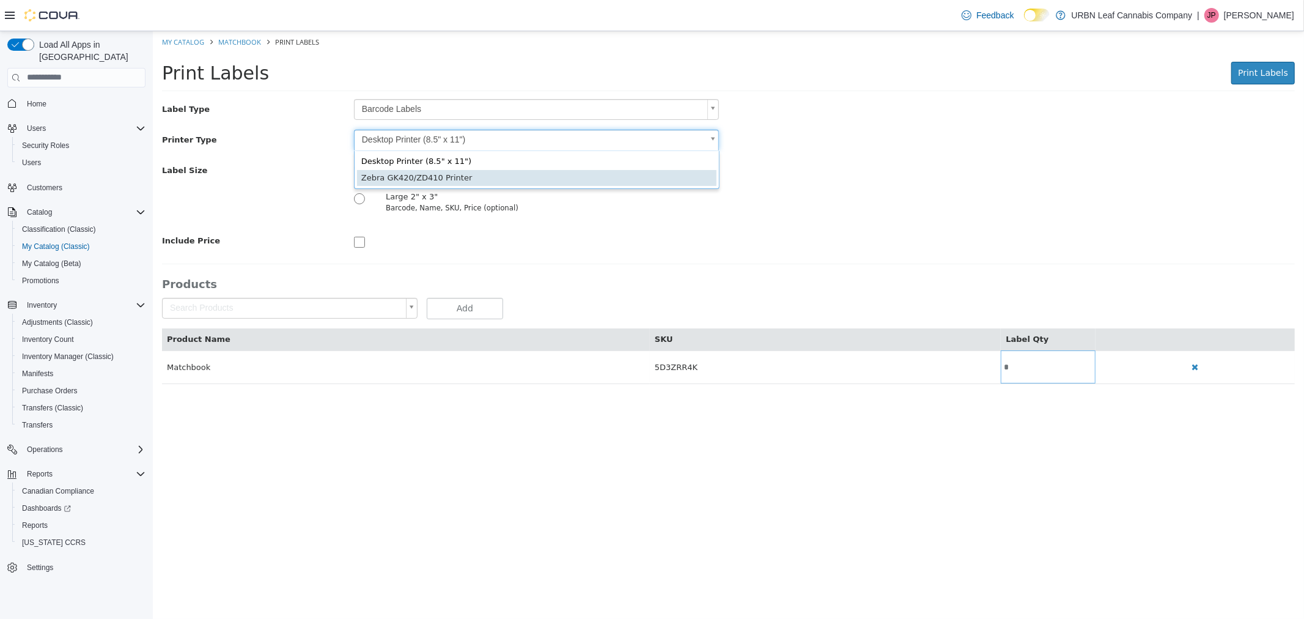
type input "*"
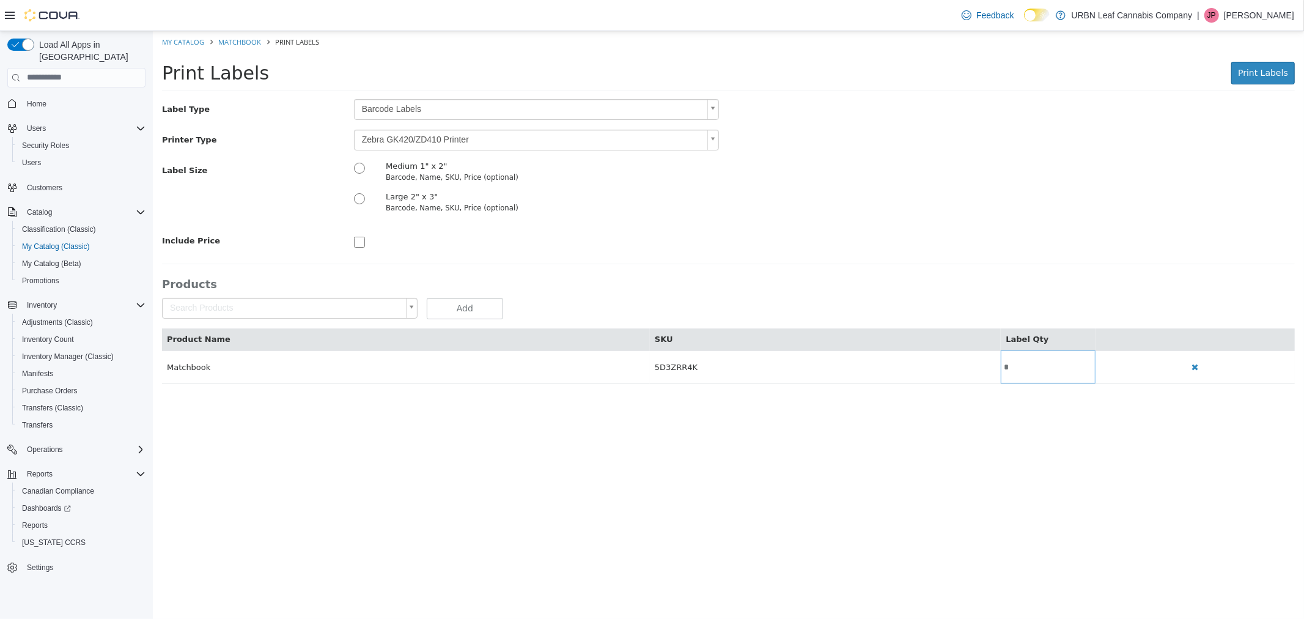
click at [688, 236] on div at bounding box center [536, 240] width 384 height 20
click at [1281, 68] on span "Print Labels" at bounding box center [1263, 72] width 50 height 10
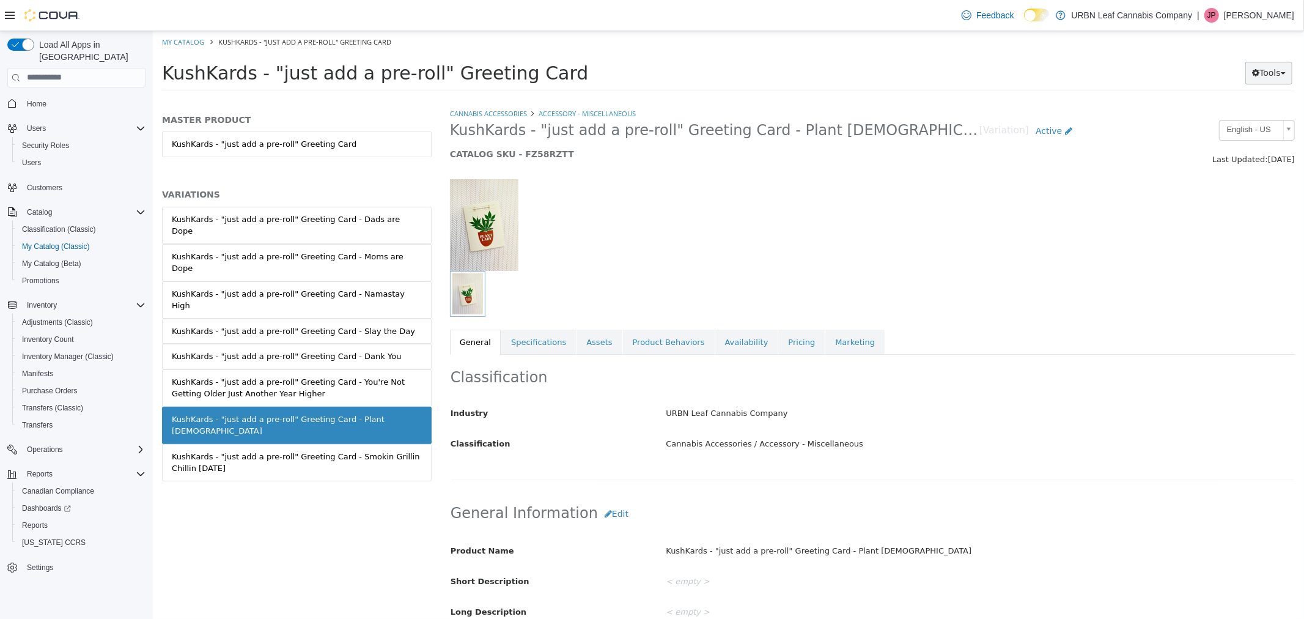
click at [1285, 73] on span "button" at bounding box center [1283, 73] width 5 height 2
click at [1241, 114] on link "Print Labels" at bounding box center [1243, 113] width 97 height 17
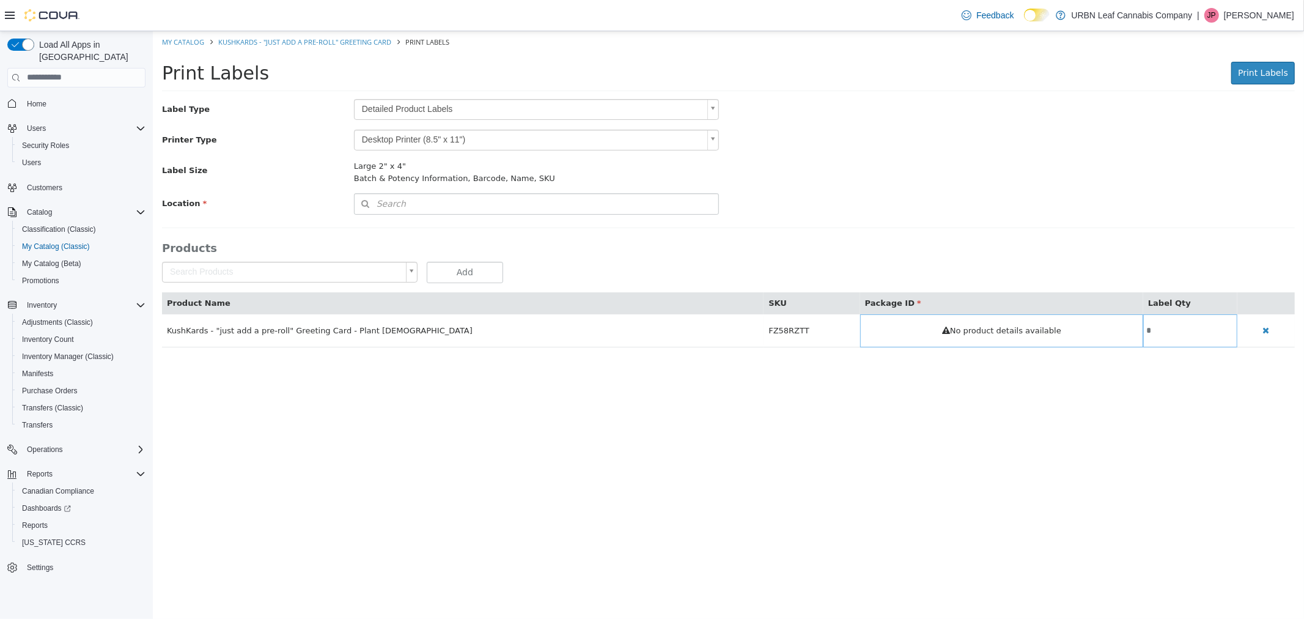
click at [427, 111] on body "Saving Bulk Changes... × My Catalog KushKards - "just add a pre-roll" Greeting …" at bounding box center [728, 195] width 1152 height 329
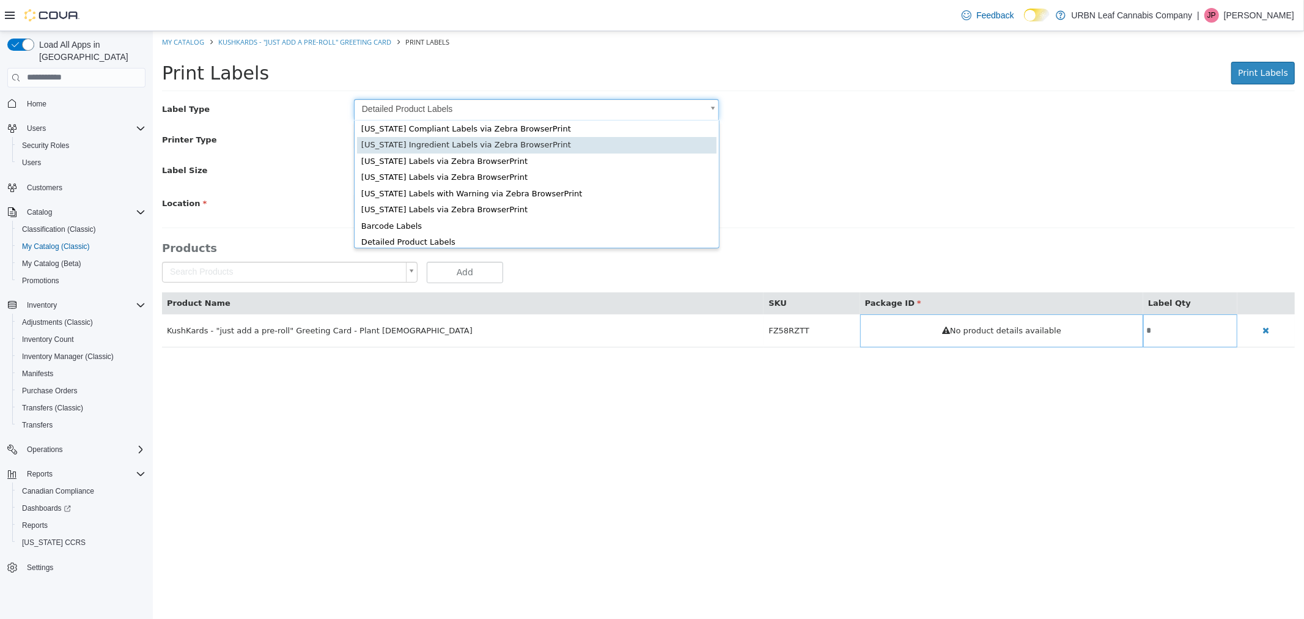
scroll to position [16, 0]
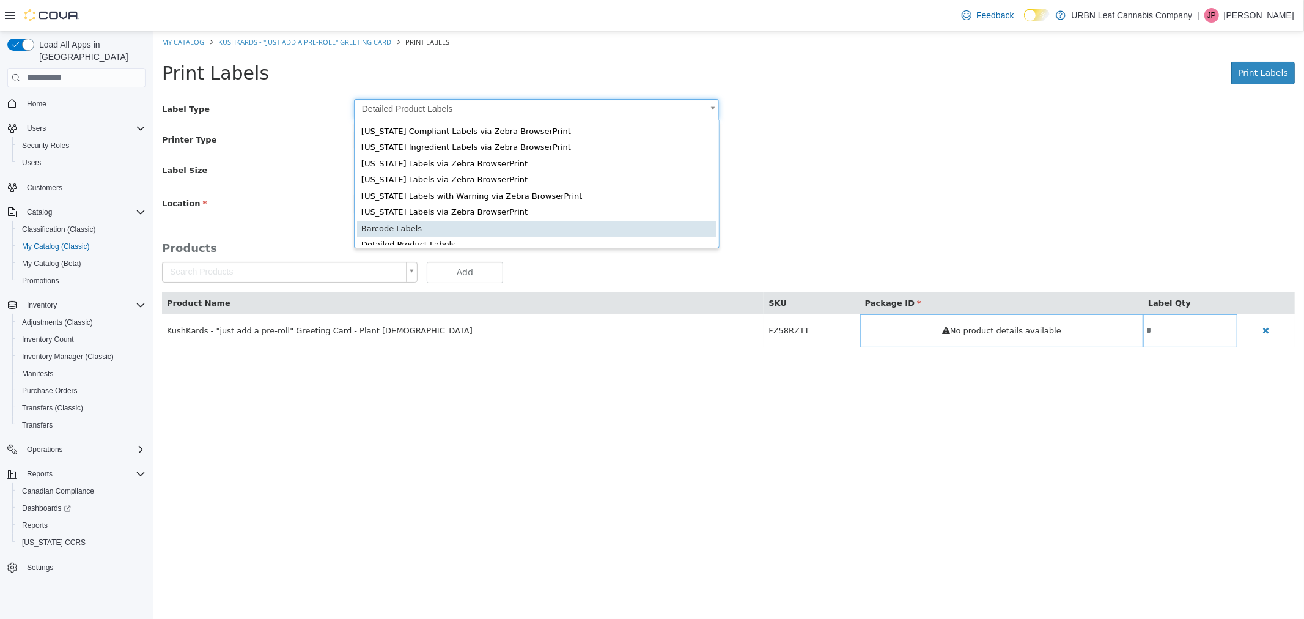
type input "*"
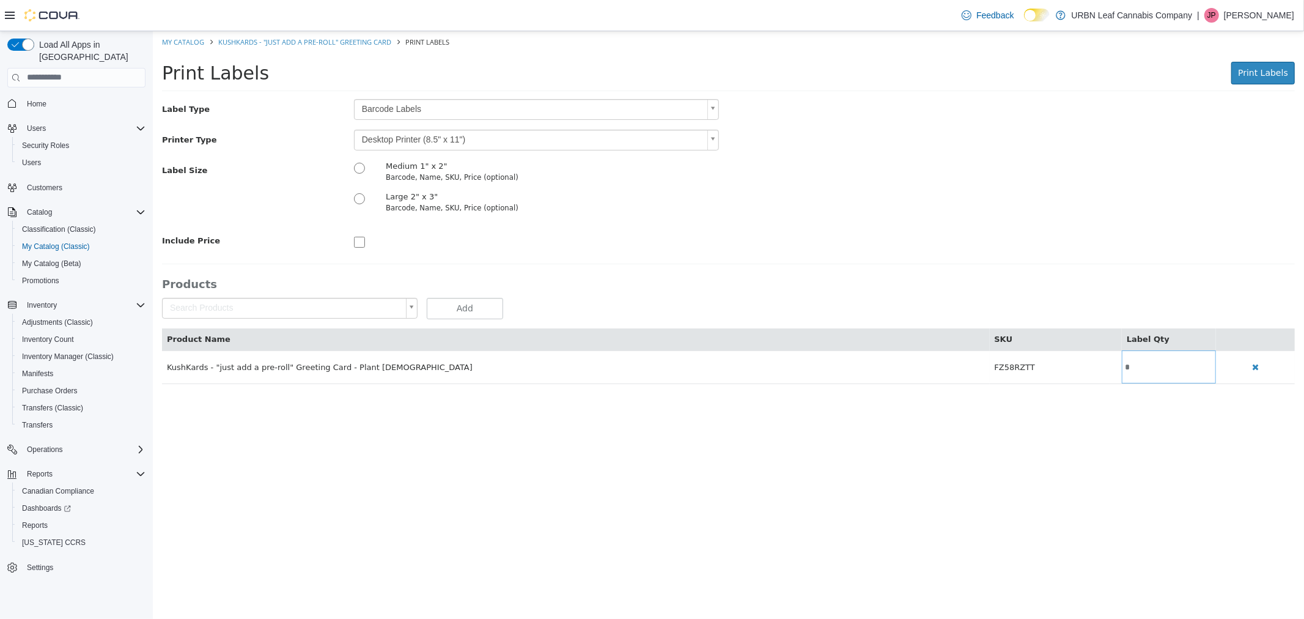
click at [412, 139] on body "Saving Bulk Changes... × My Catalog KushKards - "just add a pre-roll" Greeting …" at bounding box center [728, 214] width 1152 height 366
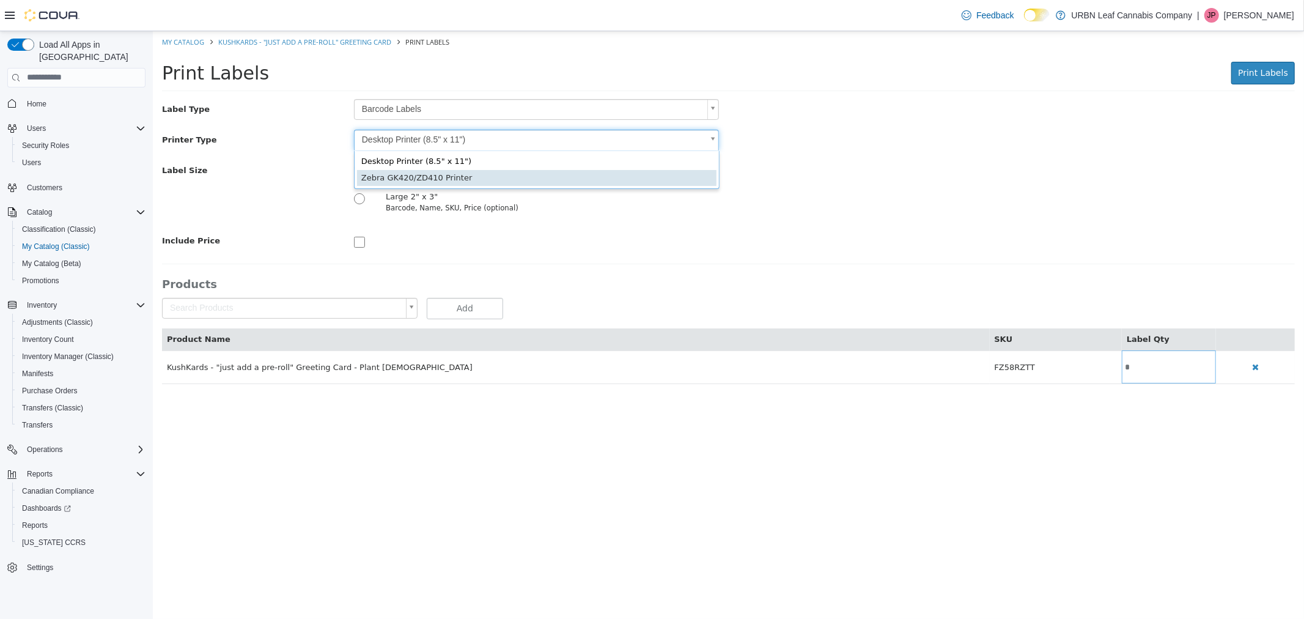
type input "*"
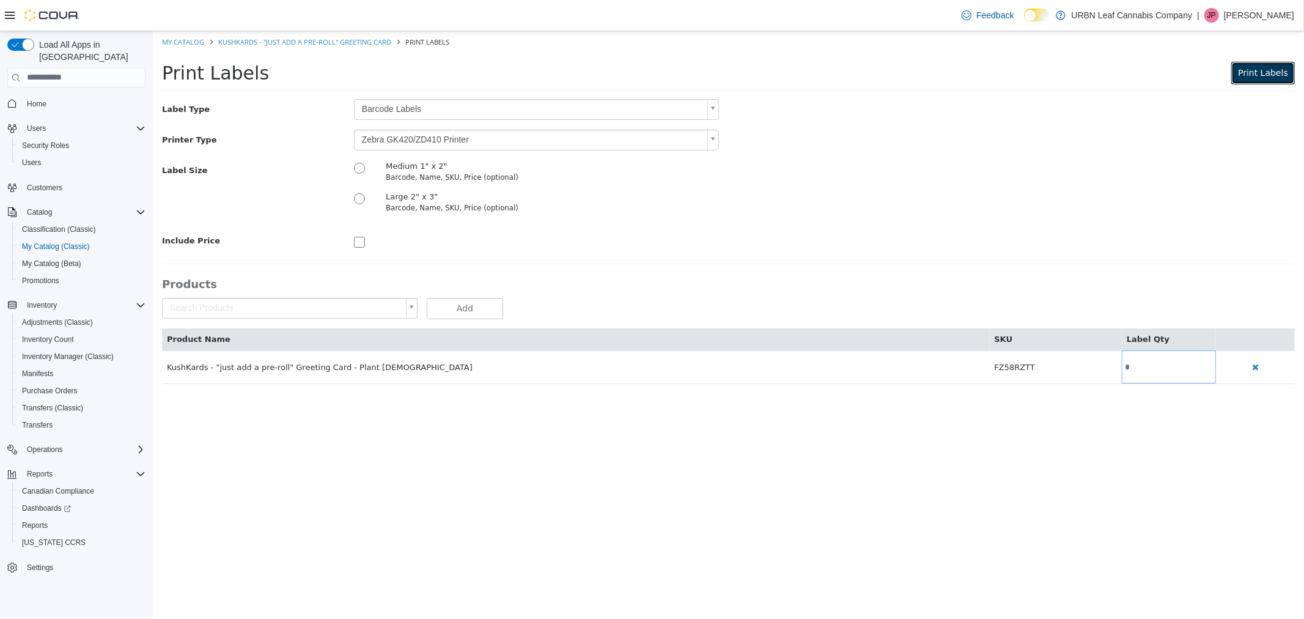
click at [1251, 63] on button "Print Labels" at bounding box center [1263, 72] width 64 height 23
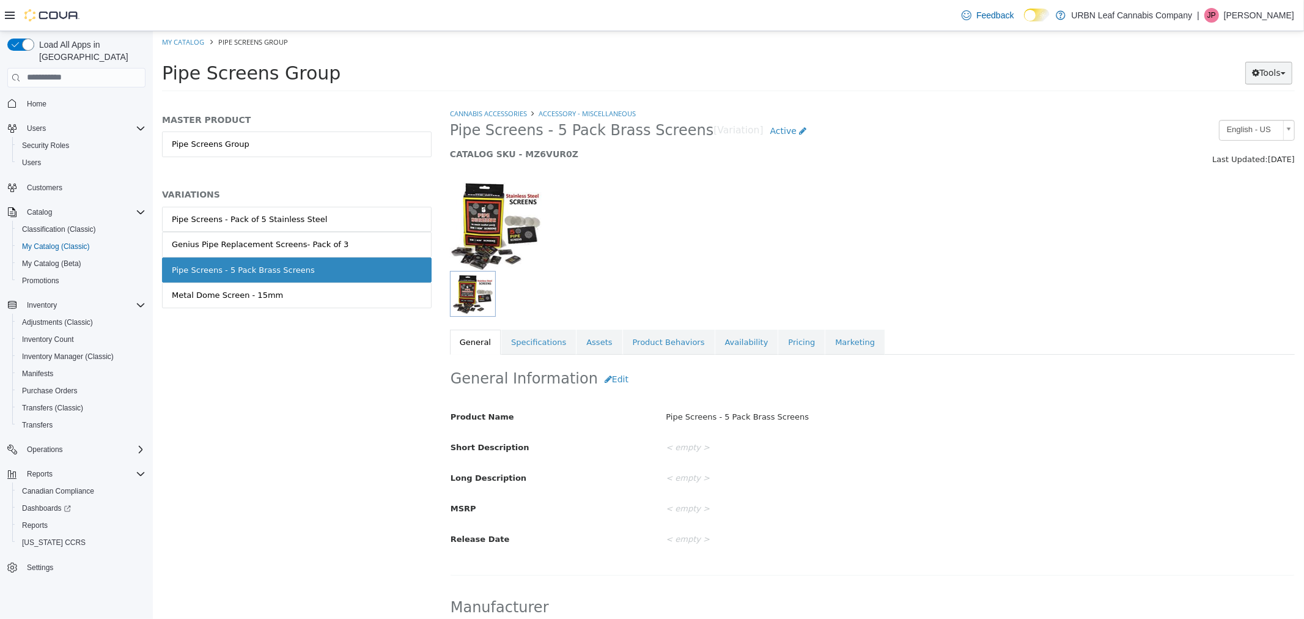
click at [1272, 72] on button "Tools" at bounding box center [1268, 72] width 47 height 23
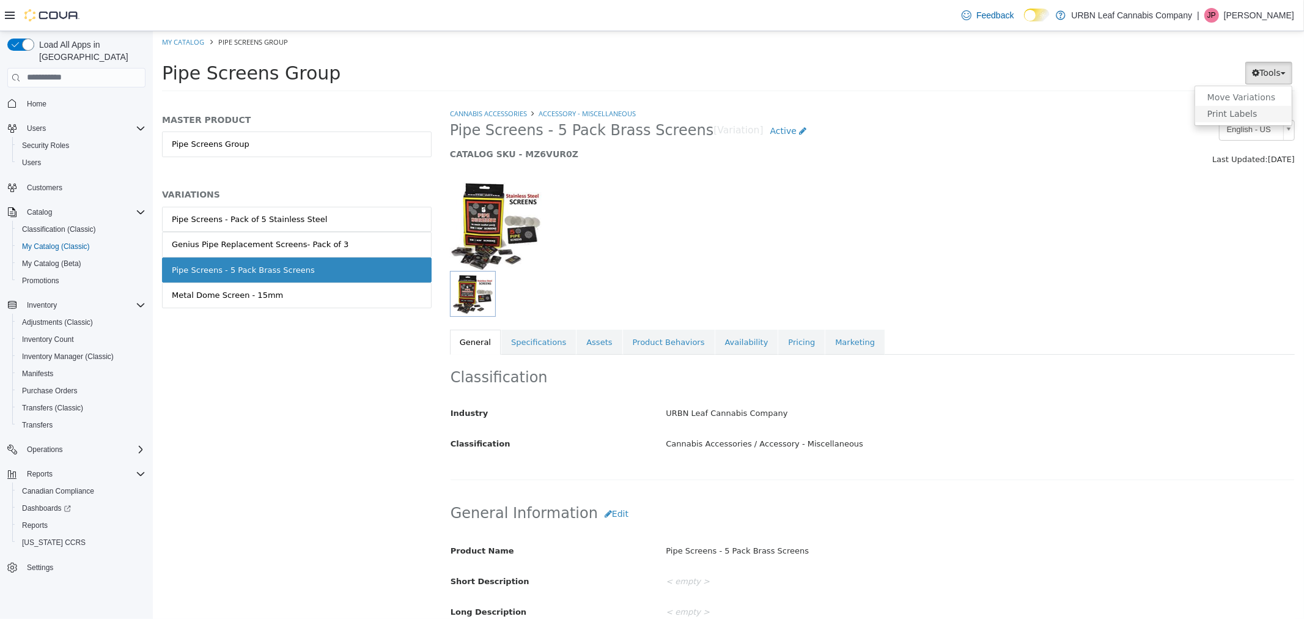
click at [1240, 111] on link "Print Labels" at bounding box center [1243, 113] width 97 height 17
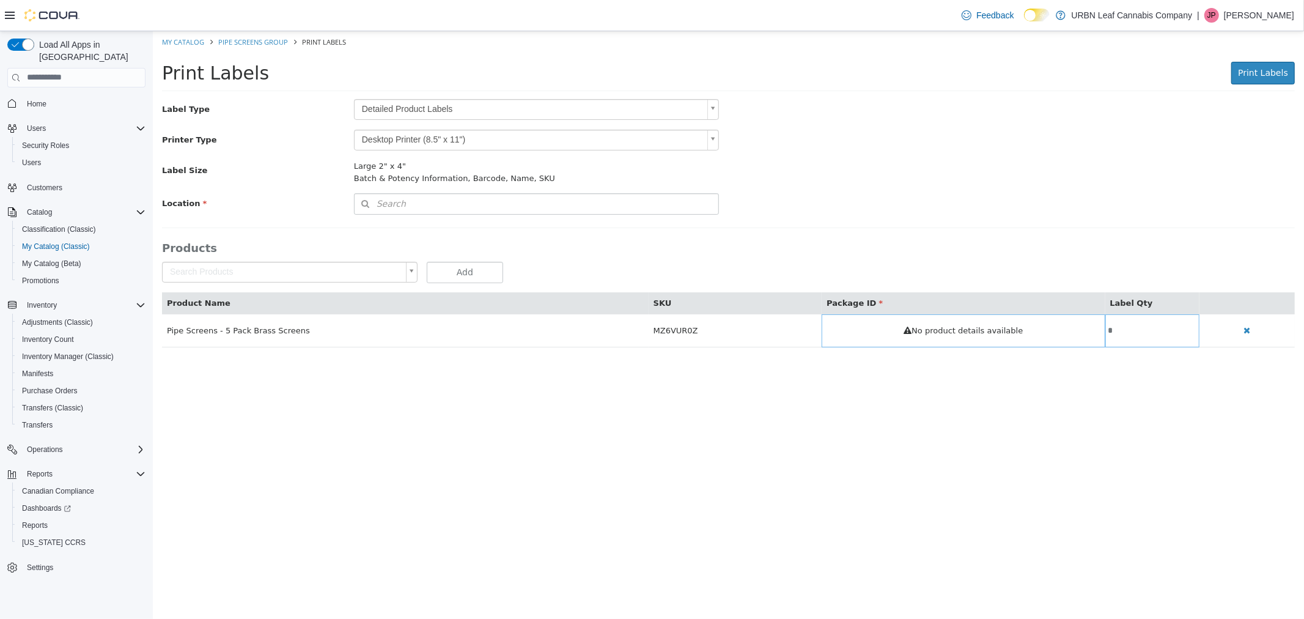
click at [429, 108] on body "Saving Bulk Changes... × My Catalog Pipe Screens Group Print Labels Print Label…" at bounding box center [728, 195] width 1152 height 329
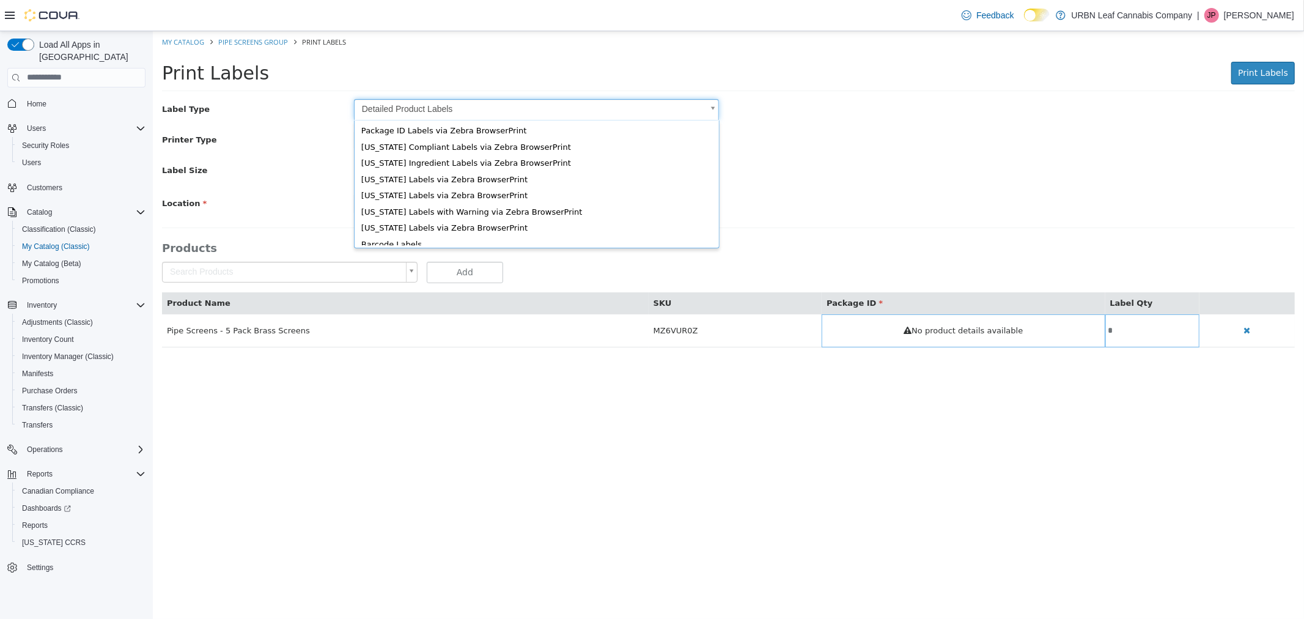
scroll to position [16, 0]
type input "*"
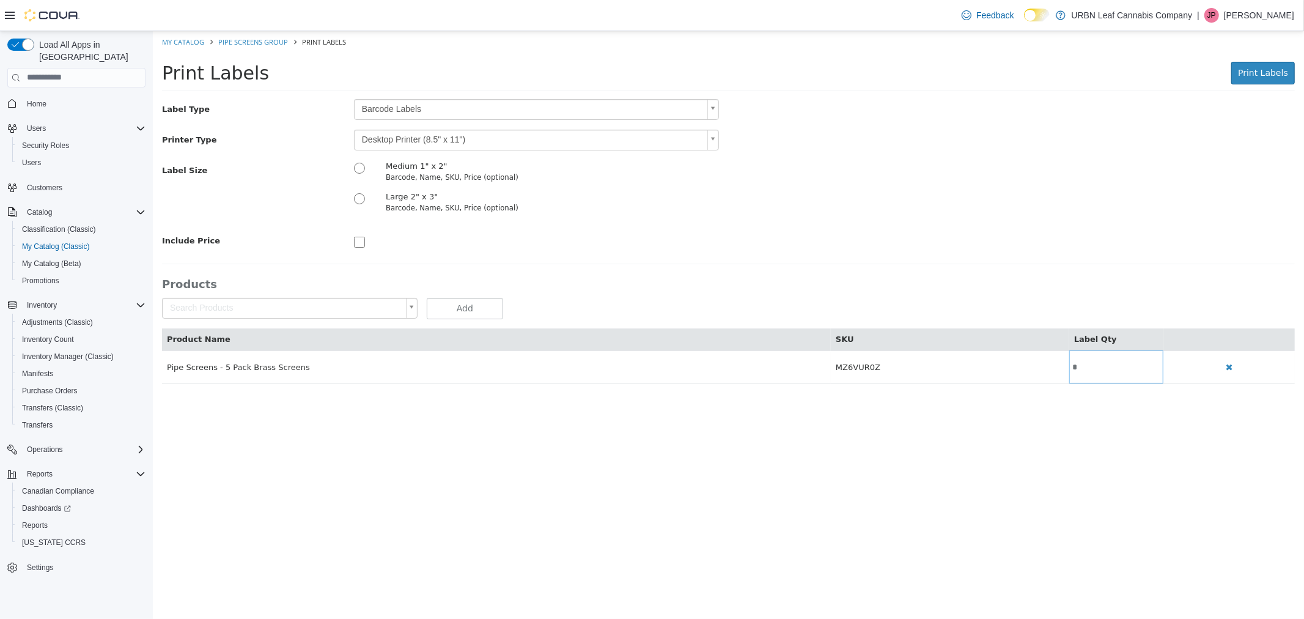
click at [938, 183] on div "Label Size Medium 1" x 2" Barcode, Name, SKU, Price (optional) Large 2" x 3" Ba…" at bounding box center [728, 190] width 1152 height 61
click at [531, 129] on body "Saving Bulk Changes... × My Catalog Pipe Screens Group Print Labels Print Label…" at bounding box center [728, 214] width 1152 height 366
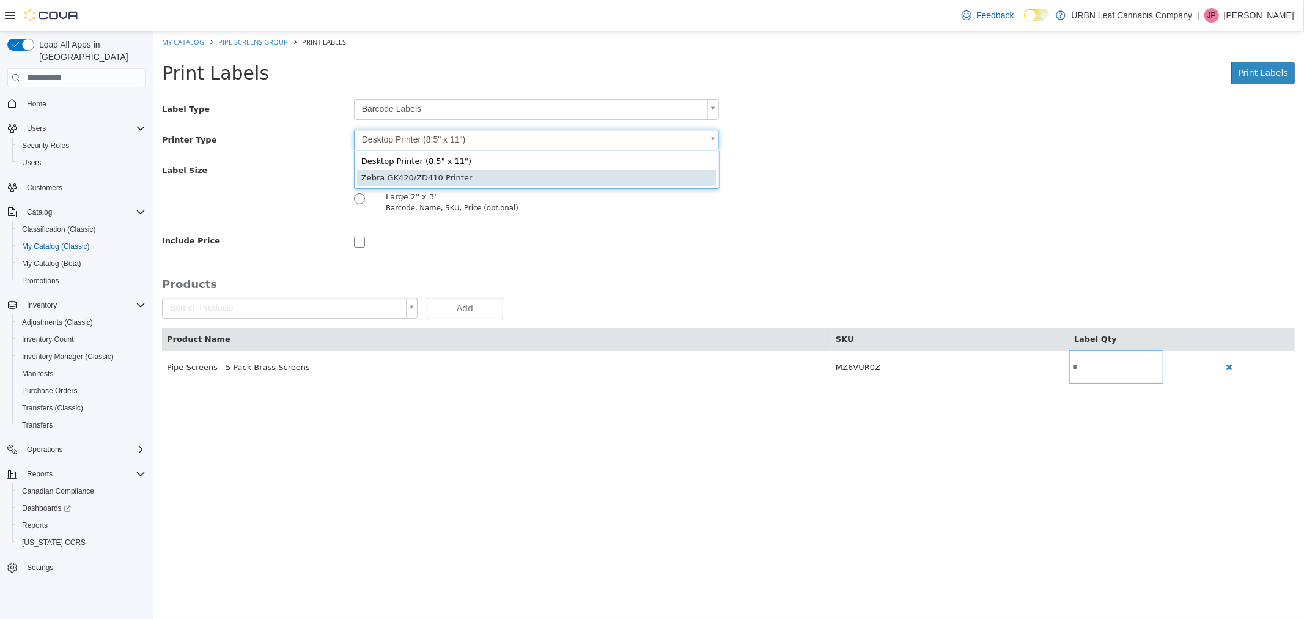
type input "*"
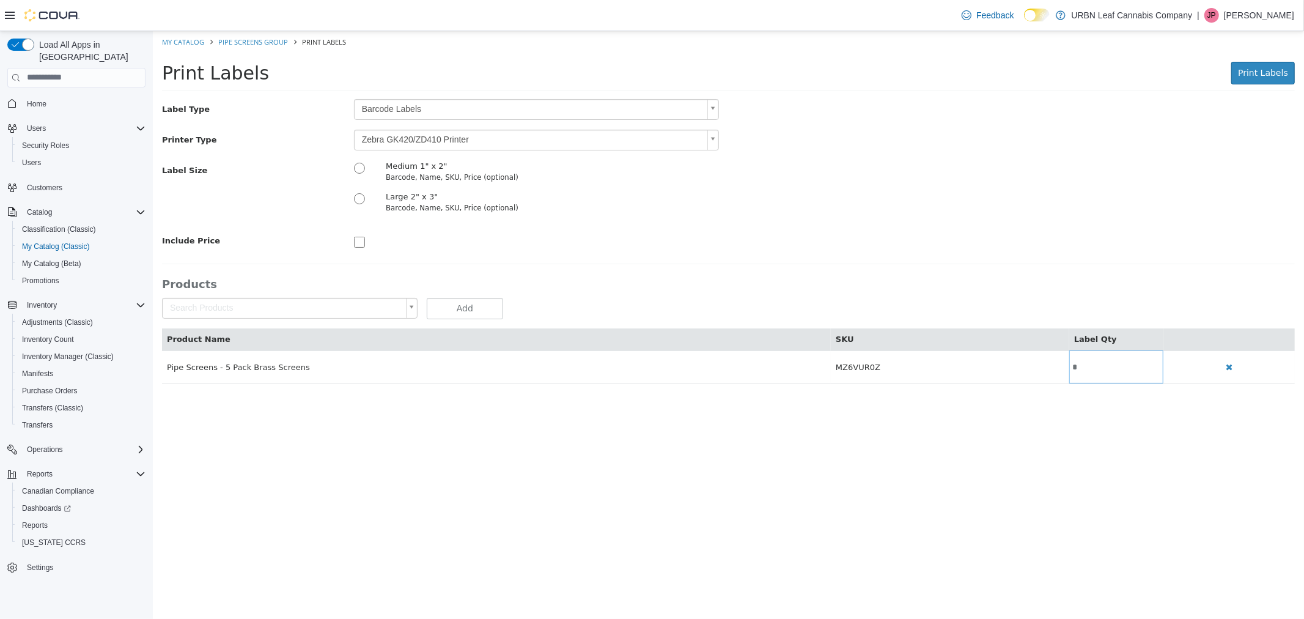
drag, startPoint x: 927, startPoint y: 248, endPoint x: 1049, endPoint y: 206, distance: 130.0
click at [936, 244] on div "Include Price" at bounding box center [728, 240] width 1152 height 20
click at [1291, 79] on button "Print Labels" at bounding box center [1263, 72] width 64 height 23
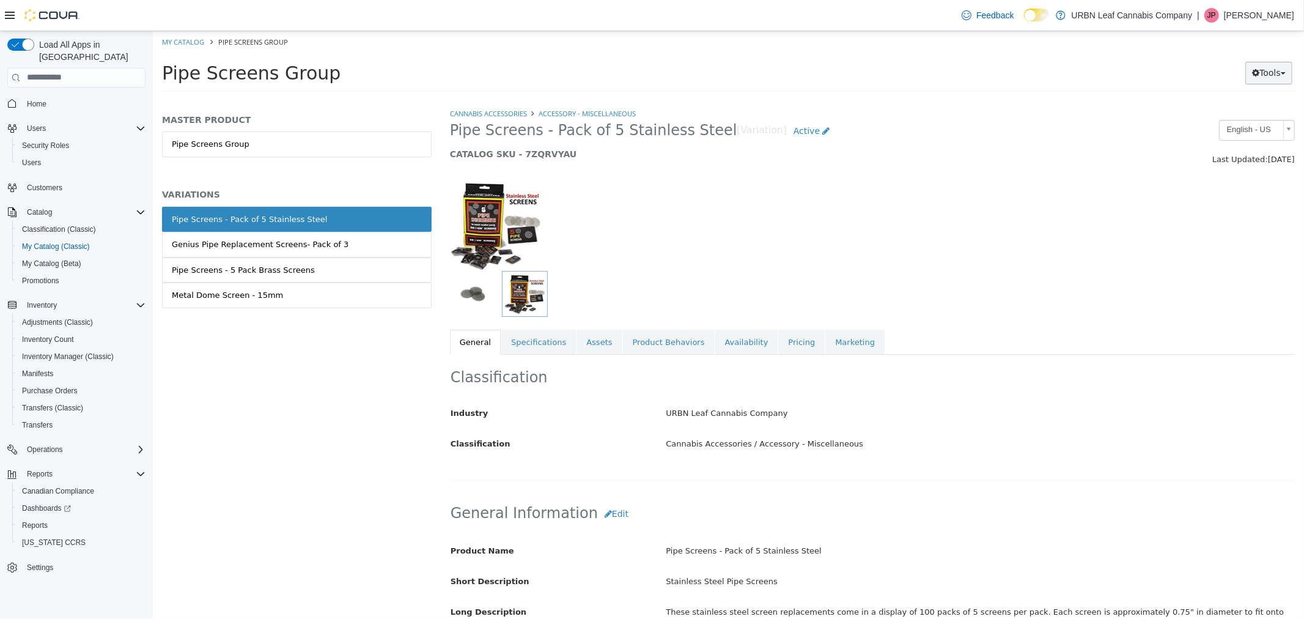
click at [1278, 73] on button "Tools" at bounding box center [1268, 72] width 47 height 23
click at [1251, 111] on link "Print Labels" at bounding box center [1243, 113] width 97 height 17
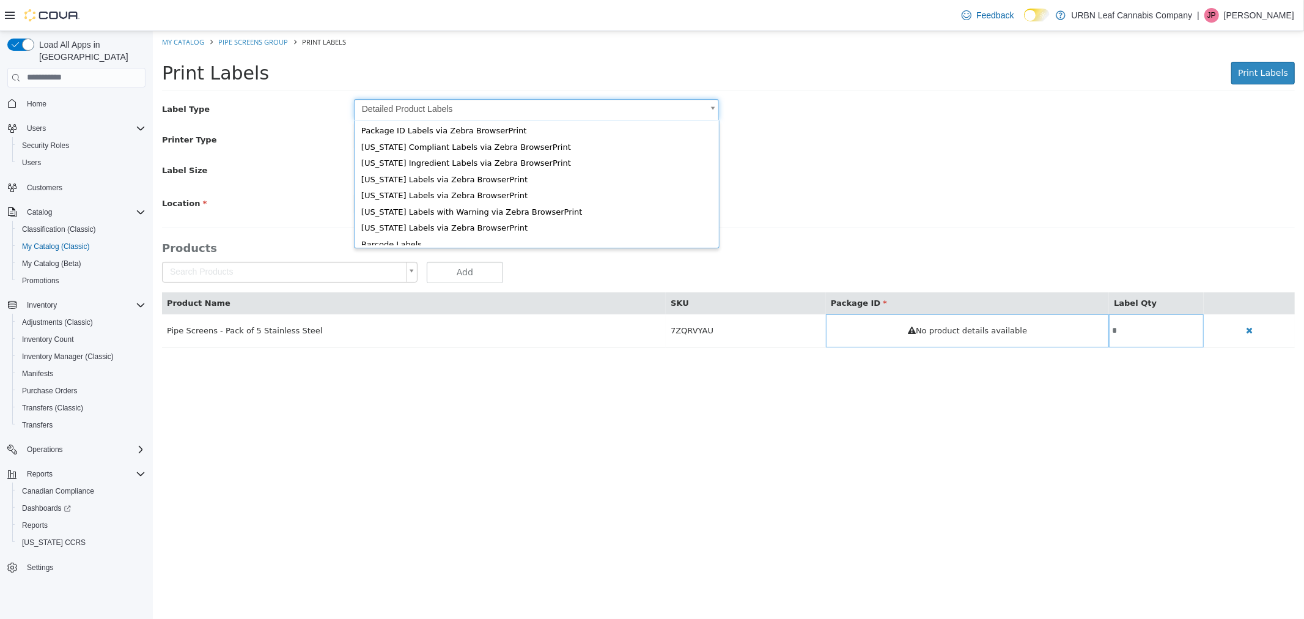
click at [398, 106] on body "Saving Bulk Changes... × My Catalog Pipe Screens Group Print Labels Print Label…" at bounding box center [728, 195] width 1152 height 329
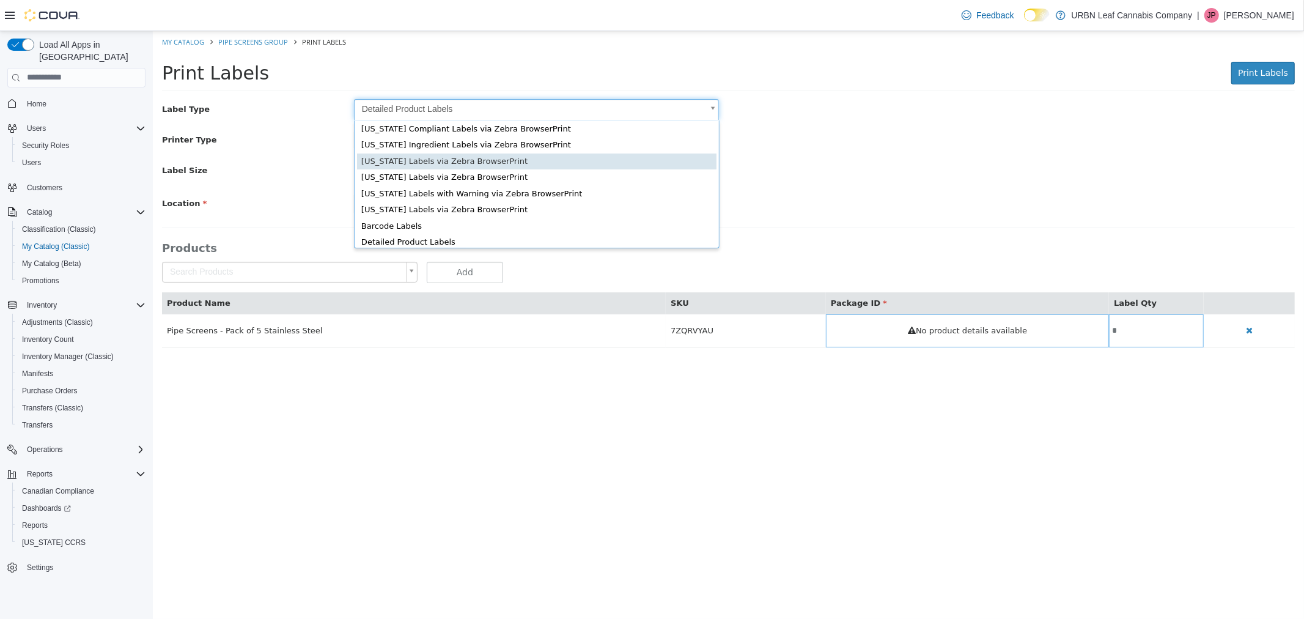
scroll to position [16, 0]
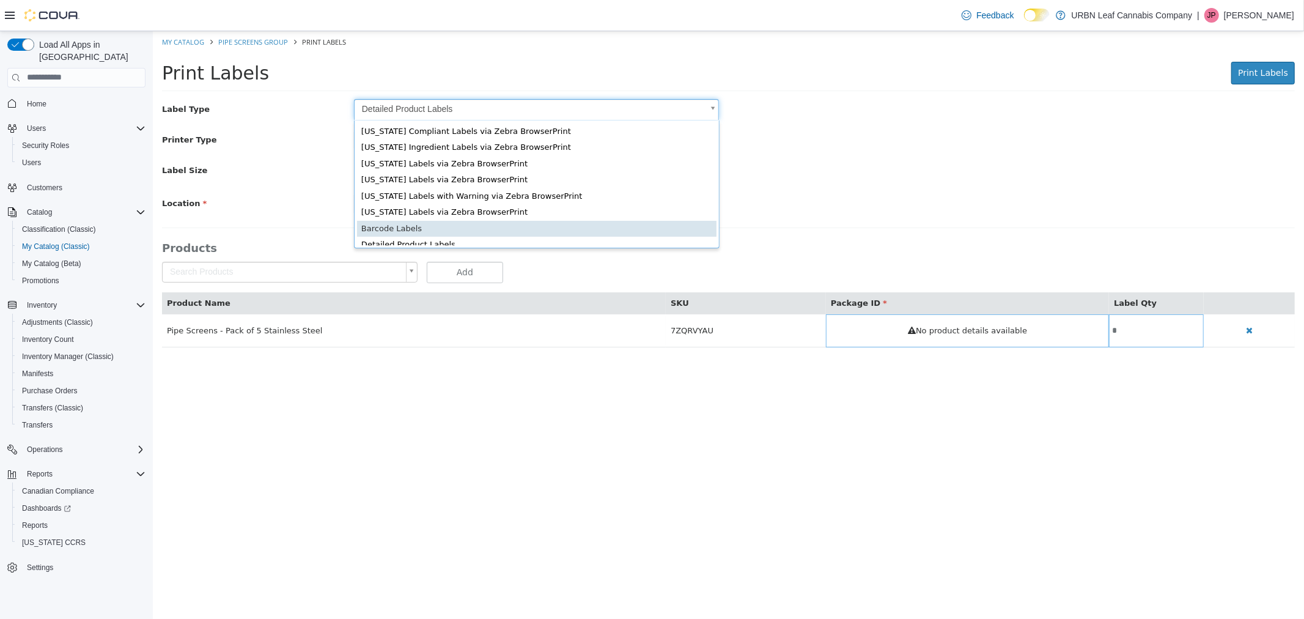
type input "*"
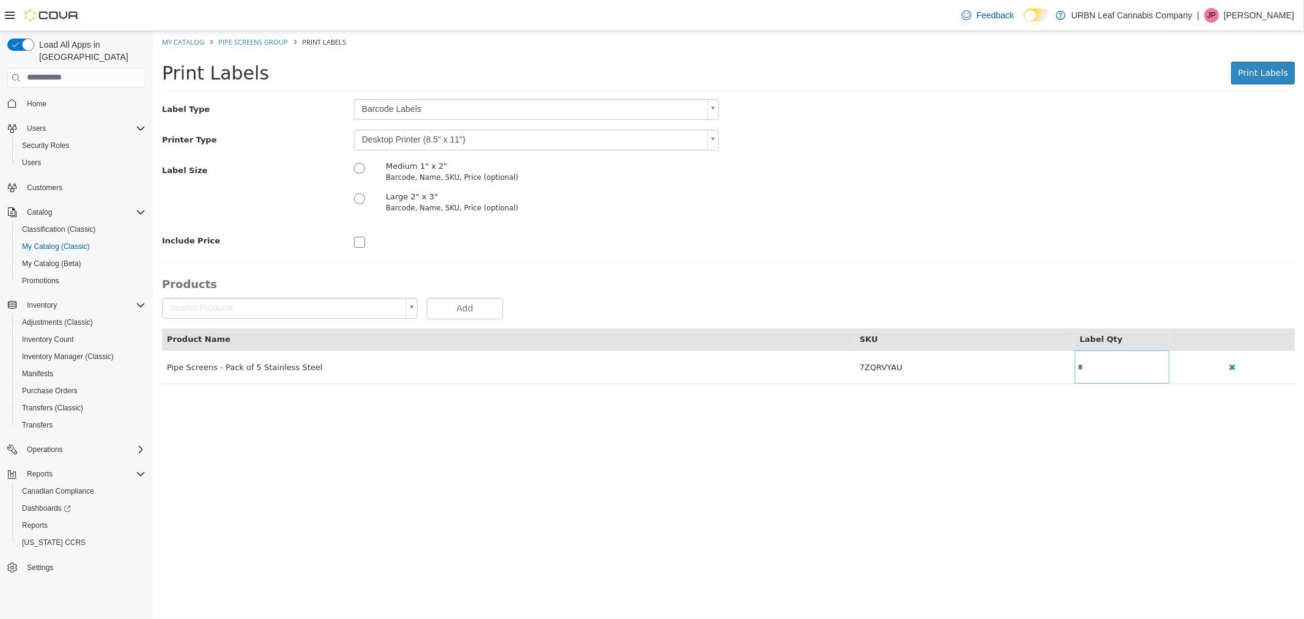
click at [553, 141] on body "Saving Bulk Changes... × My Catalog Pipe Screens Group Print Labels Print Label…" at bounding box center [728, 214] width 1152 height 366
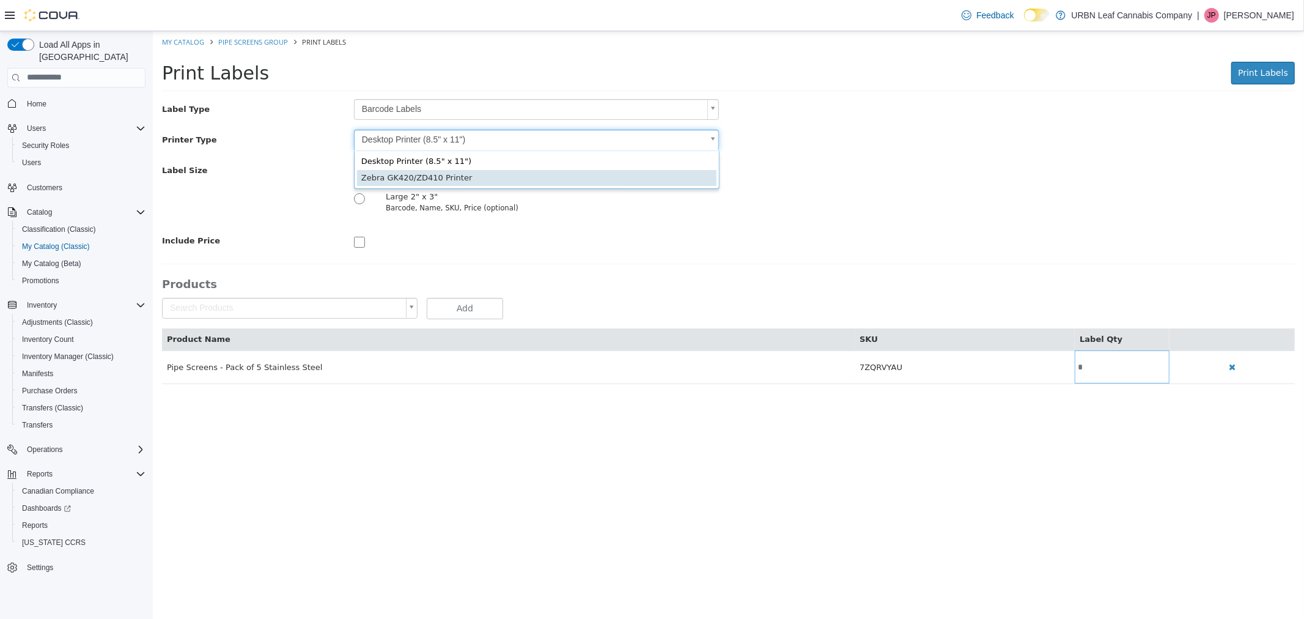
type input "*"
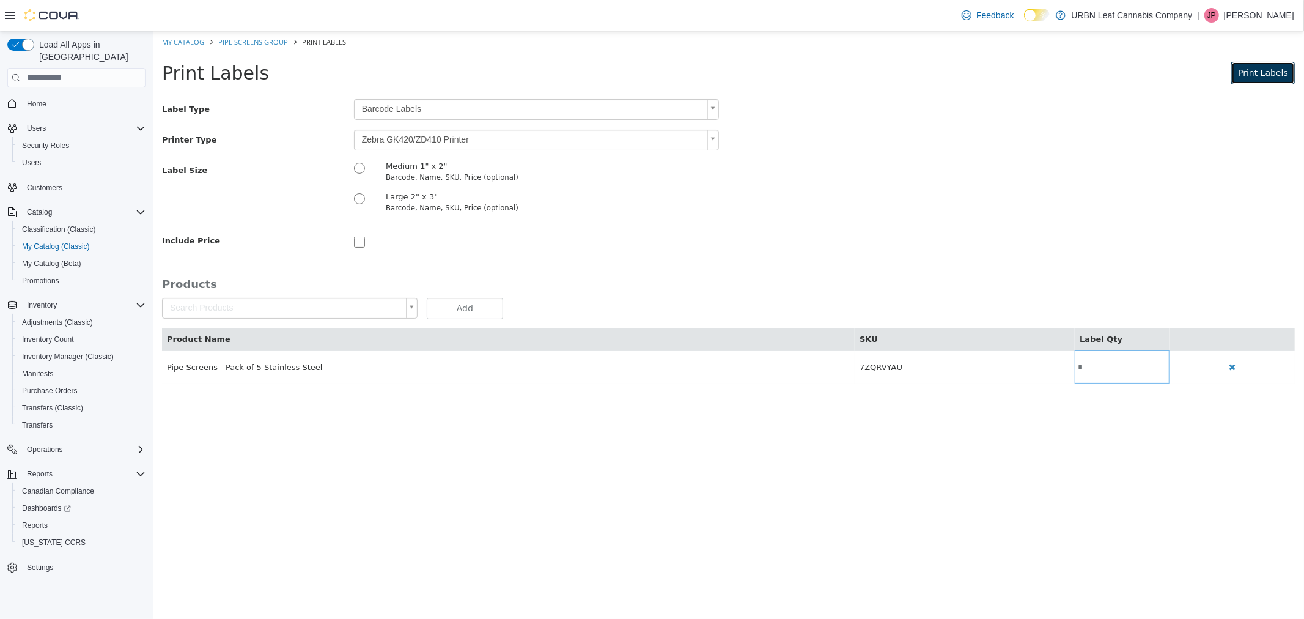
click at [1269, 72] on span "Print Labels" at bounding box center [1263, 72] width 50 height 10
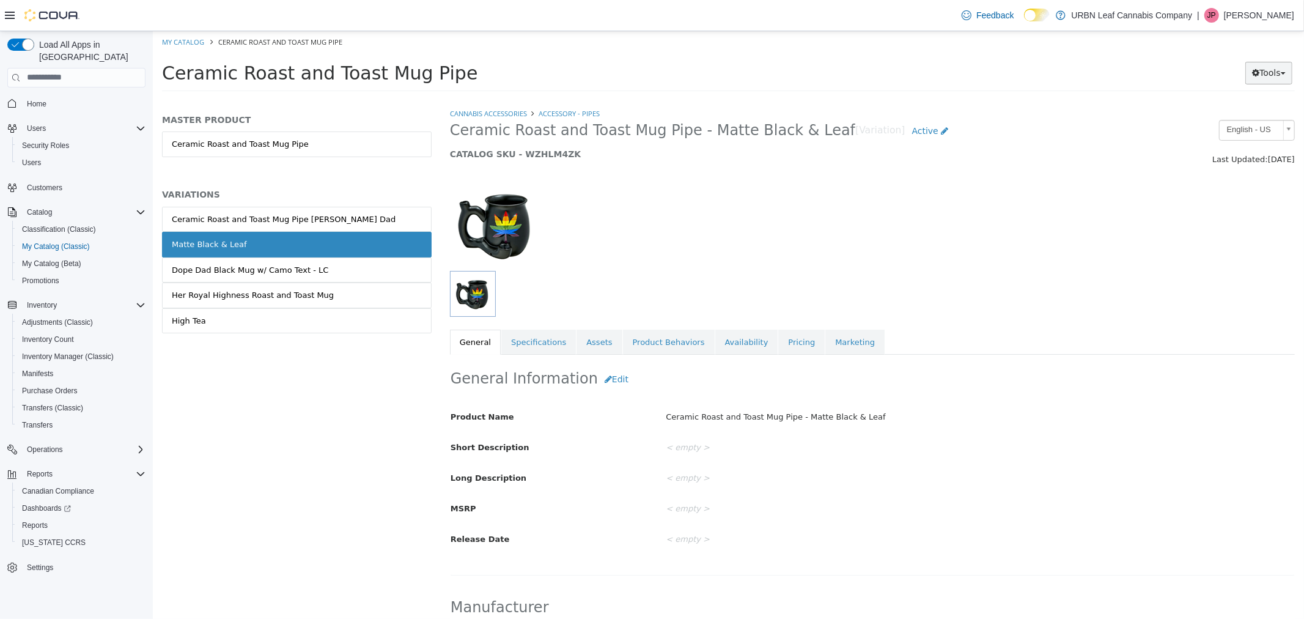
click at [1274, 71] on button "Tools" at bounding box center [1268, 72] width 47 height 23
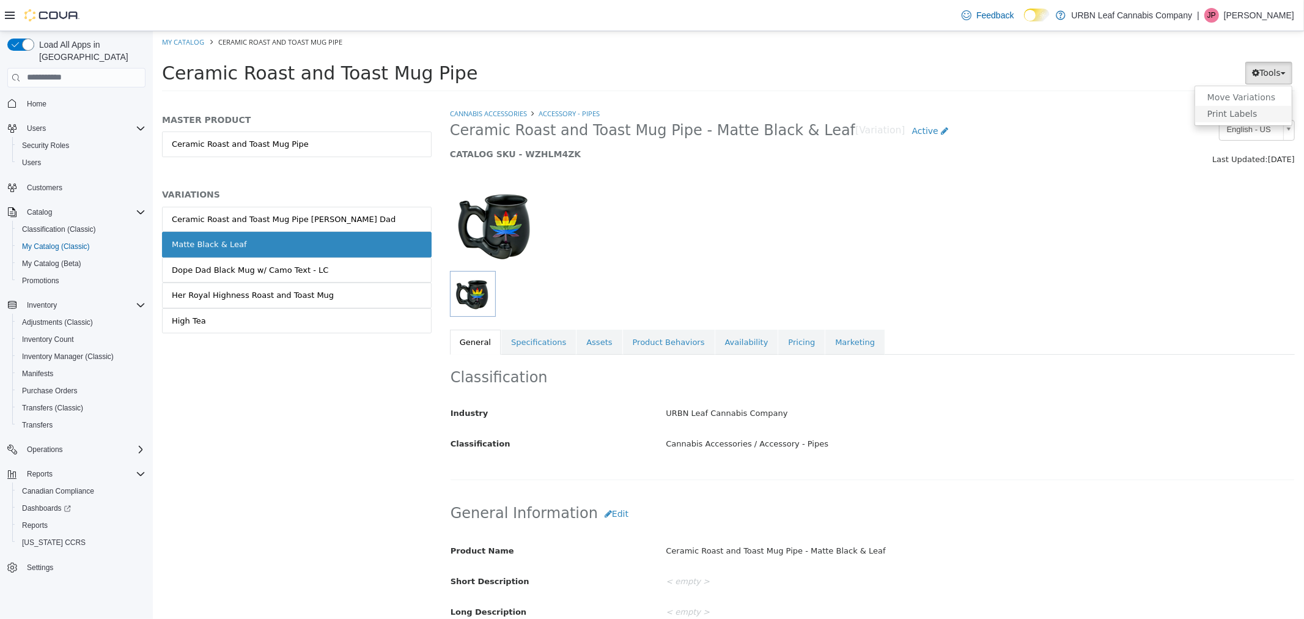
click at [1252, 116] on link "Print Labels" at bounding box center [1243, 113] width 97 height 17
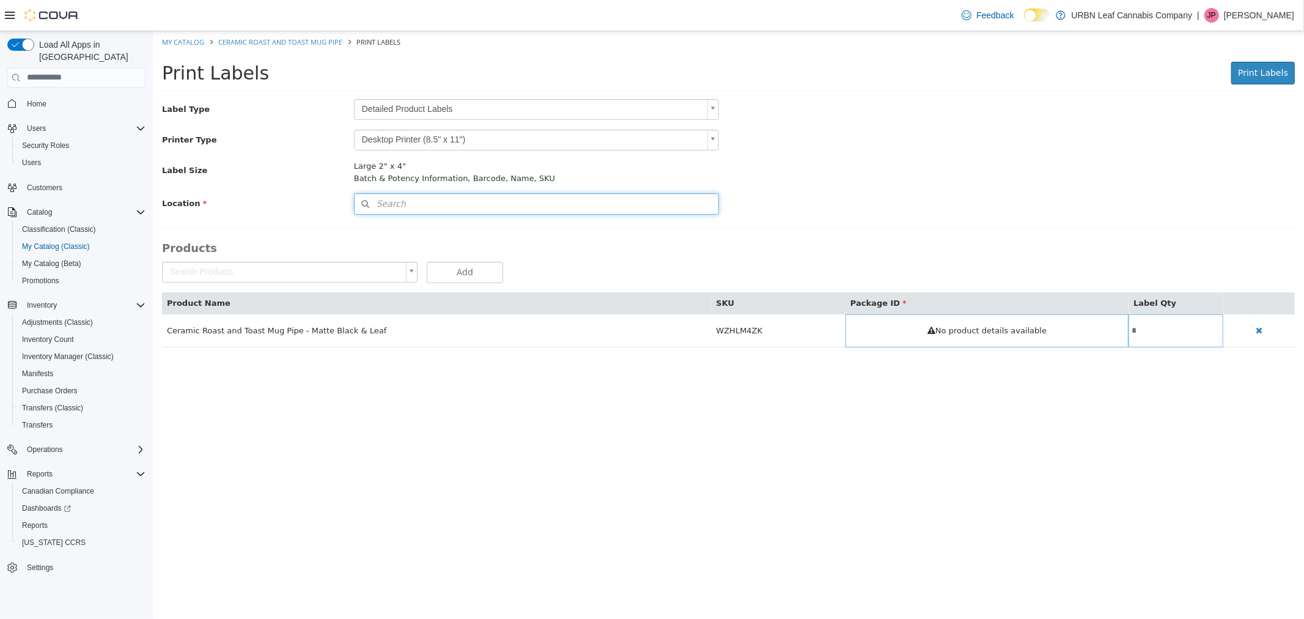
click at [393, 205] on span "Search" at bounding box center [379, 203] width 51 height 13
click at [684, 234] on span "or browse" at bounding box center [686, 225] width 64 height 21
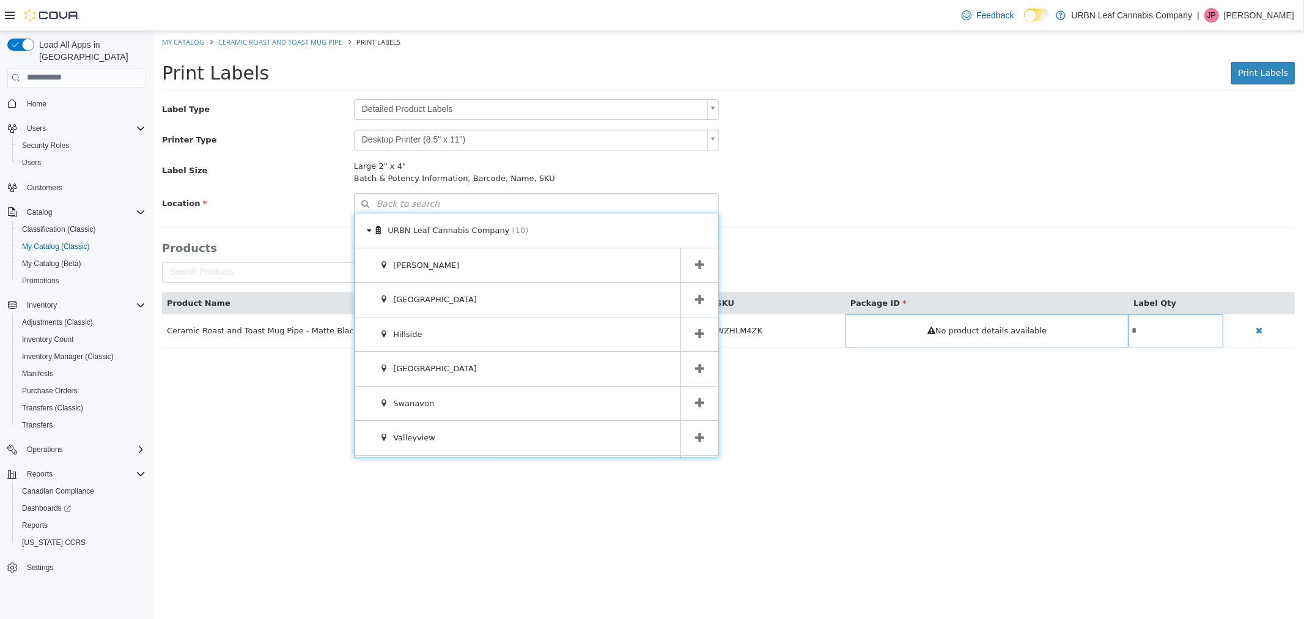
click at [835, 208] on div "Location Back to search Type 3 or more characters or browse URBN Leaf Cannabis …" at bounding box center [728, 203] width 1152 height 21
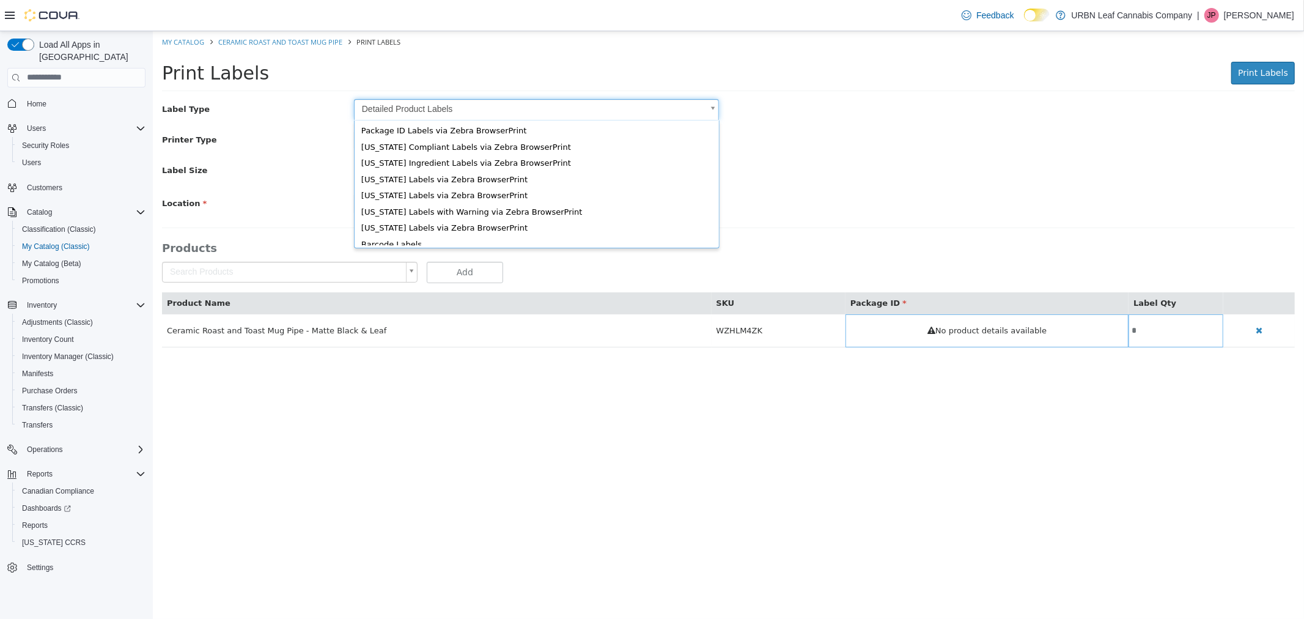
click at [553, 105] on body "Saving Bulk Changes... × My Catalog Ceramic Roast and Toast Mug Pipe Print Labe…" at bounding box center [728, 195] width 1152 height 329
type input "*"
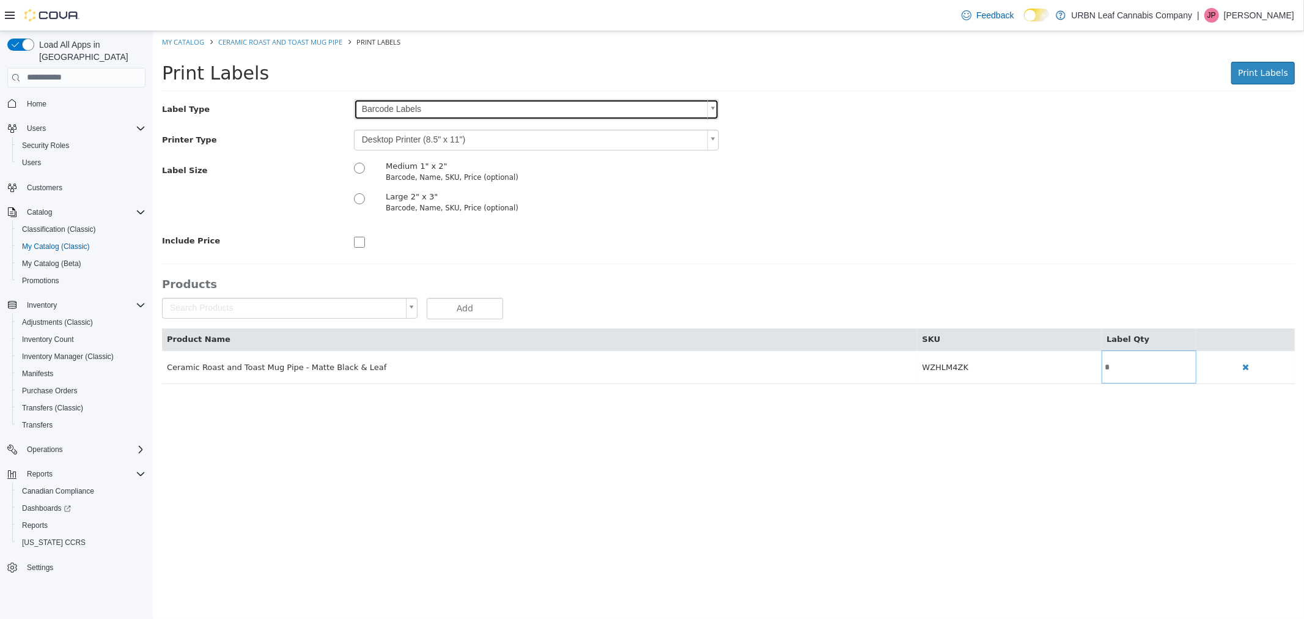
scroll to position [0, 0]
click at [388, 127] on div "Label Type Barcode Labels * Printer Type Desktop Printer (8.5" x 11") * Label S…" at bounding box center [727, 174] width 1133 height 152
click at [386, 134] on body "Saving Bulk Changes... × My Catalog Ceramic Roast and Toast Mug Pipe Print Labe…" at bounding box center [728, 214] width 1152 height 366
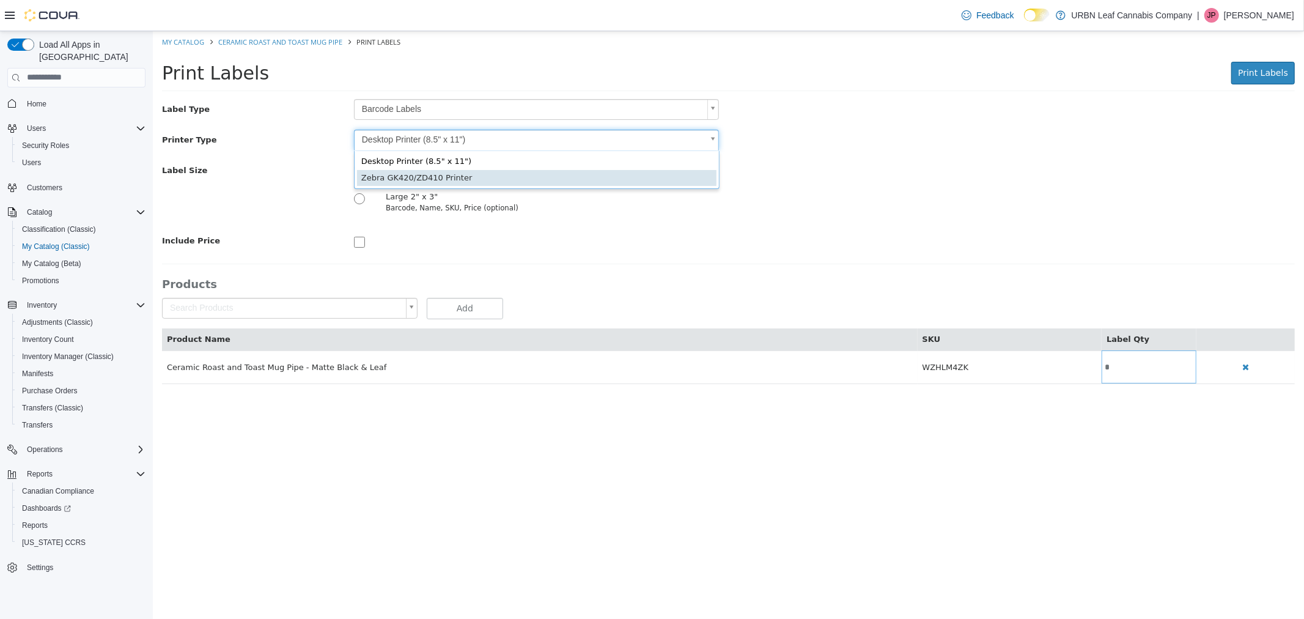
type input "*"
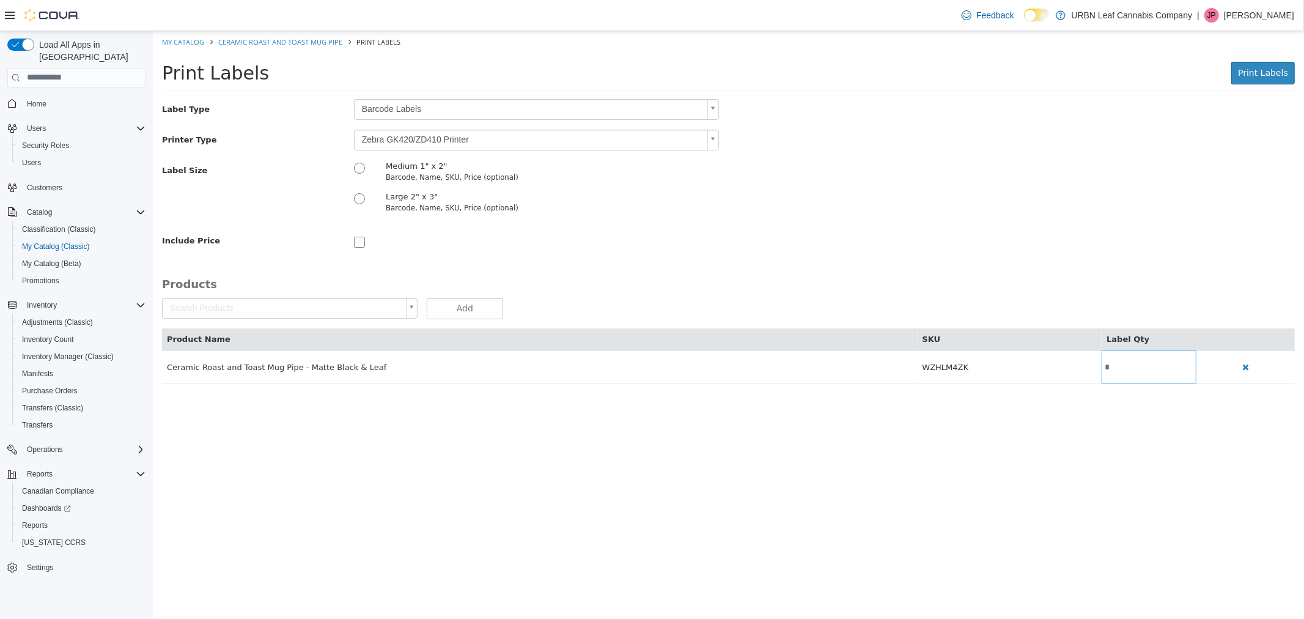
click at [1101, 194] on div "Label Size Medium 1" x 2" Barcode, Name, SKU, Price (optional) Large 2" x 3" Ba…" at bounding box center [728, 190] width 1152 height 61
click at [1256, 73] on span "Print Labels" at bounding box center [1263, 72] width 50 height 10
click at [1270, 69] on span "Print Labels" at bounding box center [1263, 72] width 50 height 10
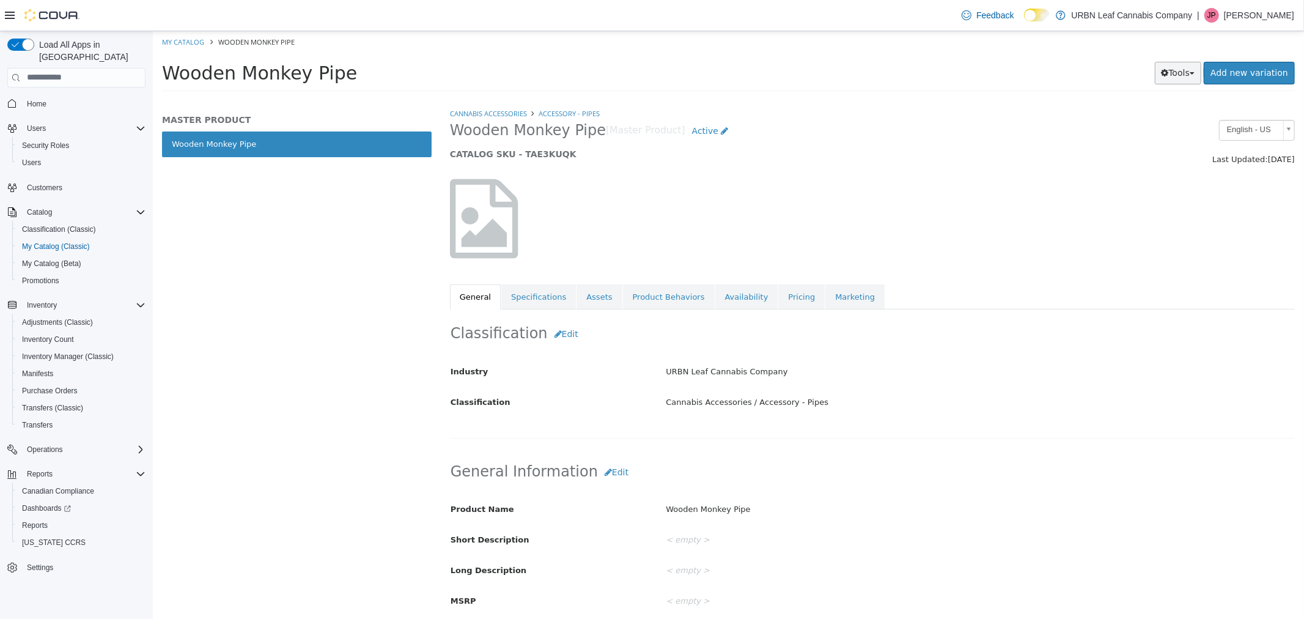
click at [1194, 70] on button "Tools" at bounding box center [1178, 72] width 47 height 23
click at [950, 209] on div at bounding box center [872, 218] width 864 height 105
click at [1191, 72] on button "Tools" at bounding box center [1178, 72] width 47 height 23
click at [1159, 114] on link "Print Labels" at bounding box center [1152, 113] width 97 height 17
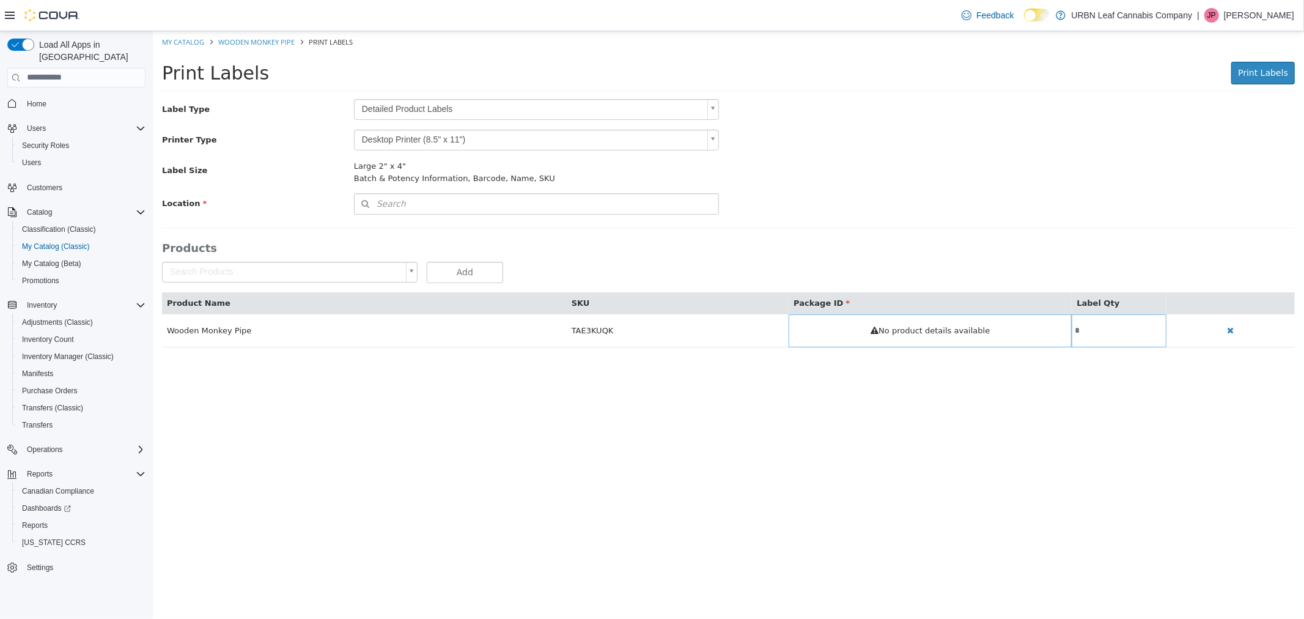
click at [424, 102] on body "Saving Bulk Changes... × My Catalog Wooden Monkey Pipe Print Labels Print Label…" at bounding box center [728, 195] width 1152 height 329
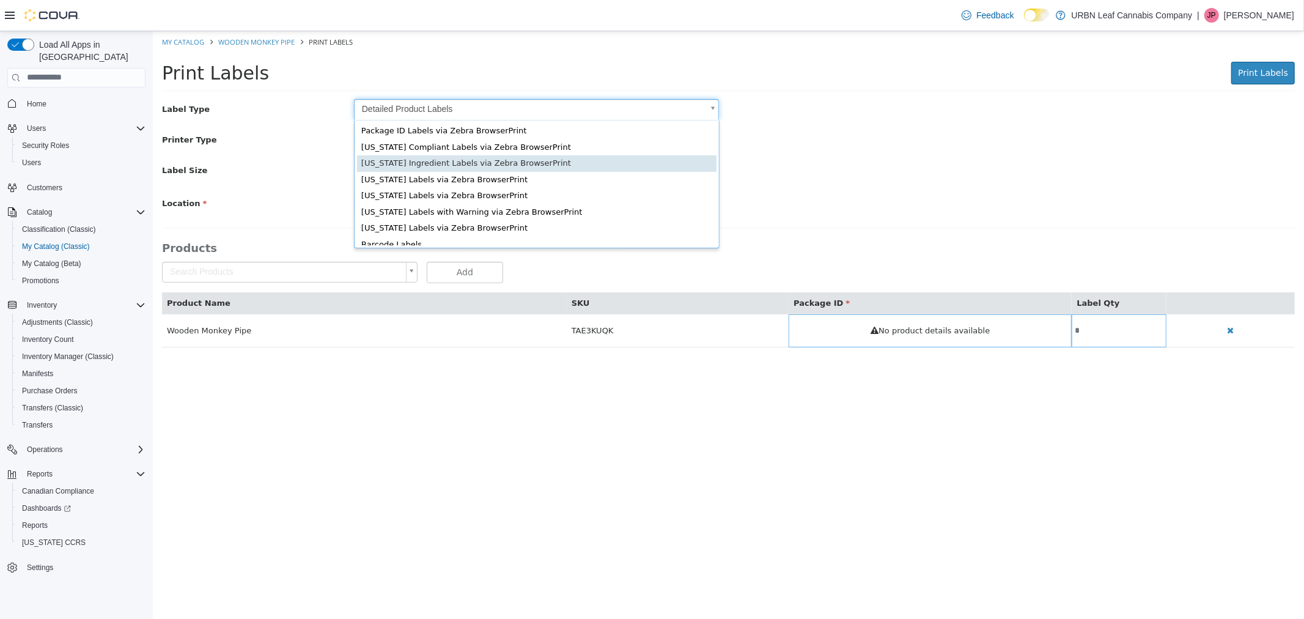
scroll to position [16, 0]
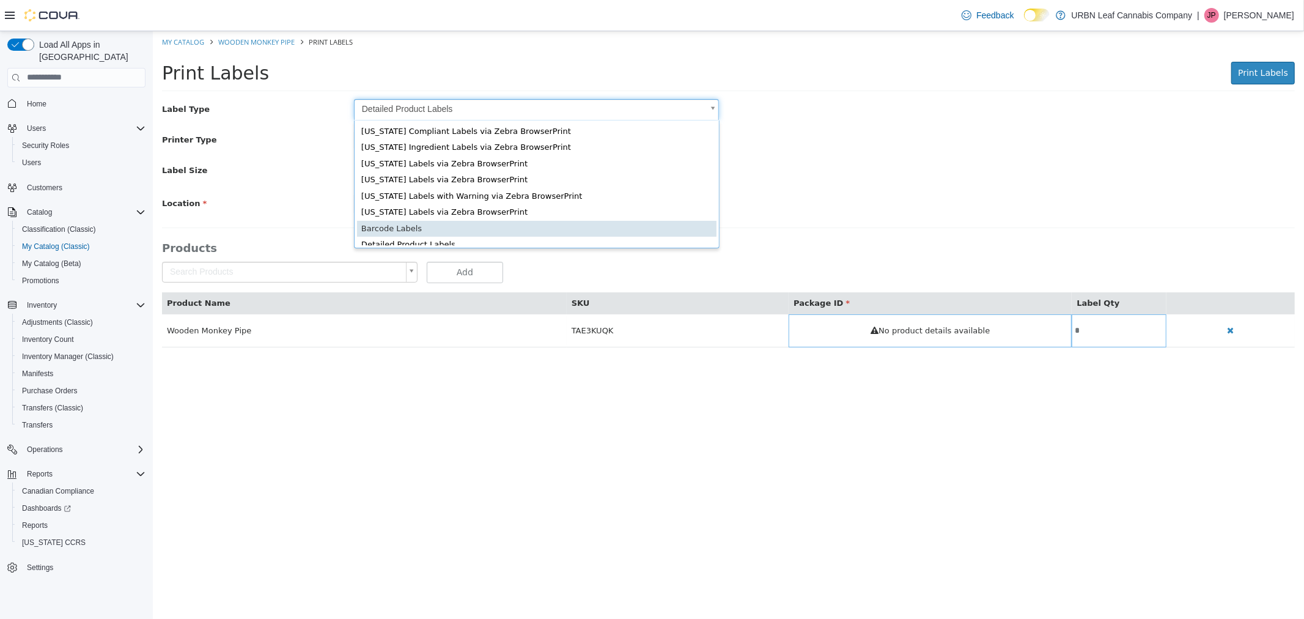
type input "*"
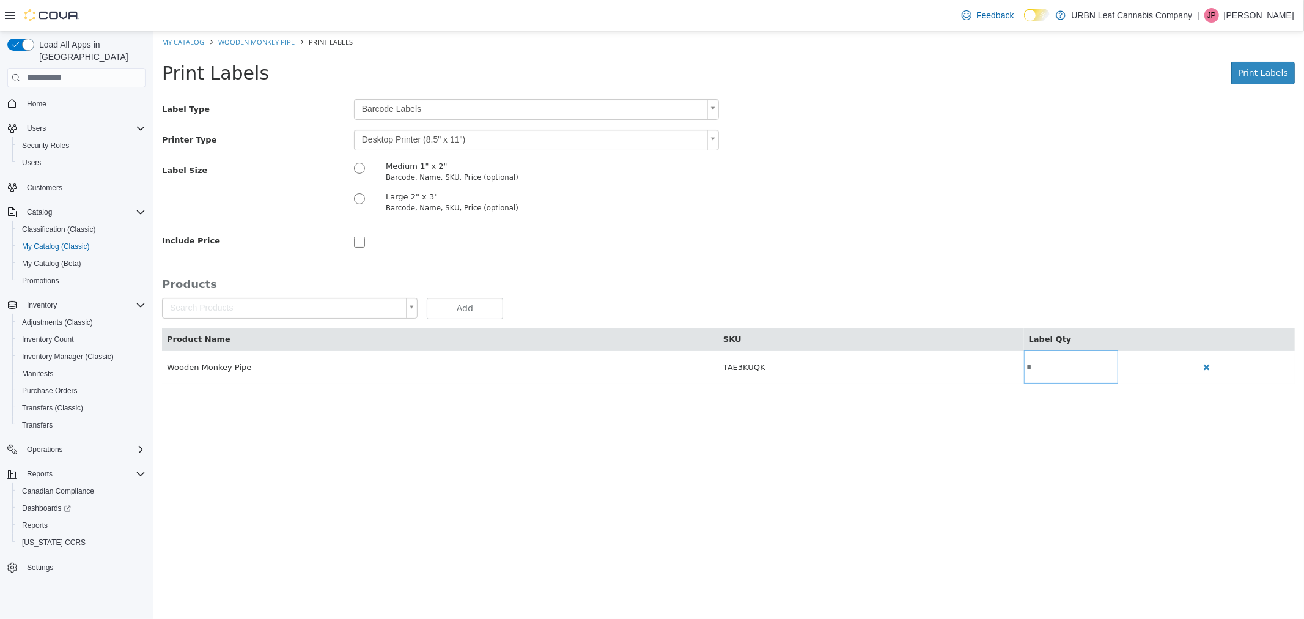
click at [823, 172] on div "Label Size Medium 1" x 2" Barcode, Name, SKU, Price (optional) Large 2" x 3" Ba…" at bounding box center [728, 190] width 1152 height 61
drag, startPoint x: 535, startPoint y: 134, endPoint x: 528, endPoint y: 146, distance: 13.4
click at [534, 134] on body "Saving Bulk Changes... × My Catalog Wooden Monkey Pipe Print Labels Print Label…" at bounding box center [728, 214] width 1152 height 366
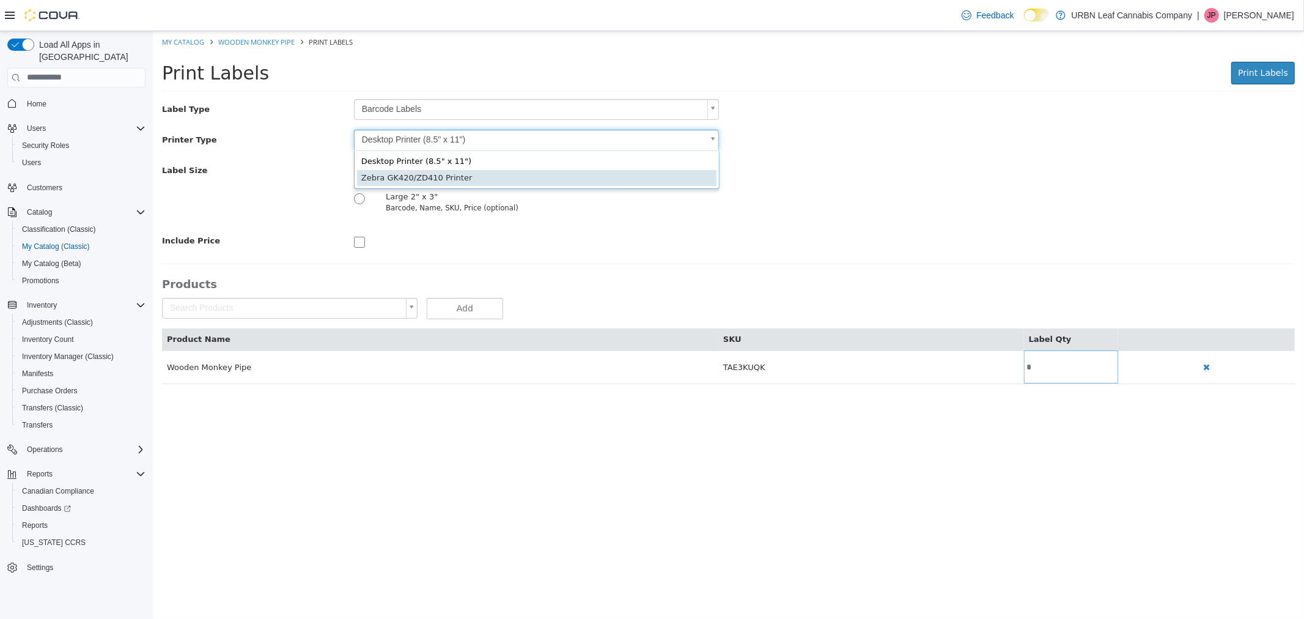
type input "*"
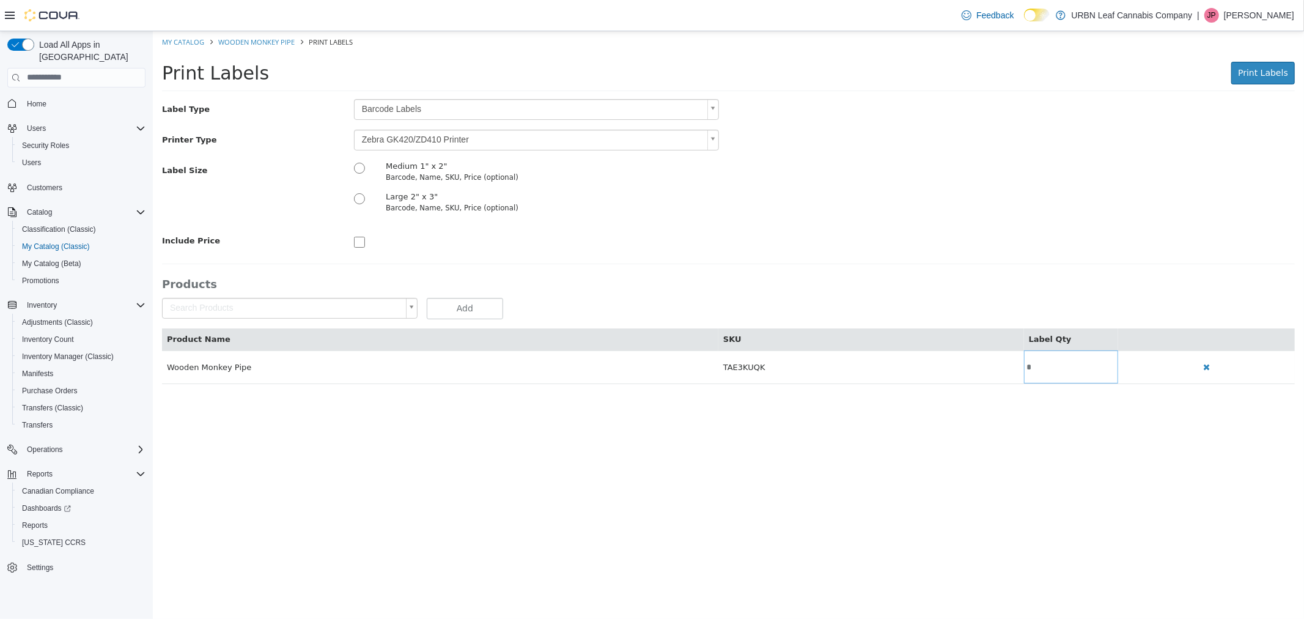
drag, startPoint x: 706, startPoint y: 254, endPoint x: 742, endPoint y: 254, distance: 36.1
click at [722, 254] on div "Label Type Barcode Labels * Printer Type Zebra GK420/ZD410 Printer * Label Size…" at bounding box center [727, 240] width 1133 height 285
click at [1280, 79] on button "Print Labels" at bounding box center [1263, 72] width 64 height 23
drag, startPoint x: 859, startPoint y: 155, endPoint x: 904, endPoint y: 79, distance: 88.3
click at [904, 79] on div "Print Labels Preparing Labels" at bounding box center [1071, 72] width 445 height 23
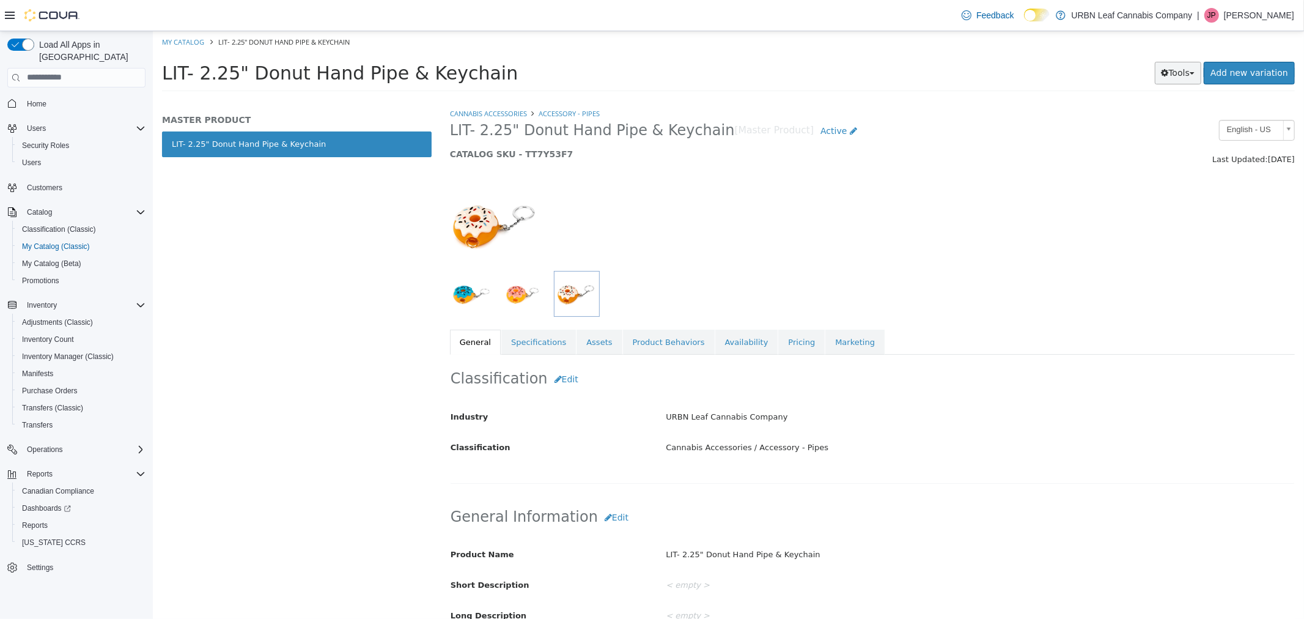
click at [1185, 74] on button "Tools" at bounding box center [1178, 72] width 47 height 23
click at [1160, 111] on link "Print Labels" at bounding box center [1152, 113] width 97 height 17
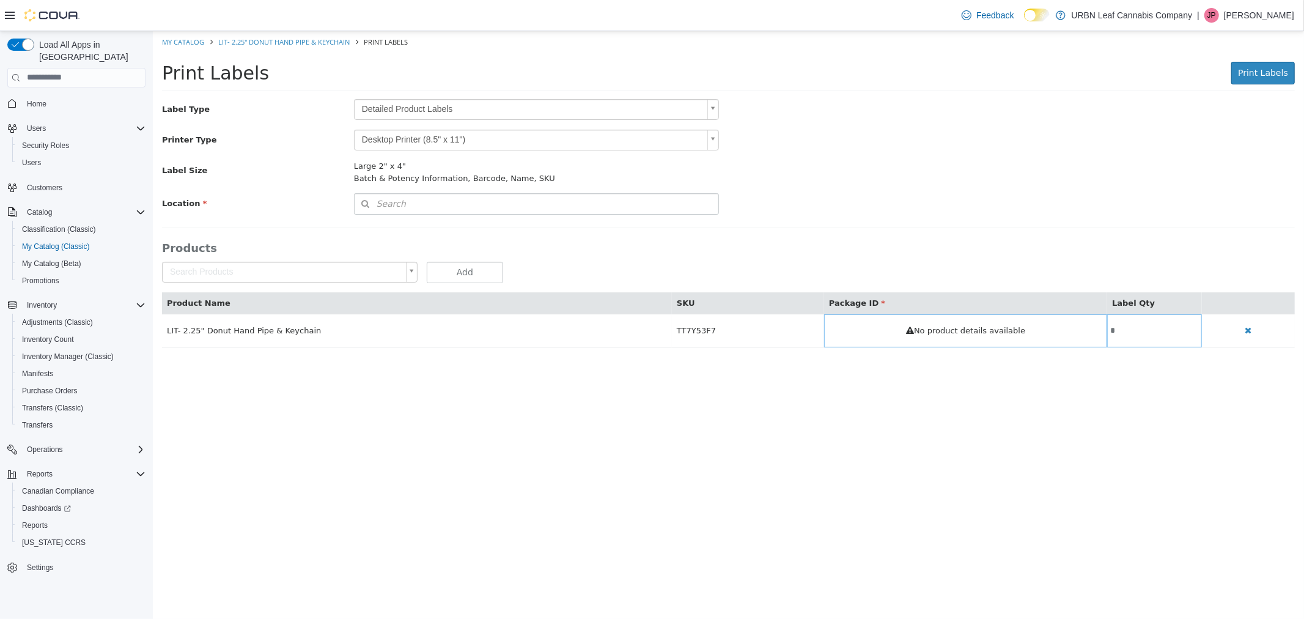
click at [429, 112] on body "Saving Bulk Changes... × My Catalog LIT- 2.25" Donut Hand Pipe & Keychain Print…" at bounding box center [728, 195] width 1152 height 329
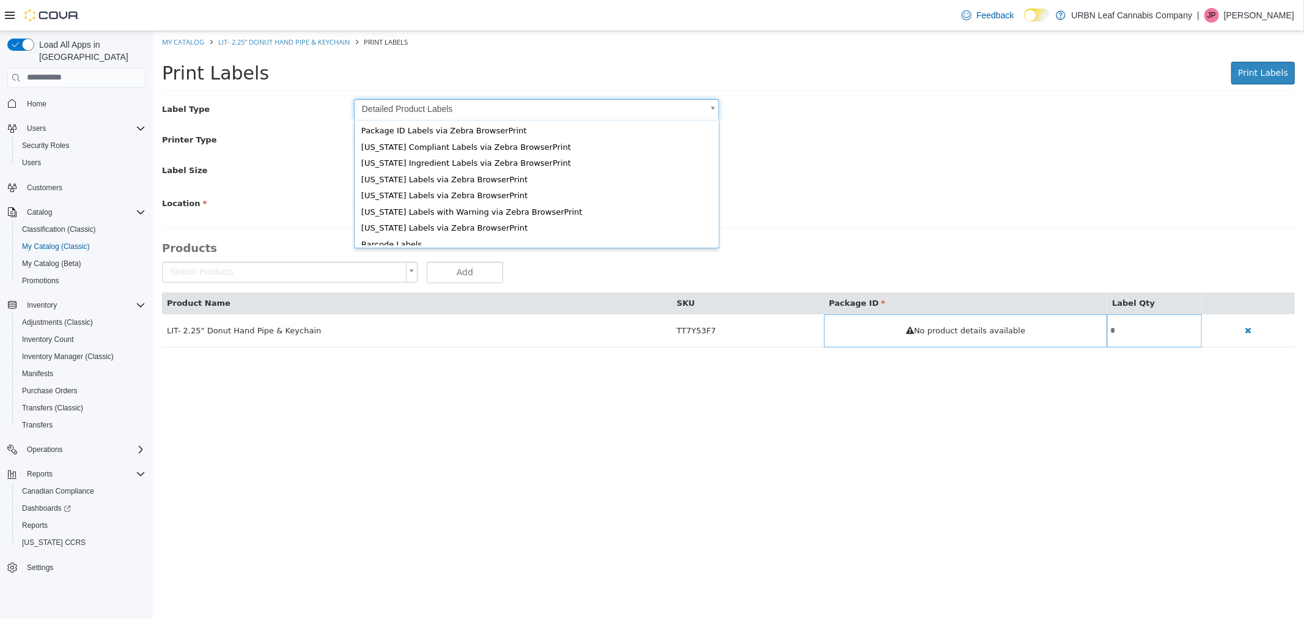
scroll to position [16, 0]
type input "*"
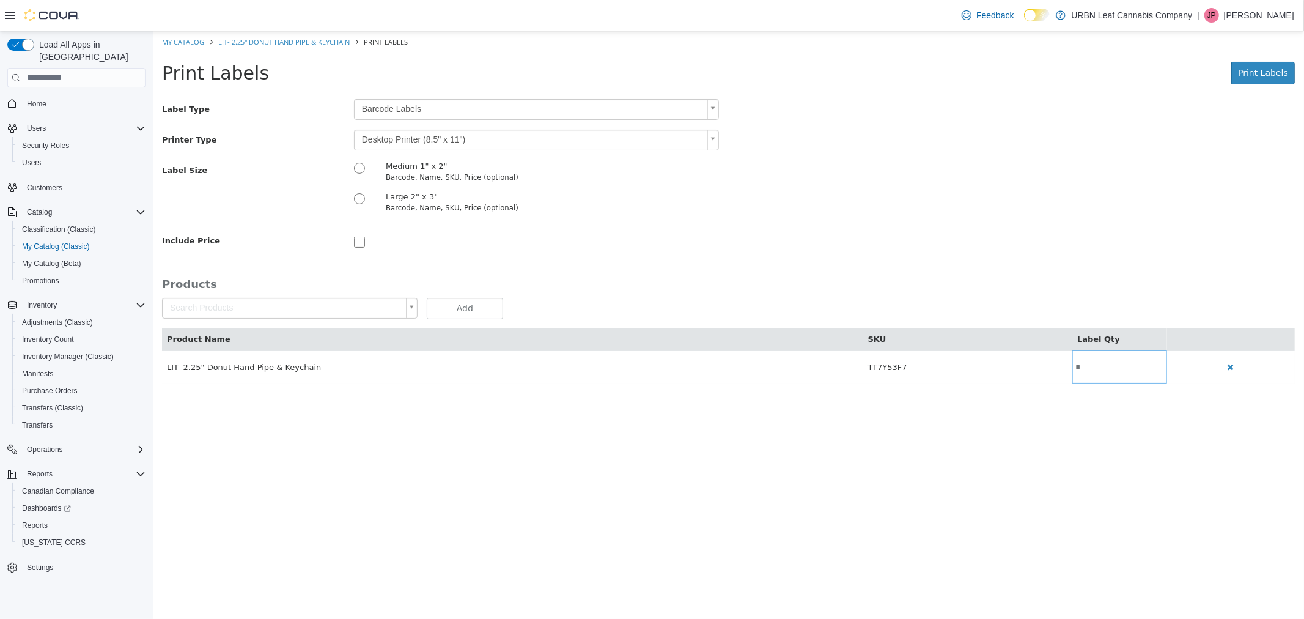
click at [405, 146] on body "Saving Bulk Changes... × My Catalog LIT- 2.25" Donut Hand Pipe & Keychain Print…" at bounding box center [728, 214] width 1152 height 366
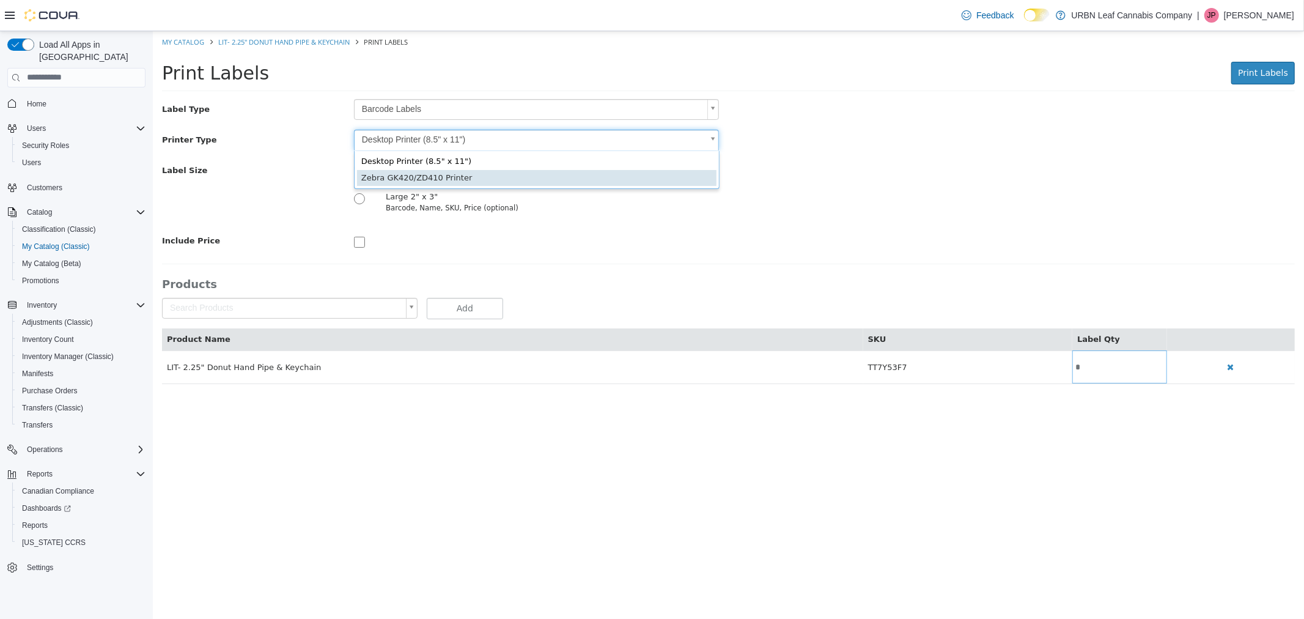
type input "*"
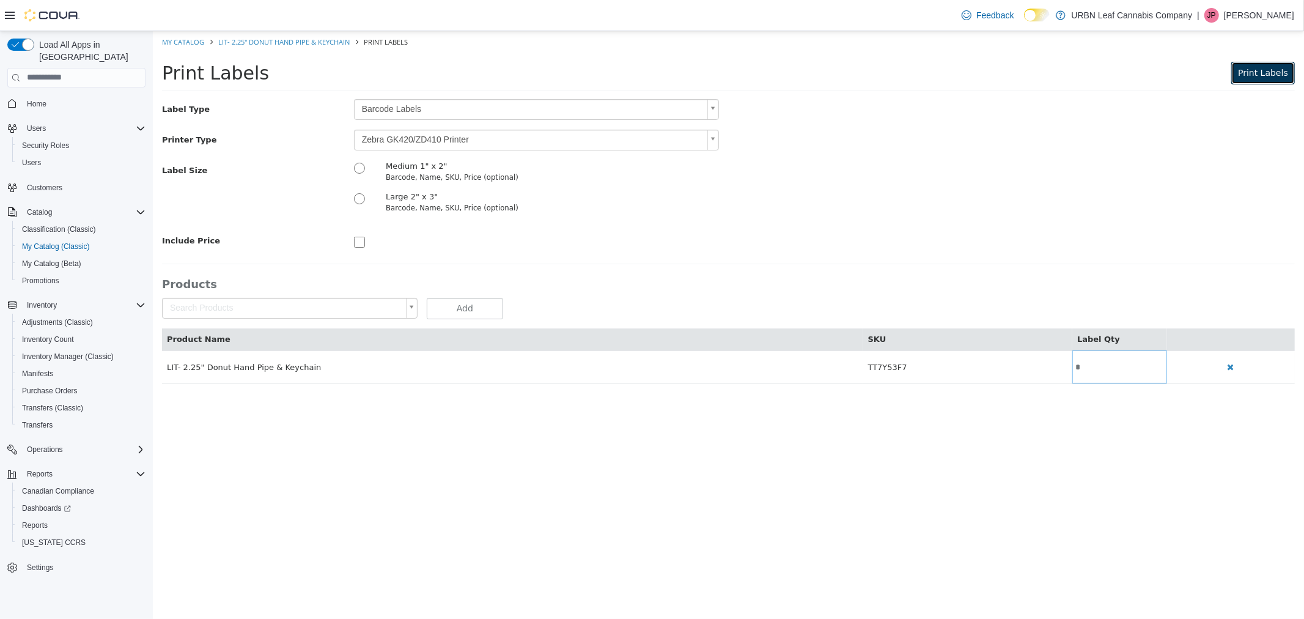
click at [1266, 77] on span "Print Labels" at bounding box center [1263, 72] width 50 height 10
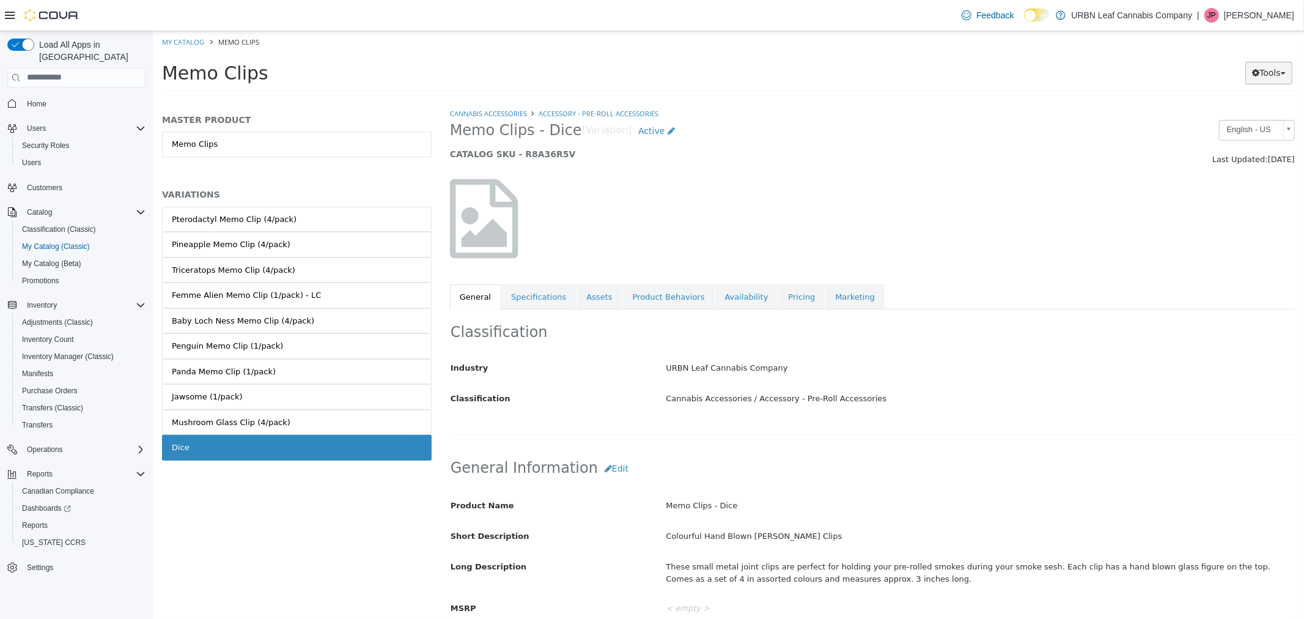
click at [1272, 73] on button "Tools" at bounding box center [1268, 72] width 47 height 23
click at [1259, 108] on link "Print Labels" at bounding box center [1243, 113] width 97 height 17
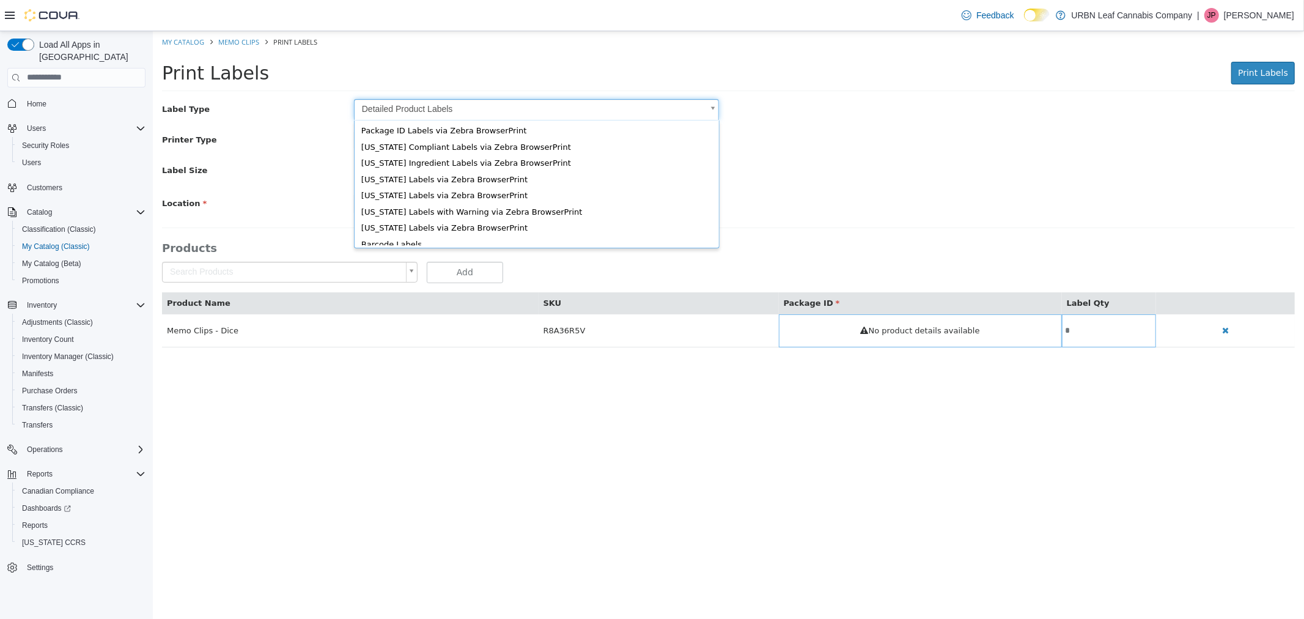
click at [411, 104] on body "Saving Bulk Changes... × My Catalog Memo Clips Print Labels Print Labels Print …" at bounding box center [728, 195] width 1152 height 329
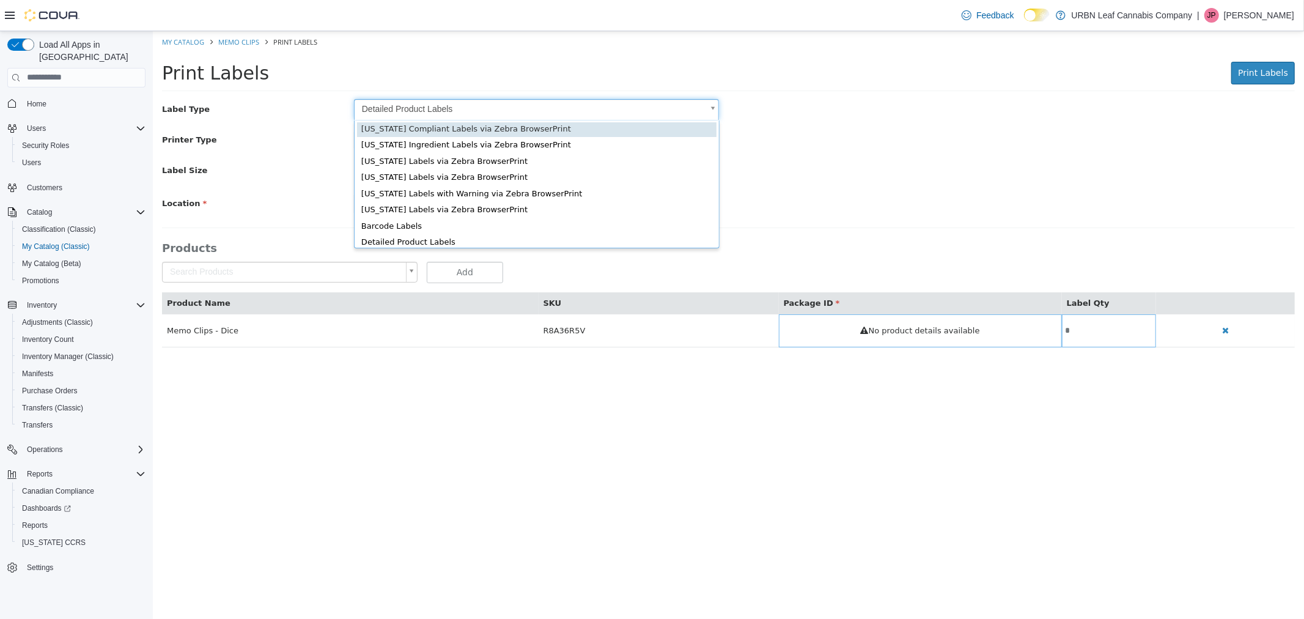
scroll to position [16, 0]
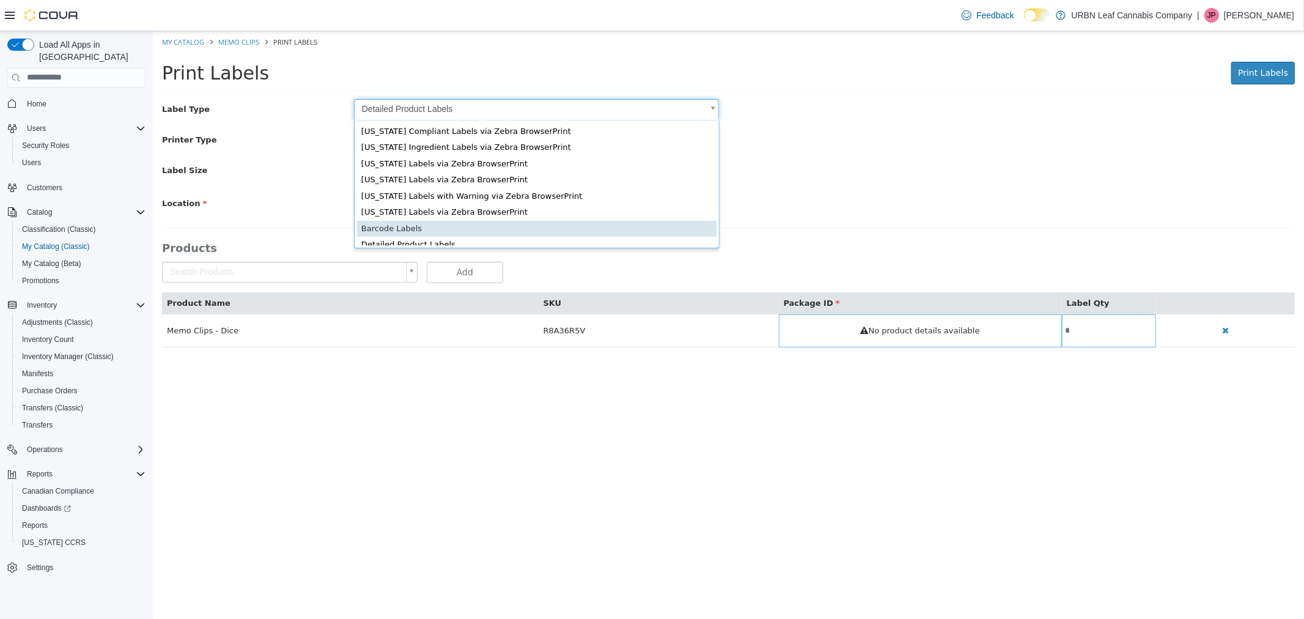
type input "*"
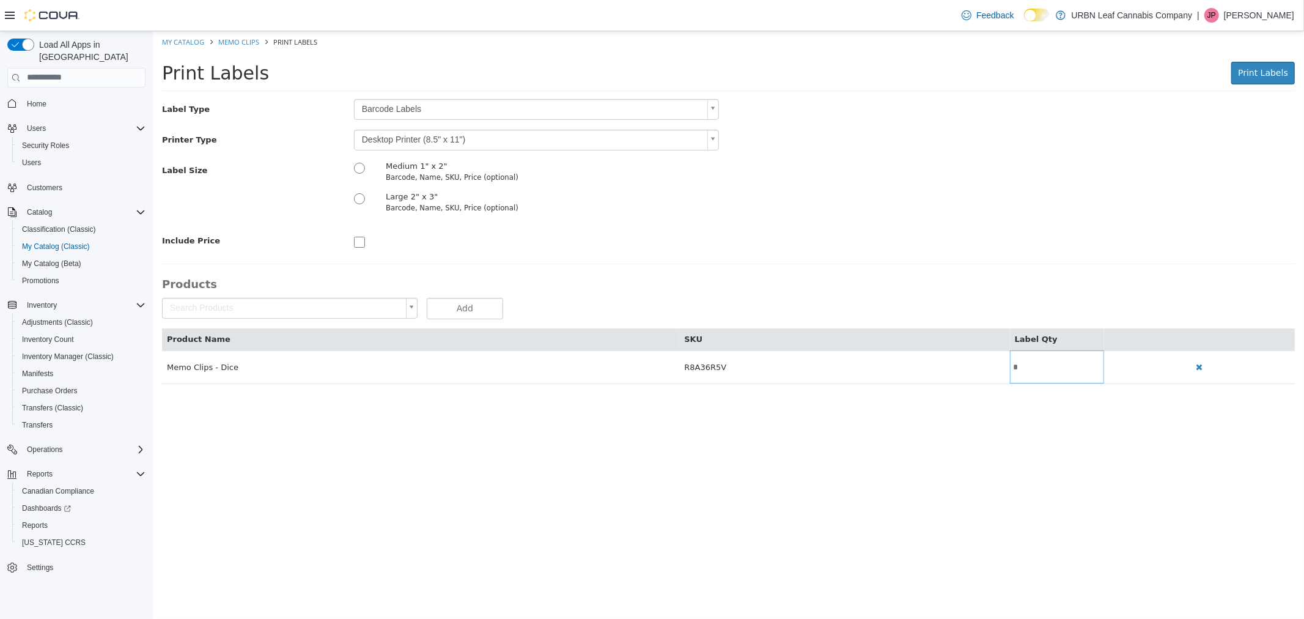
click at [410, 140] on body "Saving Bulk Changes... × My Catalog Memo Clips Print Labels Print Labels Print …" at bounding box center [728, 214] width 1152 height 366
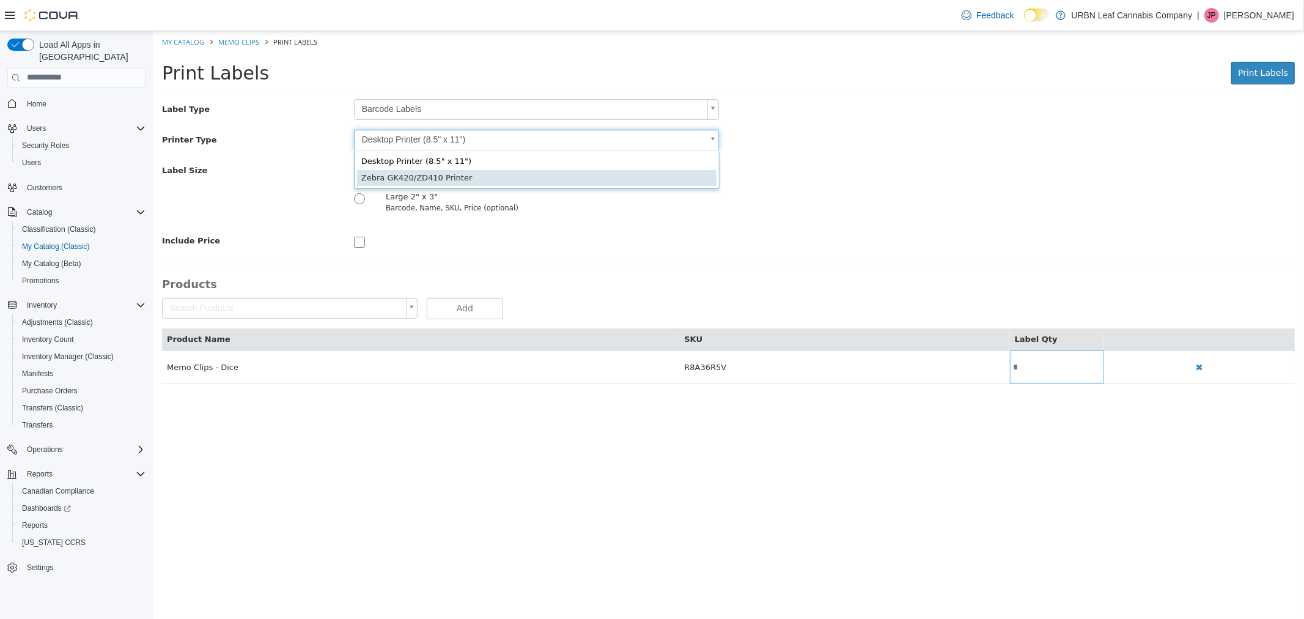
type input "*"
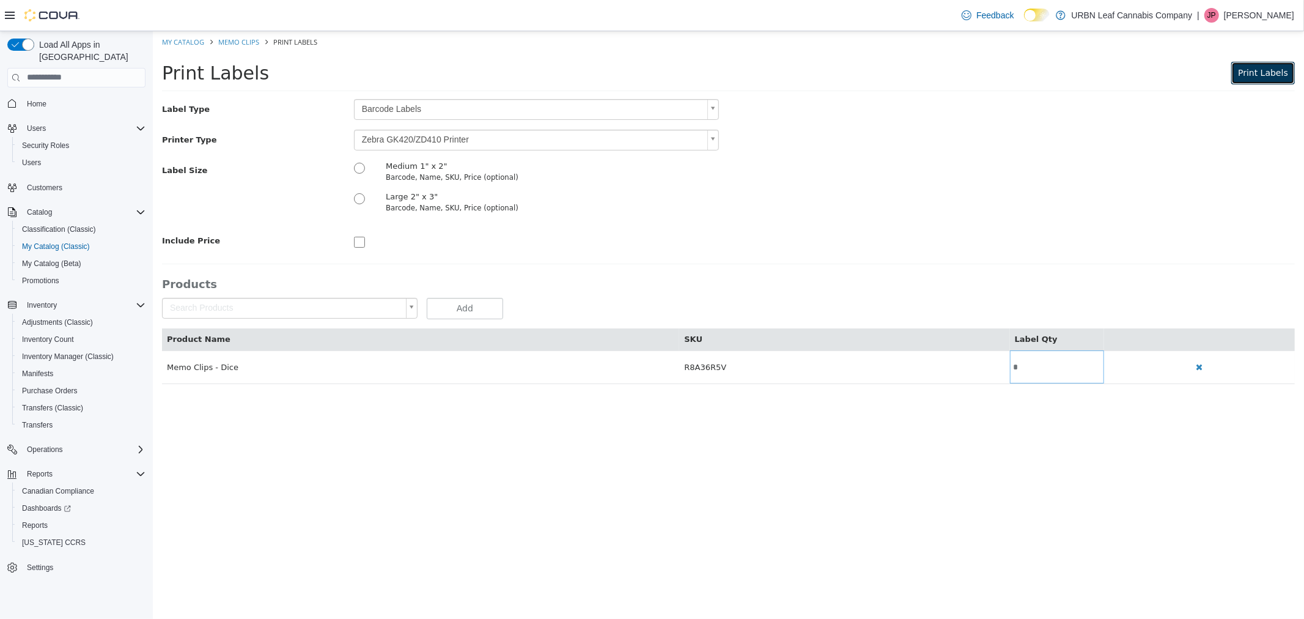
click at [1260, 69] on span "Print Labels" at bounding box center [1263, 72] width 50 height 10
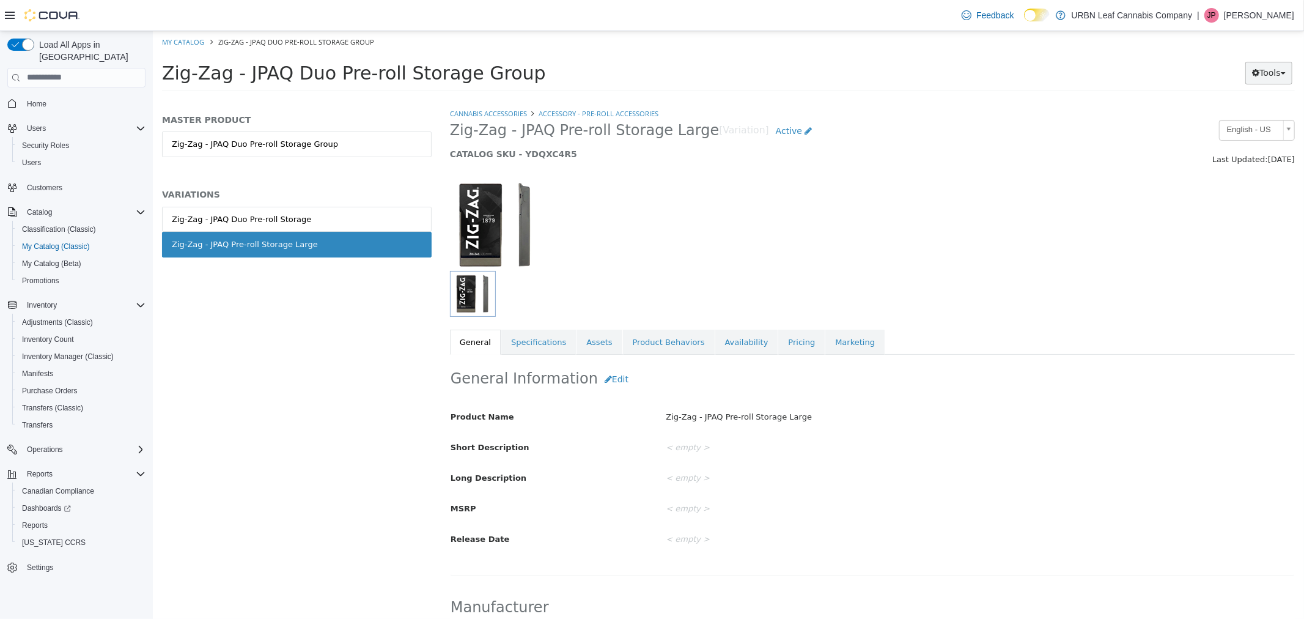
click at [1281, 63] on button "Tools" at bounding box center [1268, 72] width 47 height 23
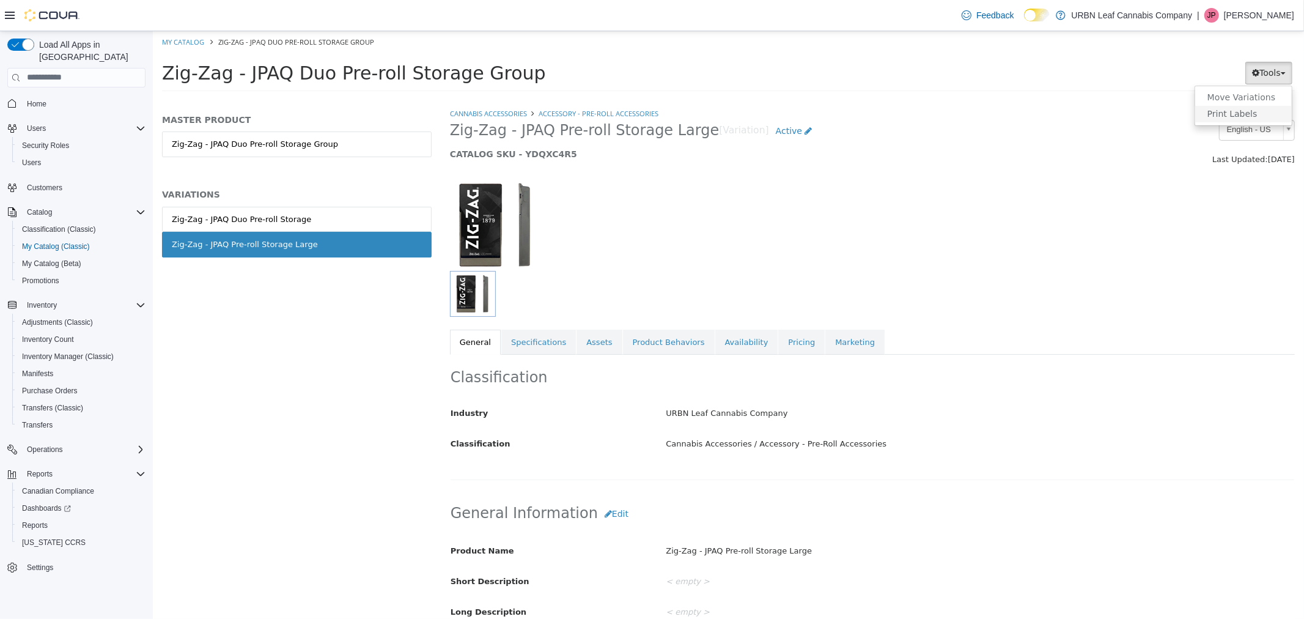
click at [1263, 115] on link "Print Labels" at bounding box center [1243, 113] width 97 height 17
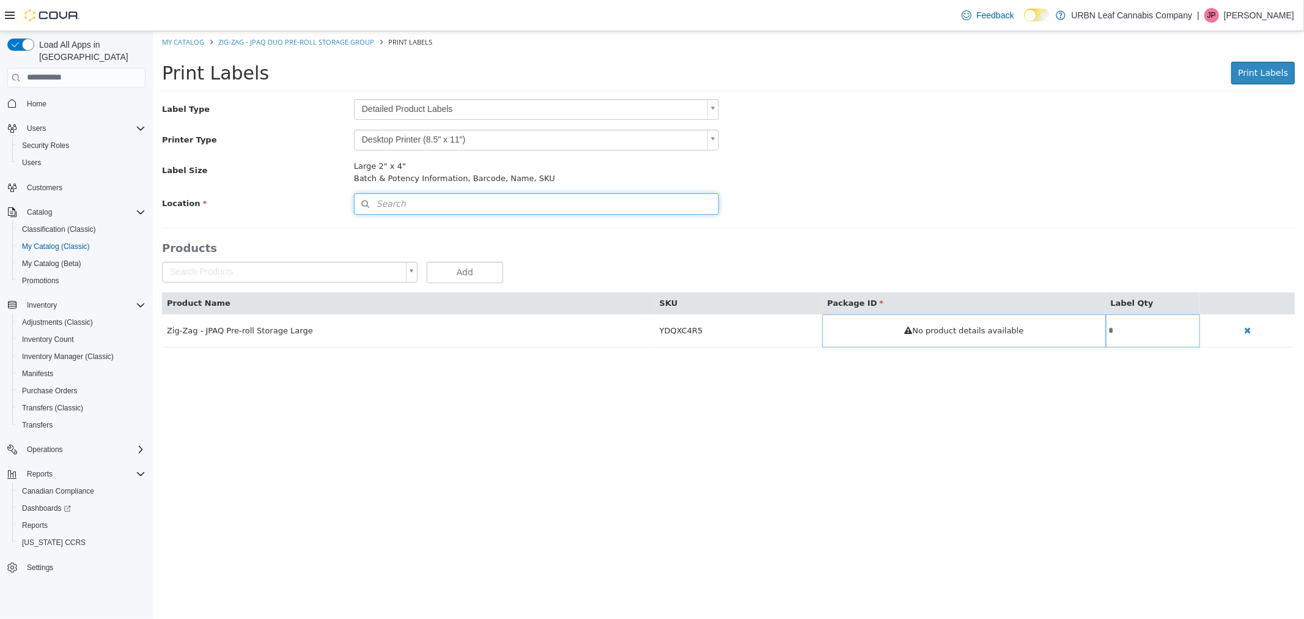
click at [460, 205] on button "Search" at bounding box center [536, 203] width 366 height 21
click at [1028, 128] on div "Label Type Detailed Product Labels * Printer Type Desktop Printer (8.5" x 11") …" at bounding box center [727, 156] width 1133 height 117
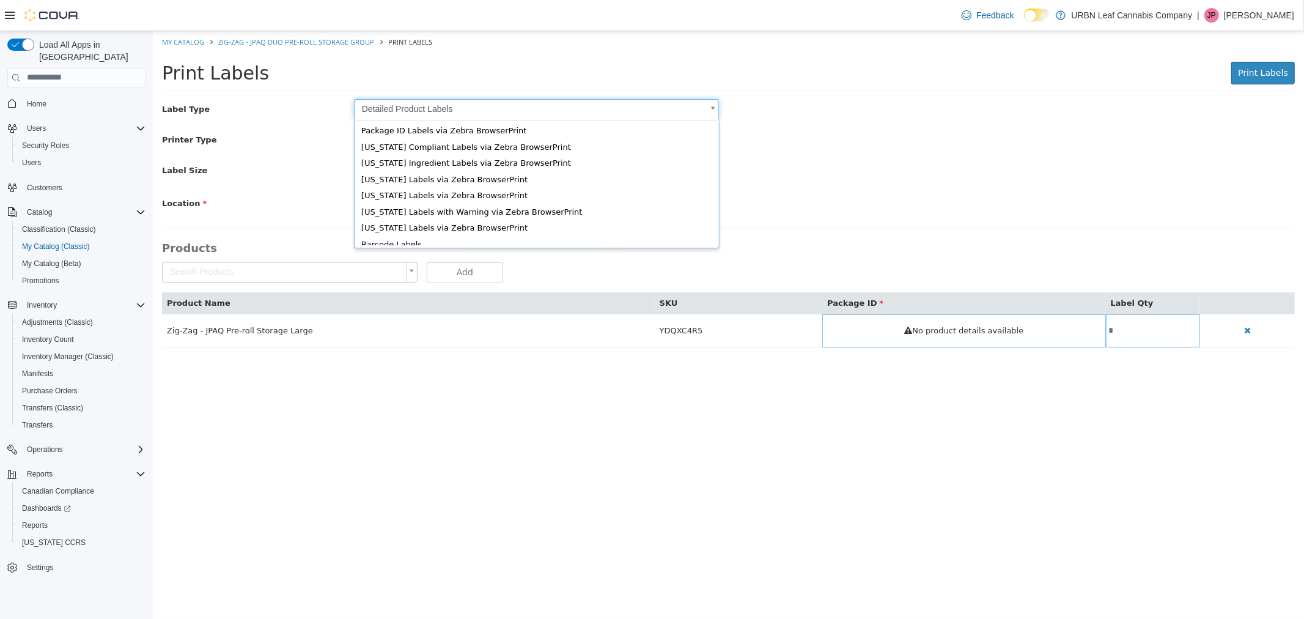
click at [694, 109] on body "Saving Bulk Changes... × My Catalog Zig-Zag - JPAQ Duo Pre-roll Storage Group P…" at bounding box center [728, 195] width 1152 height 329
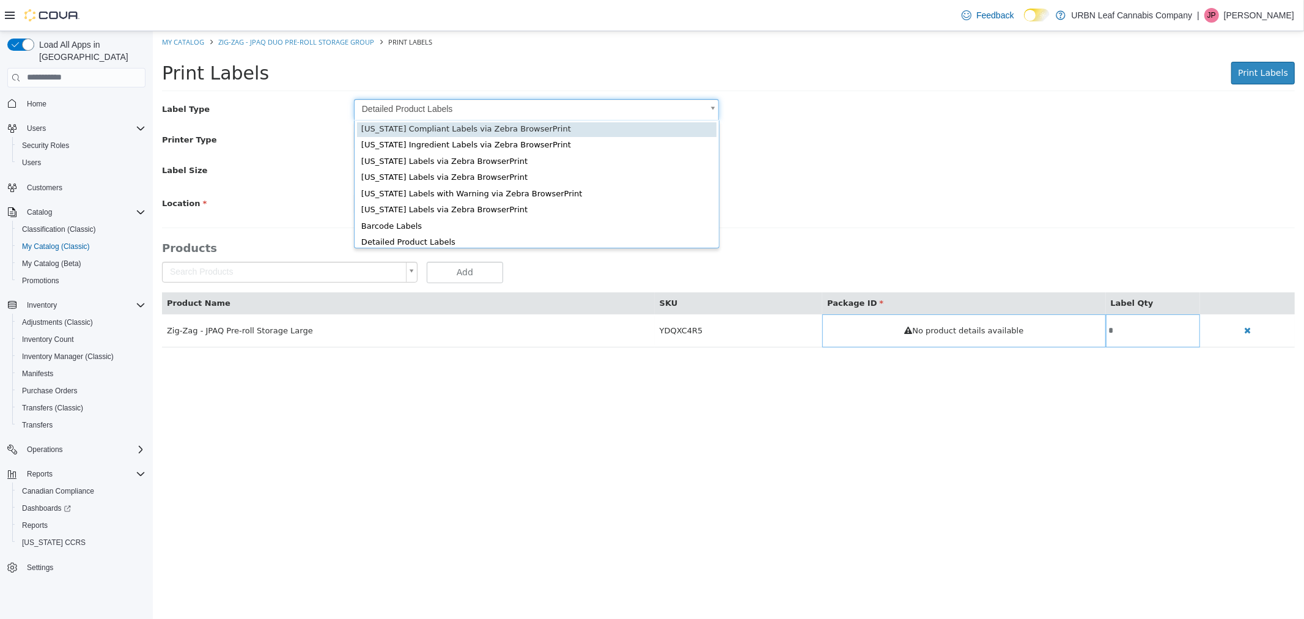
scroll to position [16, 0]
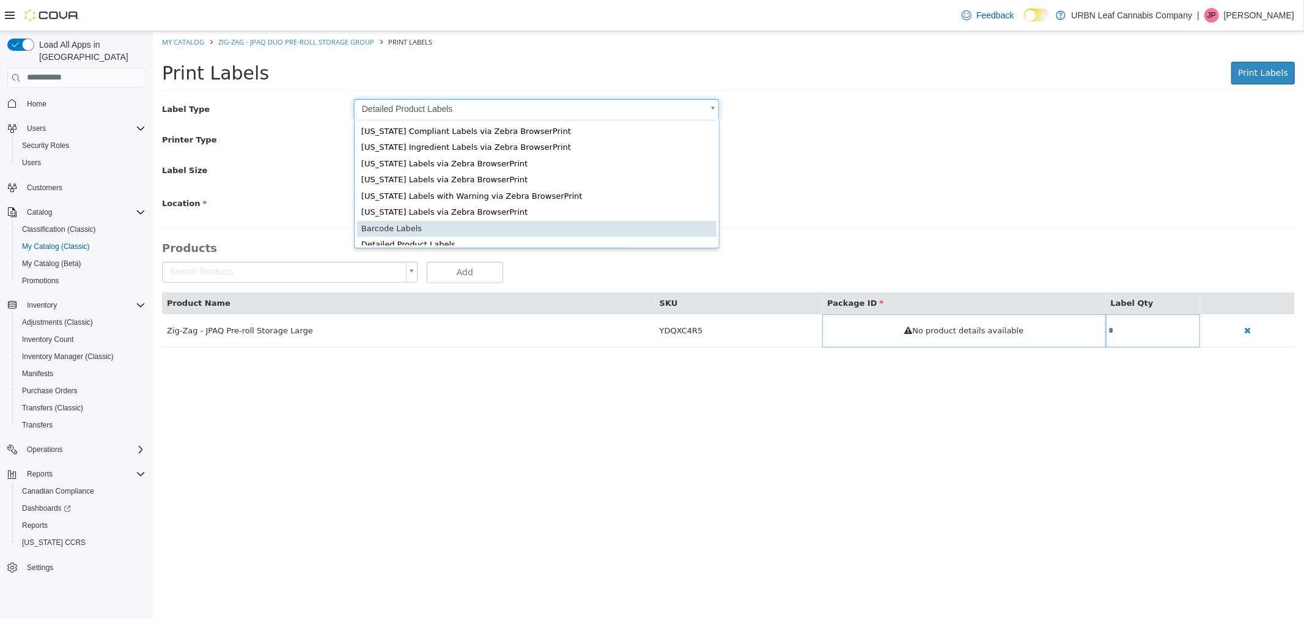
type input "*"
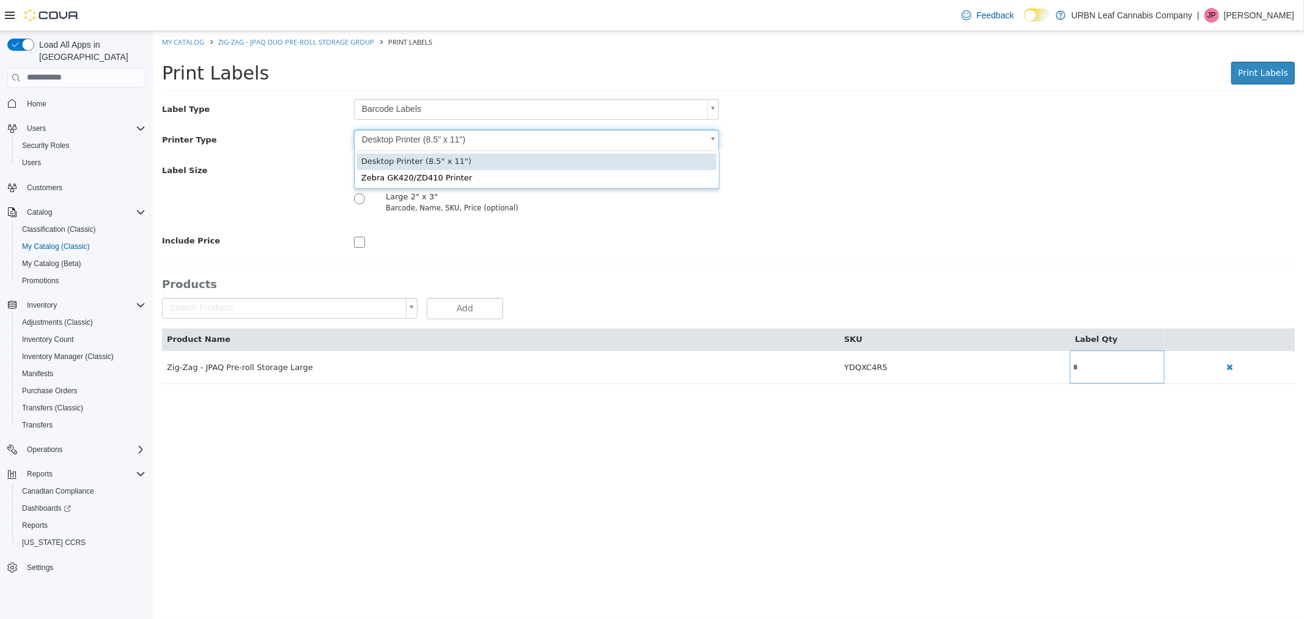
click at [479, 134] on body "Saving Bulk Changes... × My Catalog Zig-Zag - JPAQ Duo Pre-roll Storage Group P…" at bounding box center [728, 214] width 1152 height 366
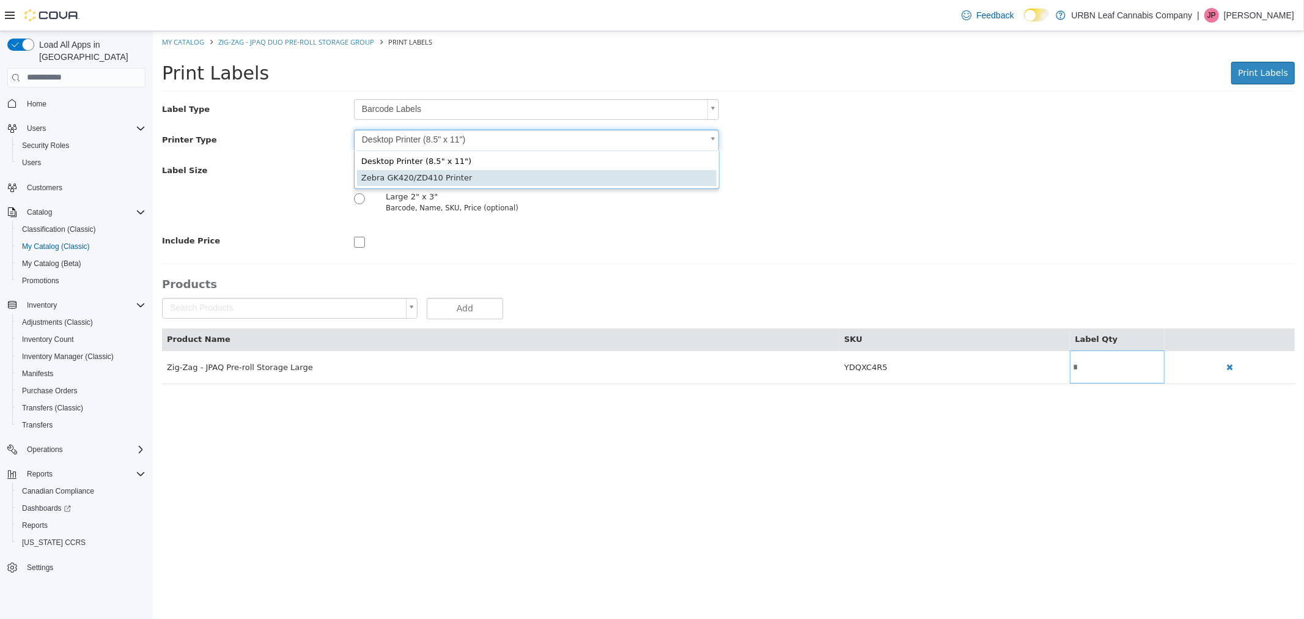
type input "*"
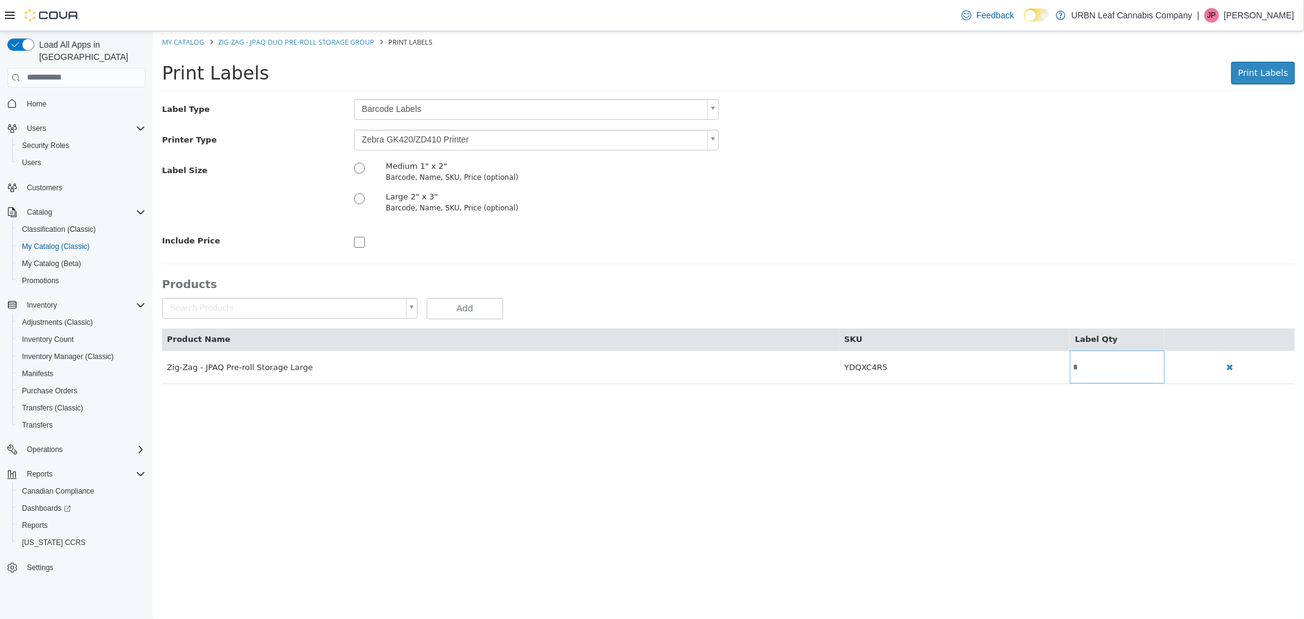
drag, startPoint x: 805, startPoint y: 253, endPoint x: 984, endPoint y: 213, distance: 183.4
click at [804, 253] on div "Label Type Barcode Labels * Printer Type Zebra GK420/ZD410 Printer * Label Size…" at bounding box center [727, 240] width 1133 height 285
click at [1255, 46] on ol "My Catalog Zig-Zag - JPAQ Duo Pre-roll Storage Group Print Labels" at bounding box center [728, 42] width 1152 height 22
click at [1270, 86] on div "Print Labels Print Labels Preparing Labels" at bounding box center [727, 76] width 1133 height 31
click at [1256, 76] on span "Print Labels" at bounding box center [1263, 72] width 50 height 10
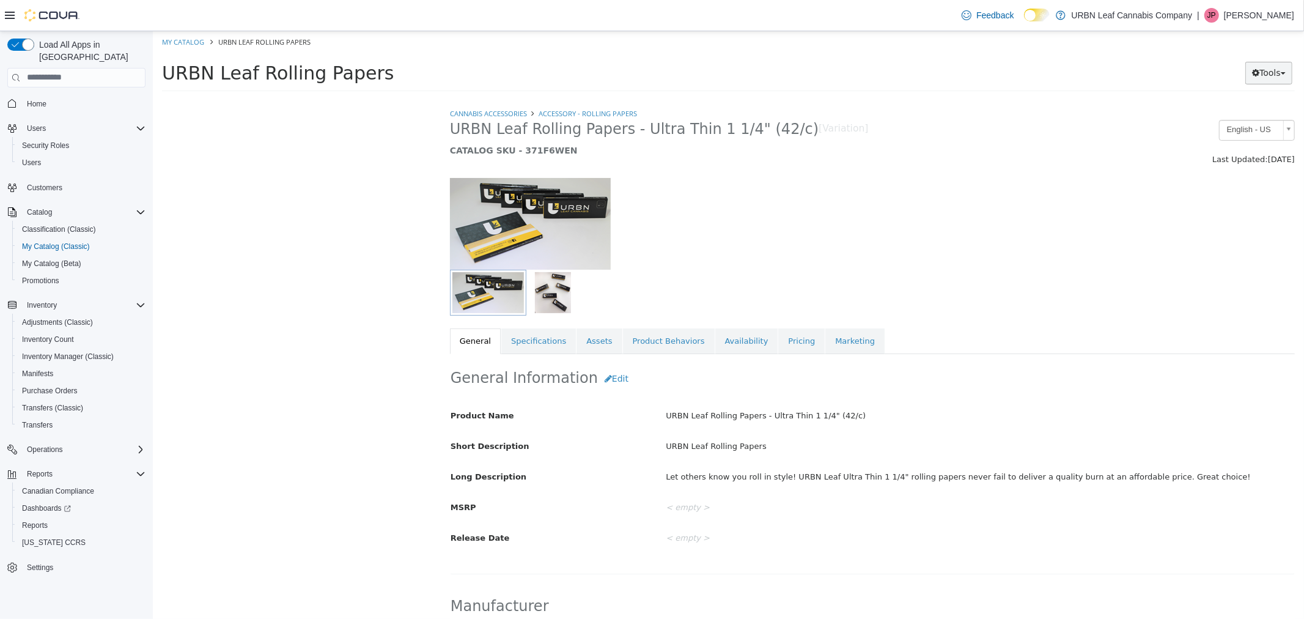
click at [1260, 72] on button "Tools" at bounding box center [1268, 72] width 47 height 23
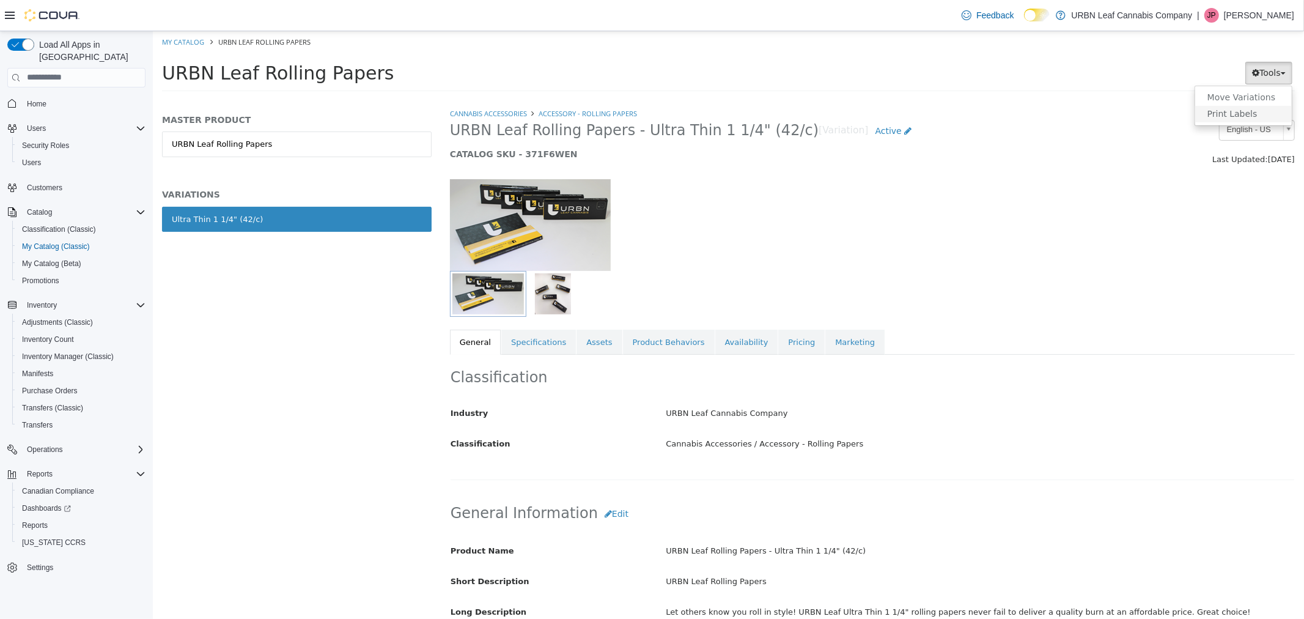
click at [1238, 114] on link "Print Labels" at bounding box center [1243, 113] width 97 height 17
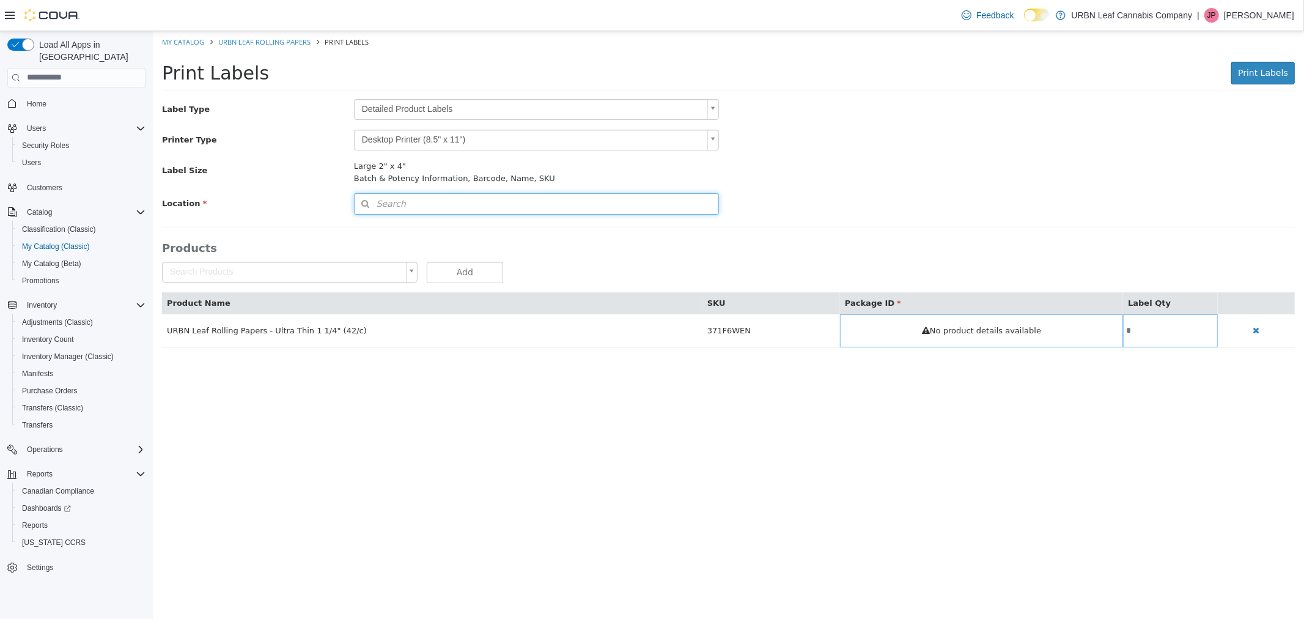
click at [454, 202] on button "Search" at bounding box center [536, 203] width 366 height 21
click at [672, 231] on span "or browse" at bounding box center [686, 225] width 64 height 21
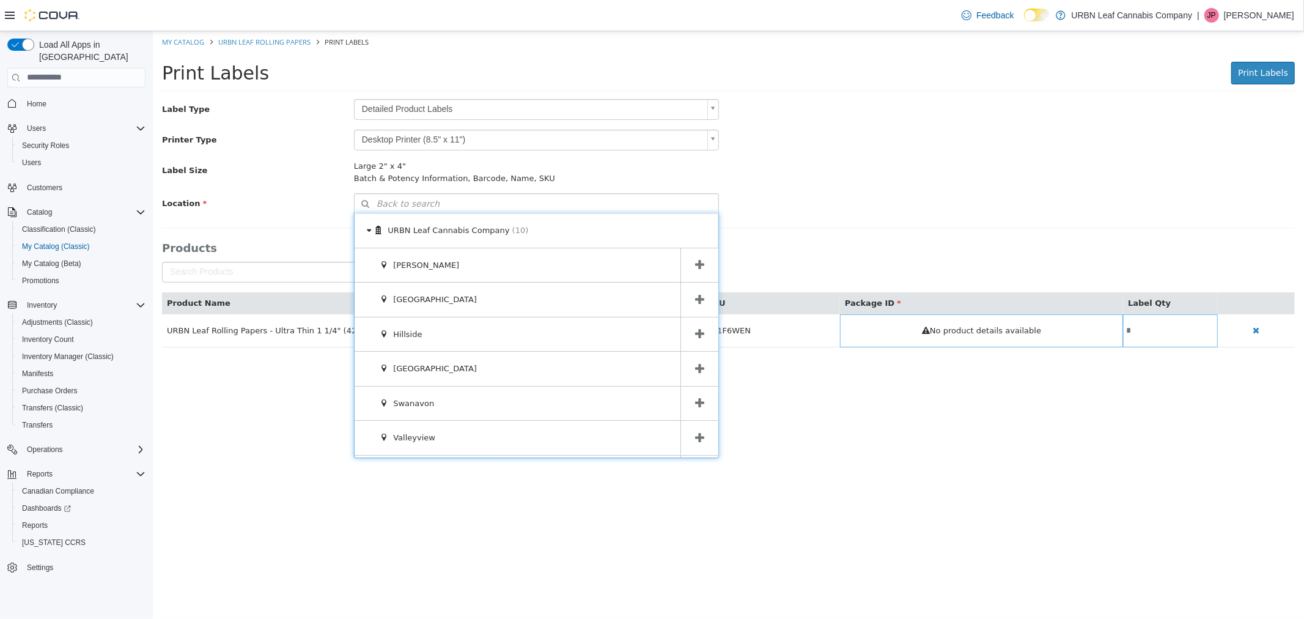
click at [933, 142] on div "Printer Type Desktop Printer (8.5" x 11") *" at bounding box center [728, 139] width 1152 height 21
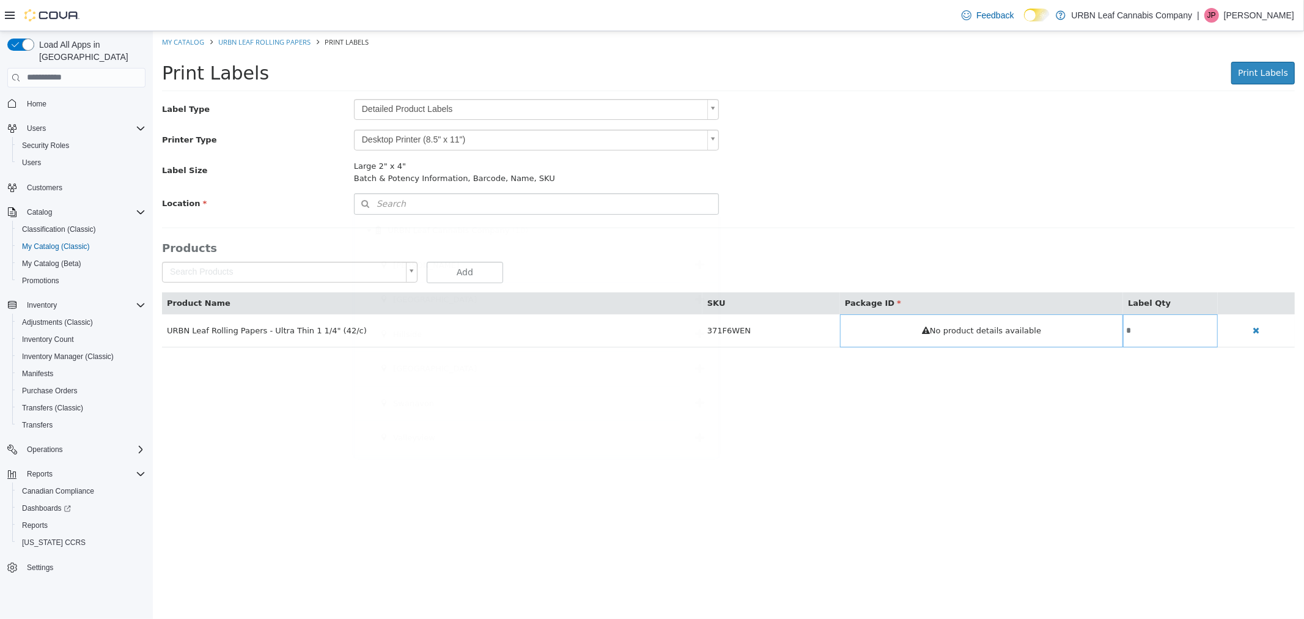
click at [705, 110] on body "Saving Bulk Changes... × My Catalog URBN Leaf Rolling Papers Print Labels Print…" at bounding box center [728, 195] width 1152 height 329
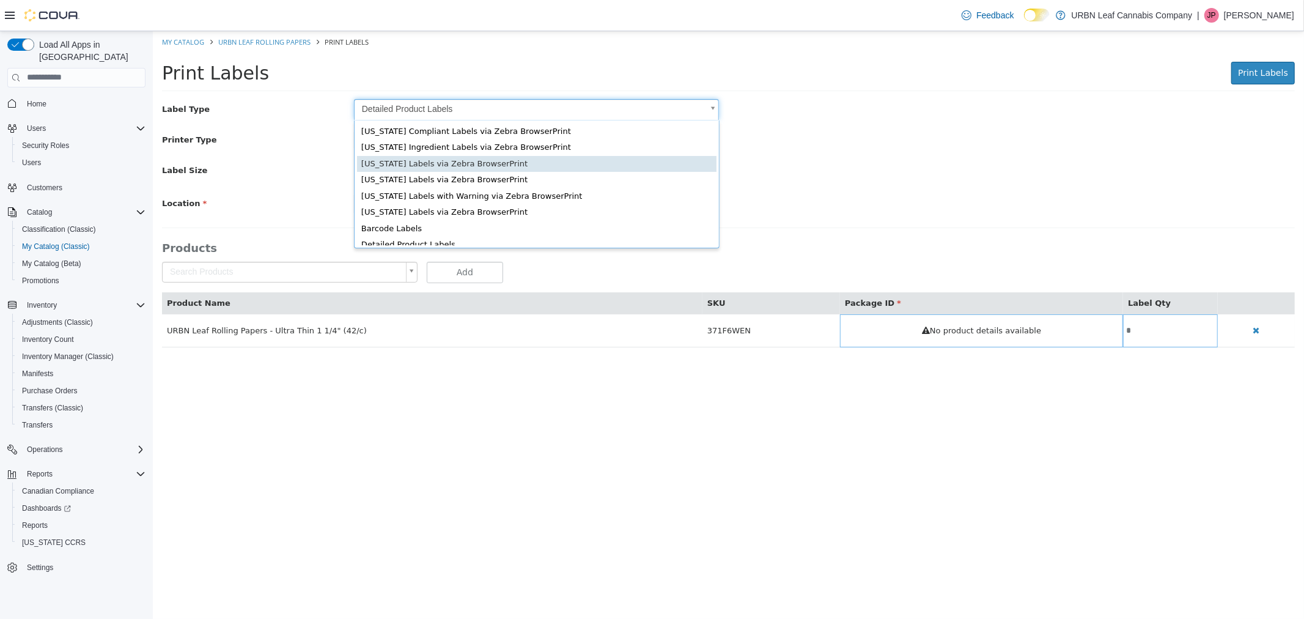
scroll to position [18, 0]
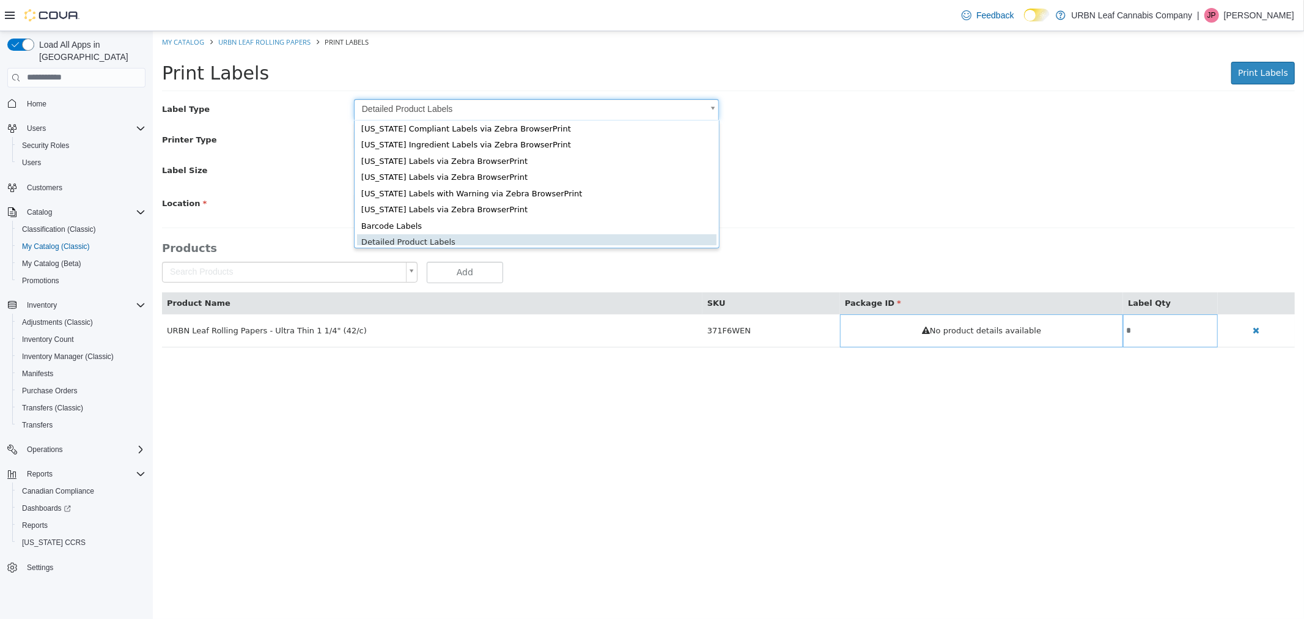
type input "*"
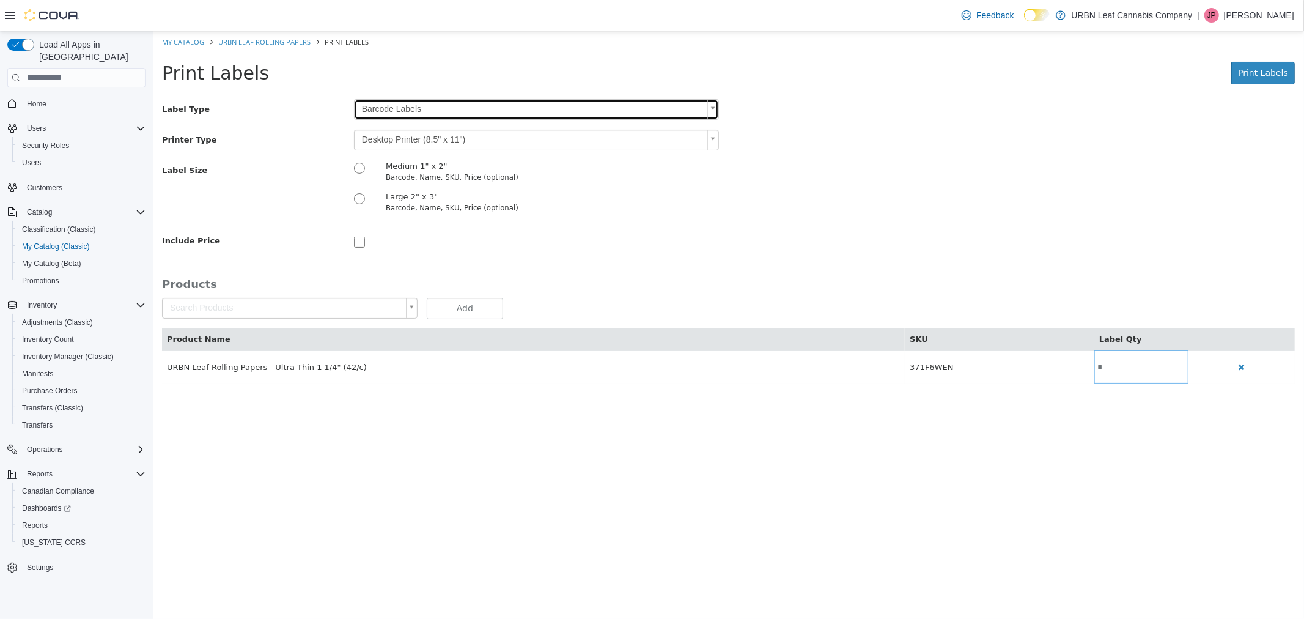
scroll to position [0, 0]
click at [462, 136] on body "Saving Bulk Changes... × My Catalog URBN Leaf Rolling Papers Print Labels Print…" at bounding box center [728, 214] width 1152 height 366
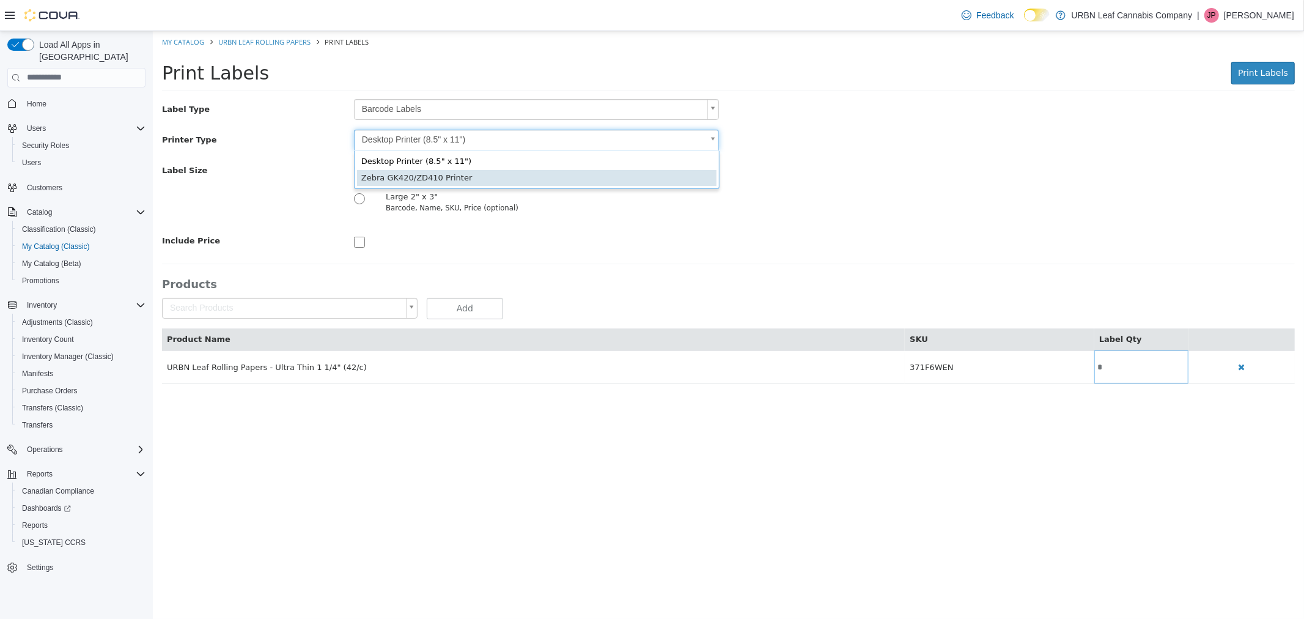
type input "*"
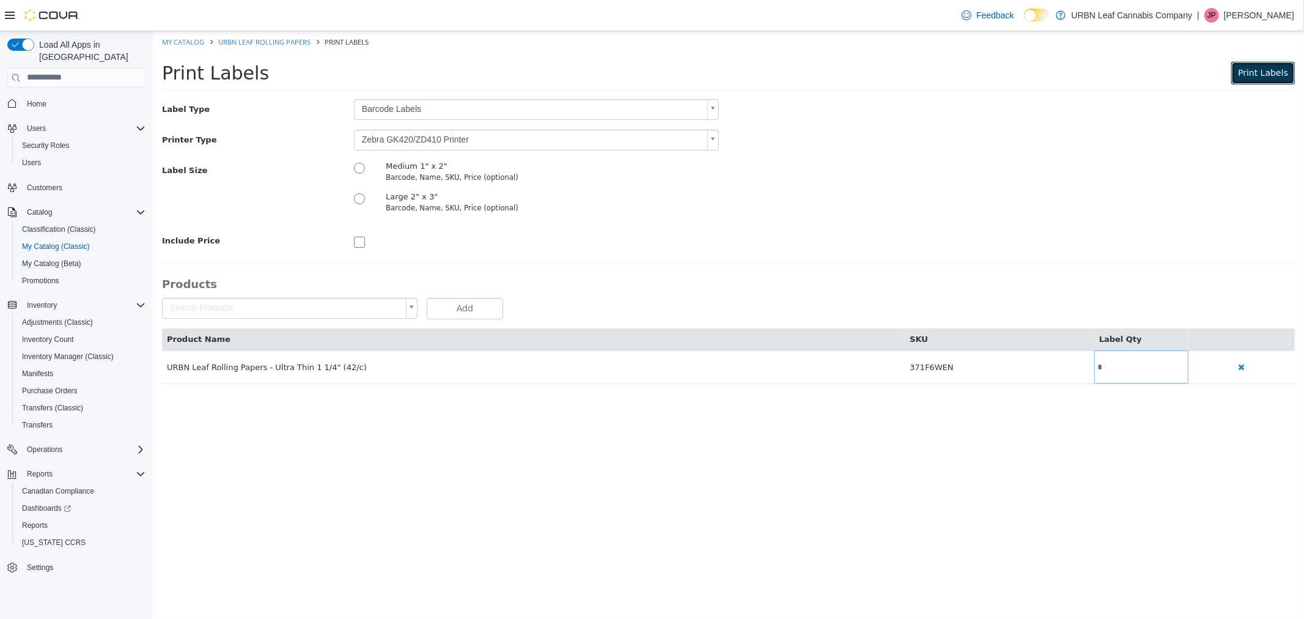
click at [1266, 67] on span "Print Labels" at bounding box center [1263, 72] width 50 height 10
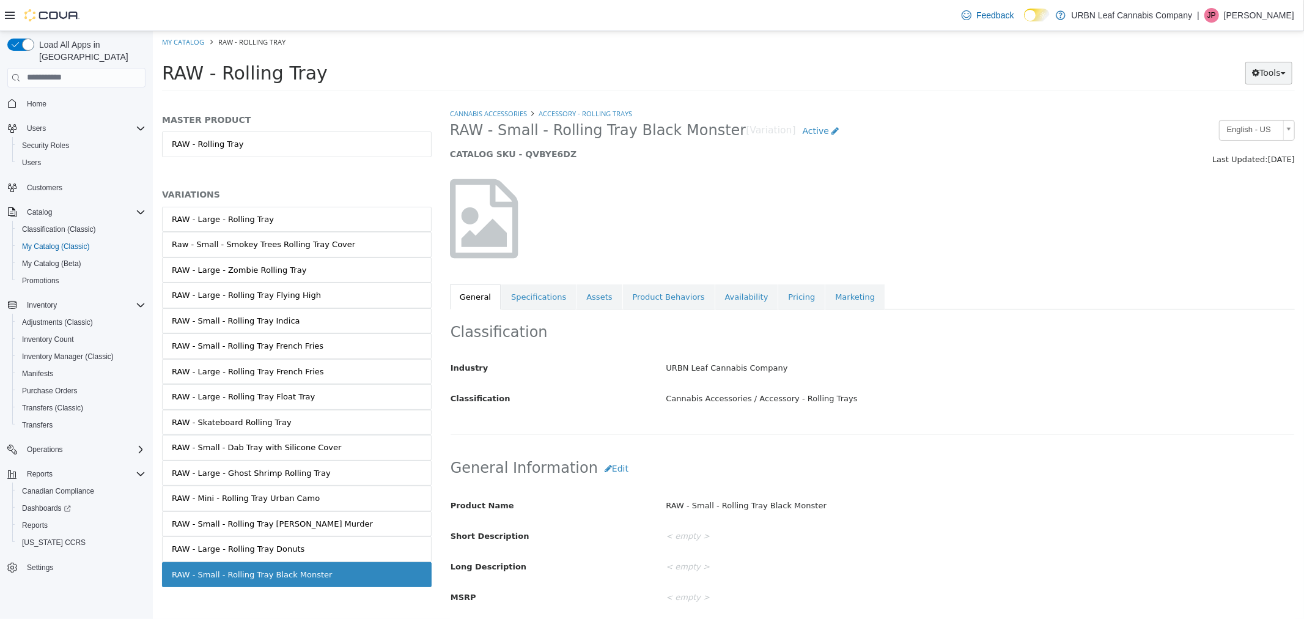
click at [1262, 70] on button "Tools" at bounding box center [1268, 72] width 47 height 23
click at [1255, 114] on link "Print Labels" at bounding box center [1243, 113] width 97 height 17
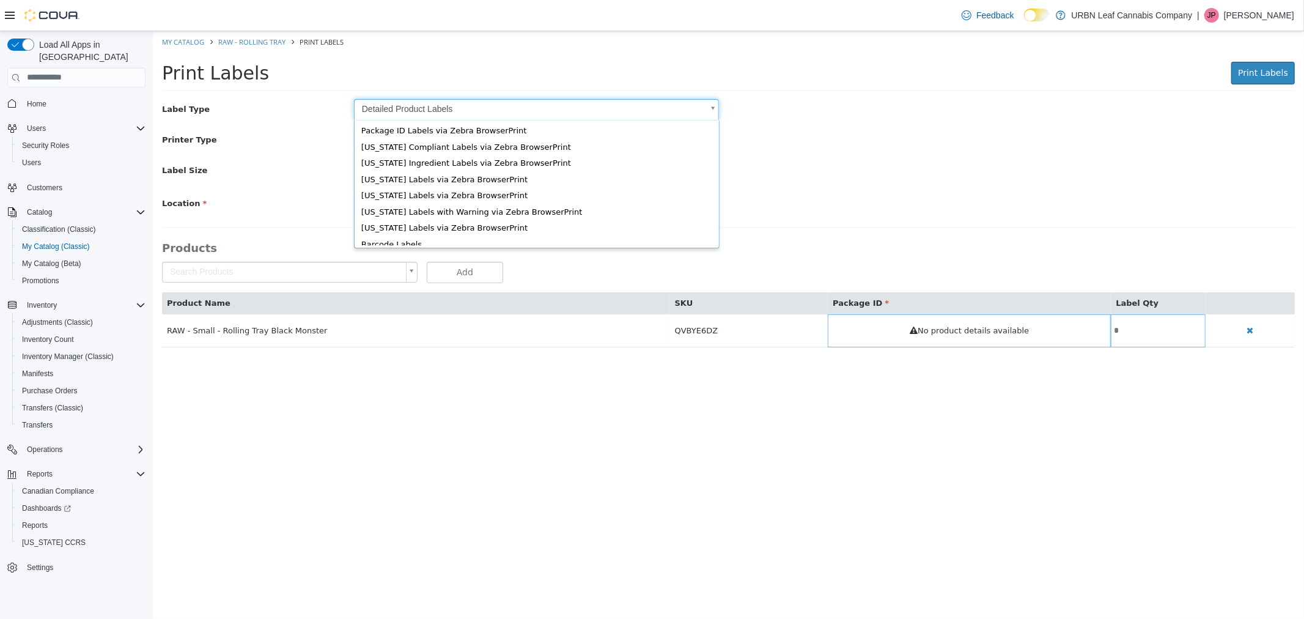
drag, startPoint x: 521, startPoint y: 108, endPoint x: 521, endPoint y: 117, distance: 9.2
click at [521, 108] on body "Saving Bulk Changes... × My Catalog RAW - Rolling Tray Print Labels Print Label…" at bounding box center [728, 195] width 1152 height 329
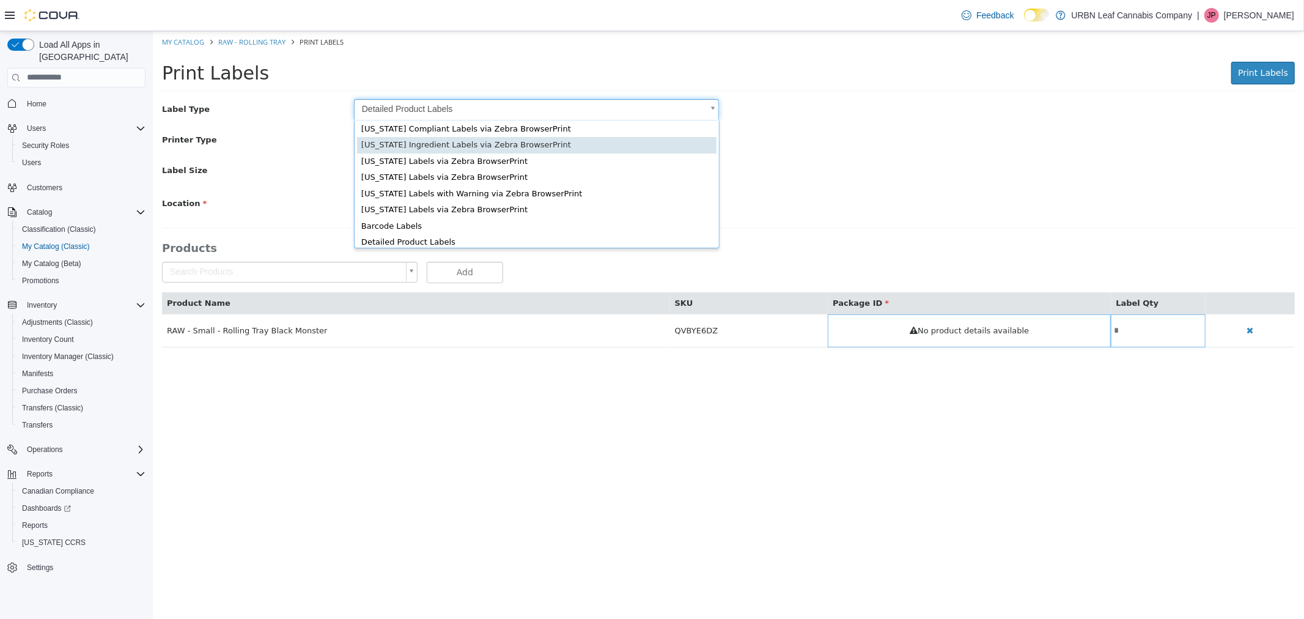
scroll to position [16, 0]
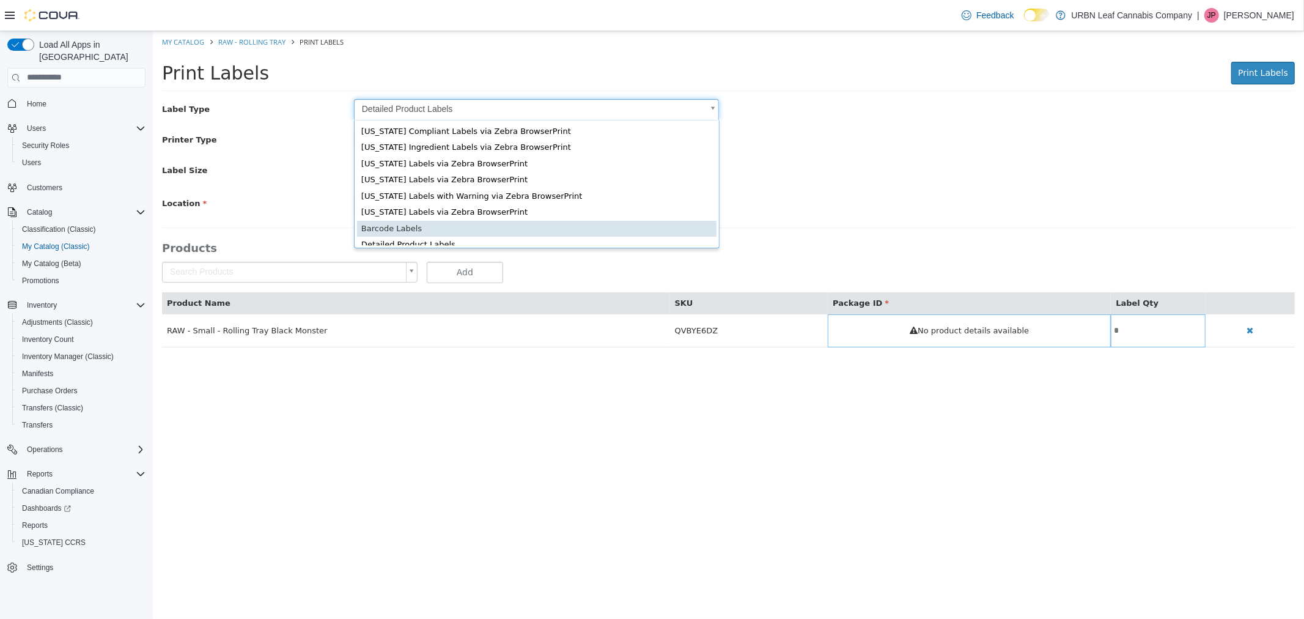
type input "*"
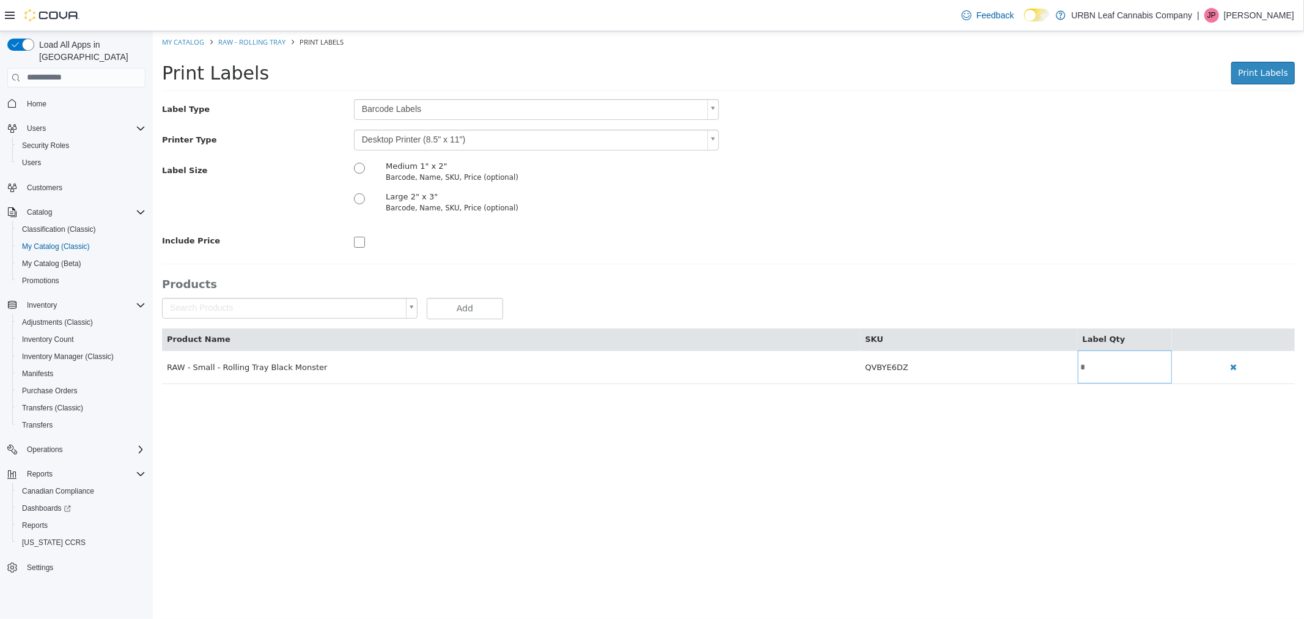
click at [473, 136] on body "Saving Bulk Changes... × My Catalog RAW - Rolling Tray Print Labels Print Label…" at bounding box center [728, 214] width 1152 height 366
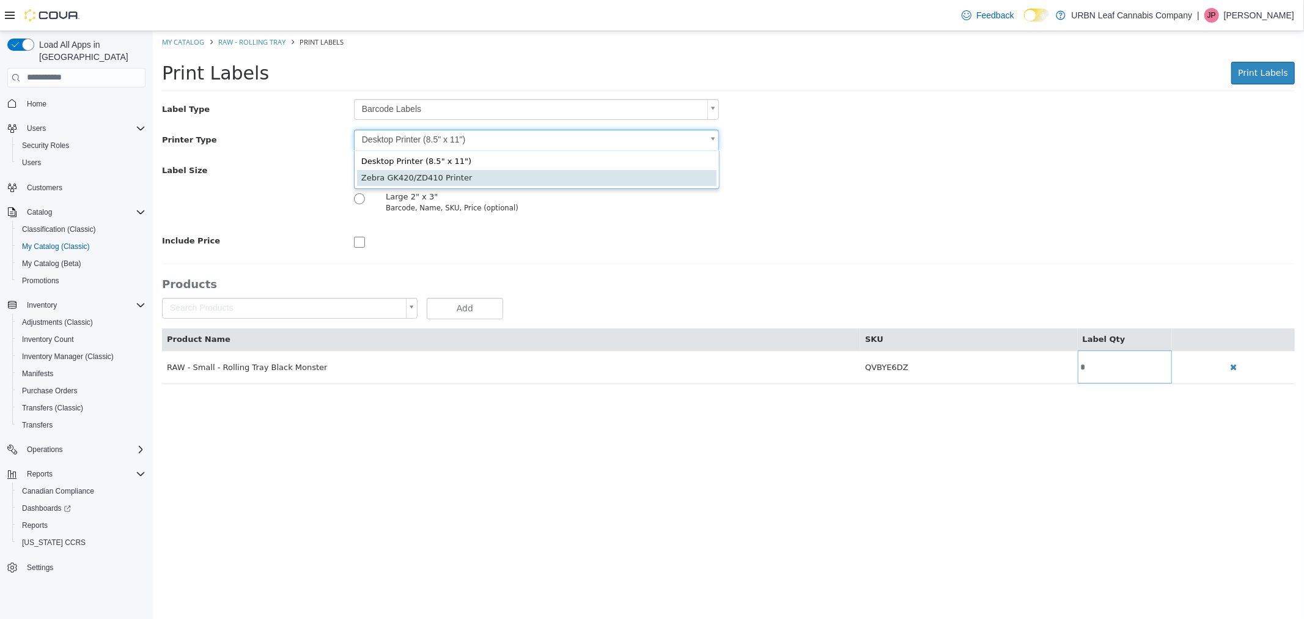
type input "*"
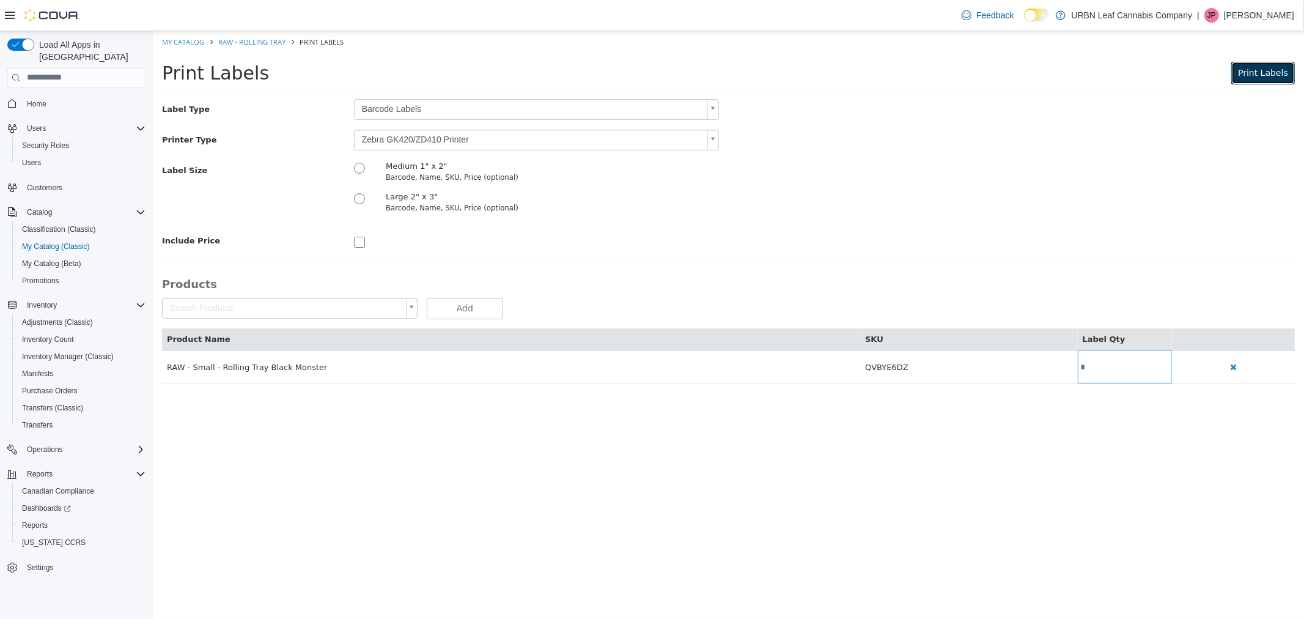
click at [1251, 77] on span "Print Labels" at bounding box center [1263, 72] width 50 height 10
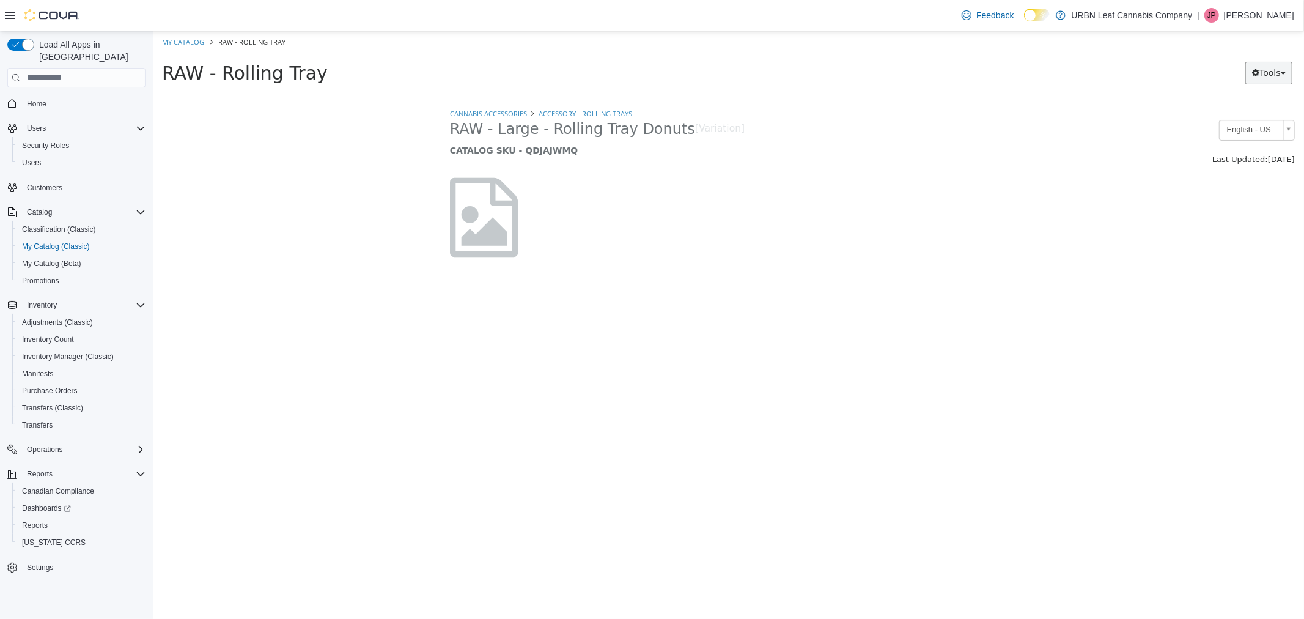
click at [1257, 70] on button "Tools" at bounding box center [1268, 72] width 47 height 23
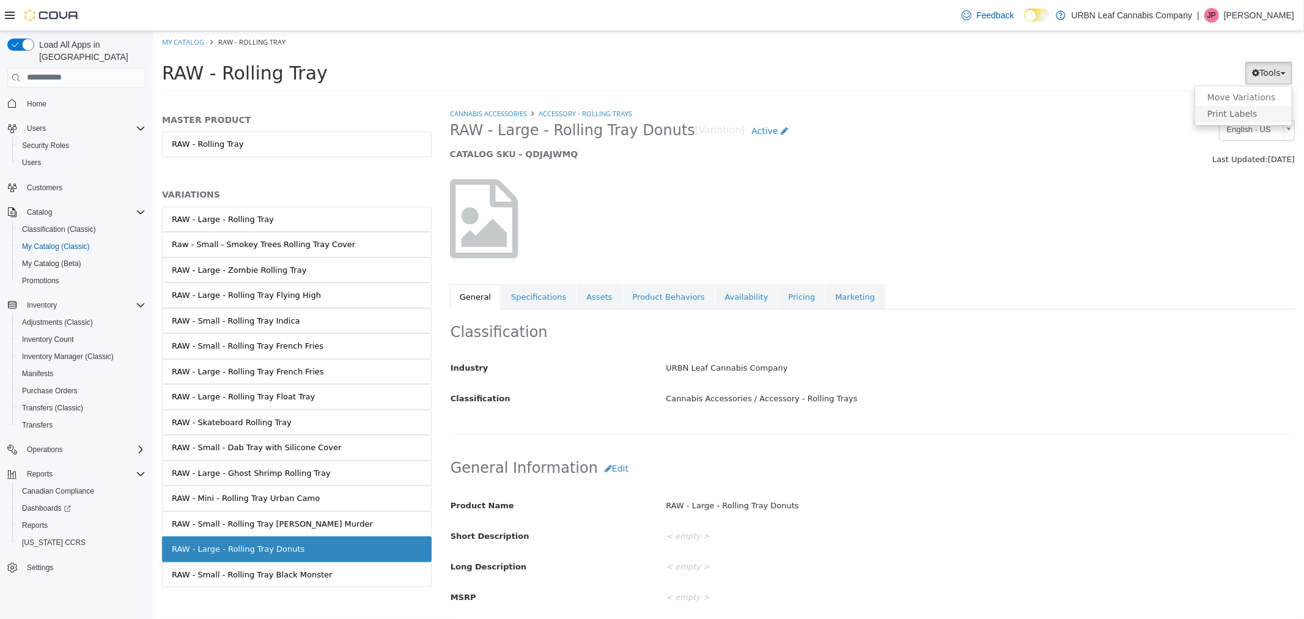
click at [1251, 116] on link "Print Labels" at bounding box center [1243, 113] width 97 height 17
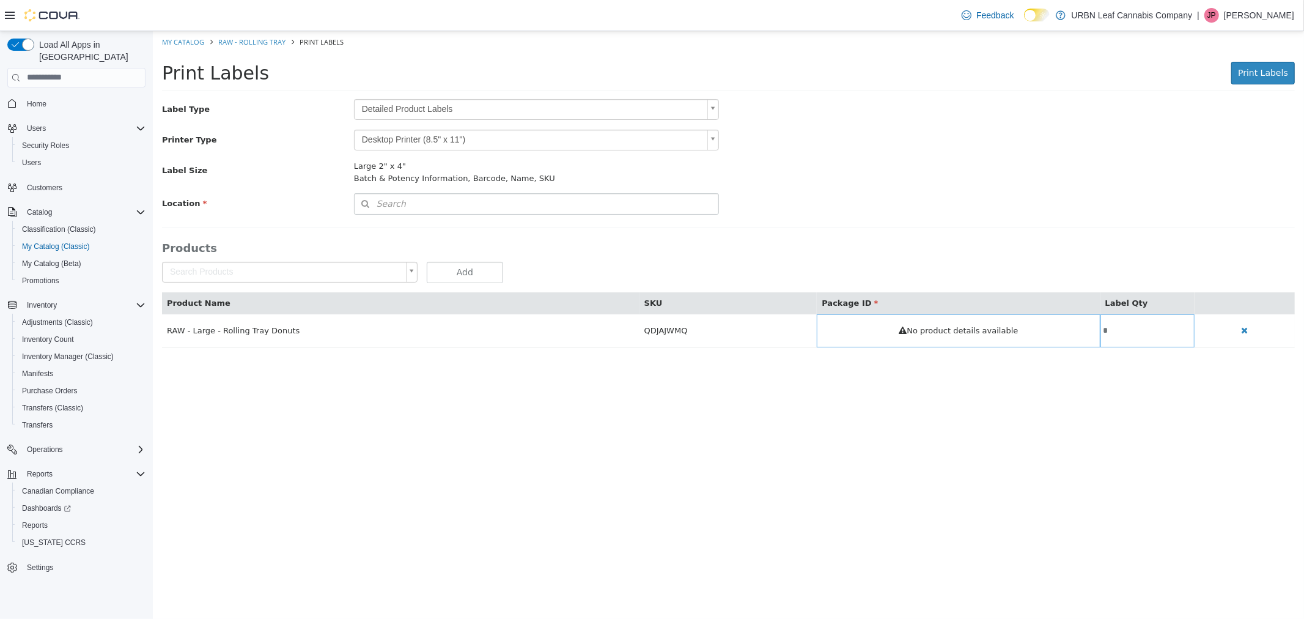
click at [406, 97] on div "Print Labels Print Labels Preparing Labels" at bounding box center [728, 76] width 1152 height 46
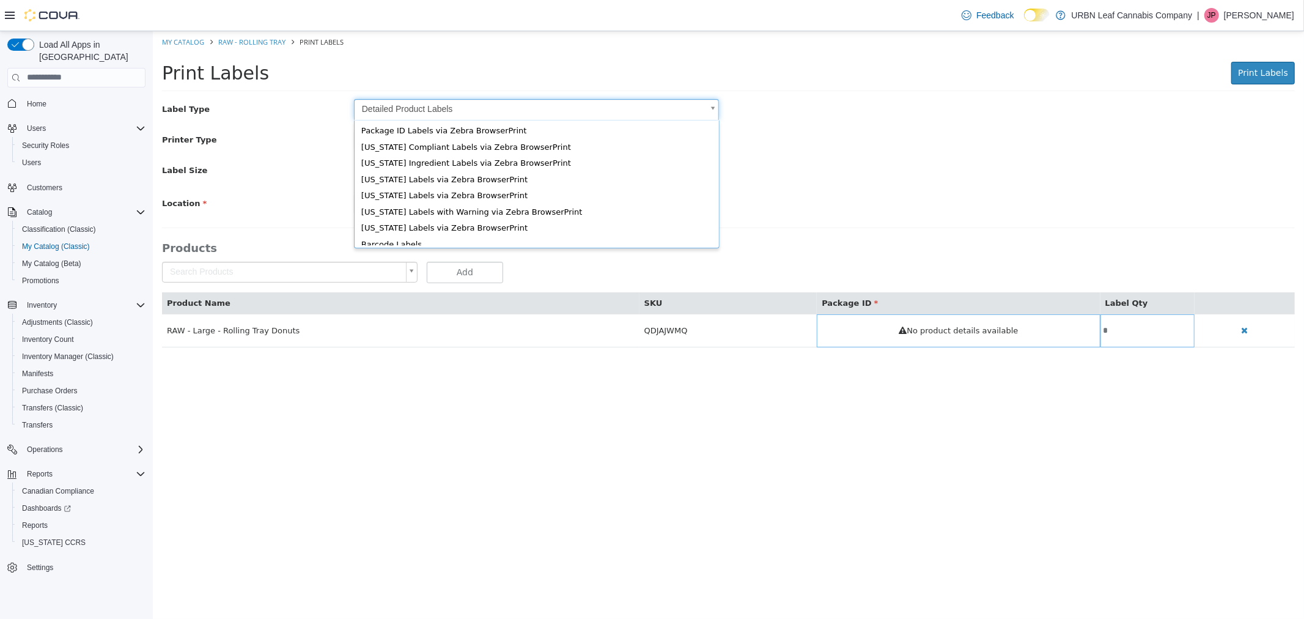
drag, startPoint x: 401, startPoint y: 110, endPoint x: 398, endPoint y: 120, distance: 10.3
click at [400, 110] on body "Saving Bulk Changes... × My Catalog RAW - Rolling Tray Print Labels Print Label…" at bounding box center [728, 195] width 1152 height 329
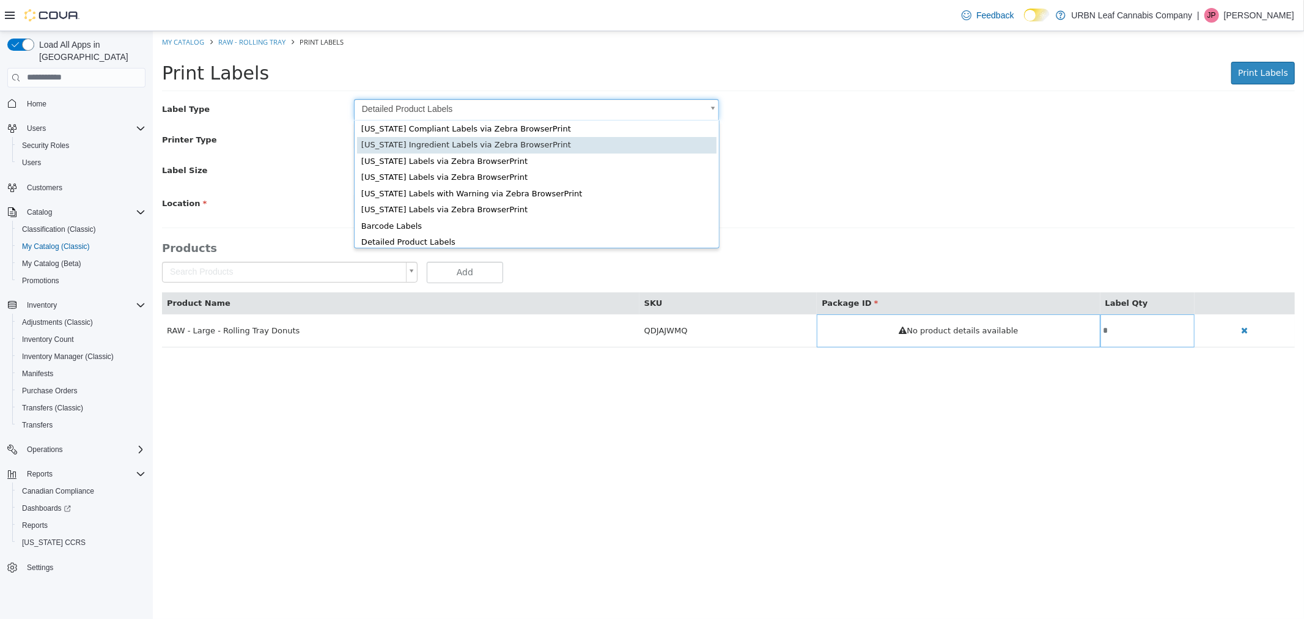
scroll to position [16, 0]
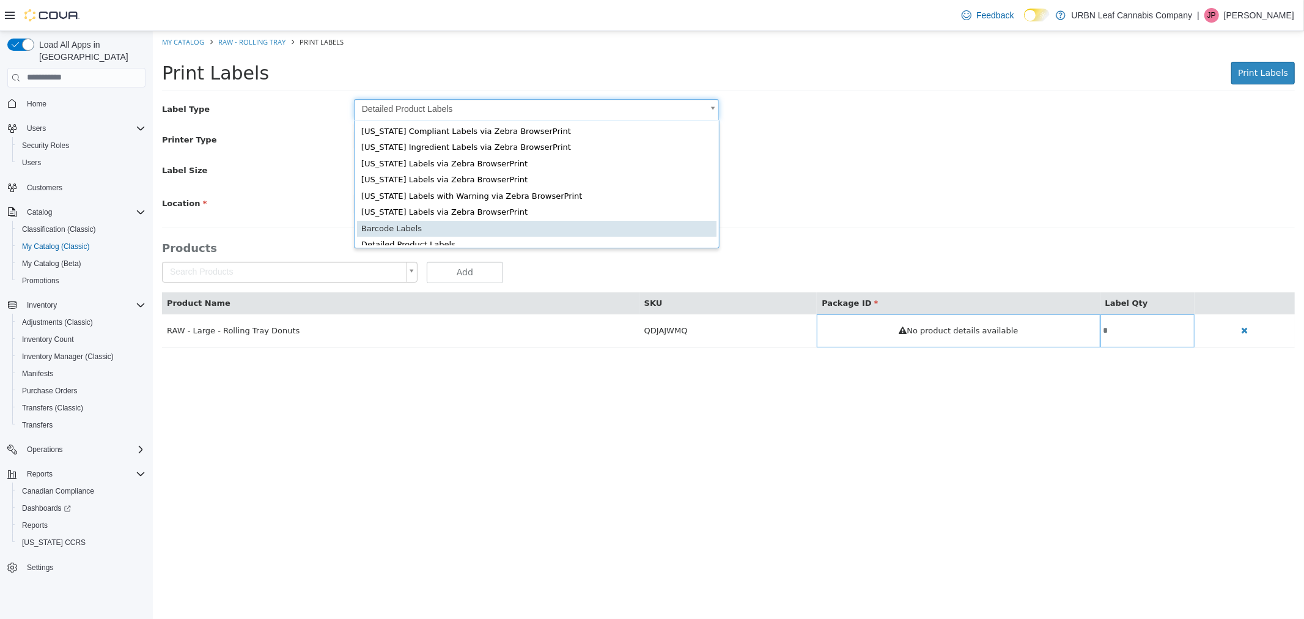
type input "*"
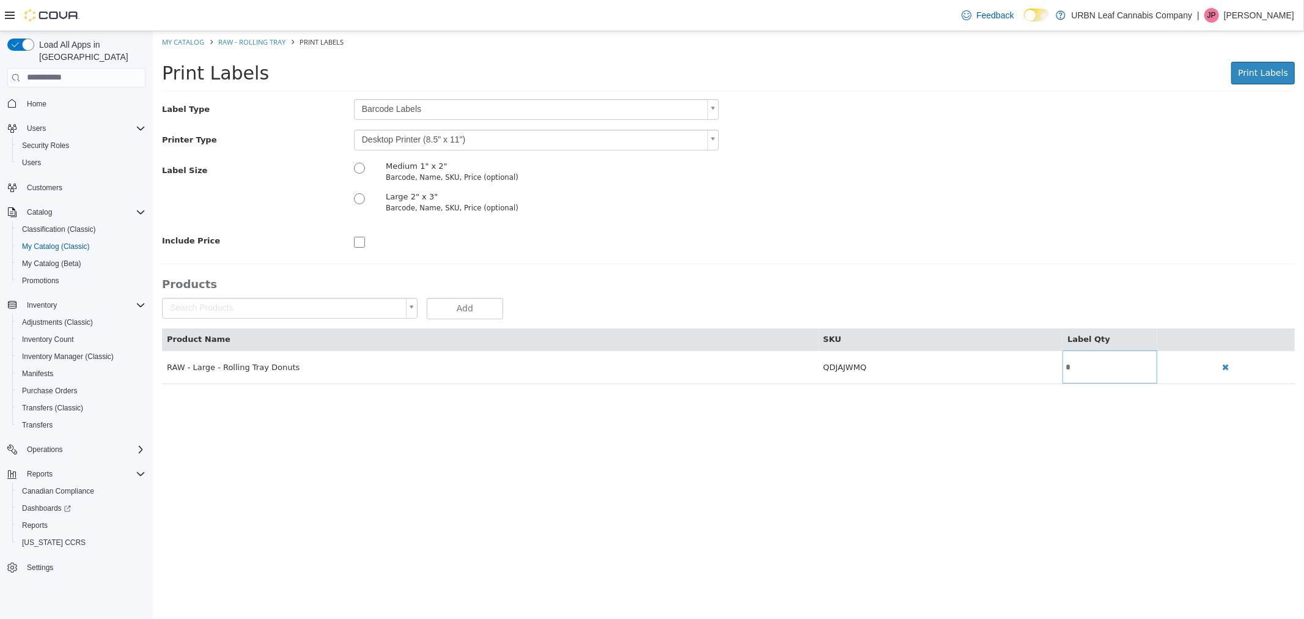
click at [382, 137] on body "Saving Bulk Changes... × My Catalog RAW - Rolling Tray Print Labels Print Label…" at bounding box center [728, 214] width 1152 height 366
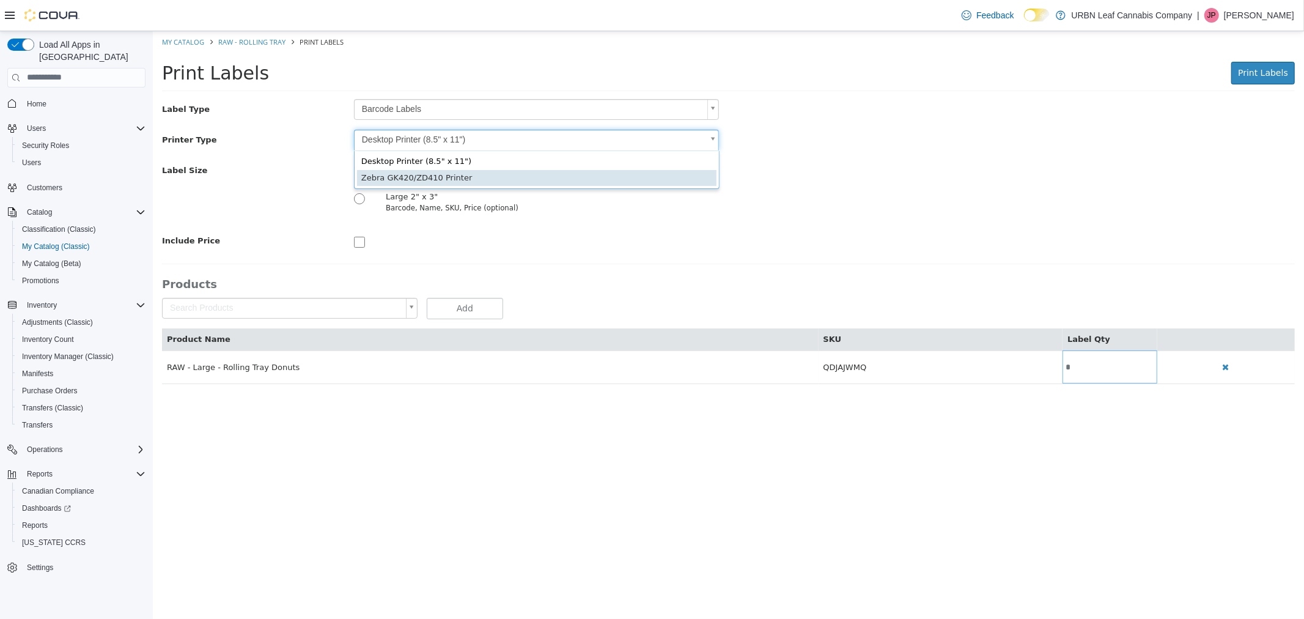
type input "*"
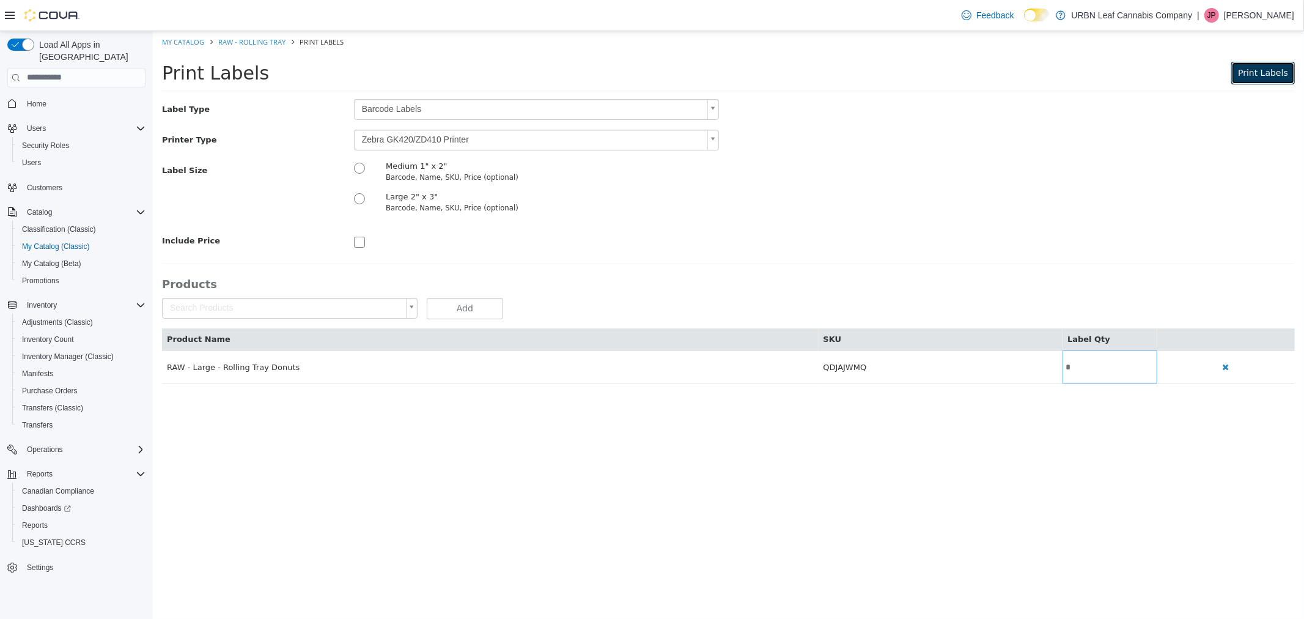
click at [1274, 67] on span "Print Labels" at bounding box center [1263, 72] width 50 height 10
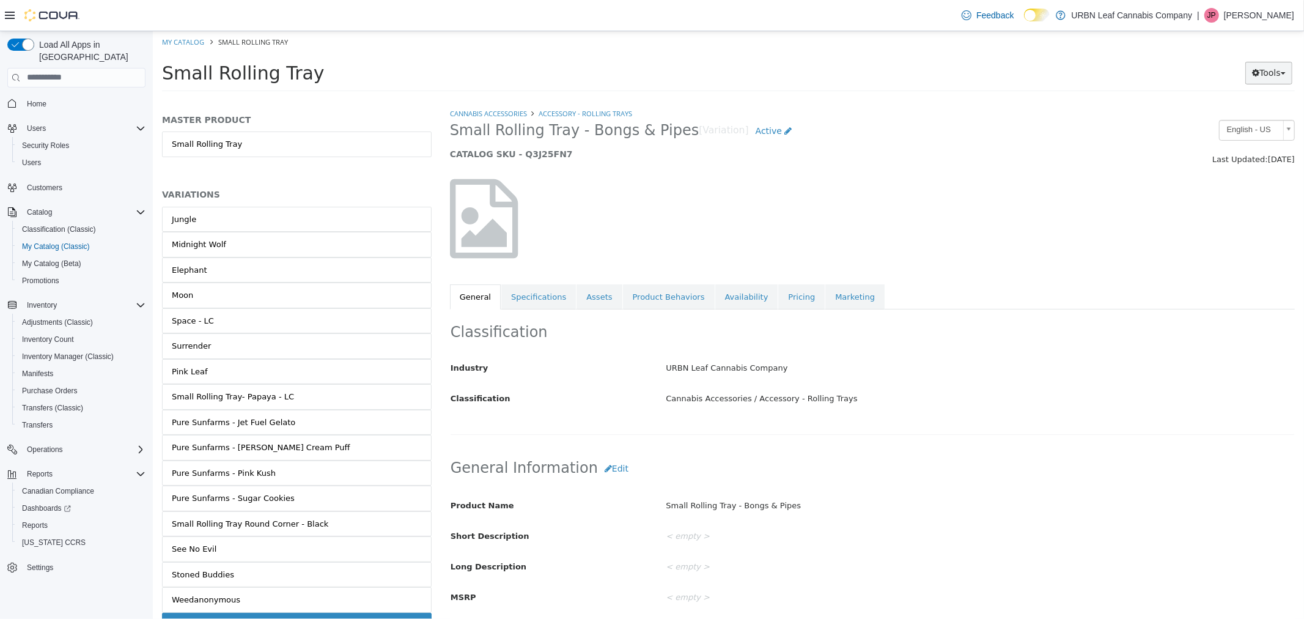
click at [1268, 65] on button "Tools" at bounding box center [1268, 72] width 47 height 23
click at [1255, 111] on link "Print Labels" at bounding box center [1243, 113] width 97 height 17
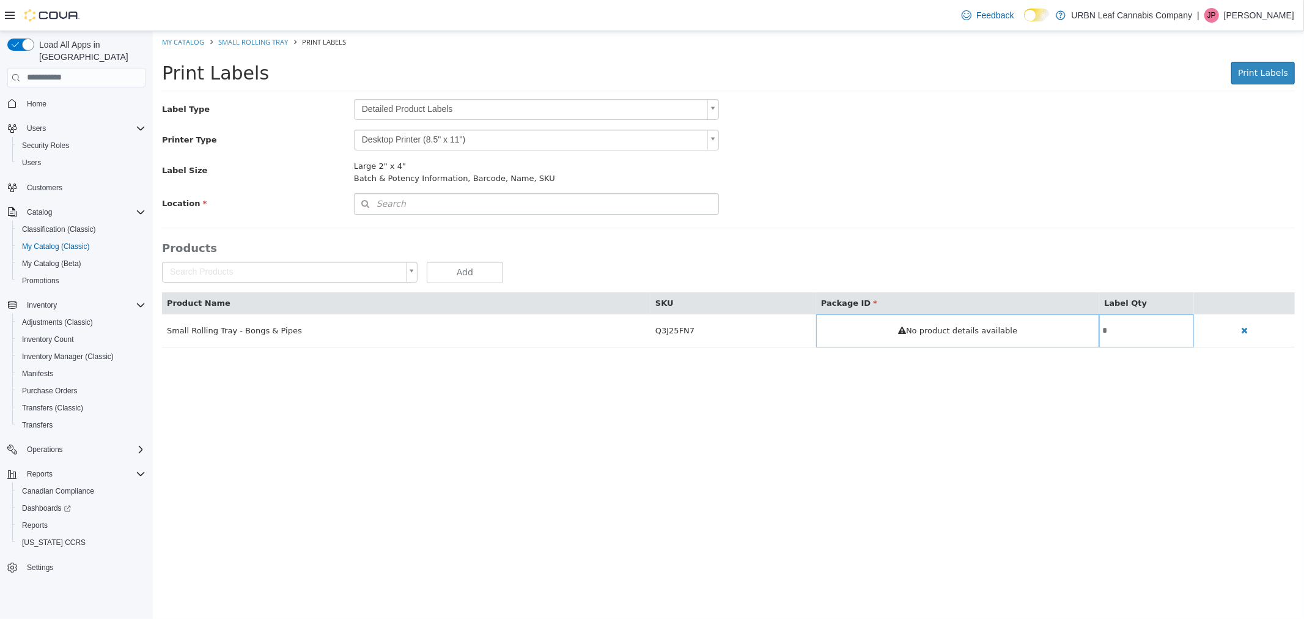
click at [404, 103] on body "Saving Bulk Changes... × My Catalog Small Rolling Tray Print Labels Print Label…" at bounding box center [728, 195] width 1152 height 329
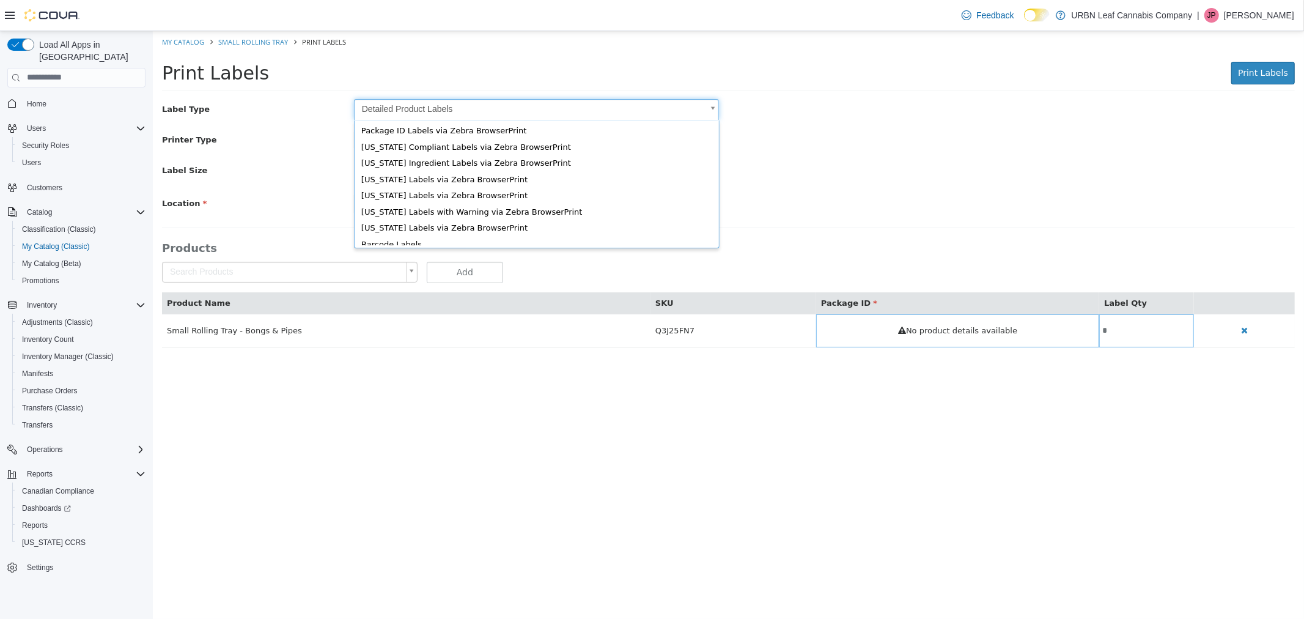
scroll to position [16, 0]
type input "*"
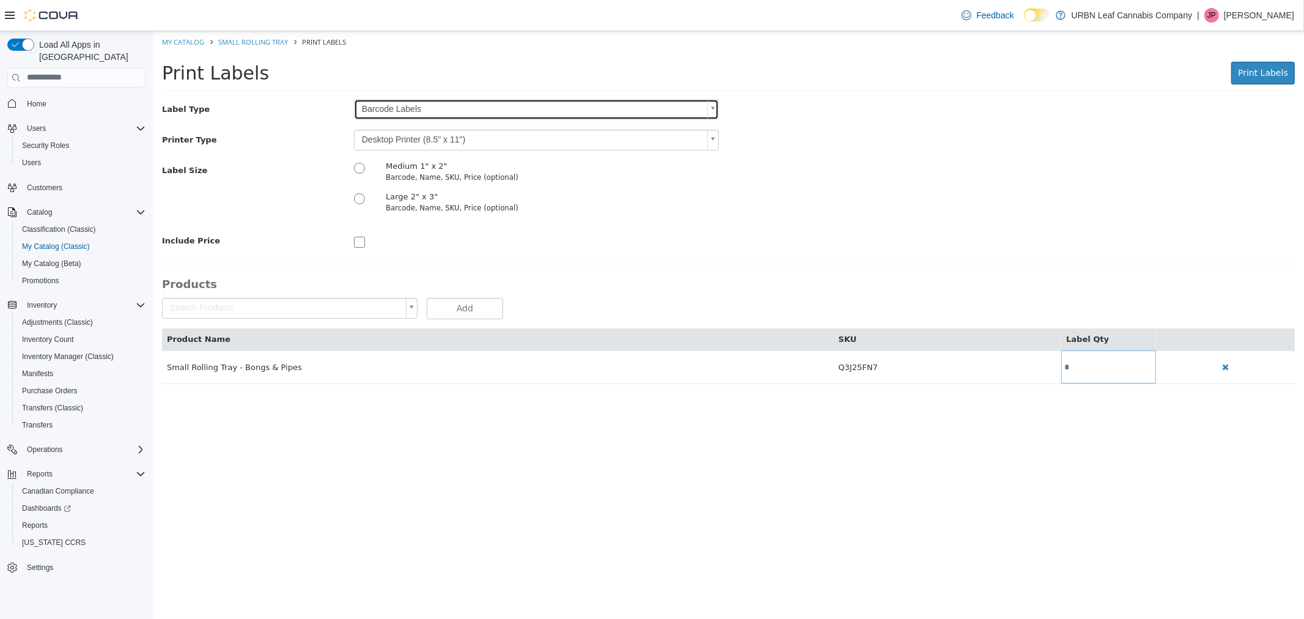
scroll to position [0, 0]
click at [388, 138] on body "Saving Bulk Changes... × My Catalog Small Rolling Tray Print Labels Print Label…" at bounding box center [728, 214] width 1152 height 366
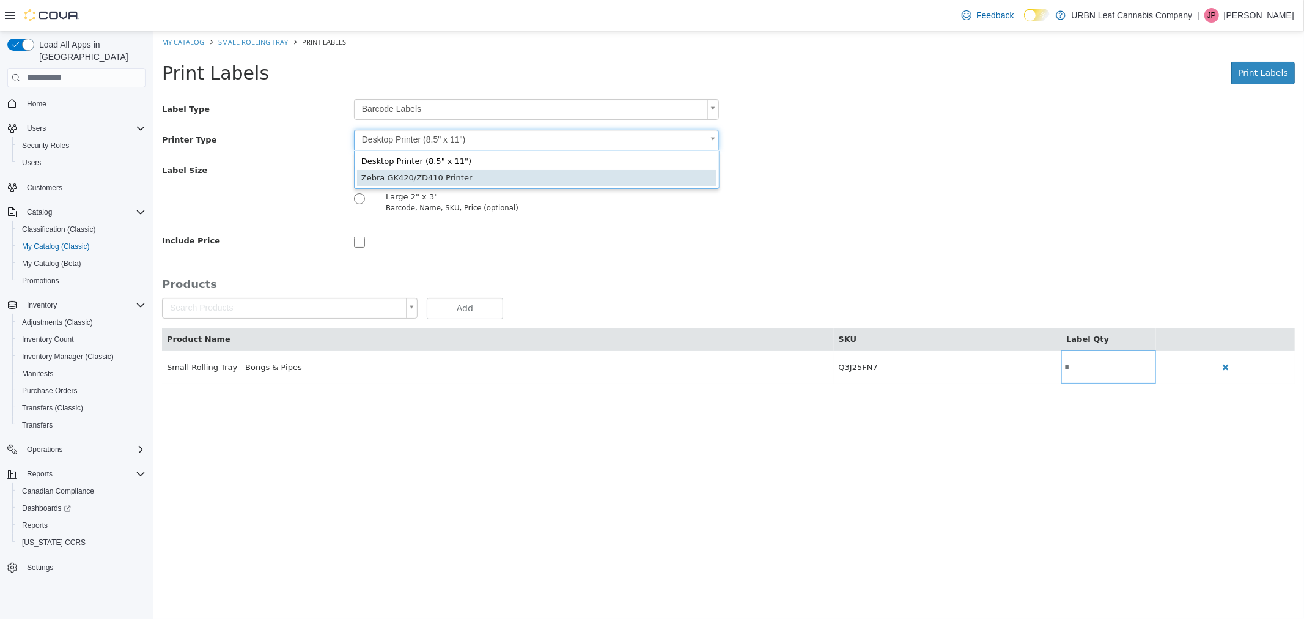
type input "*"
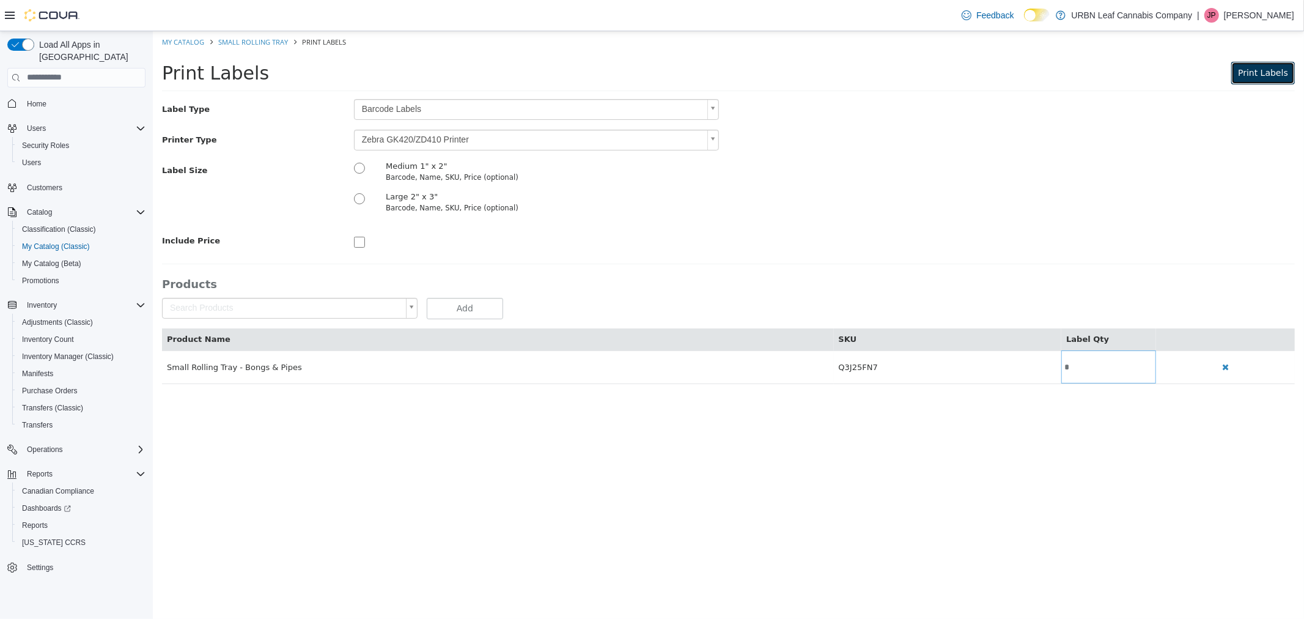
click at [1251, 76] on span "Print Labels" at bounding box center [1263, 72] width 50 height 10
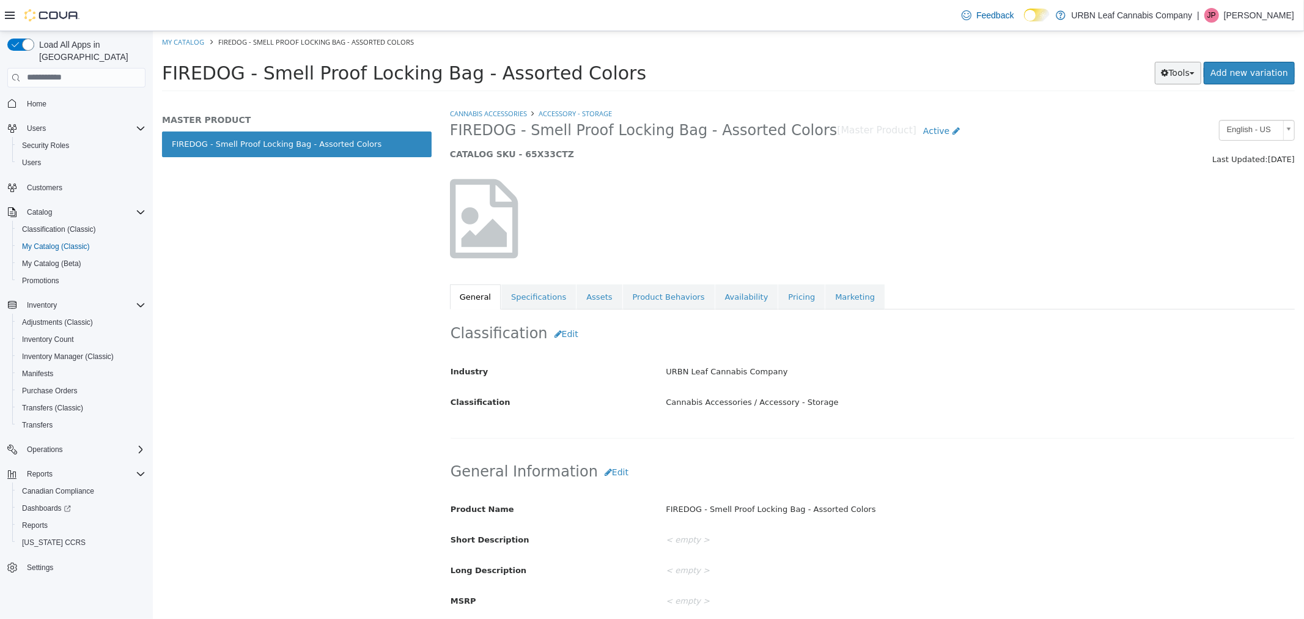
click at [1188, 68] on button "Tools" at bounding box center [1178, 72] width 47 height 23
click at [1172, 117] on link "Print Labels" at bounding box center [1152, 113] width 97 height 17
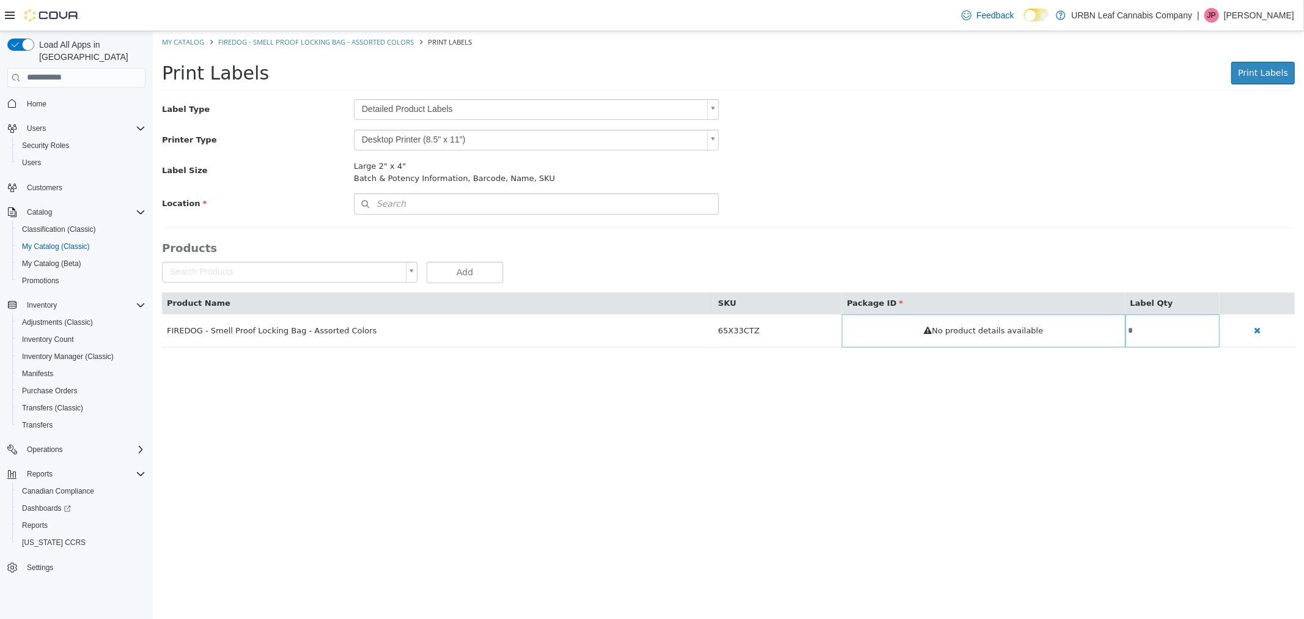
click at [421, 109] on body "Saving Bulk Changes... × My Catalog FIREDOG - Smell Proof Locking Bag - Assorte…" at bounding box center [728, 195] width 1152 height 329
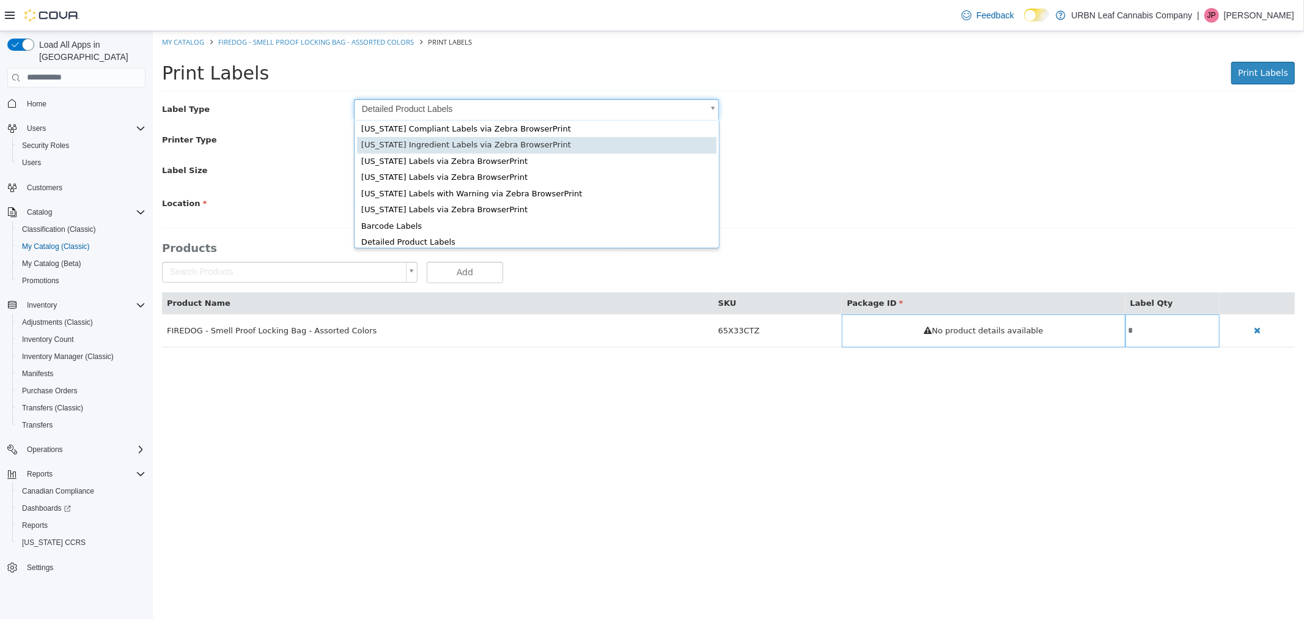
scroll to position [16, 0]
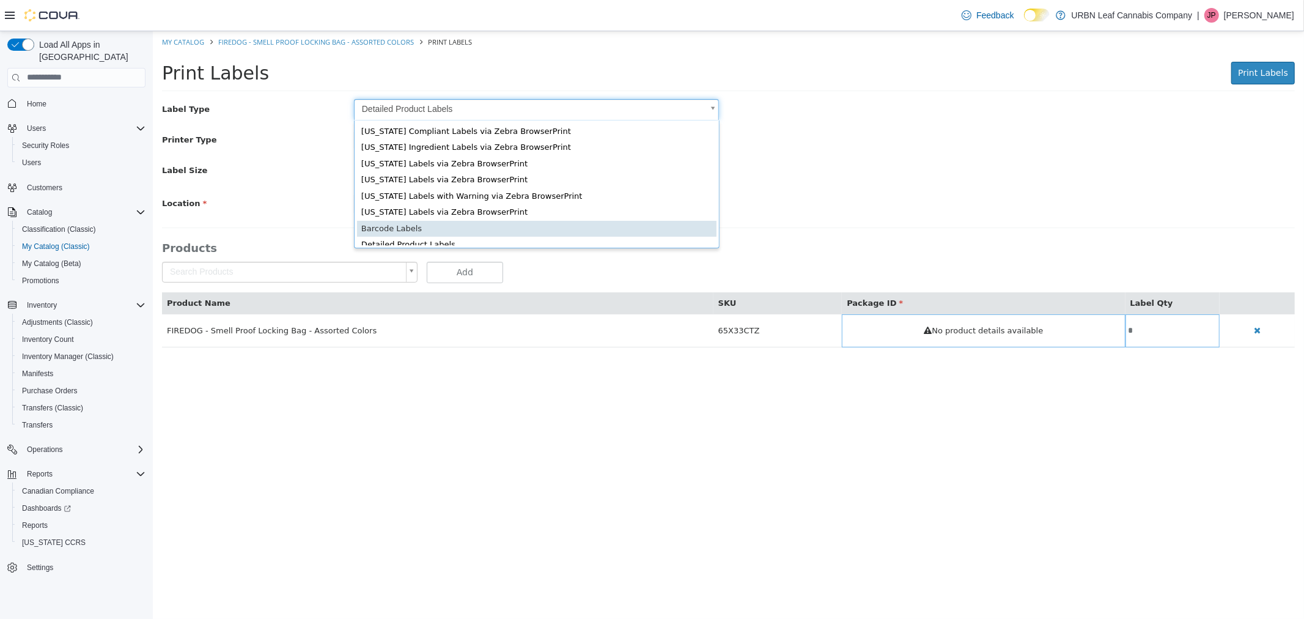
type input "*"
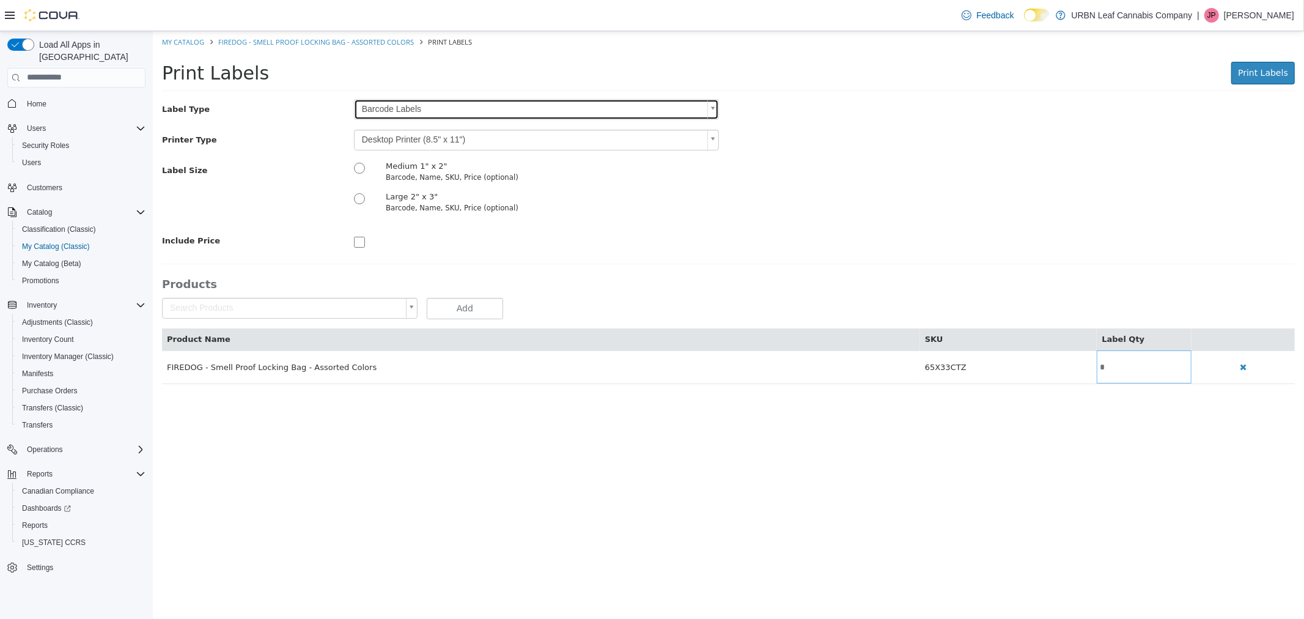
scroll to position [0, 0]
click at [396, 126] on div "Label Type Barcode Labels * Printer Type Desktop Printer (8.5" x 11") * Label S…" at bounding box center [727, 174] width 1133 height 152
click at [395, 132] on body "Saving Bulk Changes... × My Catalog FIREDOG - Smell Proof Locking Bag - Assorte…" at bounding box center [728, 214] width 1152 height 366
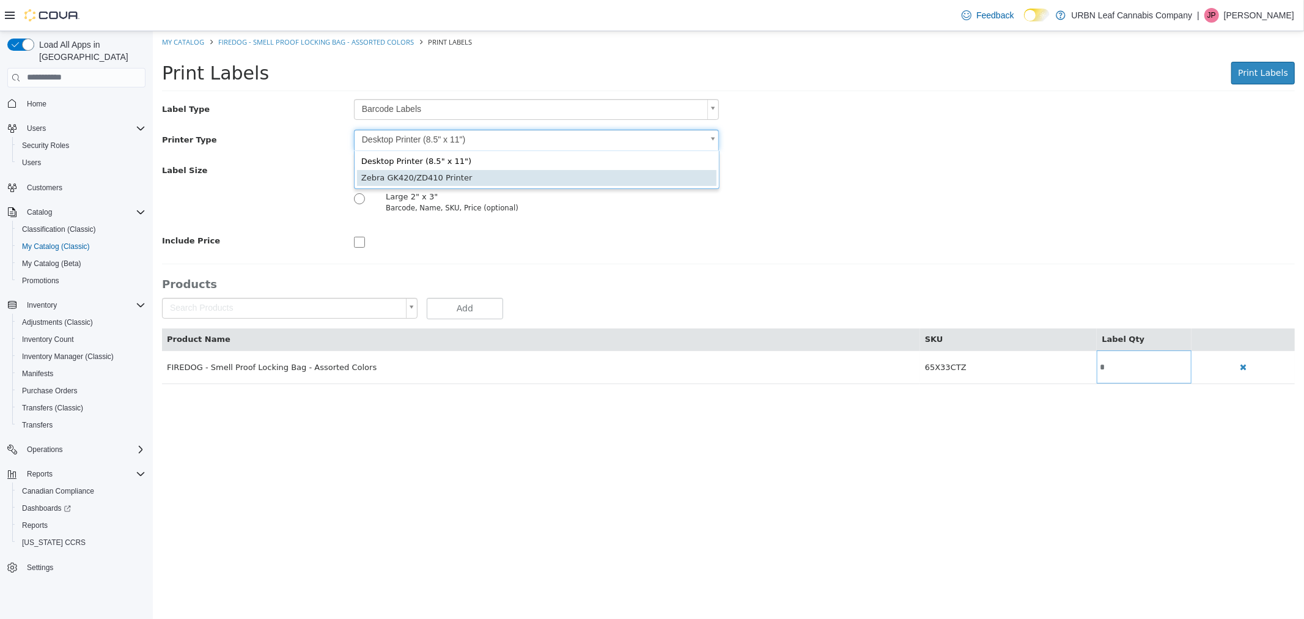
type input "*"
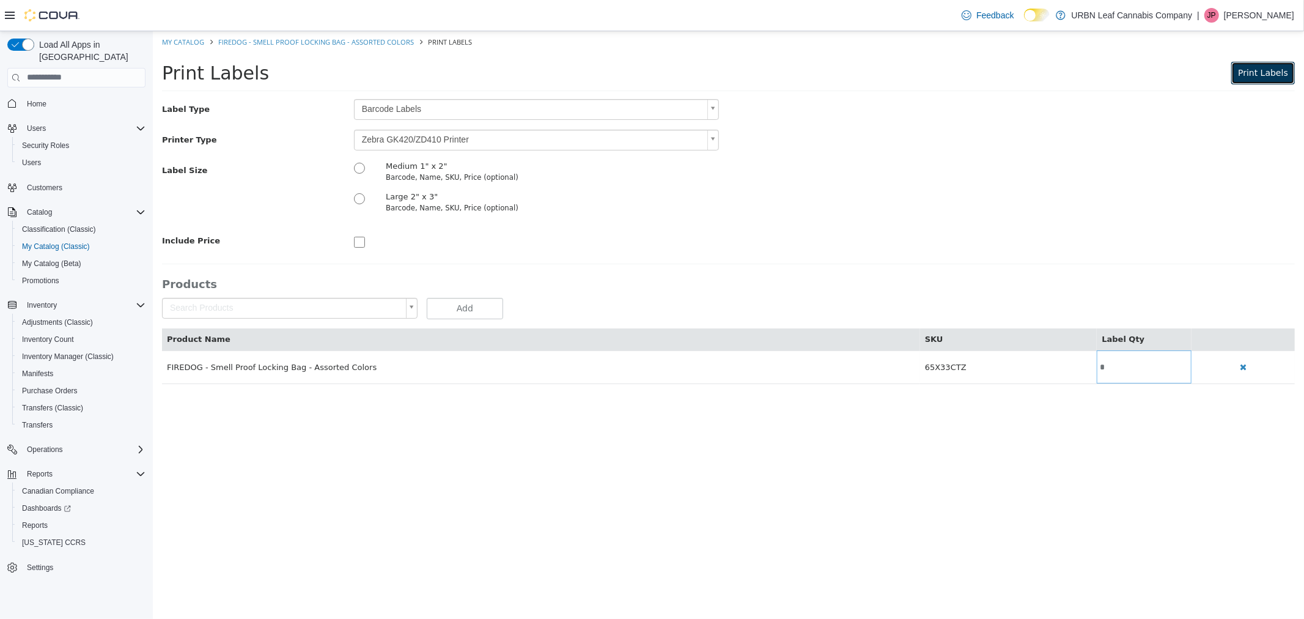
click at [1246, 67] on span "Print Labels" at bounding box center [1263, 72] width 50 height 10
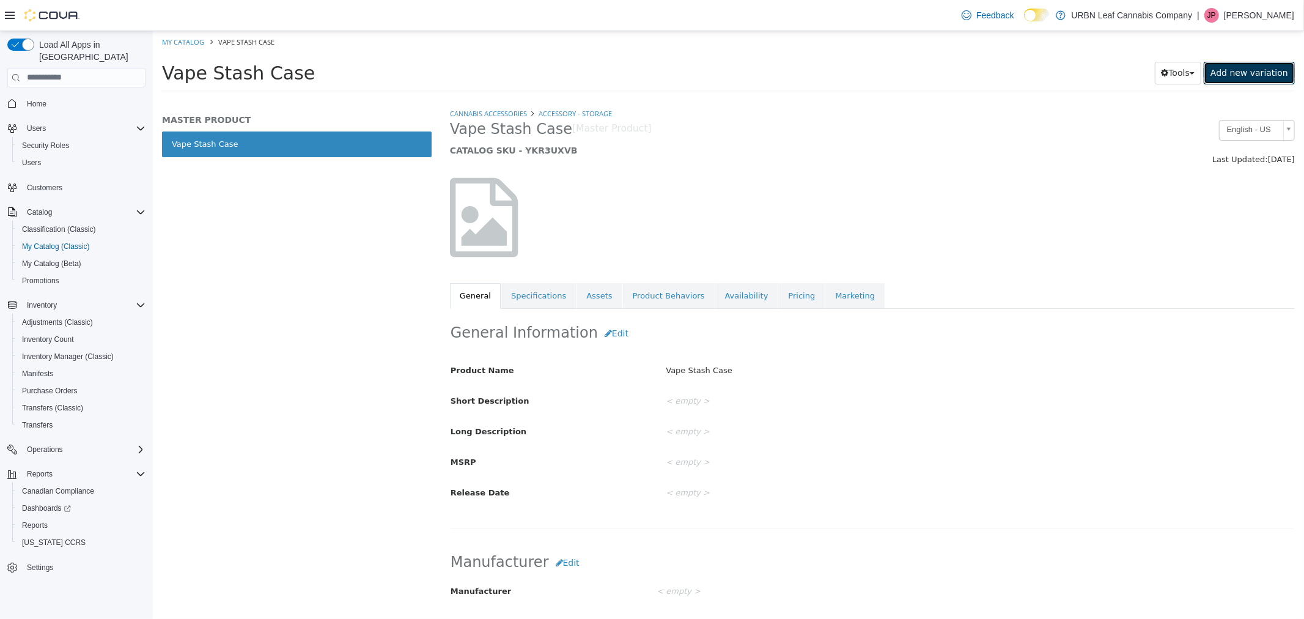
click at [1250, 67] on link "Add new variation" at bounding box center [1249, 72] width 91 height 23
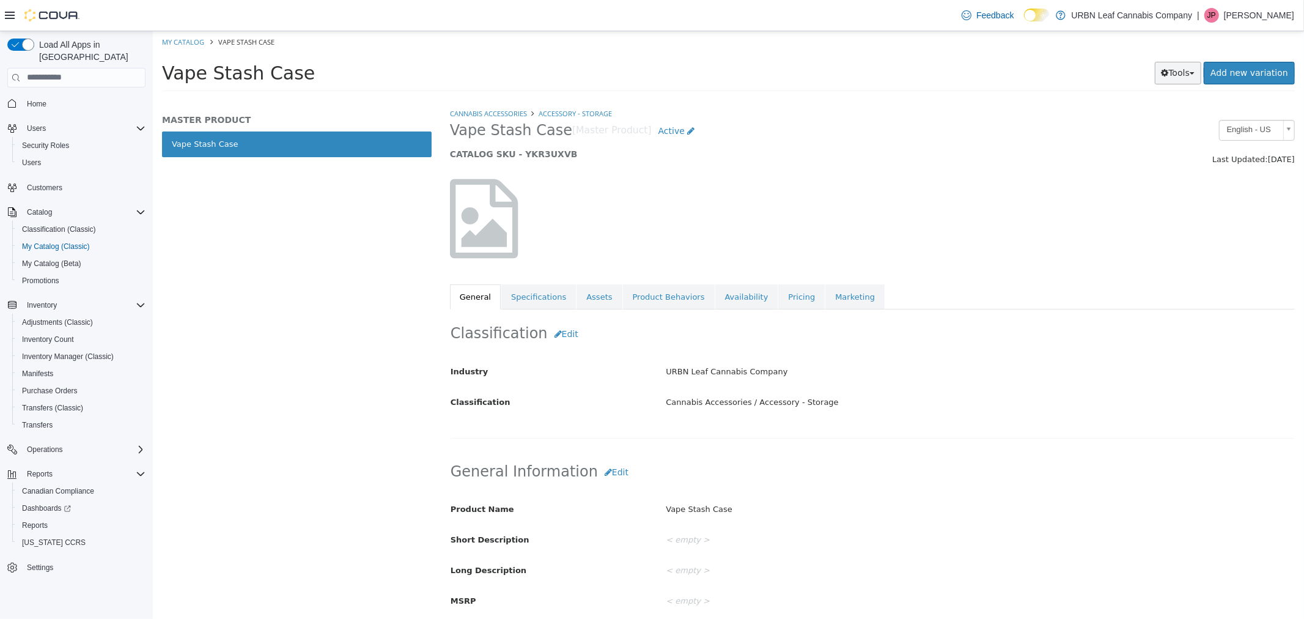
click at [1172, 78] on button "Tools" at bounding box center [1178, 72] width 47 height 23
click at [1166, 112] on link "Print Labels" at bounding box center [1152, 113] width 97 height 17
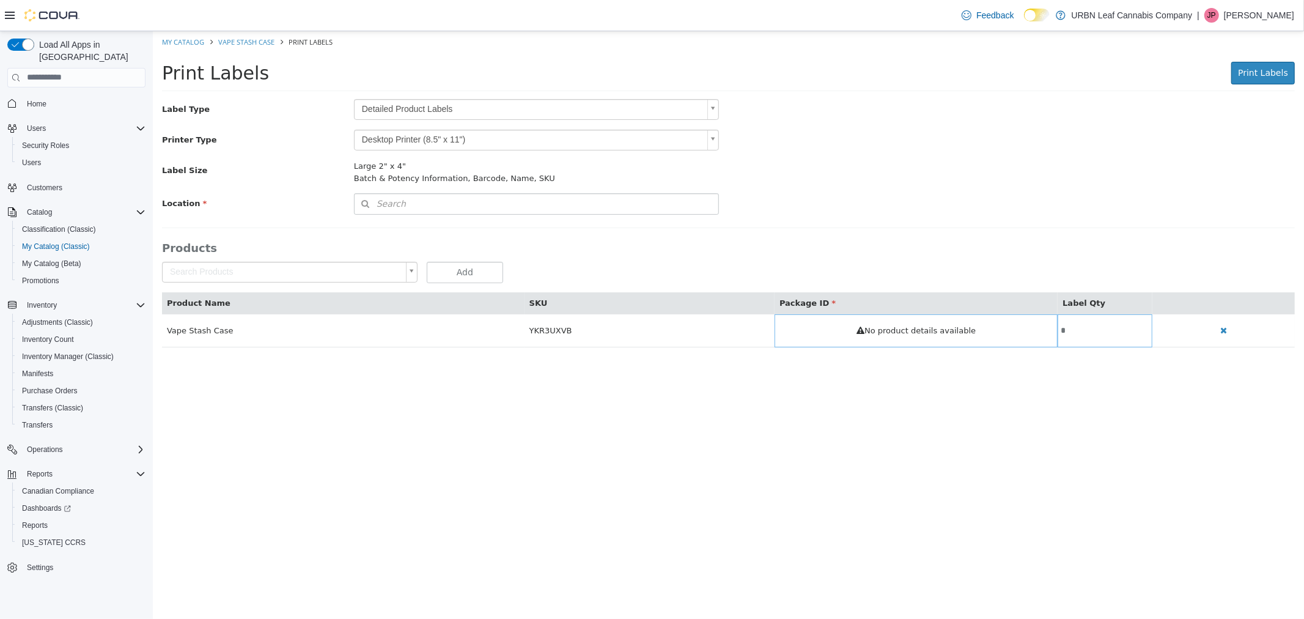
click at [368, 109] on body "Saving Bulk Changes... × My Catalog Vape Stash Case Print Labels Print Labels P…" at bounding box center [728, 195] width 1152 height 329
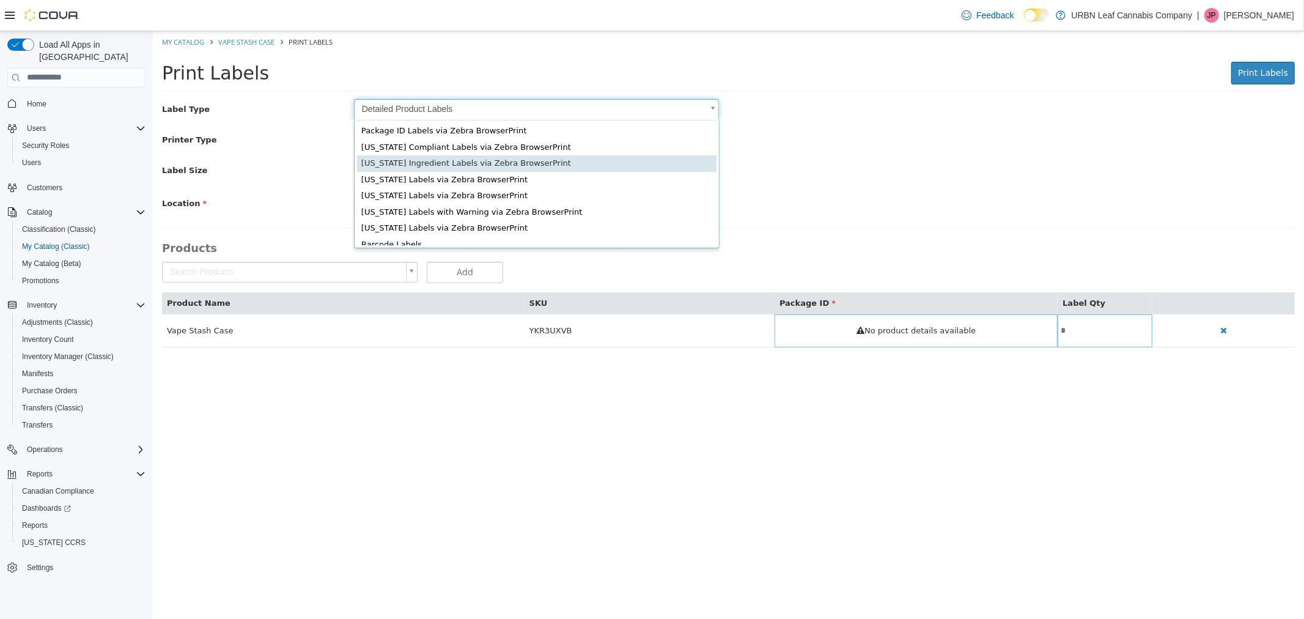
scroll to position [16, 0]
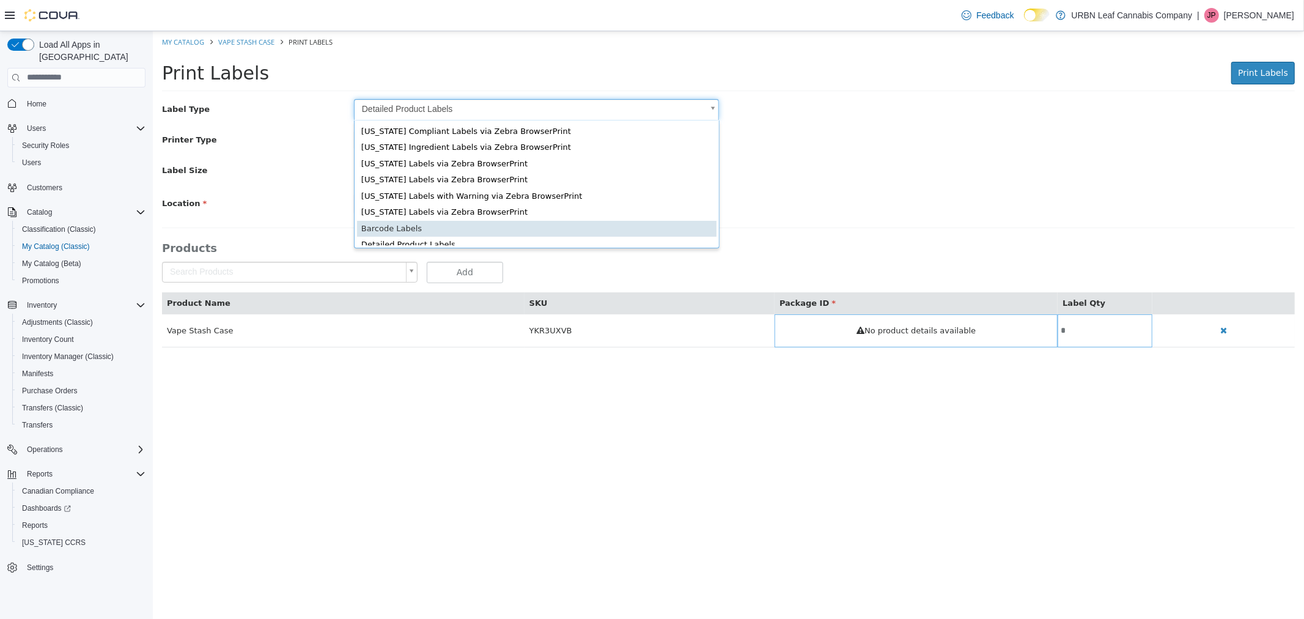
type input "*"
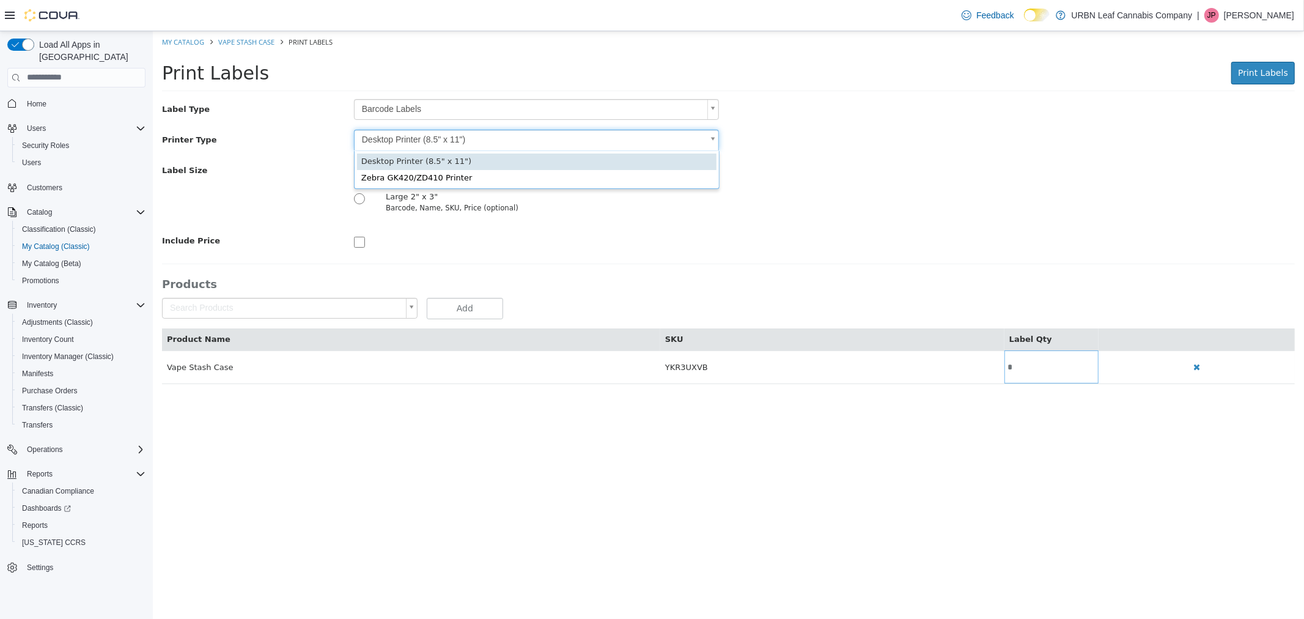
click at [380, 143] on body "Saving Bulk Changes... × My Catalog Vape Stash Case Print Labels Print Labels P…" at bounding box center [728, 214] width 1152 height 366
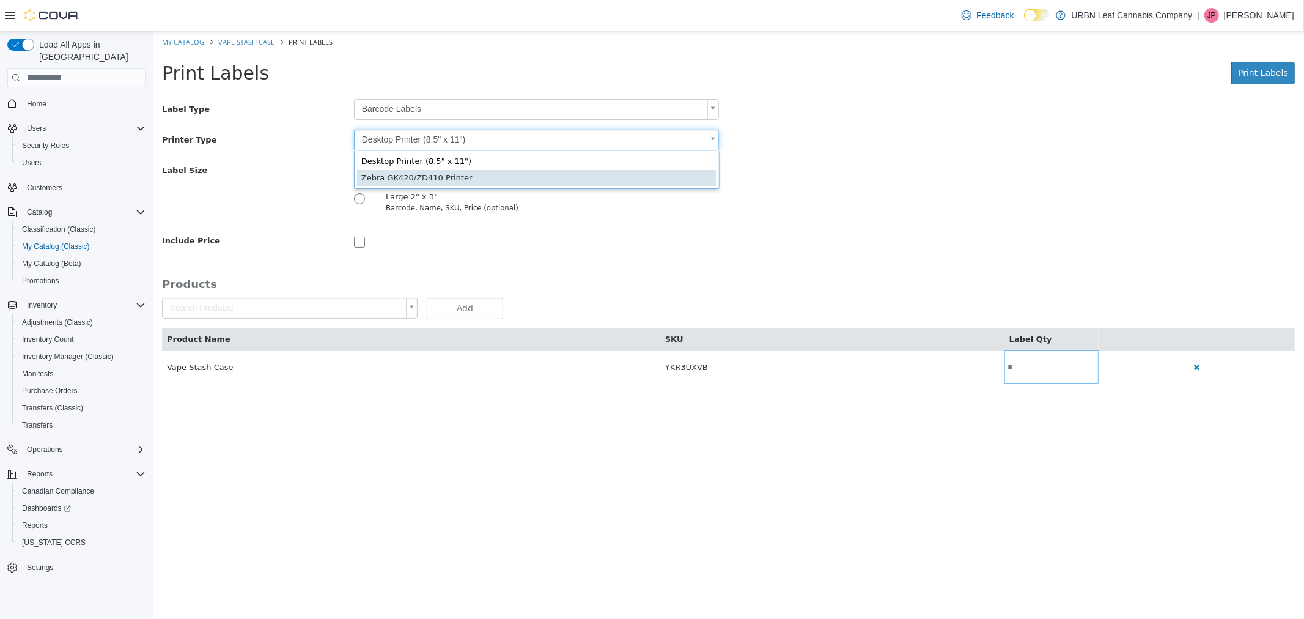
type input "*"
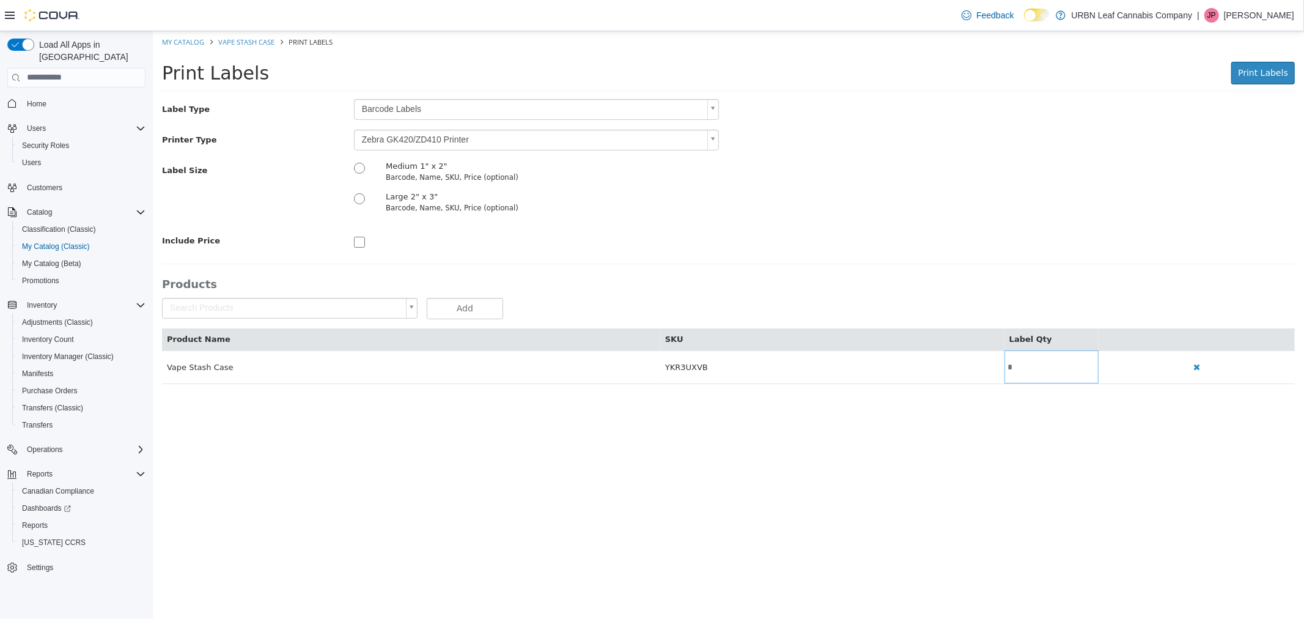
click at [997, 216] on div "Label Size Medium 1" x 2" Barcode, Name, SKU, Price (optional) Large 2" x 3" Ba…" at bounding box center [728, 190] width 1152 height 61
click at [1297, 61] on div "Print Labels Print Labels Preparing Labels" at bounding box center [728, 76] width 1152 height 46
click at [1284, 63] on button "Print Labels" at bounding box center [1263, 72] width 64 height 23
click at [1247, 67] on span "Print Labels" at bounding box center [1263, 72] width 50 height 10
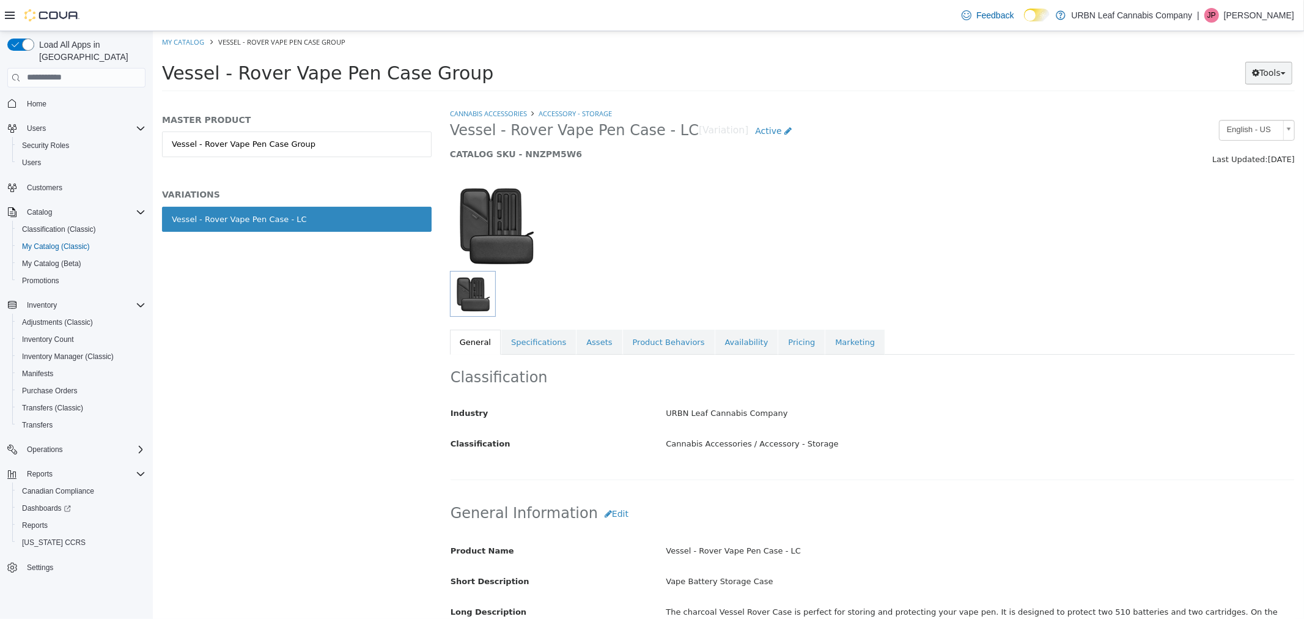
click at [1254, 69] on icon "button" at bounding box center [1255, 72] width 7 height 9
click at [1232, 111] on link "Print Labels" at bounding box center [1243, 113] width 97 height 17
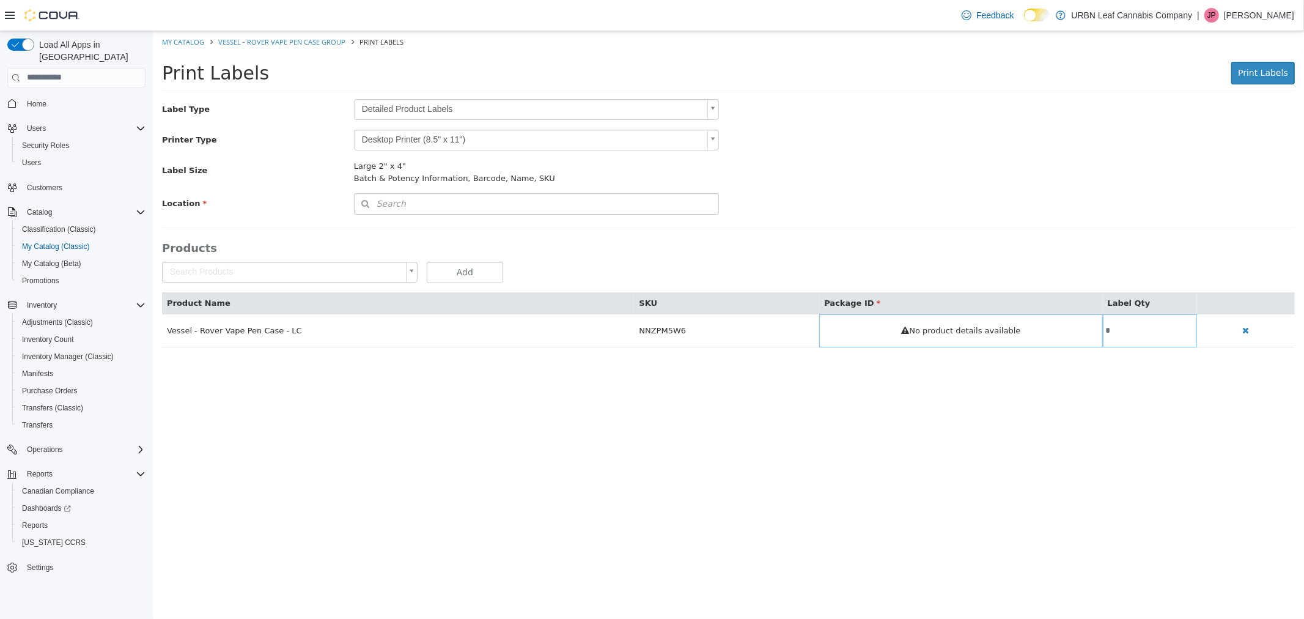
click at [413, 110] on body "Saving Bulk Changes... × My Catalog Vessel - Rover Vape Pen Case Group Print La…" at bounding box center [728, 195] width 1152 height 329
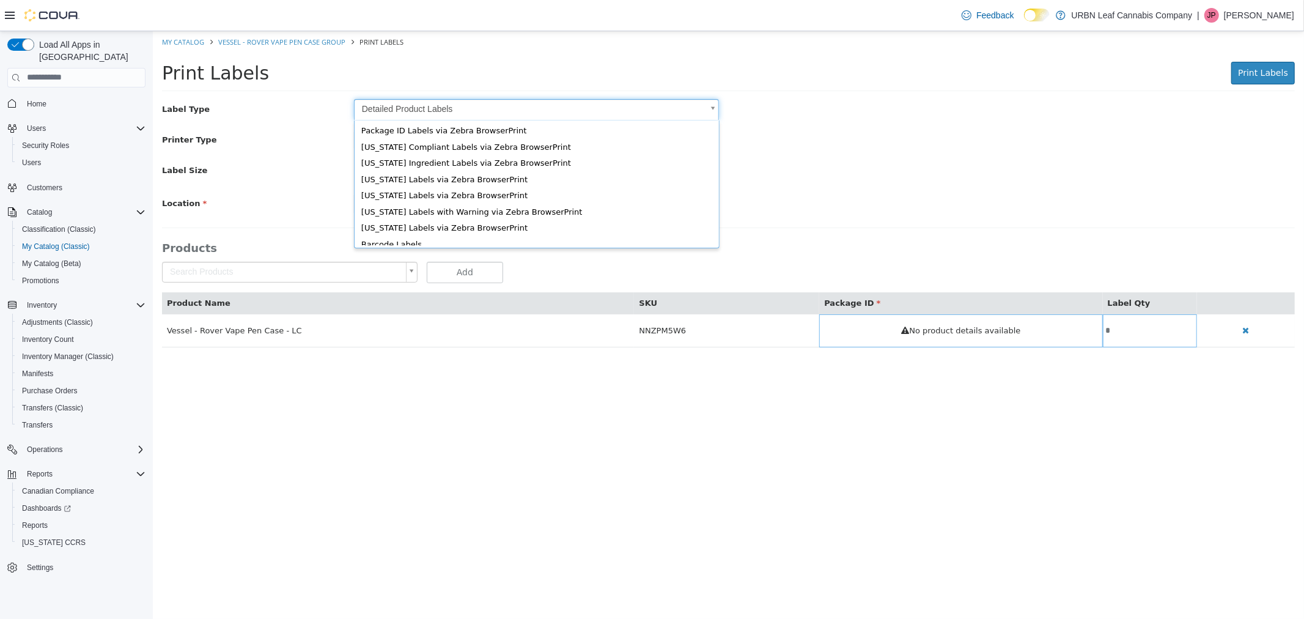
scroll to position [16, 0]
type input "*"
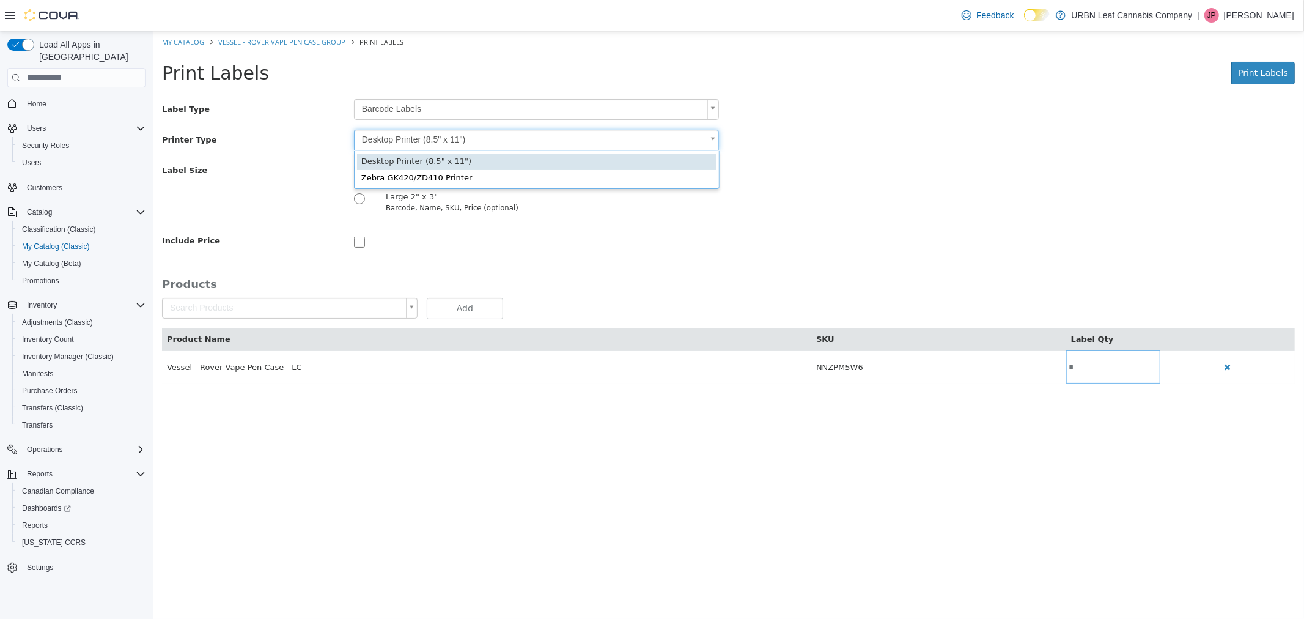
click at [403, 142] on body "Saving Bulk Changes... × My Catalog Vessel - Rover Vape Pen Case Group Print La…" at bounding box center [728, 214] width 1152 height 366
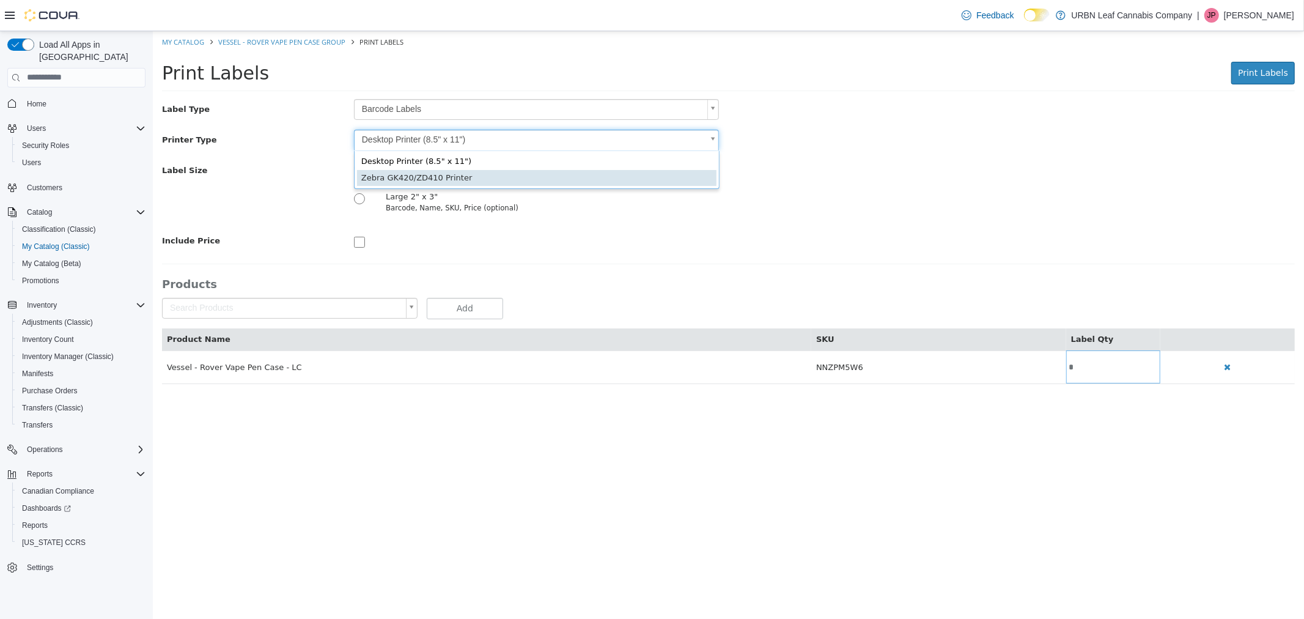
type input "*"
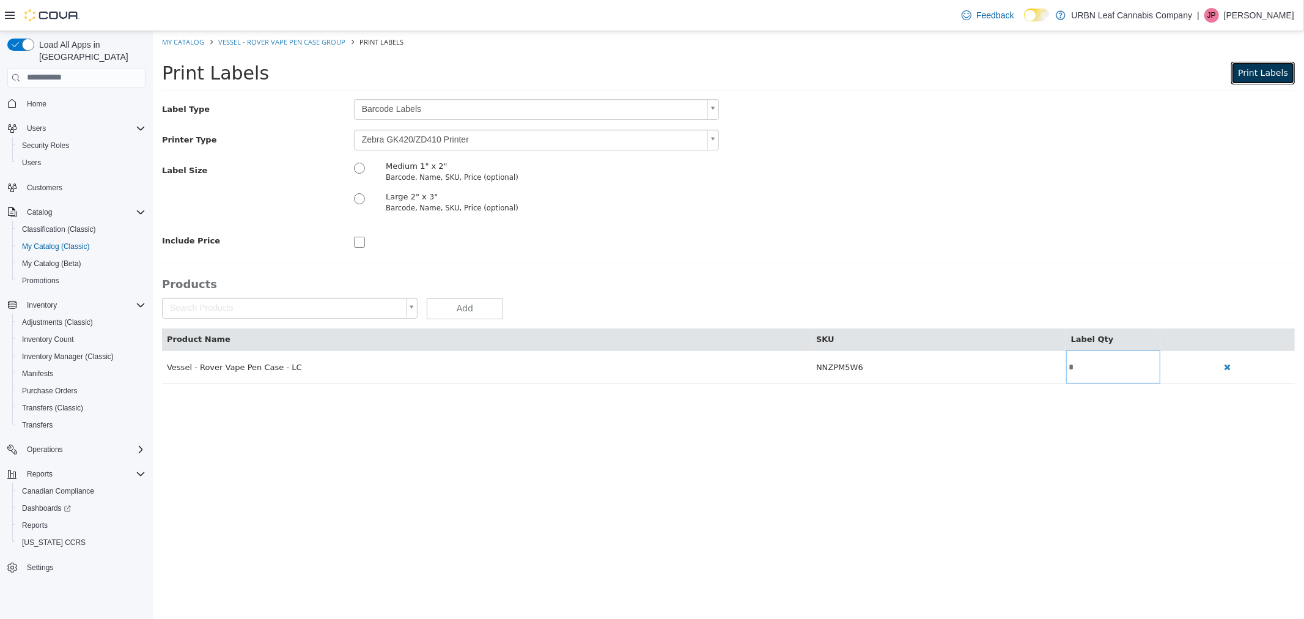
drag, startPoint x: 1265, startPoint y: 68, endPoint x: 1238, endPoint y: 97, distance: 39.8
click at [1265, 68] on span "Print Labels" at bounding box center [1263, 72] width 50 height 10
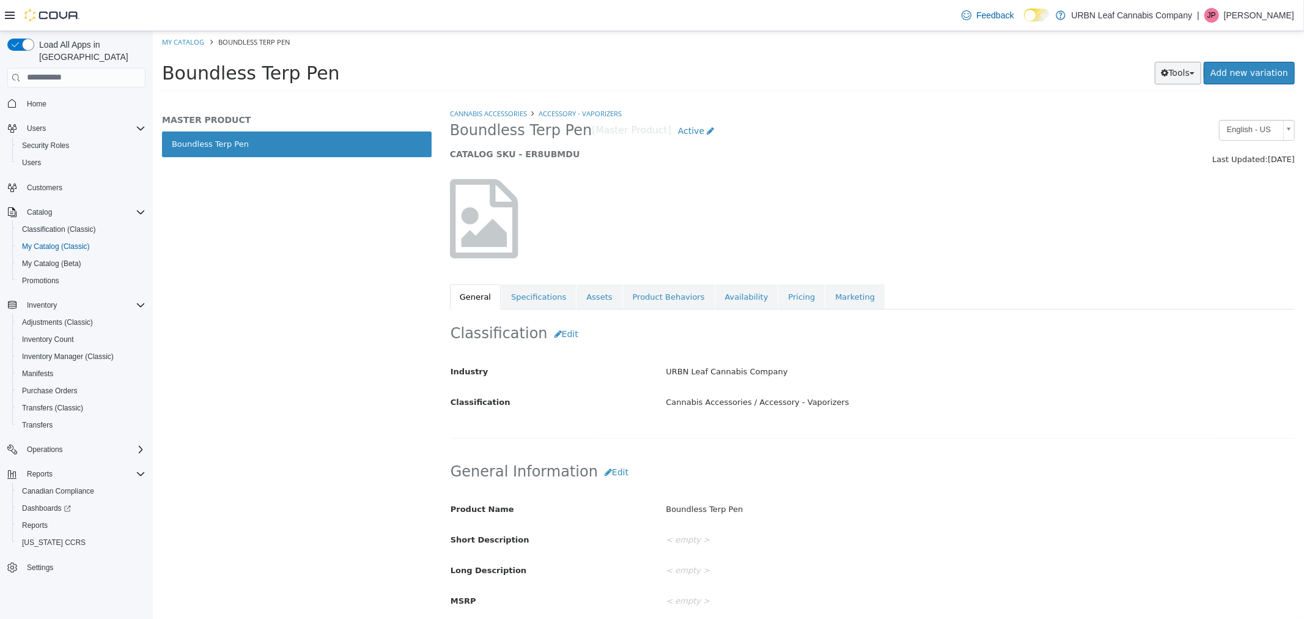
click at [1194, 74] on span "button" at bounding box center [1191, 73] width 5 height 2
click at [1172, 115] on link "Print Labels" at bounding box center [1152, 113] width 97 height 17
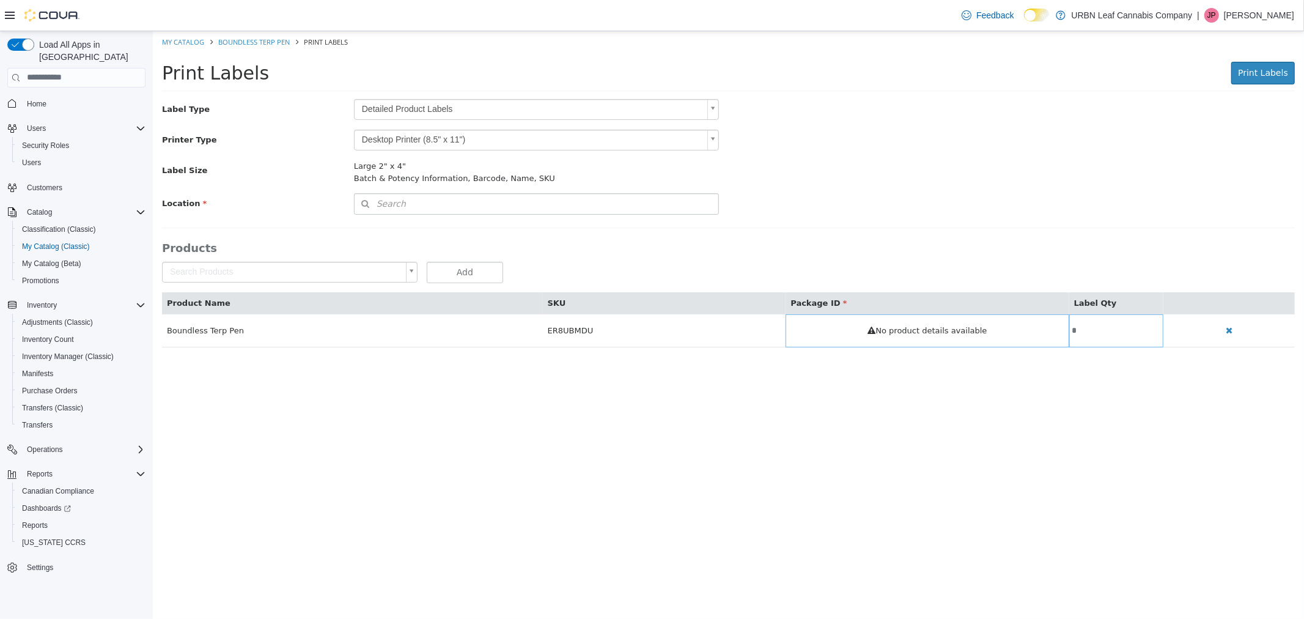
click at [393, 105] on body "Saving Bulk Changes... × My Catalog Boundless Terp Pen Print Labels Print Label…" at bounding box center [728, 195] width 1152 height 329
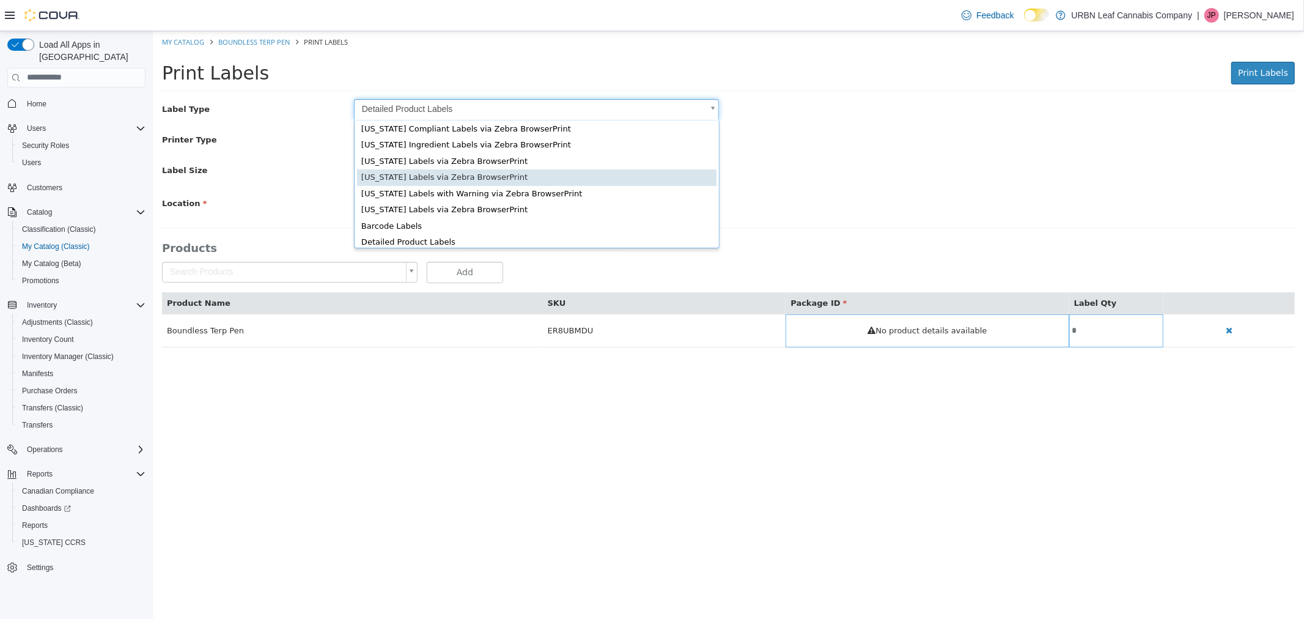
scroll to position [16, 0]
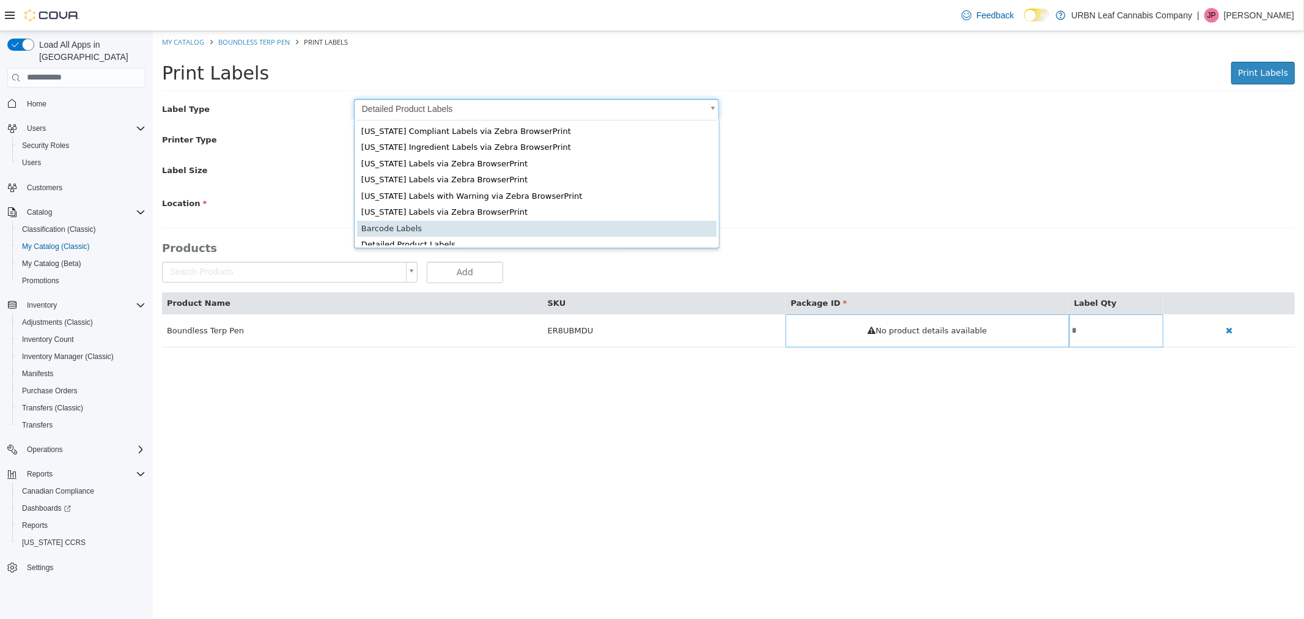
type input "*"
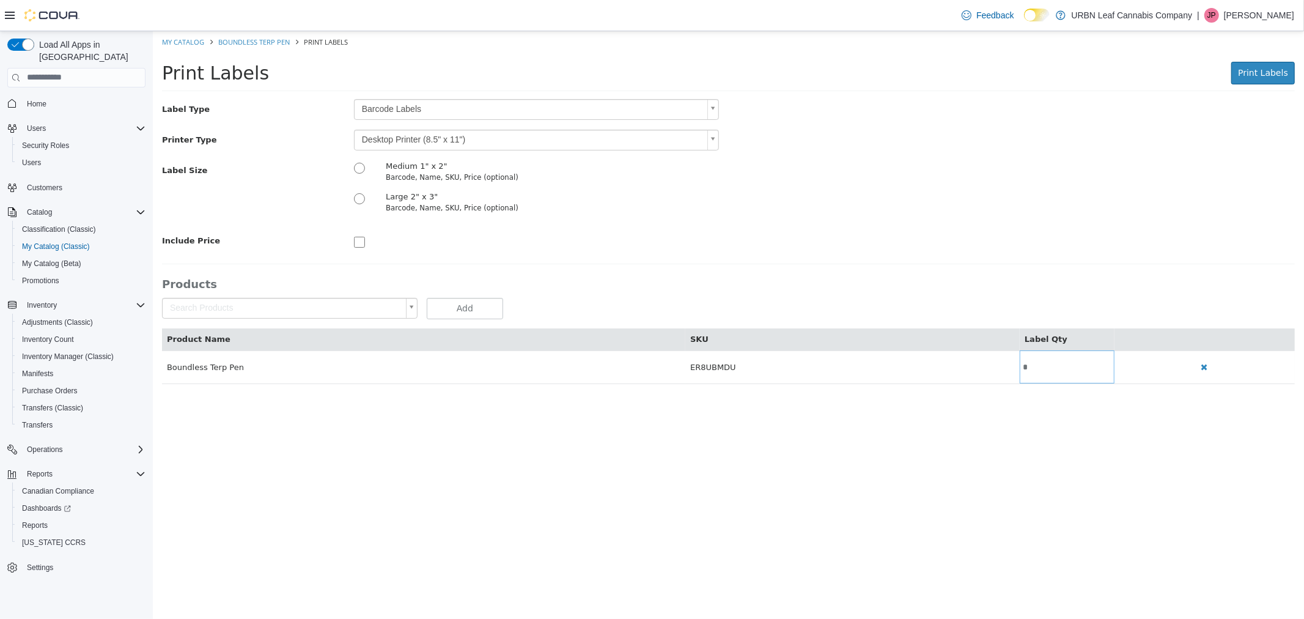
drag, startPoint x: 890, startPoint y: 204, endPoint x: 876, endPoint y: 204, distance: 14.1
click at [890, 204] on div "Label Size Medium 1" x 2" Barcode, Name, SKU, Price (optional) Large 2" x 3" Ba…" at bounding box center [728, 190] width 1152 height 61
click at [500, 145] on body "Saving Bulk Changes... × My Catalog Boundless Terp Pen Print Labels Print Label…" at bounding box center [728, 214] width 1152 height 366
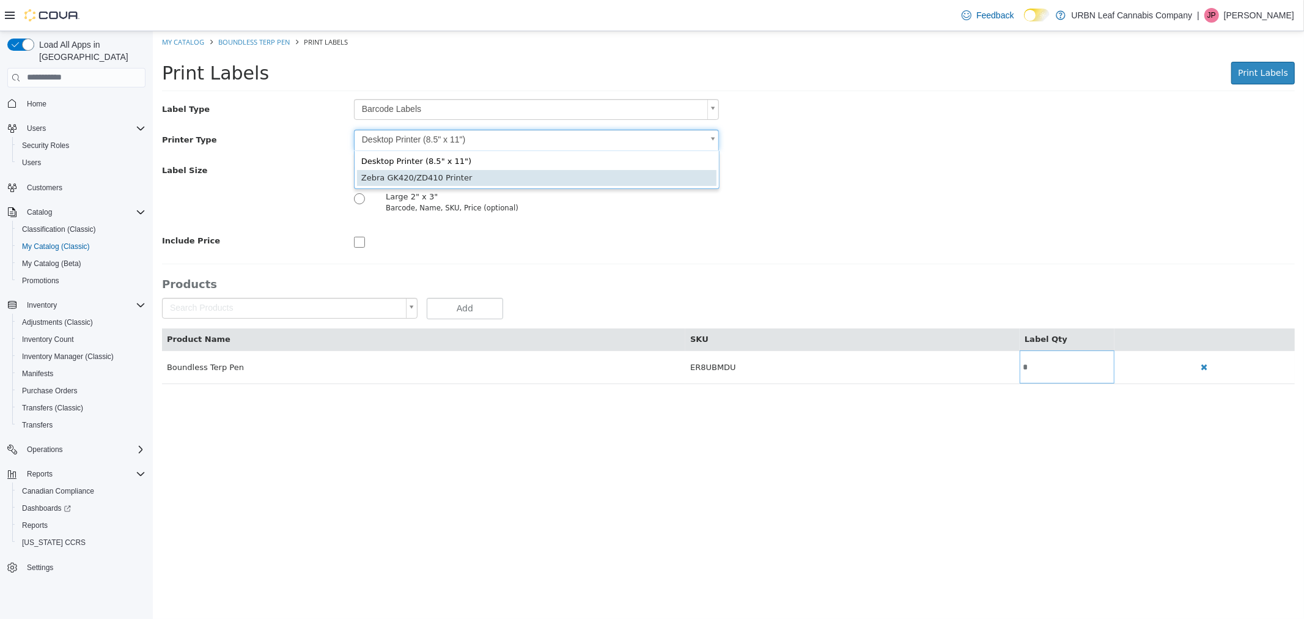
type input "*"
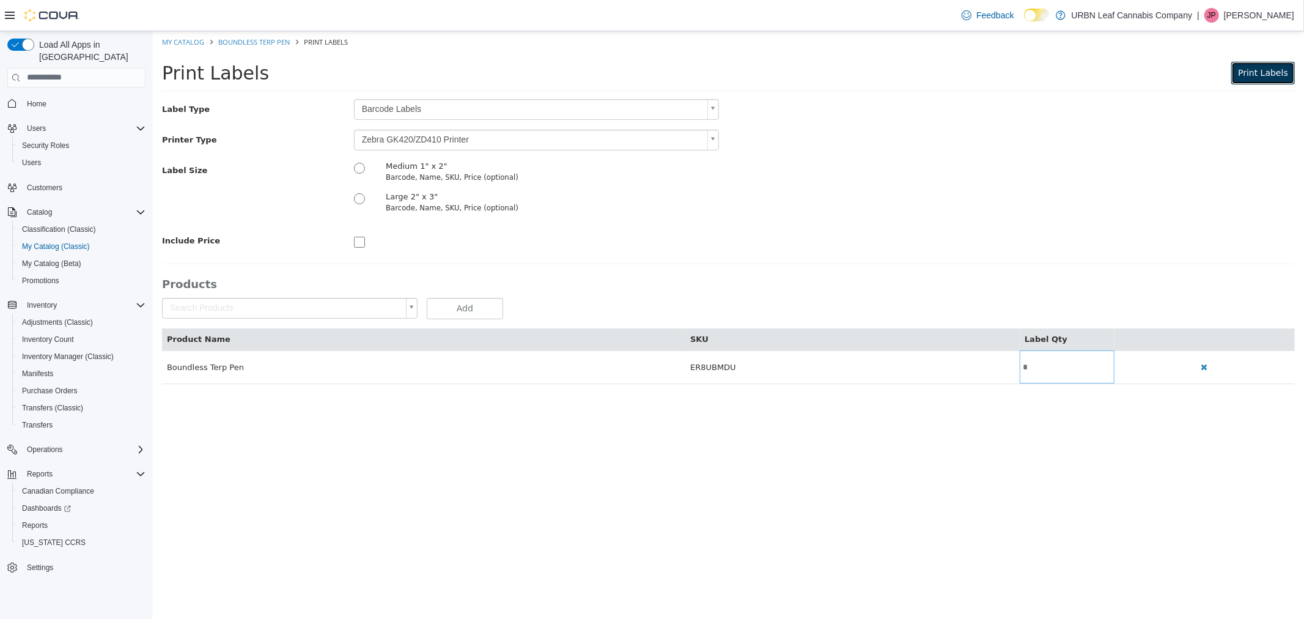
click at [1258, 73] on span "Print Labels" at bounding box center [1263, 72] width 50 height 10
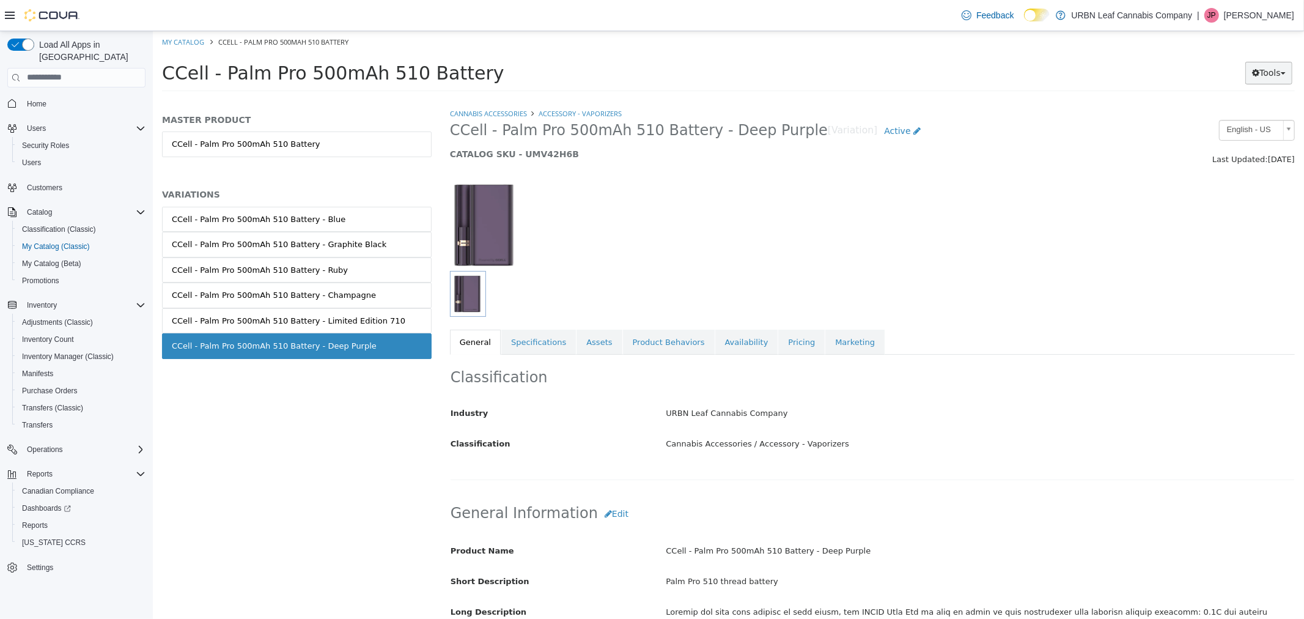
click at [1280, 70] on button "Tools" at bounding box center [1268, 72] width 47 height 23
drag, startPoint x: 1255, startPoint y: 111, endPoint x: 1037, endPoint y: 149, distance: 221.0
click at [1254, 111] on link "Print Labels" at bounding box center [1243, 113] width 97 height 17
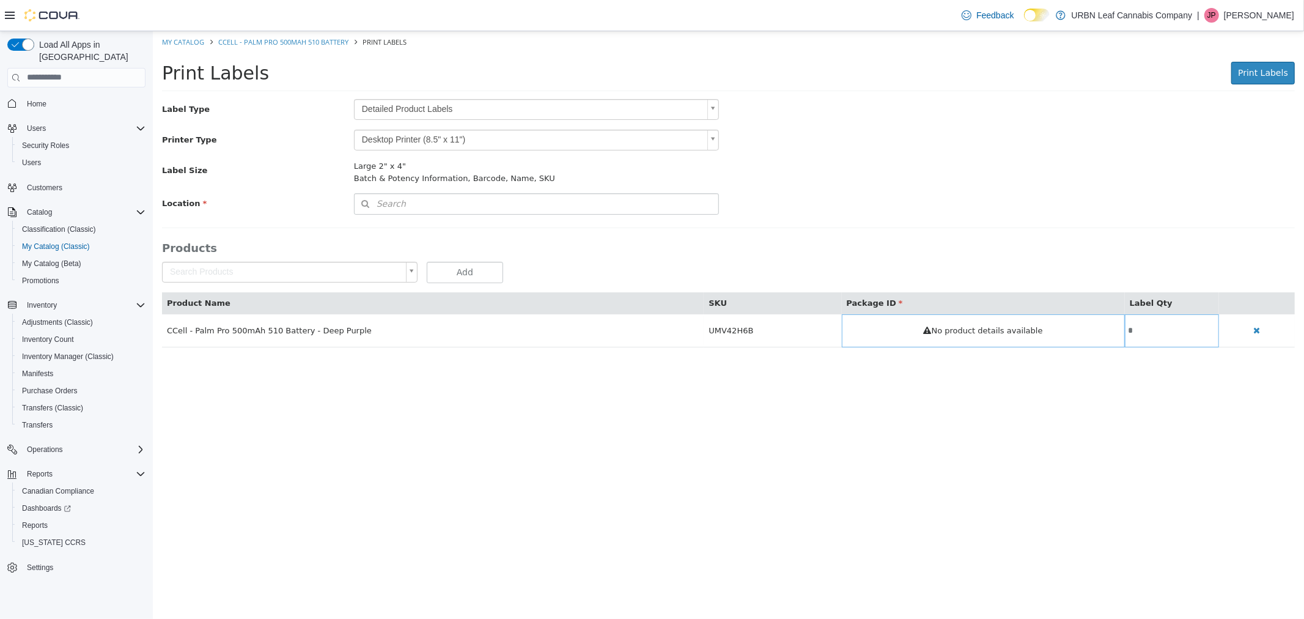
click at [491, 112] on body "Saving Bulk Changes... × My Catalog CCell - Palm Pro 500mAh 510 Battery Print L…" at bounding box center [728, 195] width 1152 height 329
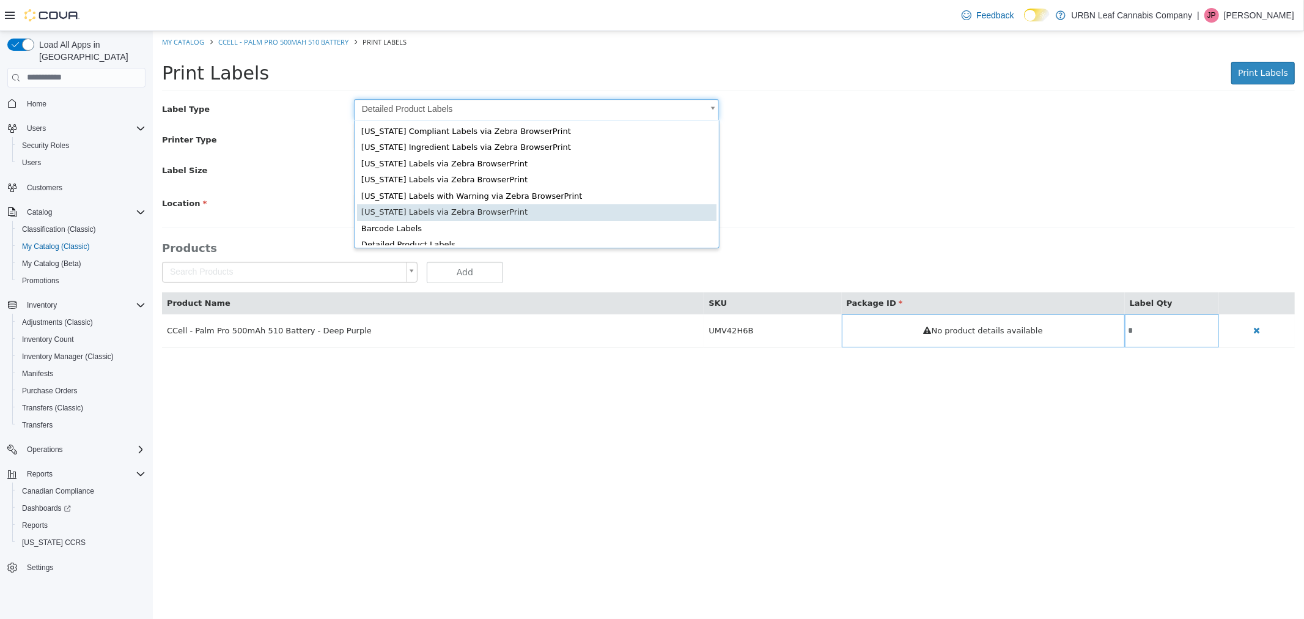
scroll to position [18, 0]
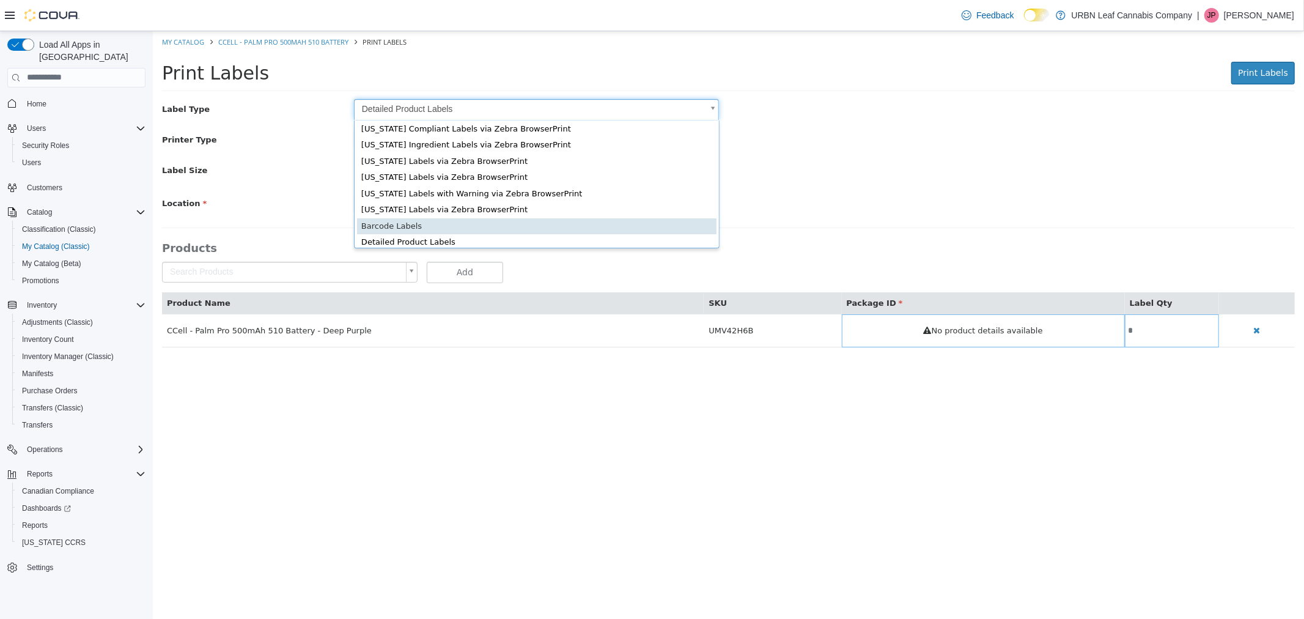
type input "*"
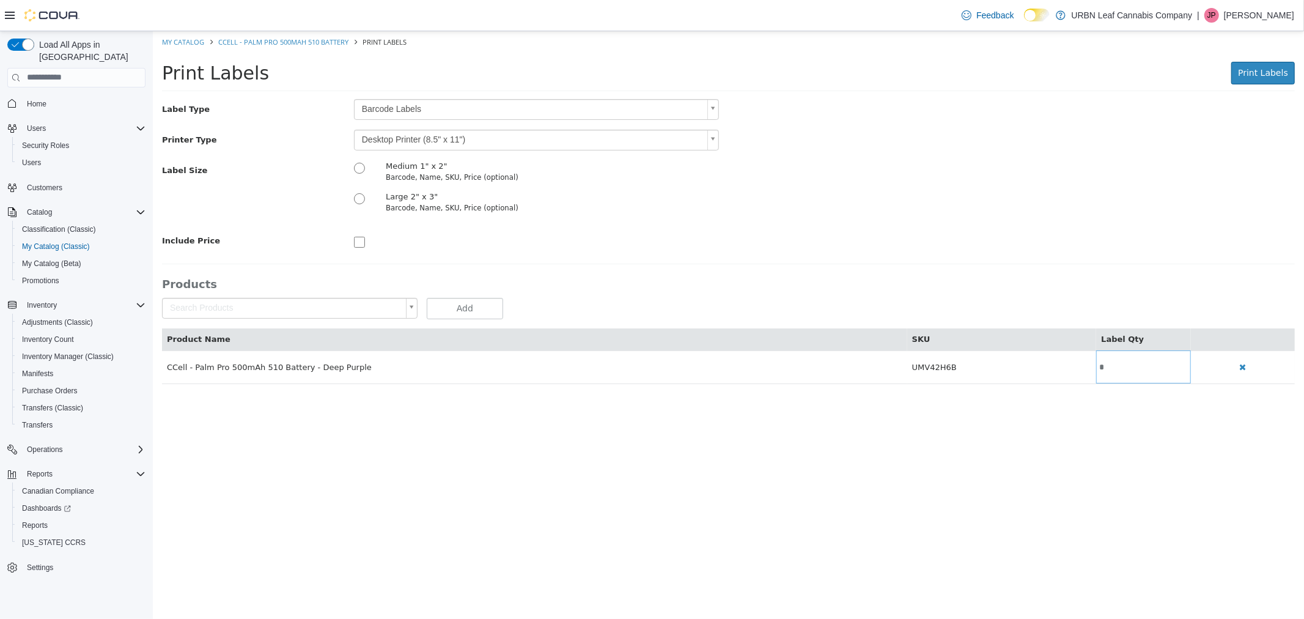
click at [802, 184] on div "Label Size Medium 1" x 2" Barcode, Name, SKU, Price (optional) Large 2" x 3" Ba…" at bounding box center [728, 190] width 1152 height 61
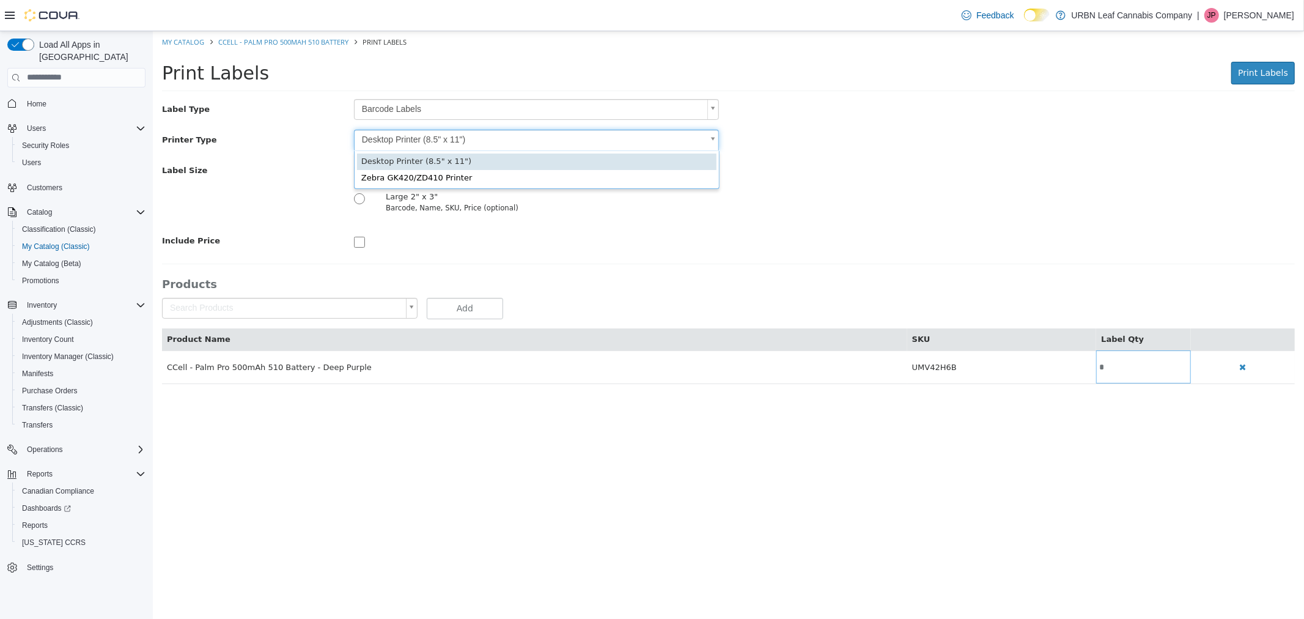
click at [492, 131] on body "Saving Bulk Changes... × My Catalog CCell - Palm Pro 500mAh 510 Battery Print L…" at bounding box center [728, 214] width 1152 height 366
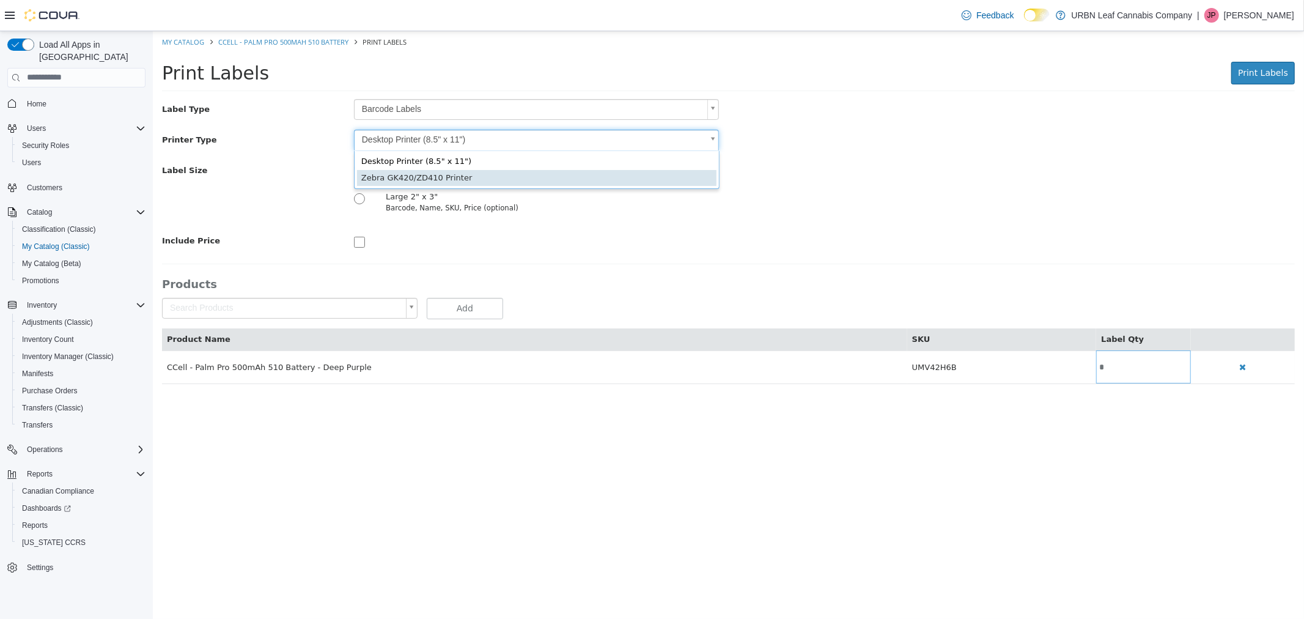
type input "*"
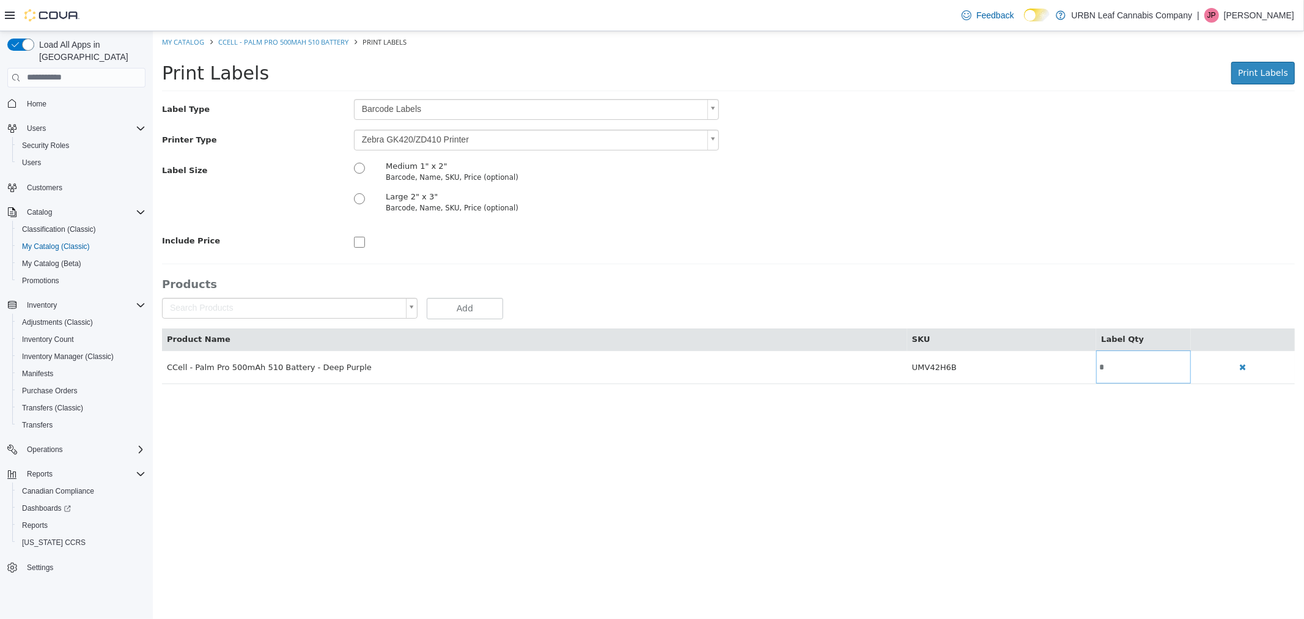
drag, startPoint x: 683, startPoint y: 244, endPoint x: 738, endPoint y: 254, distance: 56.0
click at [683, 244] on div at bounding box center [536, 240] width 384 height 20
click at [1275, 77] on span "Print Labels" at bounding box center [1263, 72] width 50 height 10
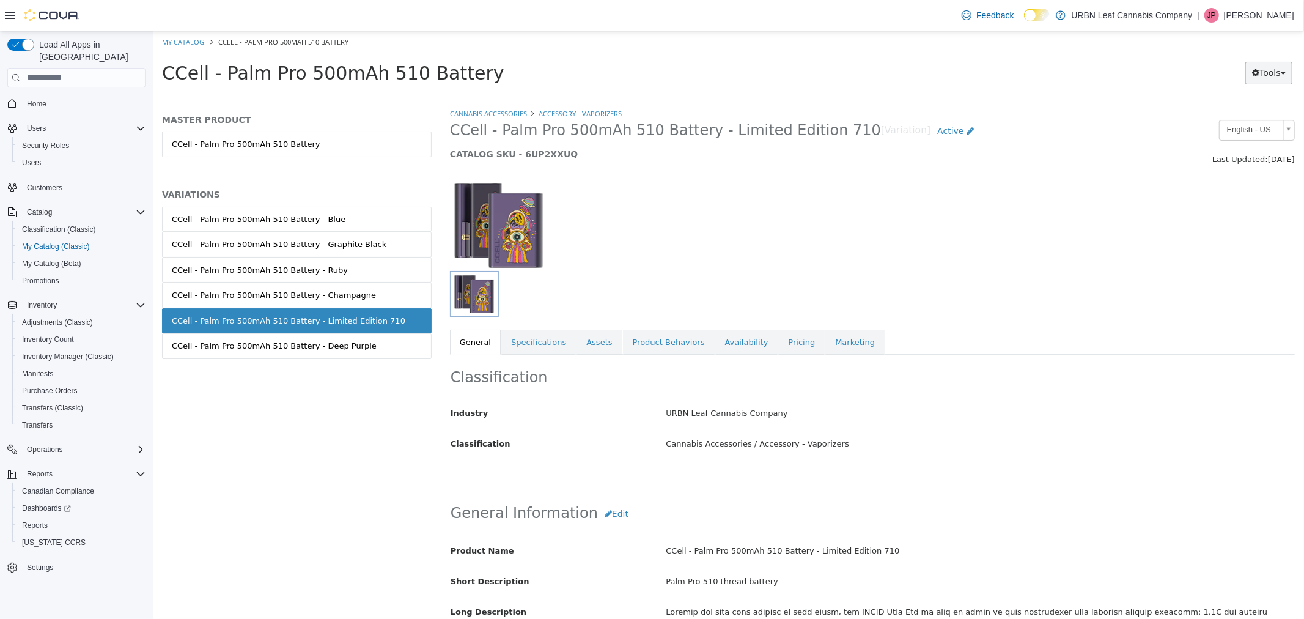
click at [1255, 74] on icon "button" at bounding box center [1255, 72] width 7 height 9
click at [1232, 116] on link "Print Labels" at bounding box center [1243, 113] width 97 height 17
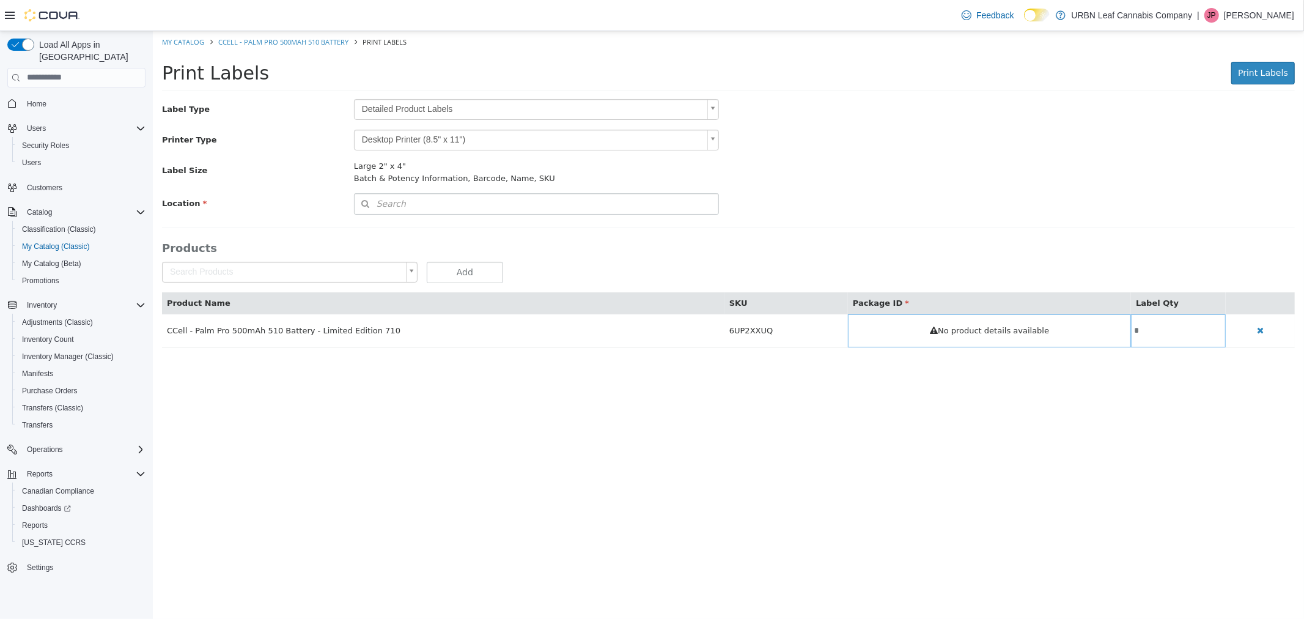
click at [414, 105] on body "Saving Bulk Changes... × My Catalog CCell - Palm Pro 500mAh 510 Battery Print L…" at bounding box center [728, 195] width 1152 height 329
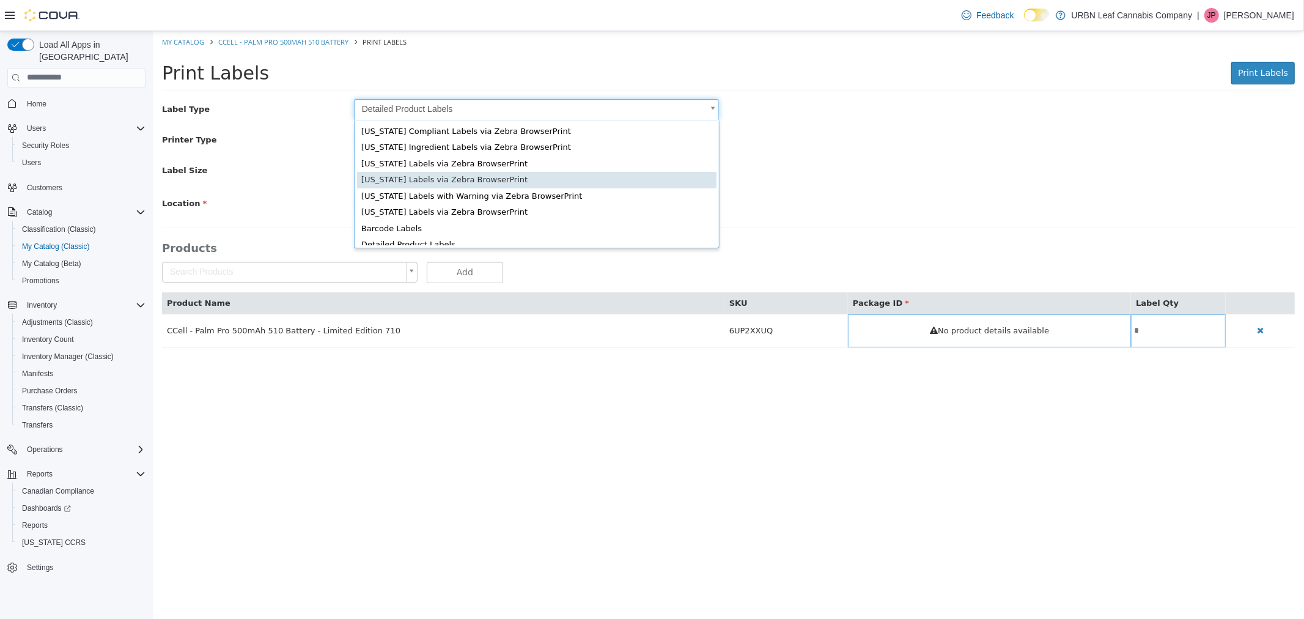
scroll to position [18, 0]
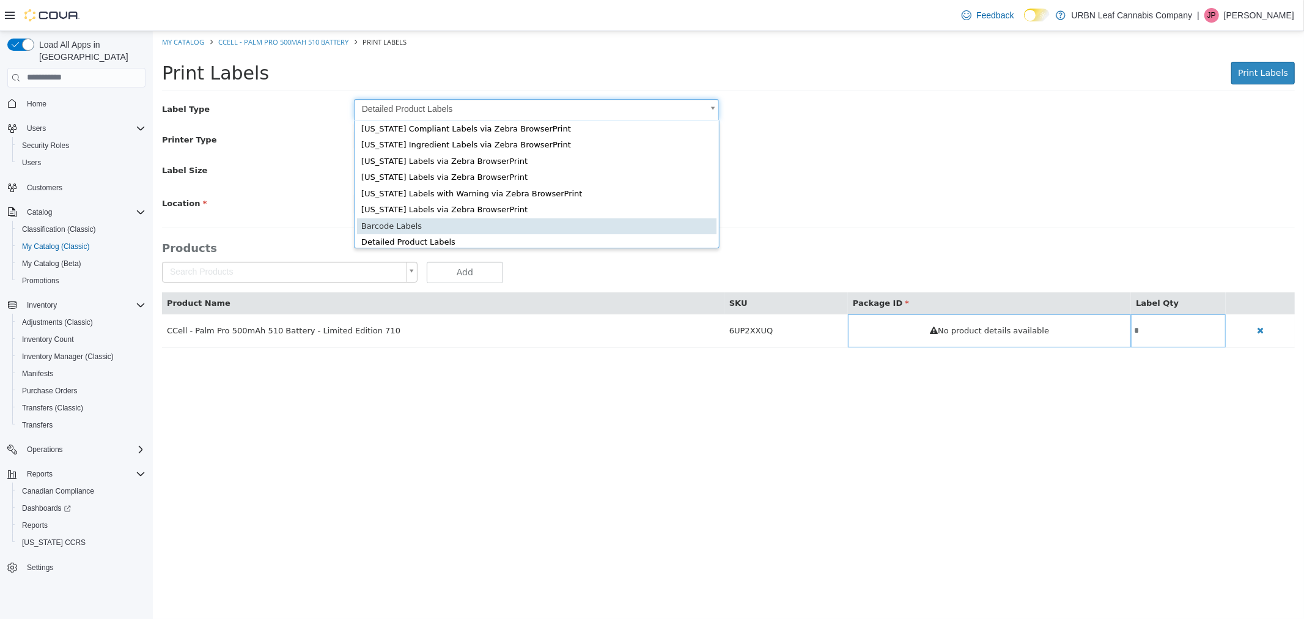
type input "*"
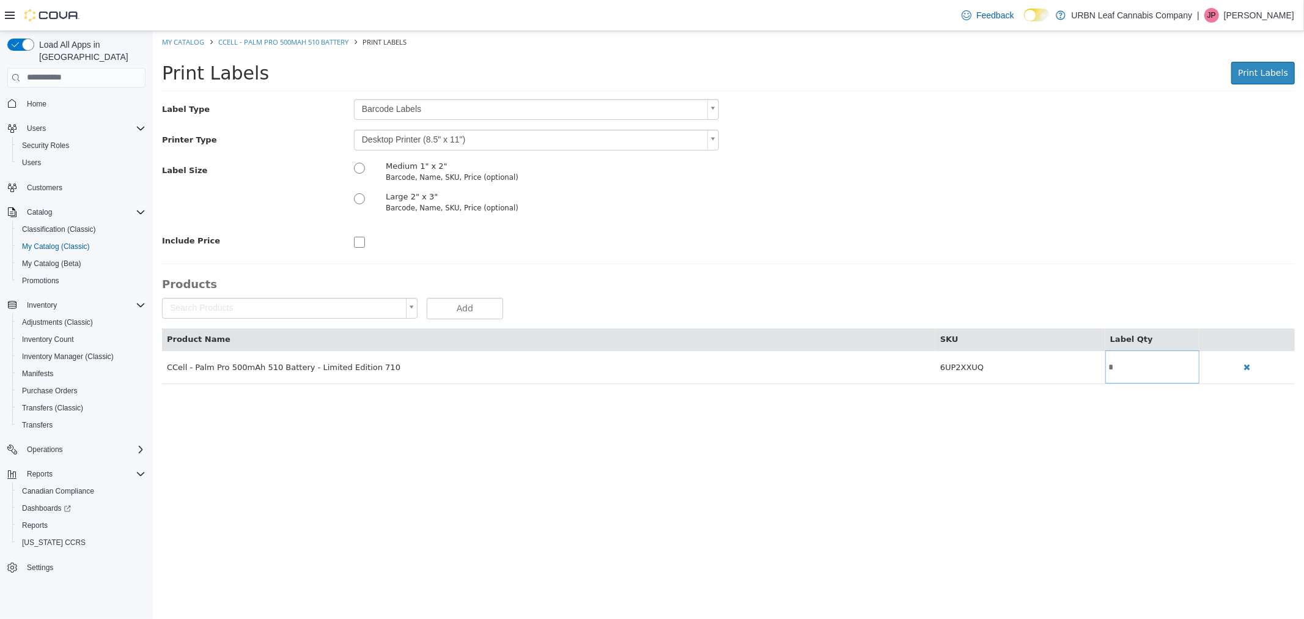
click at [424, 139] on body "Saving Bulk Changes... × My Catalog CCell - Palm Pro 500mAh 510 Battery Print L…" at bounding box center [728, 214] width 1152 height 366
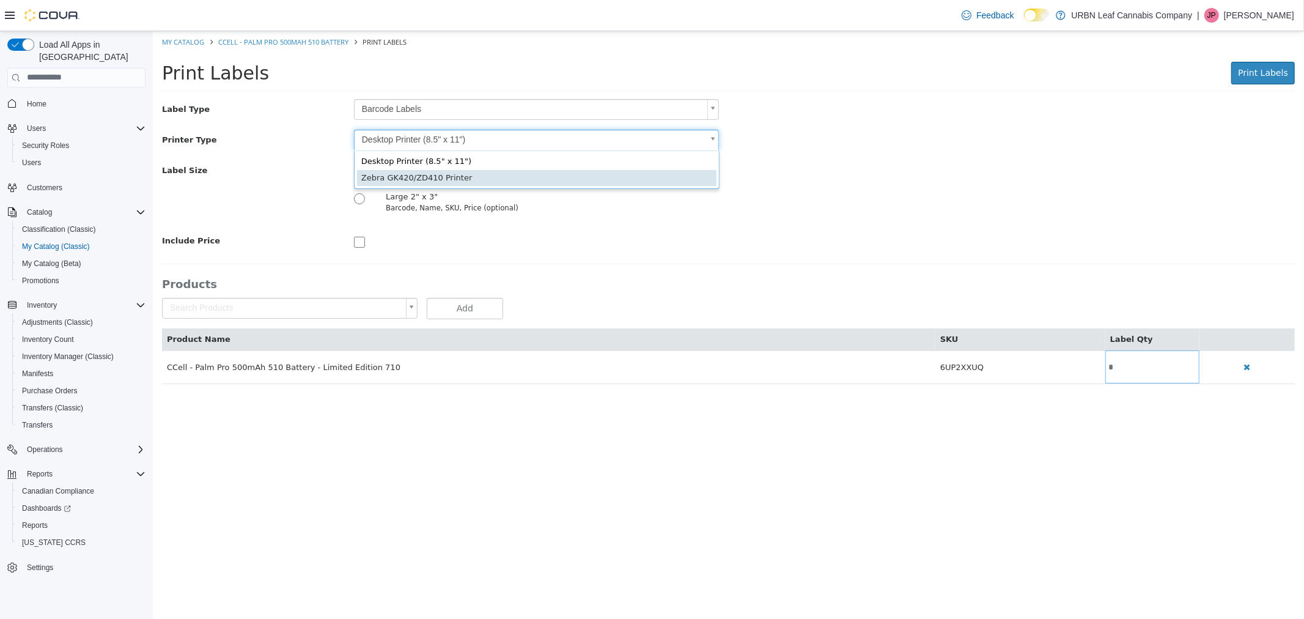
type input "*"
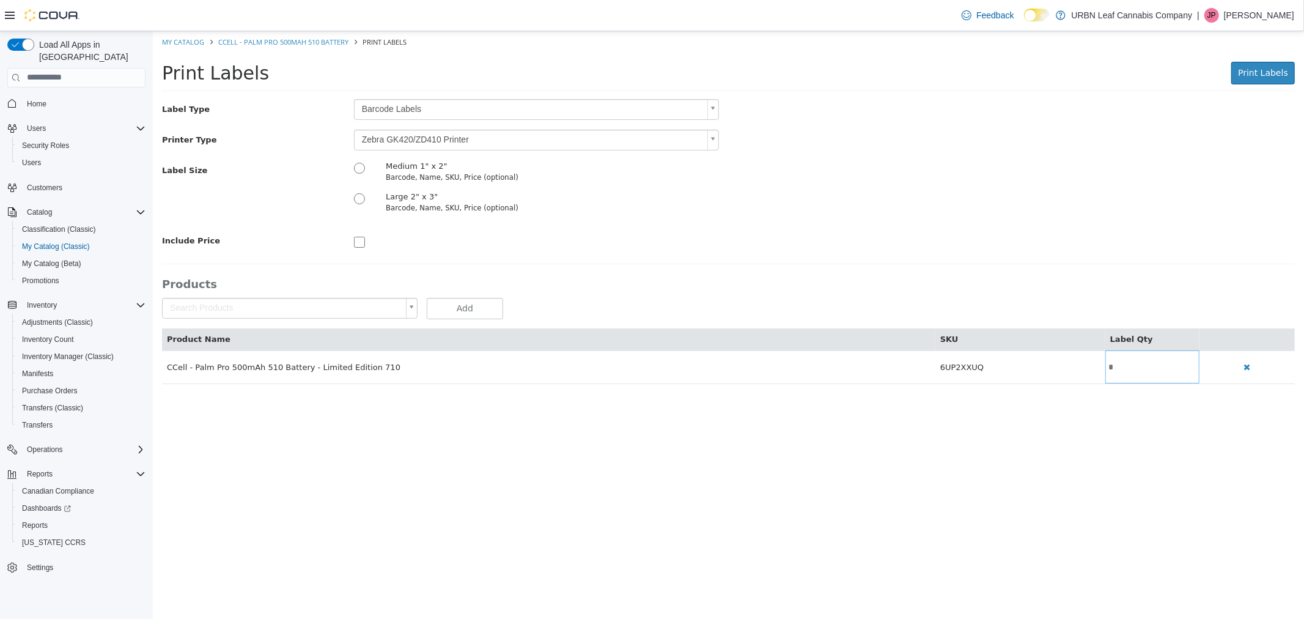
click at [823, 228] on div "Label Type Barcode Labels * Printer Type Zebra GK420/ZD410 Printer * Label Size…" at bounding box center [727, 174] width 1133 height 152
click at [1262, 67] on span "Print Labels" at bounding box center [1263, 72] width 50 height 10
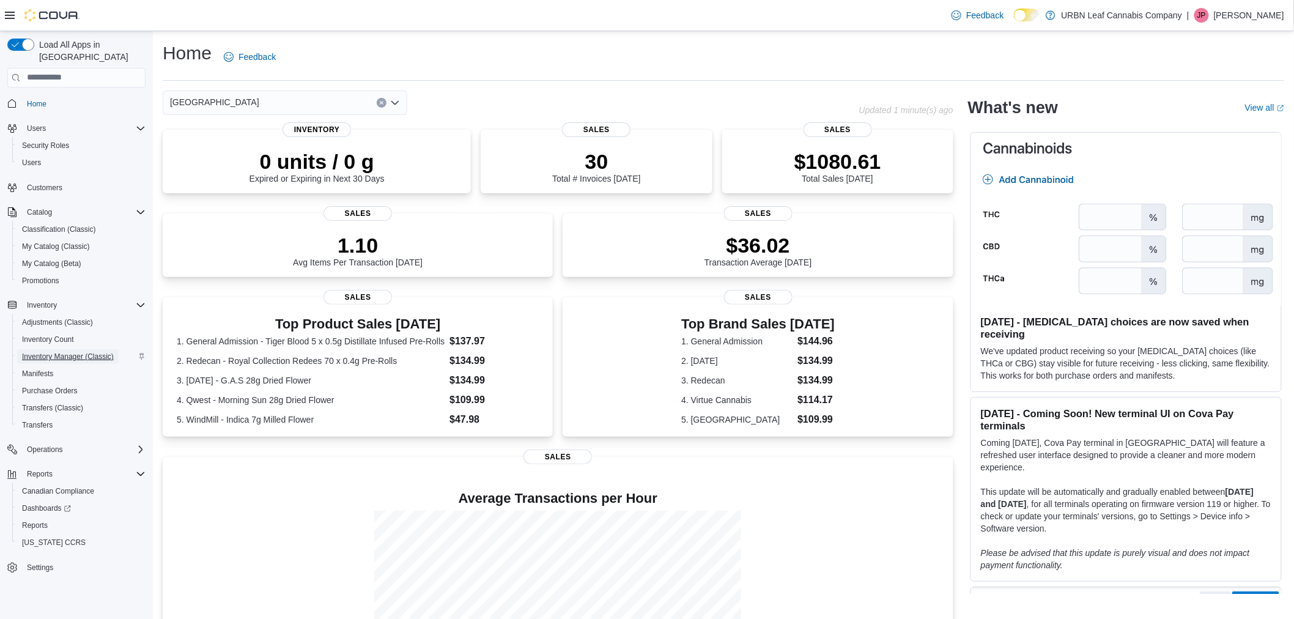
click at [75, 352] on span "Inventory Manager (Classic)" at bounding box center [68, 357] width 92 height 10
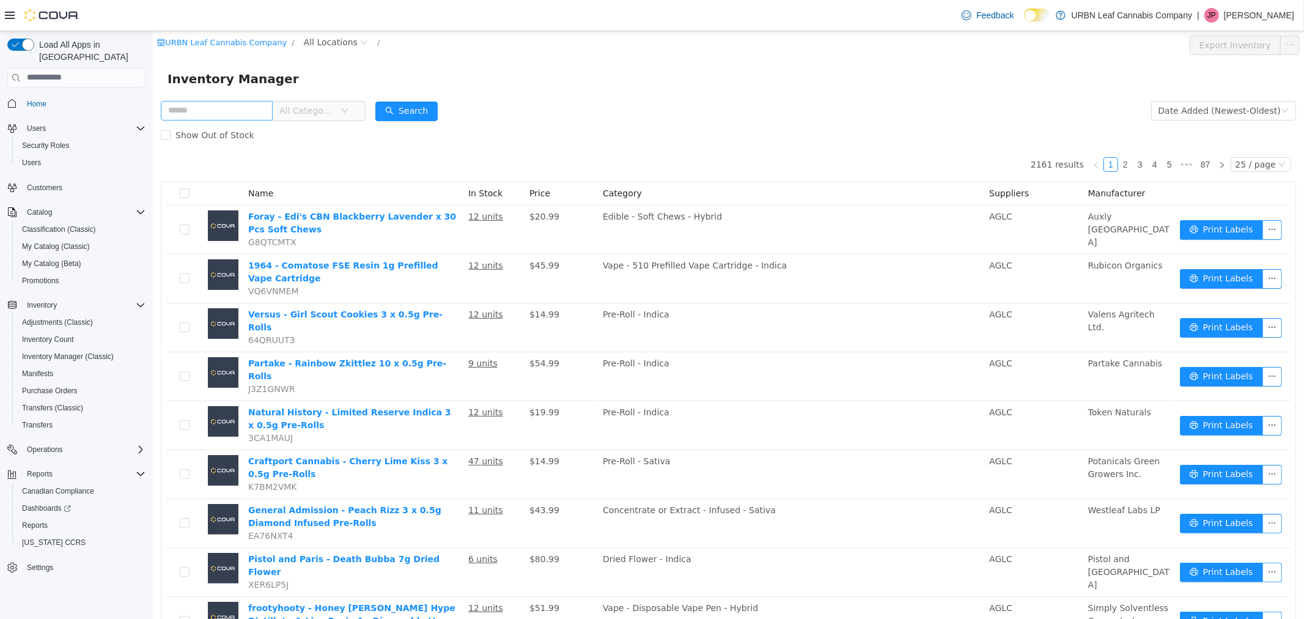
click at [205, 109] on input "text" at bounding box center [216, 110] width 112 height 20
click at [303, 42] on span "All Locations" at bounding box center [330, 41] width 54 height 13
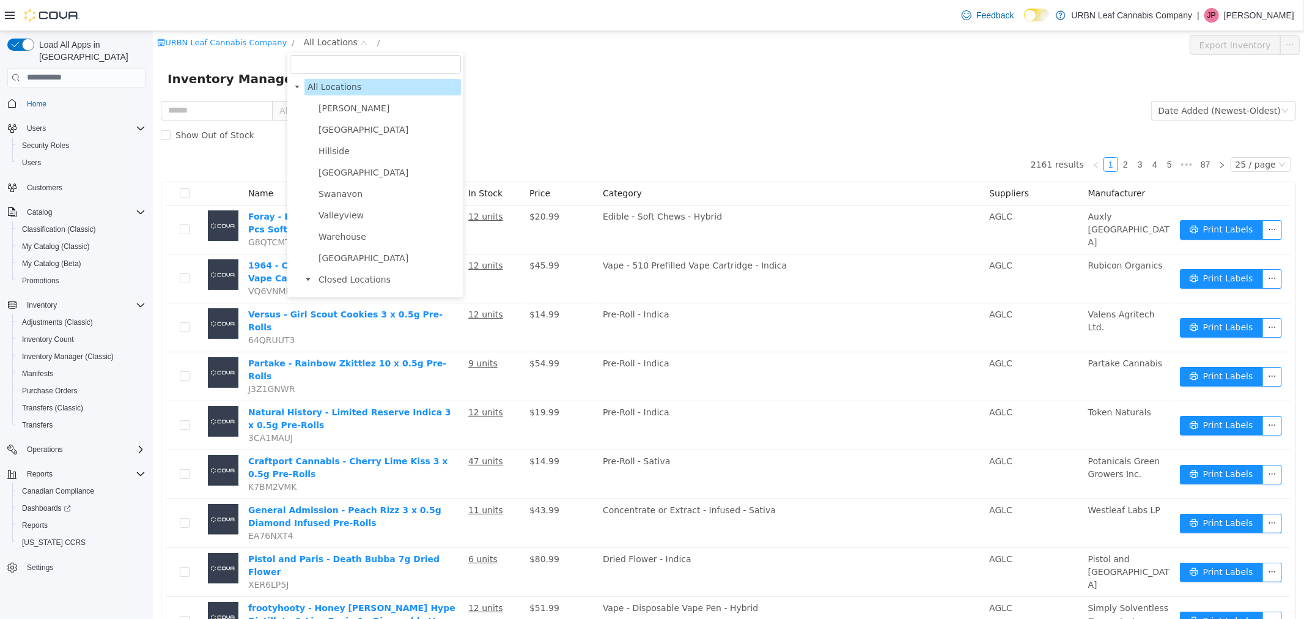
click at [320, 106] on span "[PERSON_NAME]" at bounding box center [353, 108] width 71 height 10
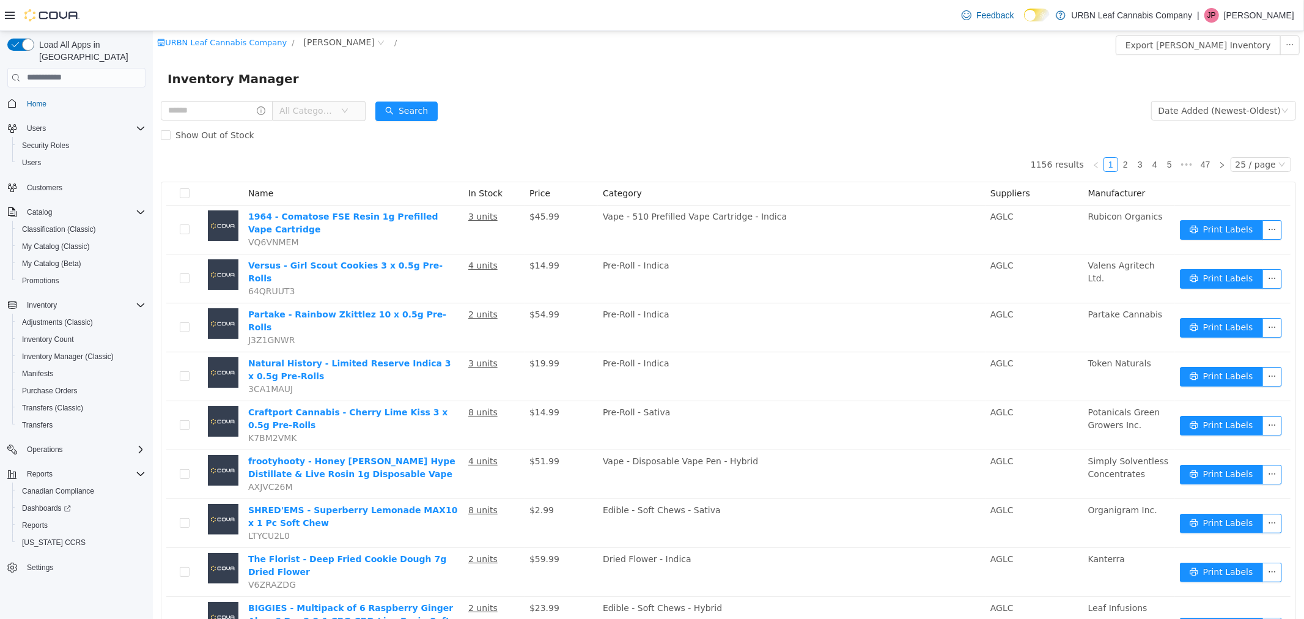
click at [316, 35] on span "[PERSON_NAME]" at bounding box center [338, 41] width 71 height 13
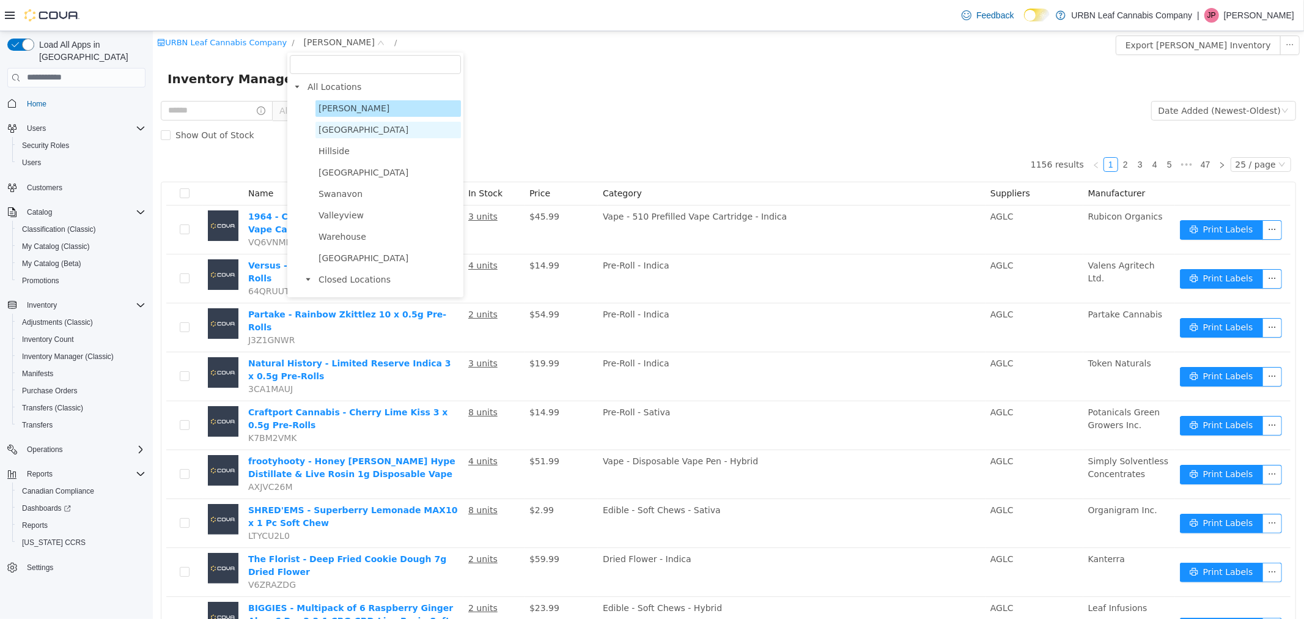
click at [318, 134] on span "[GEOGRAPHIC_DATA]" at bounding box center [363, 129] width 90 height 10
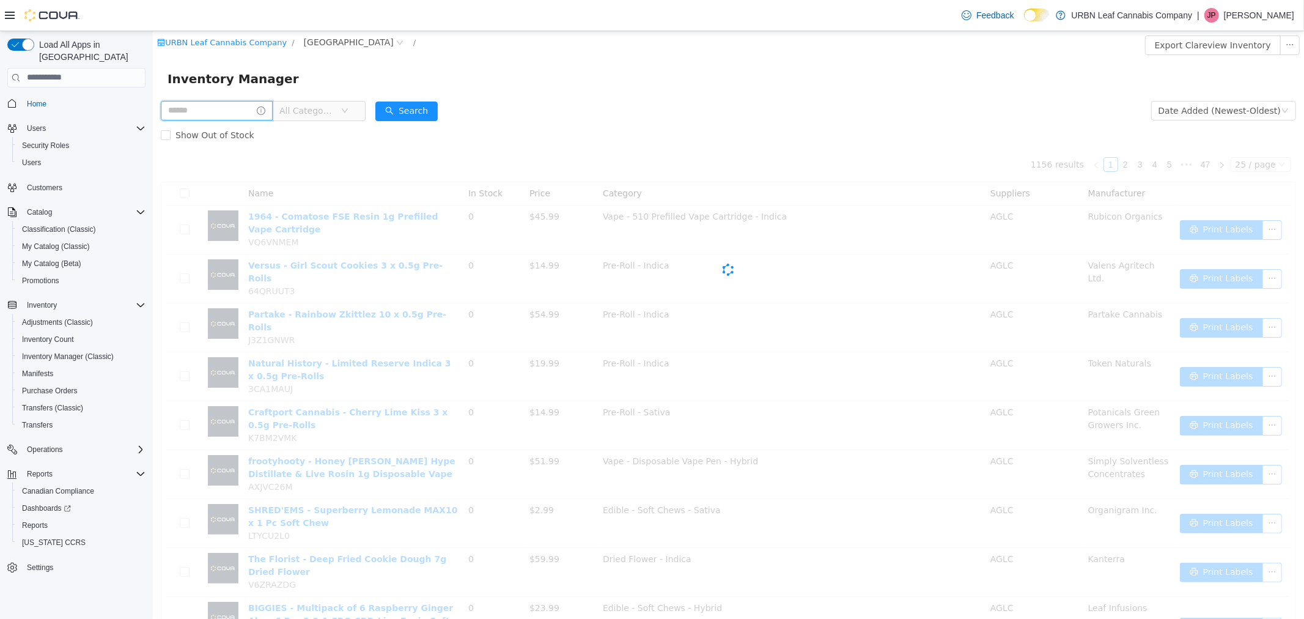
click at [198, 112] on input "text" at bounding box center [216, 110] width 112 height 20
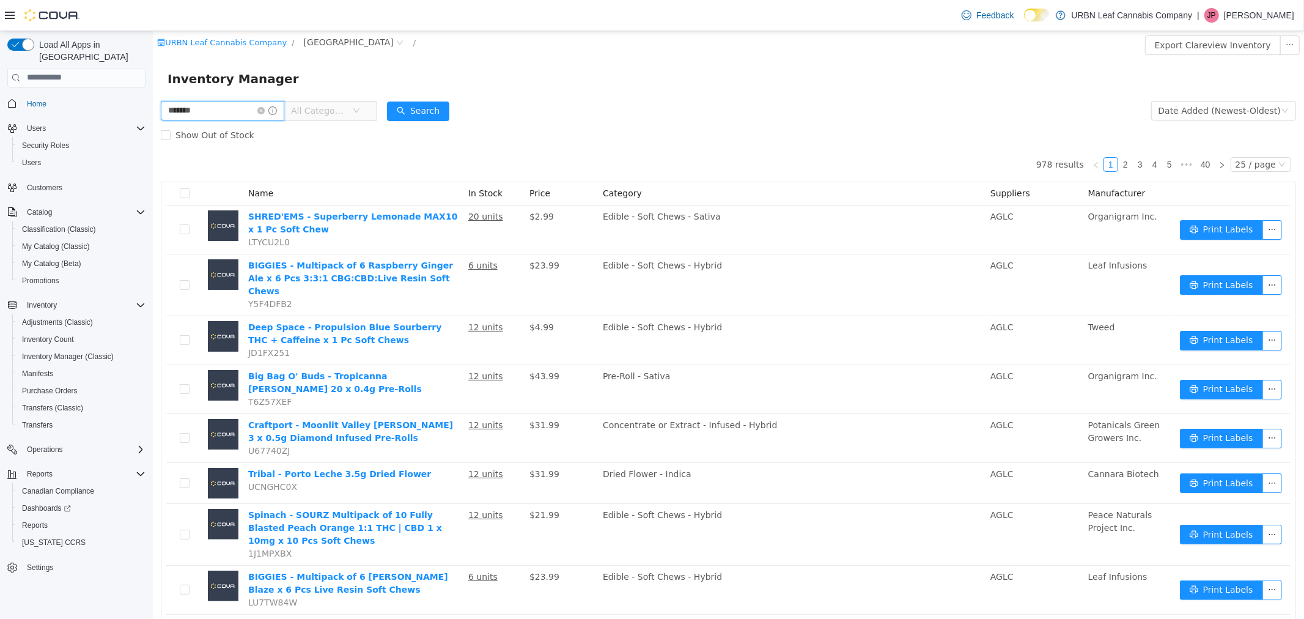
type input "*******"
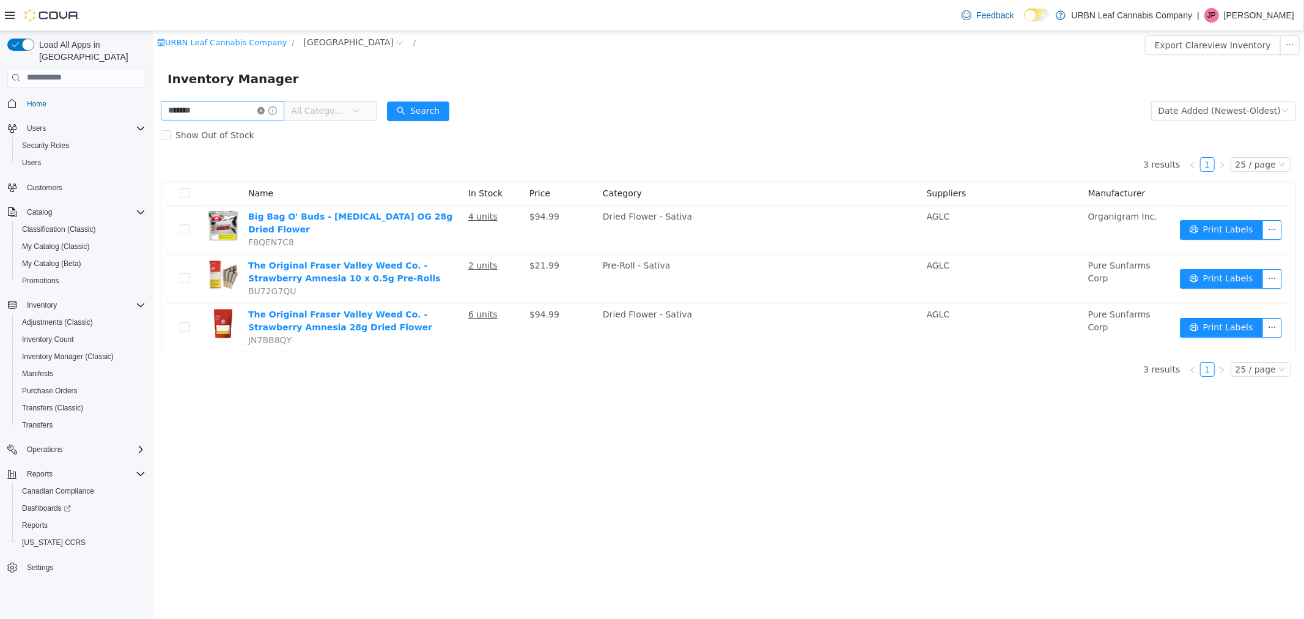
click at [264, 110] on icon "icon: close-circle" at bounding box center [260, 109] width 7 height 7
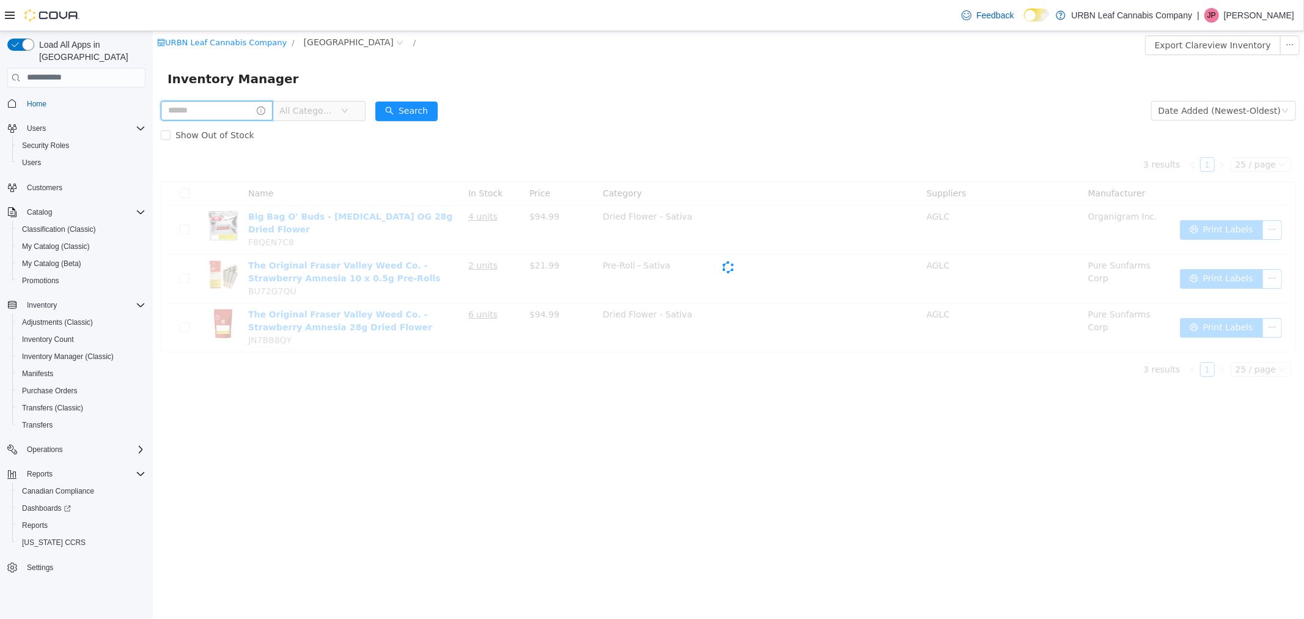
click at [212, 109] on input "text" at bounding box center [216, 110] width 112 height 20
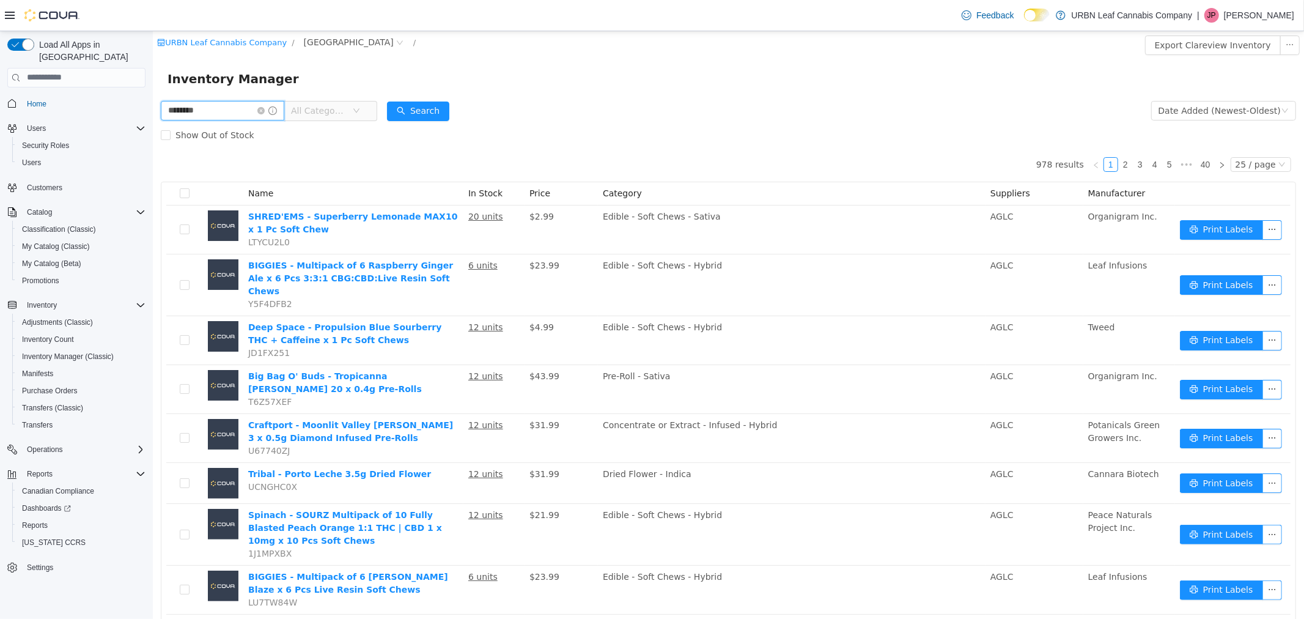
type input "********"
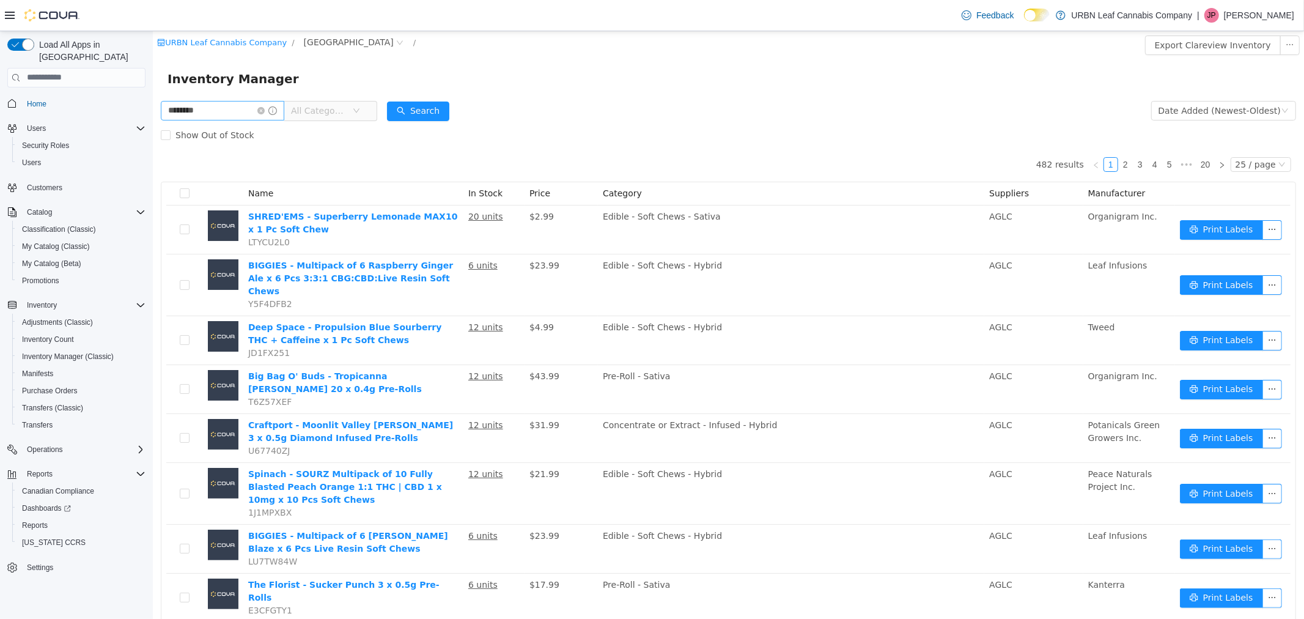
click at [264, 110] on icon "icon: close-circle" at bounding box center [260, 109] width 7 height 7
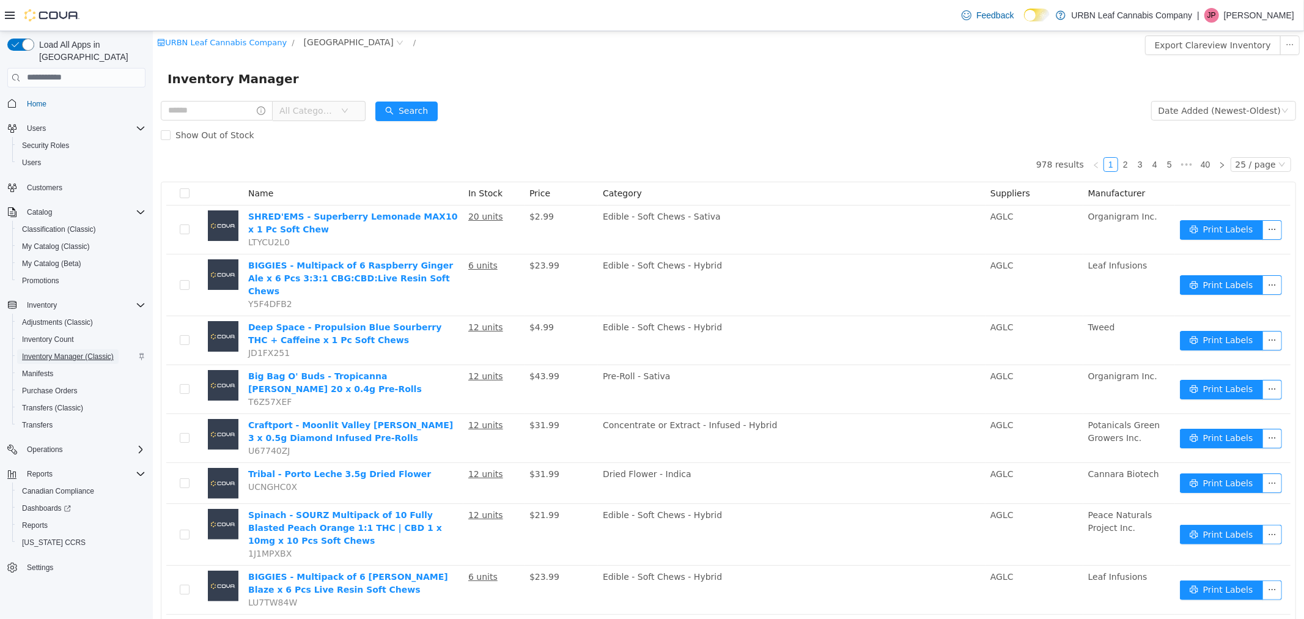
click at [43, 349] on span "Inventory Manager (Classic)" at bounding box center [68, 356] width 92 height 15
drag, startPoint x: 44, startPoint y: 506, endPoint x: 65, endPoint y: 506, distance: 20.8
click at [45, 520] on span "Reports" at bounding box center [35, 525] width 26 height 10
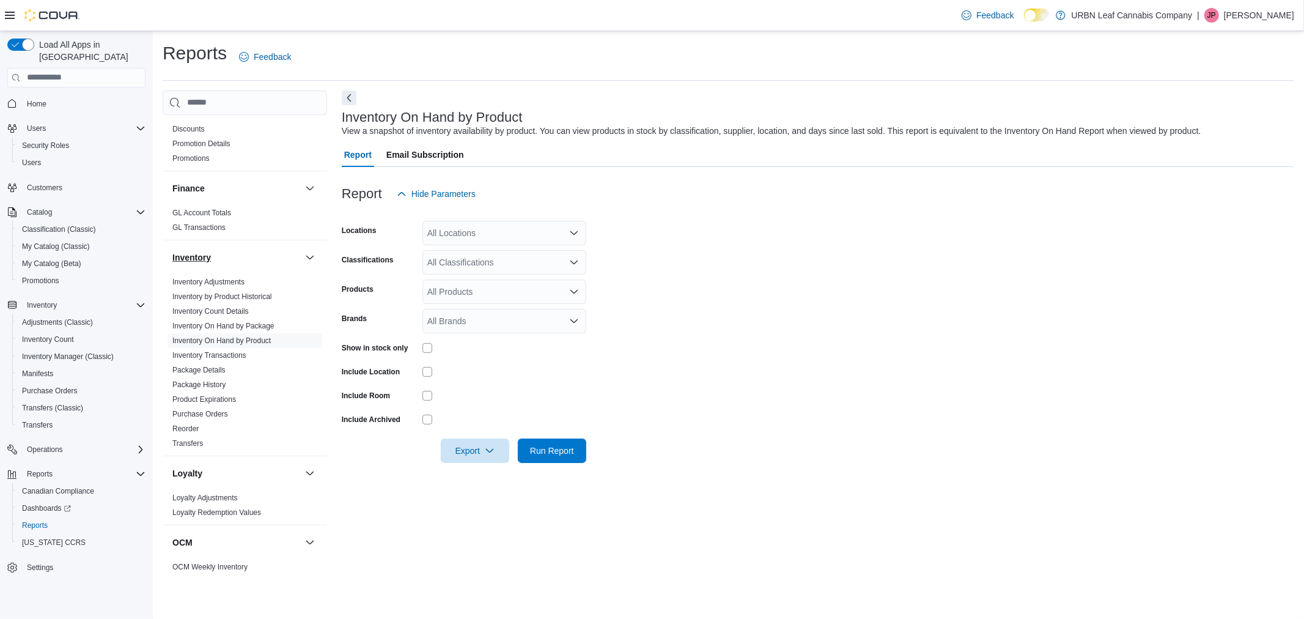
scroll to position [272, 0]
click at [488, 224] on div "All Locations" at bounding box center [505, 233] width 164 height 24
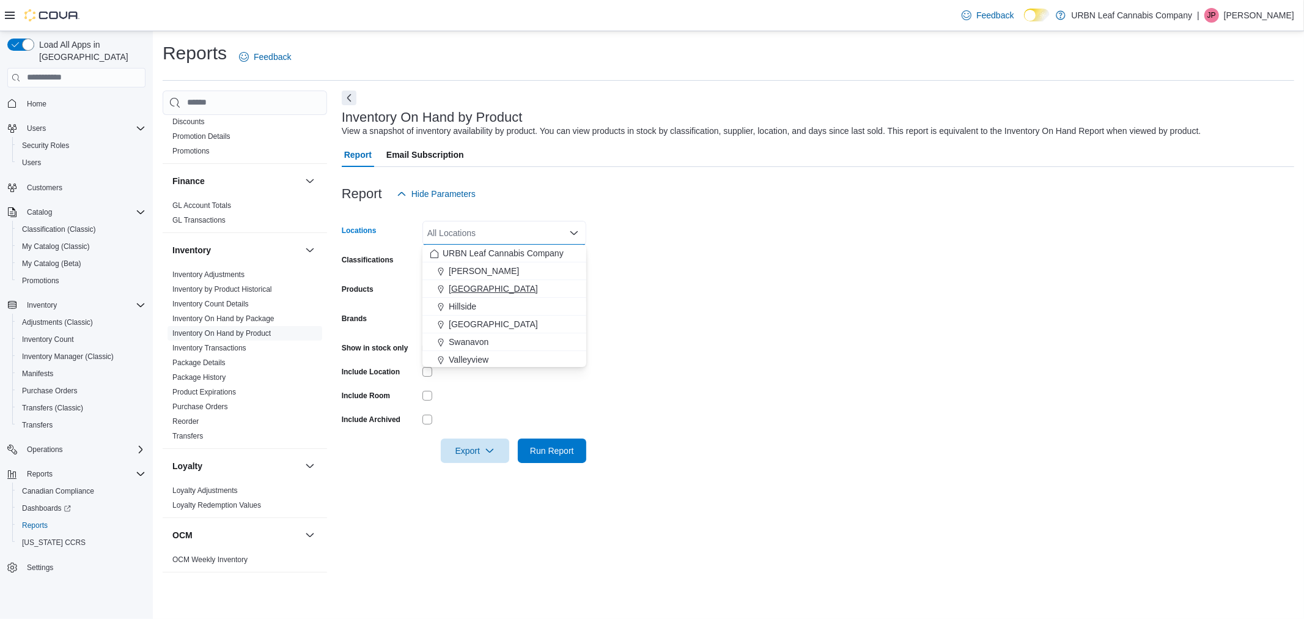
click at [453, 285] on span "[GEOGRAPHIC_DATA]" at bounding box center [493, 289] width 89 height 12
click at [686, 284] on form "Locations [GEOGRAPHIC_DATA] Combo box. Selected. [GEOGRAPHIC_DATA]. Press Backs…" at bounding box center [818, 334] width 953 height 257
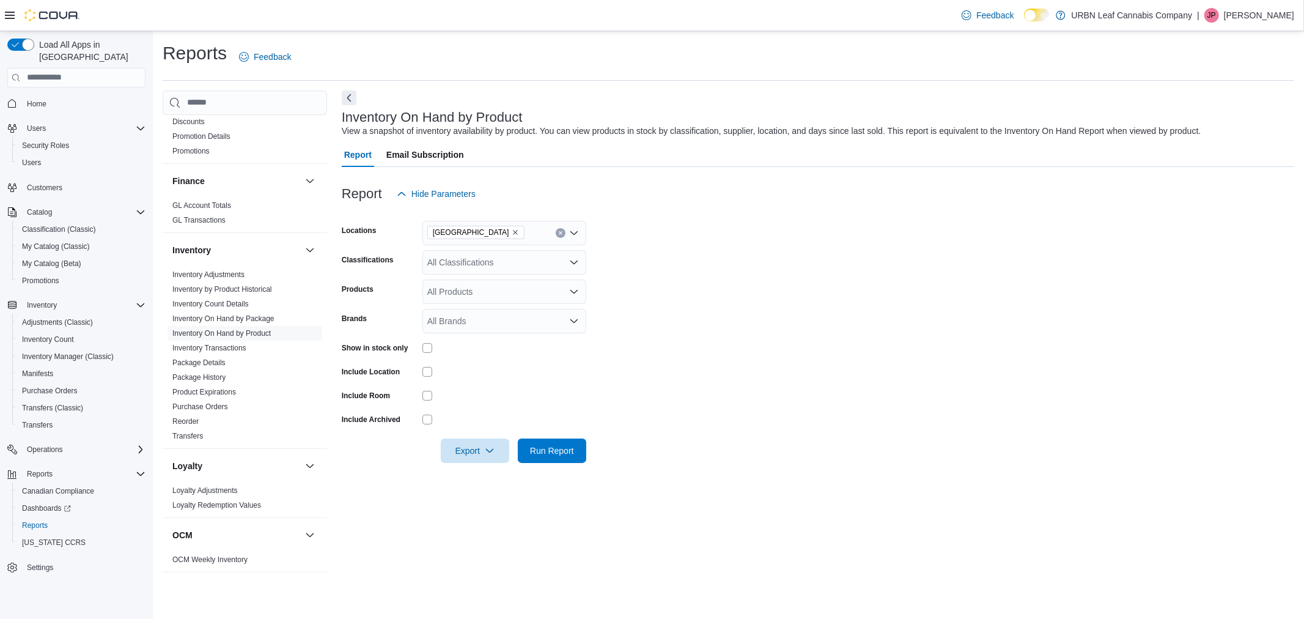
click at [488, 262] on div "All Classifications" at bounding box center [505, 262] width 164 height 24
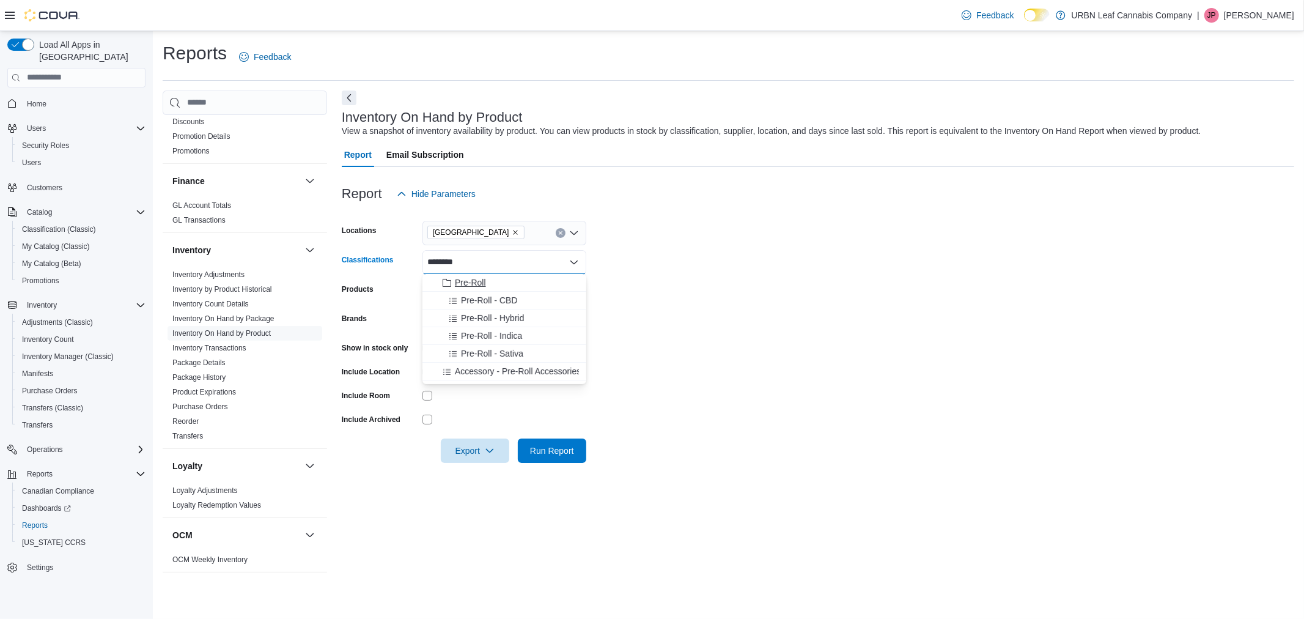
type input "********"
click at [502, 284] on div "Pre-Roll" at bounding box center [504, 282] width 149 height 12
click at [755, 306] on form "Locations [GEOGRAPHIC_DATA] Classifications Pre-Roll Combo box. Selected. Pre-R…" at bounding box center [818, 334] width 953 height 257
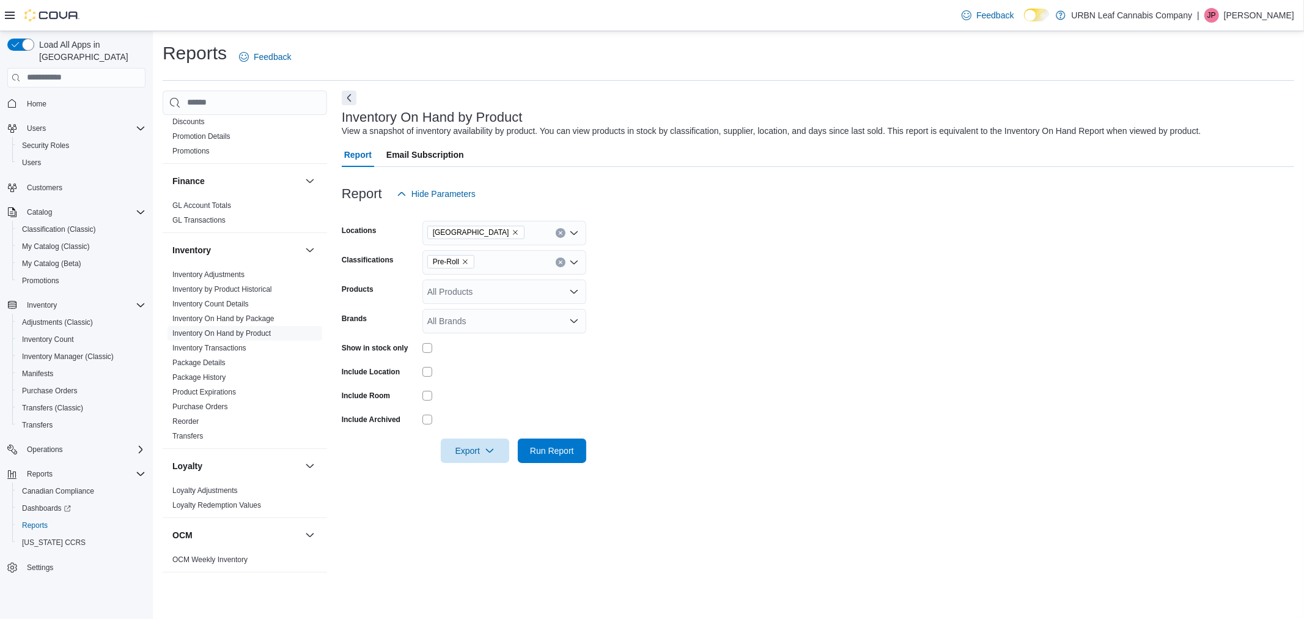
click at [509, 295] on div "All Products" at bounding box center [505, 291] width 164 height 24
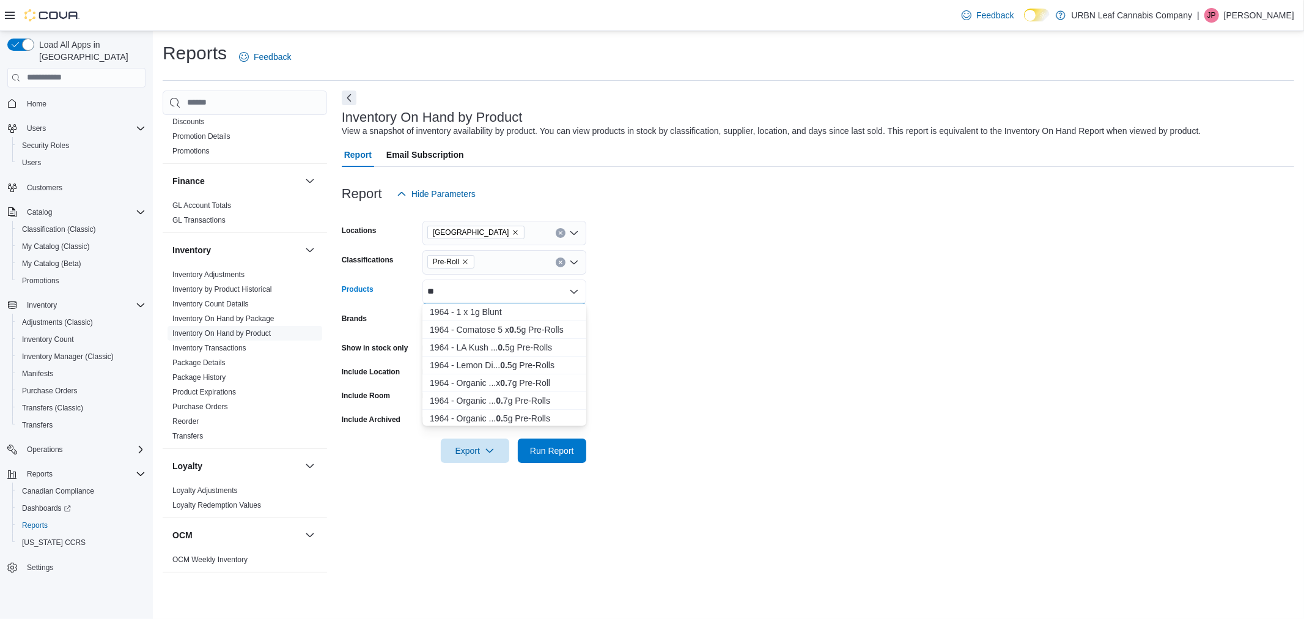
type input "*"
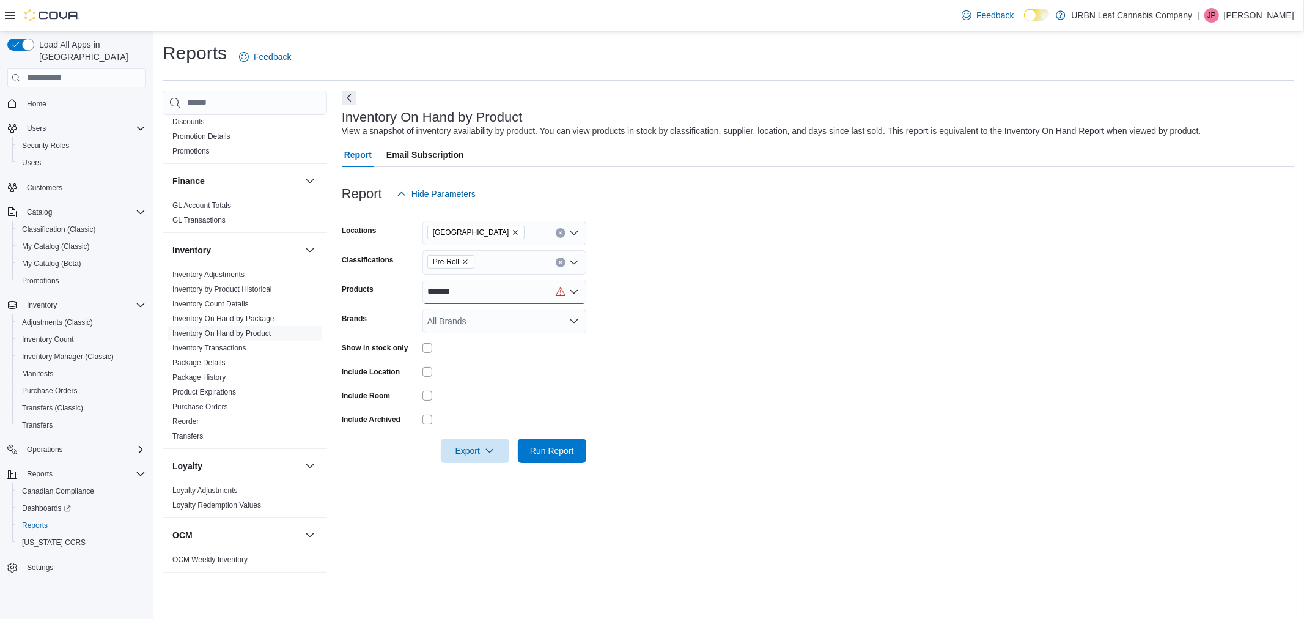
click at [796, 353] on form "Locations [GEOGRAPHIC_DATA] Classifications Pre-Roll Products ******* Brands Al…" at bounding box center [818, 334] width 953 height 257
click at [503, 291] on div "*******" at bounding box center [505, 291] width 164 height 24
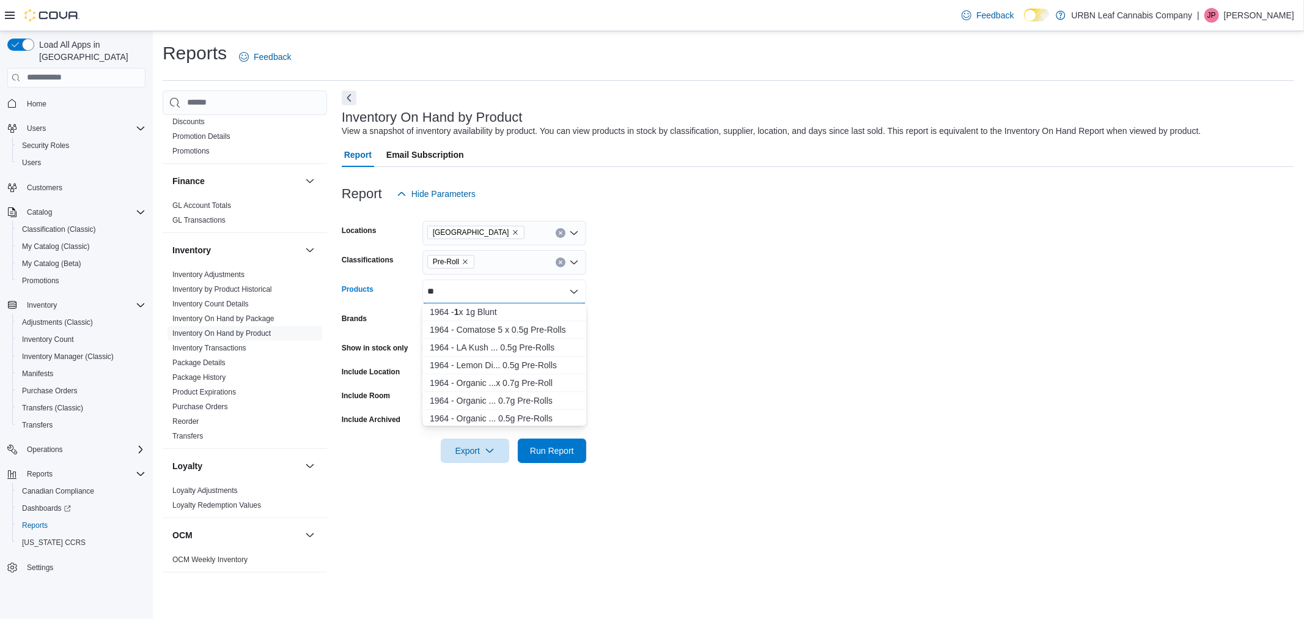
type input "*"
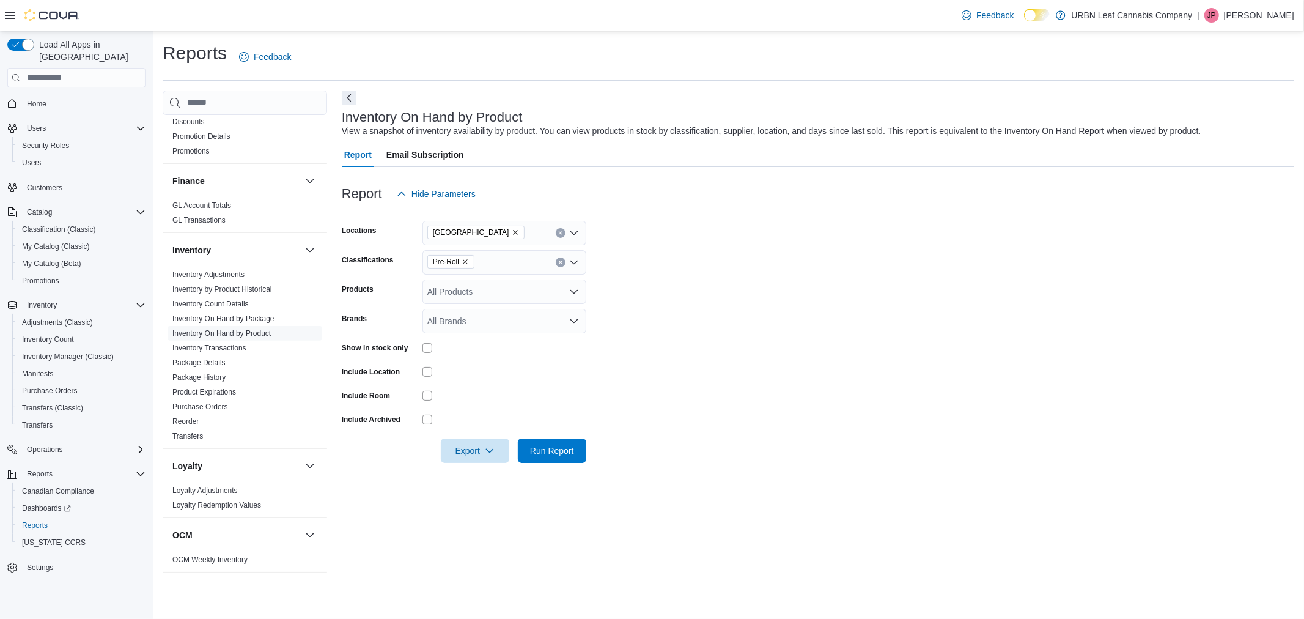
click at [855, 328] on form "Locations [GEOGRAPHIC_DATA] Classifications Pre-Roll Products All Products Bran…" at bounding box center [818, 334] width 953 height 257
click at [483, 449] on span "Export" at bounding box center [475, 450] width 54 height 24
click at [488, 473] on span "Export to Excel" at bounding box center [476, 475] width 55 height 10
